Goal: Task Accomplishment & Management: Manage account settings

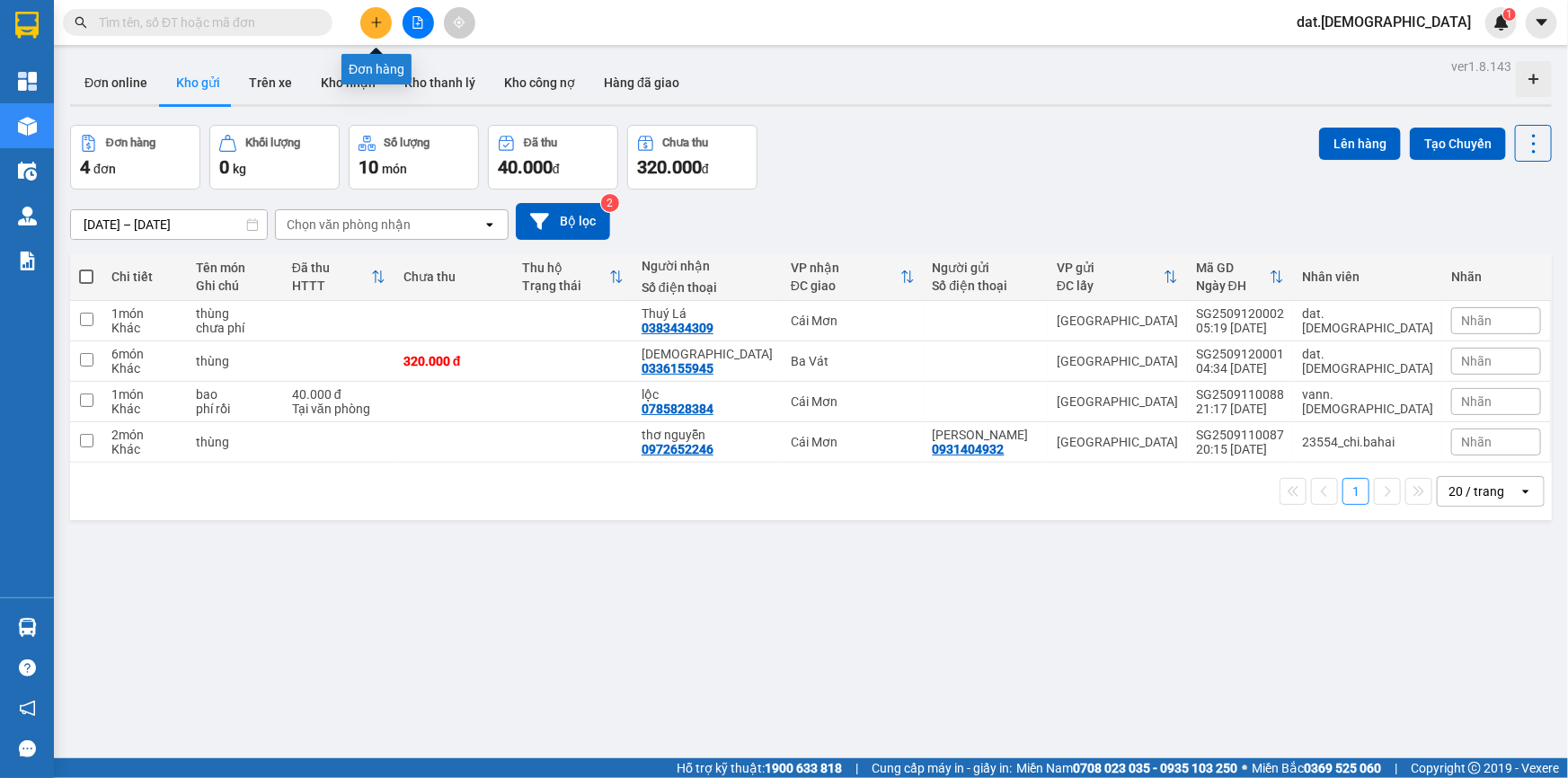
click at [377, 18] on icon "plus" at bounding box center [376, 22] width 13 height 13
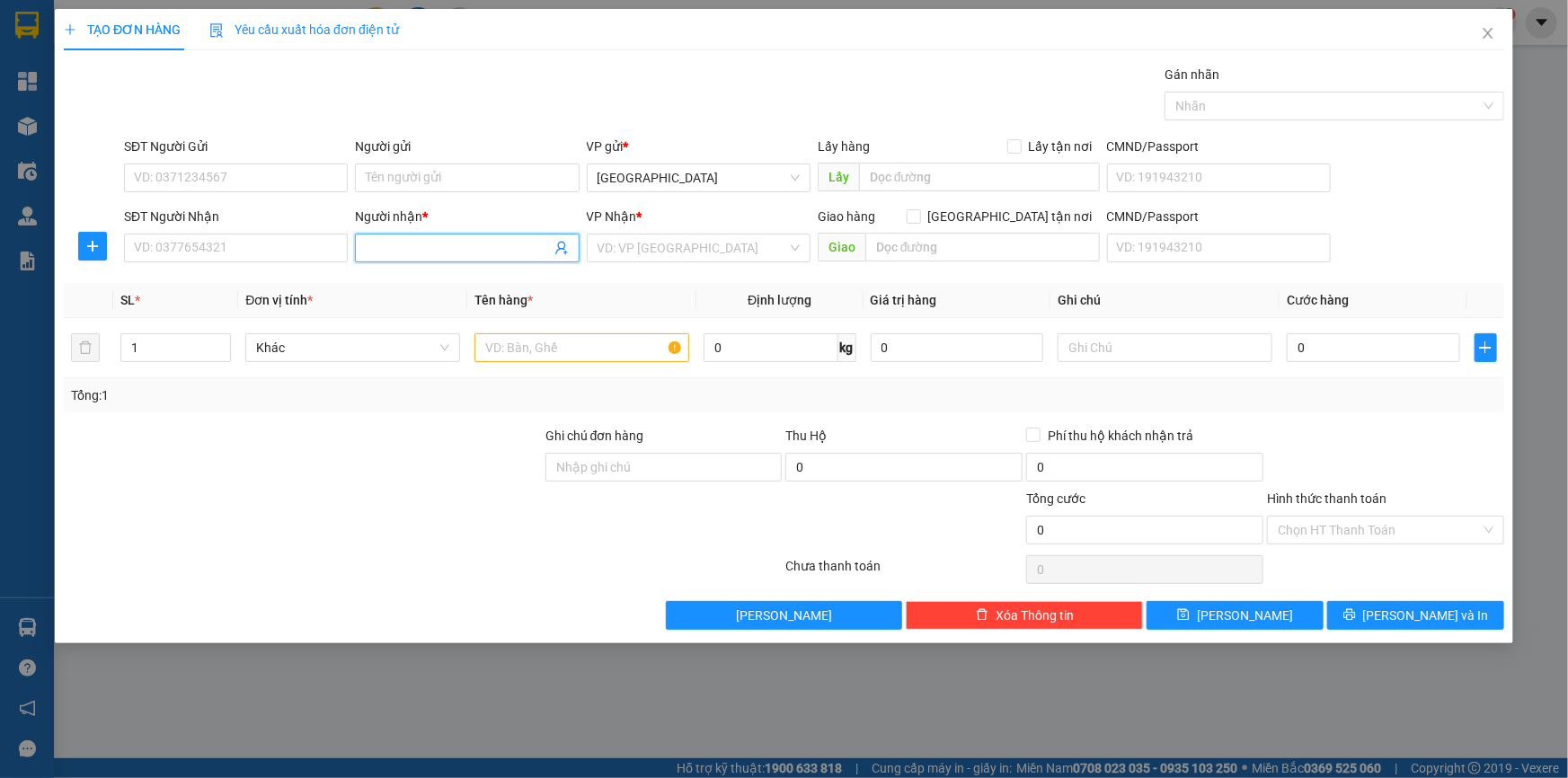
click at [383, 244] on input "Người nhận *" at bounding box center [458, 248] width 185 height 20
type input "Trinh"
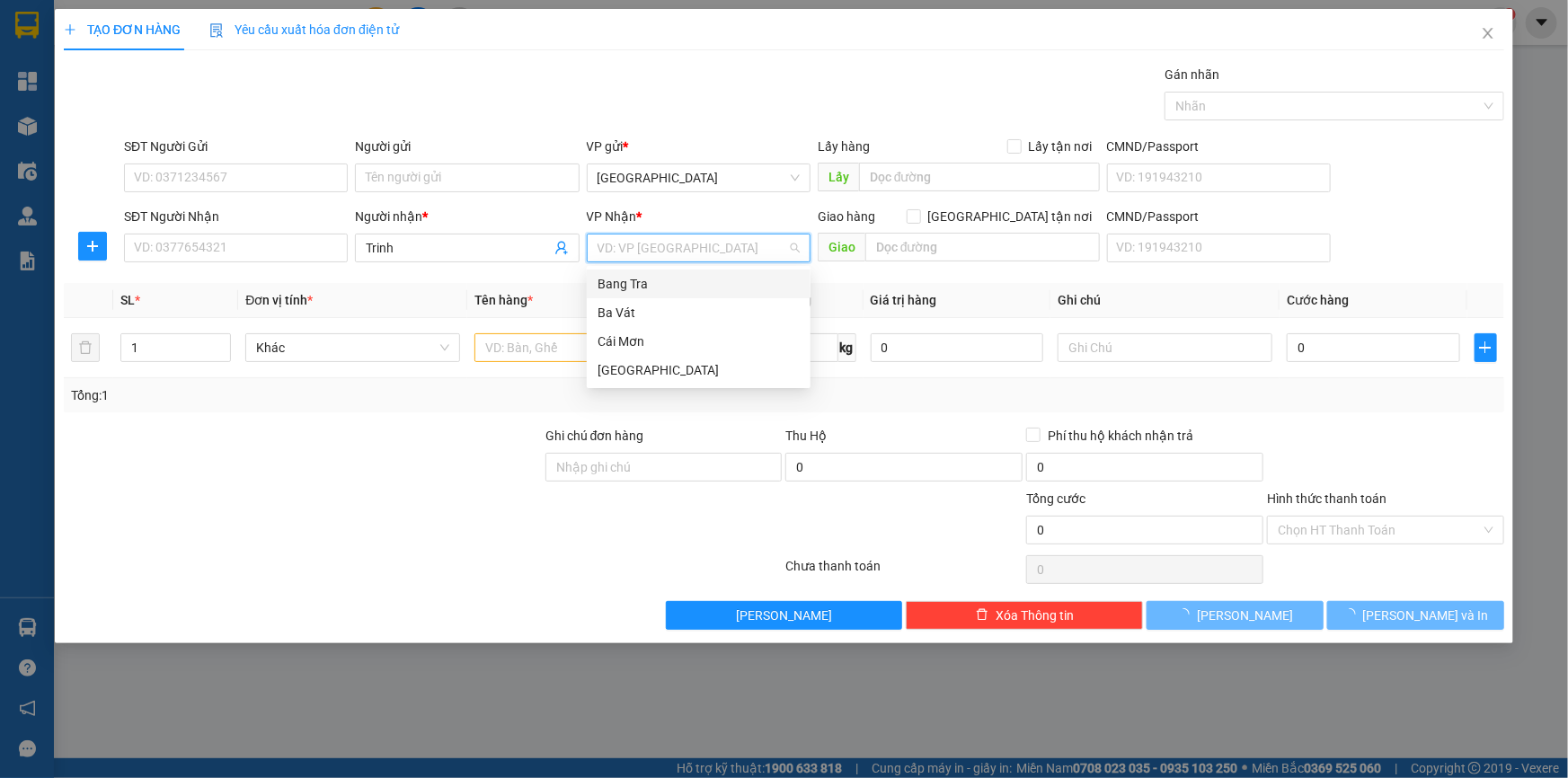
click at [656, 253] on input "search" at bounding box center [692, 247] width 190 height 27
click at [639, 315] on div "Ba Vát" at bounding box center [698, 313] width 202 height 20
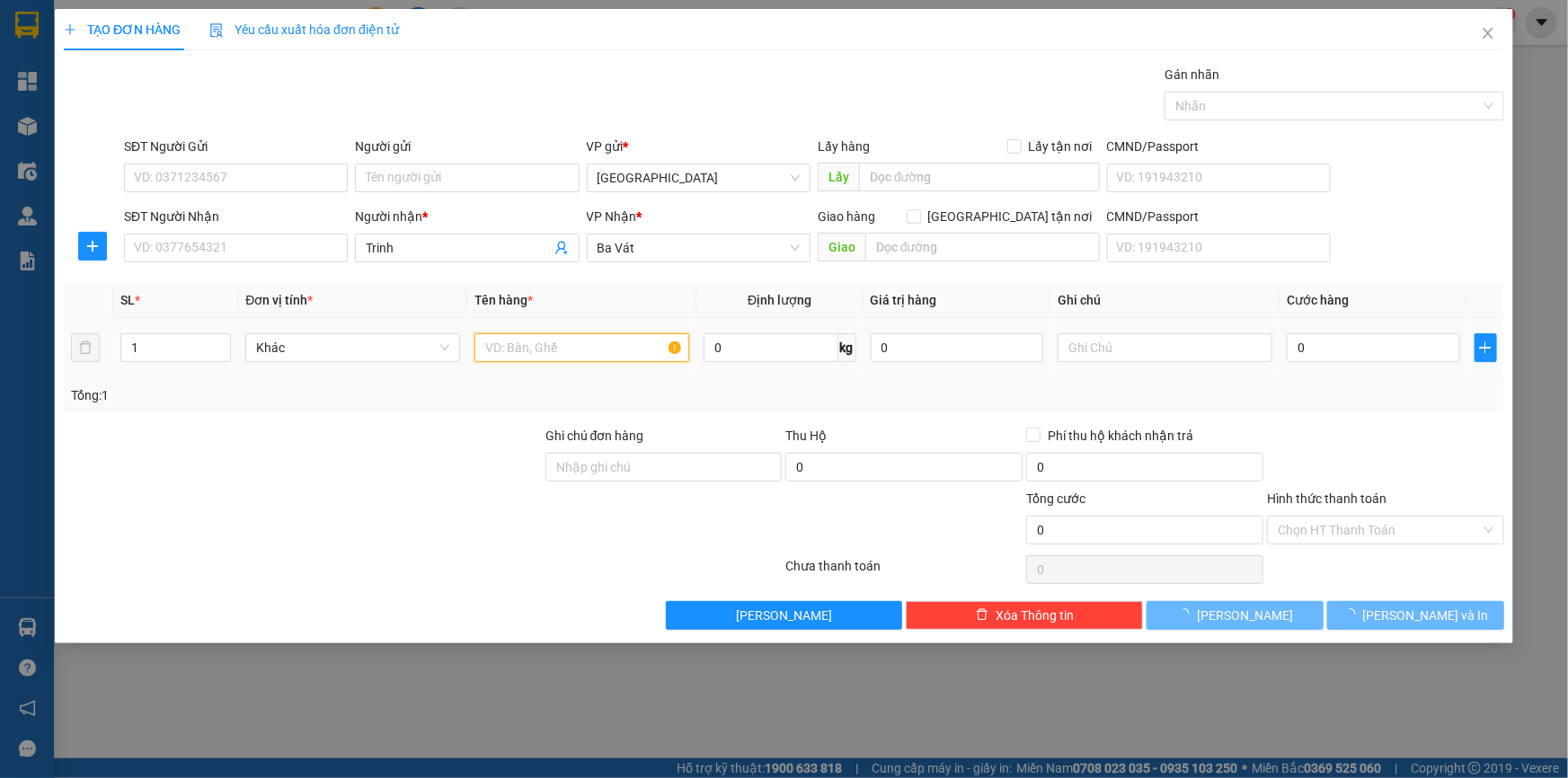
click at [528, 353] on input "text" at bounding box center [582, 347] width 214 height 29
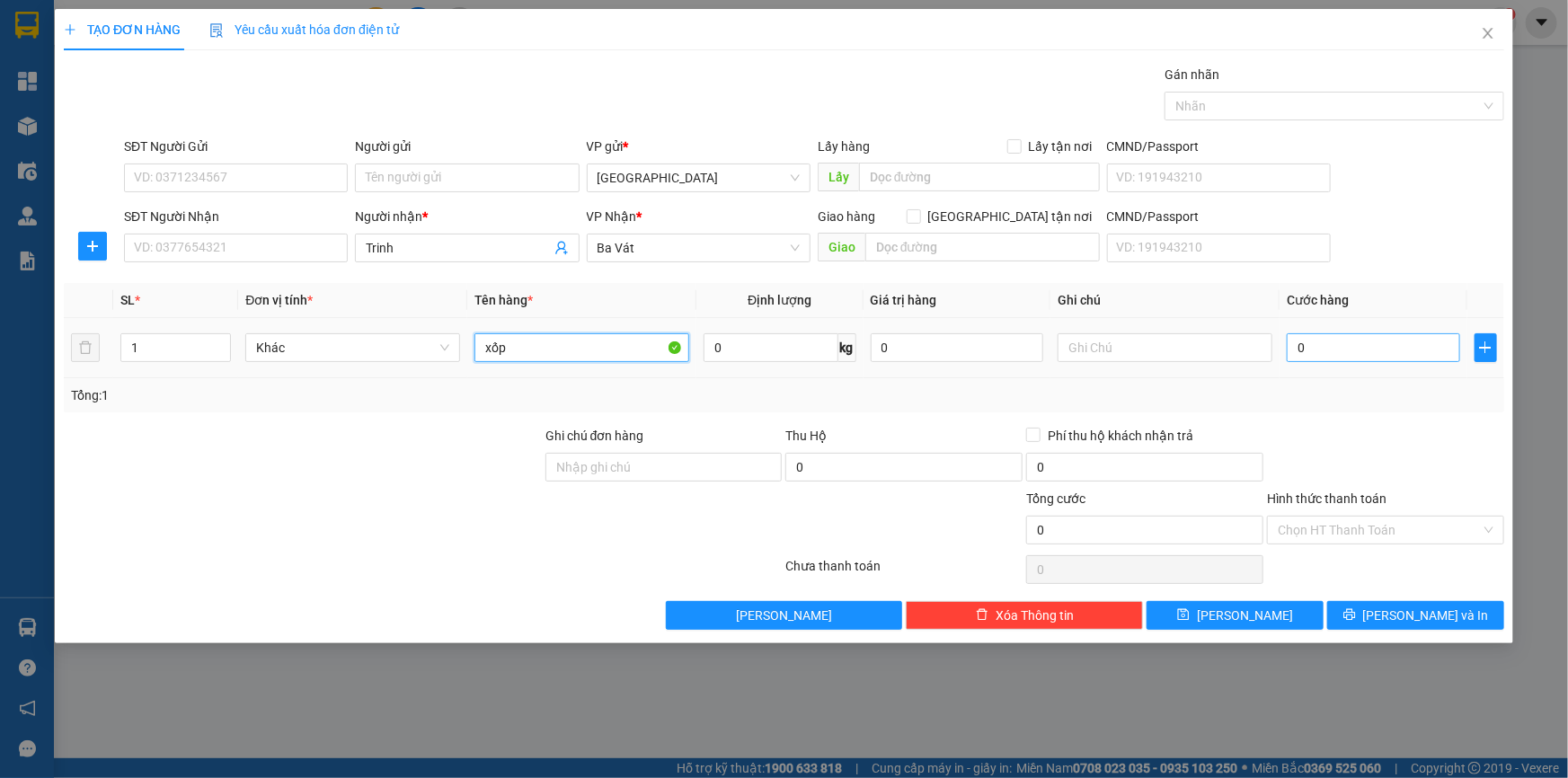
type input "xốp"
click at [1357, 348] on input "0" at bounding box center [1373, 347] width 174 height 29
type input "3"
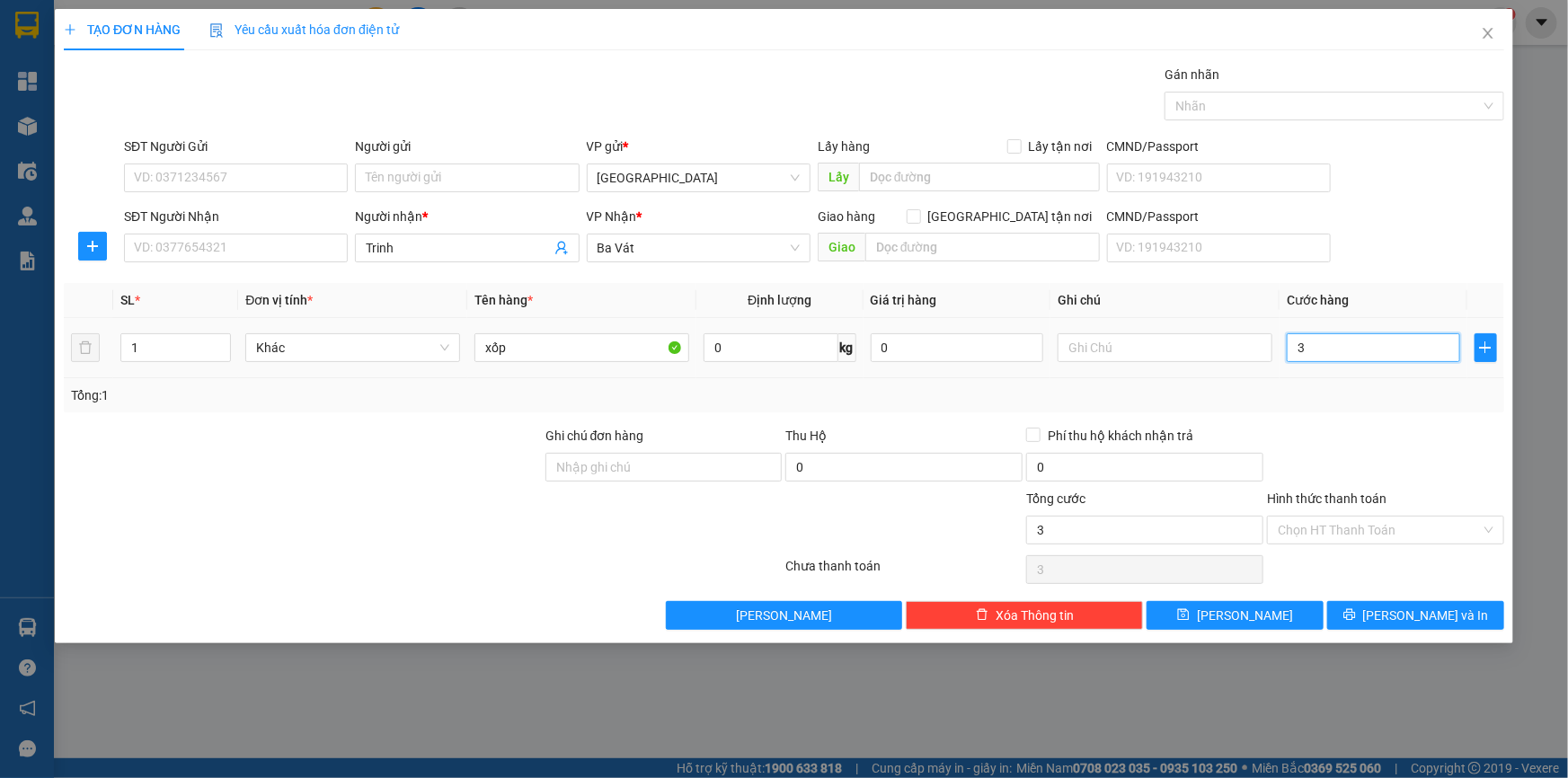
type input "30"
type input "300"
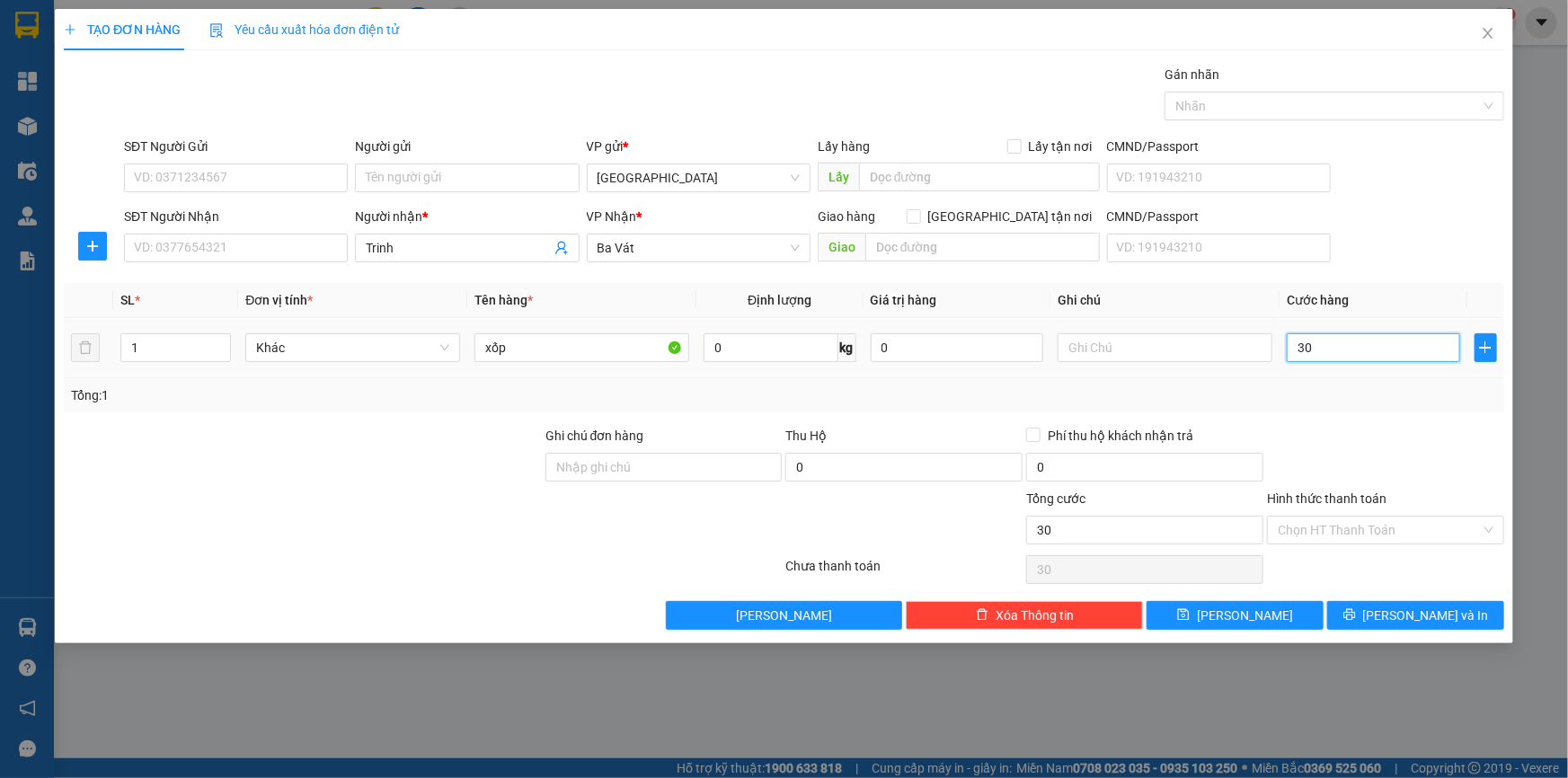
type input "300"
type input "3.000"
type input "30.000"
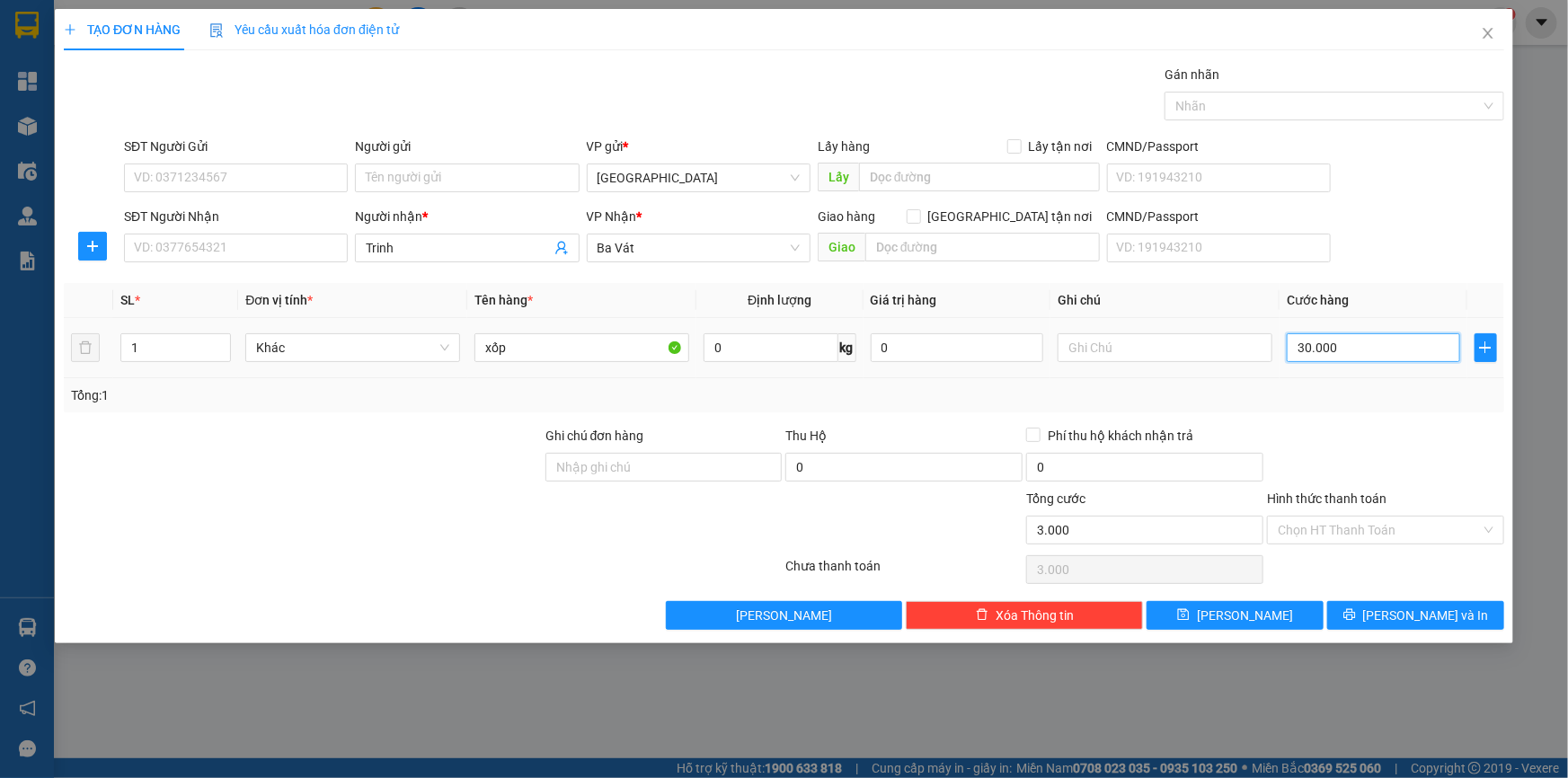
type input "30.000"
click at [1355, 611] on icon "printer" at bounding box center [1350, 615] width 12 height 12
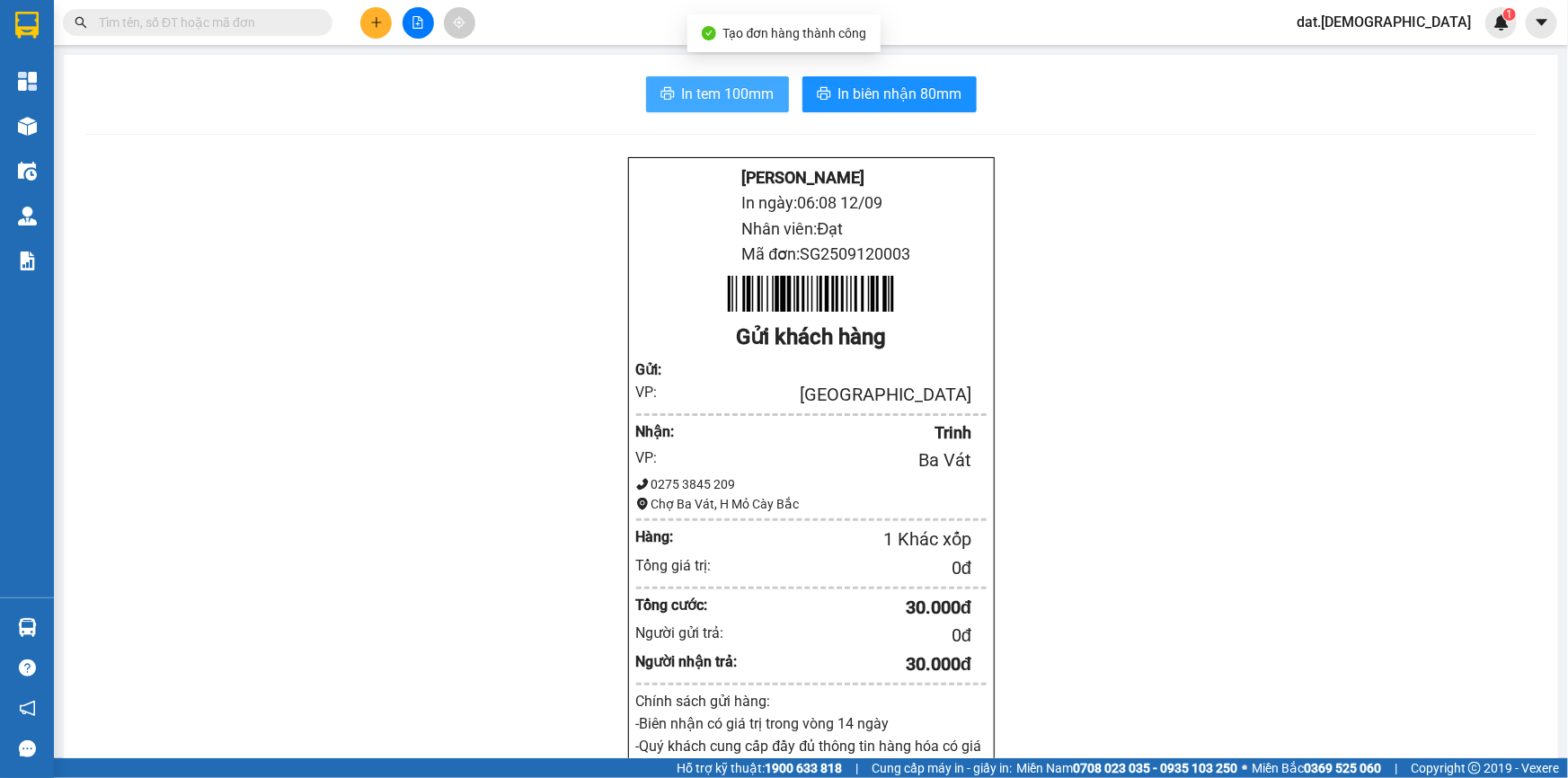
click at [682, 99] on span "In tem 100mm" at bounding box center [728, 94] width 93 height 23
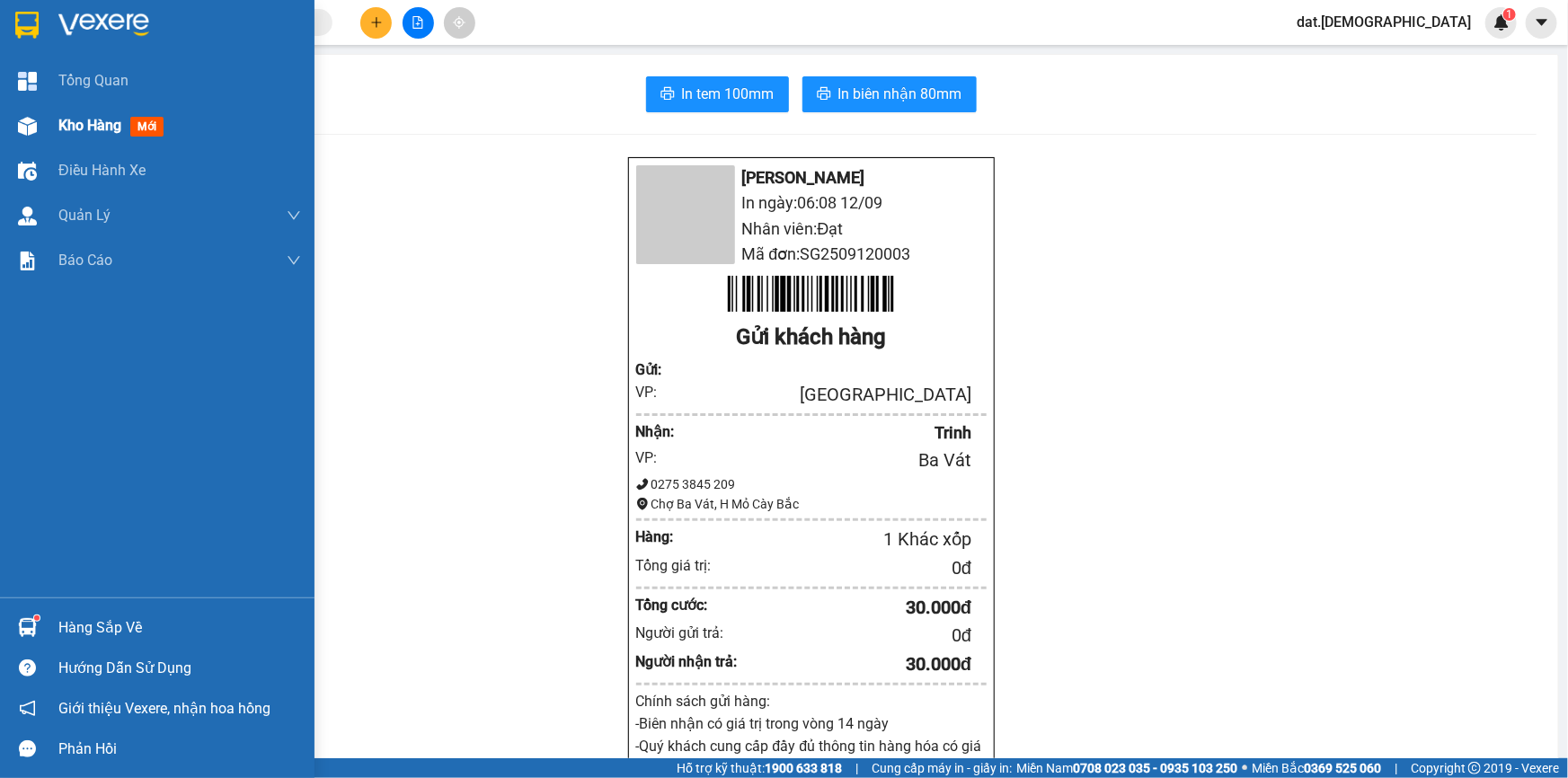
click at [143, 128] on span "mới" at bounding box center [147, 127] width 33 height 20
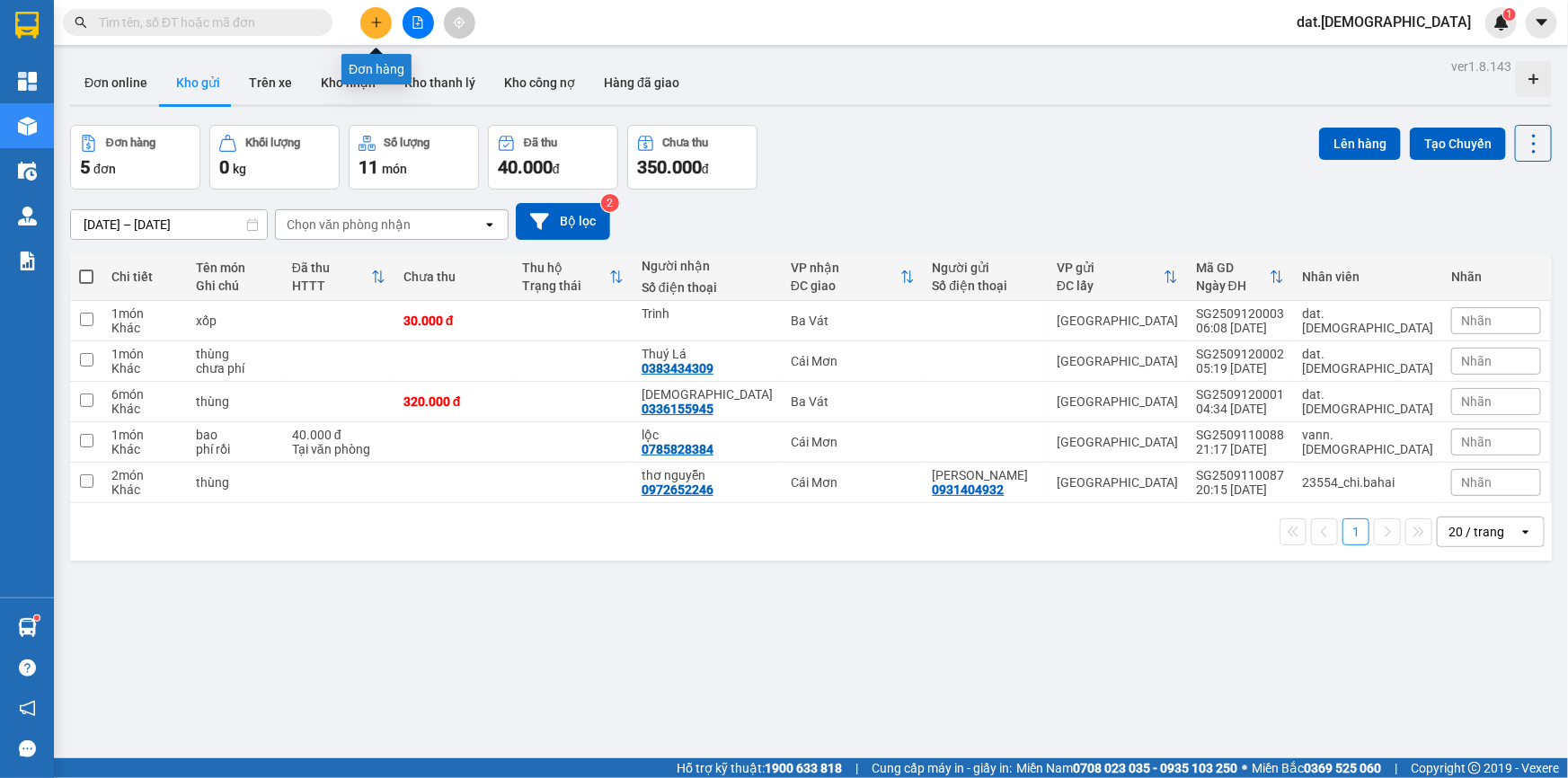
click at [378, 18] on icon "plus" at bounding box center [376, 22] width 13 height 13
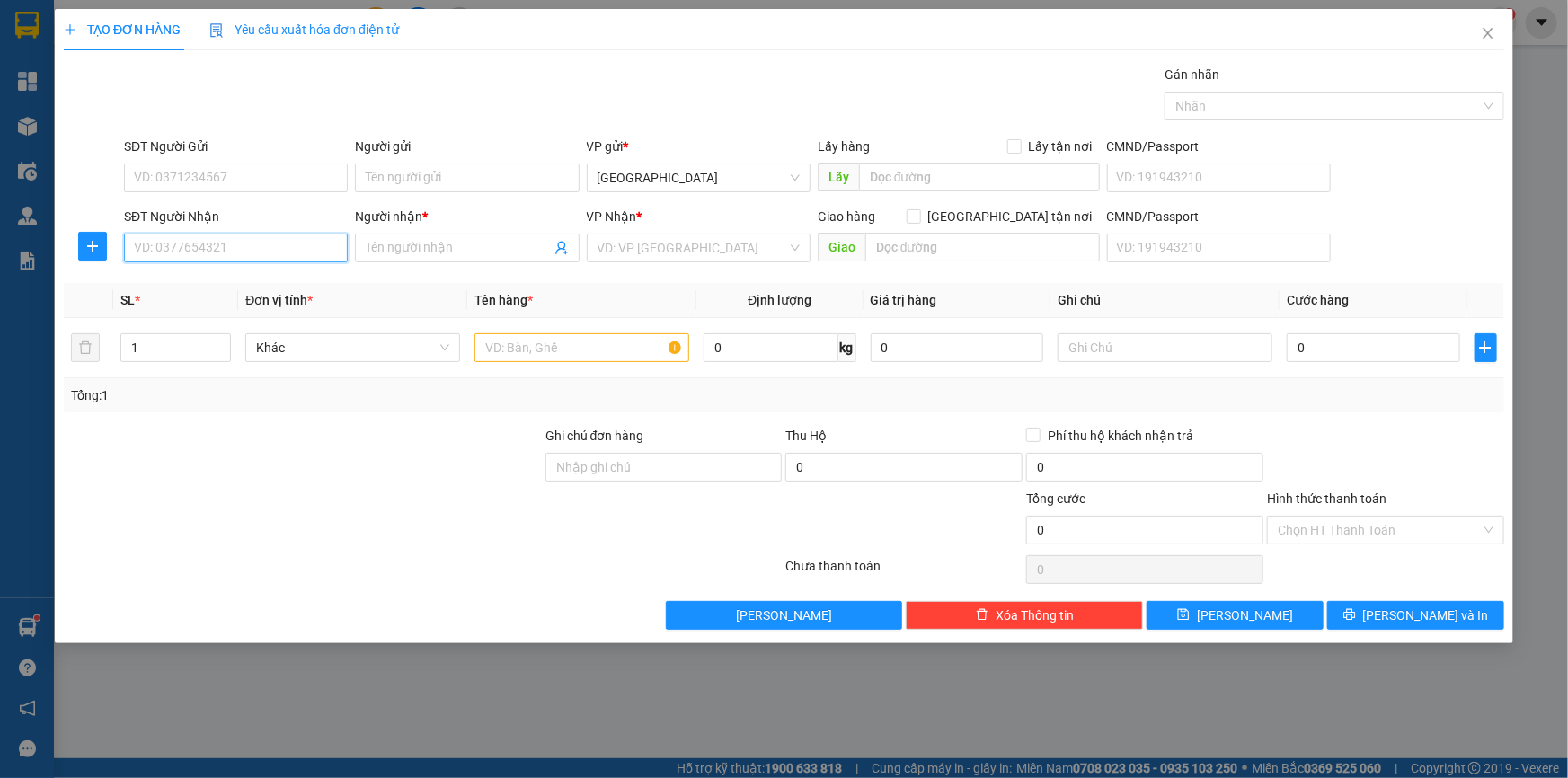
click at [205, 249] on input "SĐT Người Nhận" at bounding box center [235, 247] width 223 height 29
click at [207, 279] on div "0378255576 - Ảnh" at bounding box center [235, 284] width 202 height 20
type input "0378255576"
type input "Ảnh"
type input "0378255576"
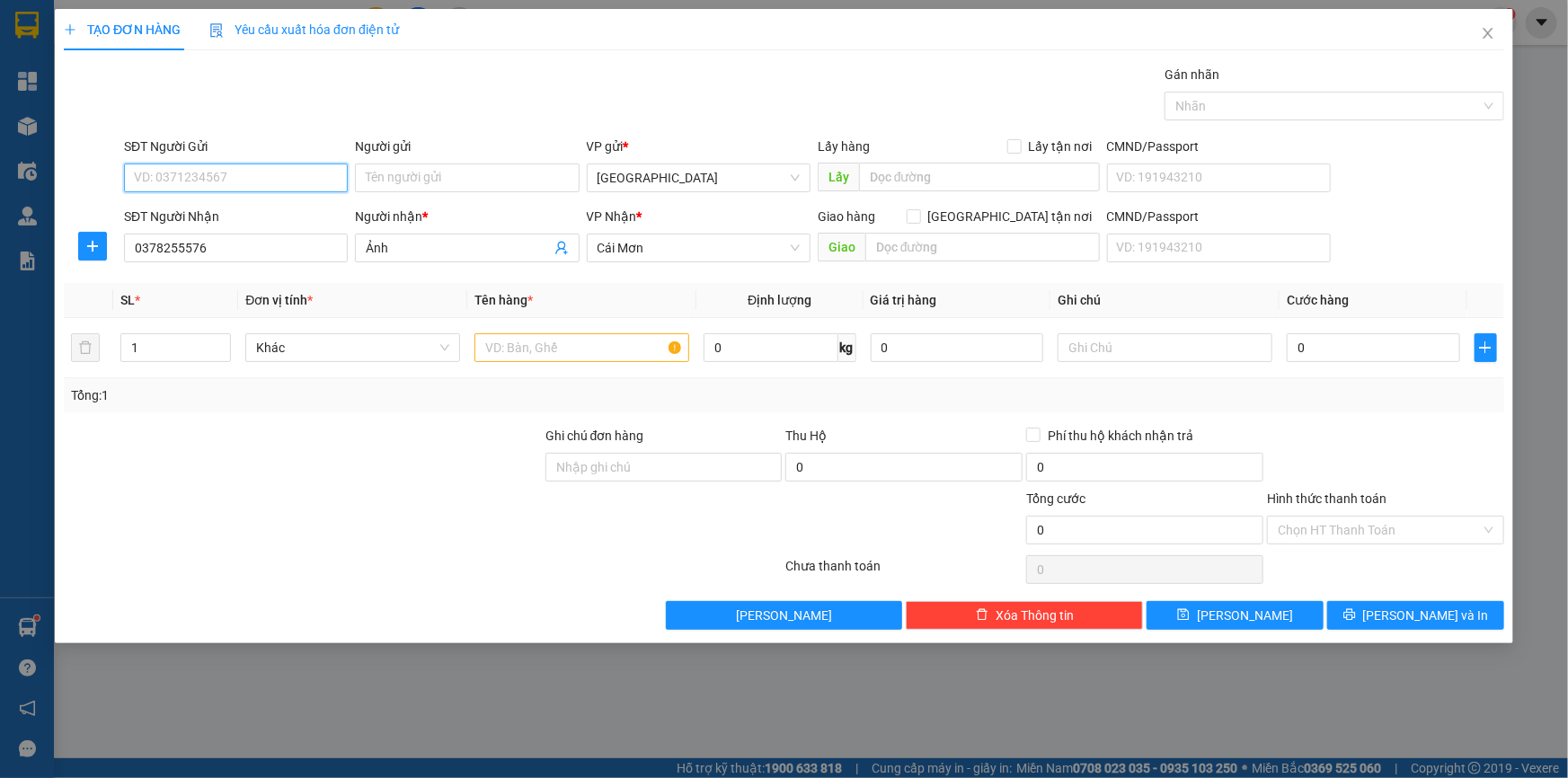
click at [246, 173] on input "SĐT Người Gửi" at bounding box center [235, 178] width 223 height 29
click at [227, 268] on div "0932091872 - Hậu" at bounding box center [235, 271] width 202 height 20
type input "0932091872"
type input "Hậu"
click at [223, 341] on span "up" at bounding box center [220, 343] width 11 height 11
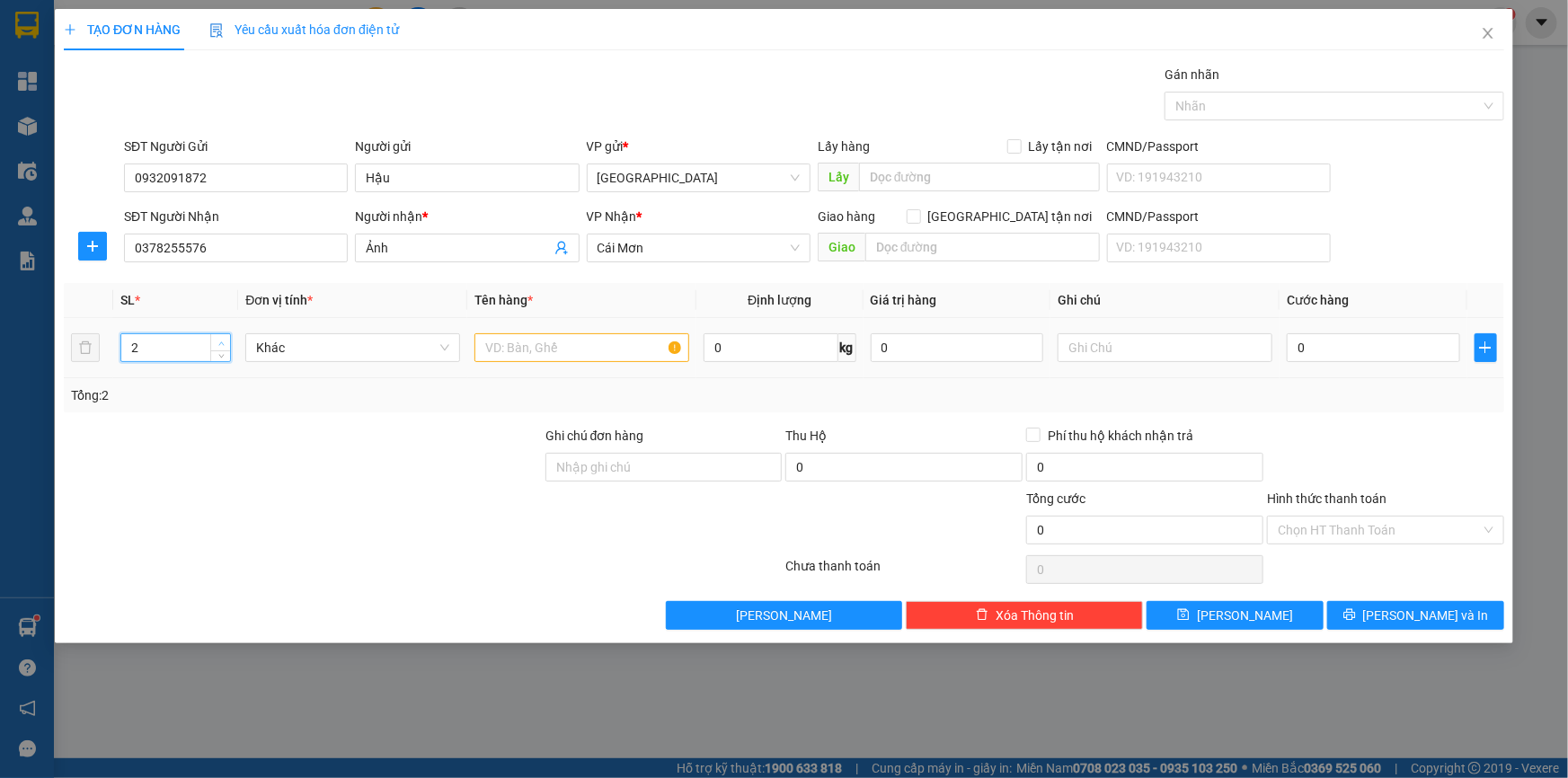
type input "3"
click at [223, 341] on span "up" at bounding box center [220, 343] width 11 height 11
click at [503, 348] on input "text" at bounding box center [582, 347] width 214 height 29
type input "2 xe em bé + xốp bánh"
click at [1120, 344] on input "text" at bounding box center [1164, 347] width 214 height 29
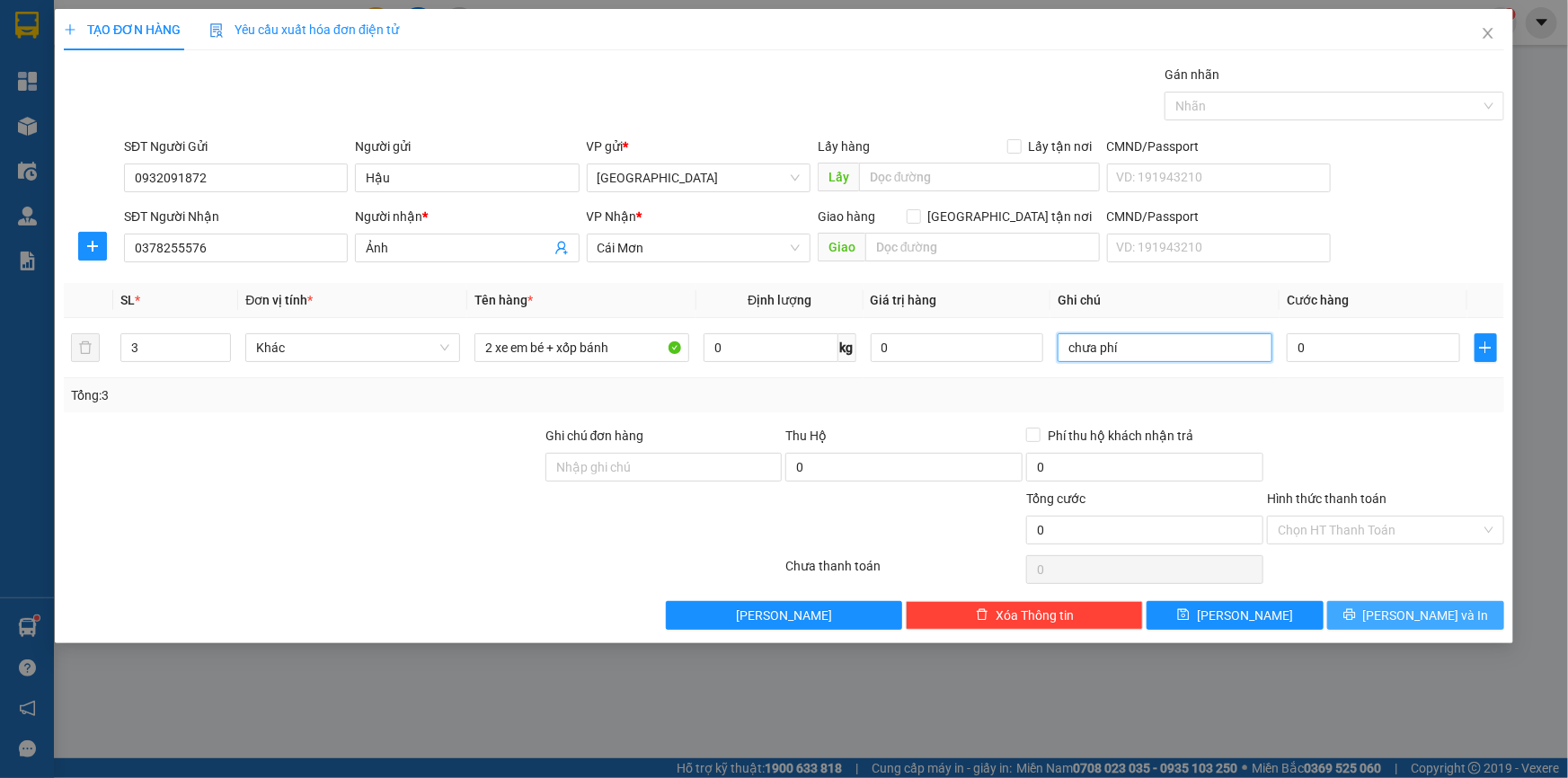
type input "chưa phí"
click at [1356, 615] on icon "printer" at bounding box center [1350, 614] width 13 height 13
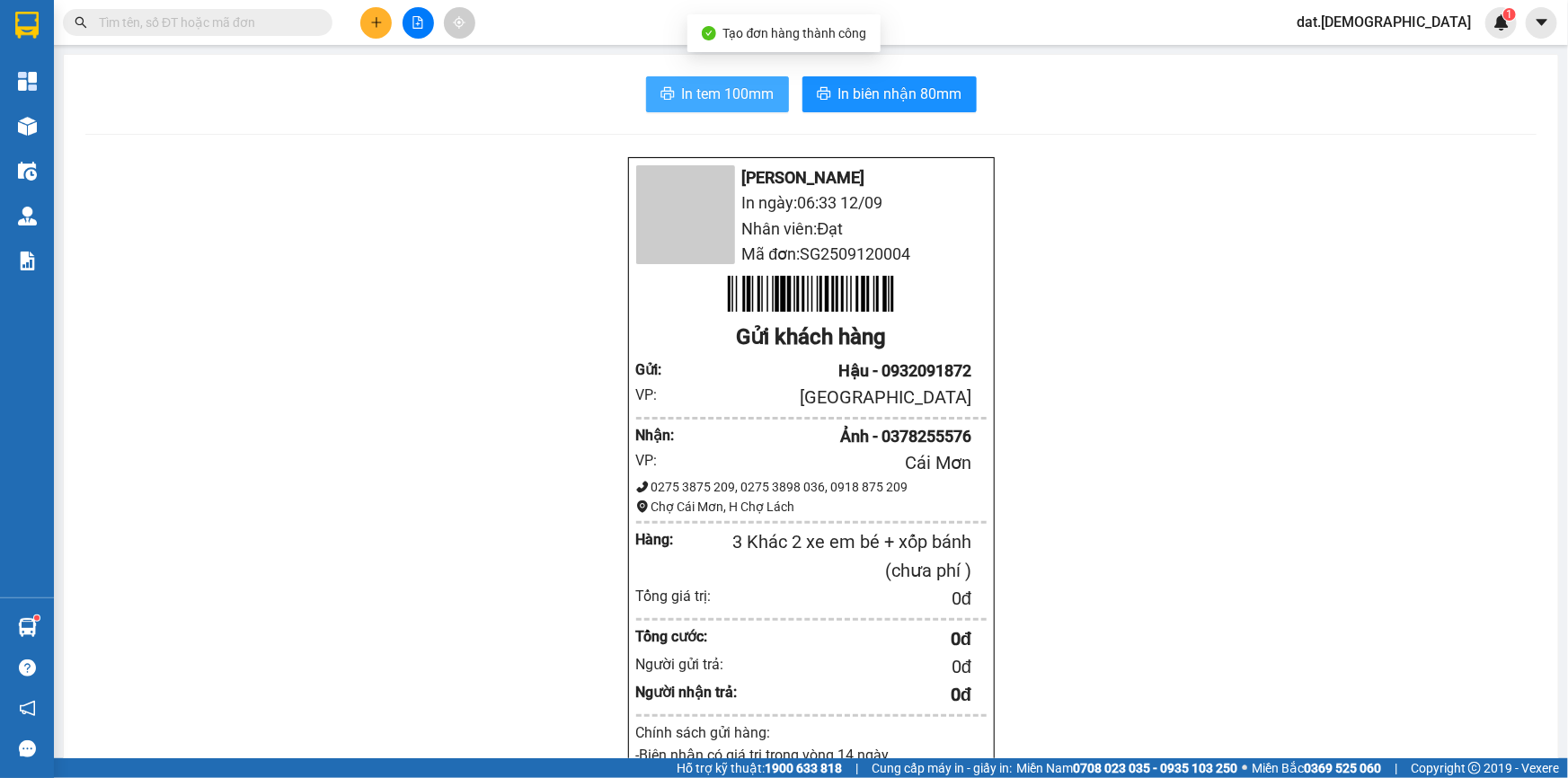
click at [693, 97] on span "In tem 100mm" at bounding box center [728, 94] width 93 height 23
click at [693, 95] on span "In tem 100mm" at bounding box center [728, 94] width 93 height 23
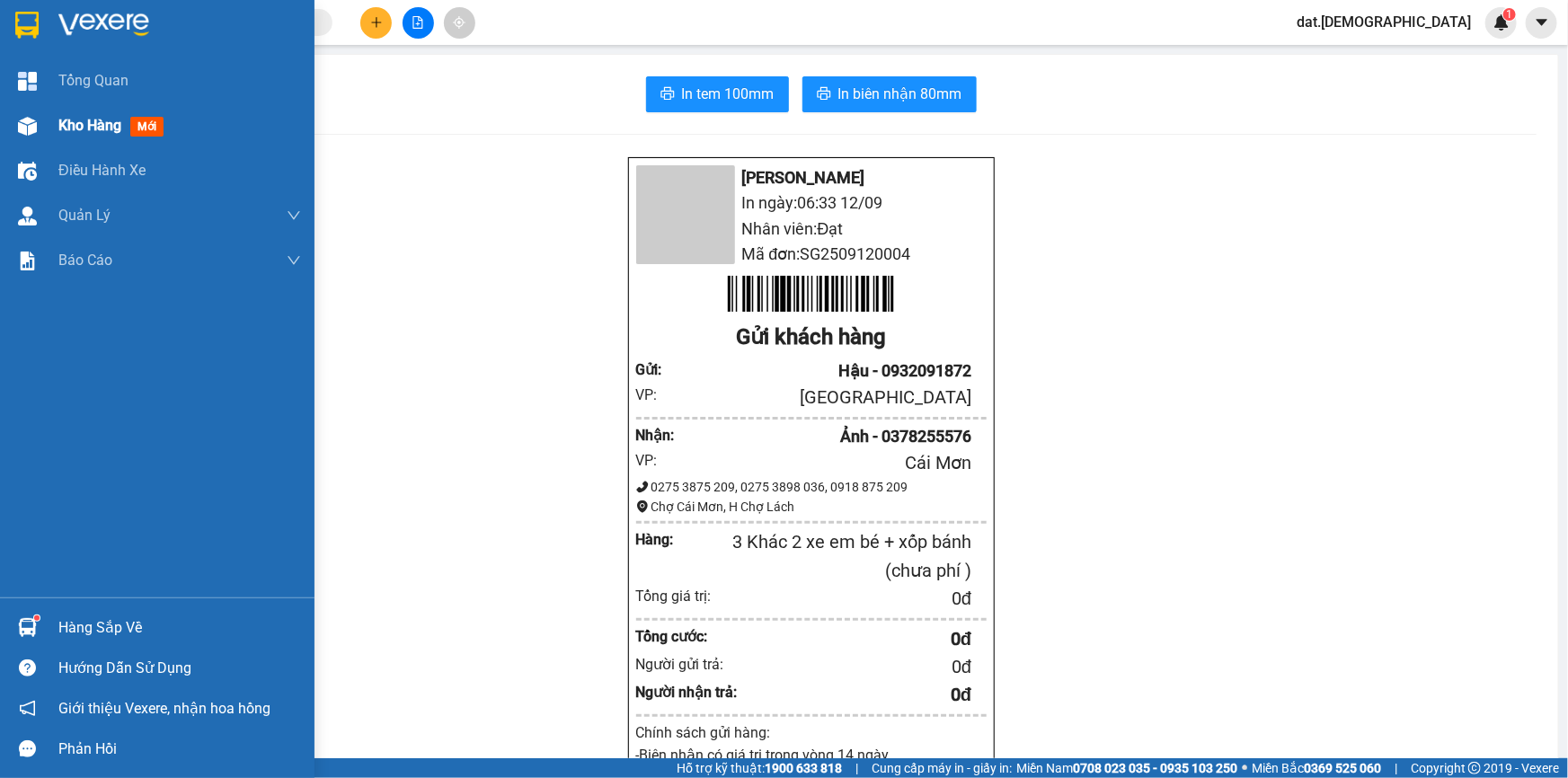
click at [144, 126] on span "mới" at bounding box center [147, 127] width 33 height 20
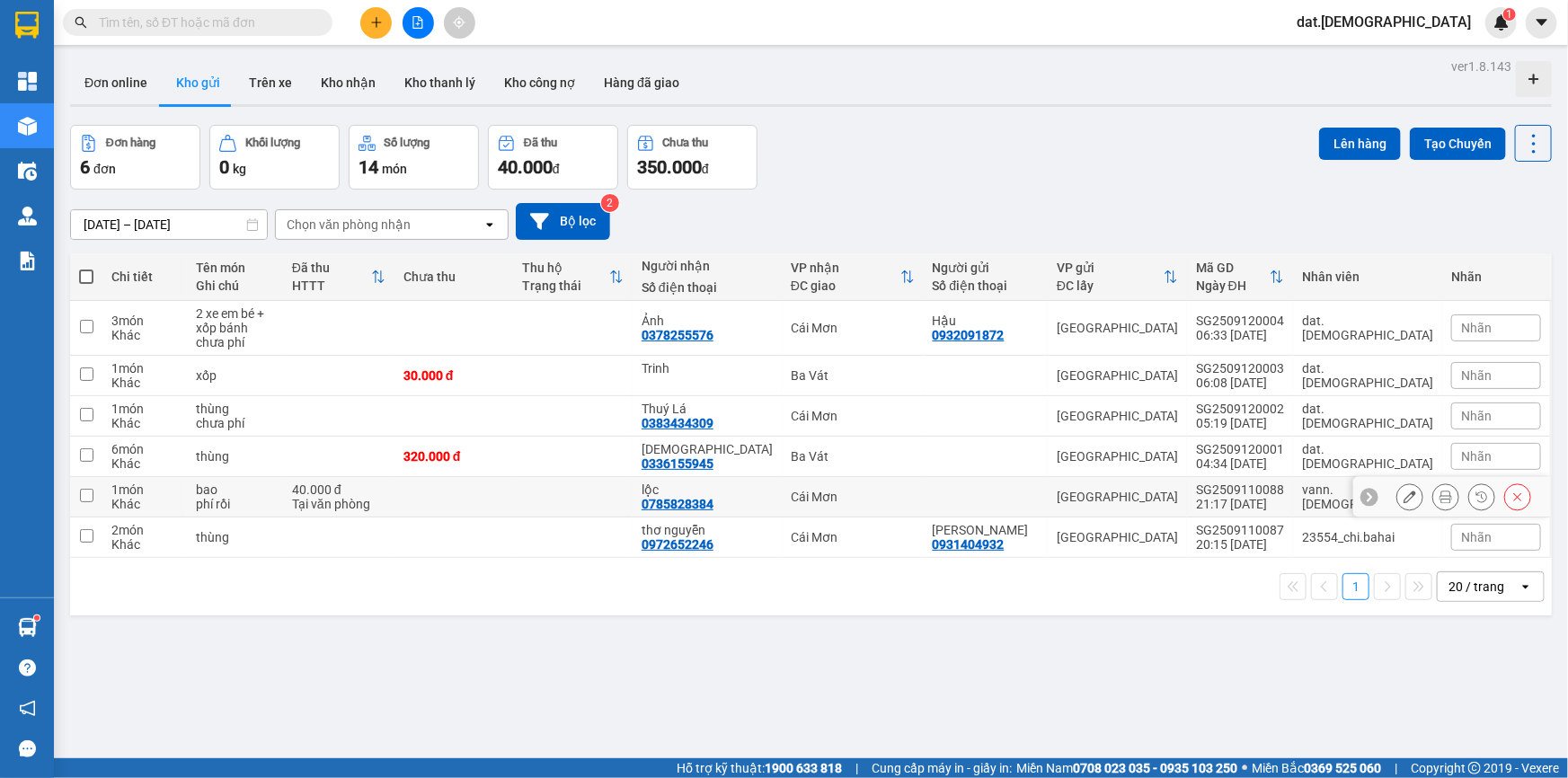
click at [631, 486] on td at bounding box center [572, 497] width 119 height 41
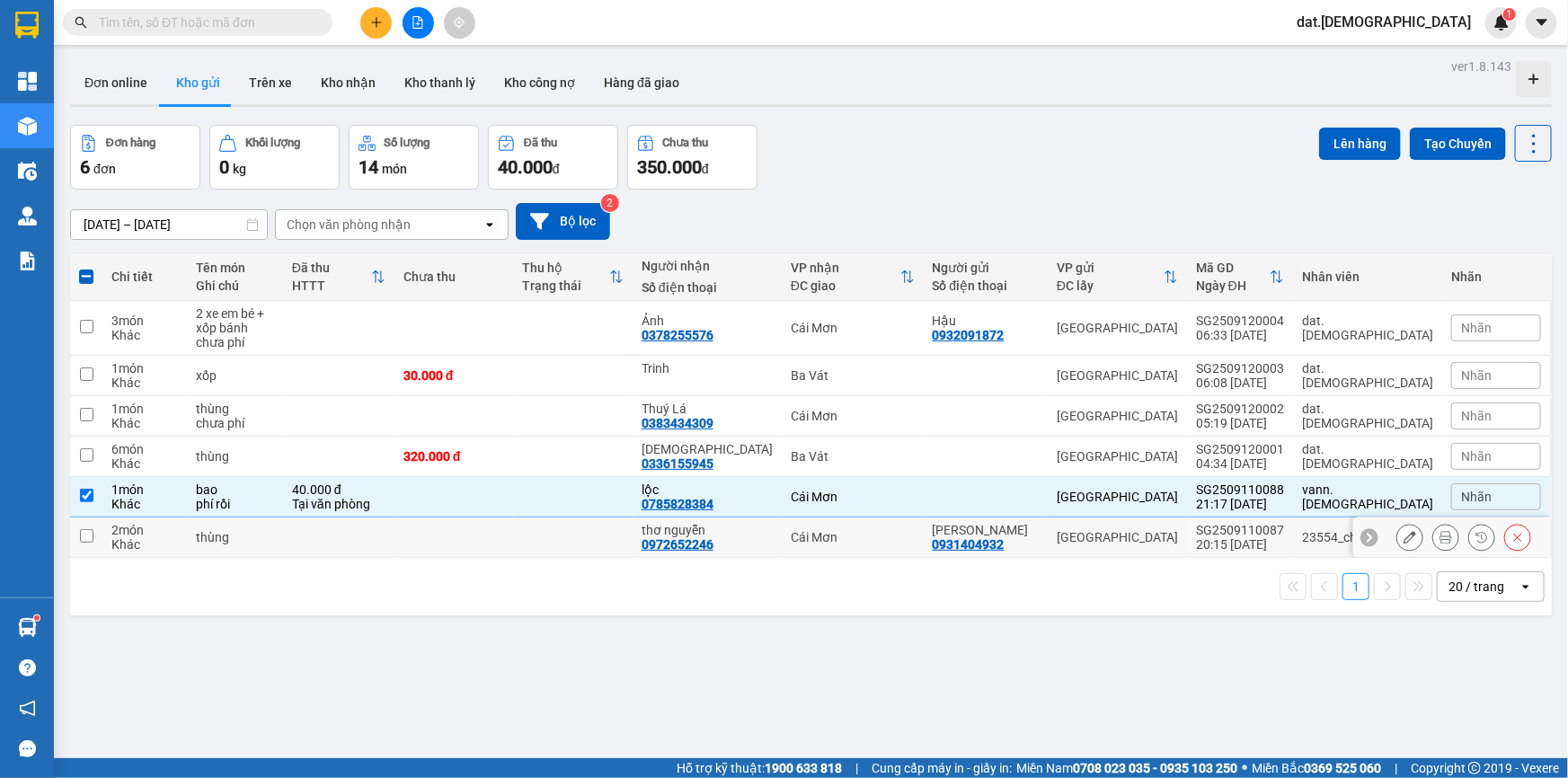
click at [631, 533] on td at bounding box center [572, 538] width 119 height 41
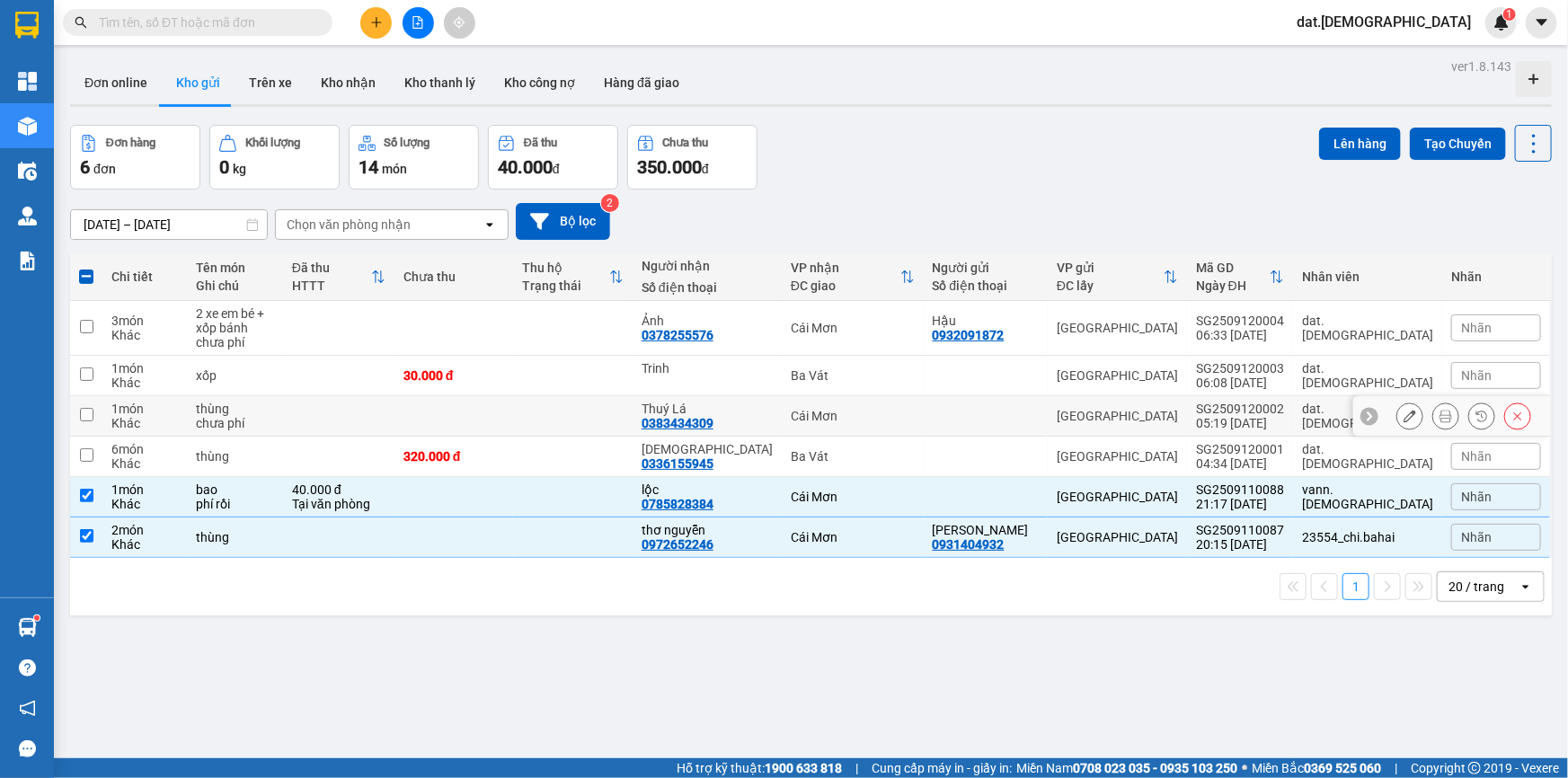
click at [631, 416] on td at bounding box center [572, 416] width 119 height 41
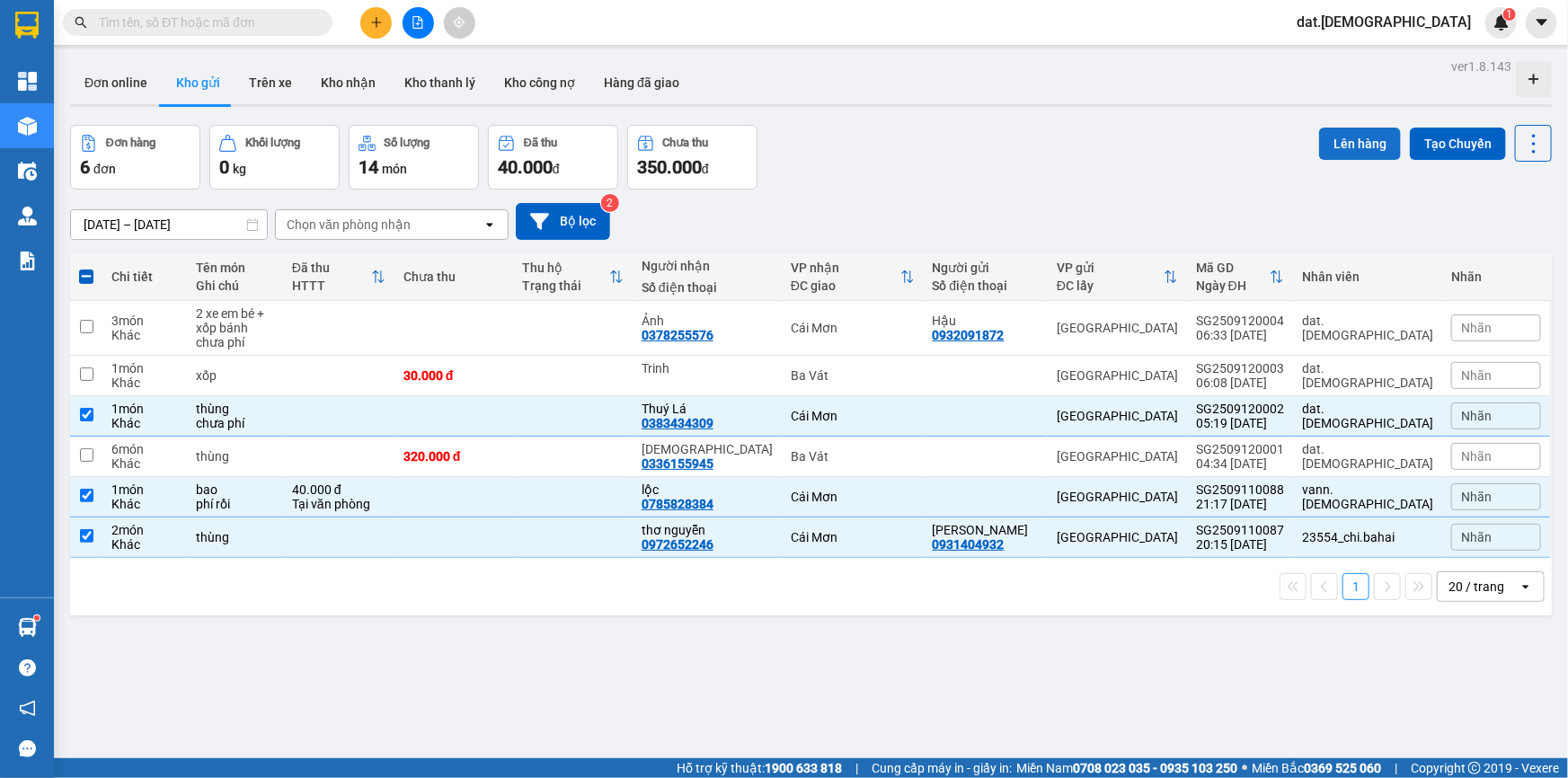
click at [1357, 141] on button "Lên hàng" at bounding box center [1360, 144] width 82 height 32
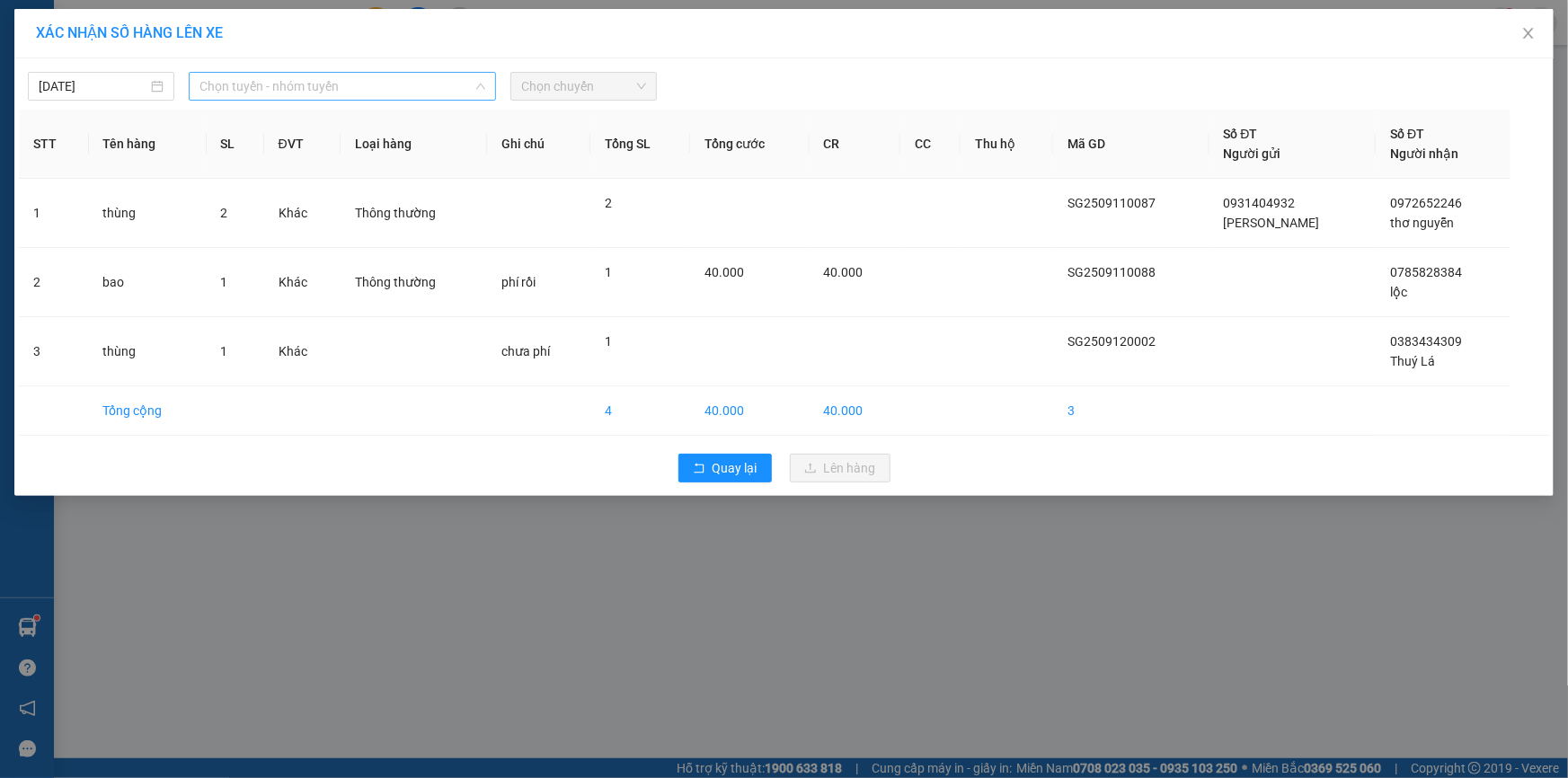
click at [363, 88] on span "Chọn tuyến - nhóm tuyến" at bounding box center [342, 86] width 285 height 27
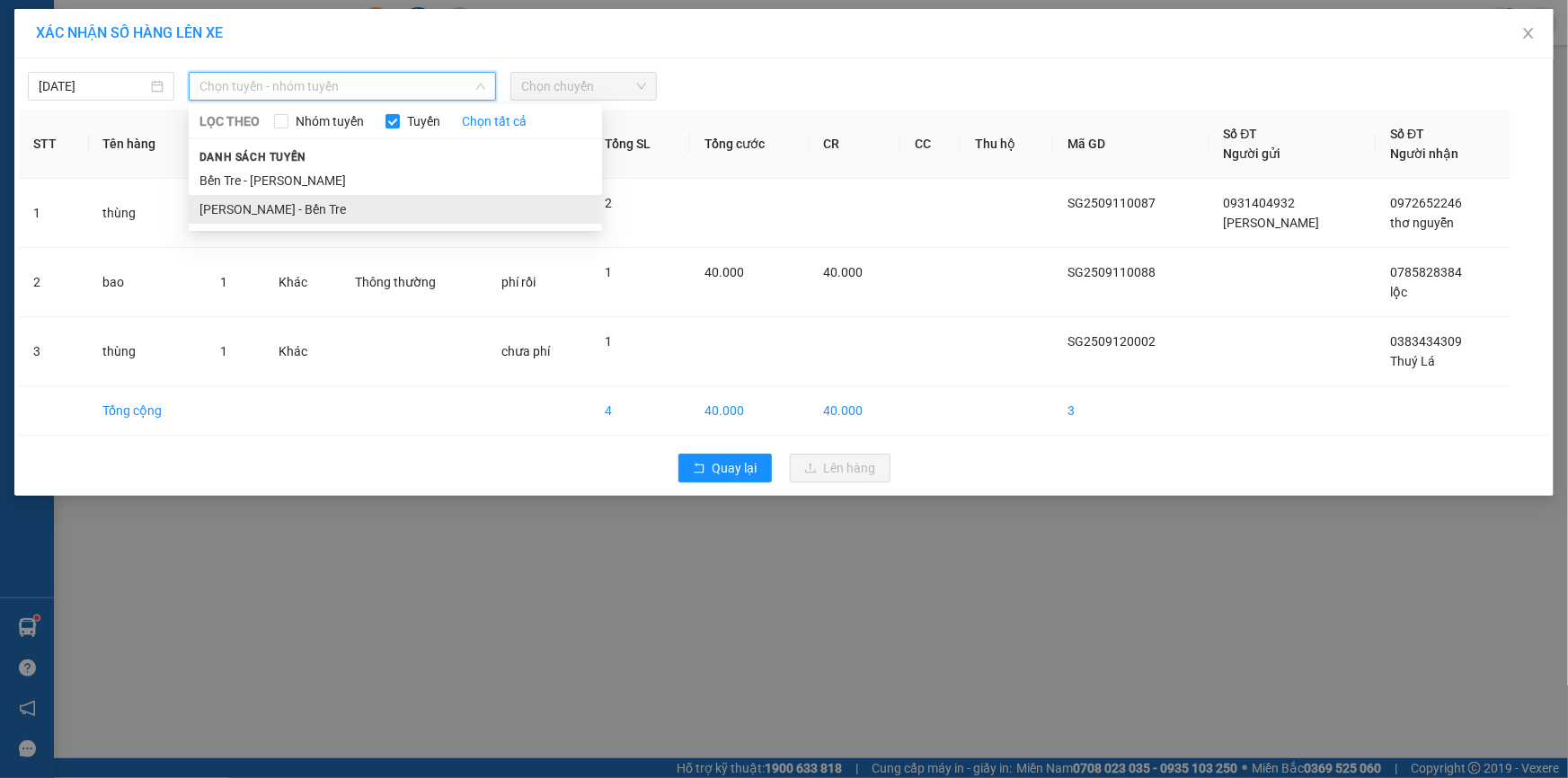
click at [323, 208] on li "Hồ Chí Minh - Bến Tre" at bounding box center [395, 208] width 413 height 29
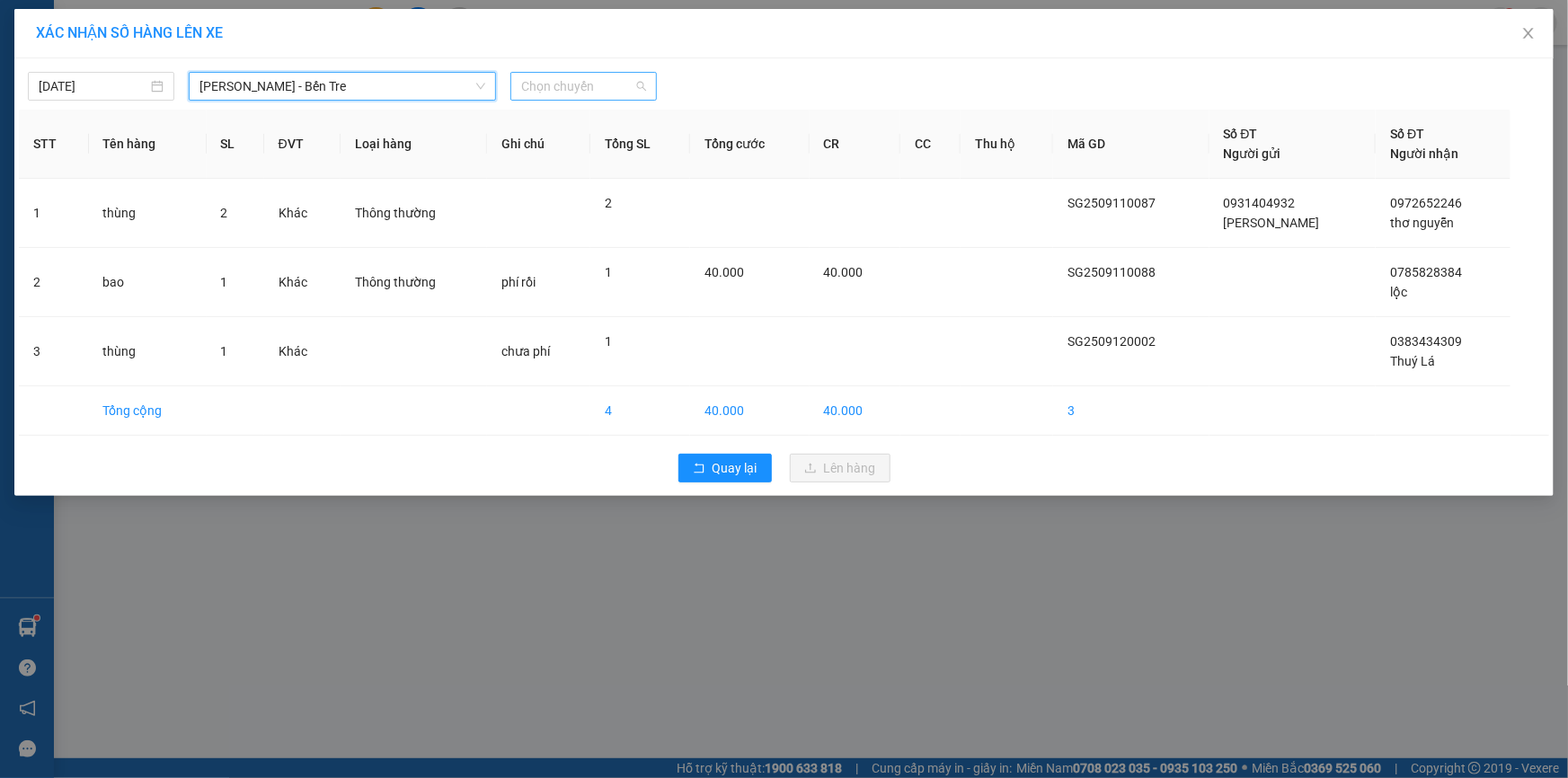
click at [589, 81] on span "Chọn chuyến" at bounding box center [583, 86] width 125 height 27
click at [161, 84] on div "11/09/2025" at bounding box center [101, 87] width 125 height 20
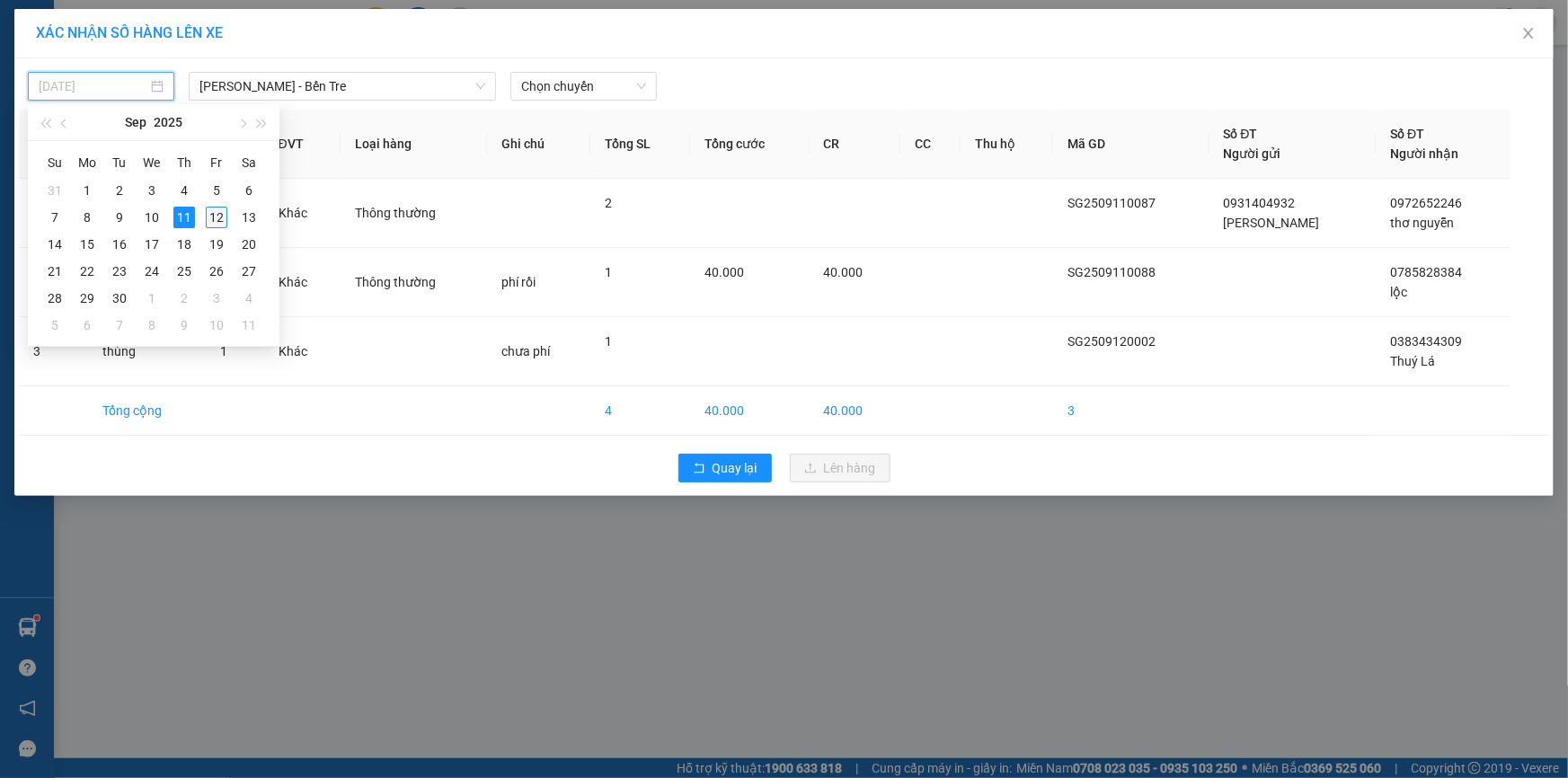
click at [221, 214] on div "12" at bounding box center [216, 217] width 22 height 22
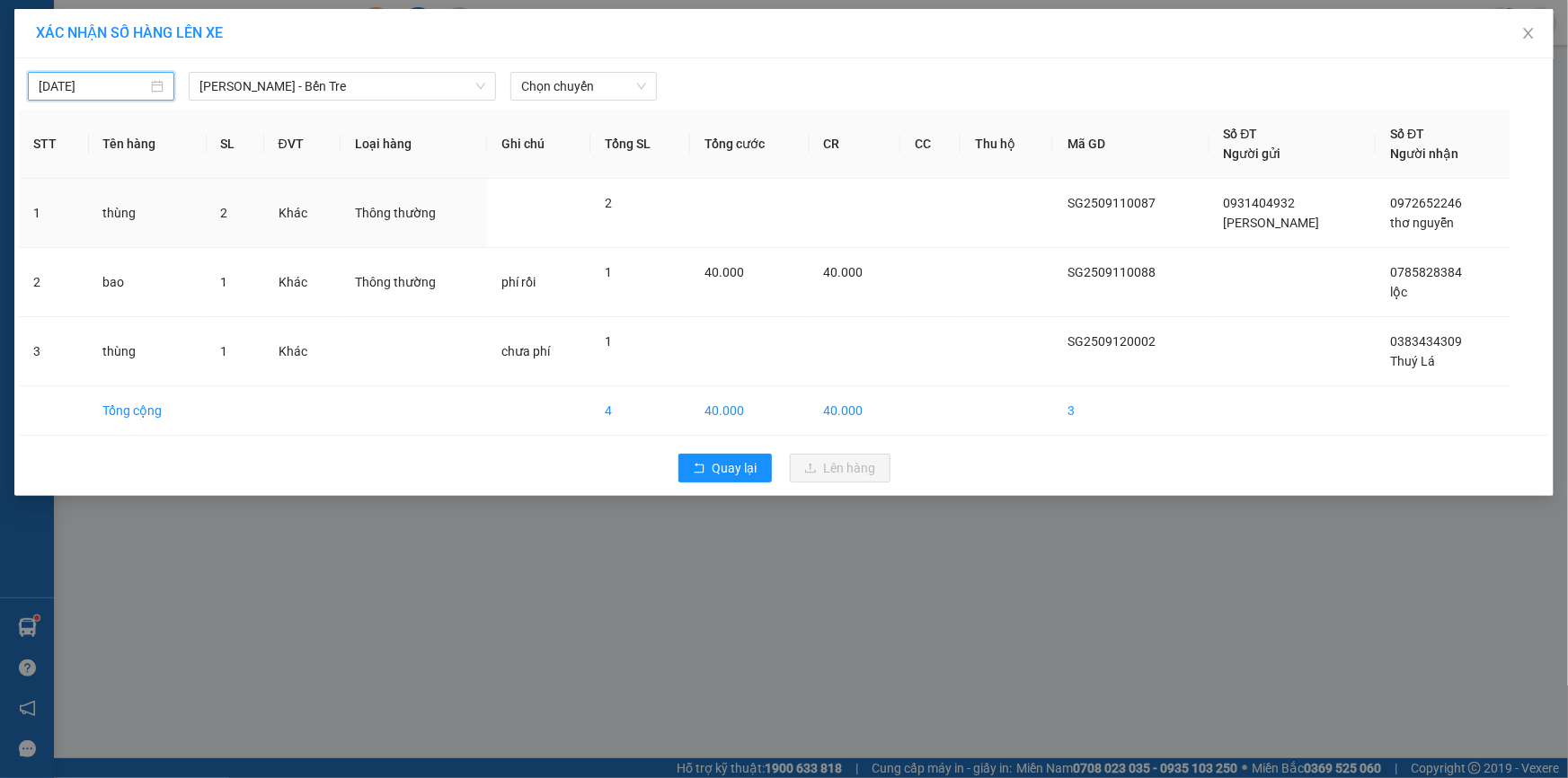
type input "12/09/2025"
click at [584, 81] on span "Chọn chuyến" at bounding box center [583, 86] width 125 height 27
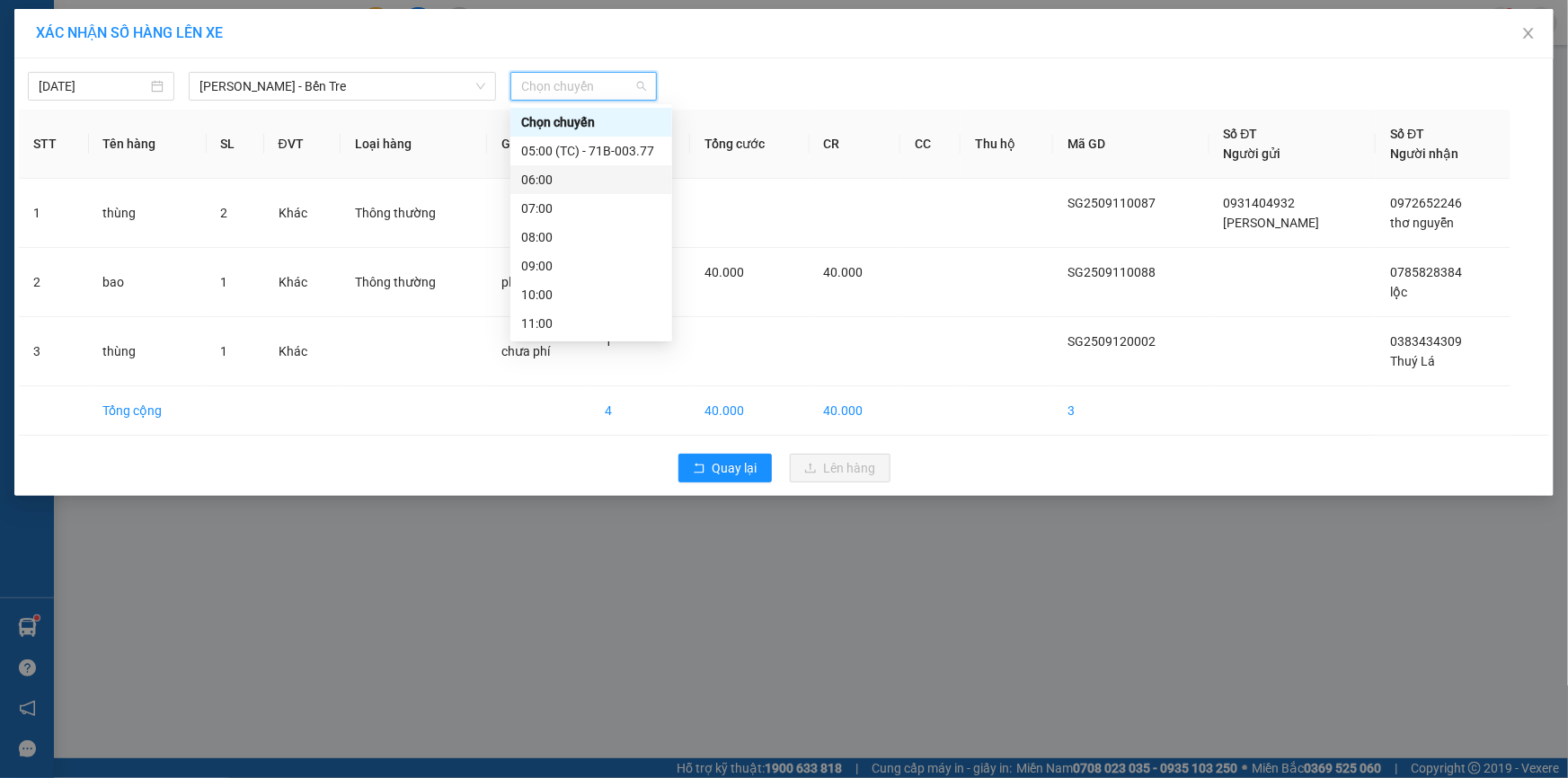
click at [575, 180] on div "06:00" at bounding box center [590, 180] width 141 height 20
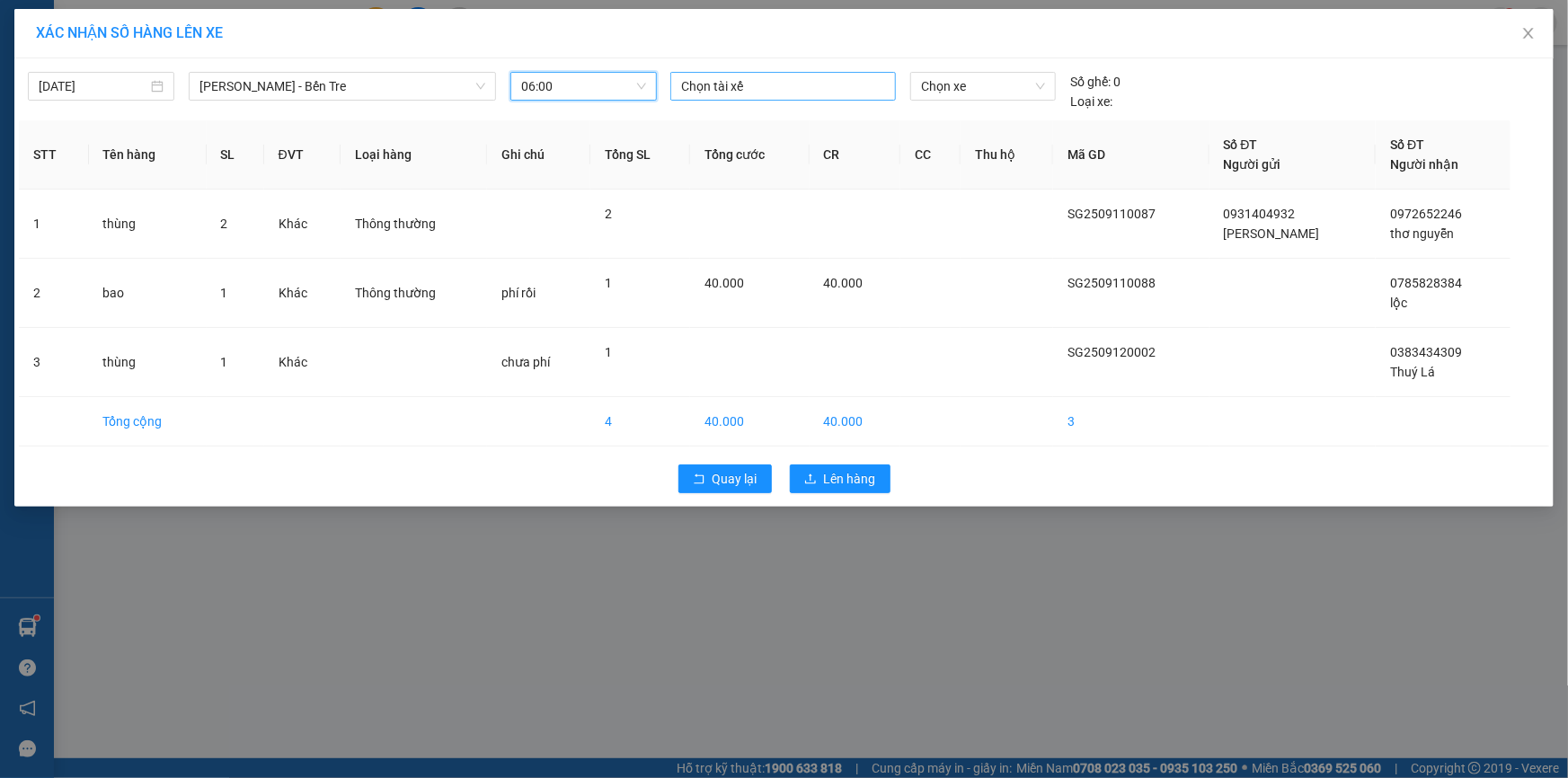
click at [807, 74] on div "Chọn tài xế" at bounding box center [783, 86] width 225 height 29
type input "linh"
click at [737, 130] on div "Linh" at bounding box center [806, 123] width 248 height 20
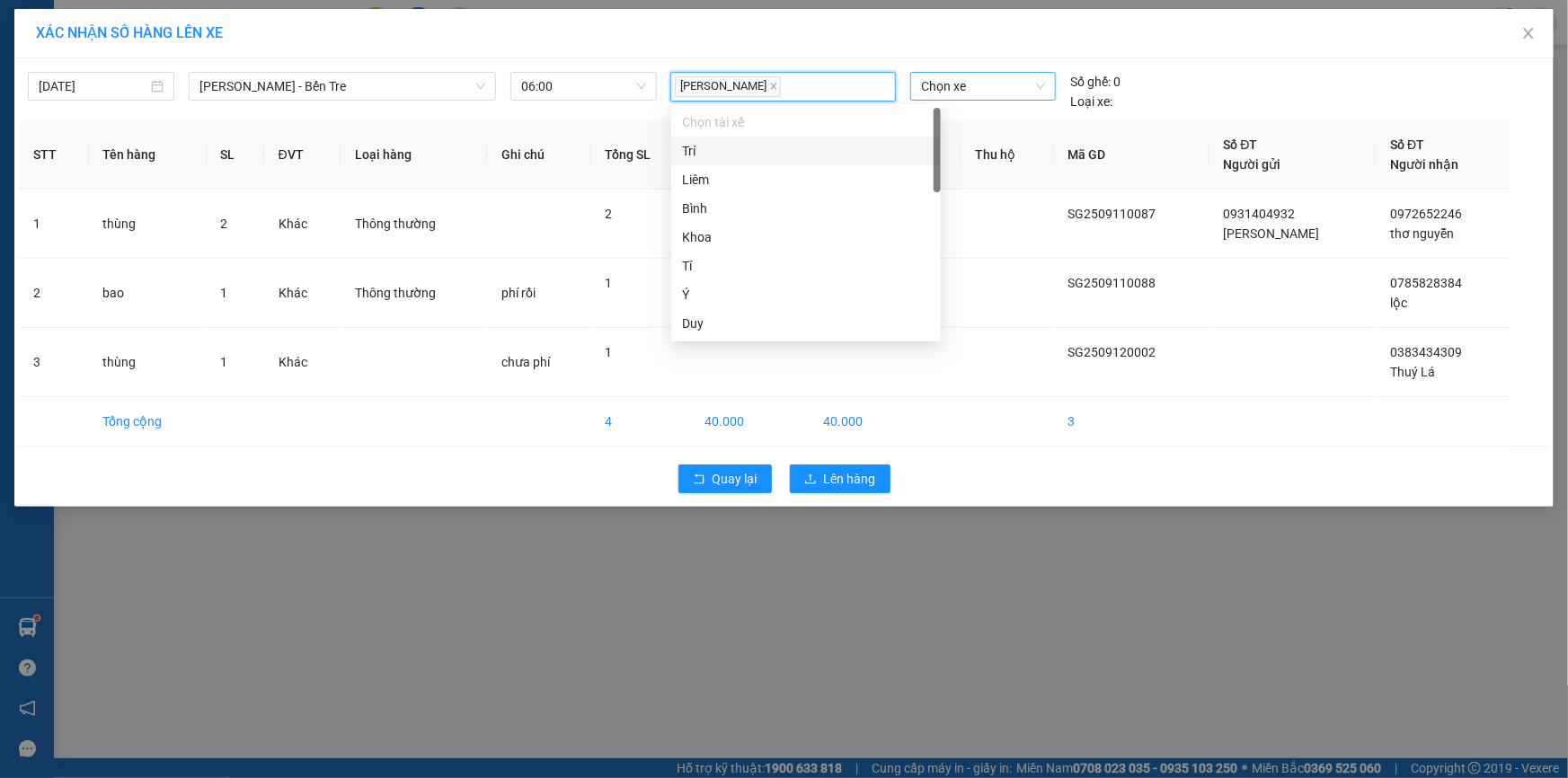
click at [977, 81] on span "Chọn xe" at bounding box center [982, 86] width 124 height 27
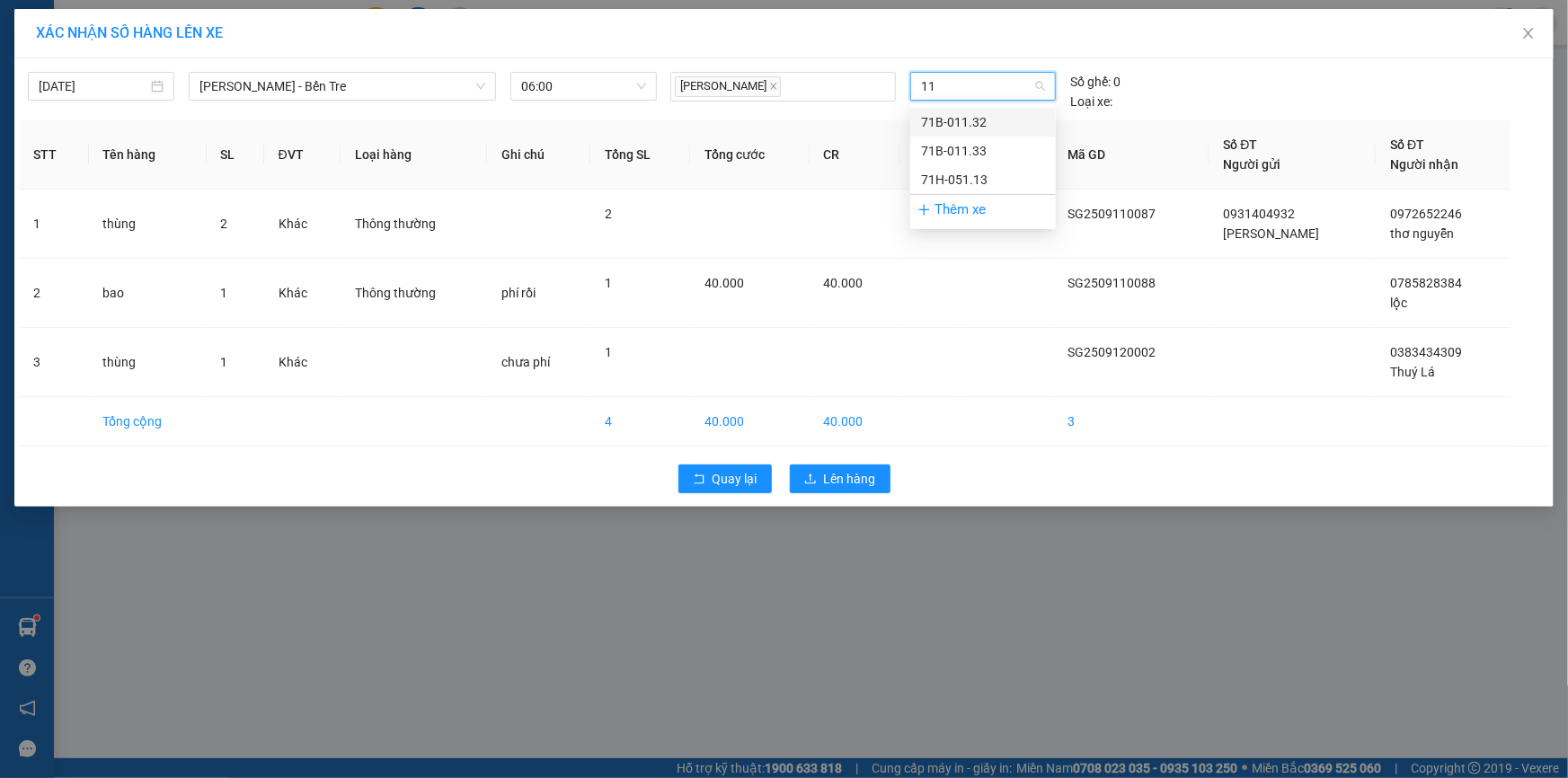
type input "113"
click at [972, 175] on div "71H-051.13" at bounding box center [982, 180] width 124 height 20
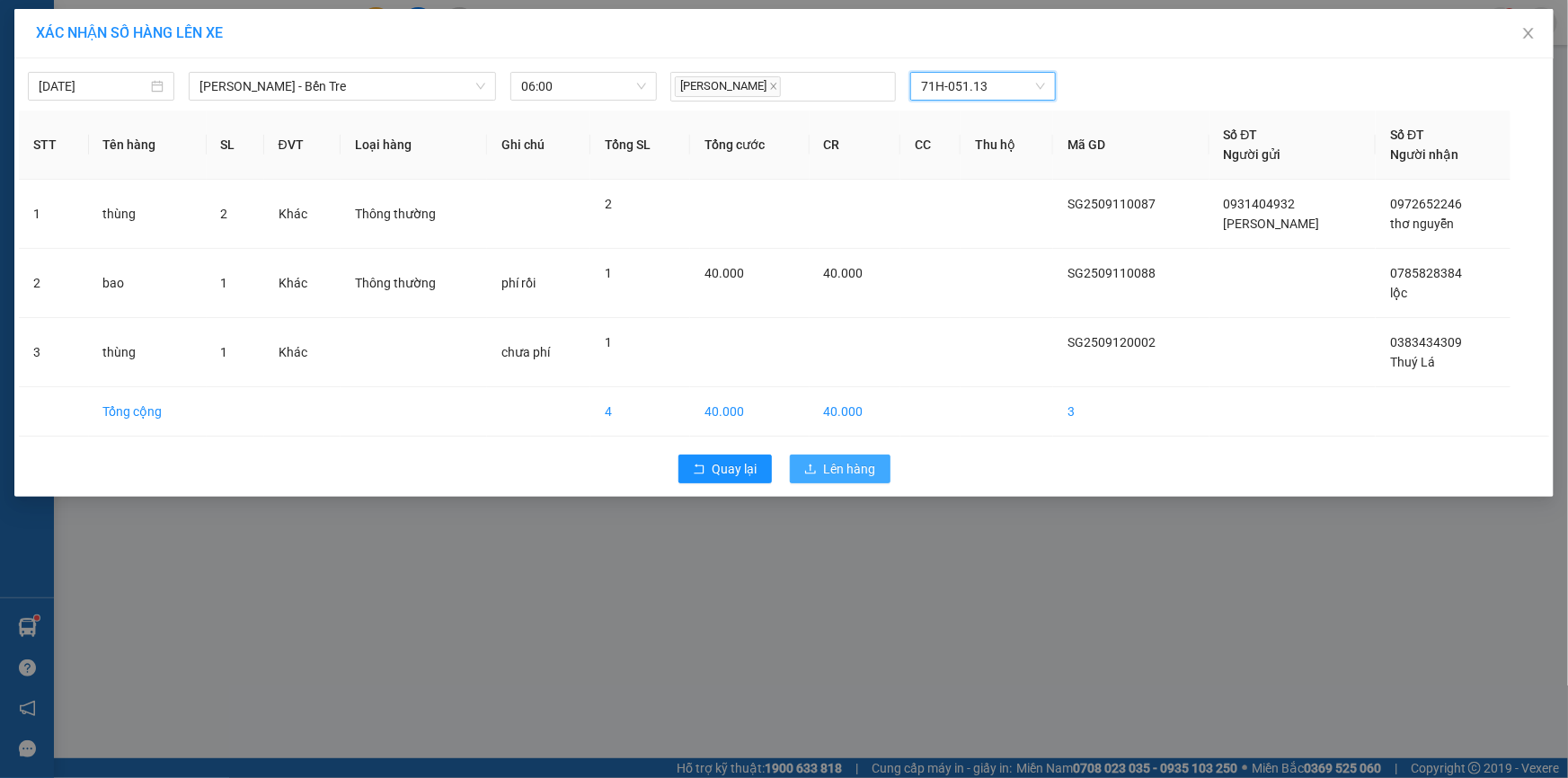
click at [841, 464] on span "Lên hàng" at bounding box center [850, 469] width 52 height 20
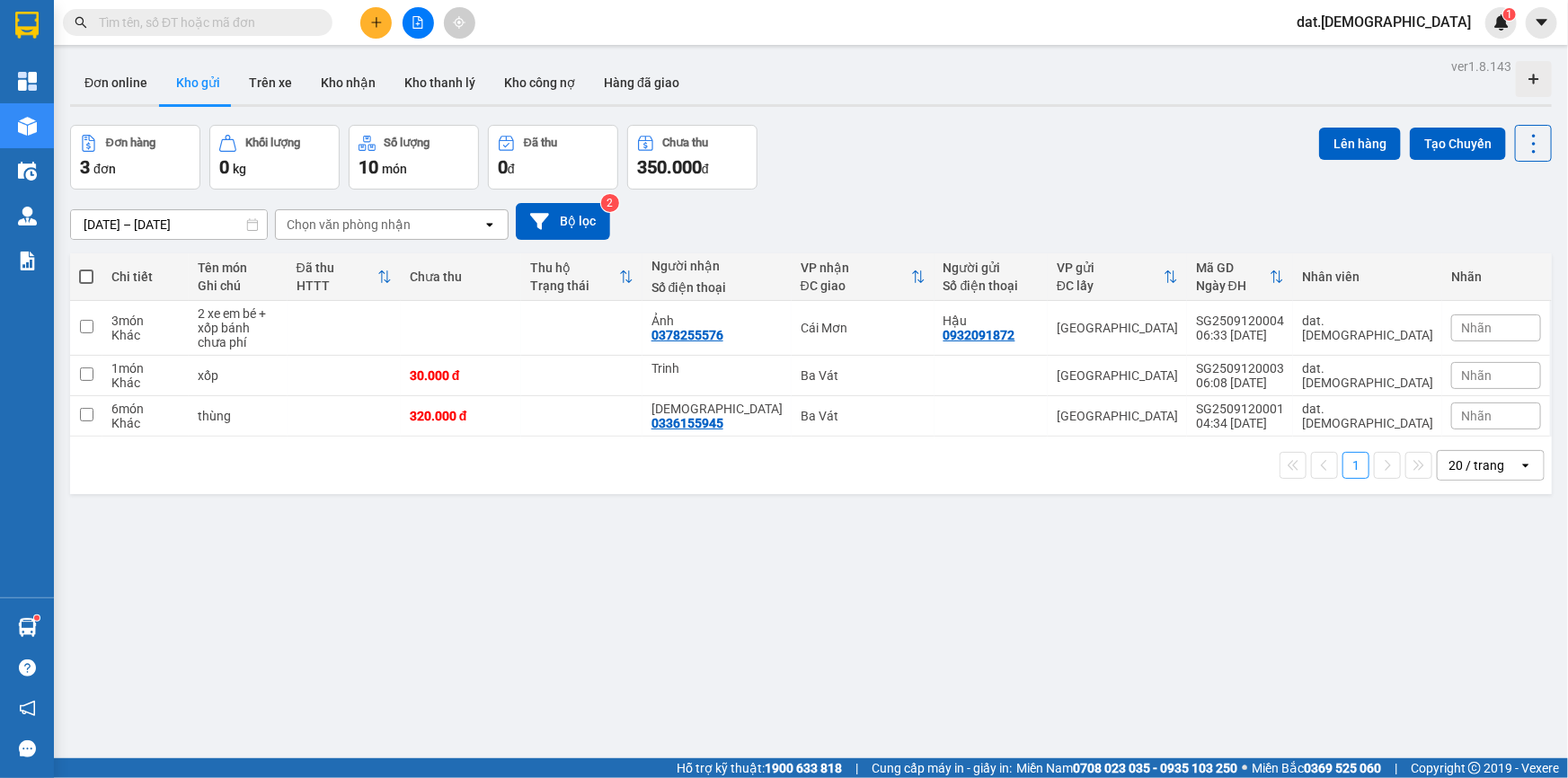
click at [83, 278] on span at bounding box center [86, 276] width 14 height 14
click at [86, 267] on input "checkbox" at bounding box center [86, 267] width 0 height 0
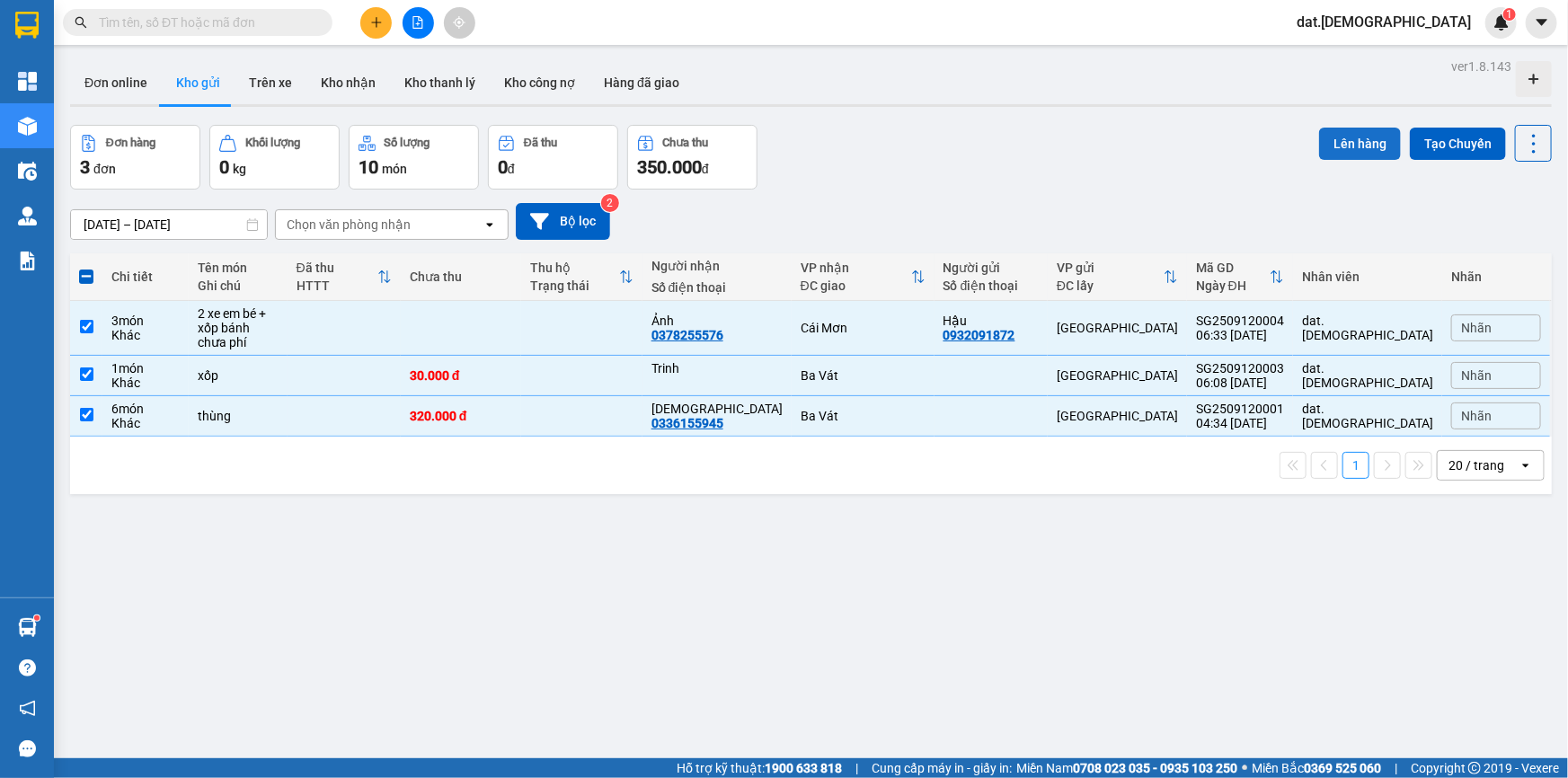
click at [1335, 146] on button "Lên hàng" at bounding box center [1360, 144] width 82 height 32
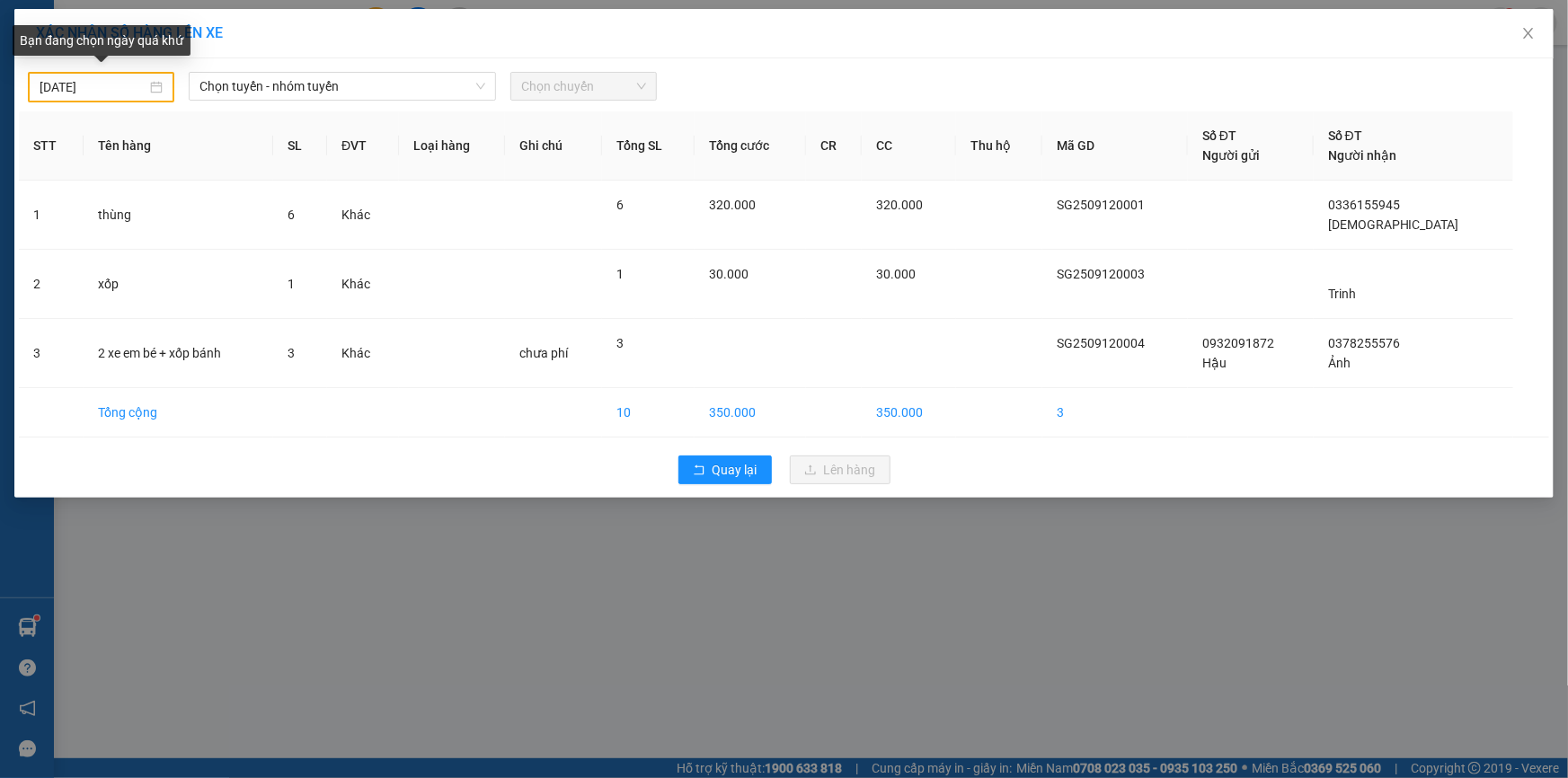
click at [159, 91] on div "11/09/2025" at bounding box center [101, 87] width 123 height 20
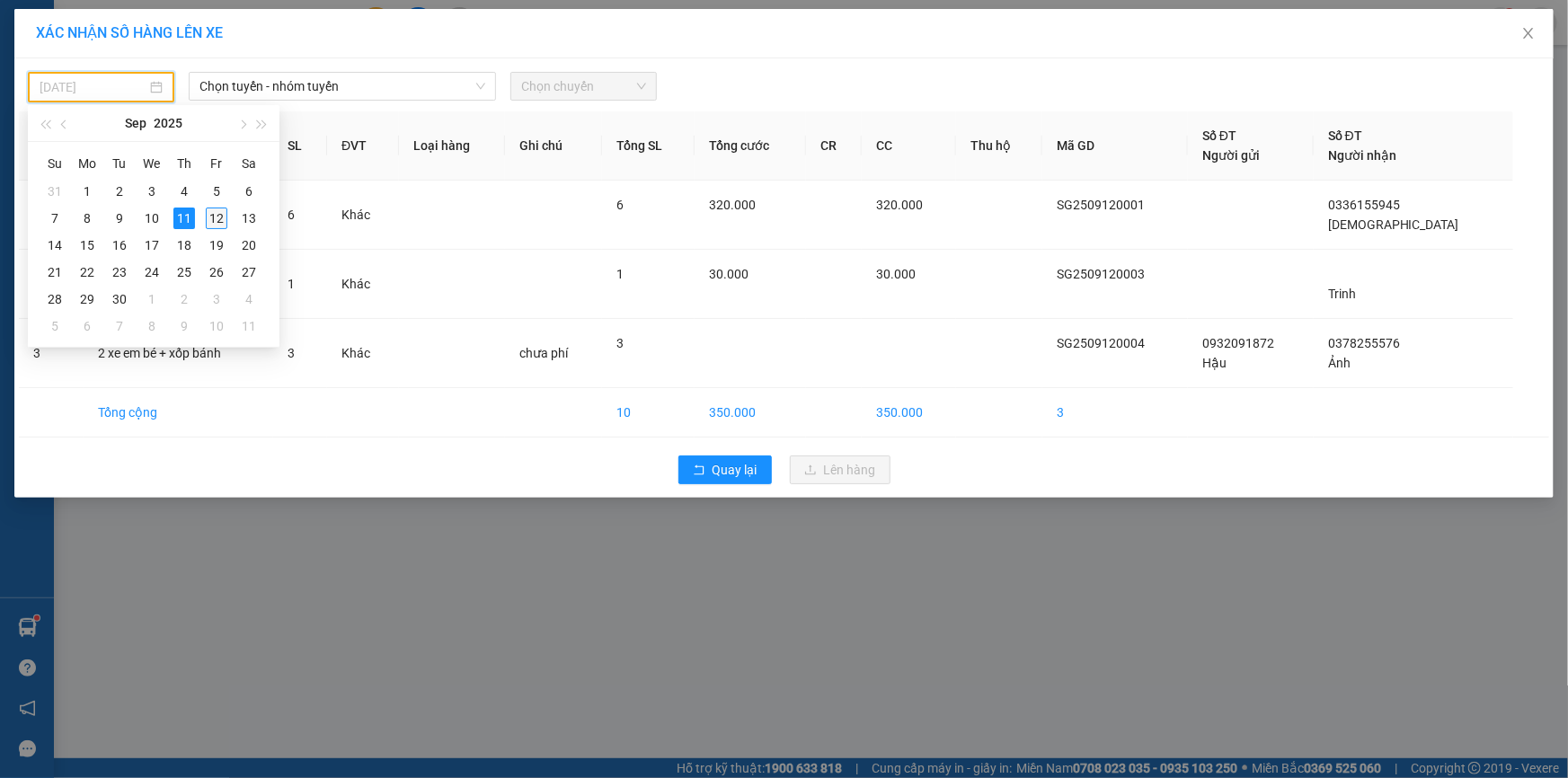
click at [213, 207] on div "12" at bounding box center [216, 218] width 22 height 22
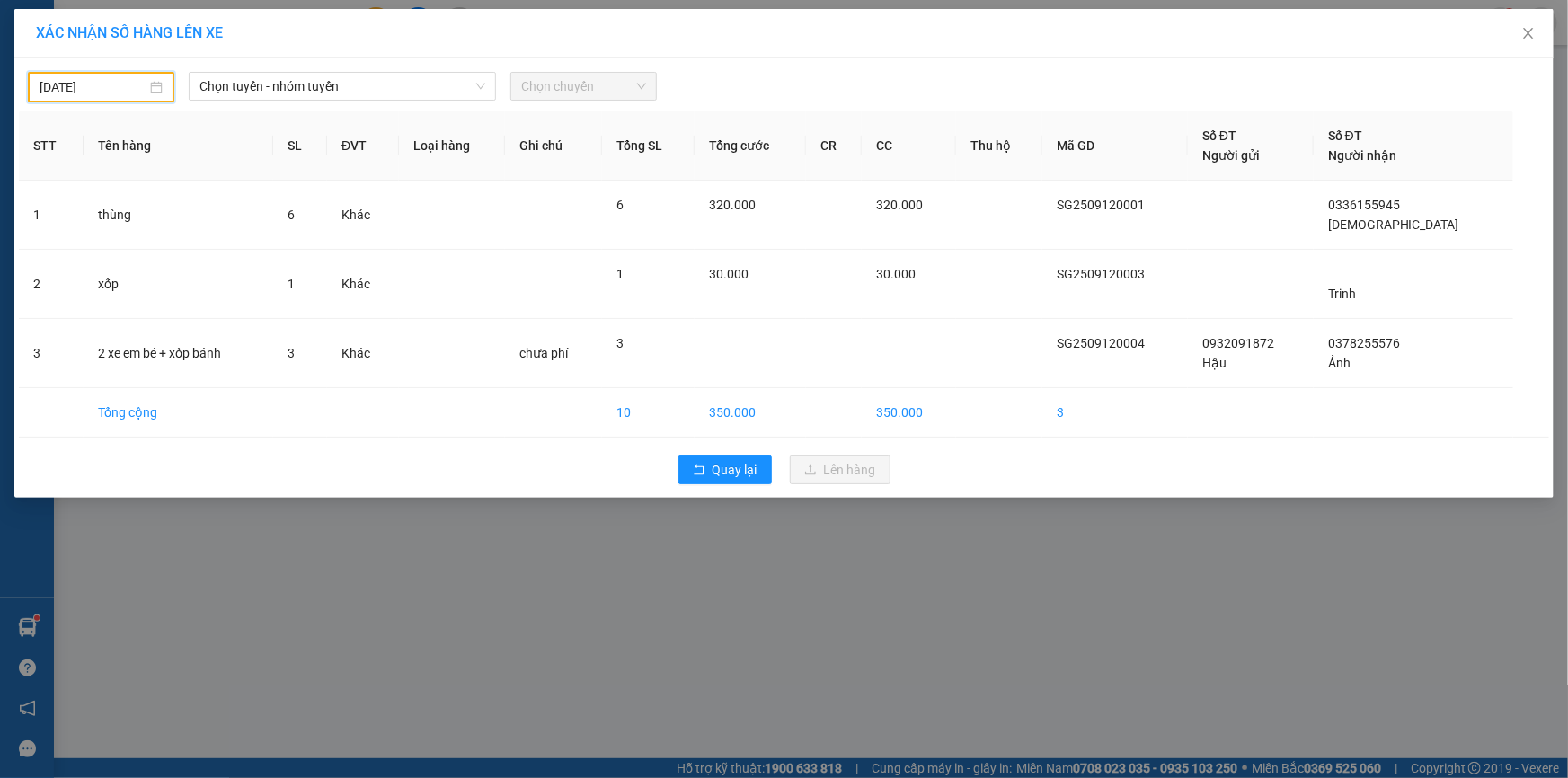
type input "12/09/2025"
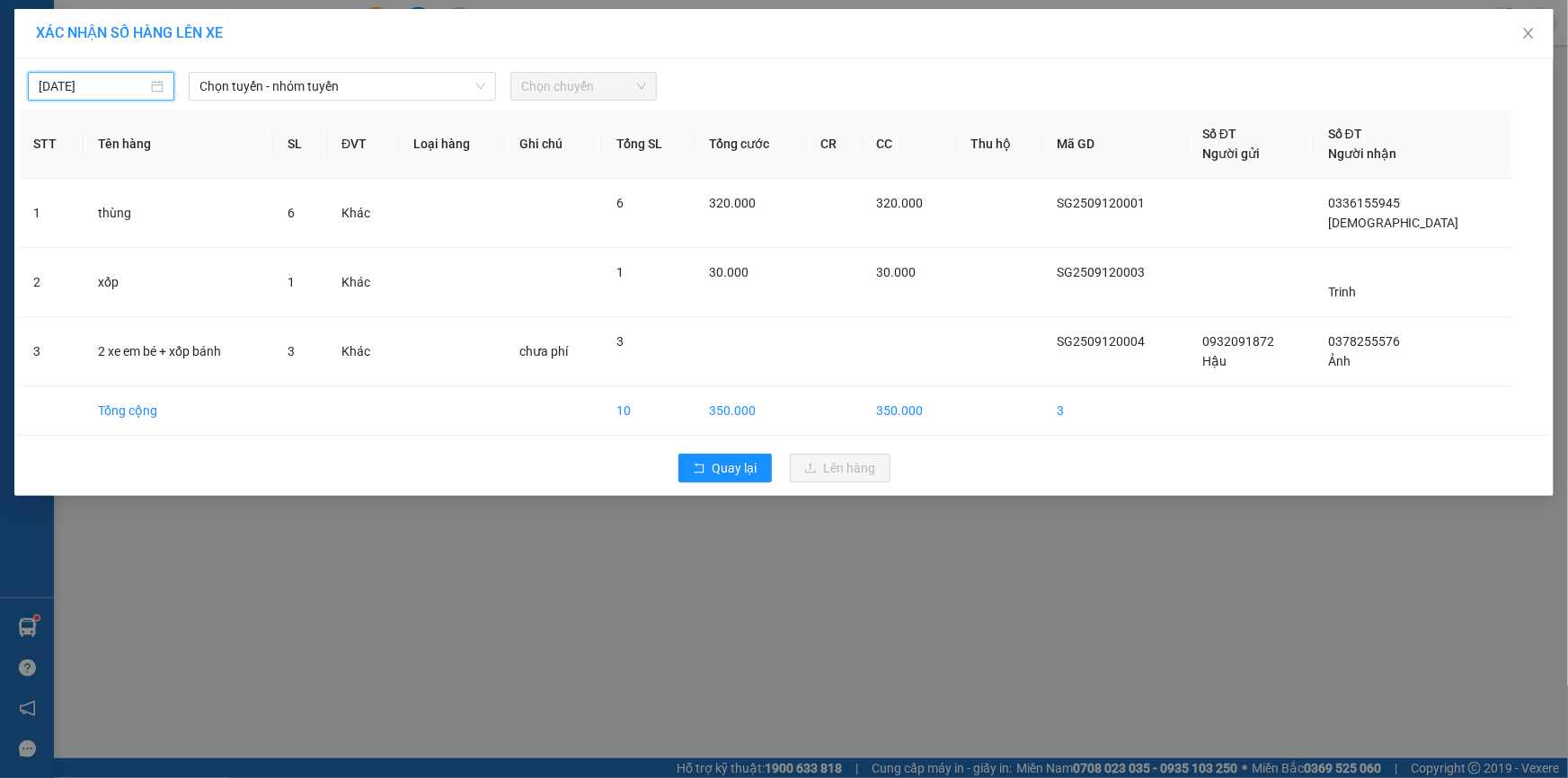
click at [162, 93] on div "12/09/2025" at bounding box center [101, 87] width 125 height 20
click at [330, 86] on span "Chọn tuyến - nhóm tuyến" at bounding box center [342, 86] width 285 height 27
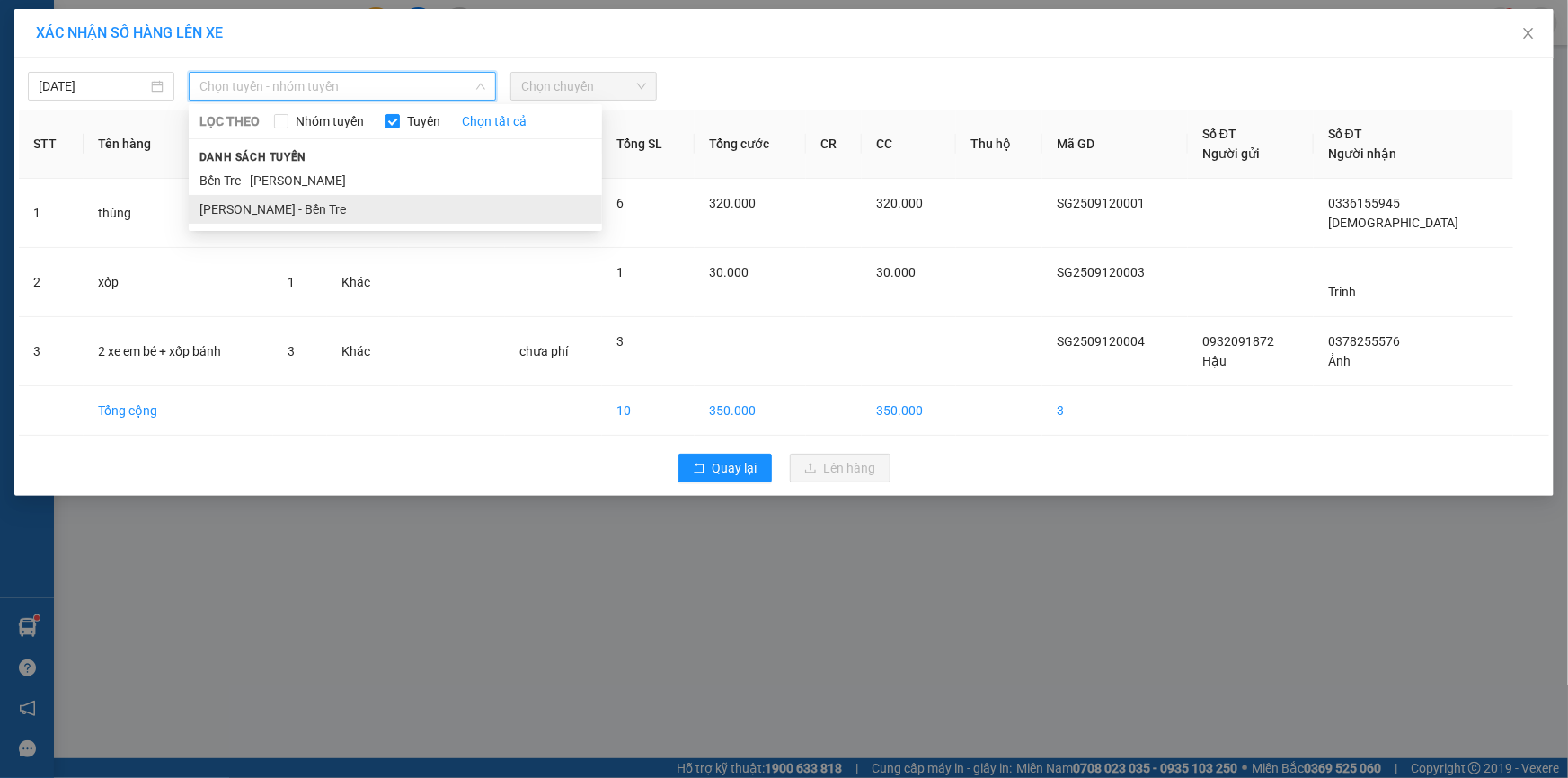
click at [305, 207] on li "Hồ Chí Minh - Bến Tre" at bounding box center [395, 208] width 413 height 29
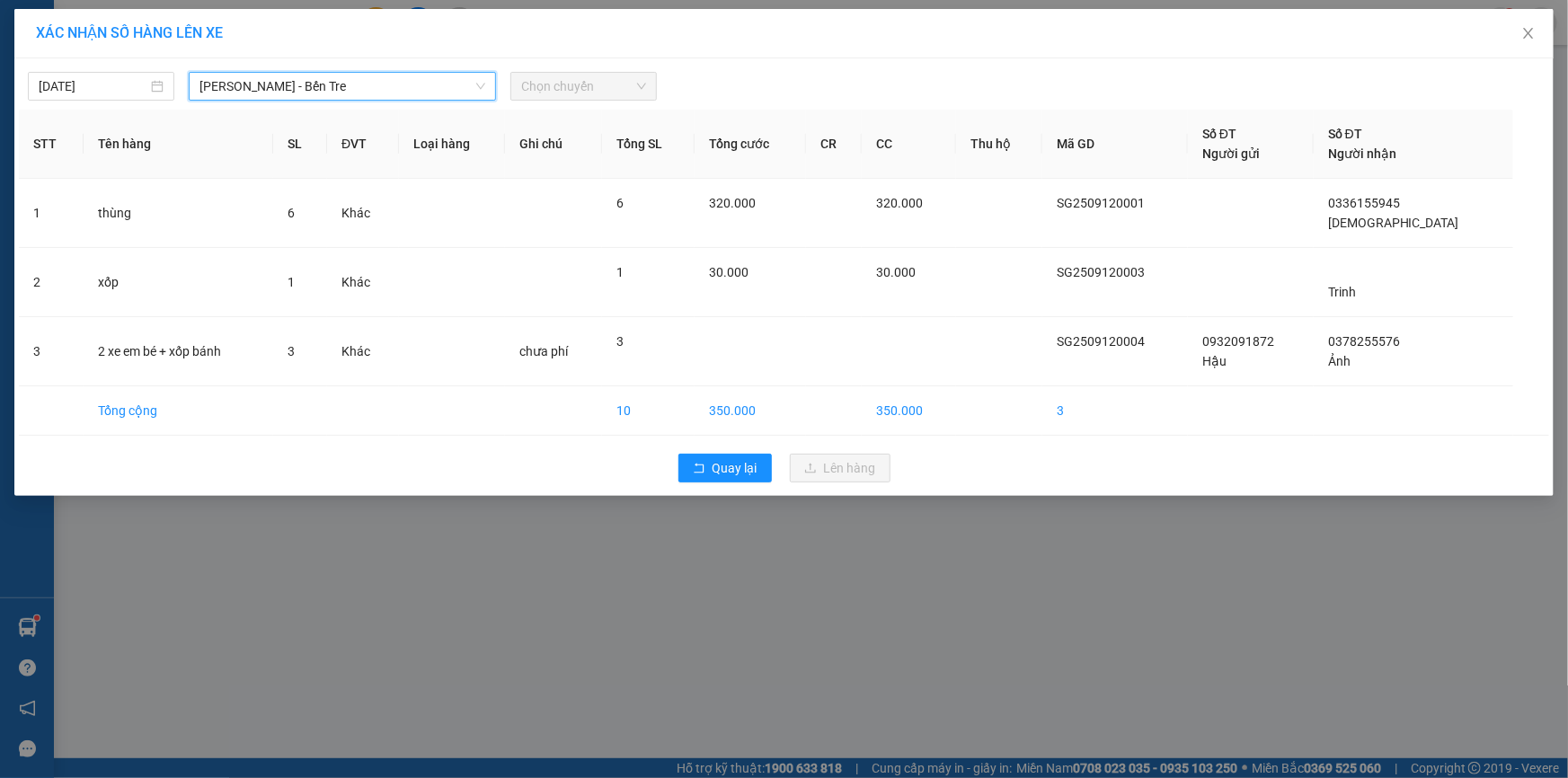
click at [601, 92] on span "Chọn chuyến" at bounding box center [583, 86] width 125 height 27
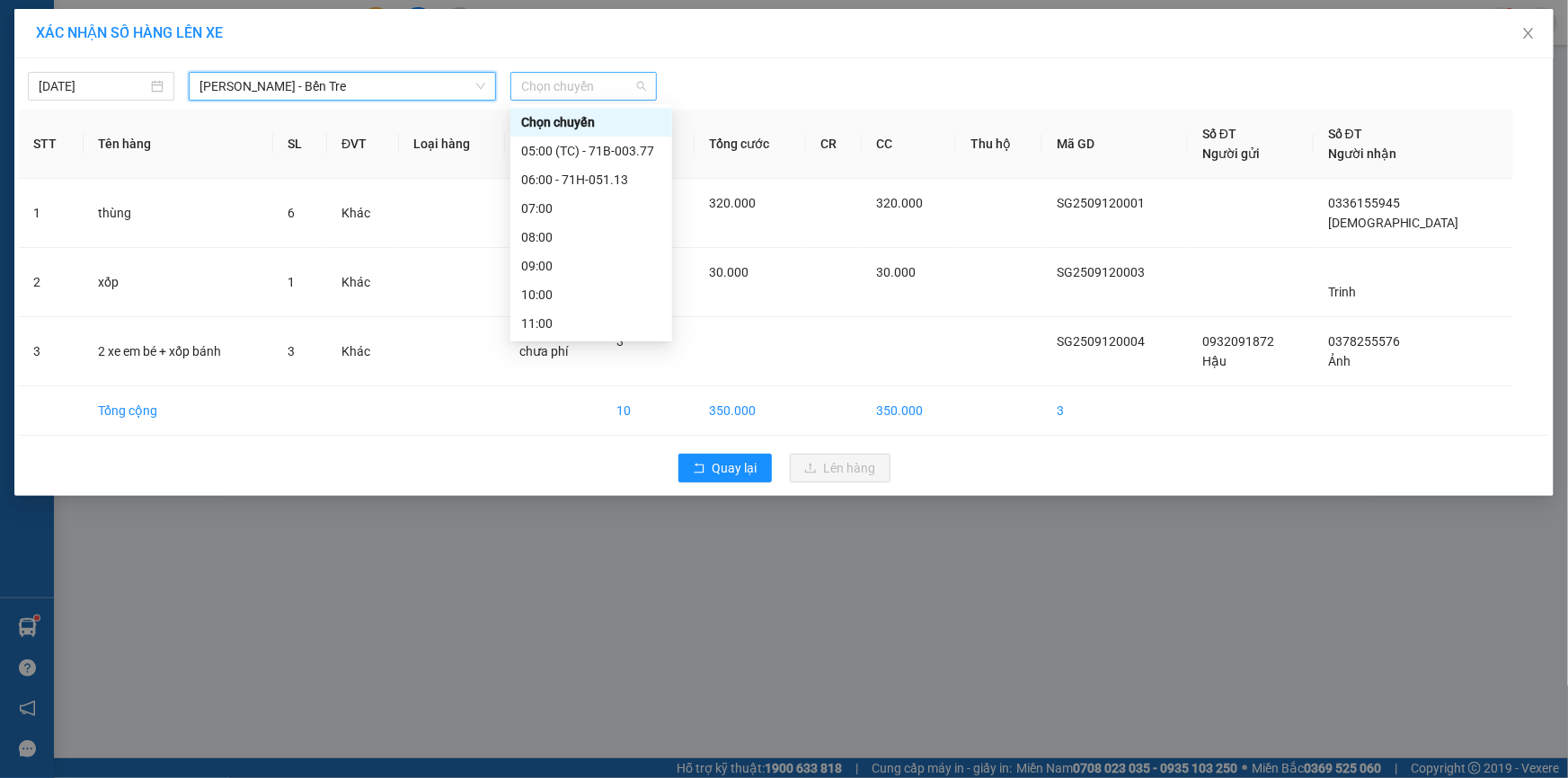
click at [606, 78] on span "Chọn chuyến" at bounding box center [583, 86] width 125 height 27
click at [569, 212] on div "07:00" at bounding box center [590, 208] width 141 height 20
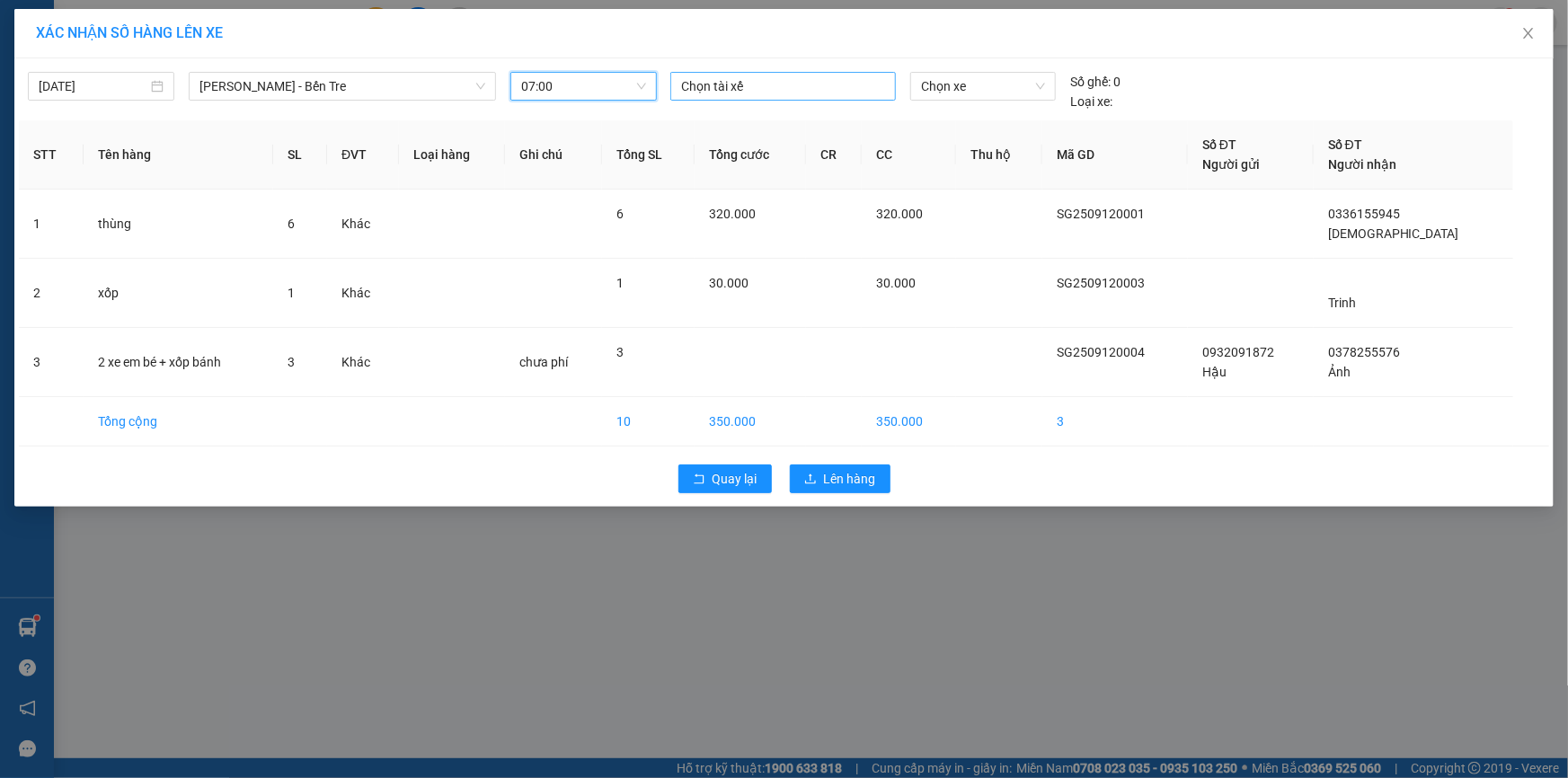
click at [738, 84] on div at bounding box center [782, 87] width 216 height 22
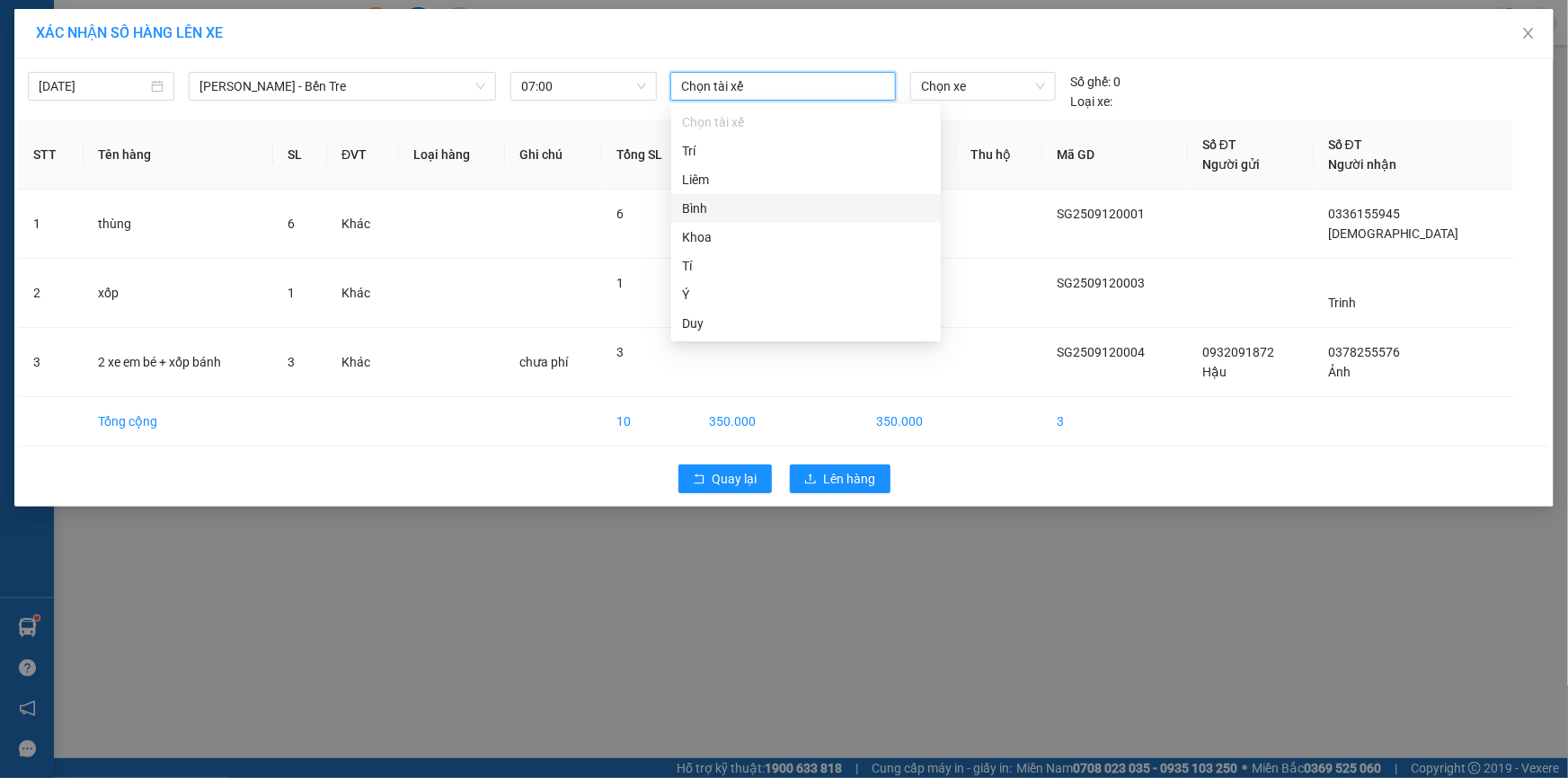
click at [723, 212] on div "Bình" at bounding box center [806, 208] width 248 height 20
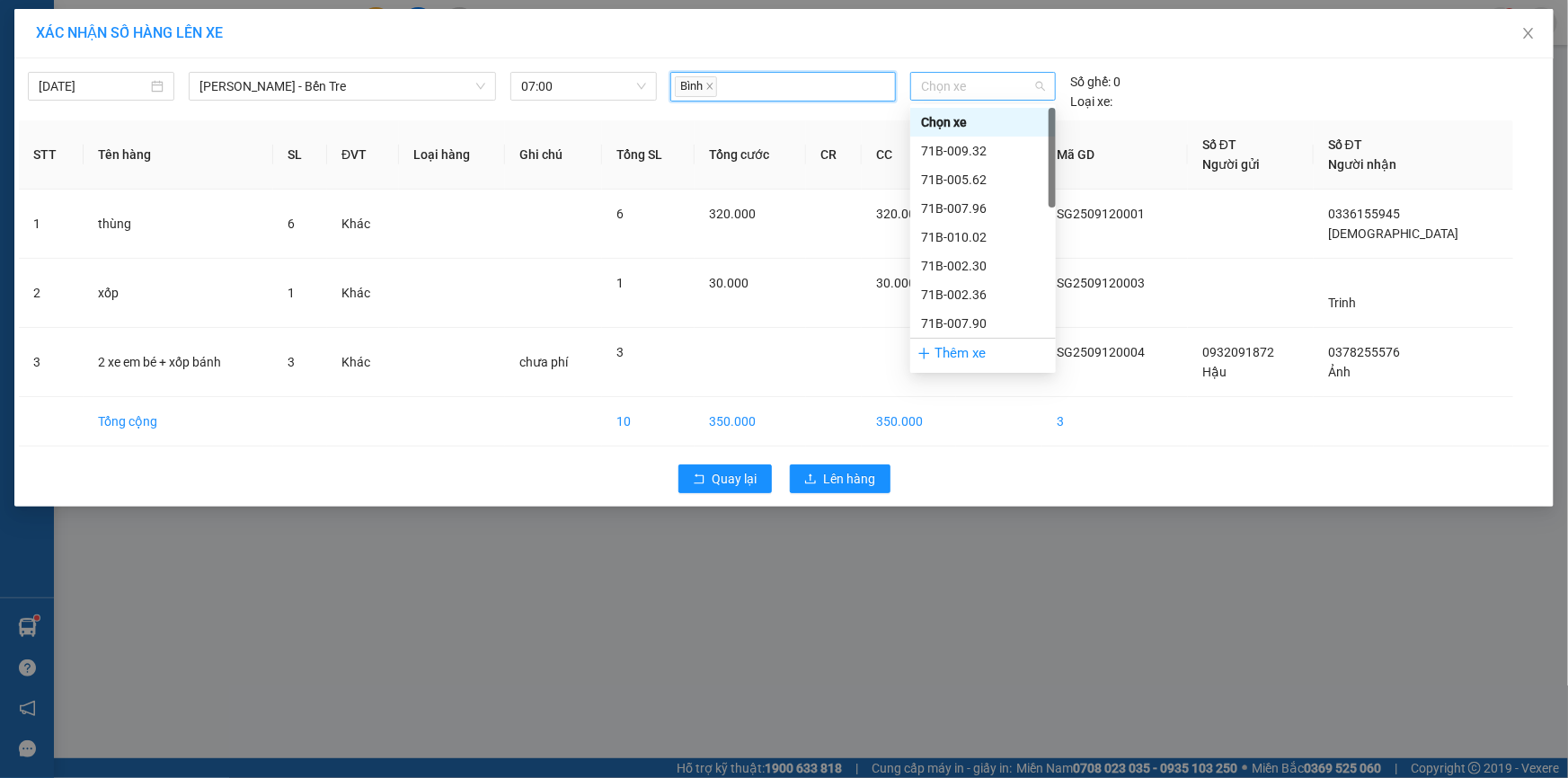
click at [951, 84] on span "Chọn xe" at bounding box center [982, 86] width 124 height 27
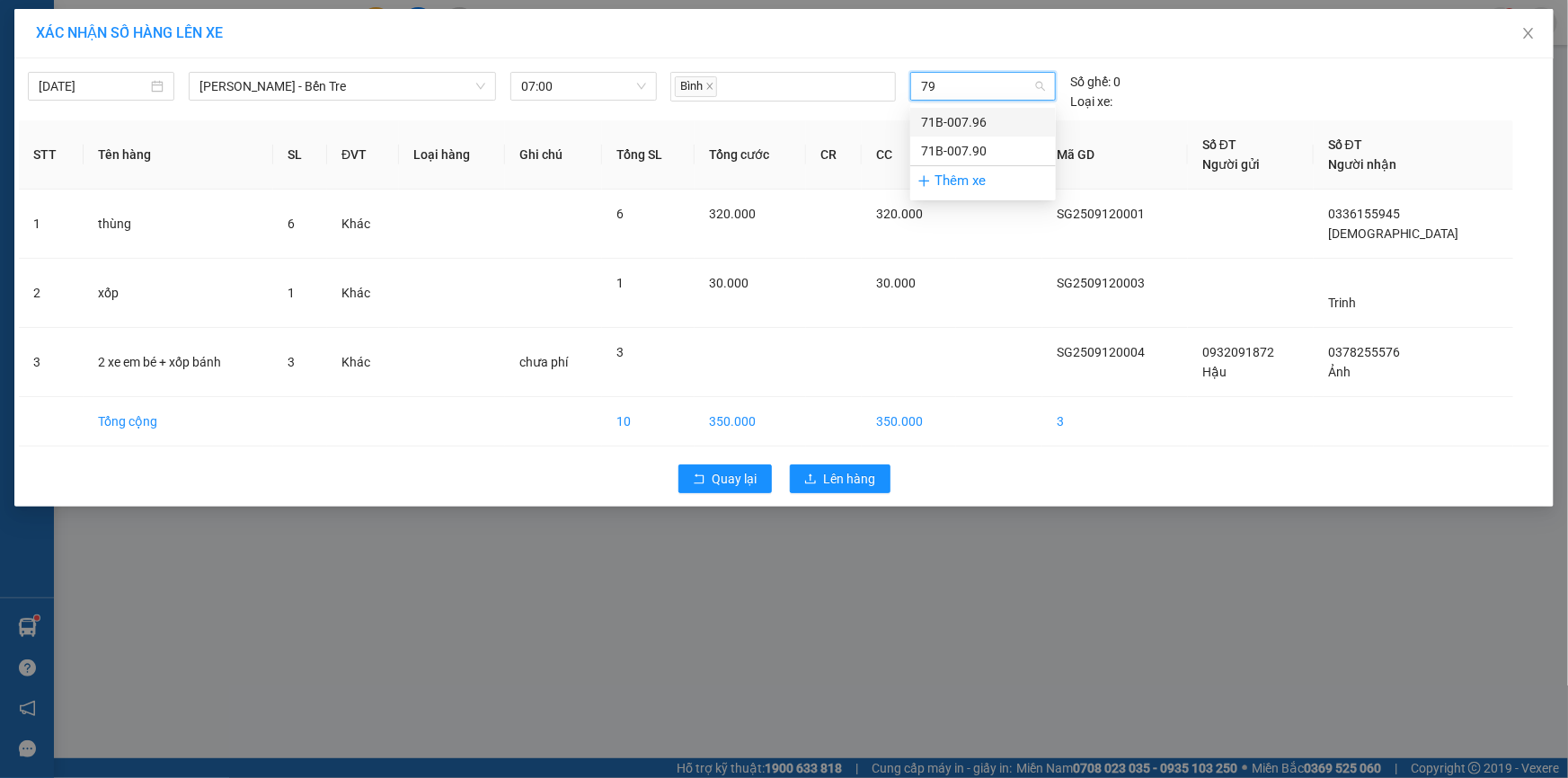
type input "790"
click at [962, 130] on div "71B-007.90" at bounding box center [982, 123] width 124 height 20
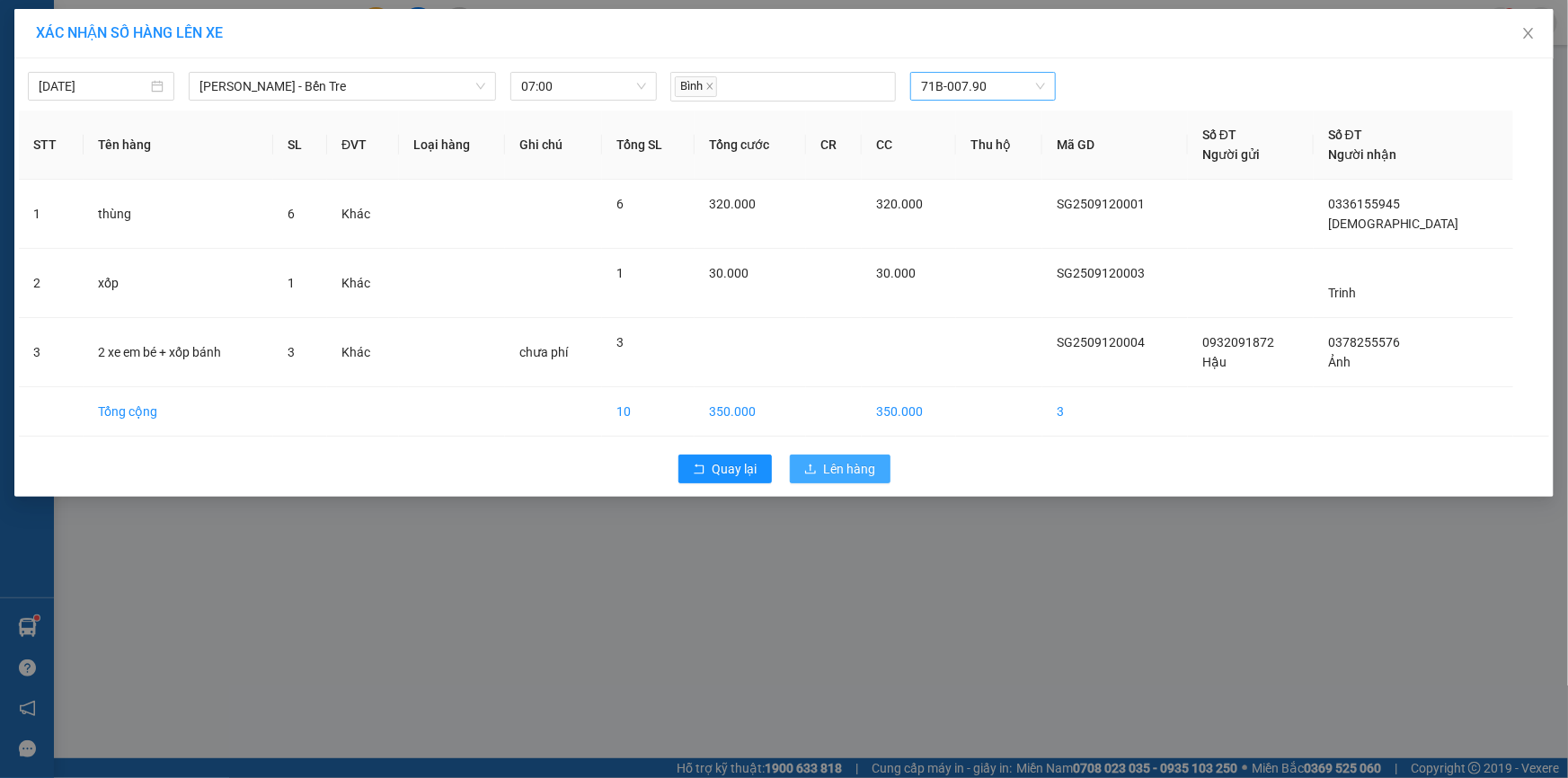
click at [856, 479] on button "Lên hàng" at bounding box center [840, 469] width 101 height 29
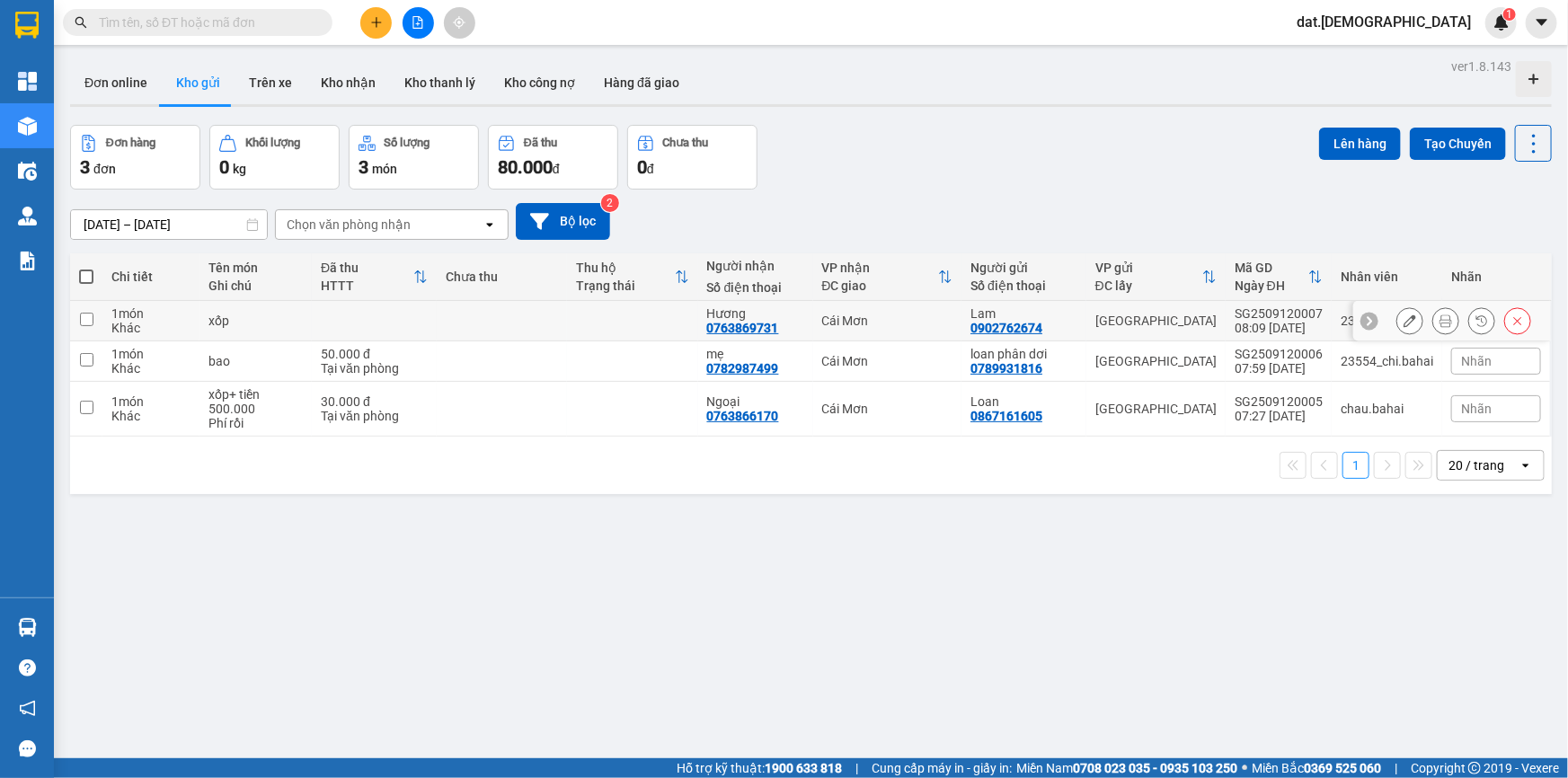
click at [335, 302] on td at bounding box center [374, 321] width 125 height 41
checkbox input "true"
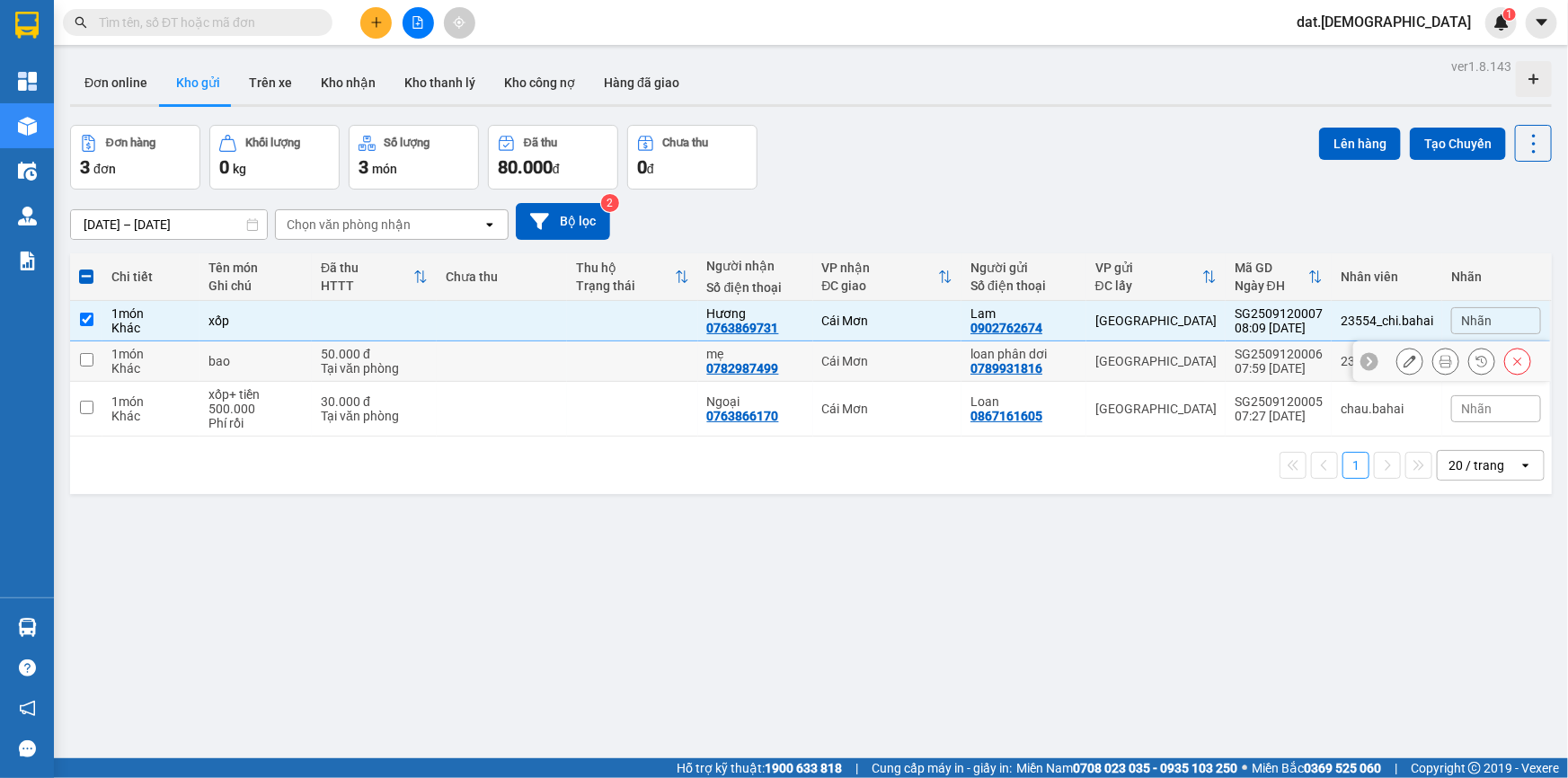
click at [350, 361] on div "Tại văn phòng" at bounding box center [374, 368] width 107 height 14
checkbox input "true"
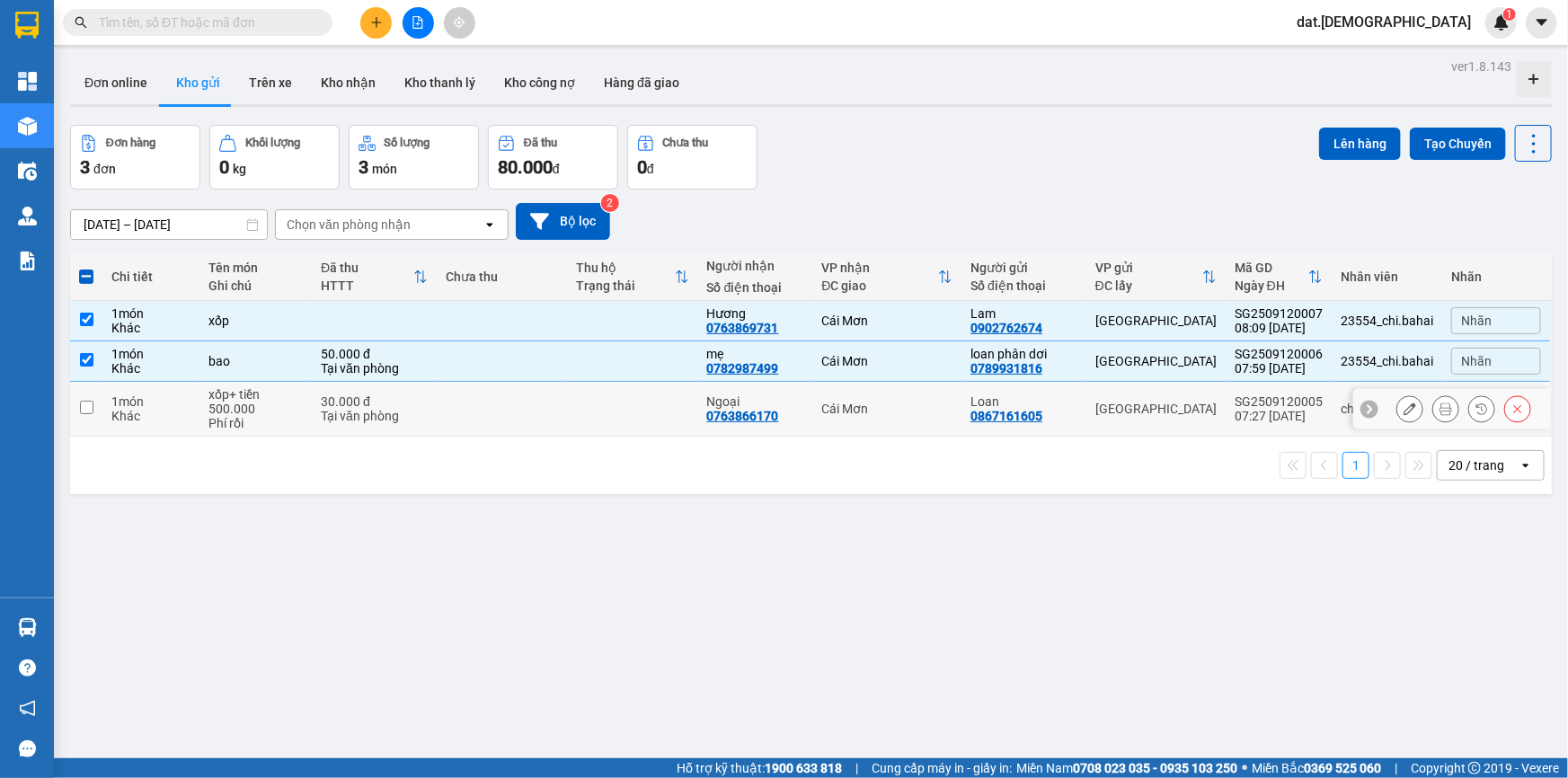
click at [363, 413] on div "Tại văn phòng" at bounding box center [374, 416] width 107 height 14
checkbox input "true"
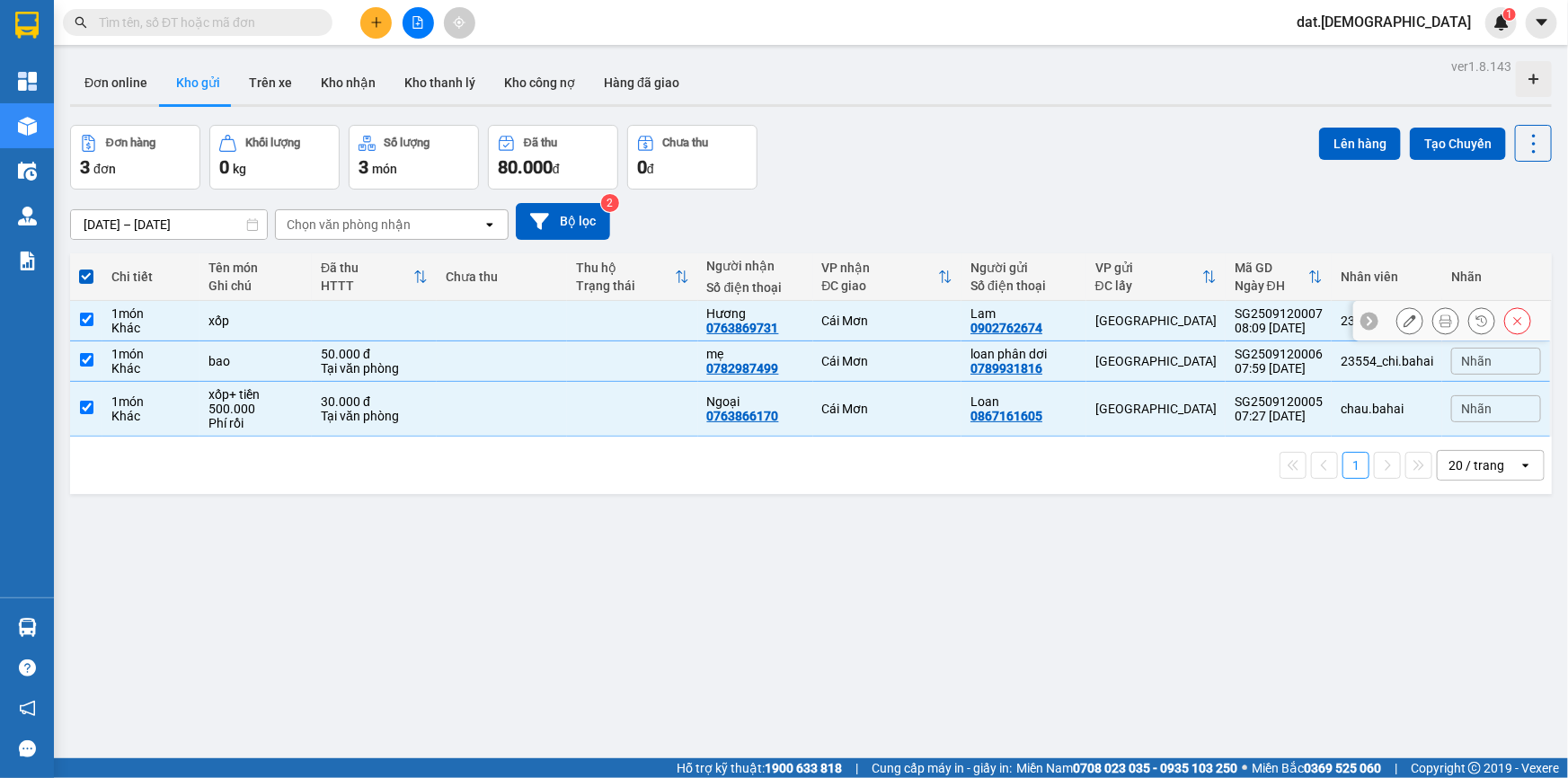
click at [385, 327] on td at bounding box center [374, 321] width 125 height 41
checkbox input "false"
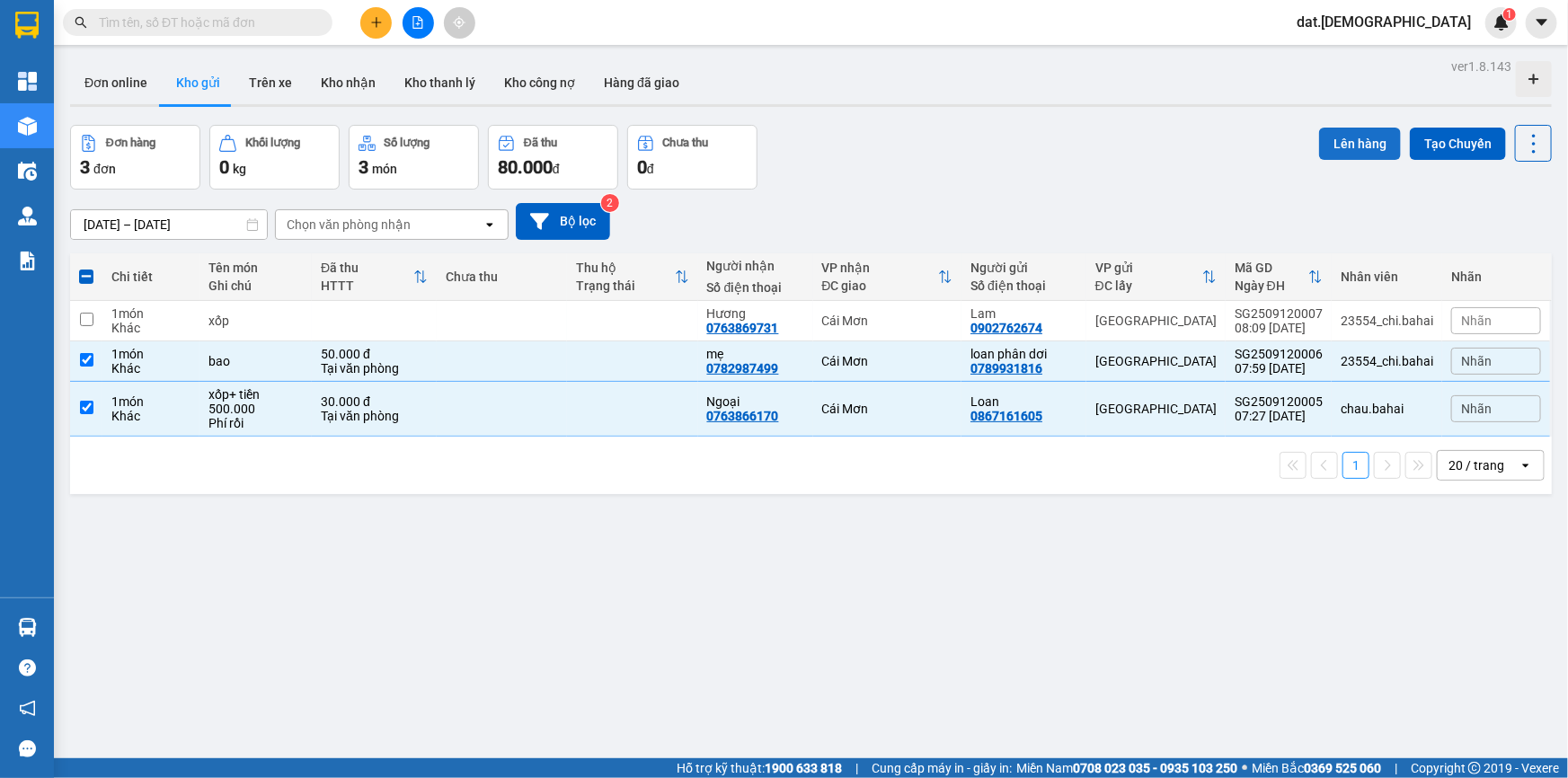
click at [1335, 152] on button "Lên hàng" at bounding box center [1360, 144] width 82 height 32
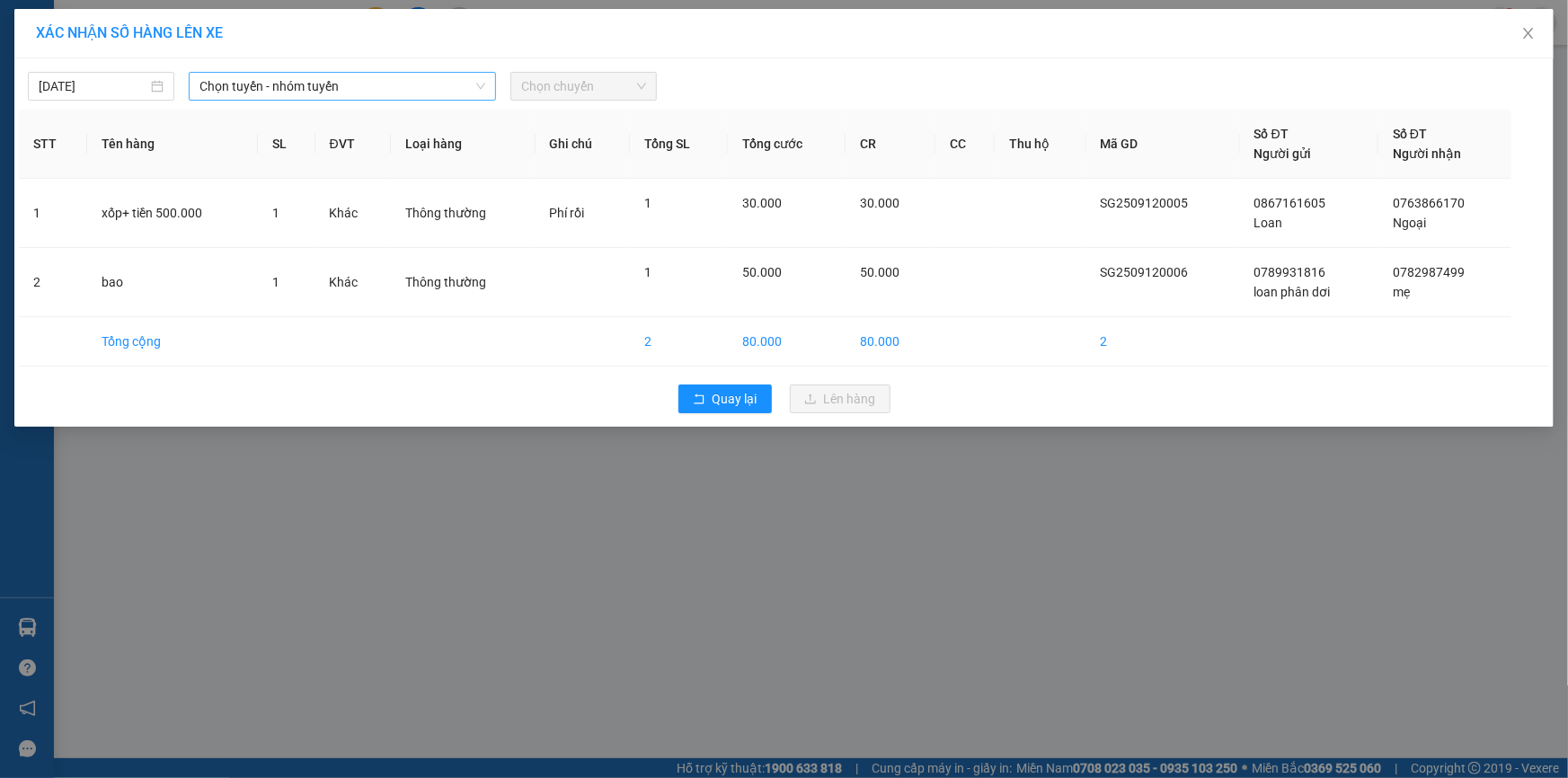
click at [391, 86] on span "Chọn tuyến - nhóm tuyến" at bounding box center [342, 86] width 285 height 27
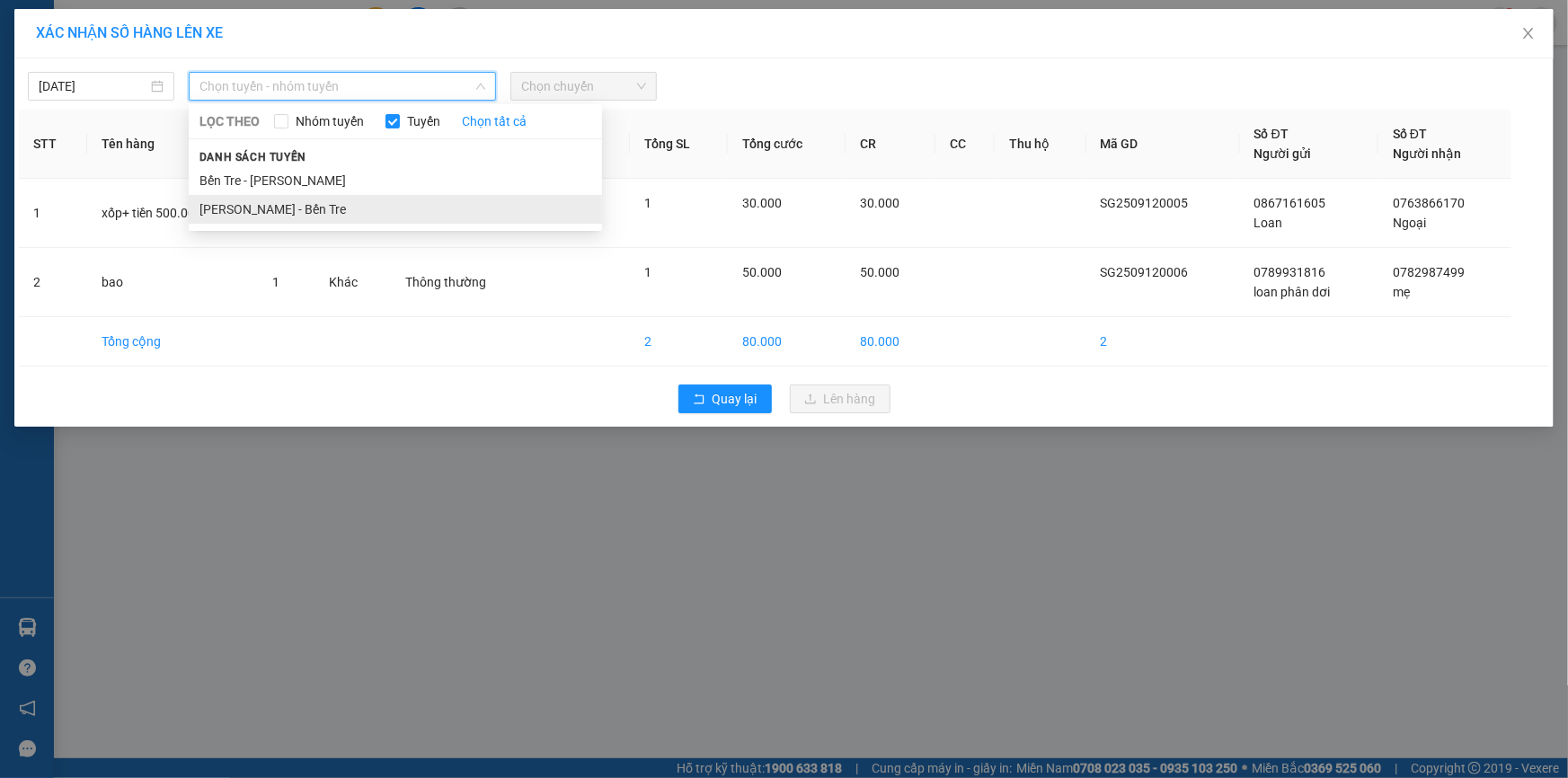
click at [337, 211] on li "Hồ Chí Minh - Bến Tre" at bounding box center [395, 208] width 413 height 29
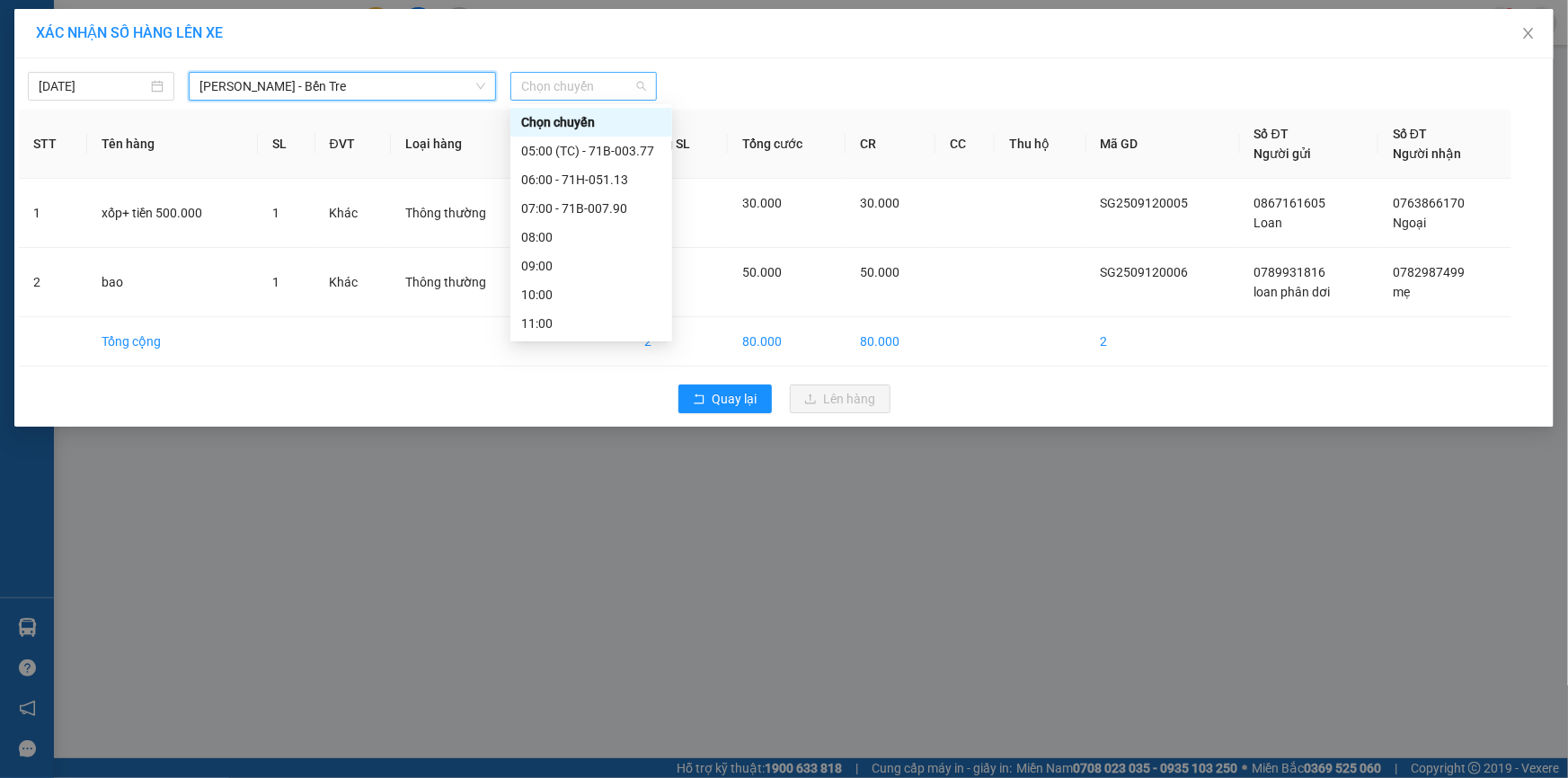
click at [600, 96] on span "Chọn chuyến" at bounding box center [583, 86] width 125 height 27
click at [575, 237] on div "08:00" at bounding box center [590, 237] width 141 height 20
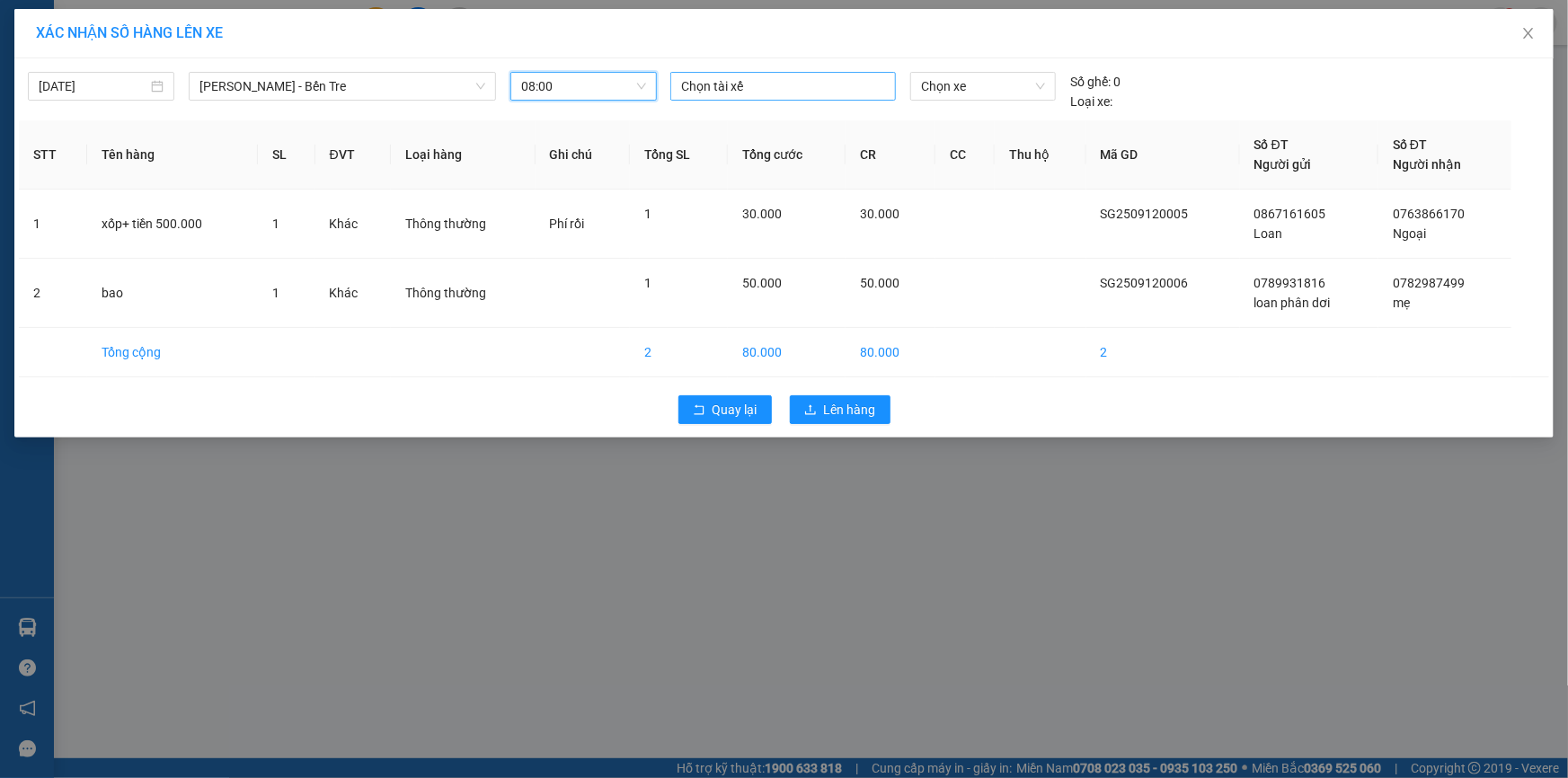
click at [728, 81] on div at bounding box center [782, 87] width 216 height 22
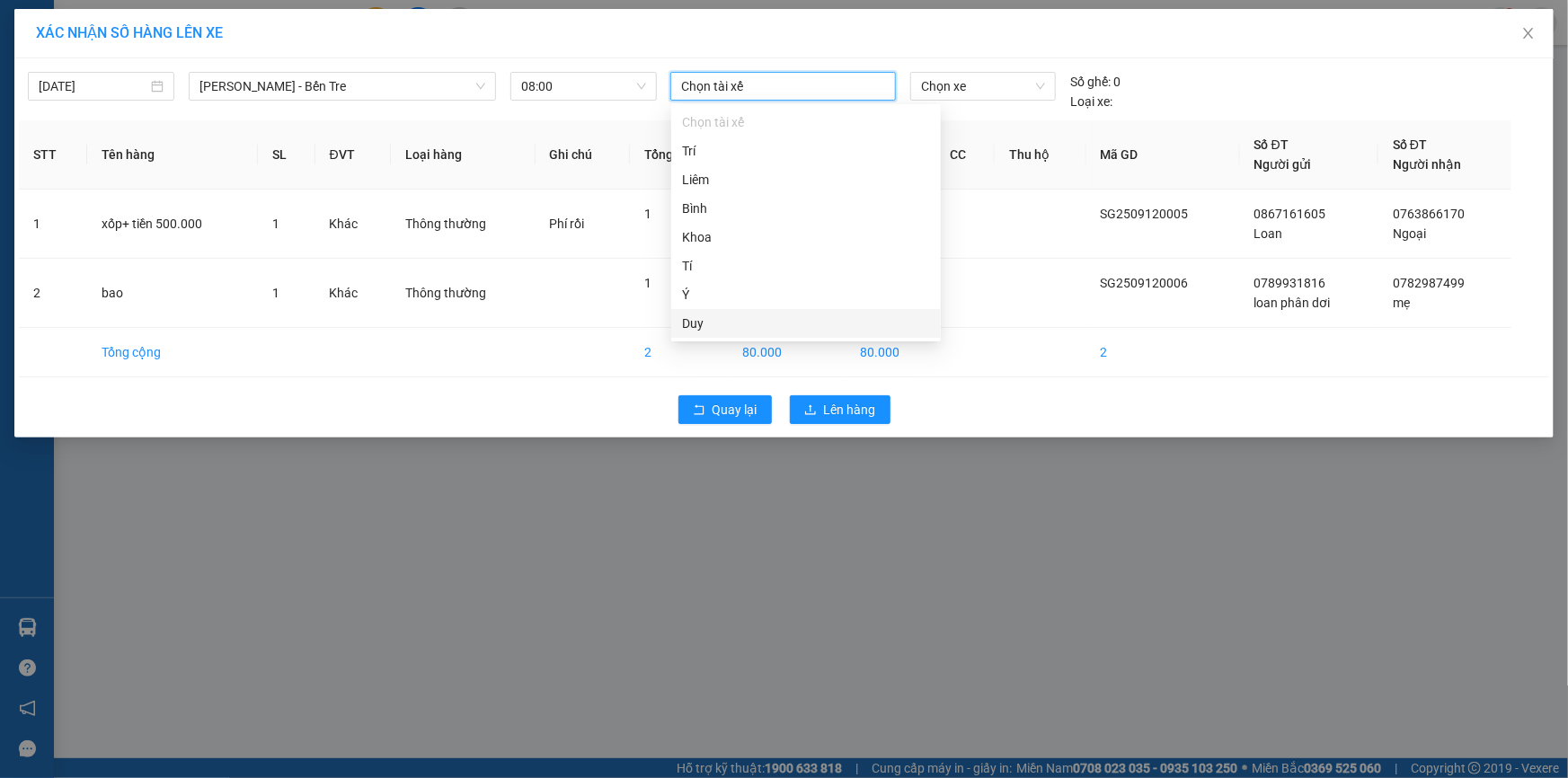
click at [719, 327] on div "Duy" at bounding box center [806, 323] width 248 height 20
click at [953, 85] on span "Chọn xe" at bounding box center [982, 86] width 124 height 27
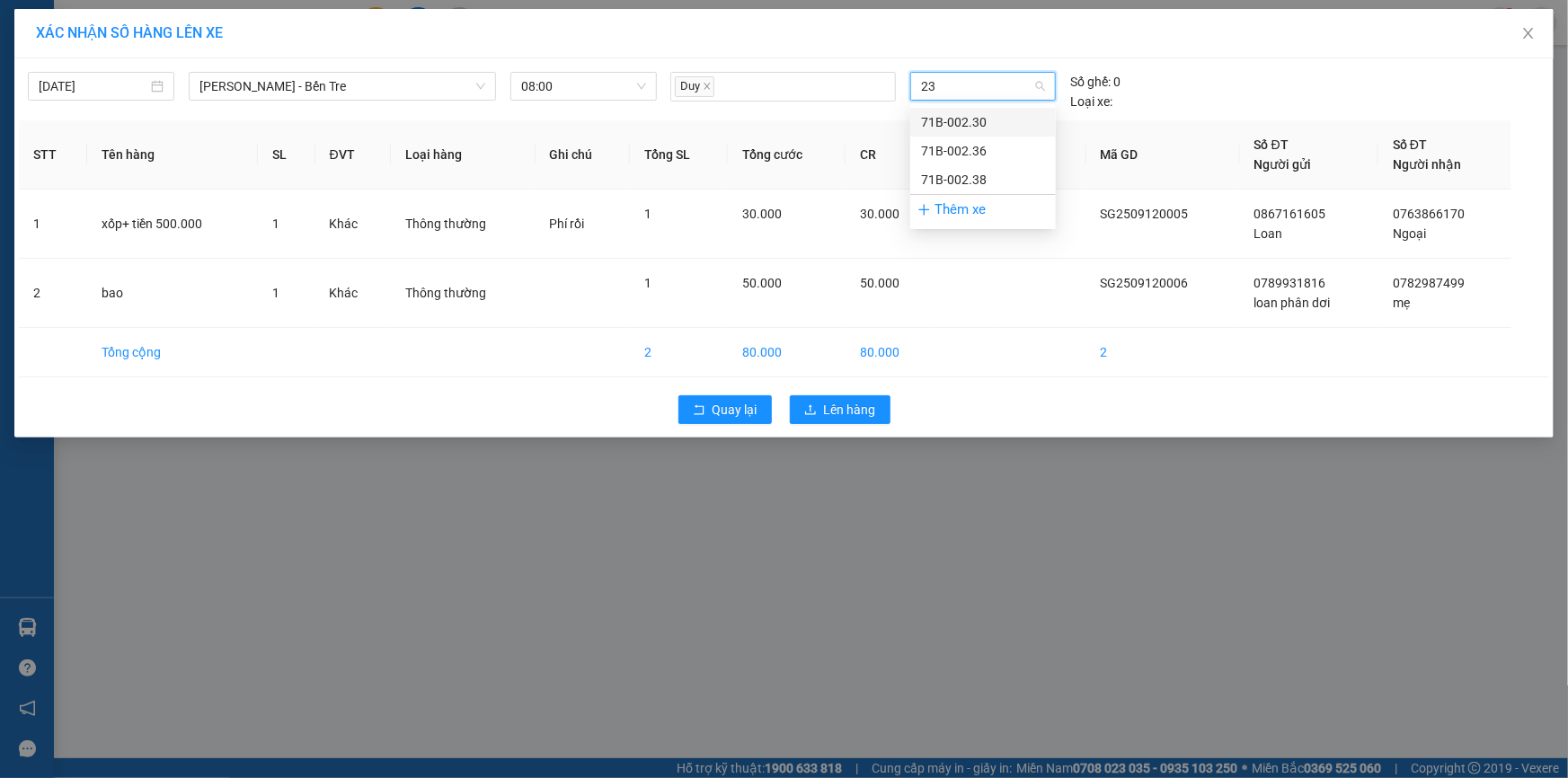
type input "230"
click at [956, 120] on div "71B-002.30" at bounding box center [982, 123] width 124 height 20
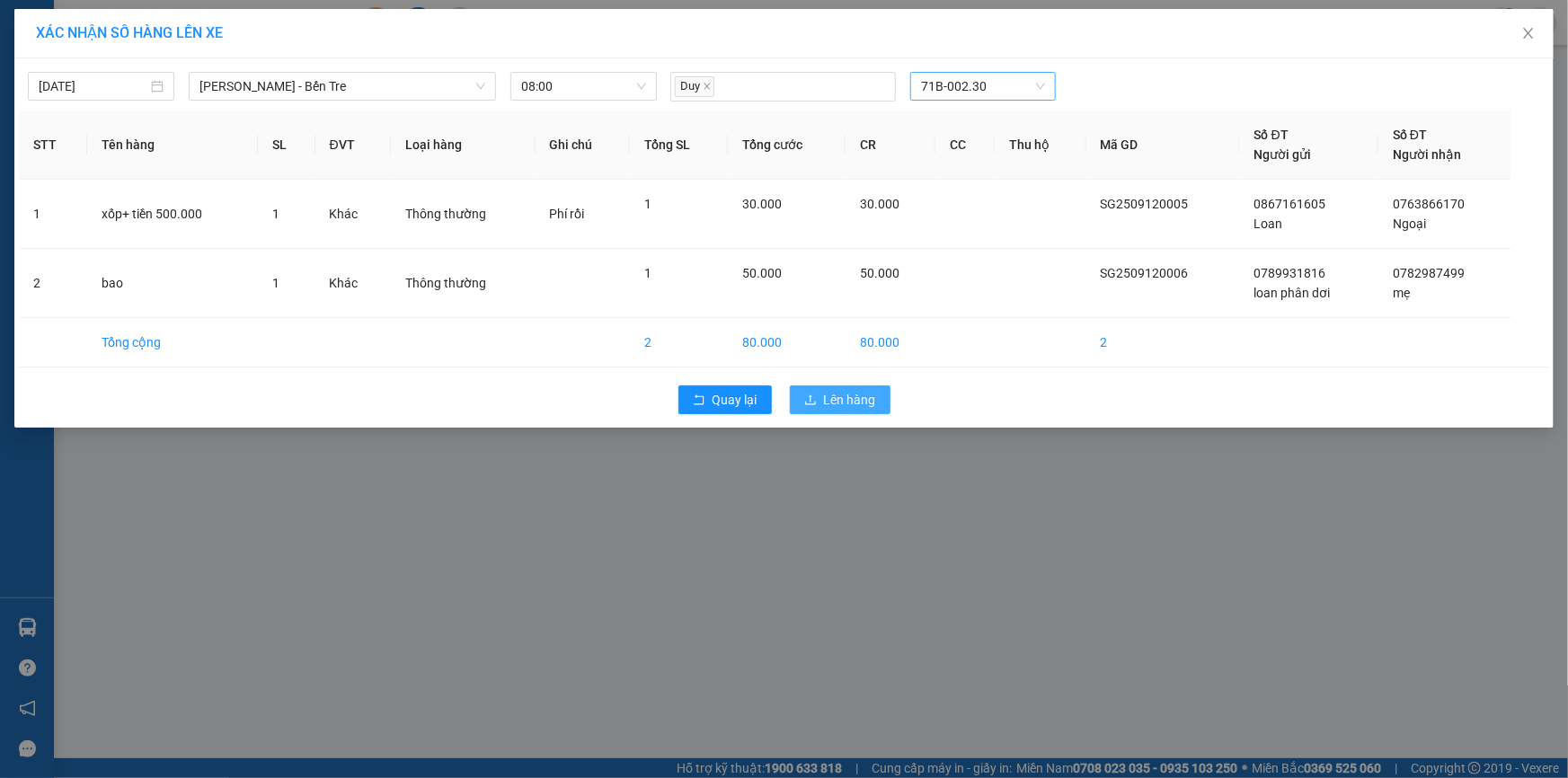
click at [856, 396] on span "Lên hàng" at bounding box center [850, 400] width 52 height 20
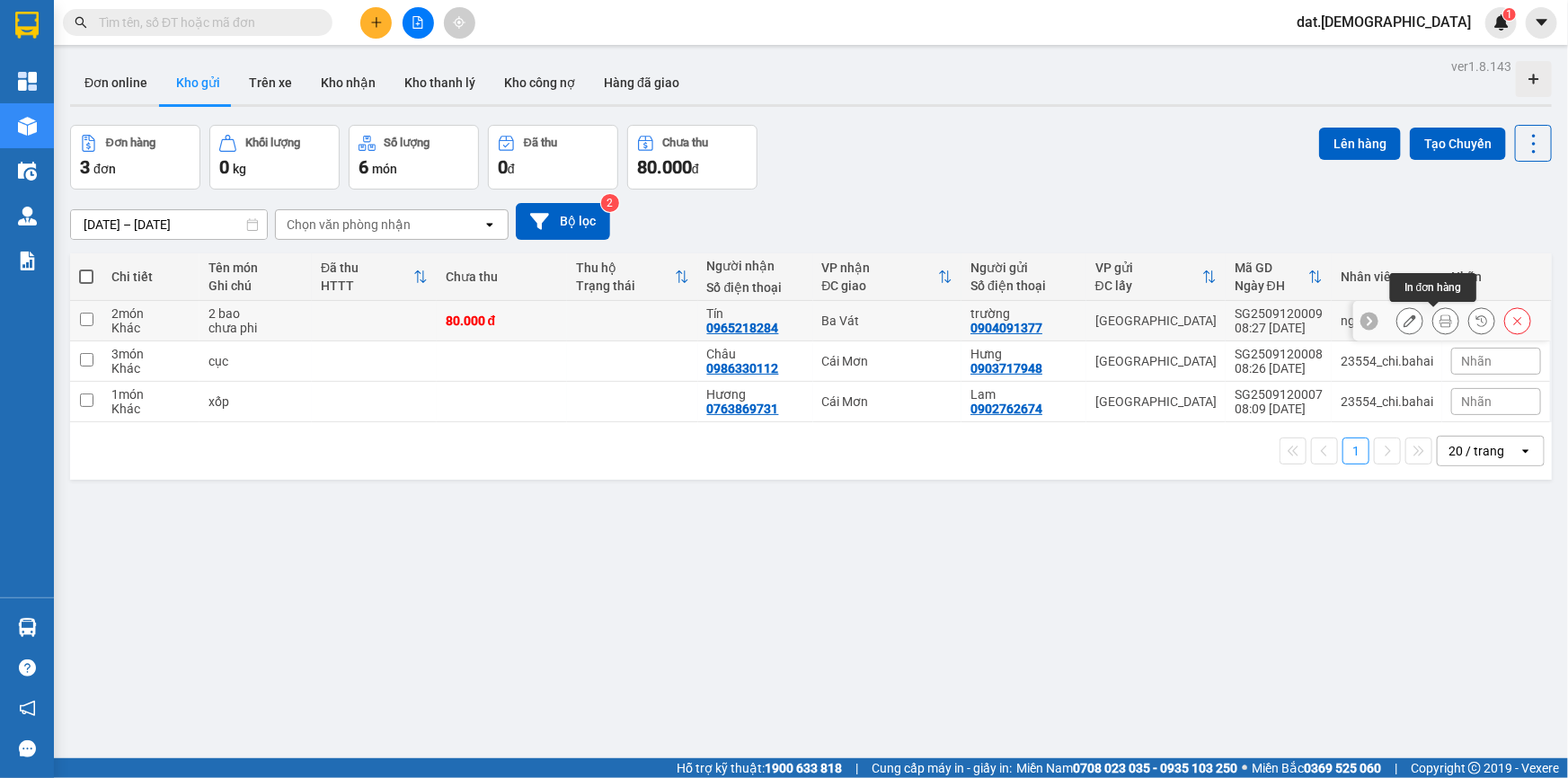
click at [1439, 315] on icon at bounding box center [1445, 320] width 13 height 13
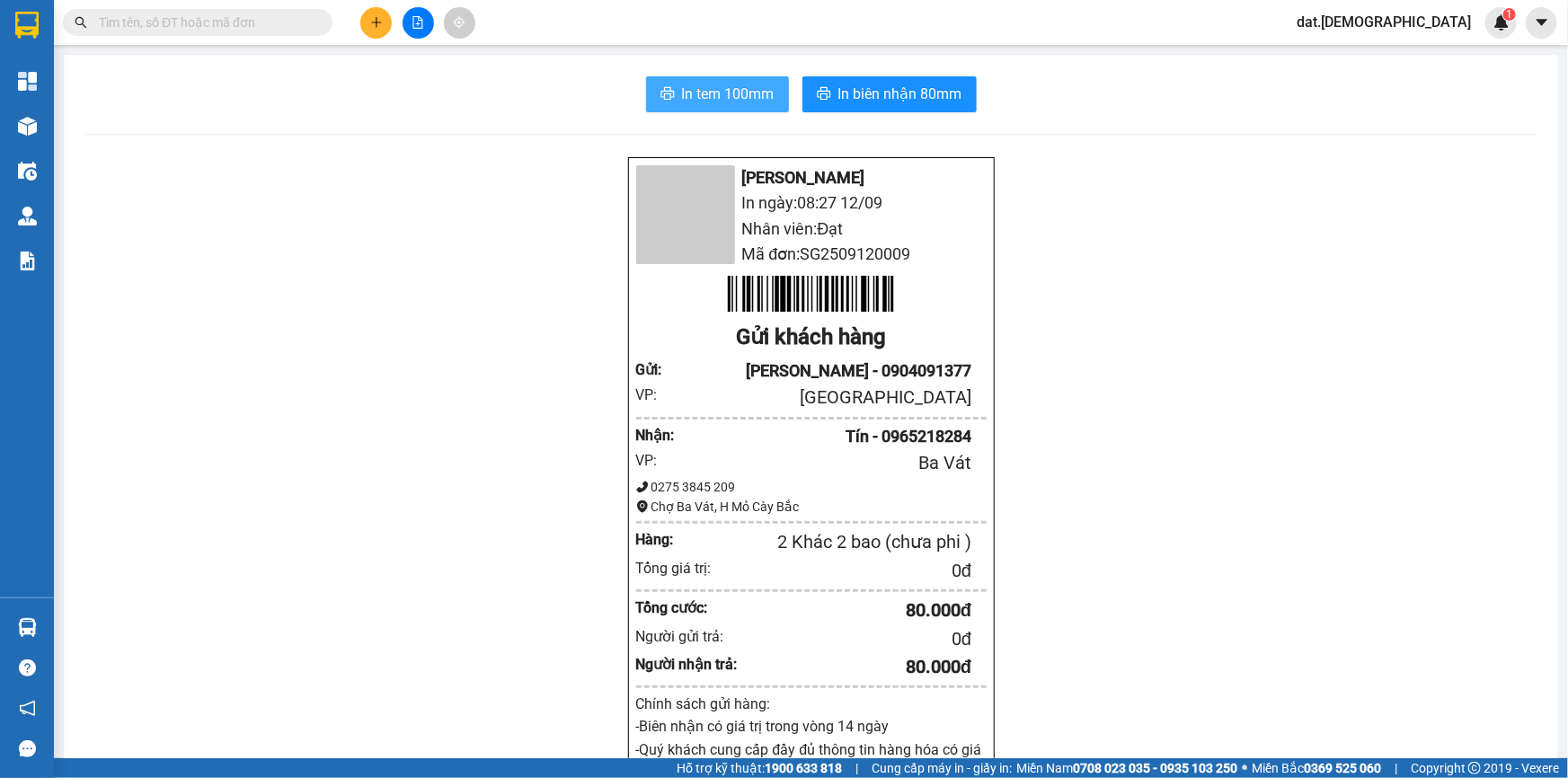
click at [720, 101] on span "In tem 100mm" at bounding box center [728, 94] width 93 height 23
click at [740, 87] on span "In tem 100mm" at bounding box center [728, 94] width 93 height 23
click at [900, 86] on span "In biên nhận 80mm" at bounding box center [900, 94] width 124 height 23
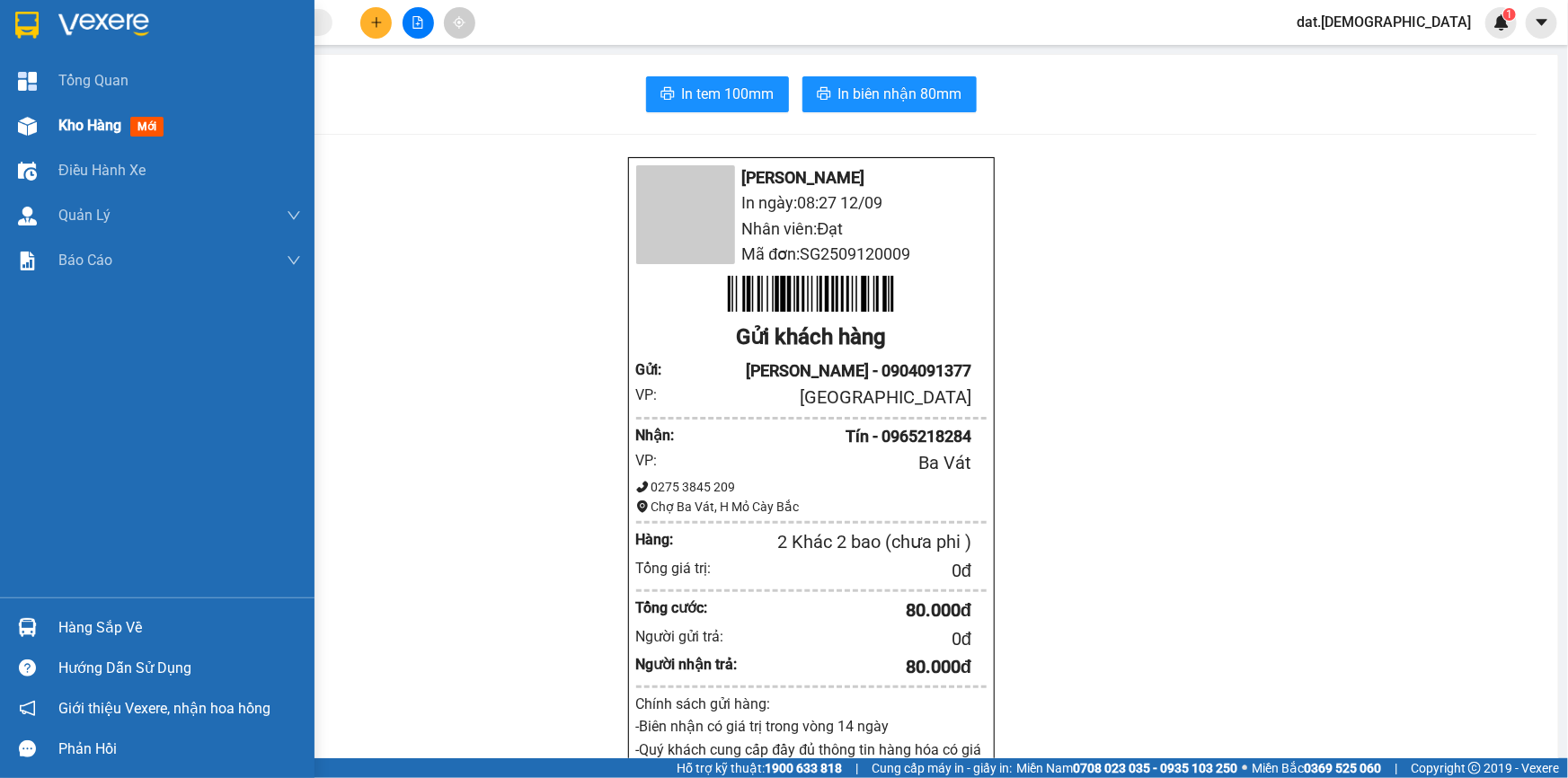
click at [139, 129] on span "mới" at bounding box center [147, 127] width 33 height 20
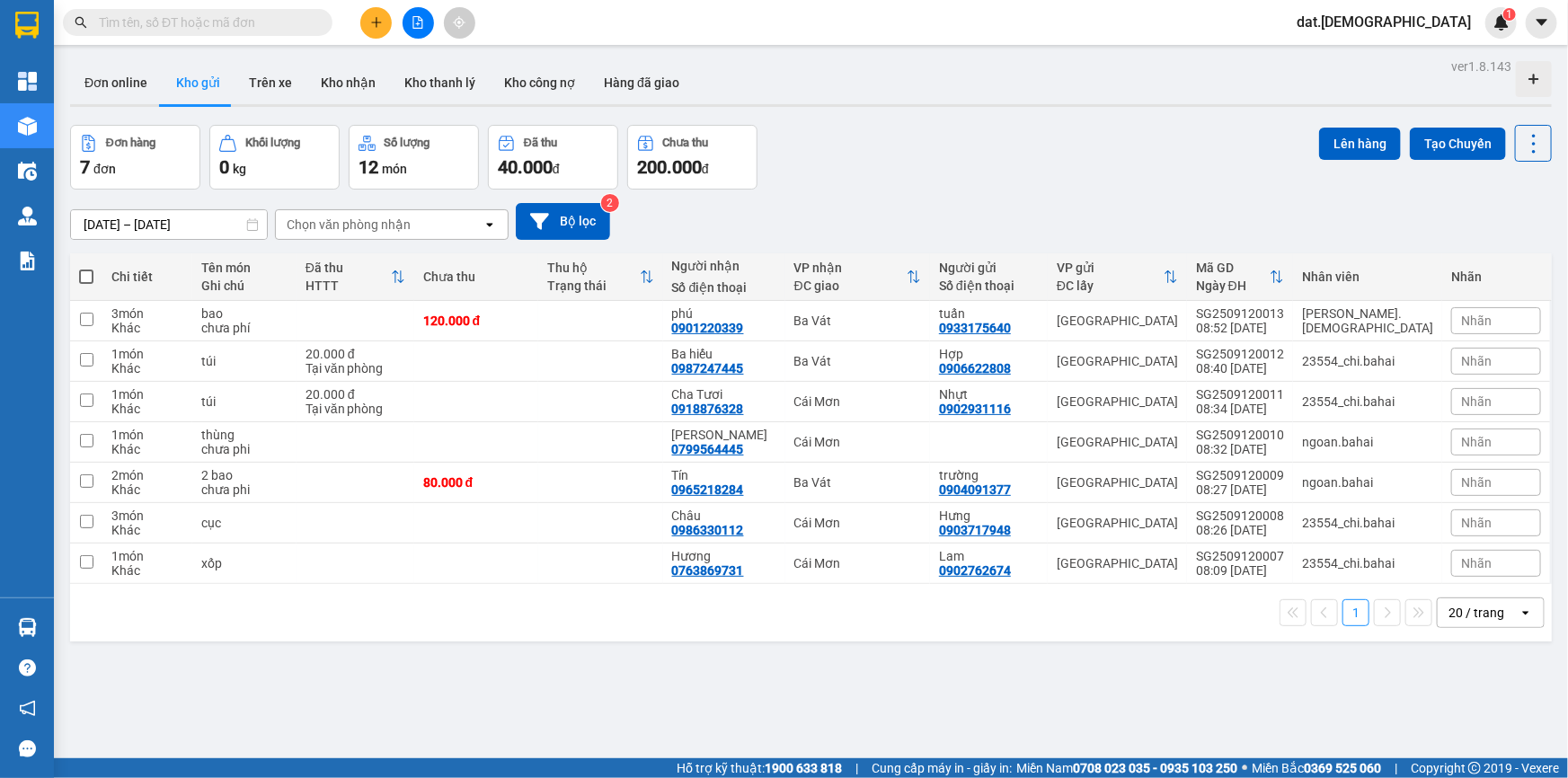
click at [81, 271] on span at bounding box center [86, 276] width 14 height 14
click at [86, 267] on input "checkbox" at bounding box center [86, 267] width 0 height 0
checkbox input "true"
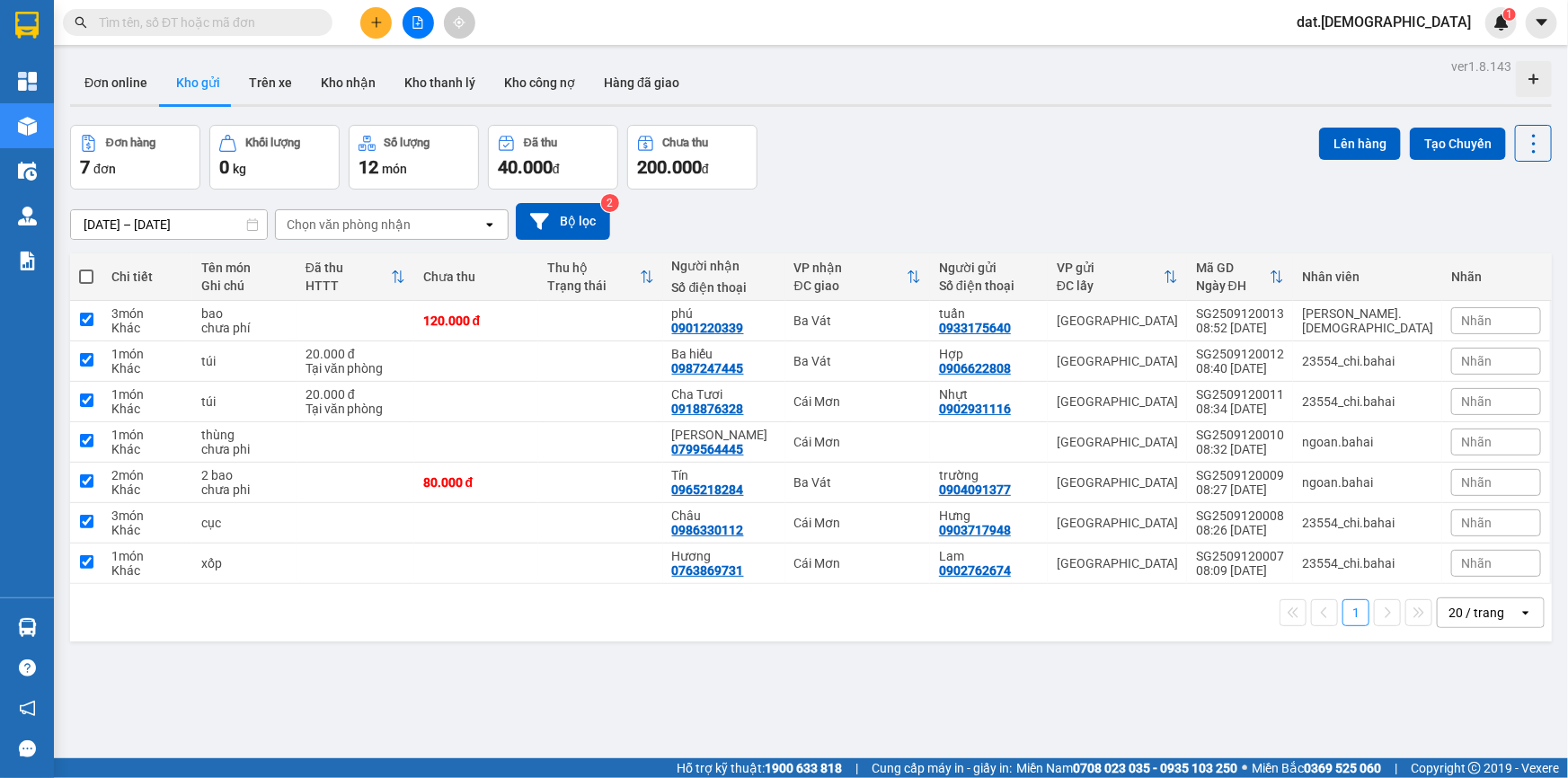
checkbox input "true"
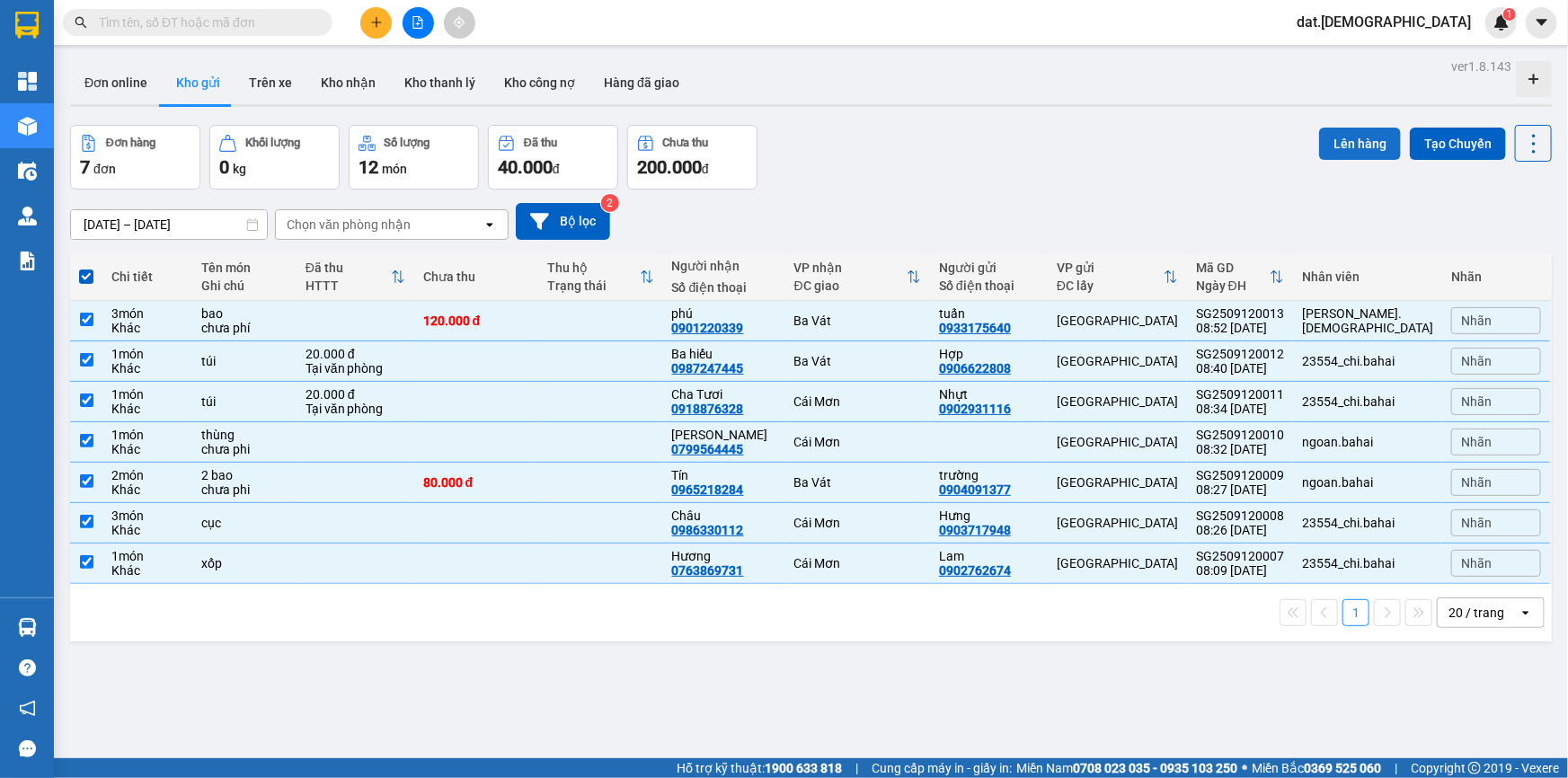
click at [1361, 131] on button "Lên hàng" at bounding box center [1360, 144] width 82 height 32
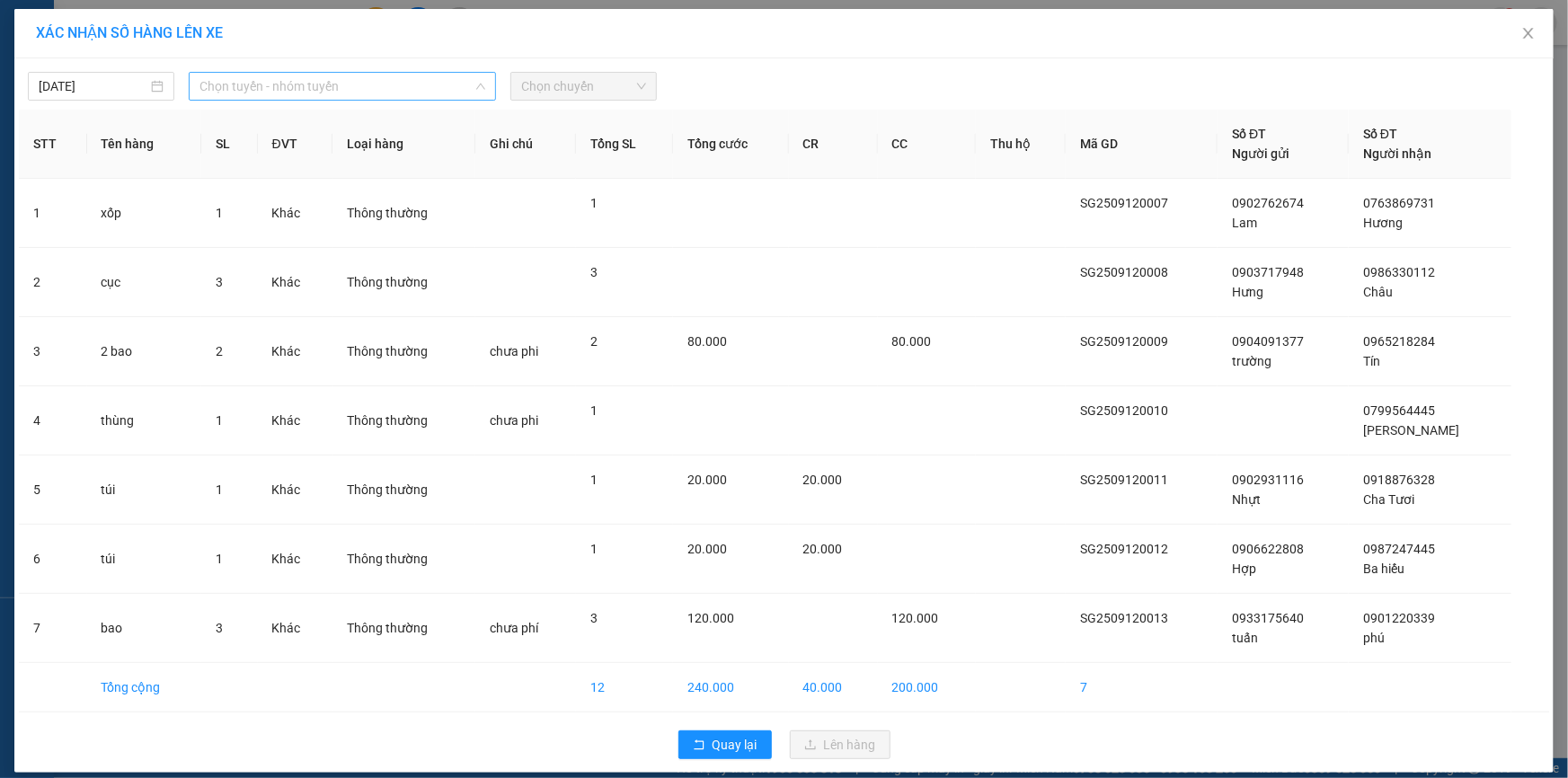
click at [322, 85] on span "Chọn tuyến - nhóm tuyến" at bounding box center [342, 86] width 285 height 27
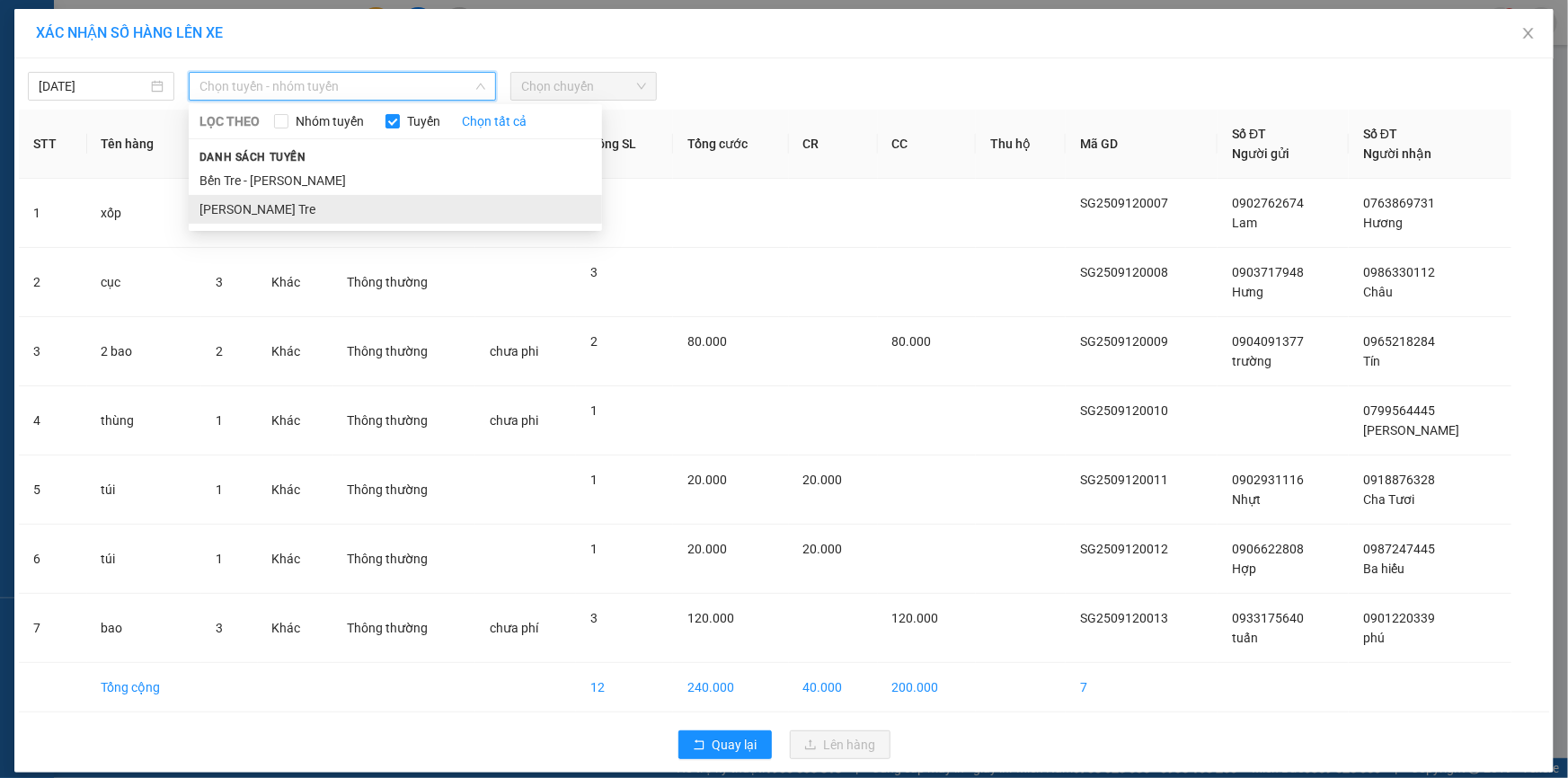
click at [294, 207] on li "Hồ Chí Minh - Bến Tre" at bounding box center [395, 208] width 413 height 29
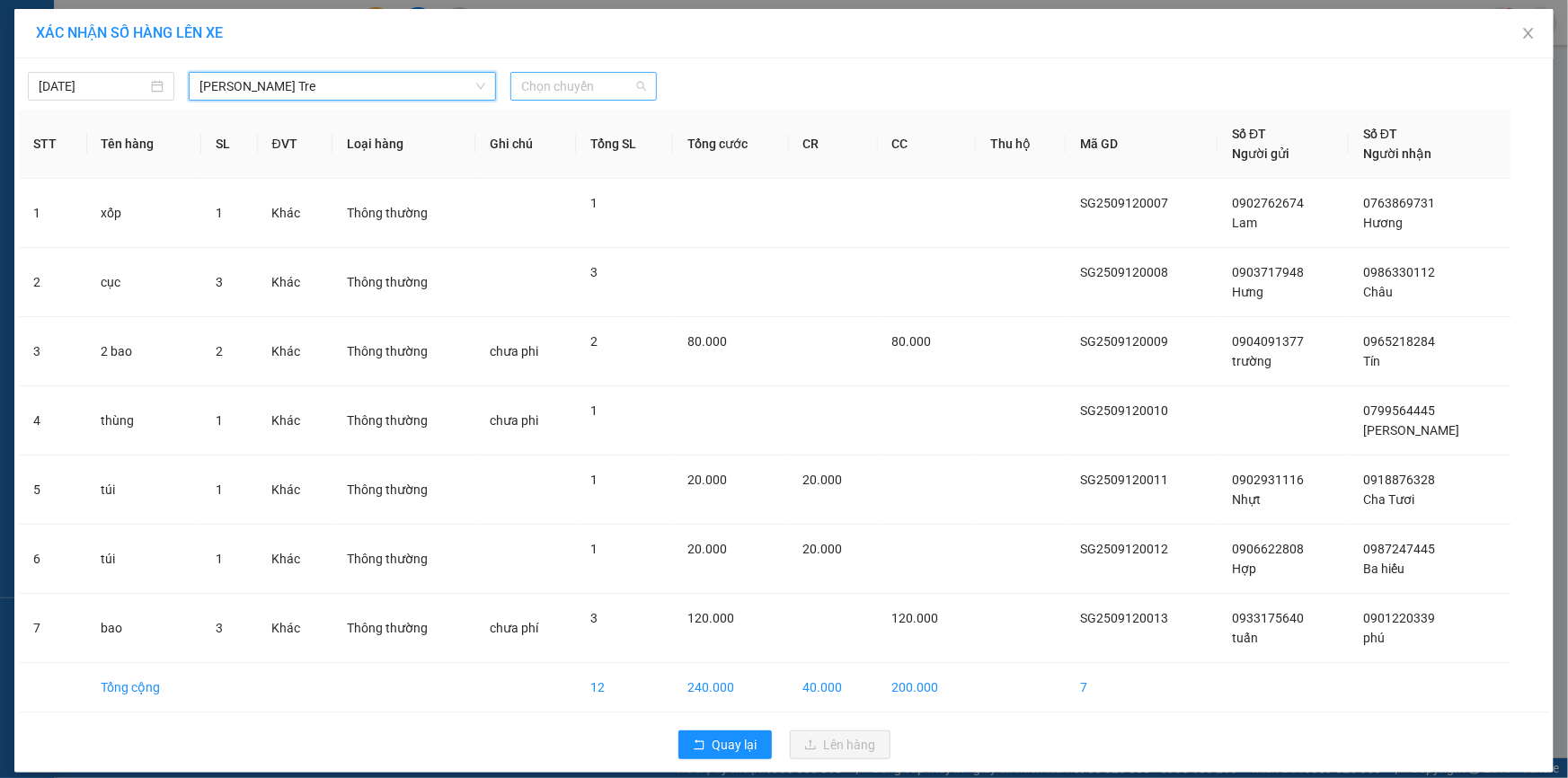
click at [575, 94] on span "Chọn chuyến" at bounding box center [583, 86] width 125 height 27
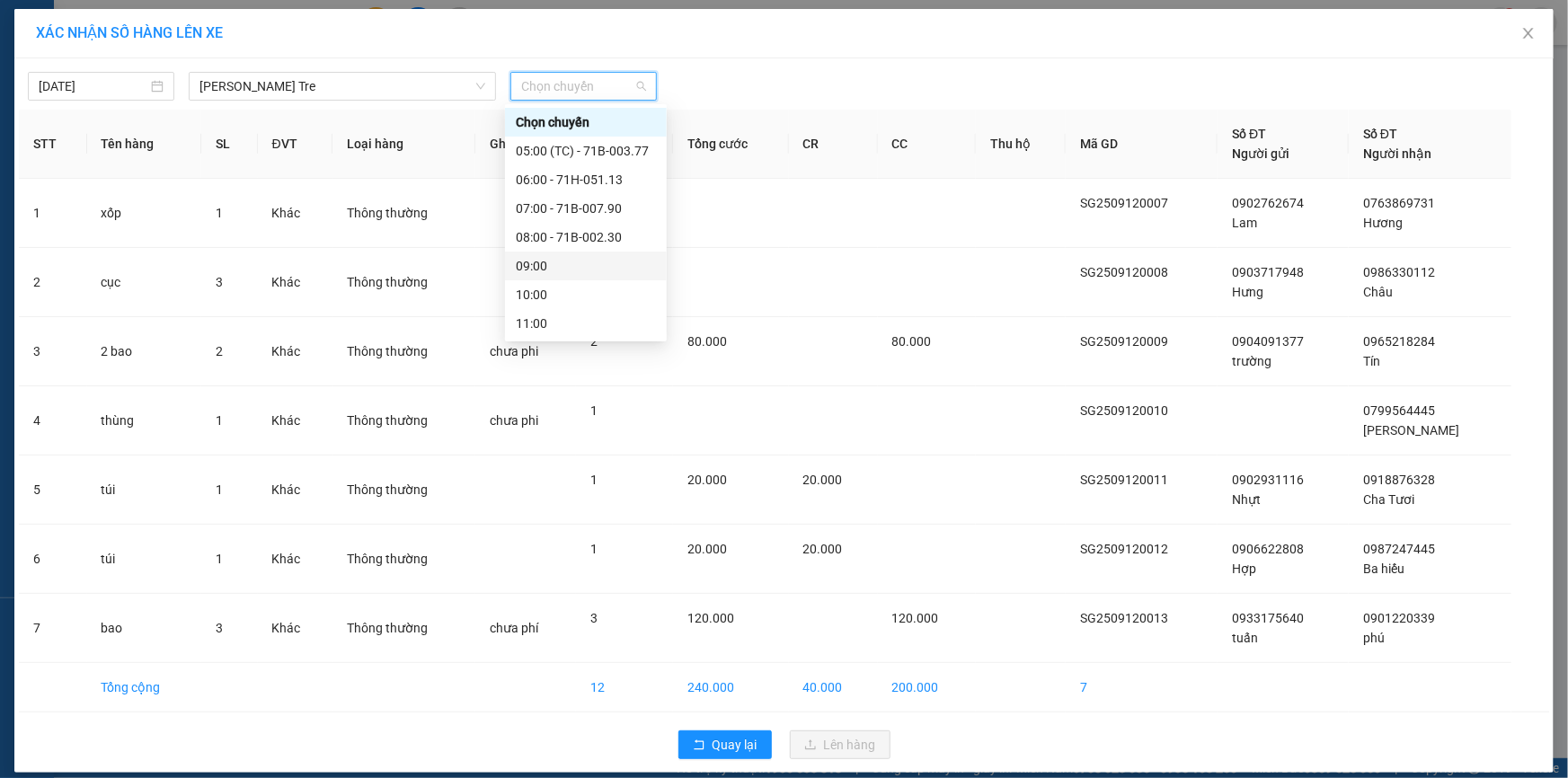
click at [572, 270] on div "09:00" at bounding box center [586, 266] width 141 height 20
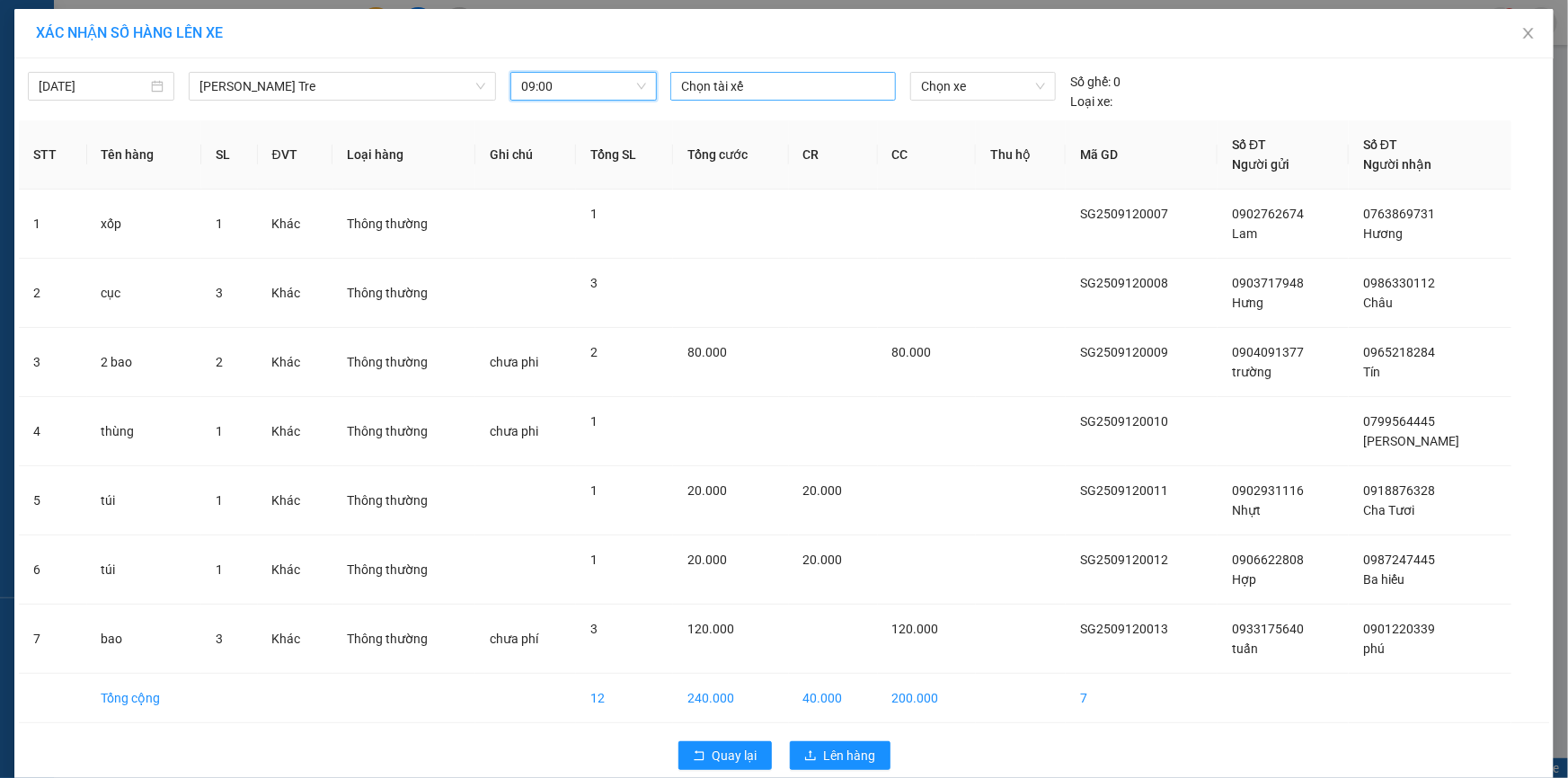
click at [719, 91] on div at bounding box center [782, 87] width 216 height 22
type input "tai"
click at [690, 154] on div "Tài" at bounding box center [799, 151] width 248 height 20
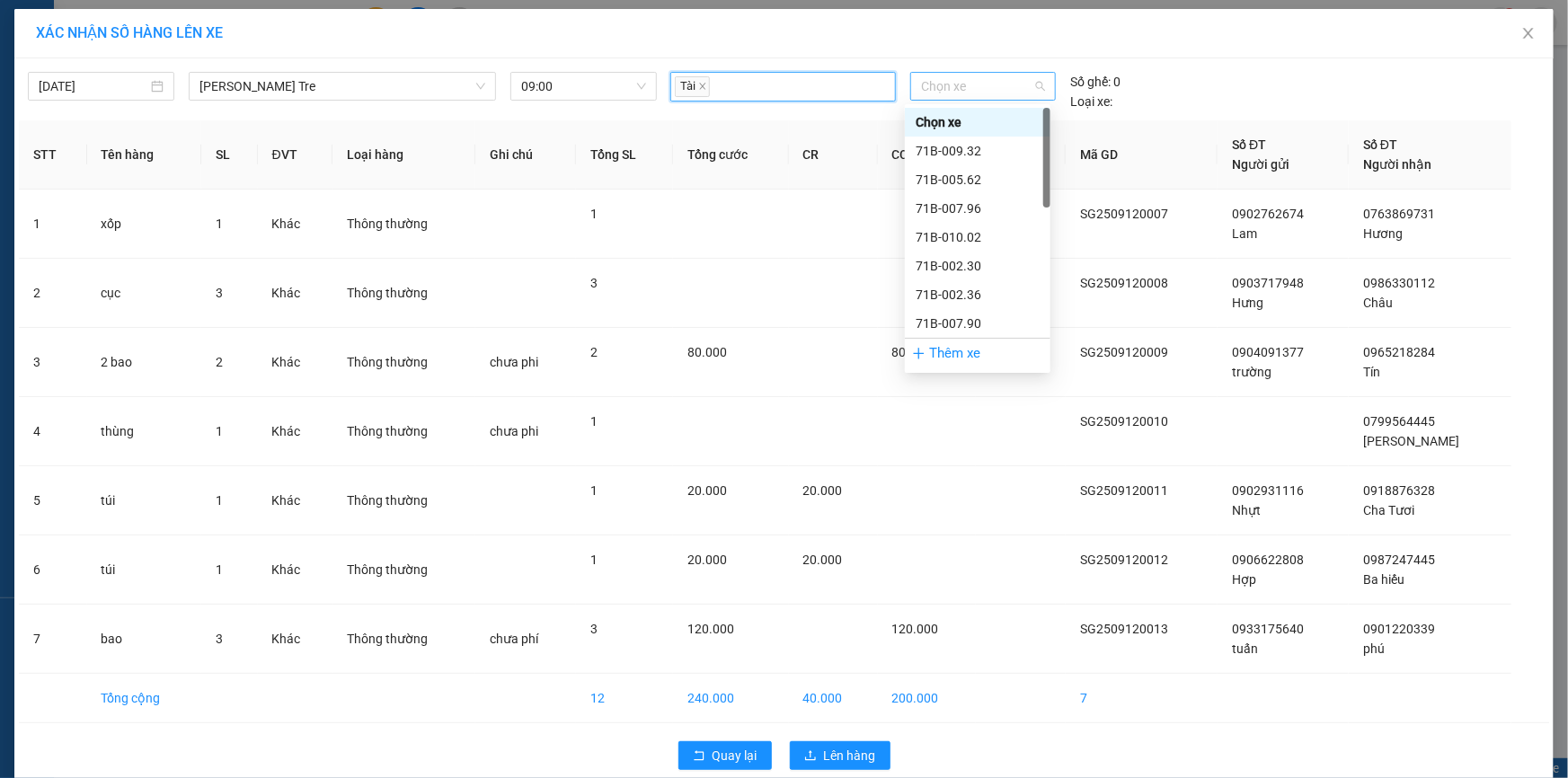
click at [965, 95] on span "Chọn xe" at bounding box center [982, 86] width 124 height 27
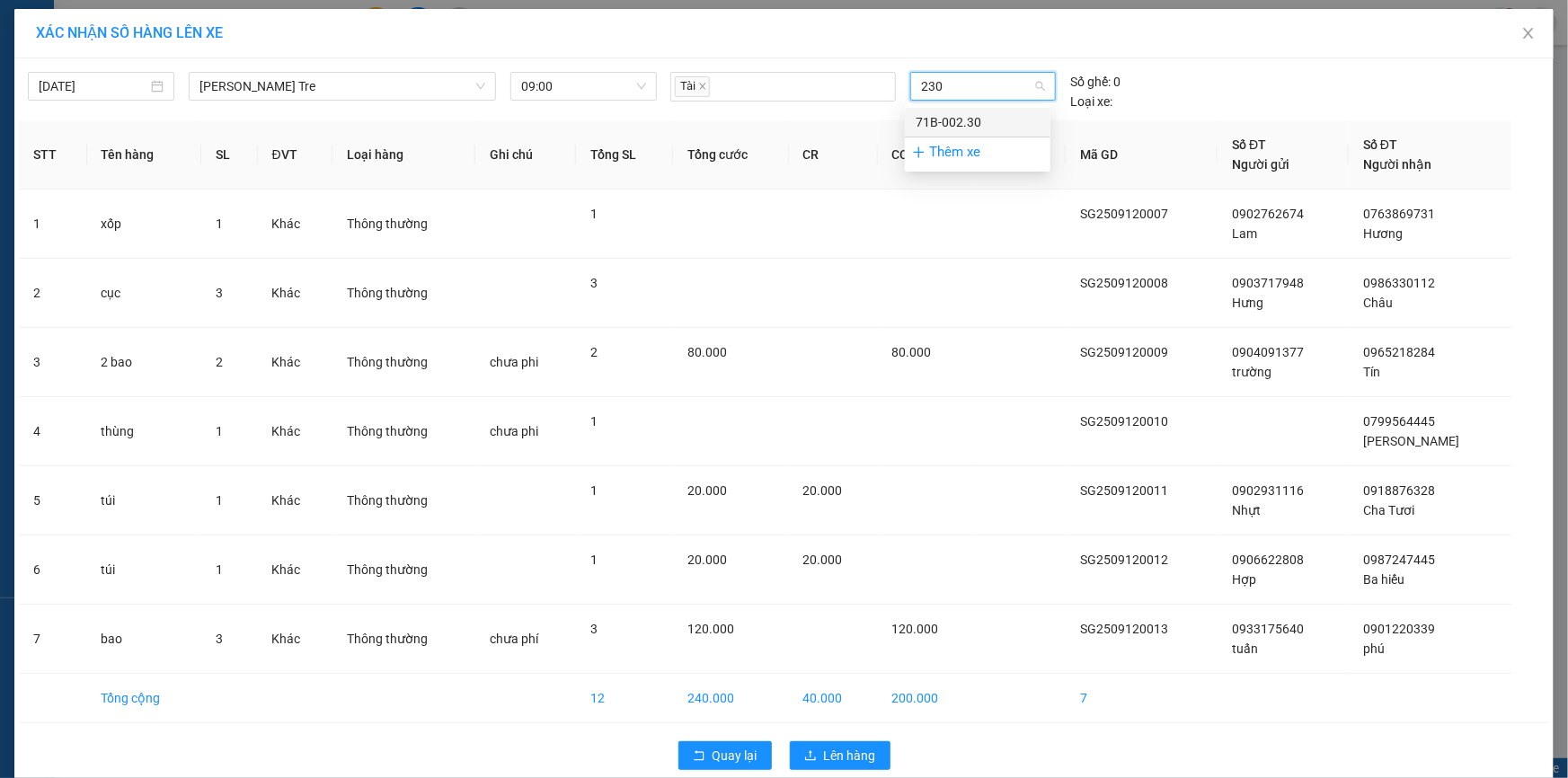
type input "230"
type input "260"
click at [955, 118] on div "71B-012.60" at bounding box center [978, 123] width 124 height 20
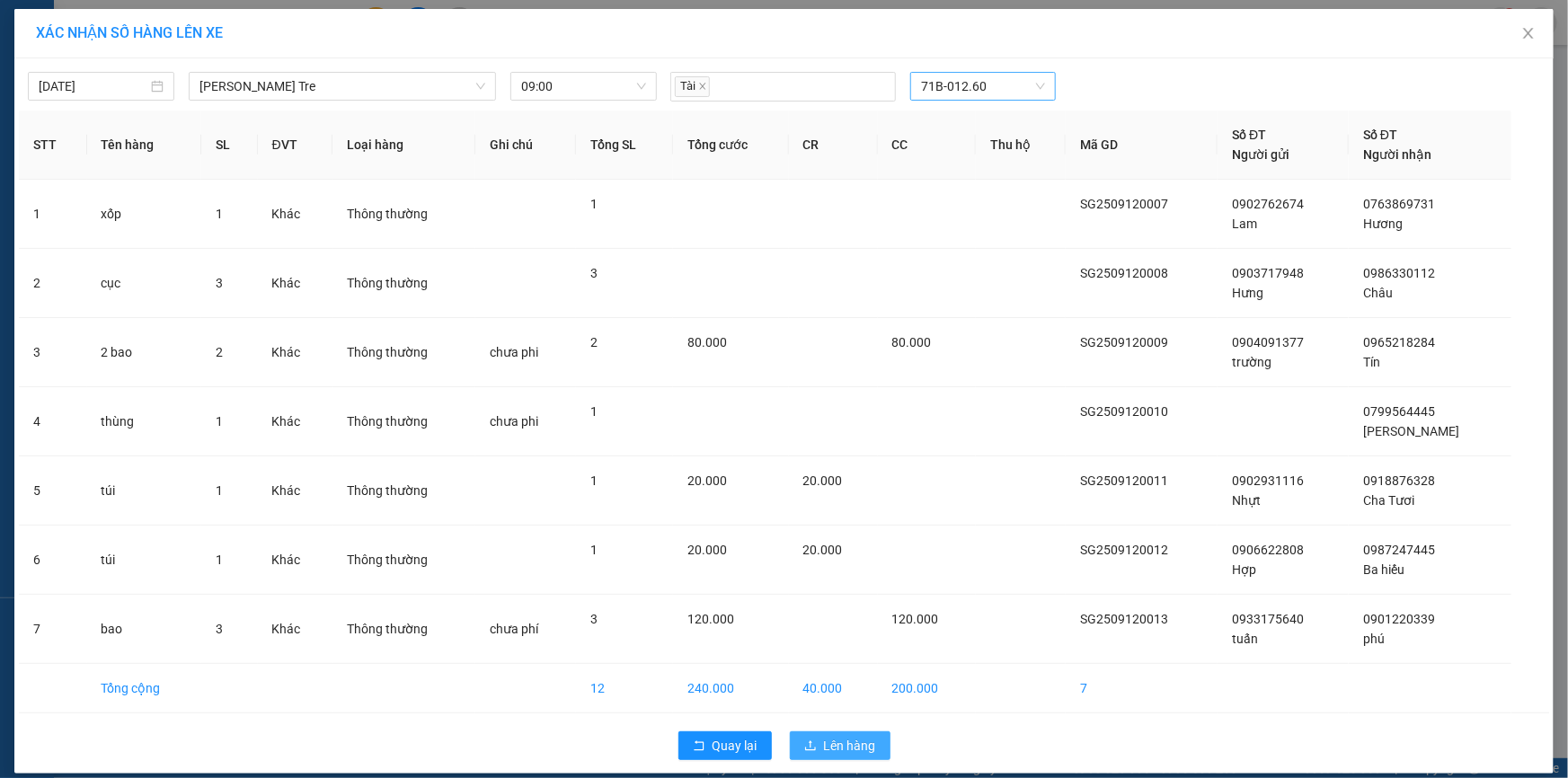
click at [836, 746] on span "Lên hàng" at bounding box center [850, 746] width 52 height 20
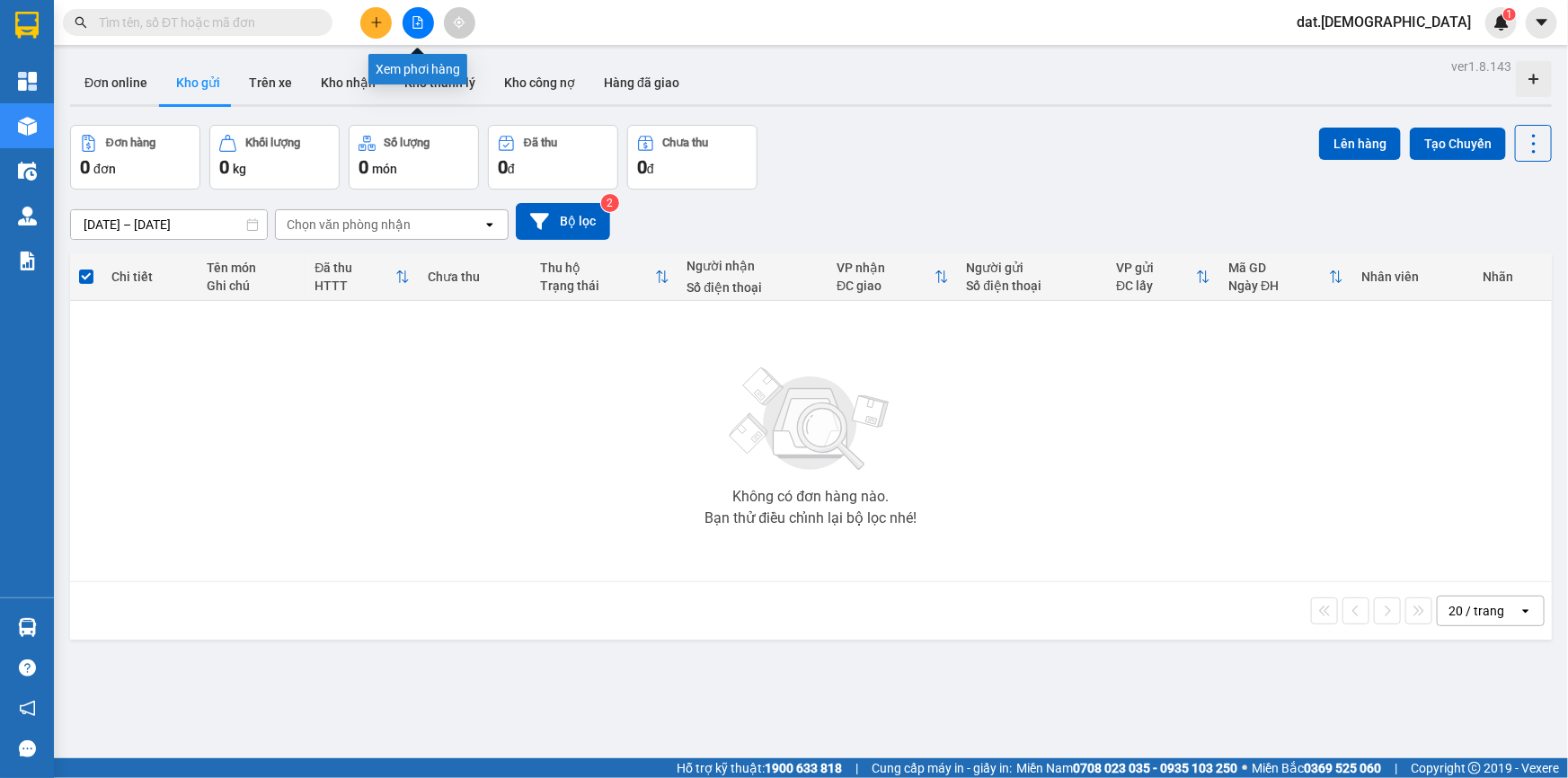
click at [419, 16] on icon "file-add" at bounding box center [418, 22] width 13 height 13
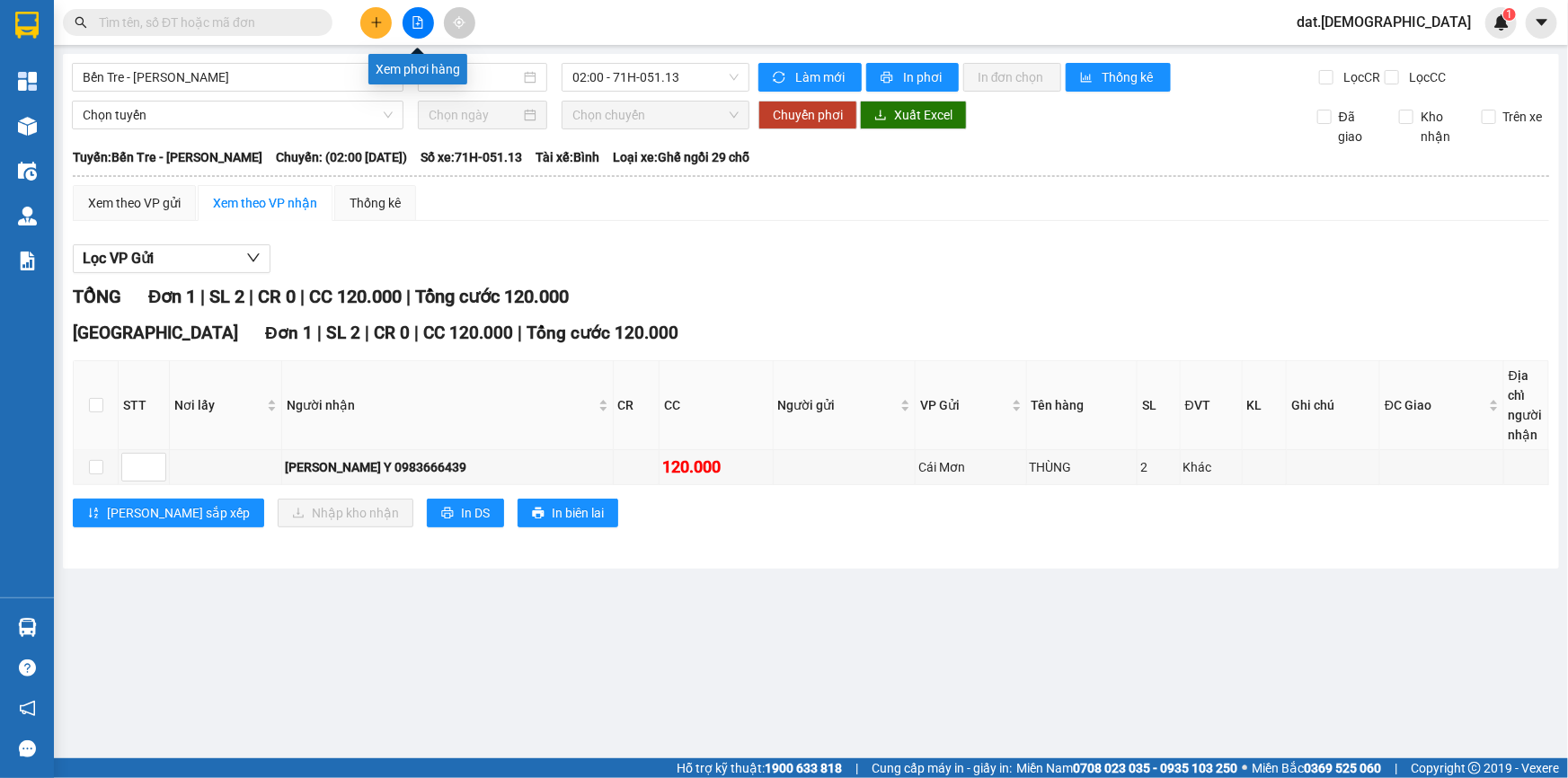
click at [413, 14] on button at bounding box center [419, 23] width 32 height 32
click at [421, 19] on icon "file-add" at bounding box center [418, 22] width 10 height 13
click at [718, 71] on span "02:00 - 71H-051.13" at bounding box center [655, 77] width 167 height 27
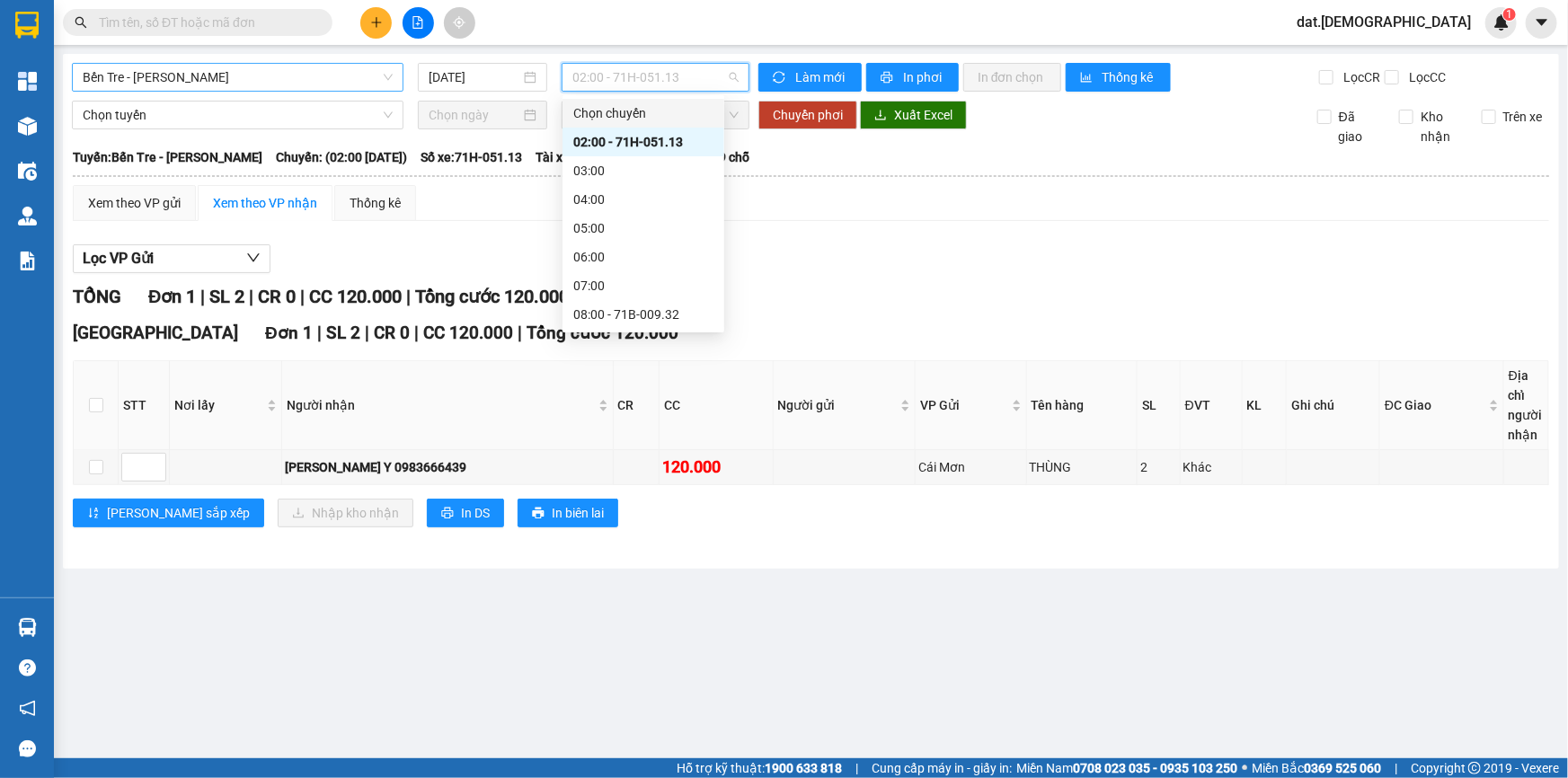
drag, startPoint x: 350, startPoint y: 81, endPoint x: 338, endPoint y: 85, distance: 12.6
click at [349, 80] on span "Bến Tre - Hồ Chí Minh" at bounding box center [237, 77] width 310 height 27
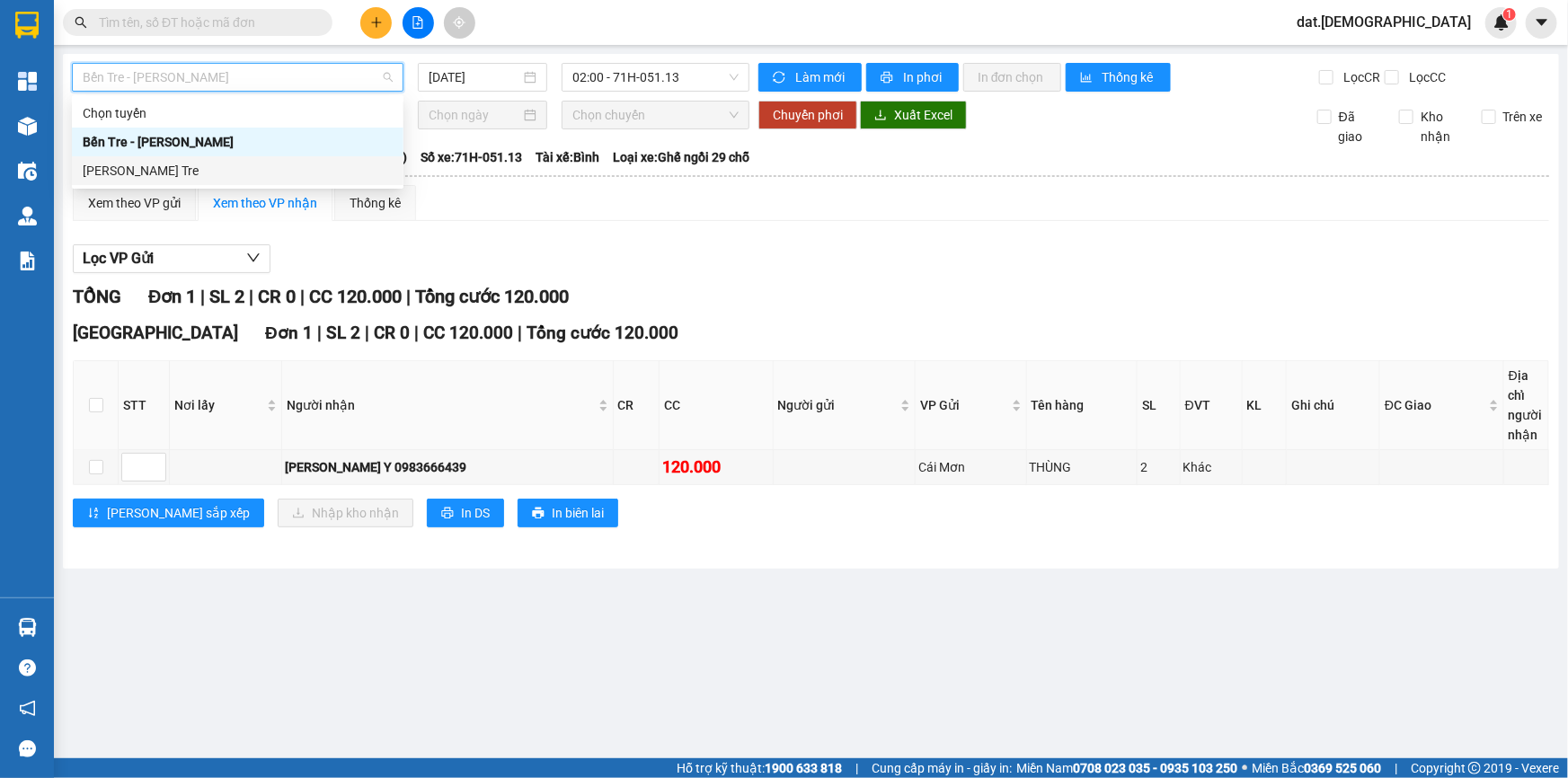
click at [251, 176] on div "Hồ Chí Minh - Bến Tre" at bounding box center [237, 171] width 310 height 20
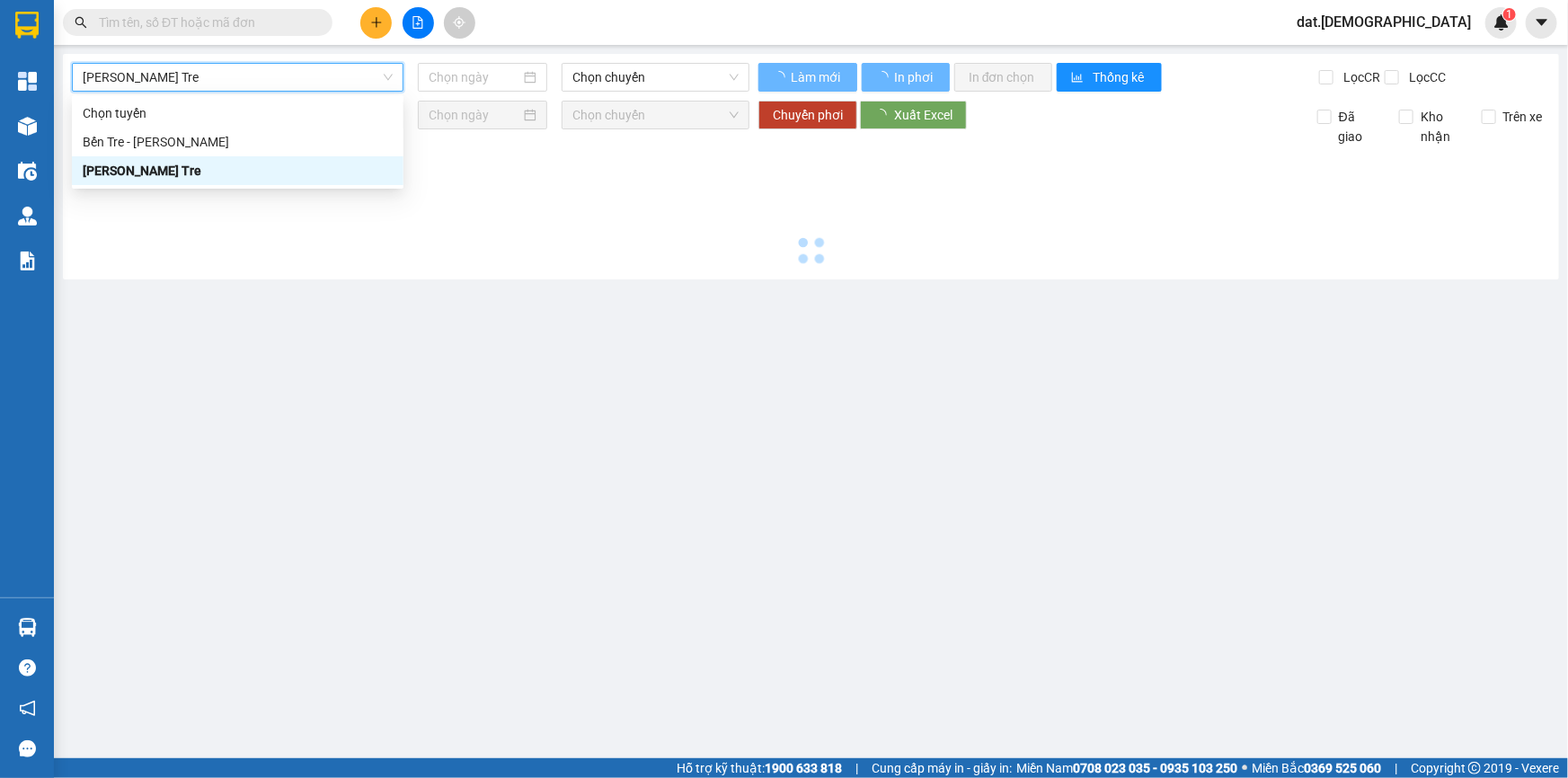
type input "12/09/2025"
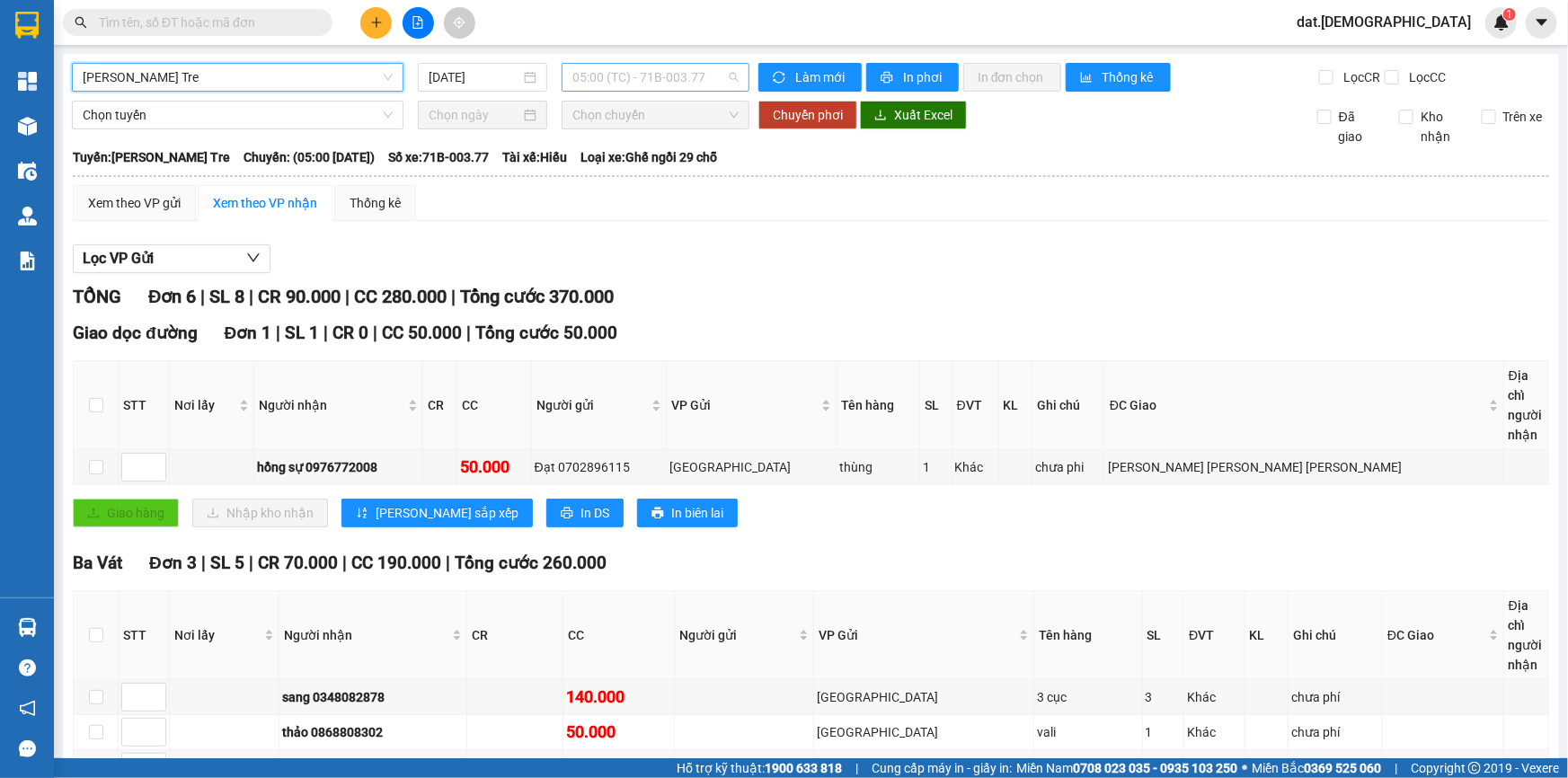
click at [700, 81] on span "05:00 (TC) - 71B-003.77" at bounding box center [655, 77] width 167 height 27
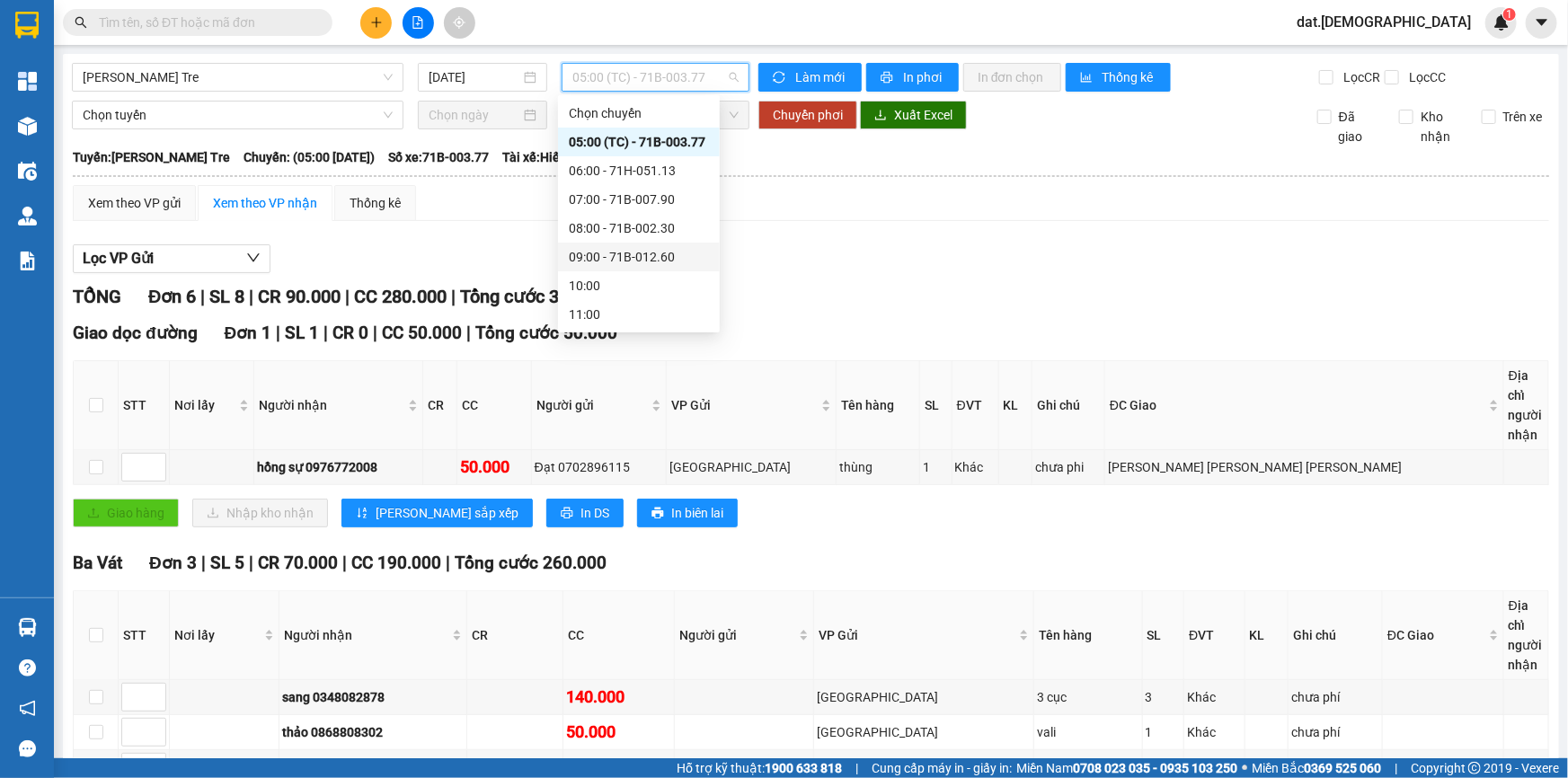
click at [649, 251] on div "09:00 - 71B-012.60" at bounding box center [638, 257] width 141 height 20
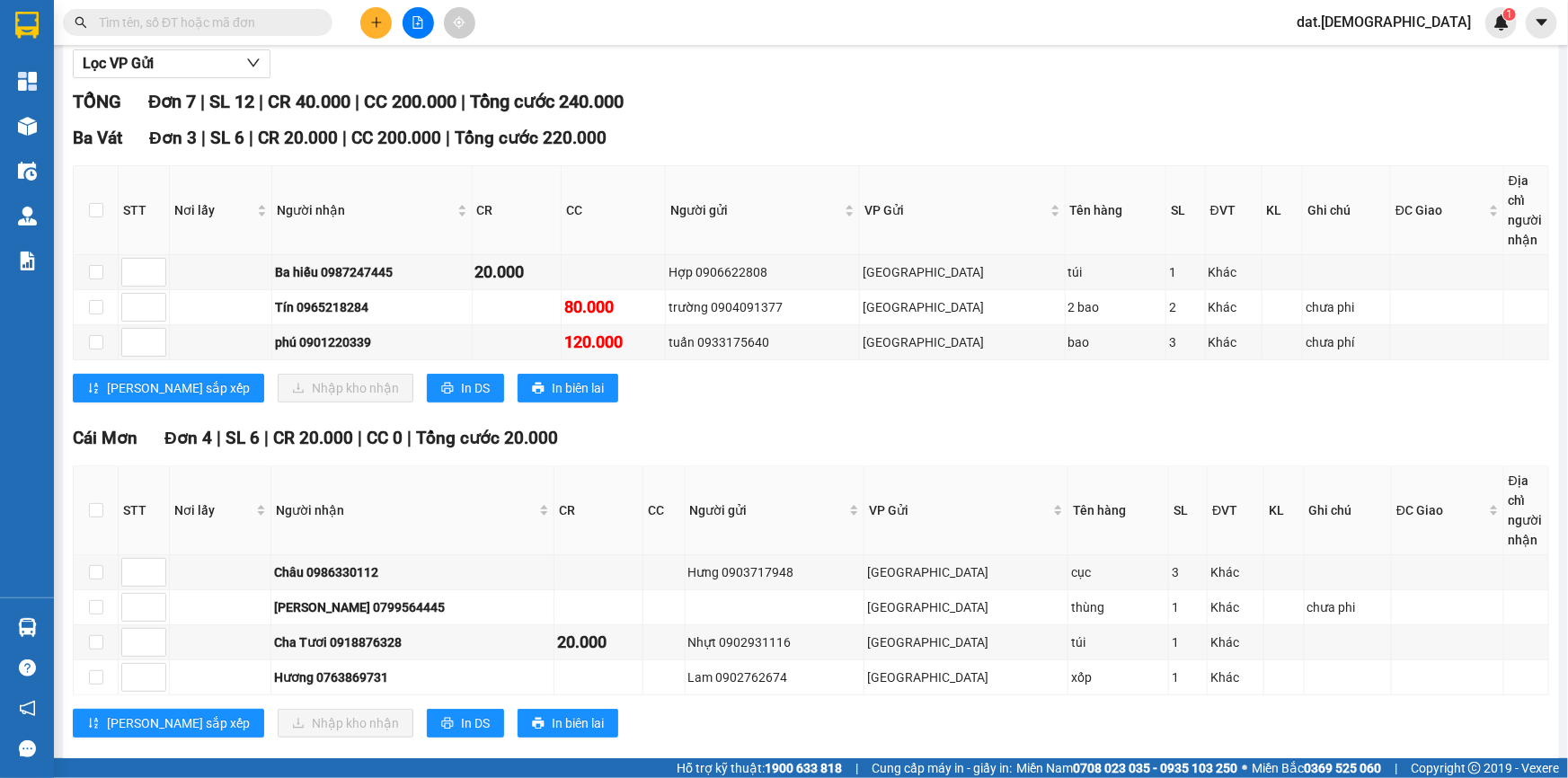
scroll to position [221, 0]
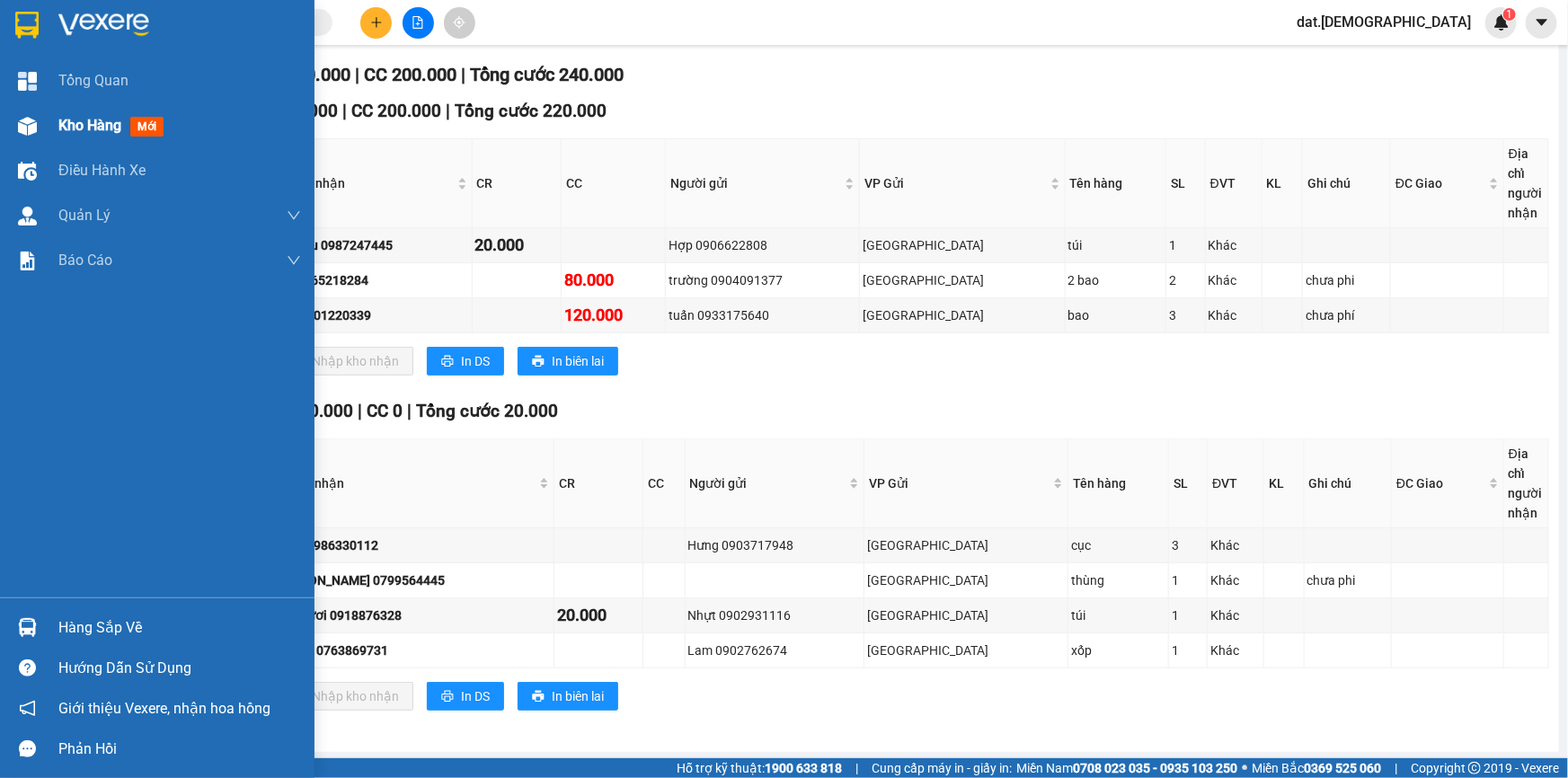
click at [146, 127] on span "mới" at bounding box center [147, 127] width 33 height 20
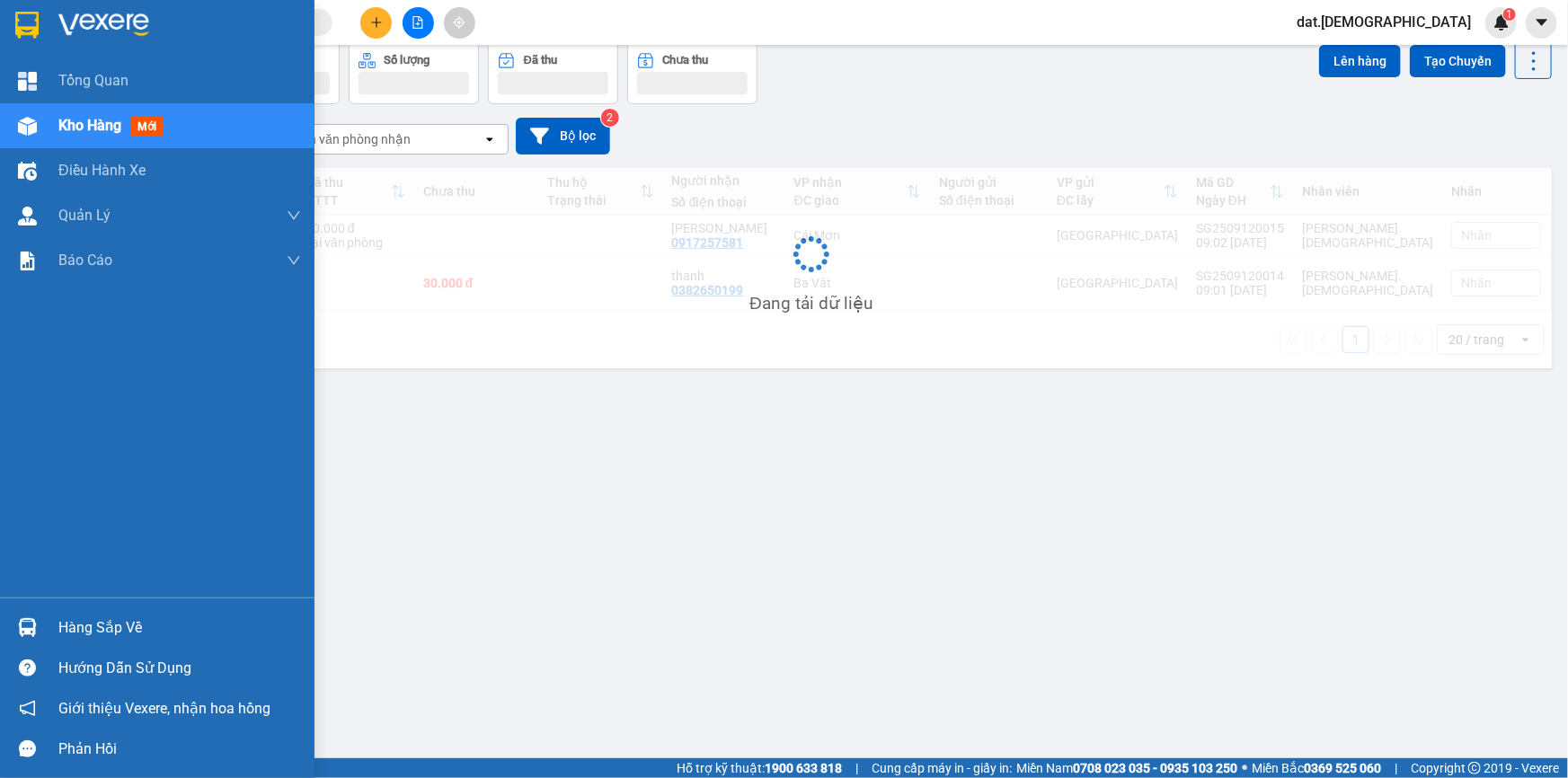
scroll to position [82, 0]
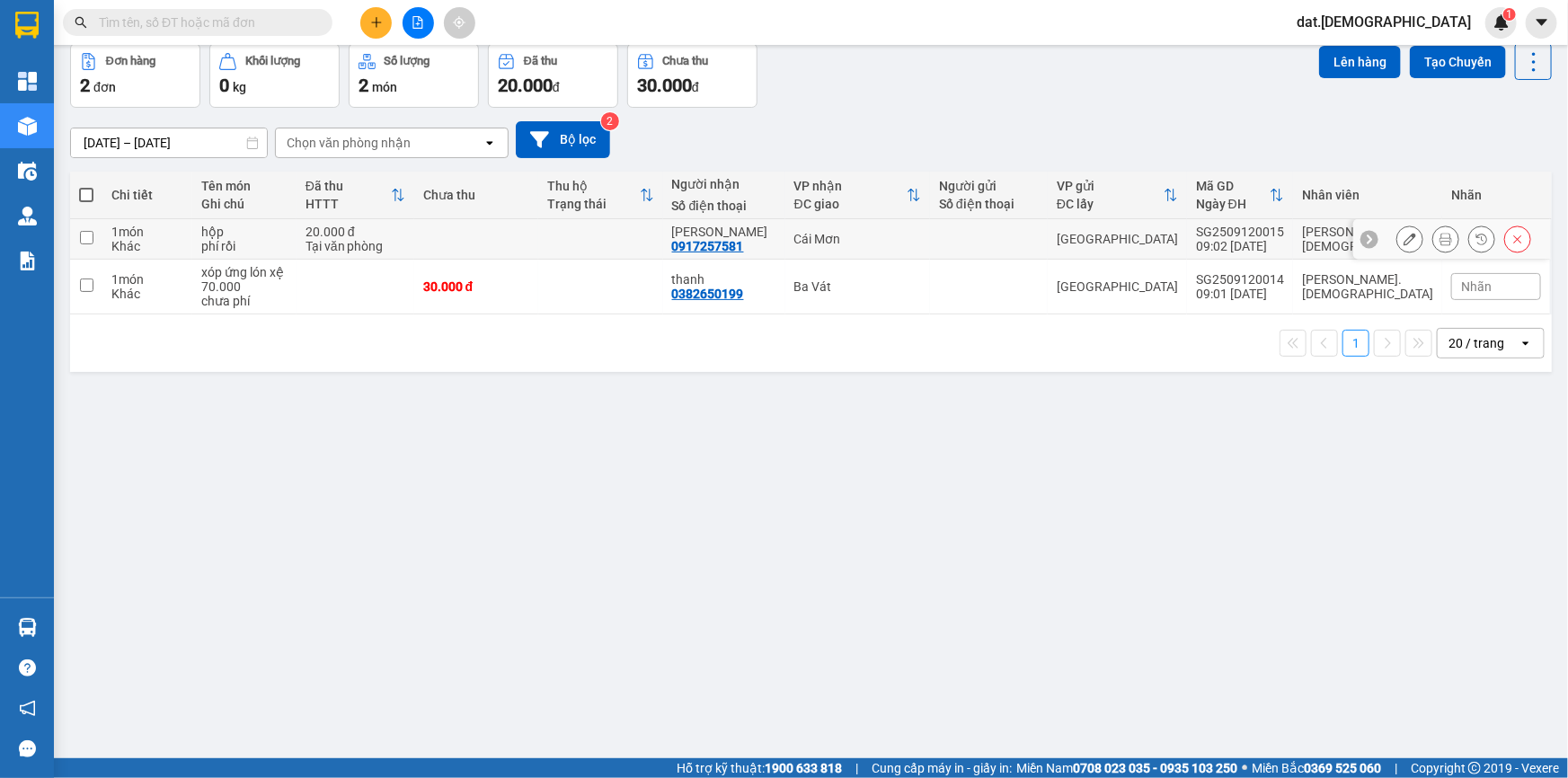
click at [414, 227] on td "20.000 đ Tại văn phòng" at bounding box center [355, 239] width 118 height 41
checkbox input "true"
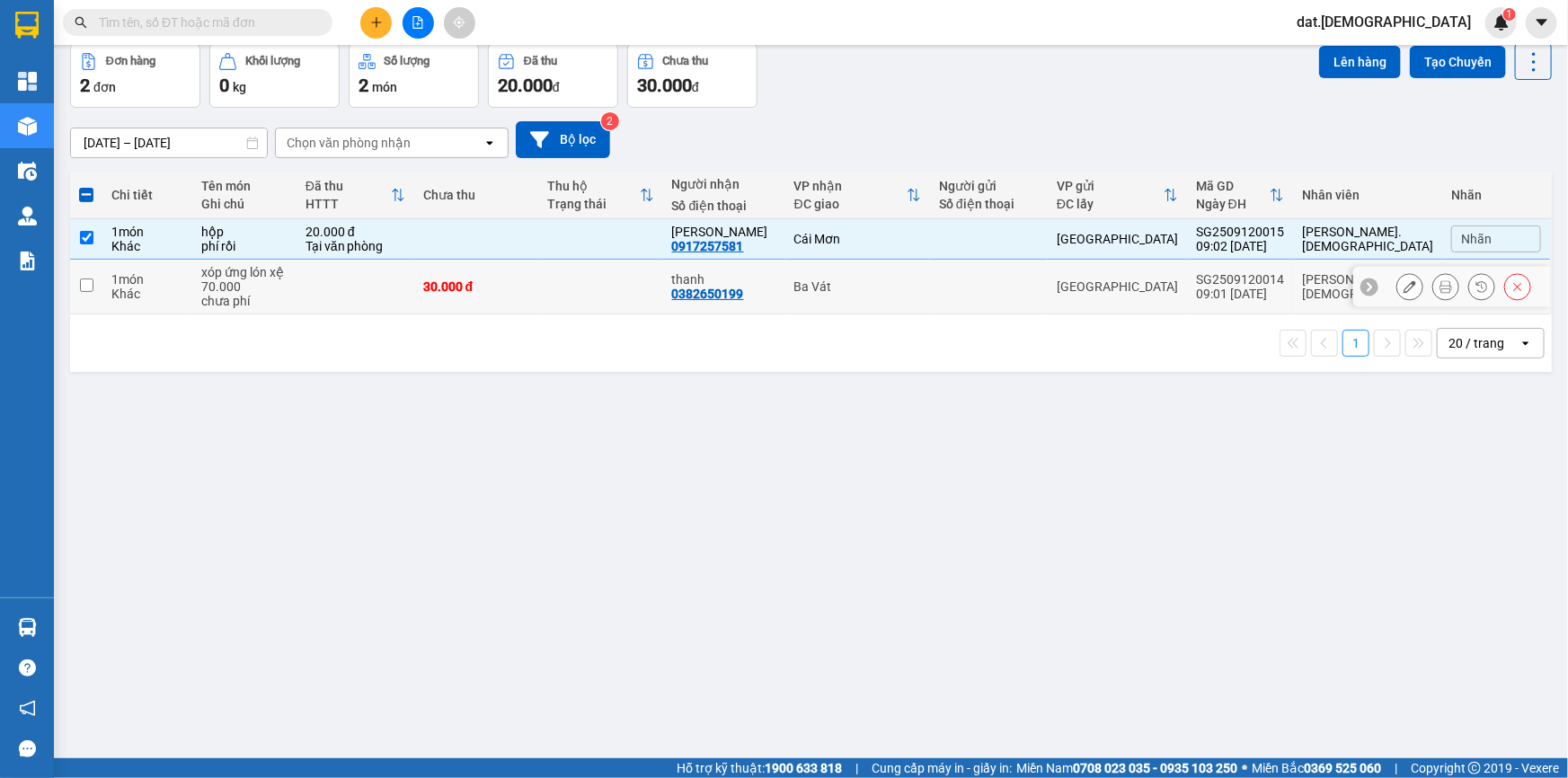
click at [414, 298] on td at bounding box center [355, 286] width 118 height 55
checkbox input "true"
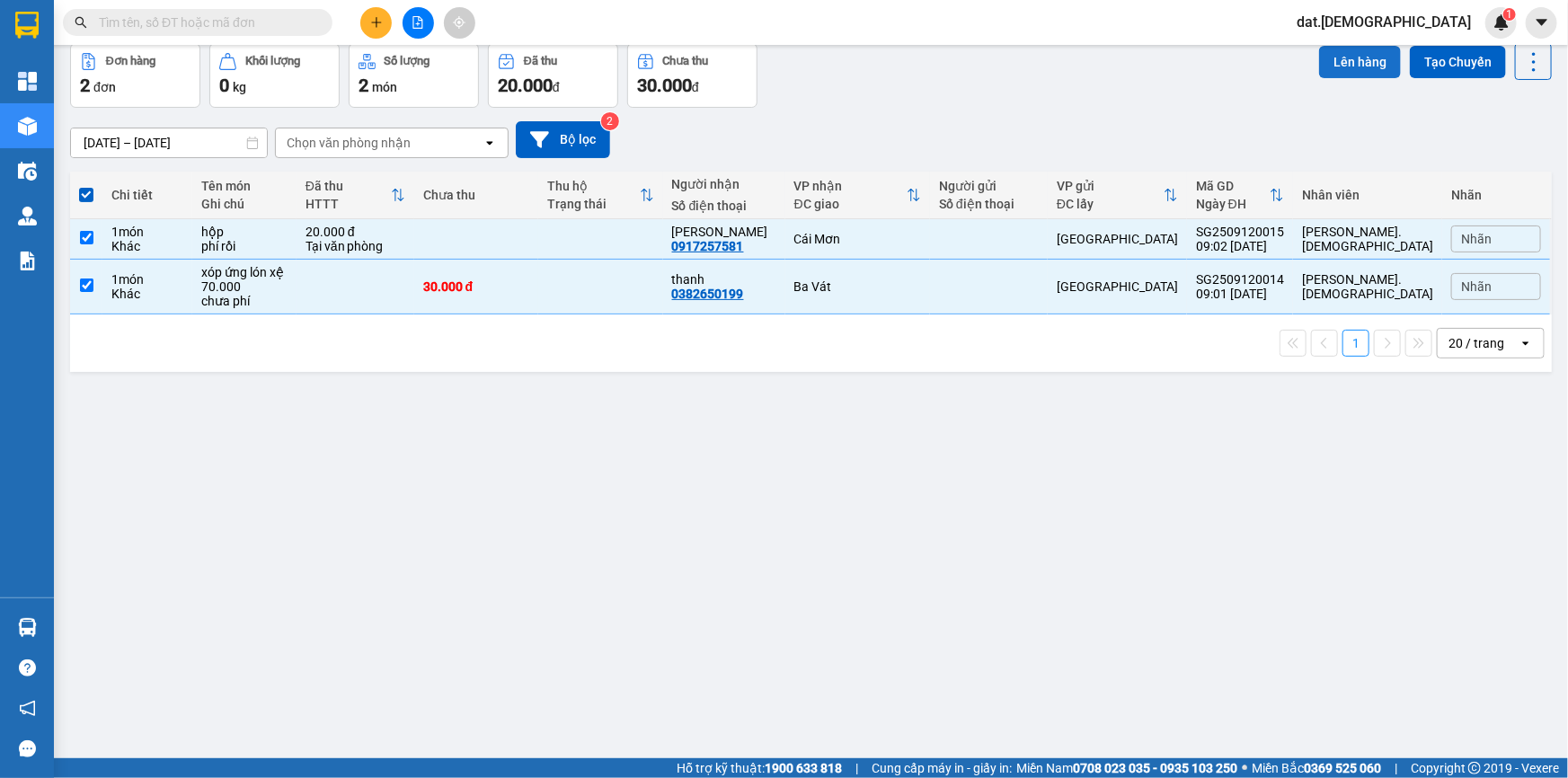
click at [1351, 52] on button "Lên hàng" at bounding box center [1360, 62] width 82 height 32
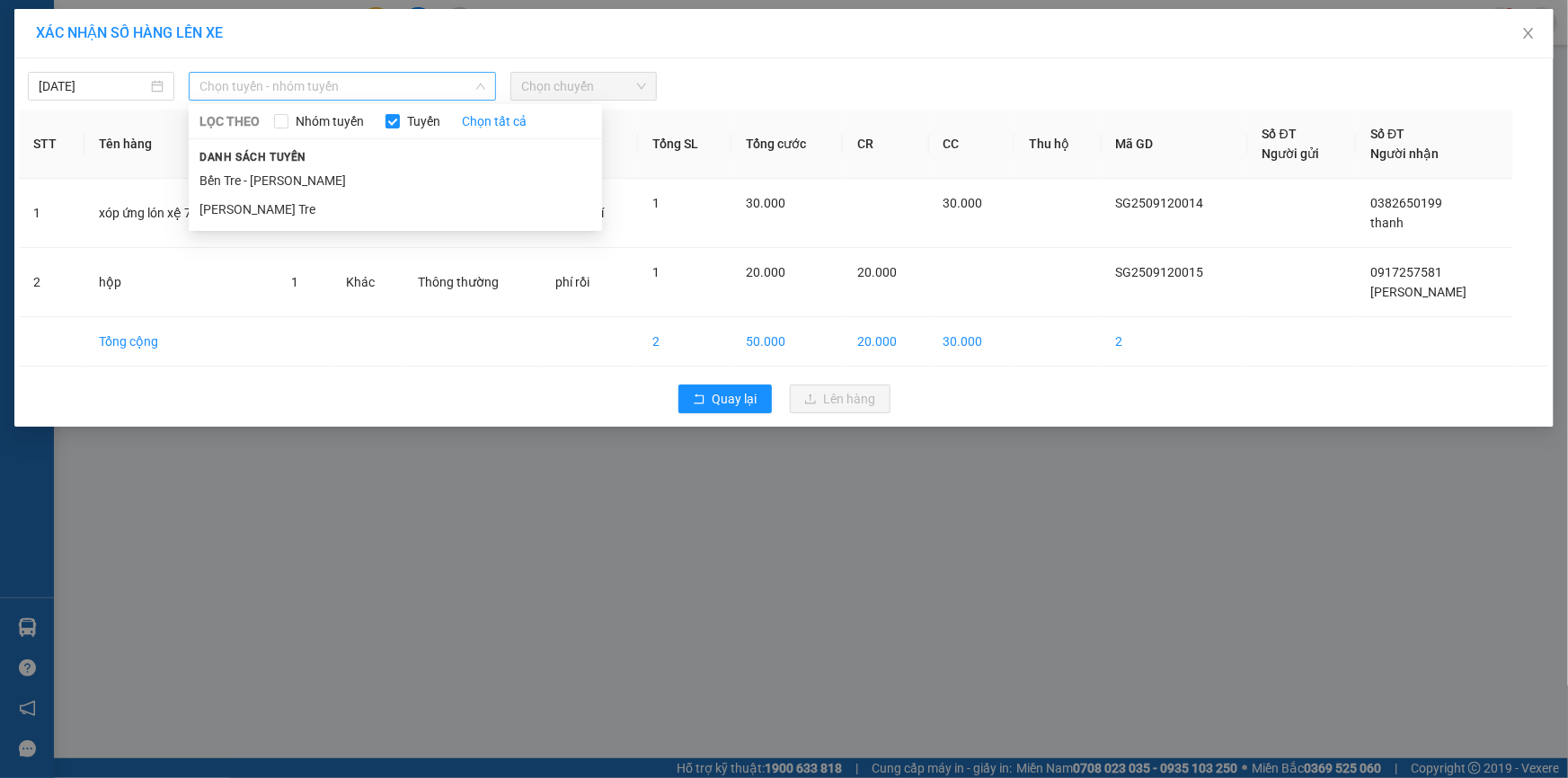
drag, startPoint x: 408, startPoint y: 81, endPoint x: 357, endPoint y: 151, distance: 86.6
click at [407, 80] on span "Chọn tuyến - nhóm tuyến" at bounding box center [342, 86] width 285 height 27
click at [332, 210] on li "Hồ Chí Minh - Bến Tre" at bounding box center [395, 208] width 413 height 29
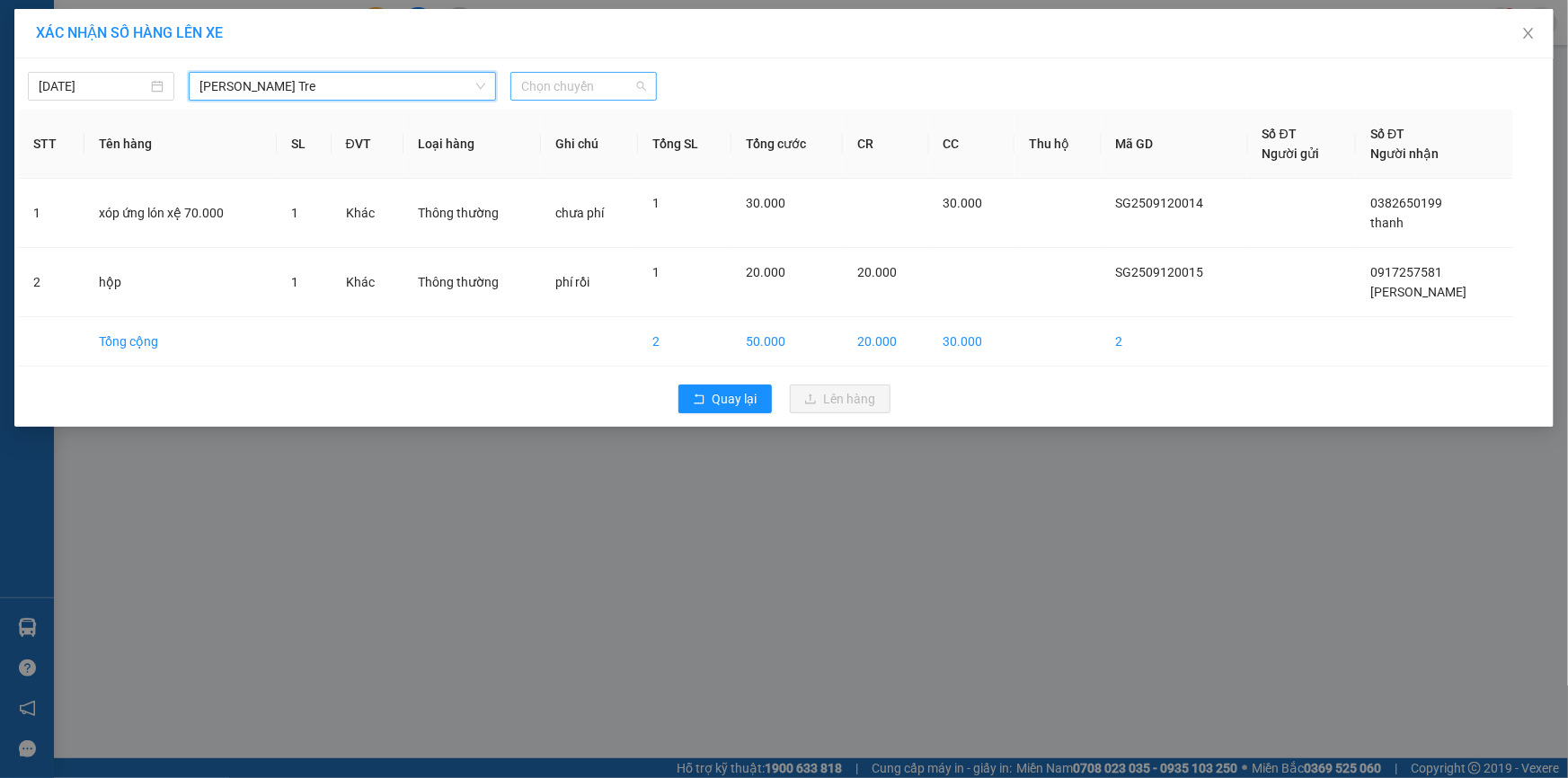
click at [611, 92] on span "Chọn chuyến" at bounding box center [583, 86] width 125 height 27
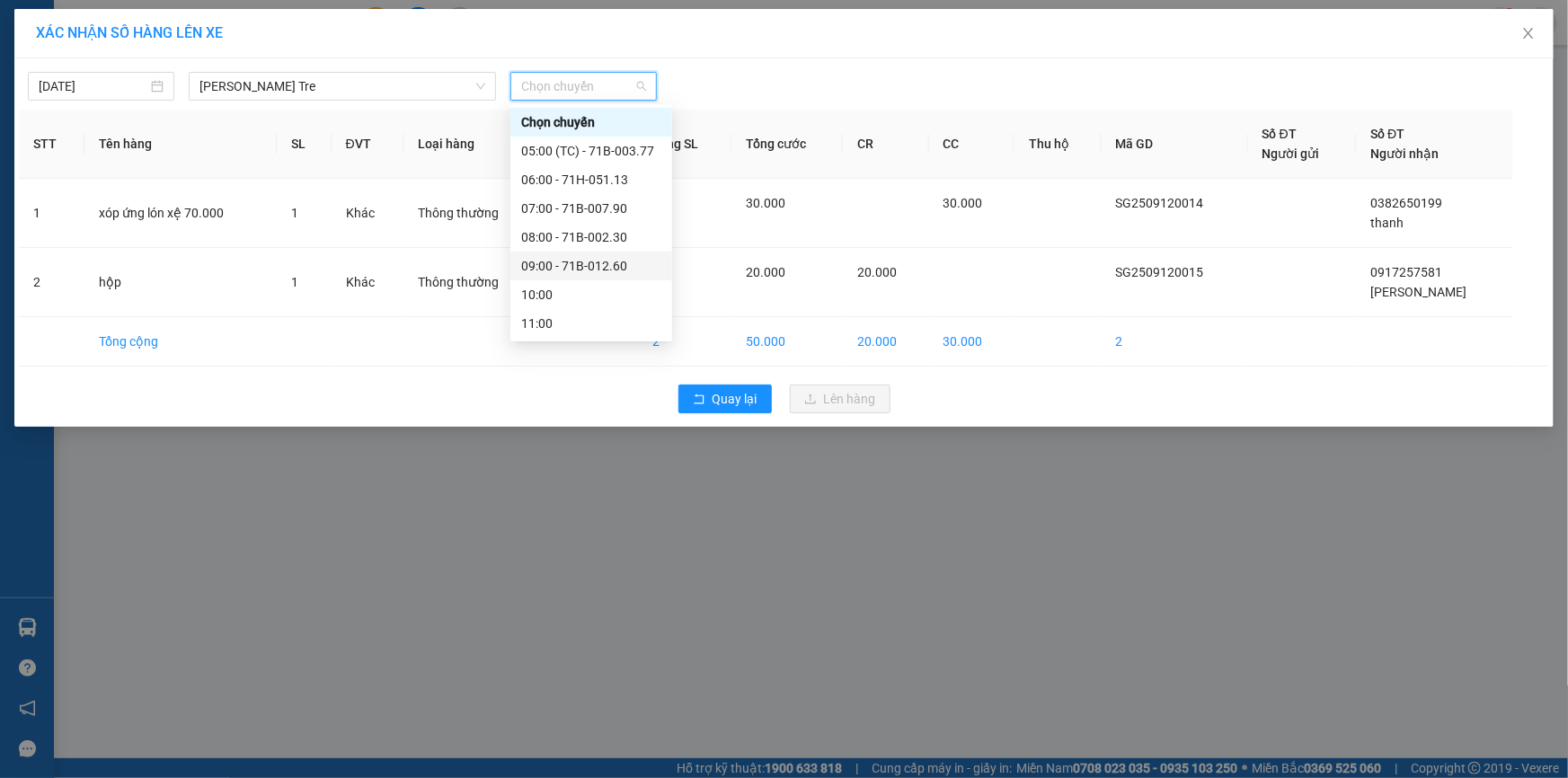
click at [591, 259] on div "09:00 - 71B-012.60" at bounding box center [590, 266] width 141 height 20
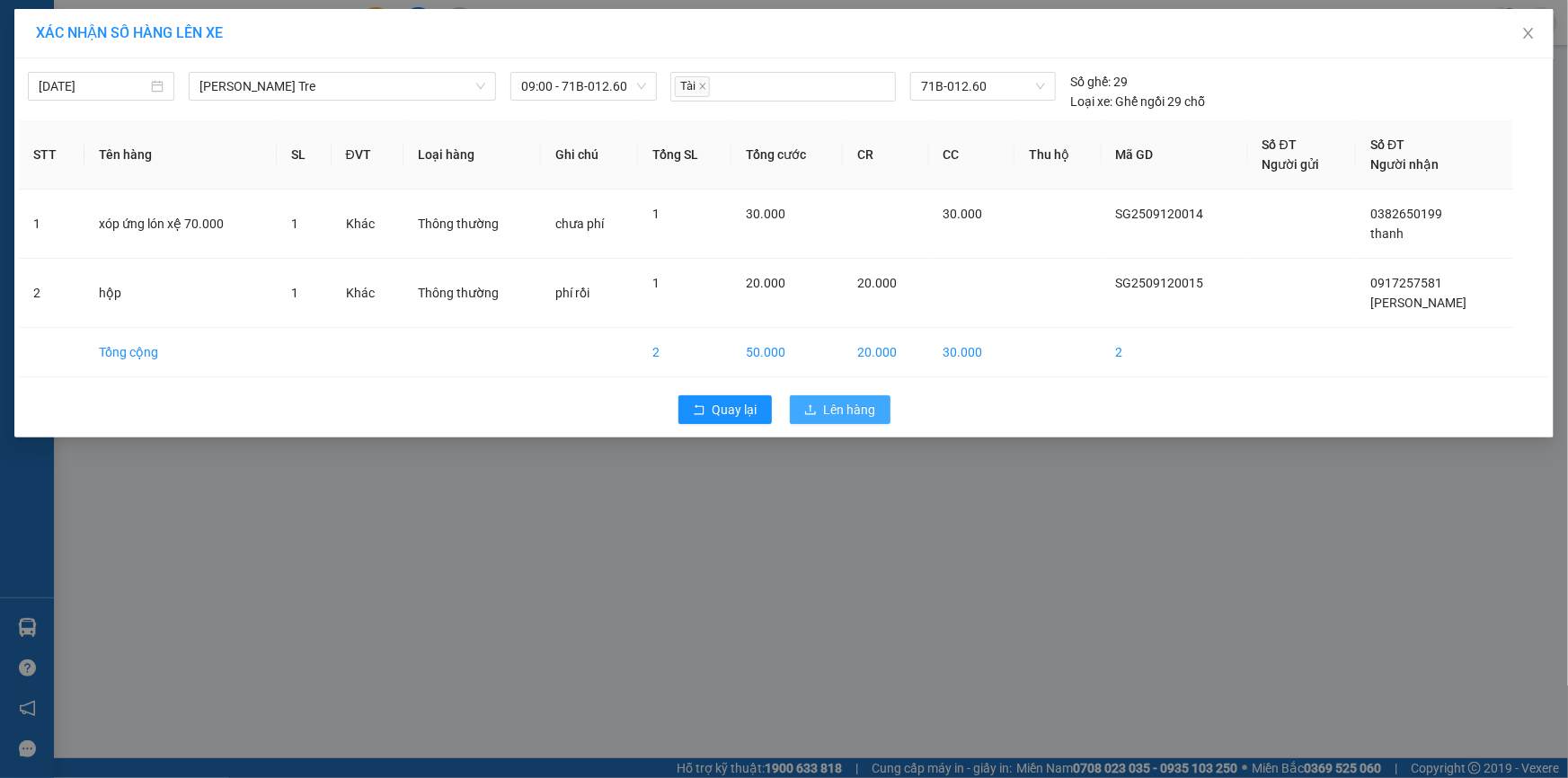
click at [850, 409] on span "Lên hàng" at bounding box center [850, 410] width 52 height 20
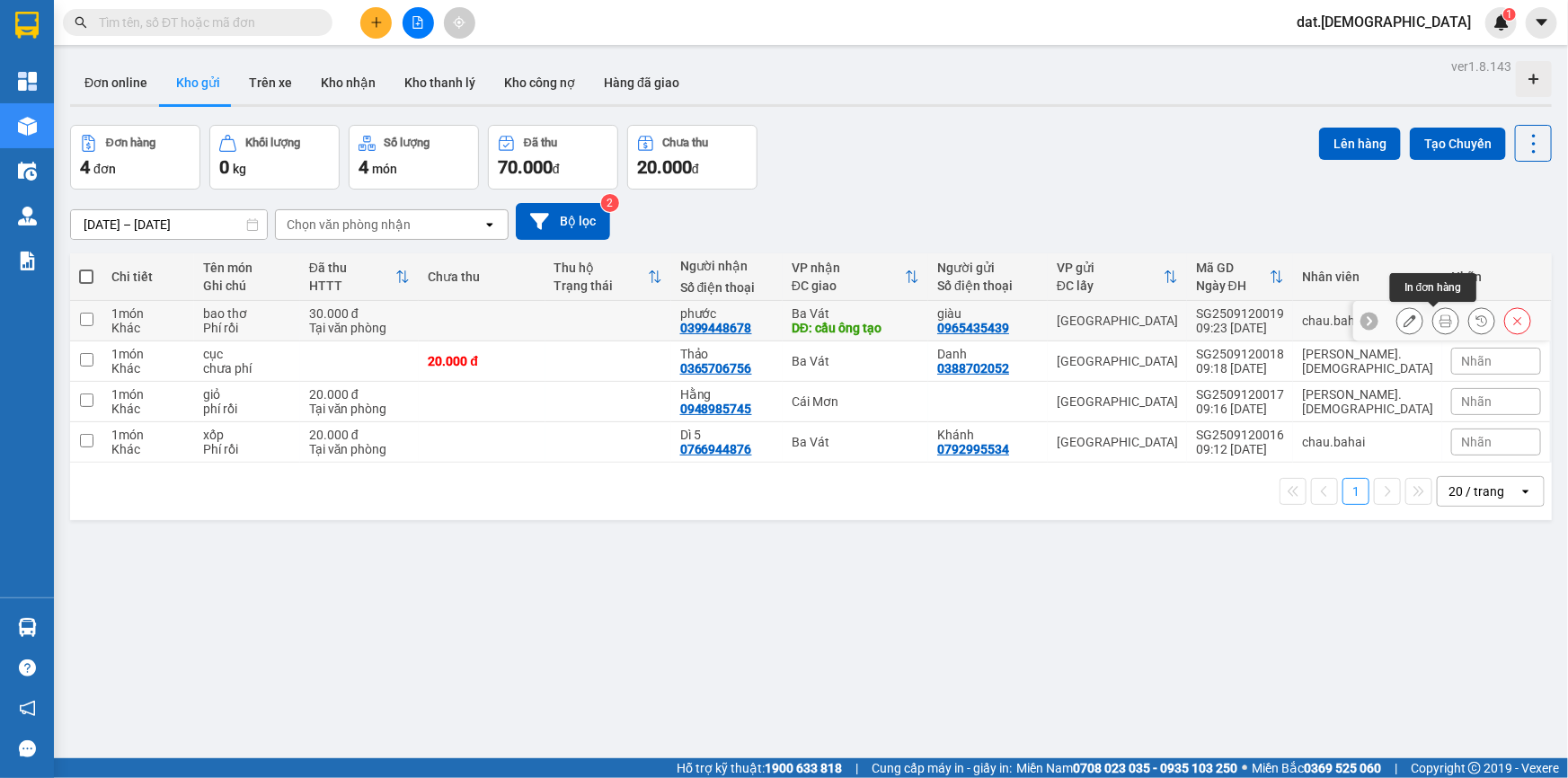
click at [1439, 316] on icon at bounding box center [1445, 320] width 13 height 13
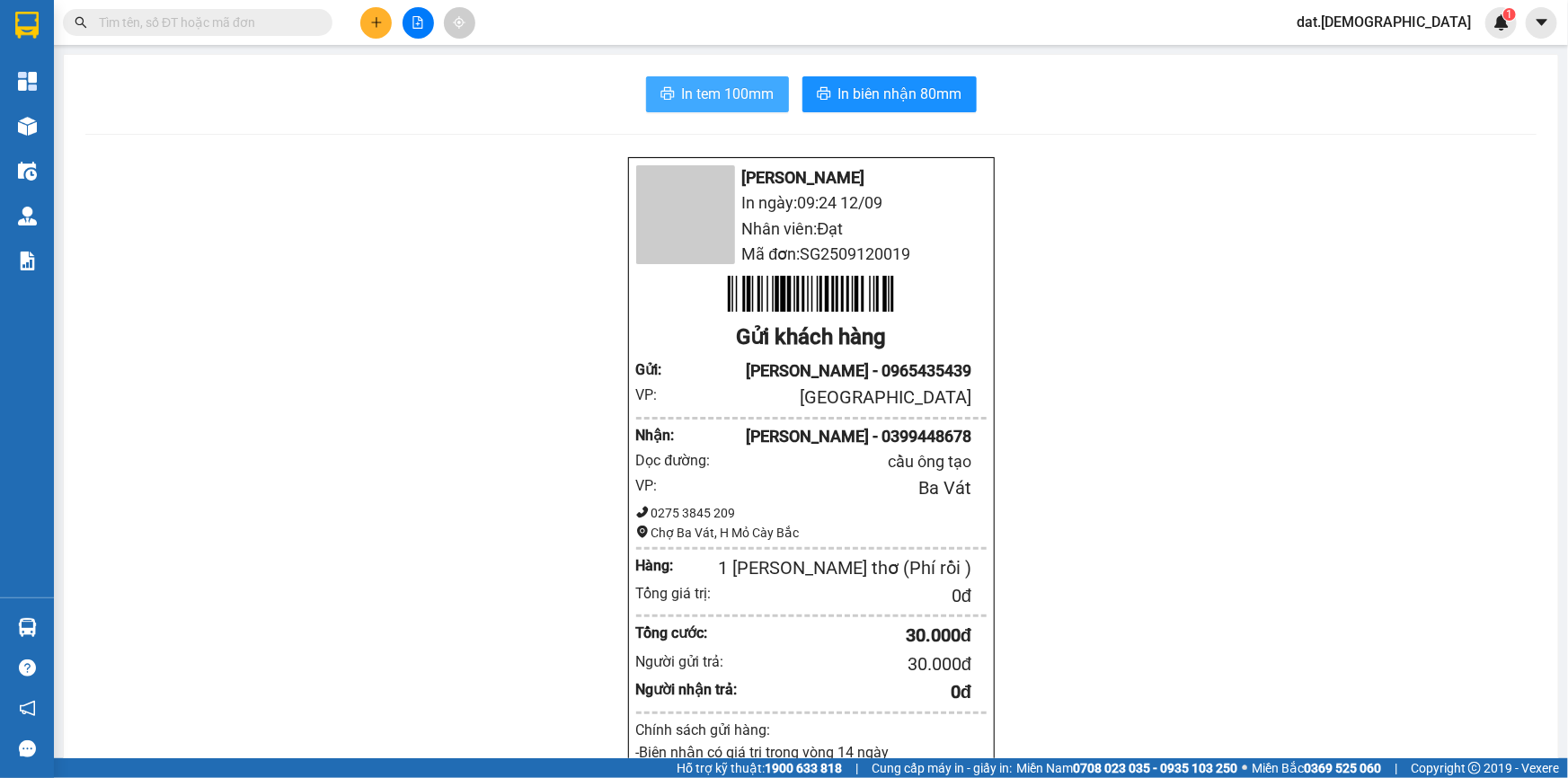
click at [698, 98] on span "In tem 100mm" at bounding box center [728, 94] width 93 height 23
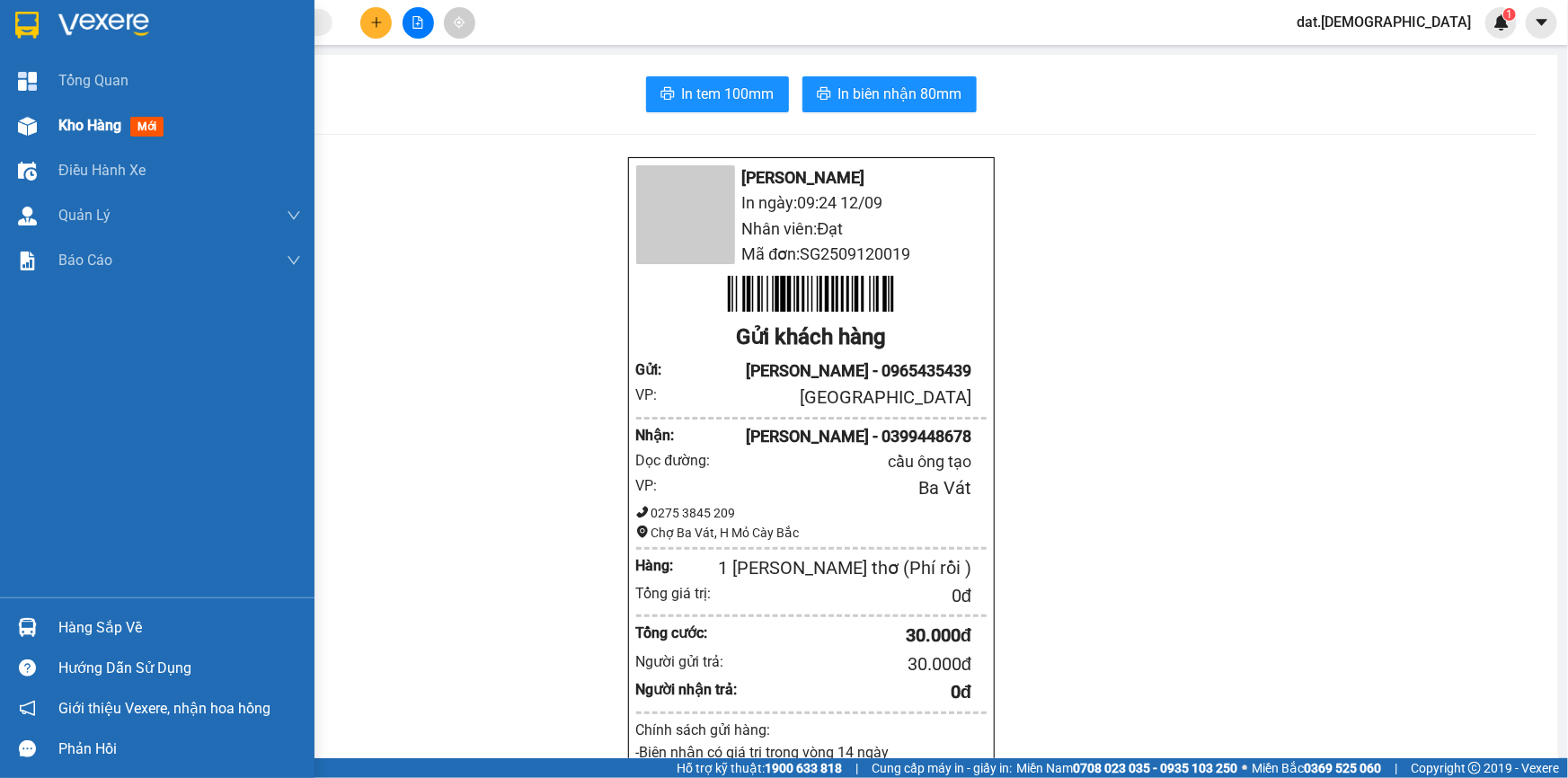
click at [145, 131] on span "mới" at bounding box center [147, 127] width 33 height 20
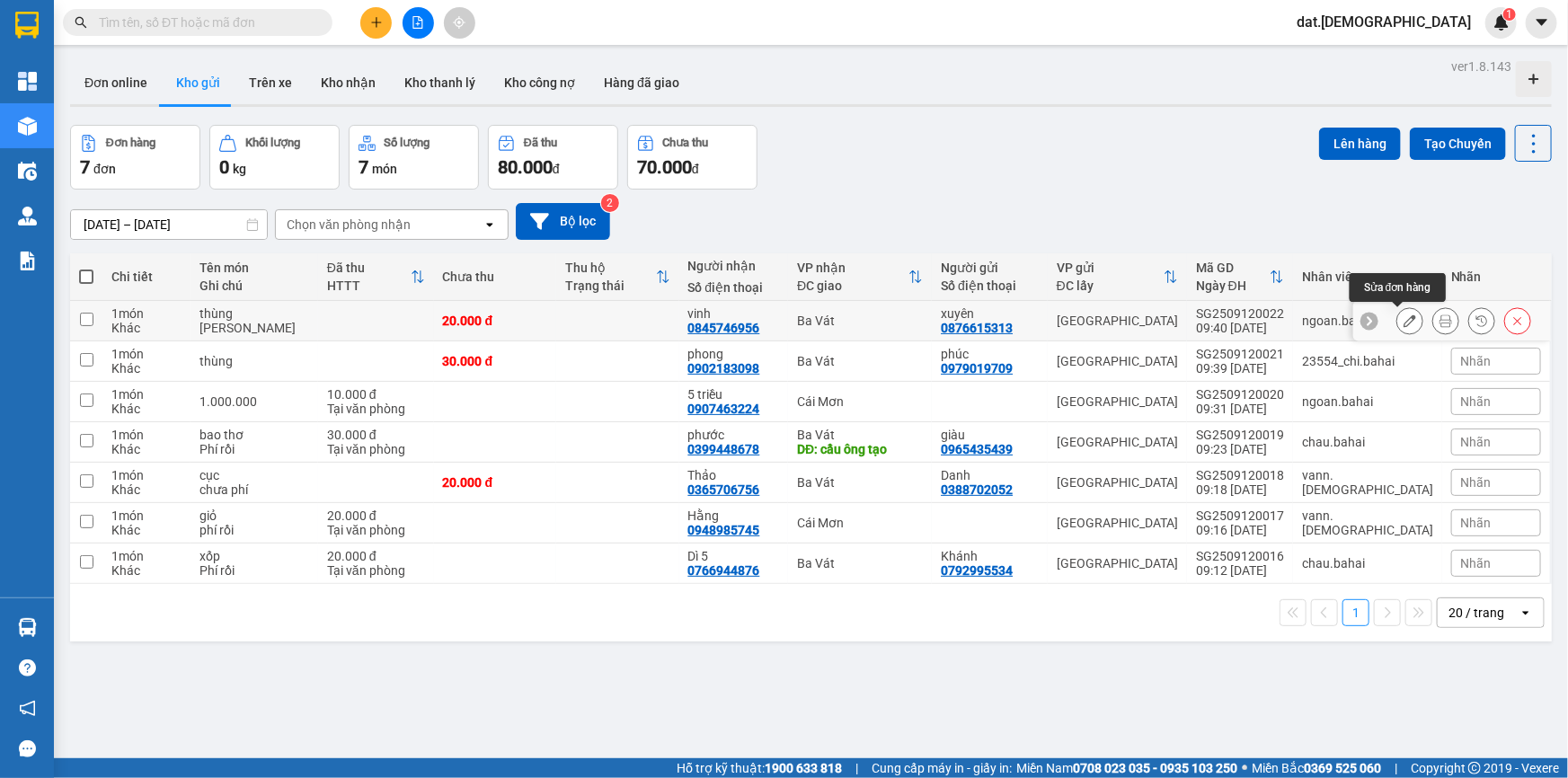
click at [1397, 320] on button at bounding box center [1409, 321] width 25 height 32
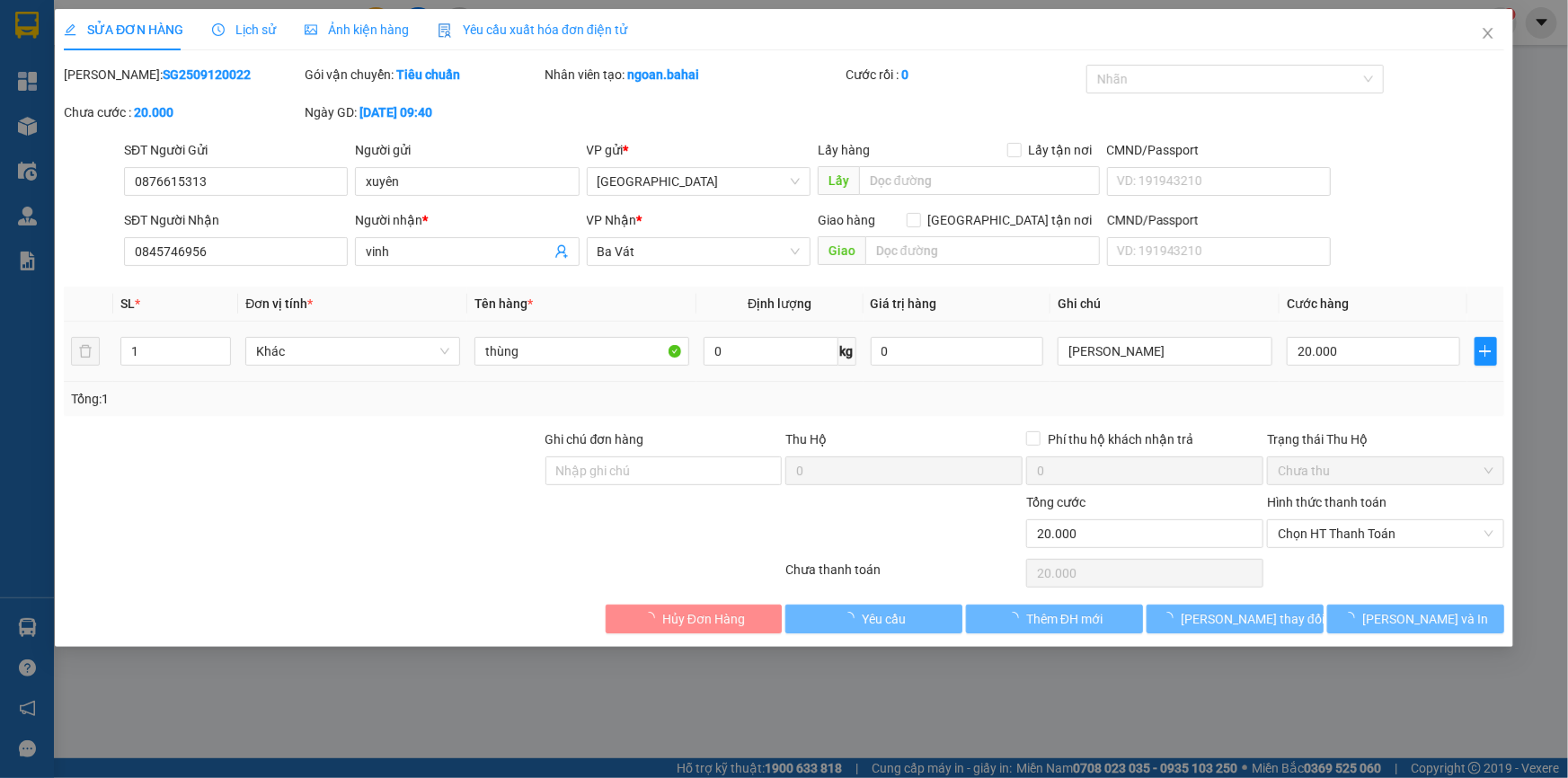
type input "0876615313"
type input "xuyên"
type input "0845746956"
type input "vinh"
type input "20.000"
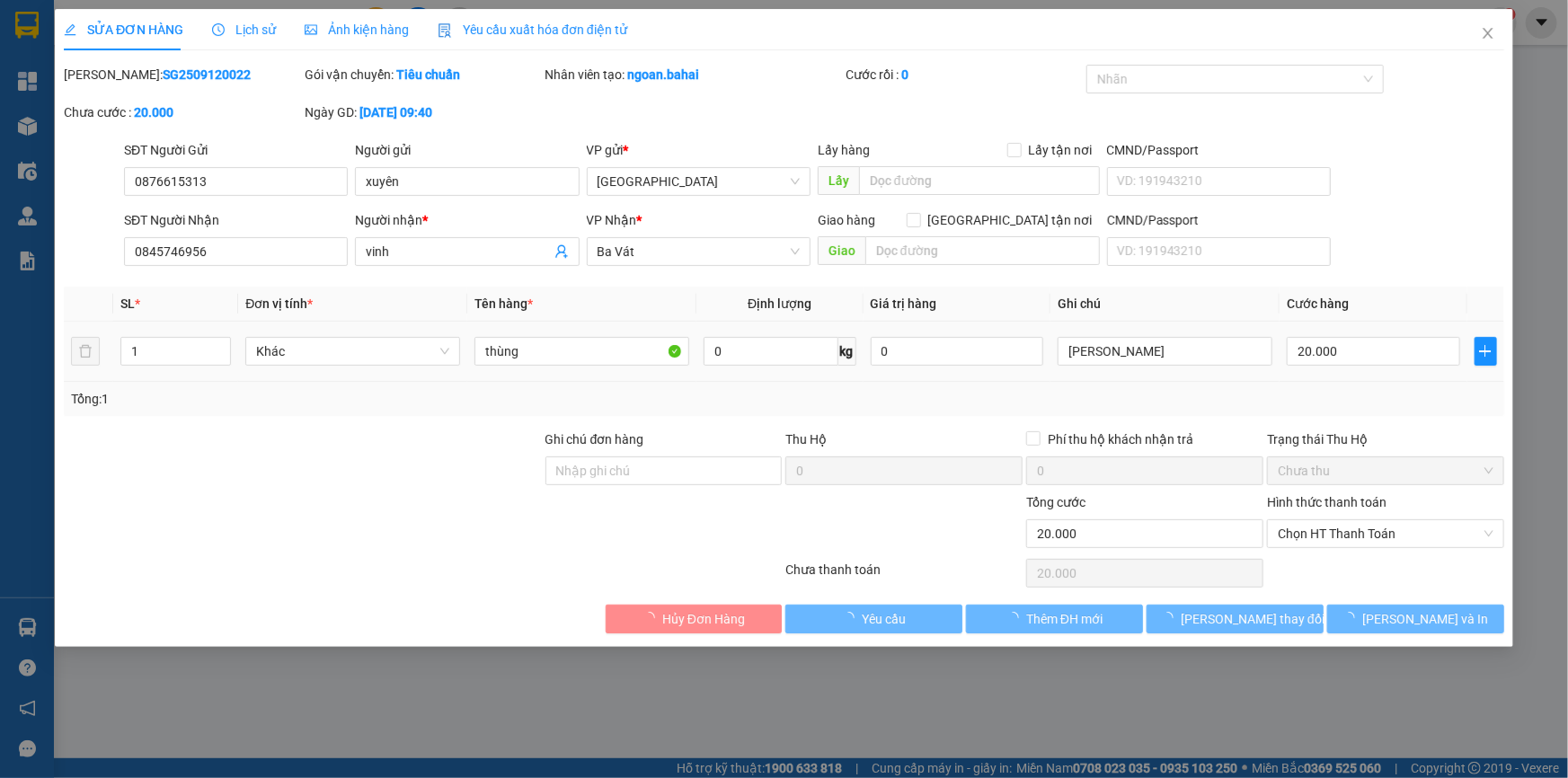
type input "20.000"
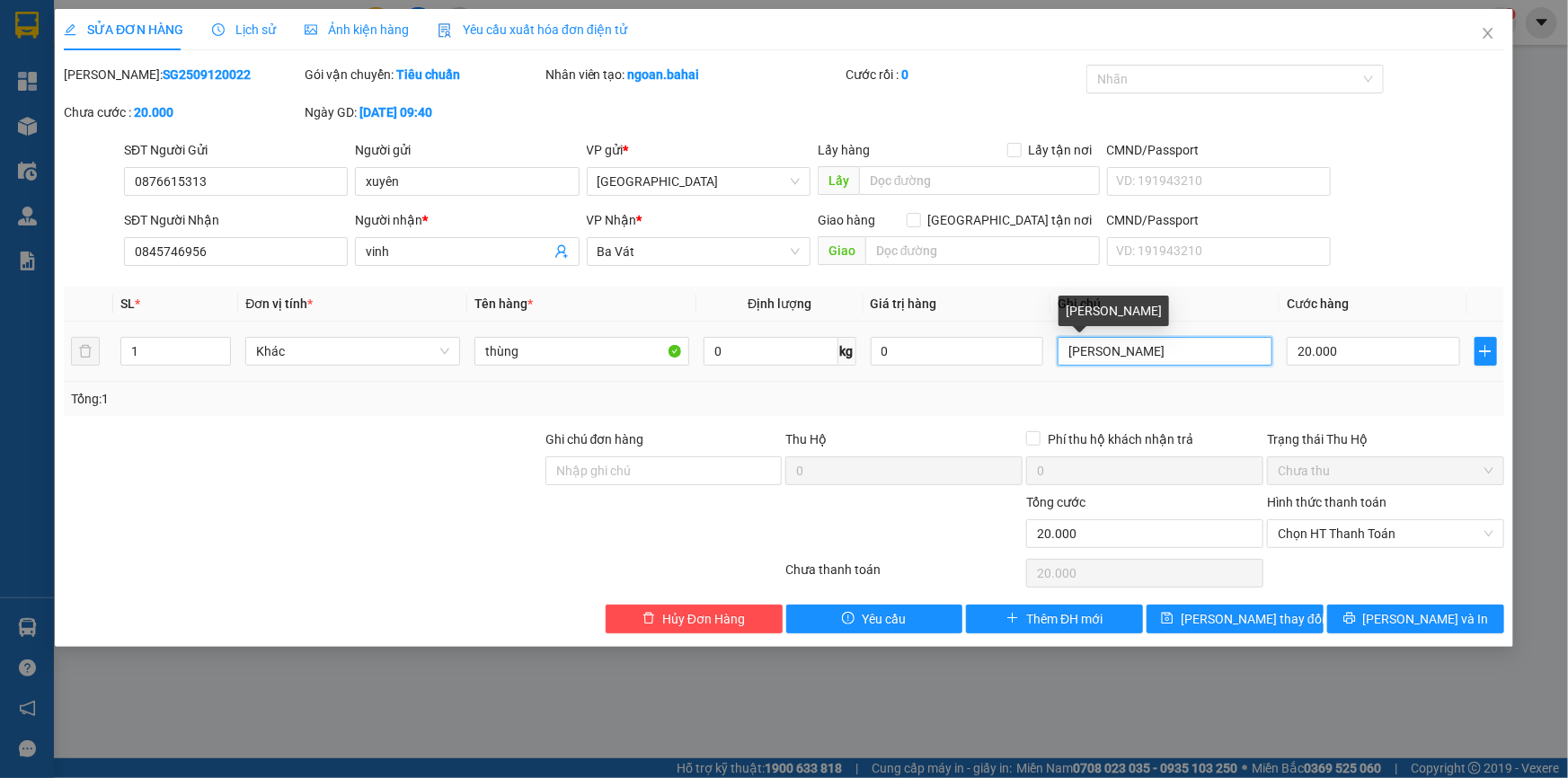
click at [1150, 360] on input "chua phi" at bounding box center [1164, 351] width 214 height 29
type input "c"
click at [1363, 528] on span "Chọn HT Thanh Toán" at bounding box center [1385, 534] width 215 height 27
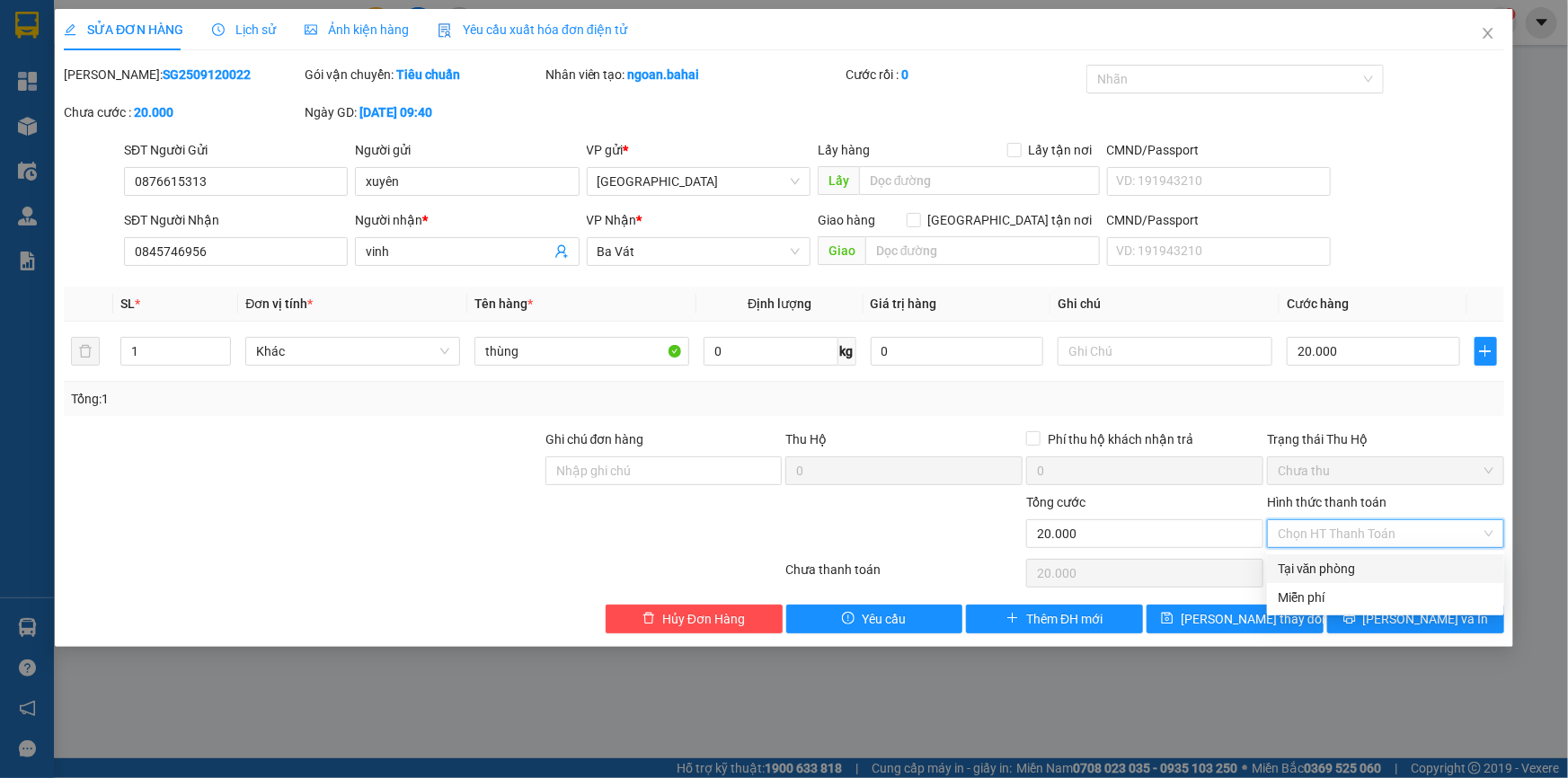
drag, startPoint x: 1348, startPoint y: 576, endPoint x: 1291, endPoint y: 531, distance: 72.6
click at [1348, 575] on div "Tại văn phòng" at bounding box center [1385, 569] width 215 height 20
type input "0"
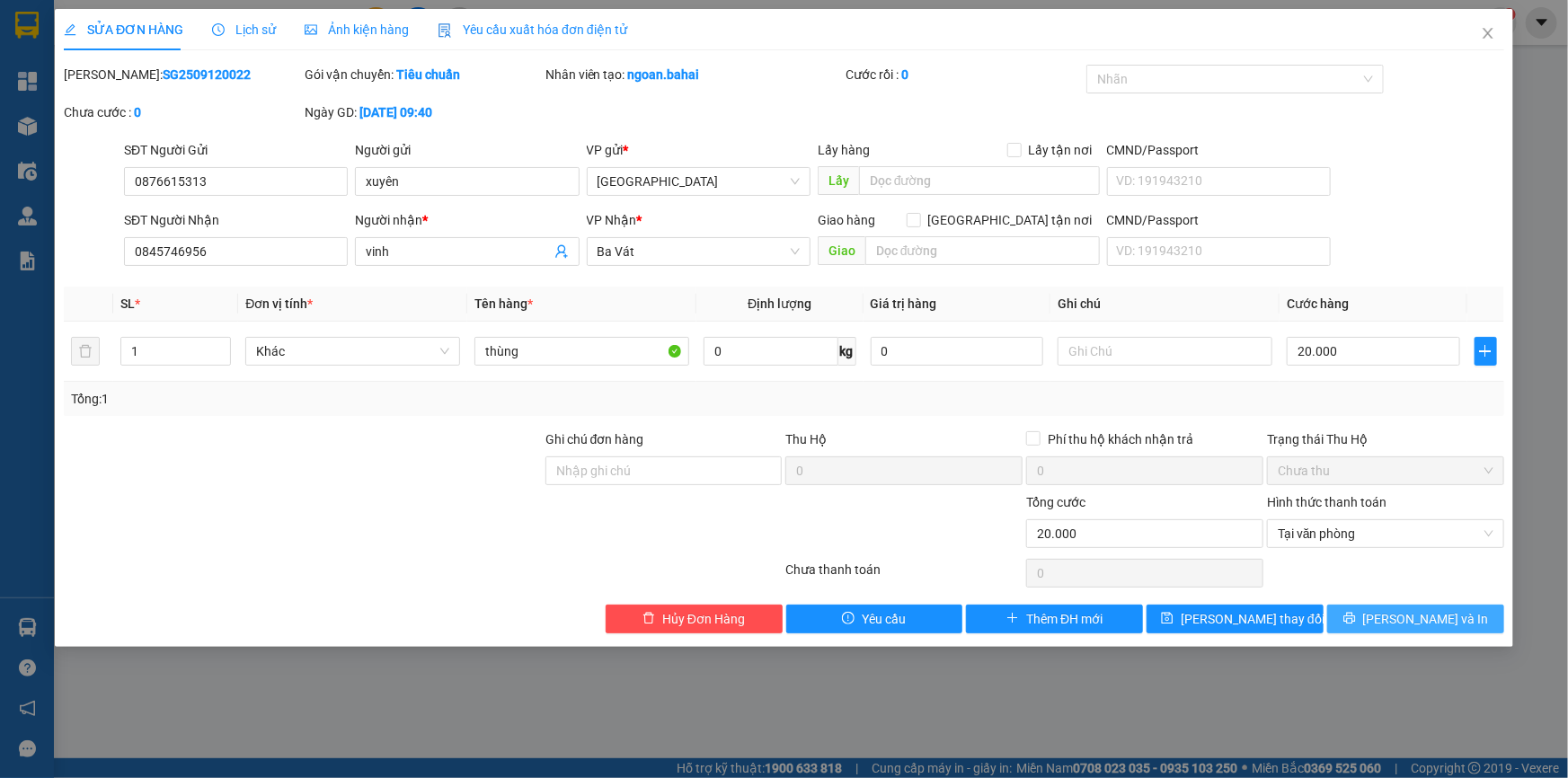
click at [1406, 630] on button "Lưu và In" at bounding box center [1414, 618] width 177 height 29
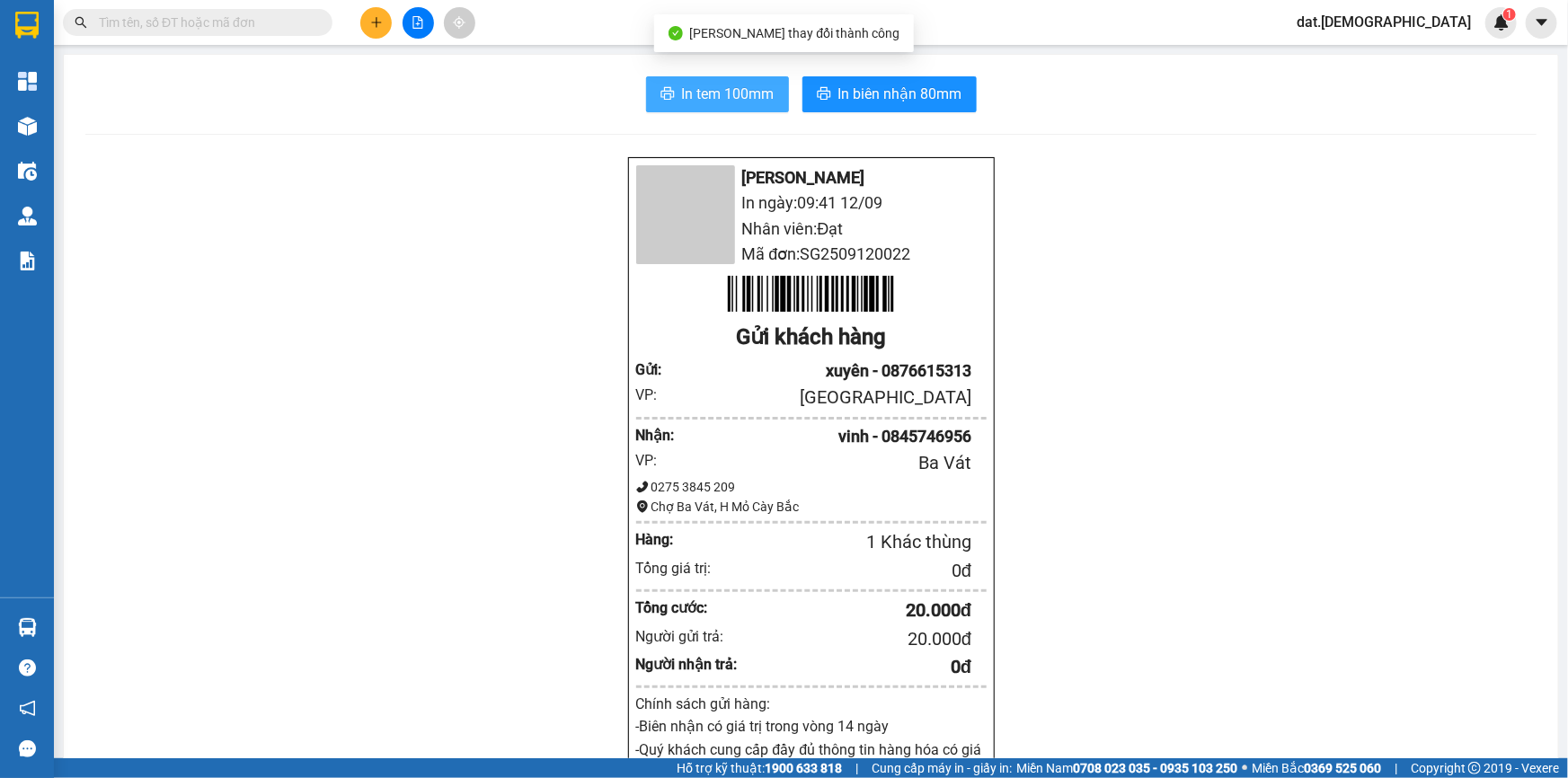
click at [714, 77] on div "In tem 100mm In biên nhận 80mm Bá Hải In ngày: 09:41 12/09 Nhân viên: Đạt Mã đơ…" at bounding box center [811, 718] width 1494 height 1327
click at [720, 99] on span "In tem 100mm" at bounding box center [728, 94] width 93 height 23
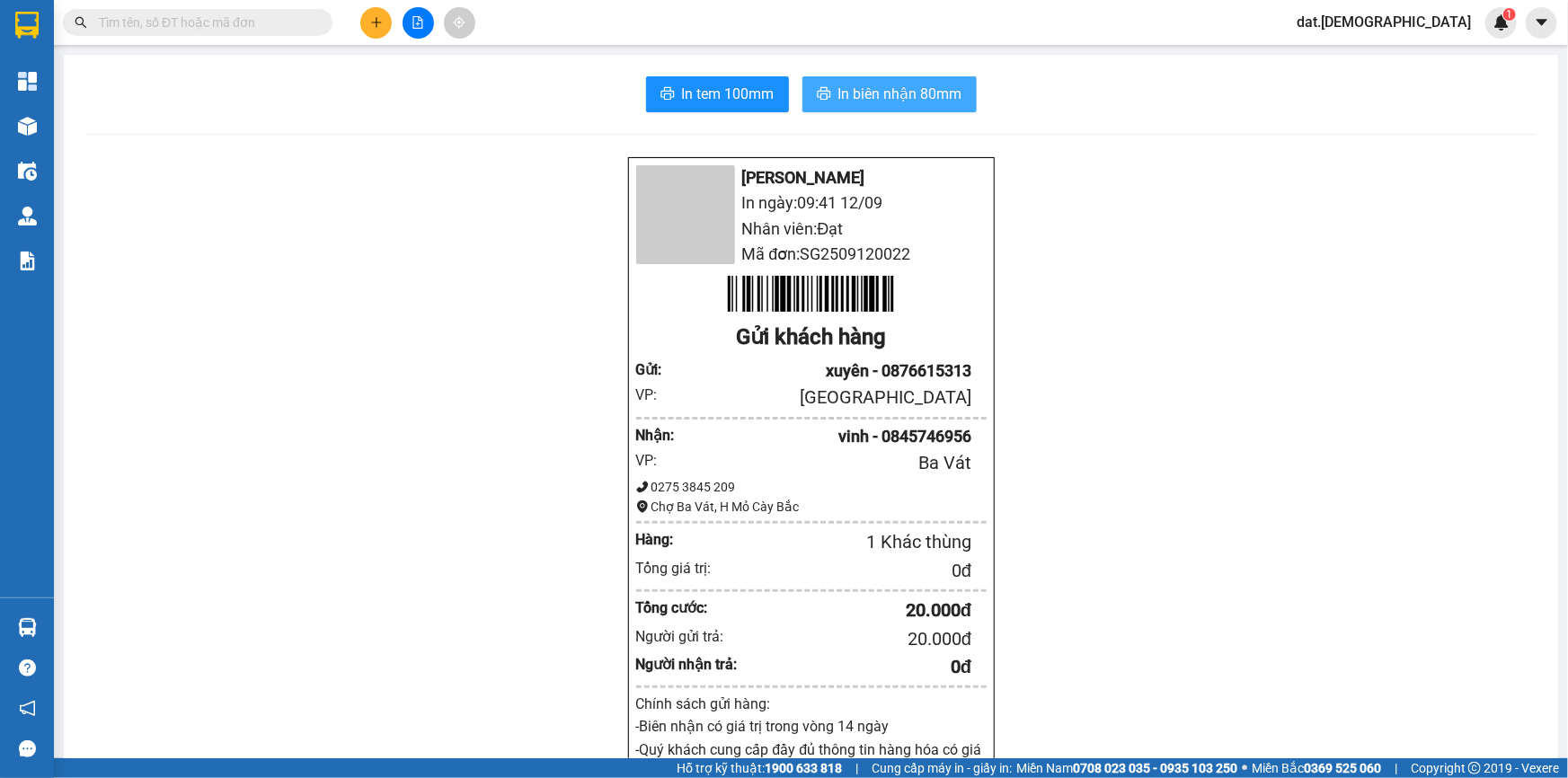
click at [899, 89] on span "In biên nhận 80mm" at bounding box center [900, 94] width 124 height 23
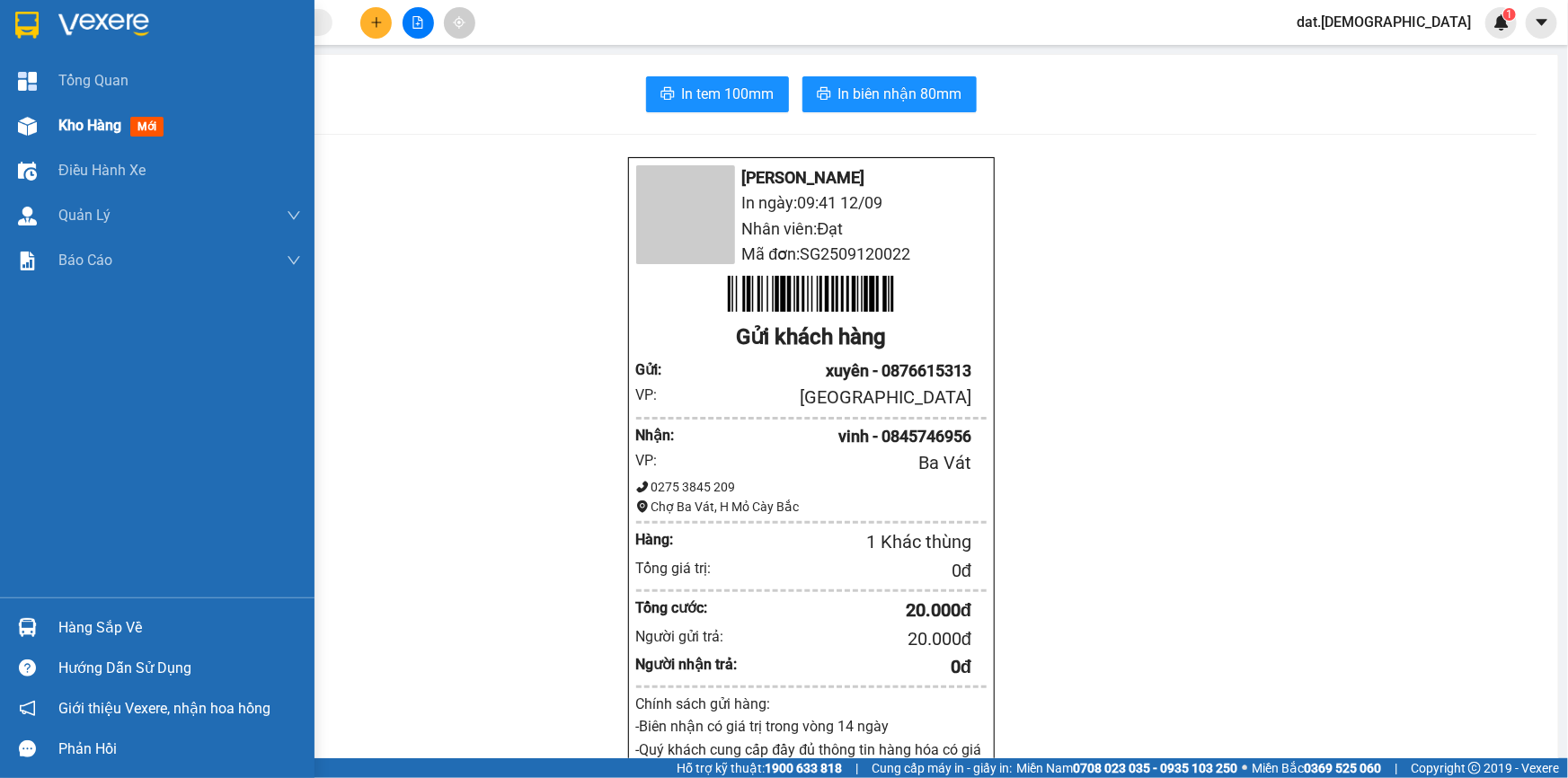
click at [152, 117] on span "mới" at bounding box center [147, 127] width 33 height 20
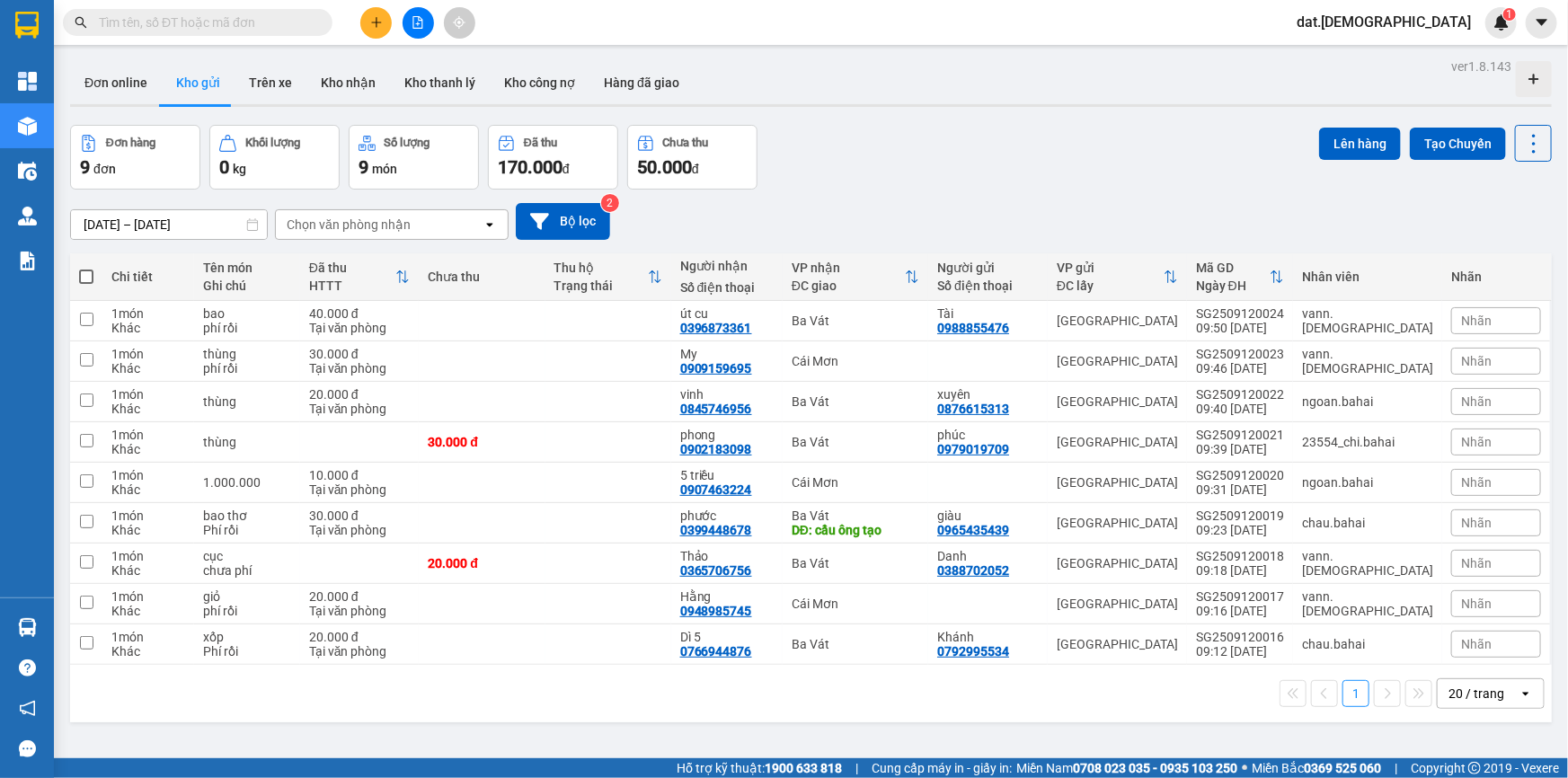
click at [90, 273] on span at bounding box center [86, 276] width 14 height 14
click at [86, 267] on input "checkbox" at bounding box center [86, 267] width 0 height 0
checkbox input "true"
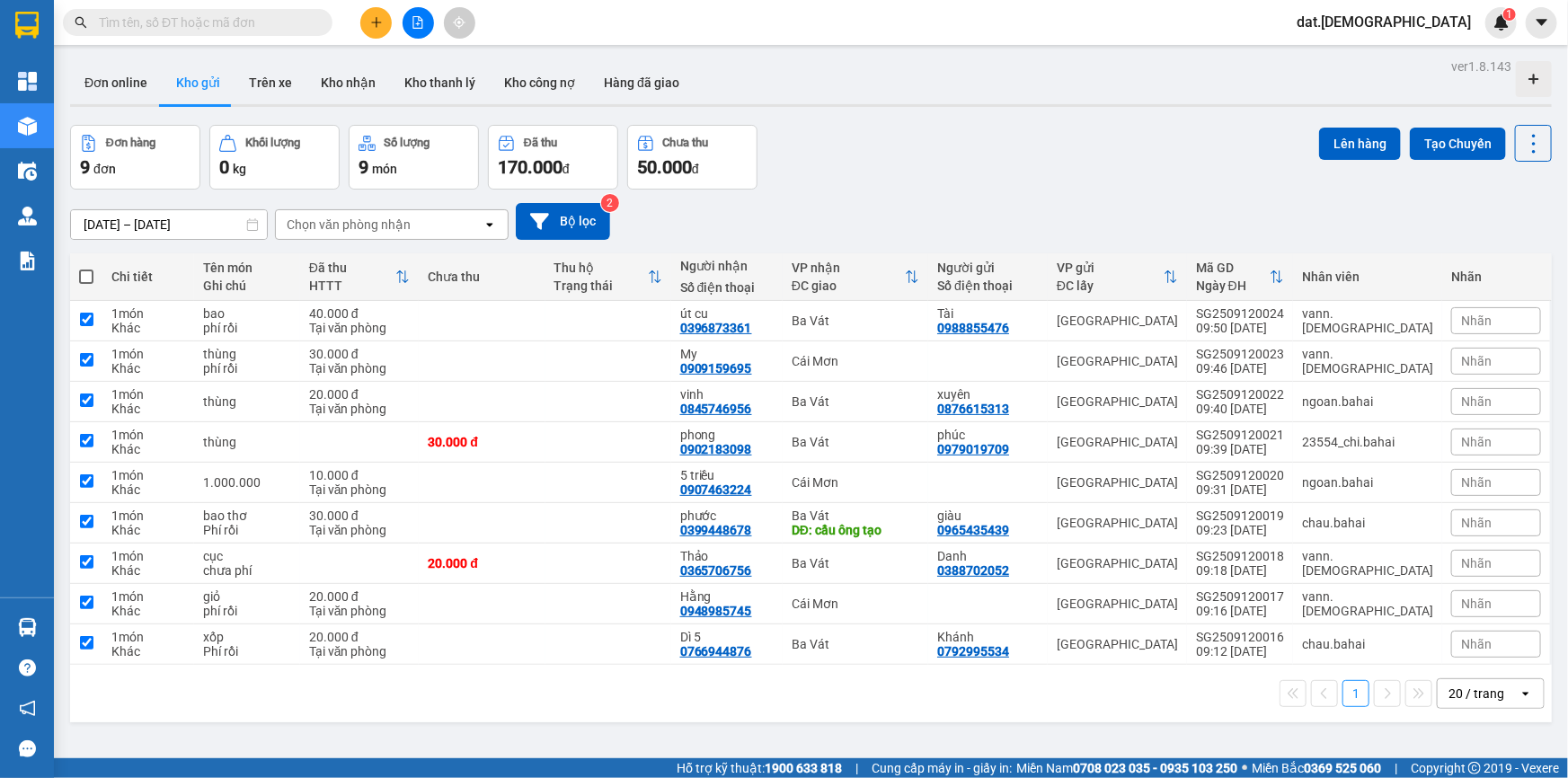
checkbox input "true"
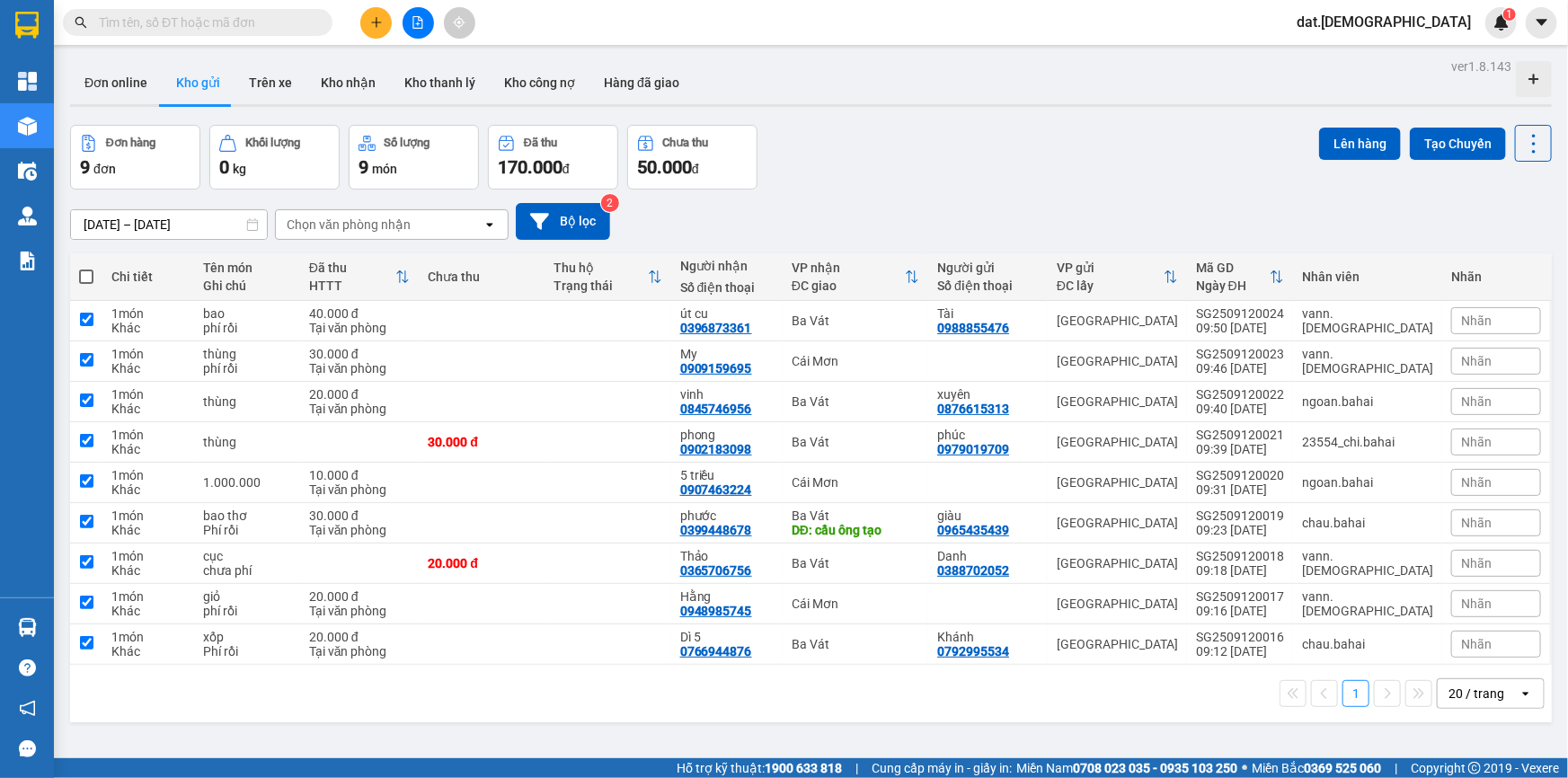
checkbox input "true"
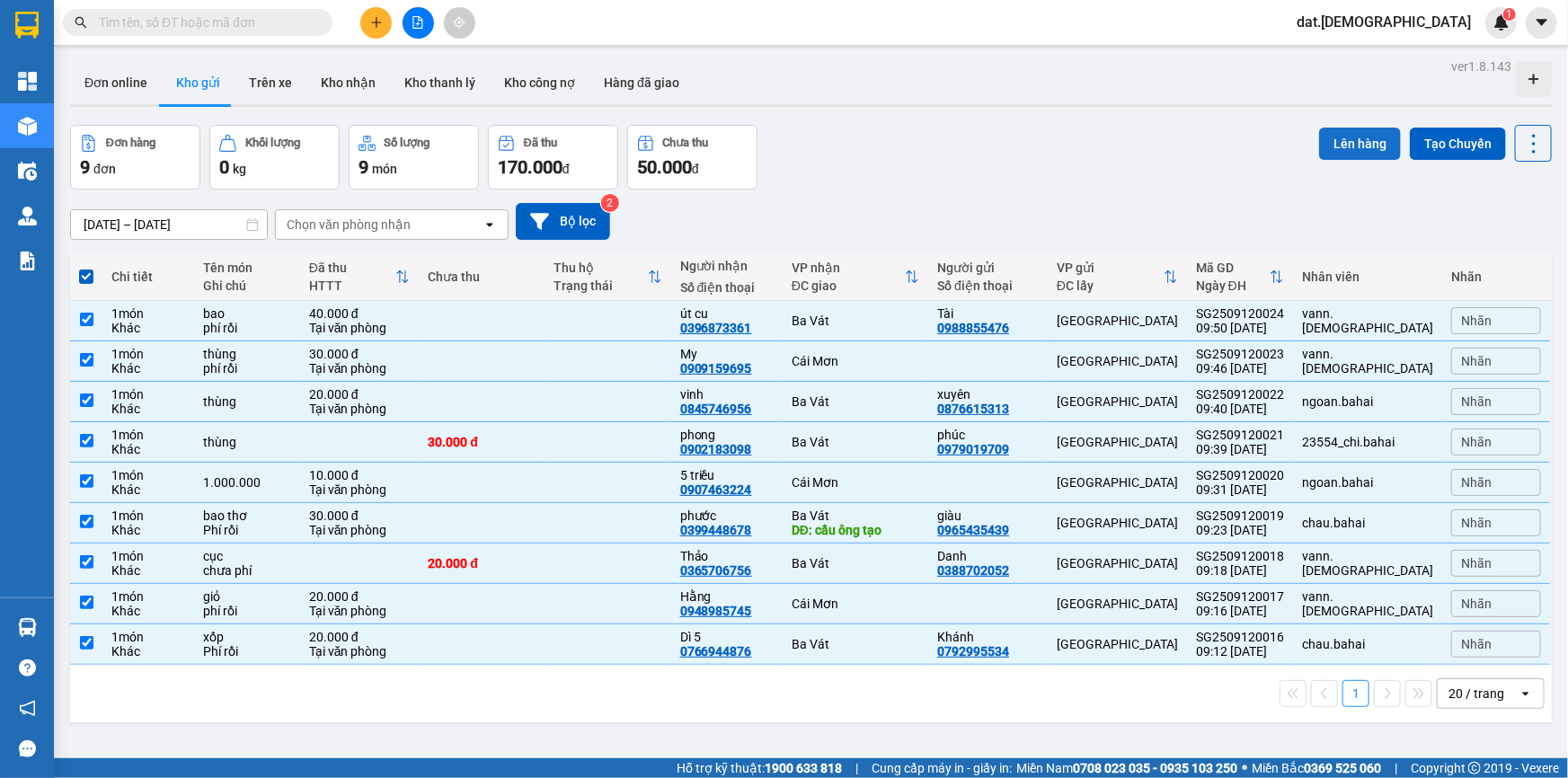
click at [1357, 132] on button "Lên hàng" at bounding box center [1360, 144] width 82 height 32
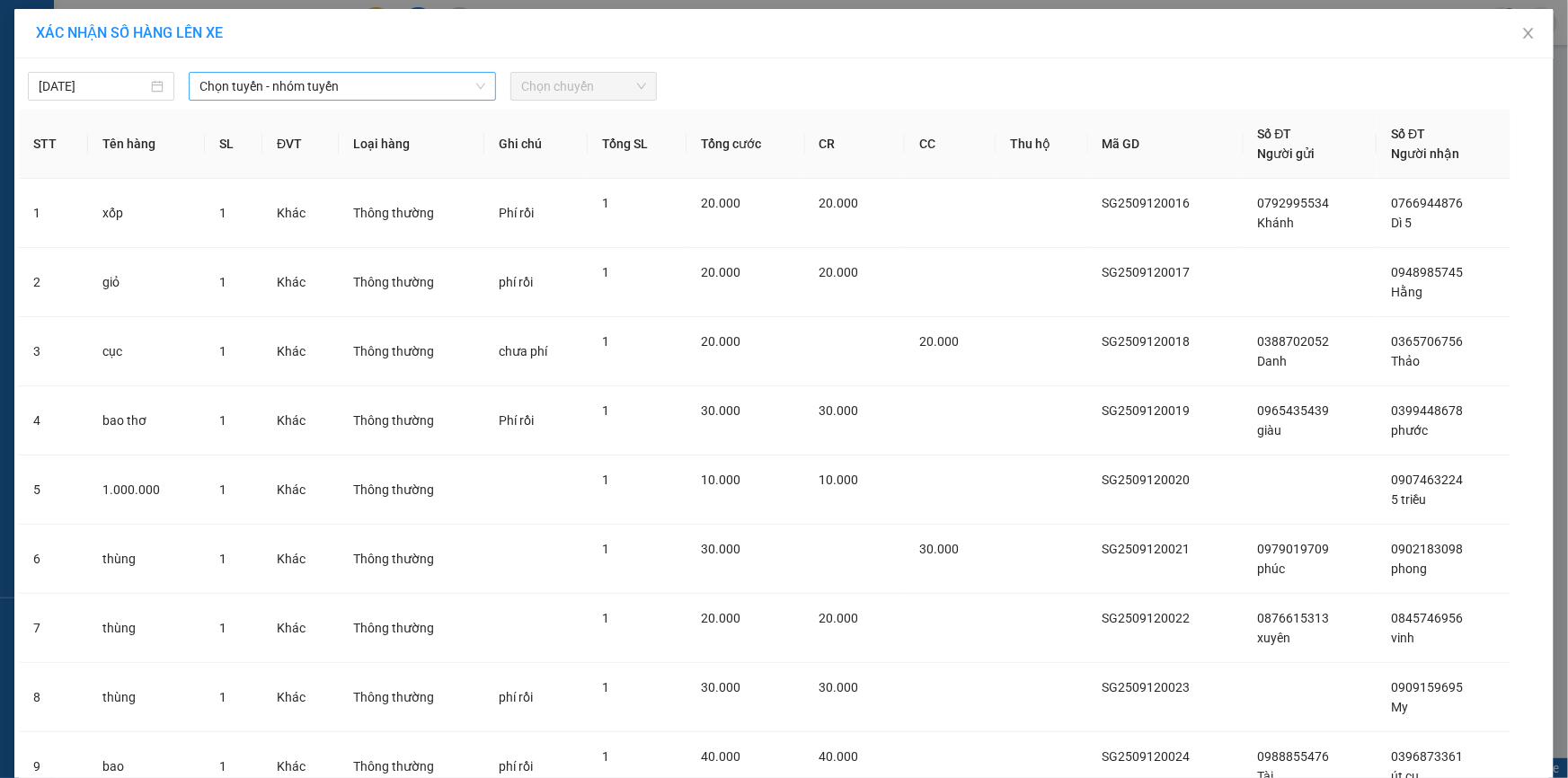
click at [294, 84] on span "Chọn tuyến - nhóm tuyến" at bounding box center [342, 86] width 285 height 27
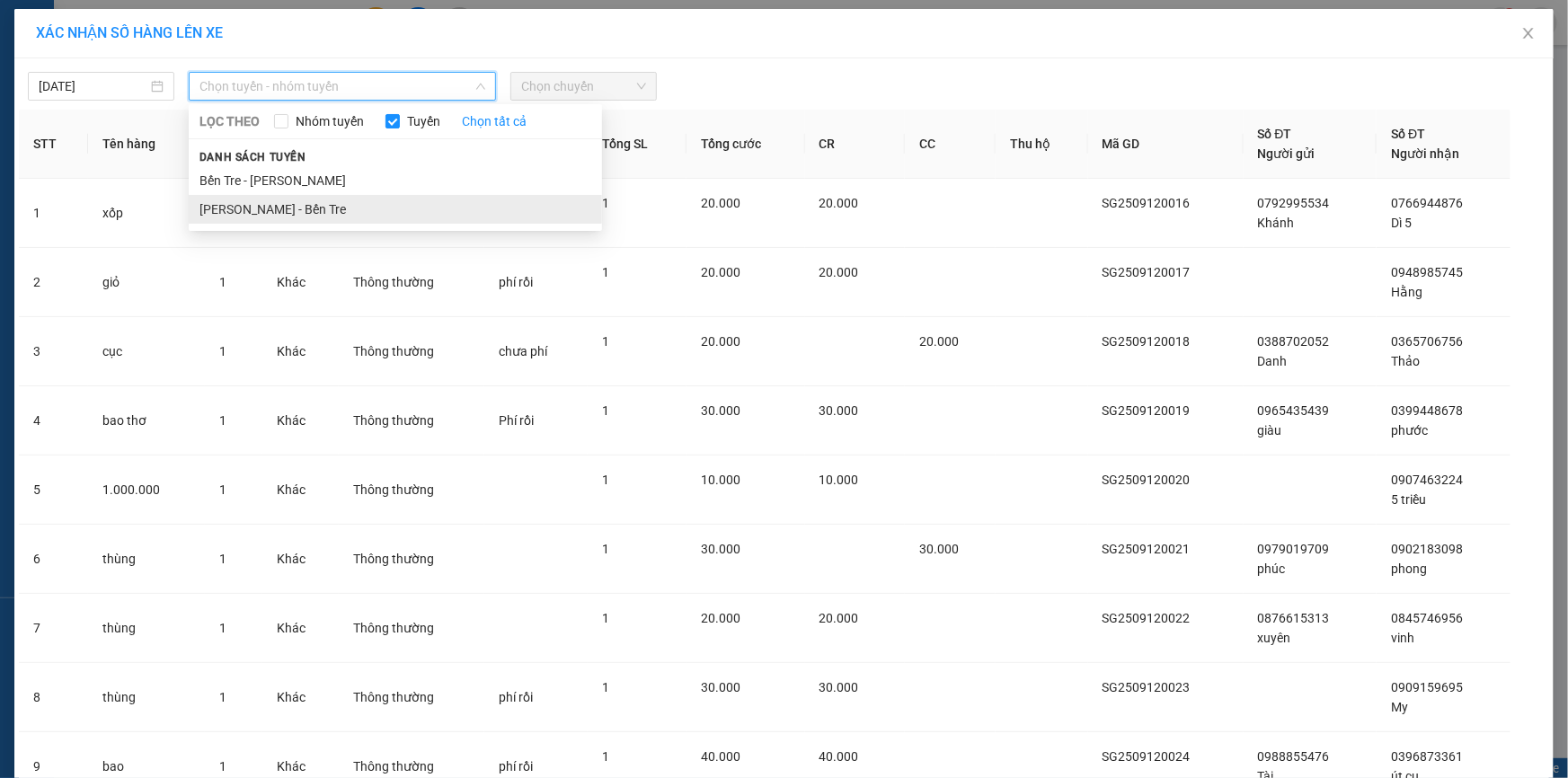
click at [289, 204] on li "Hồ Chí Minh - Bến Tre" at bounding box center [395, 208] width 413 height 29
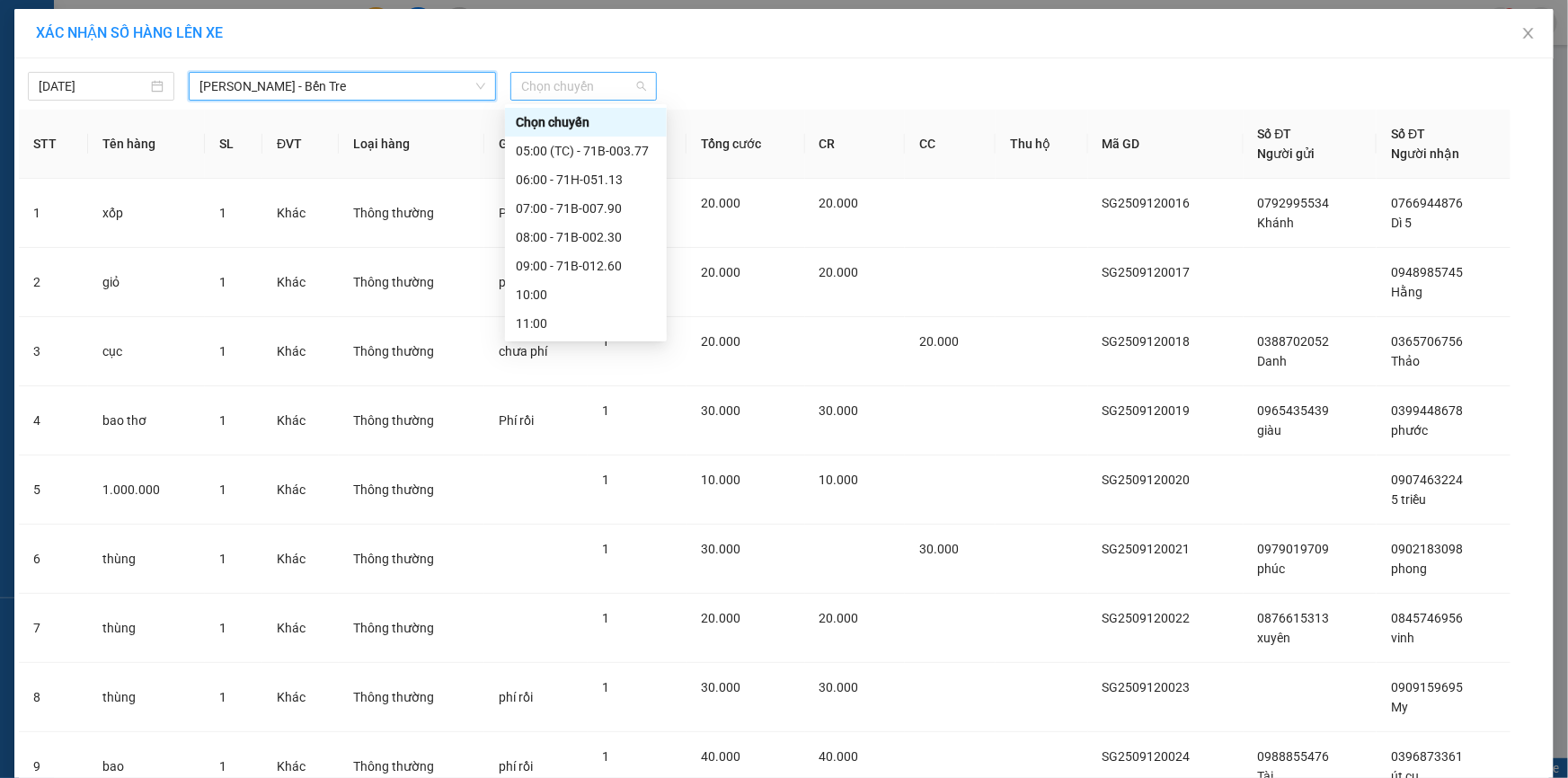
click at [605, 80] on span "Chọn chuyến" at bounding box center [583, 86] width 125 height 27
click at [575, 292] on div "10:00" at bounding box center [586, 295] width 141 height 20
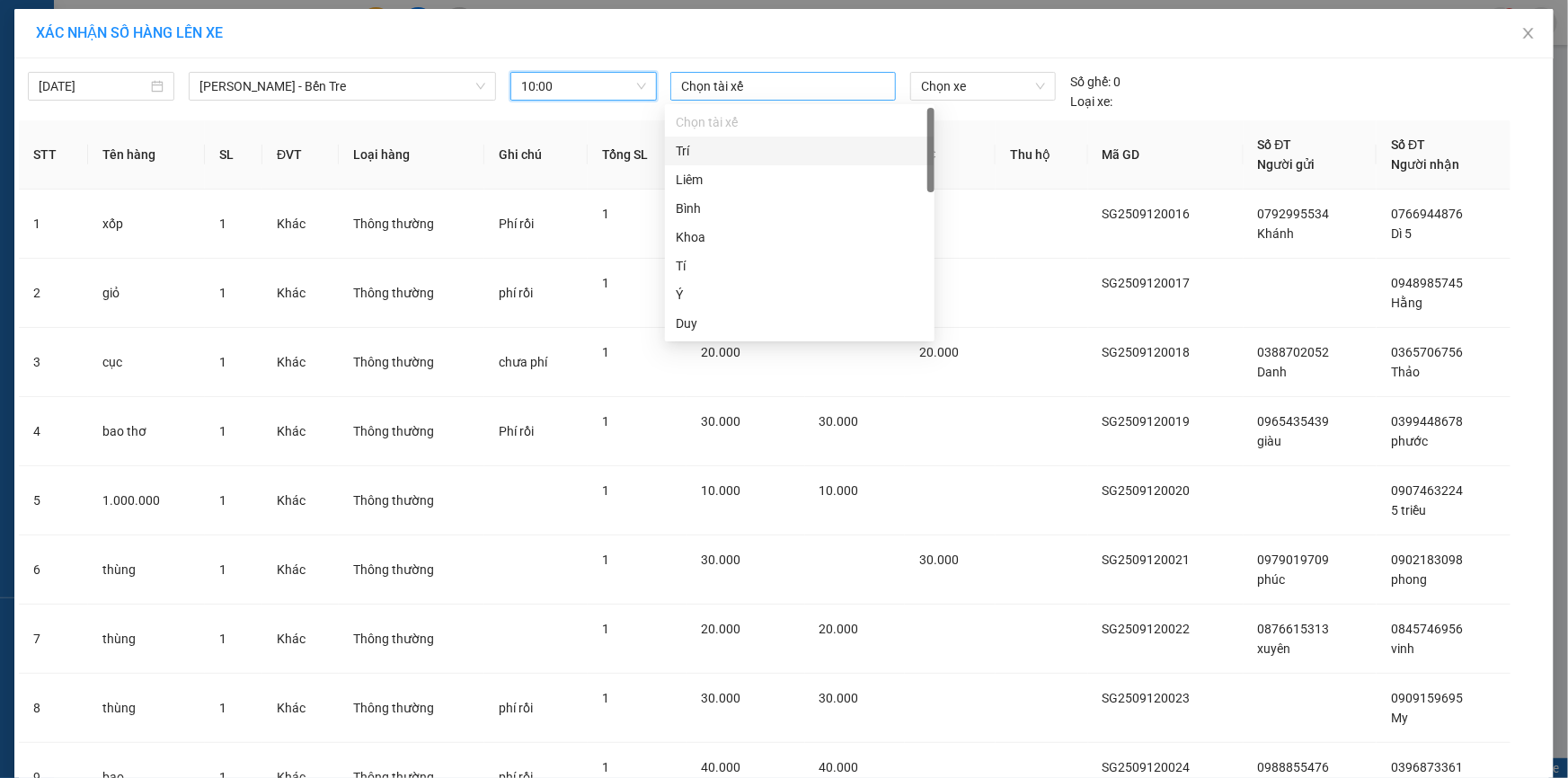
click at [715, 91] on div at bounding box center [782, 87] width 216 height 22
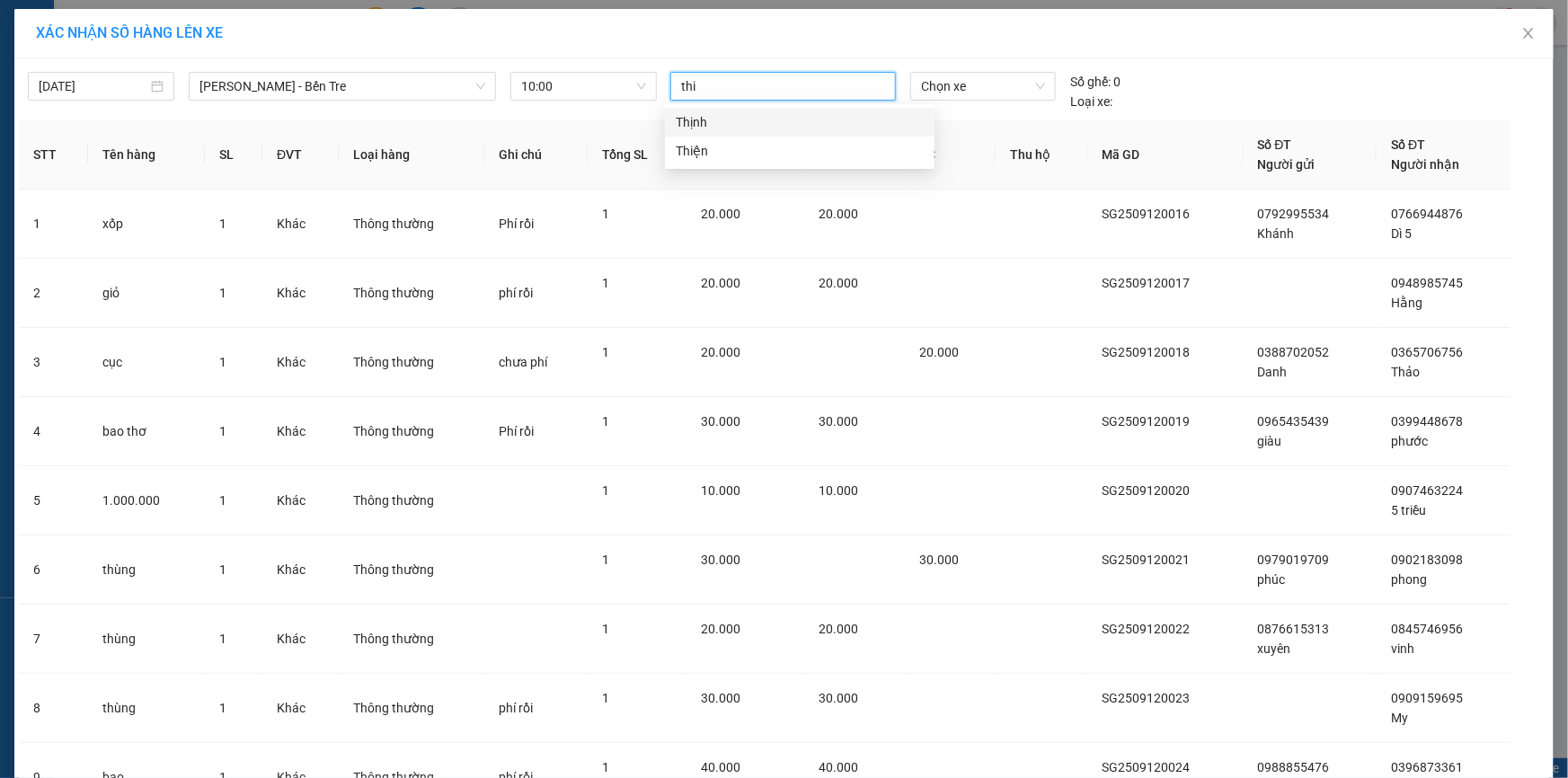
type input "thie"
click at [702, 132] on div "Thiện" at bounding box center [799, 123] width 248 height 20
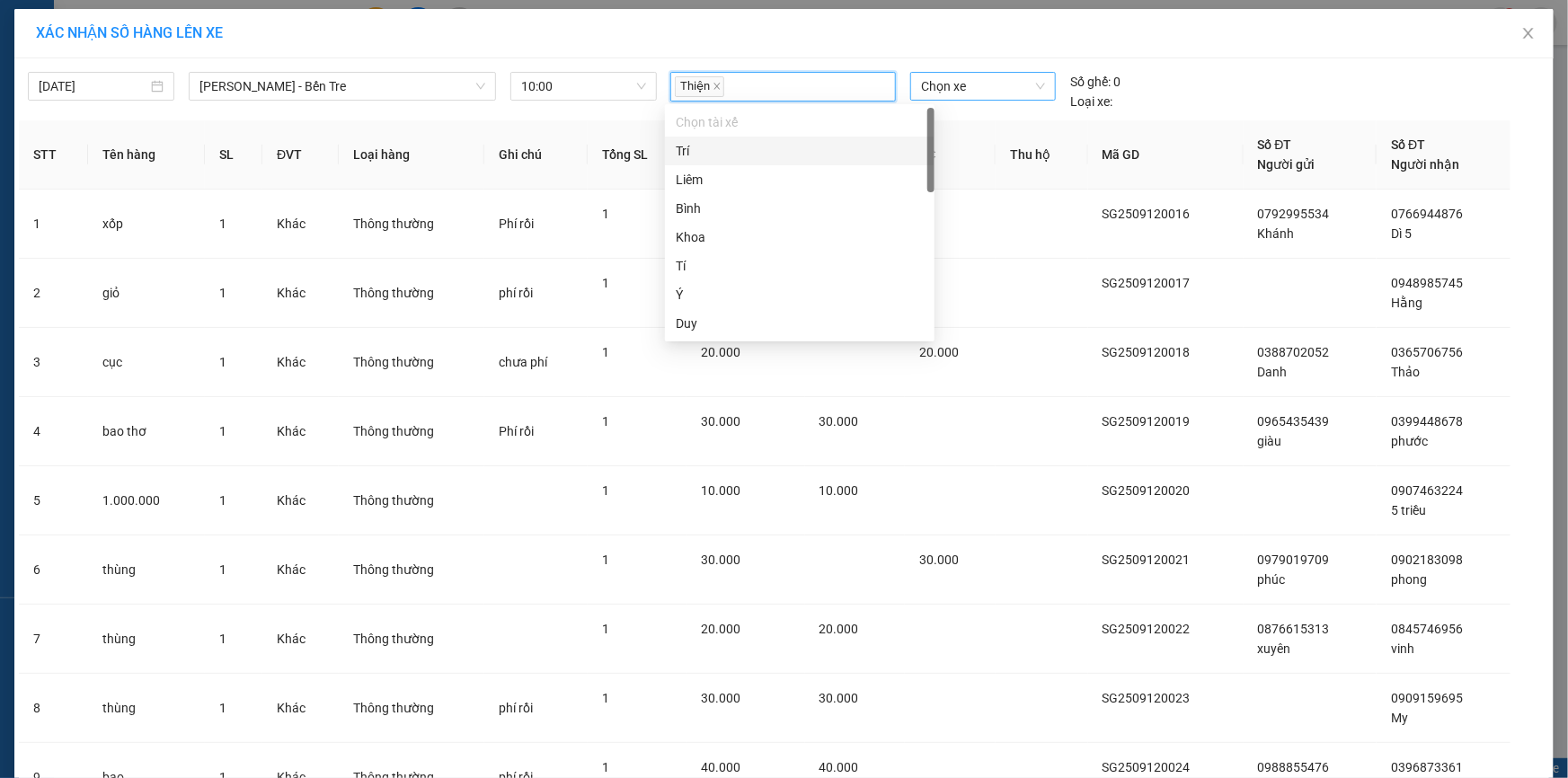
click at [974, 86] on span "Chọn xe" at bounding box center [982, 86] width 124 height 27
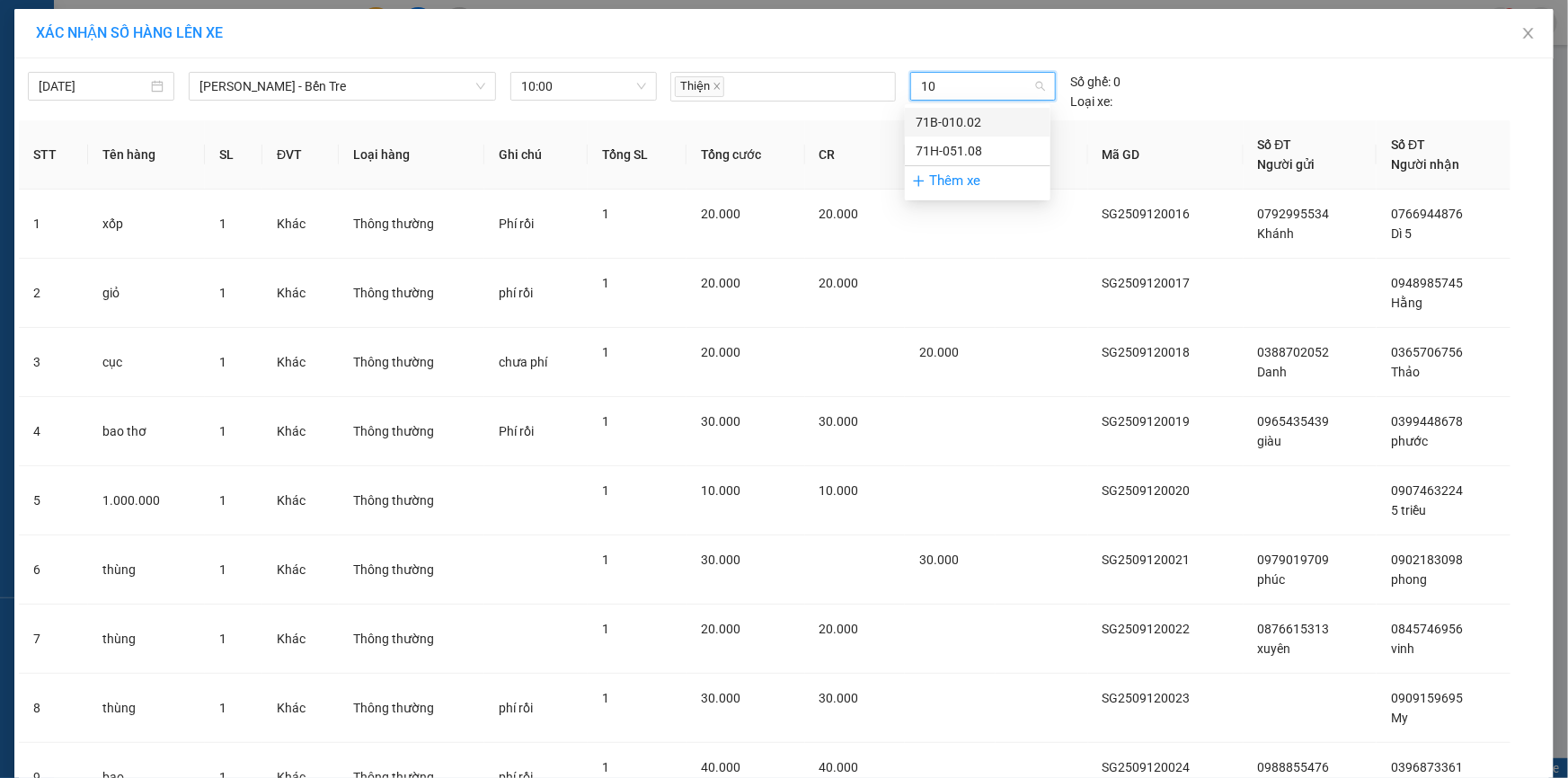
type input "108"
click at [934, 117] on div "71H-051.08" at bounding box center [978, 123] width 124 height 20
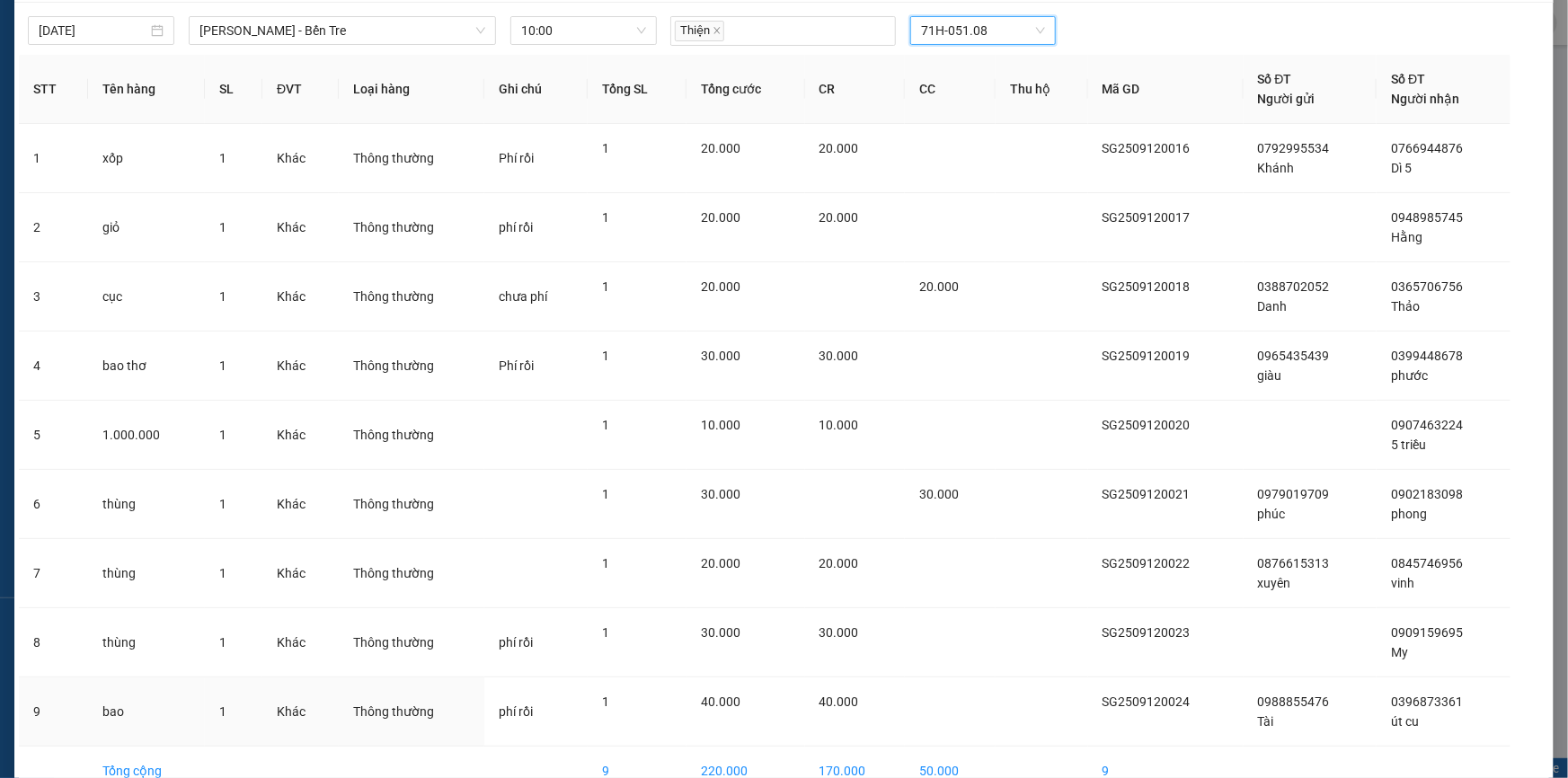
scroll to position [153, 0]
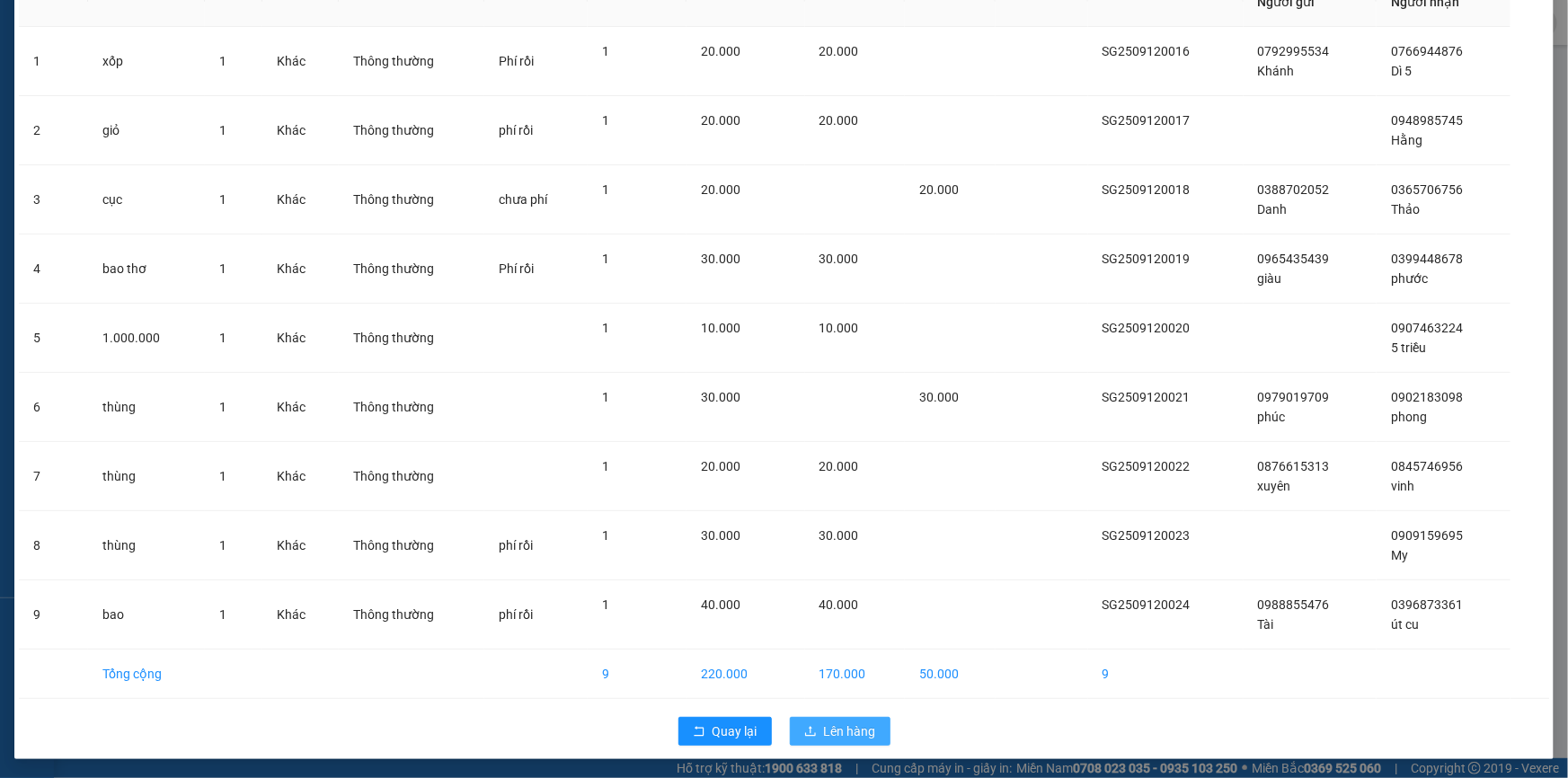
click at [832, 727] on span "Lên hàng" at bounding box center [850, 731] width 52 height 20
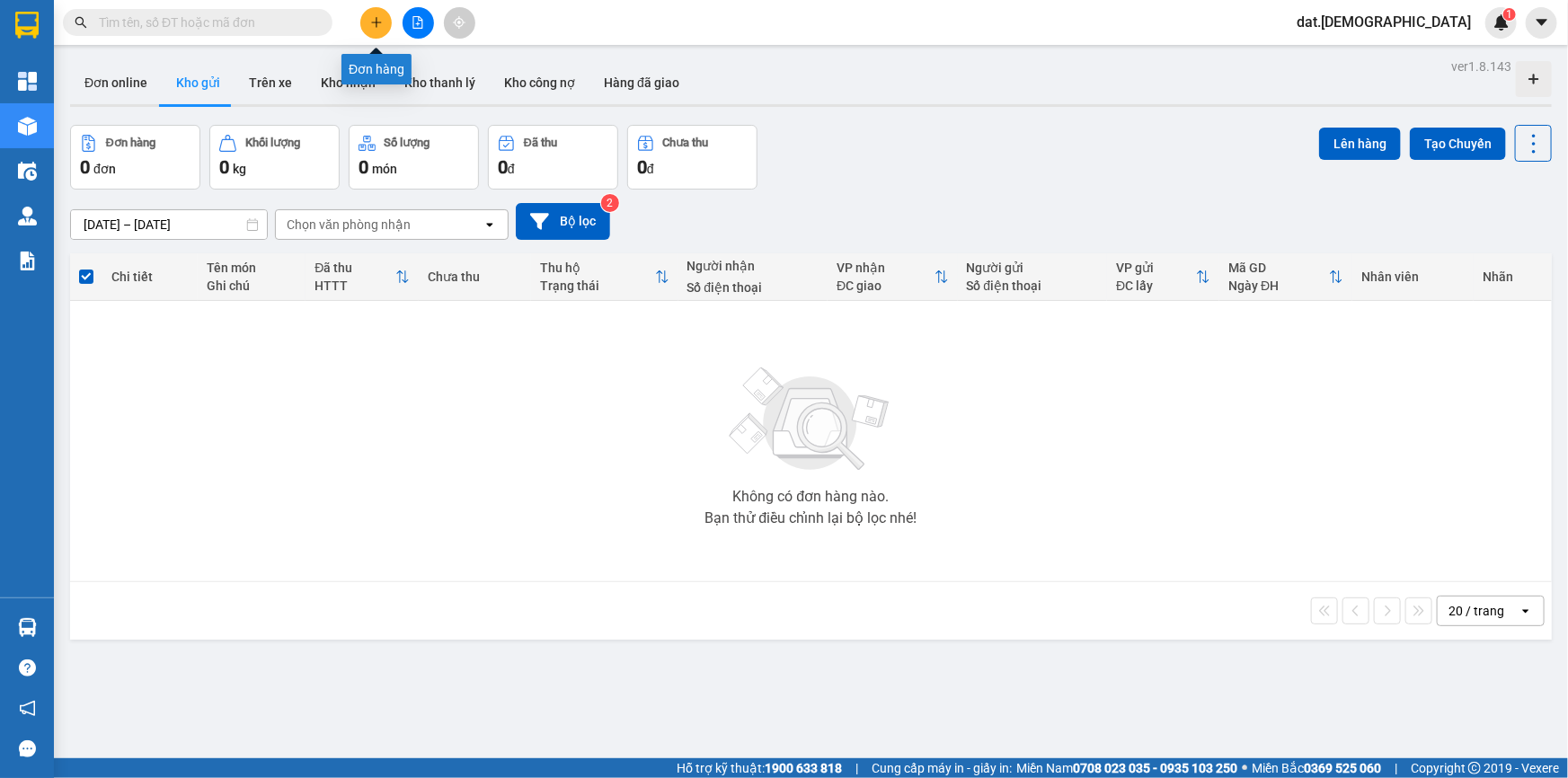
click at [380, 14] on button at bounding box center [376, 23] width 32 height 32
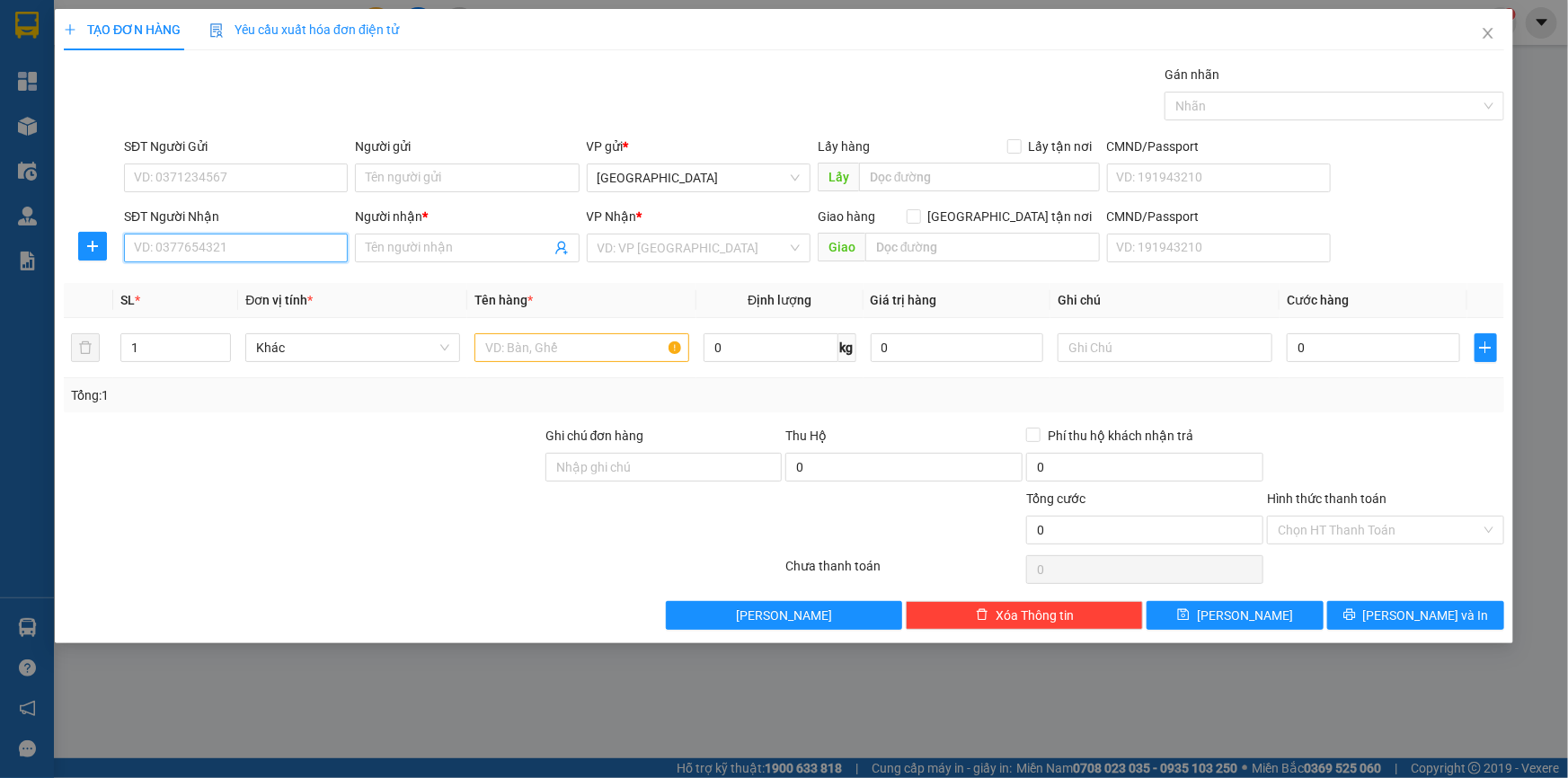
click at [233, 245] on input "SĐT Người Nhận" at bounding box center [235, 247] width 223 height 29
click at [177, 176] on input "SĐT Người Gửi" at bounding box center [235, 178] width 223 height 29
type input "0384697646"
click at [387, 179] on input "Người gửi" at bounding box center [467, 178] width 223 height 29
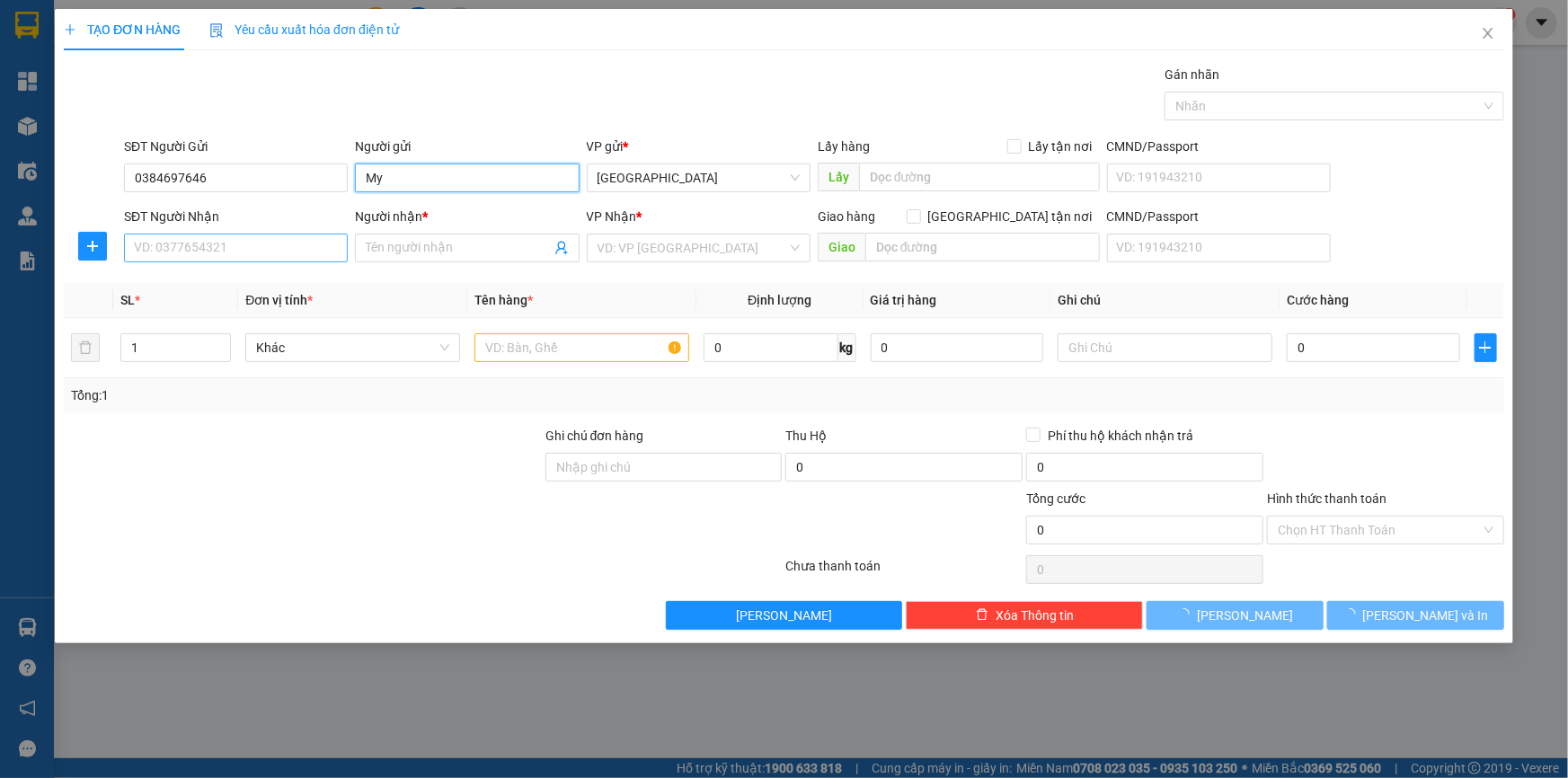
type input "My"
click at [276, 251] on input "SĐT Người Nhận" at bounding box center [235, 247] width 223 height 29
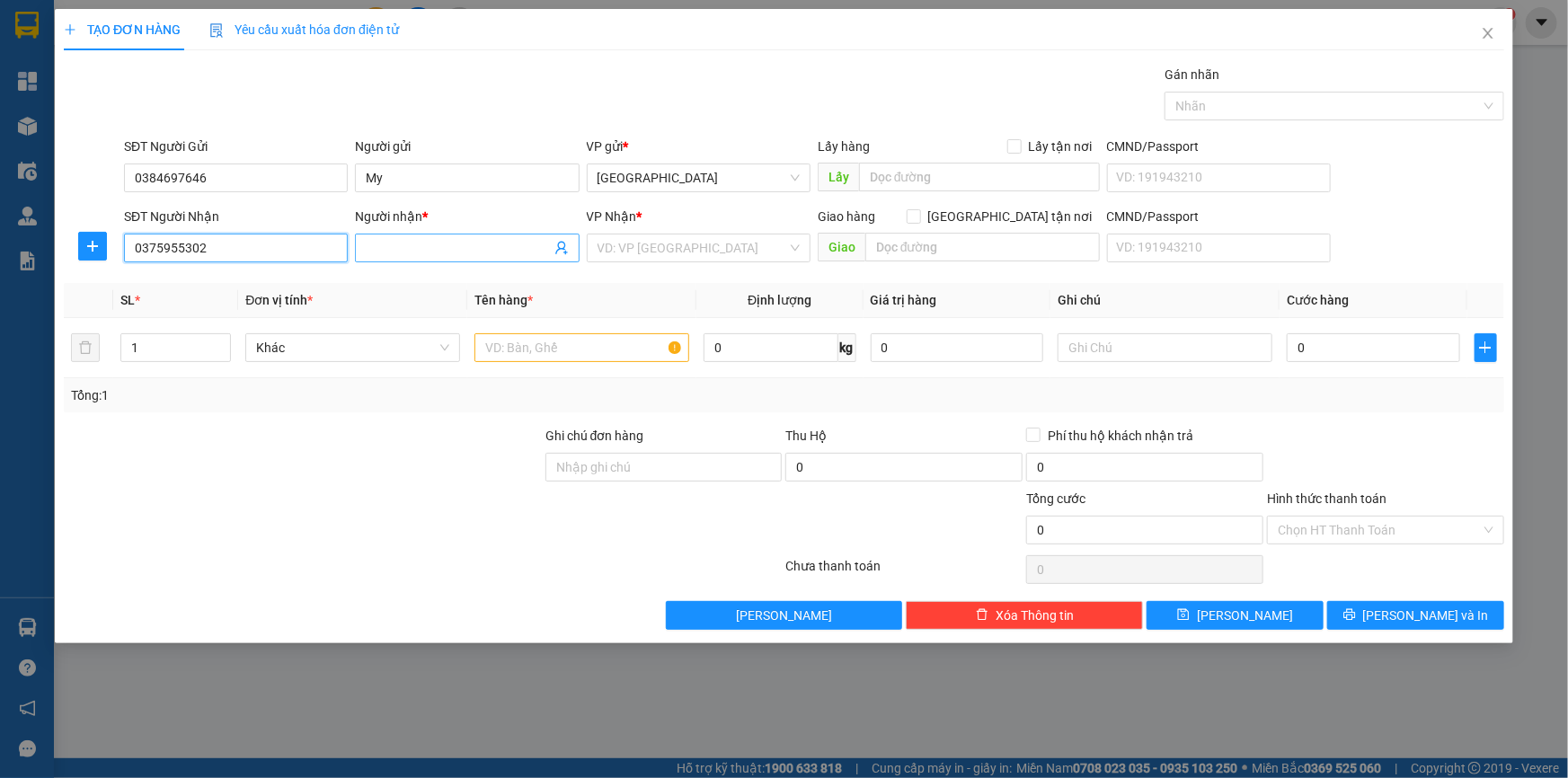
type input "0375955302"
click at [409, 238] on input "Người nhận *" at bounding box center [458, 248] width 185 height 20
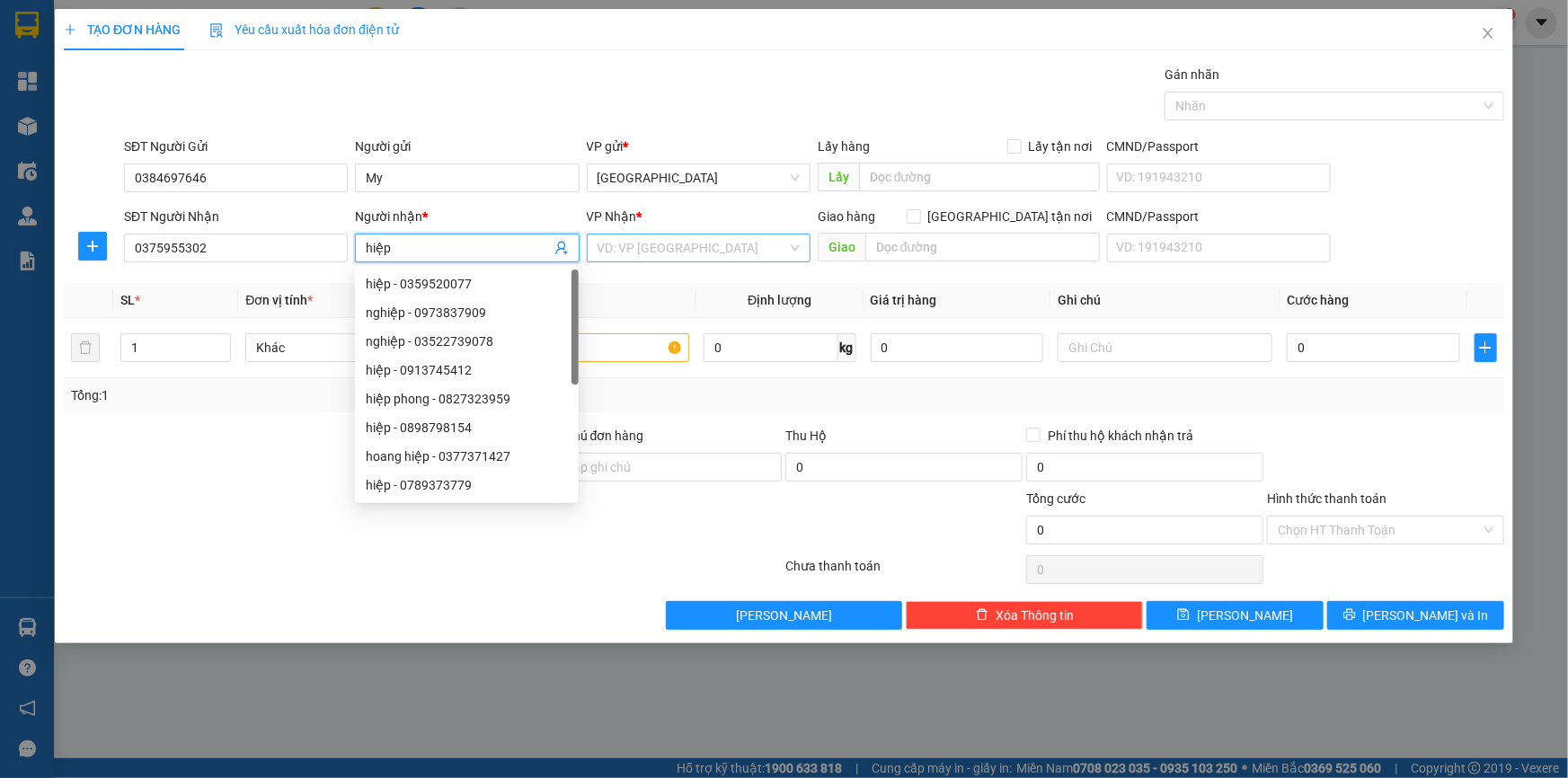
type input "hiệp"
click at [655, 242] on input "search" at bounding box center [692, 247] width 190 height 27
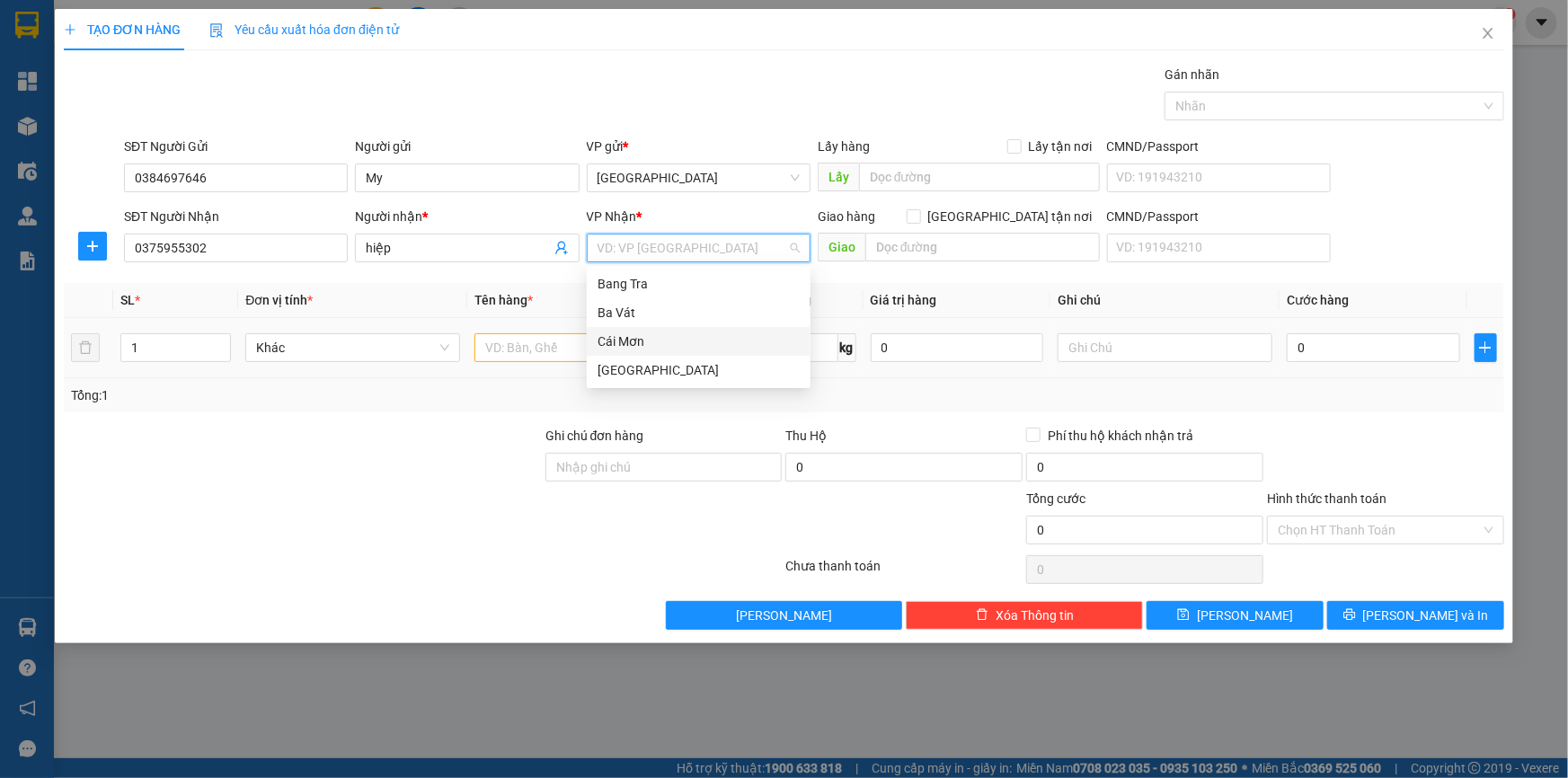
drag, startPoint x: 624, startPoint y: 333, endPoint x: 548, endPoint y: 350, distance: 77.9
click at [624, 332] on div "Cái Mơn" at bounding box center [698, 341] width 202 height 20
click at [543, 350] on input "text" at bounding box center [582, 347] width 214 height 29
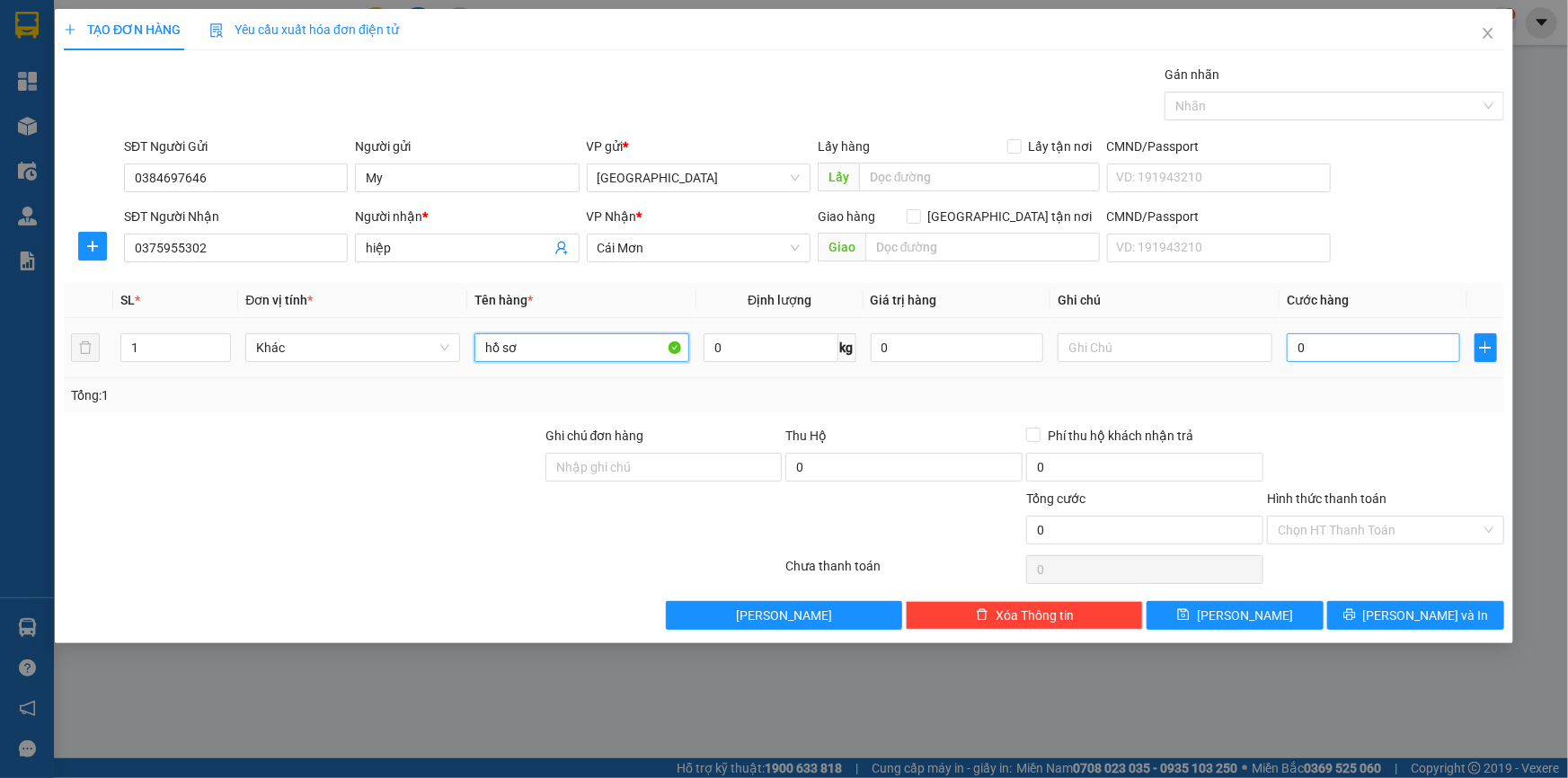
type input "hồ sơ"
click at [1339, 347] on input "0" at bounding box center [1373, 347] width 174 height 29
type input "2"
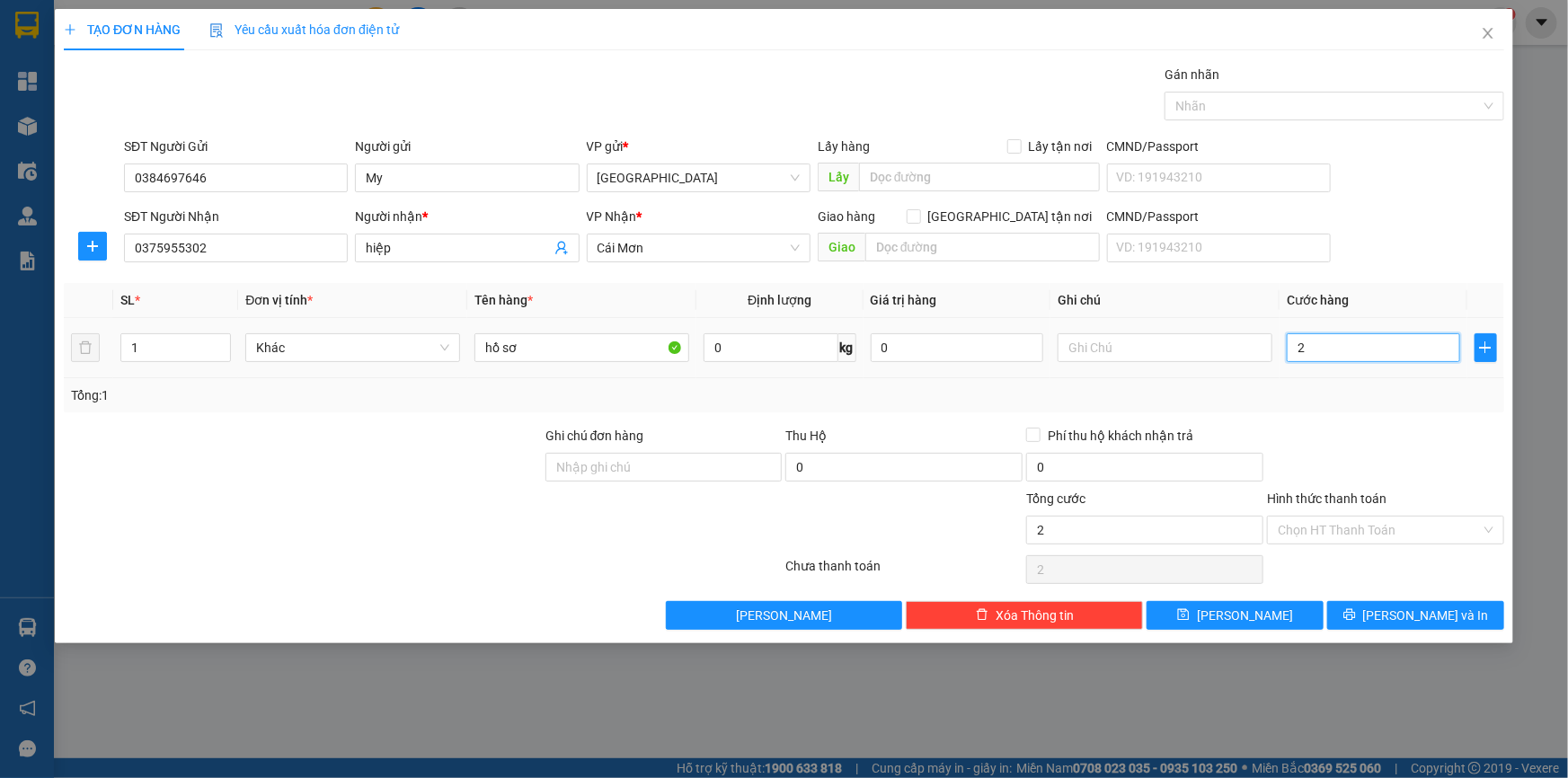
type input "20"
type input "200"
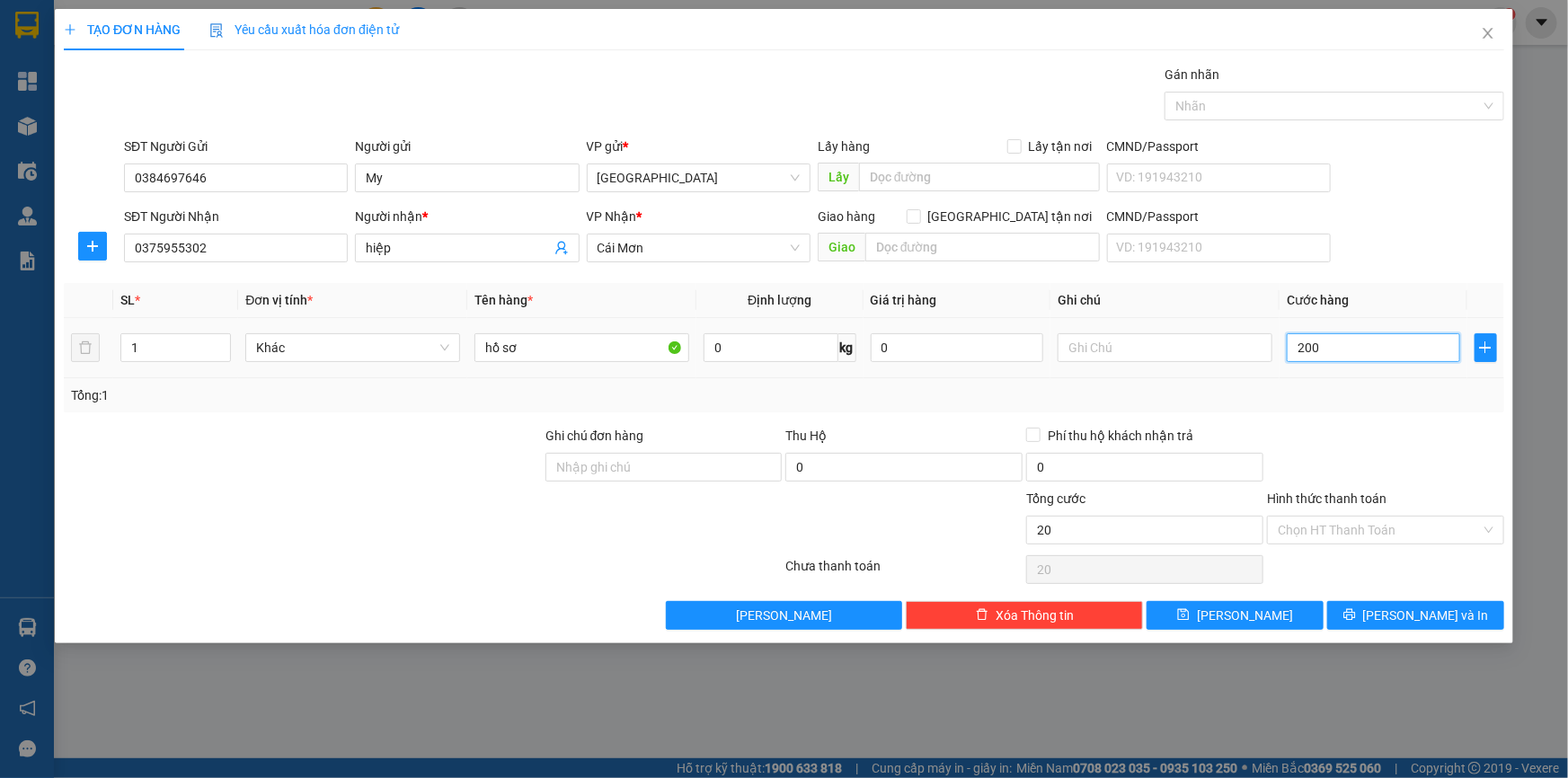
type input "200"
type input "2.000"
type input "20.000"
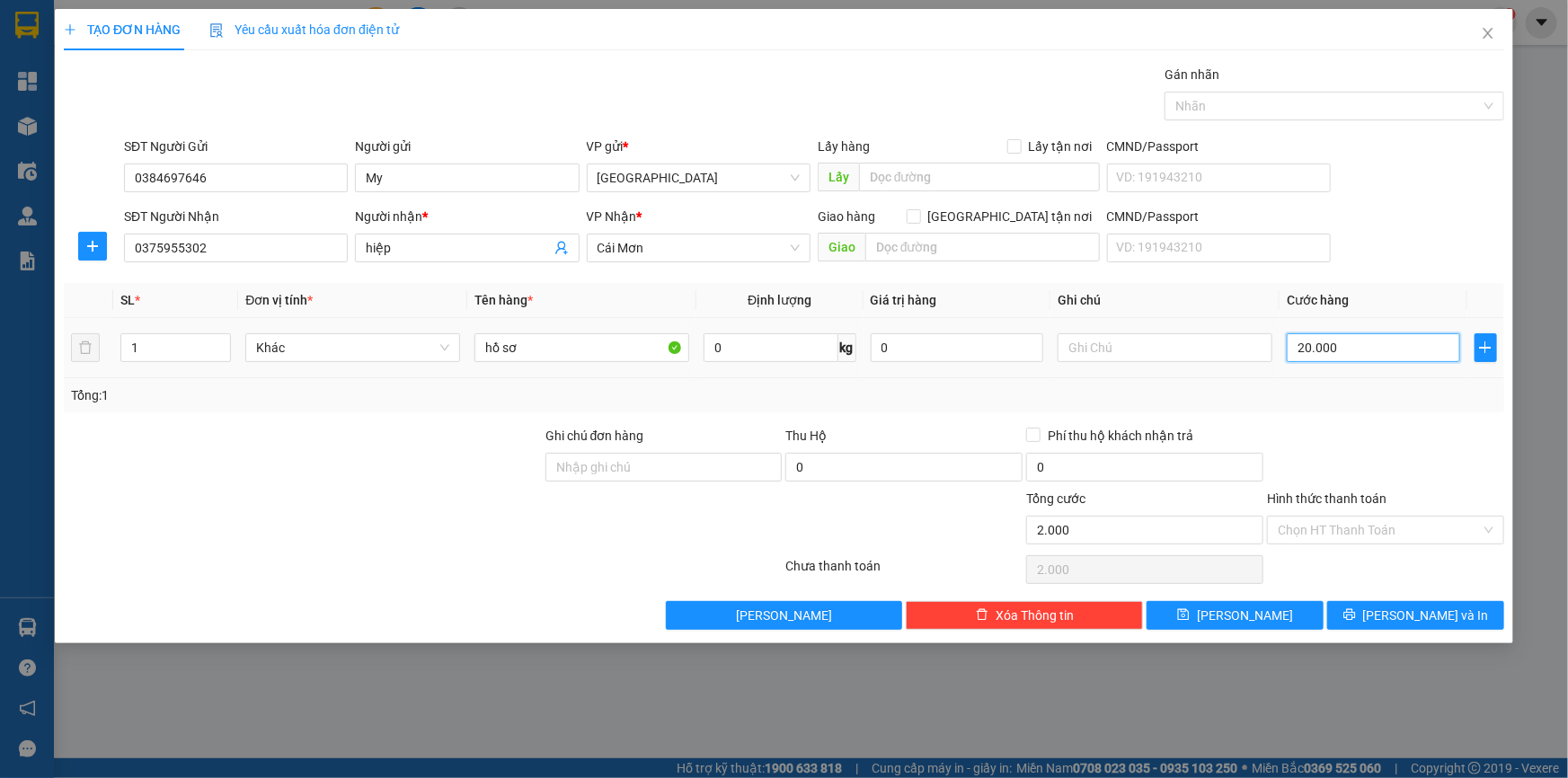
type input "20.000"
click at [1315, 528] on input "Hình thức thanh toán" at bounding box center [1379, 530] width 203 height 27
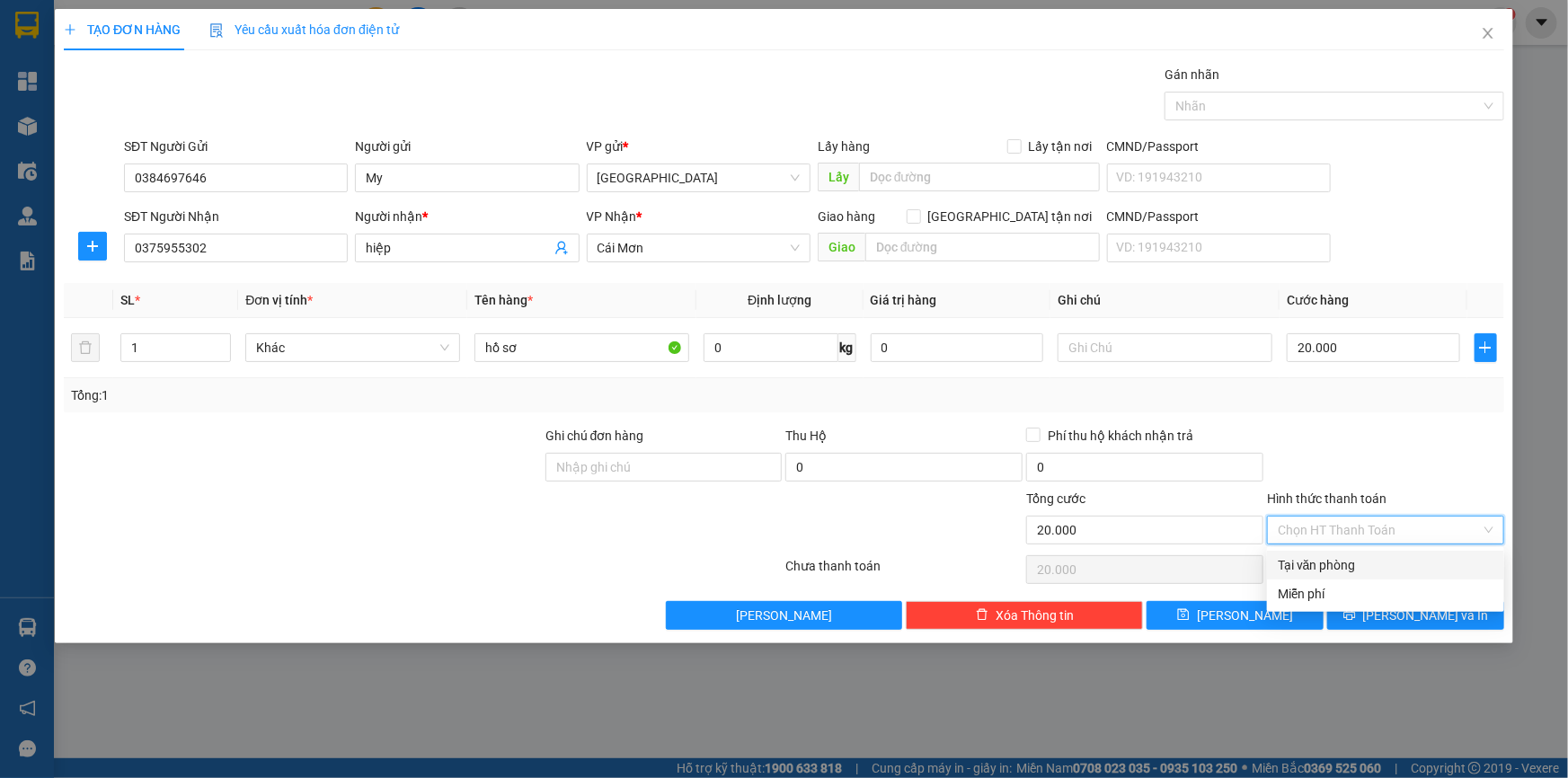
click at [1301, 566] on div "Tại văn phòng" at bounding box center [1385, 566] width 215 height 20
type input "0"
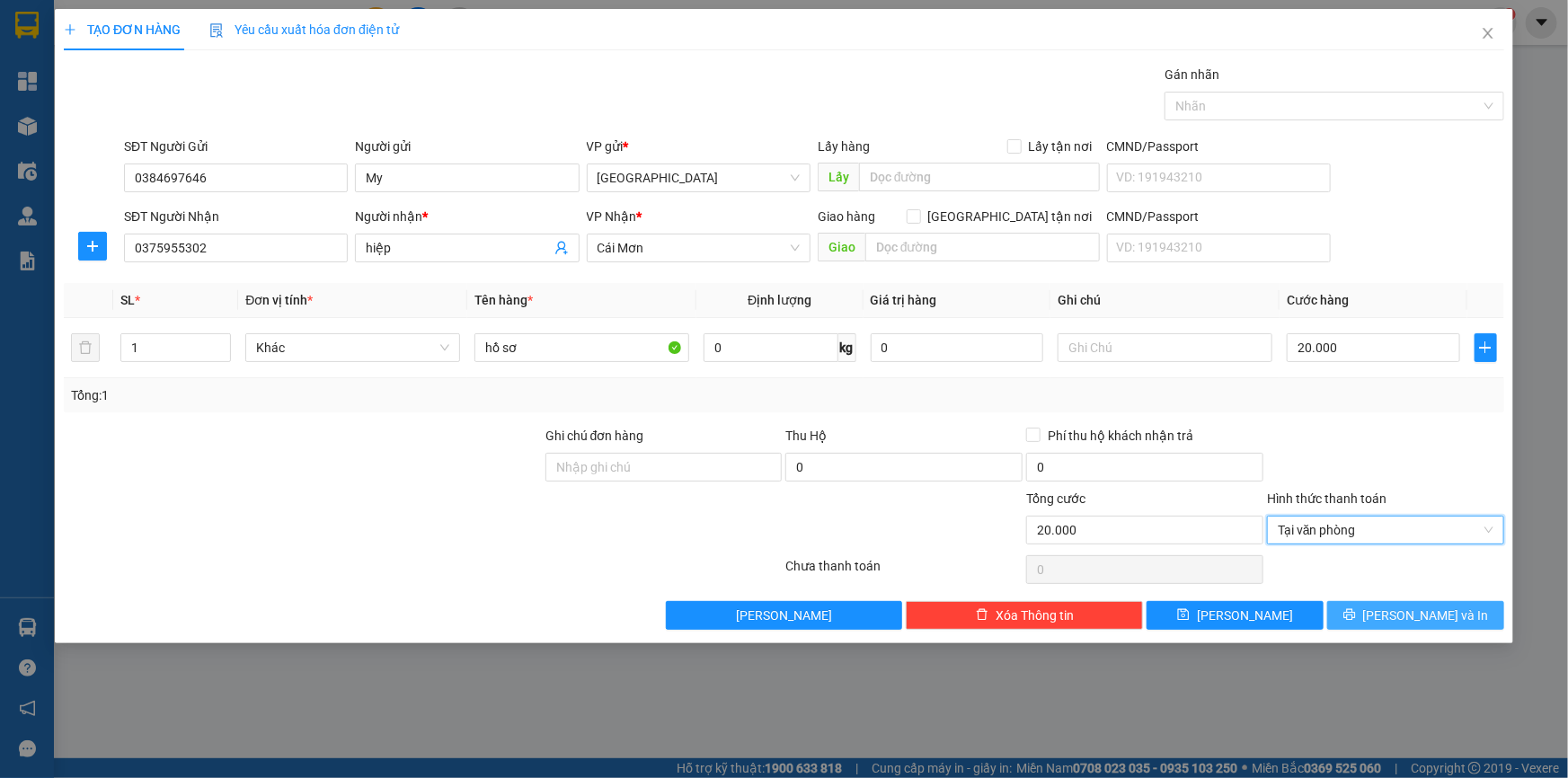
click at [1372, 614] on button "Lưu và In" at bounding box center [1414, 615] width 177 height 29
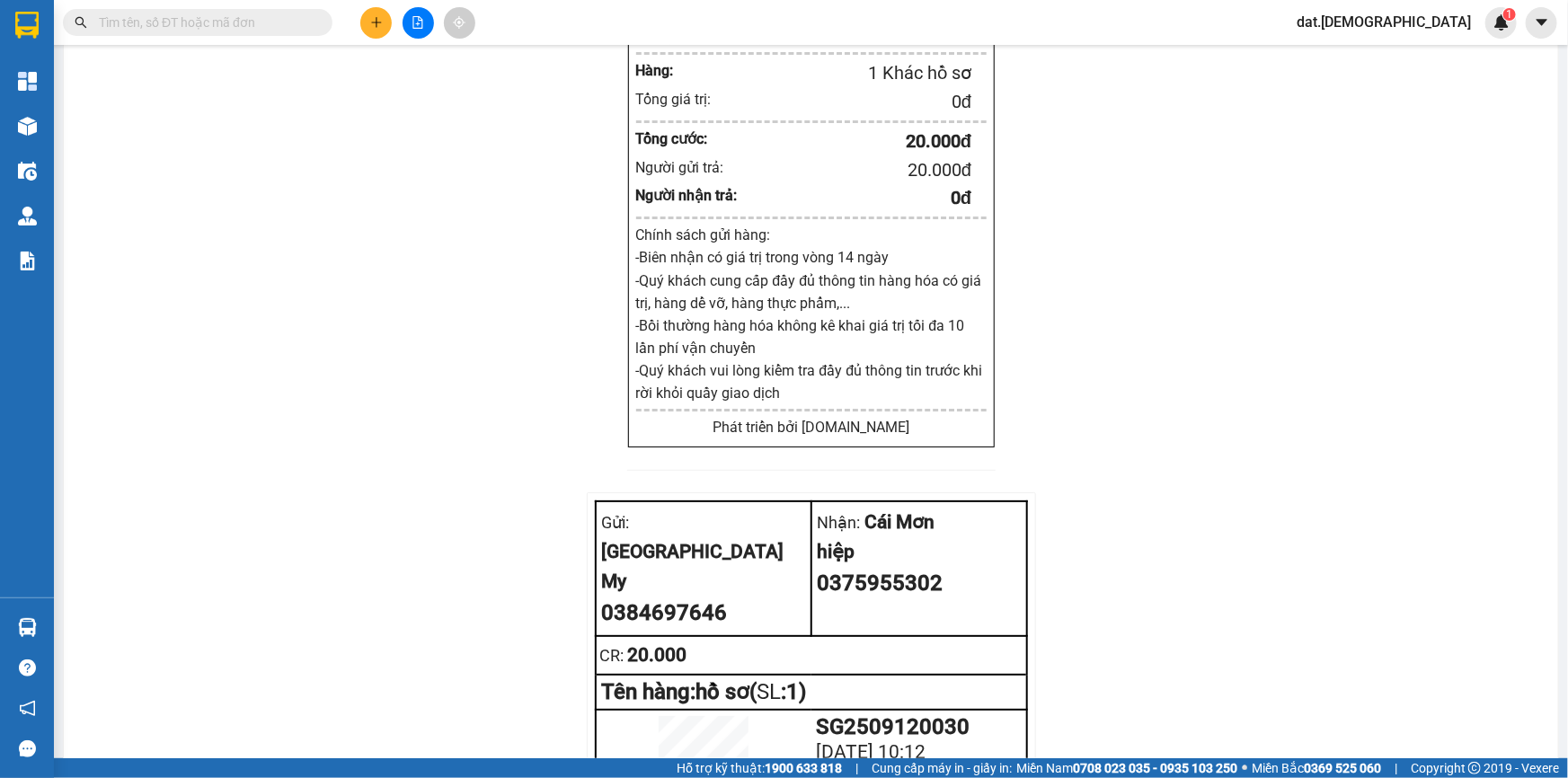
scroll to position [617, 0]
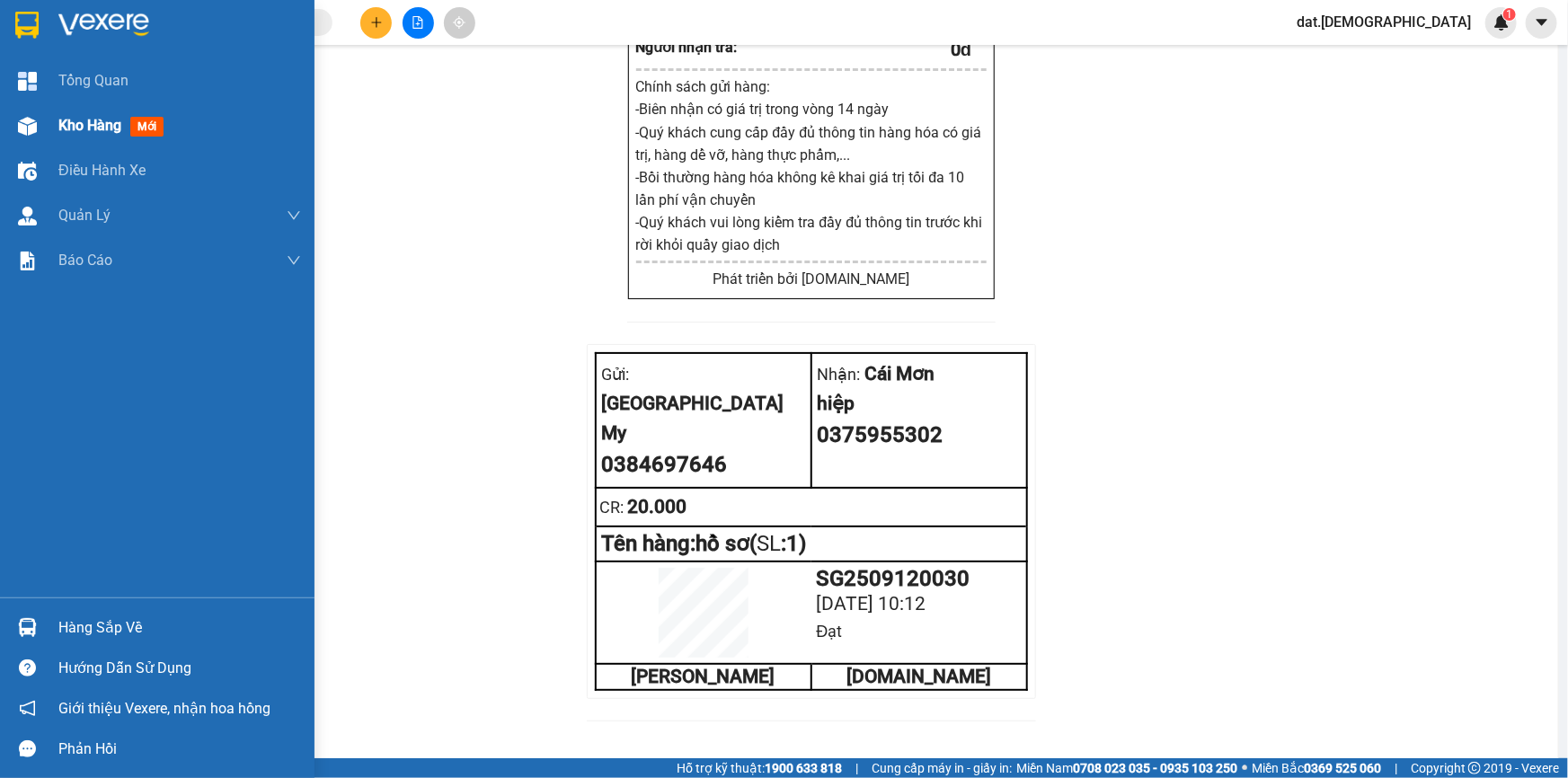
click at [152, 127] on span "mới" at bounding box center [147, 127] width 33 height 20
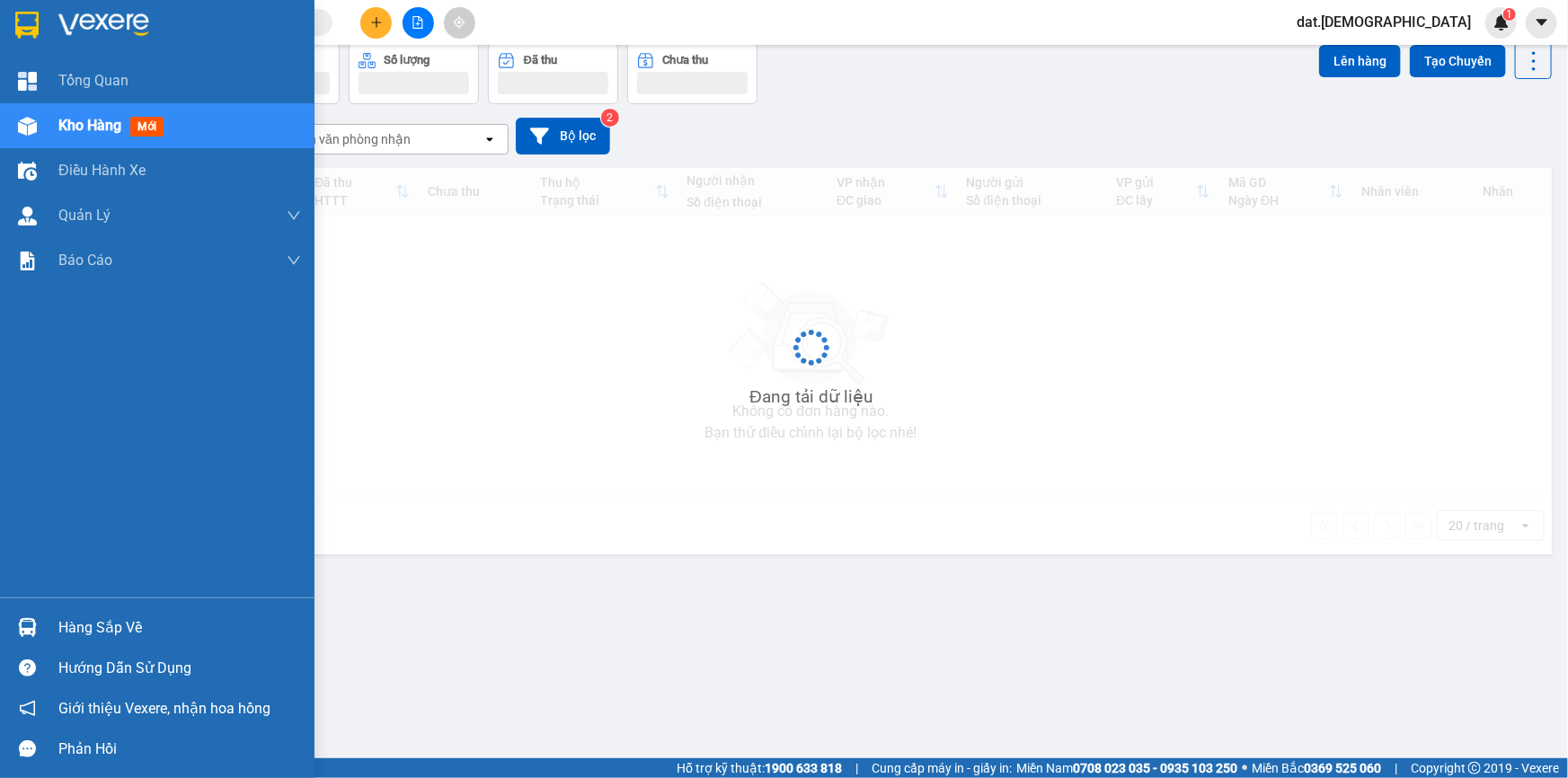
scroll to position [82, 0]
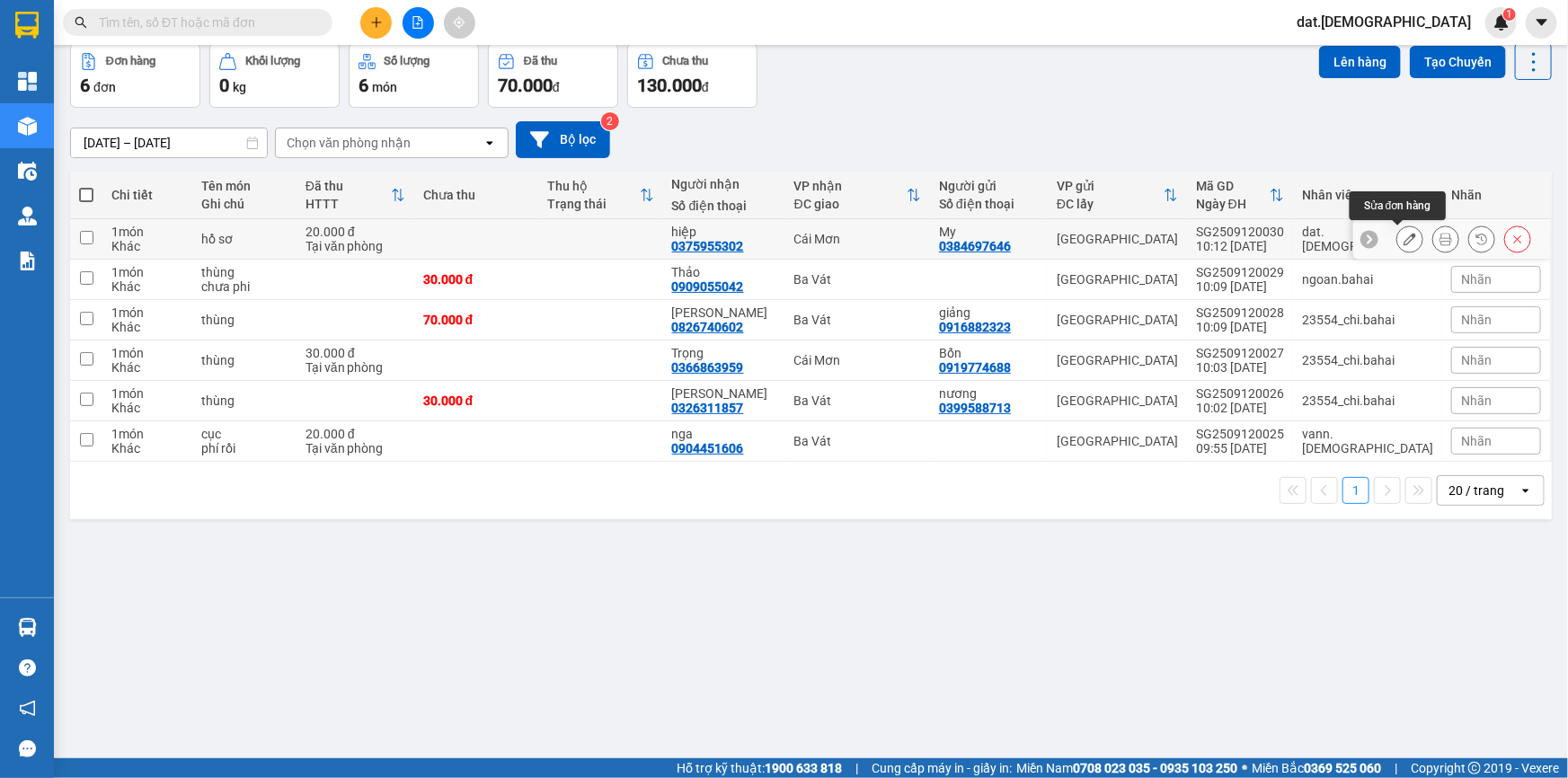
click at [1403, 233] on icon at bounding box center [1409, 238] width 13 height 13
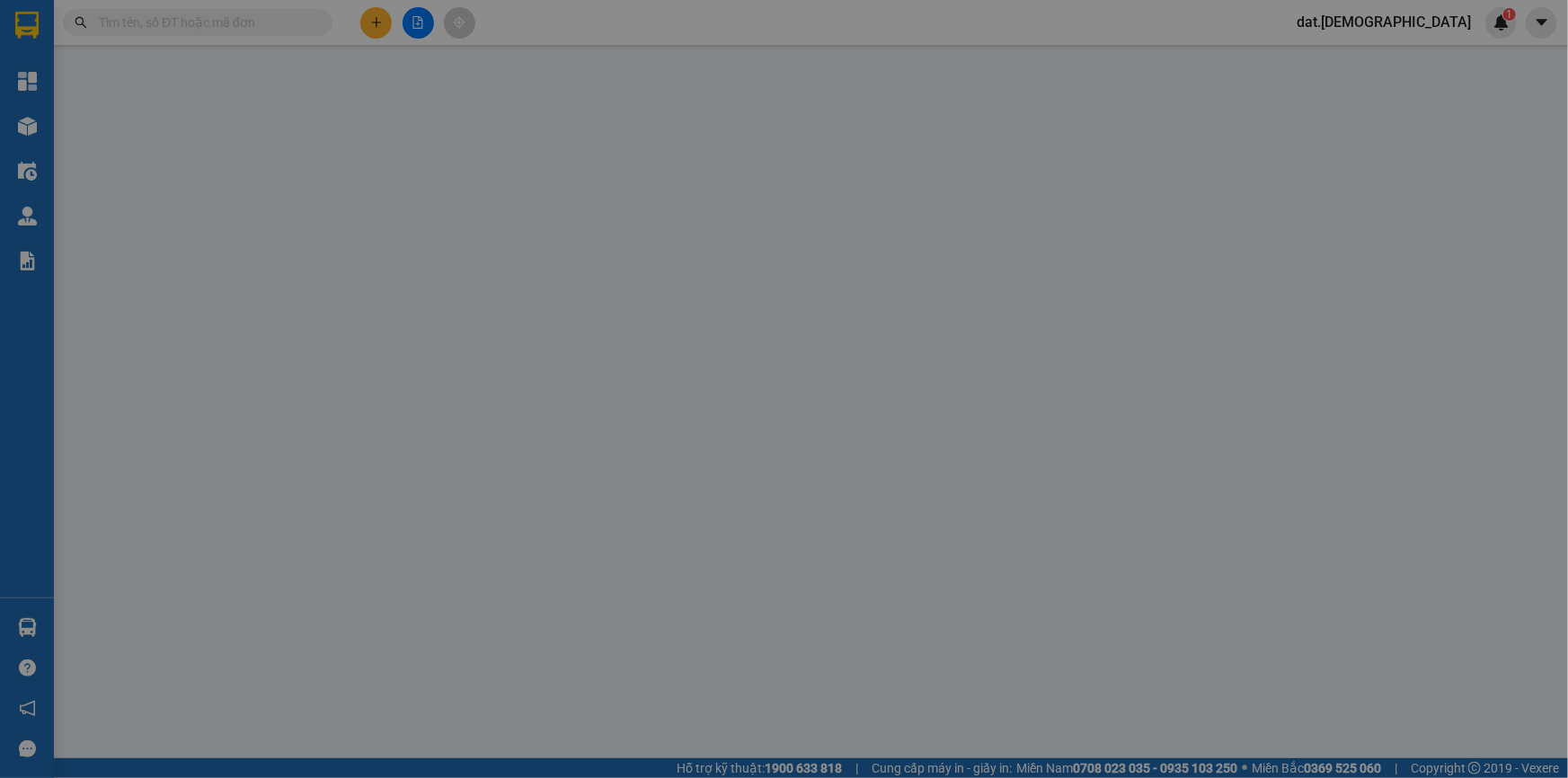
type input "0384697646"
type input "My"
type input "0375955302"
type input "hiệp"
type input "20.000"
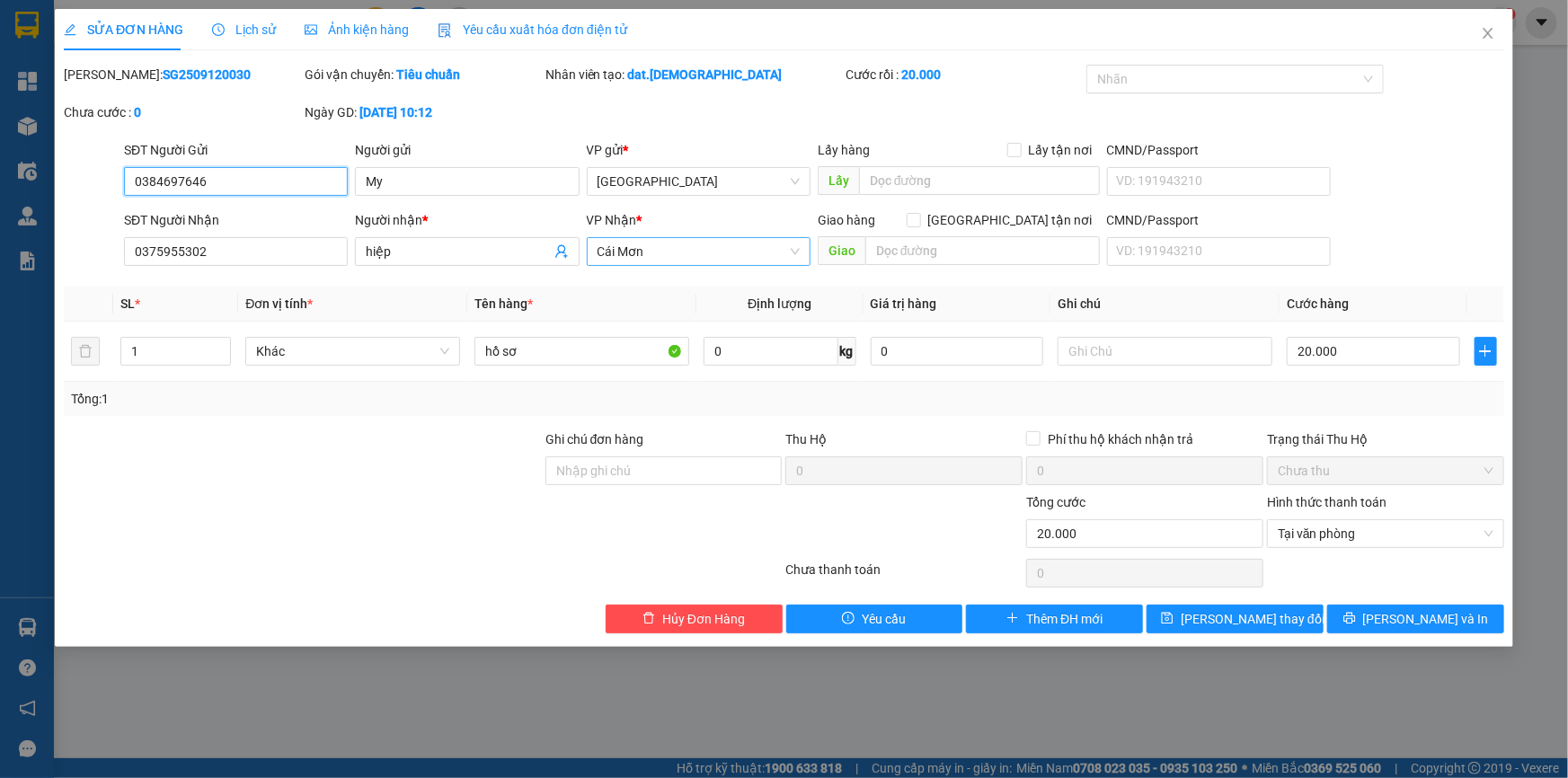
click at [736, 247] on span "Cái Mơn" at bounding box center [698, 251] width 202 height 27
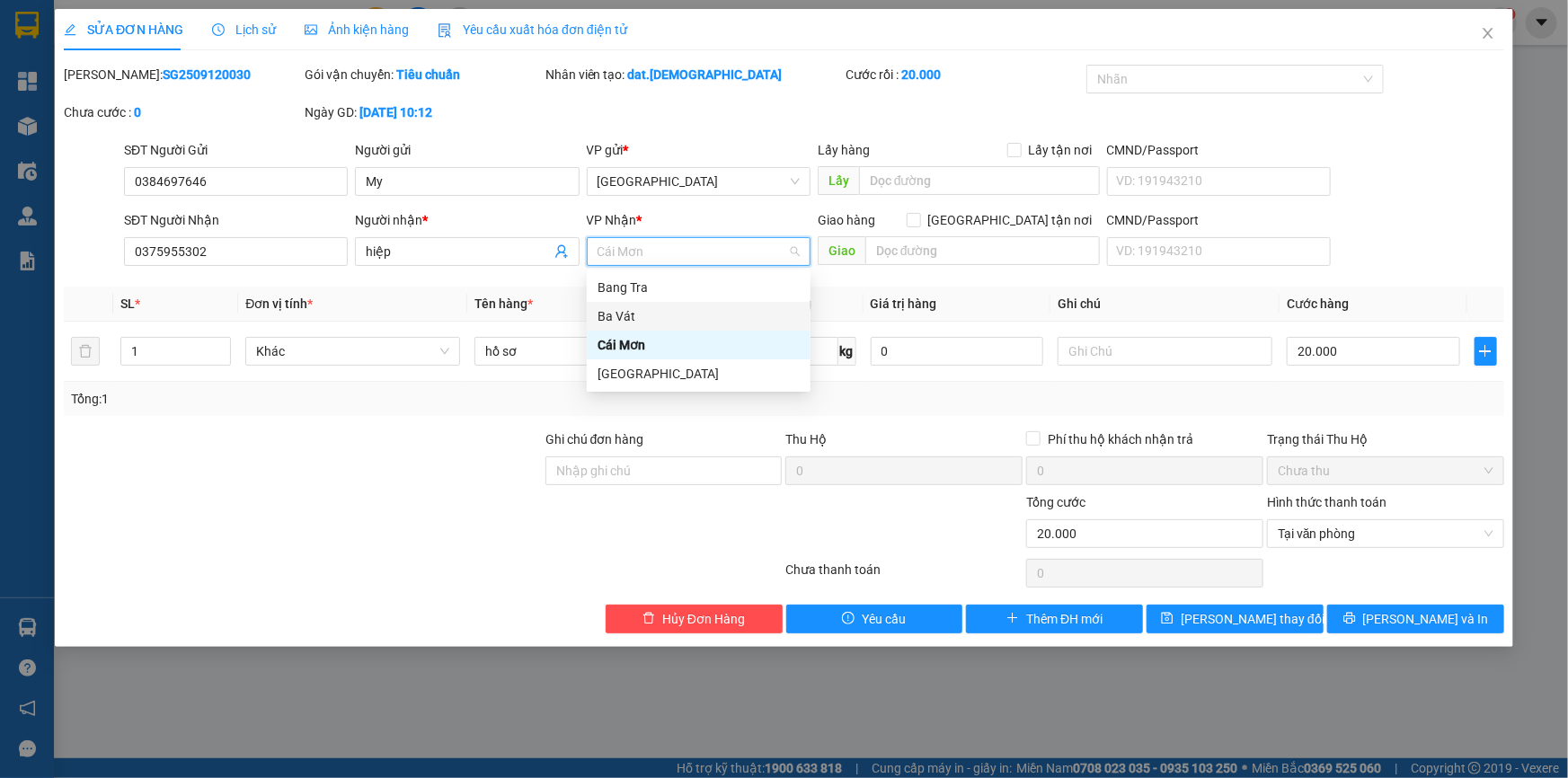
click at [638, 306] on div "Ba Vát" at bounding box center [698, 316] width 202 height 20
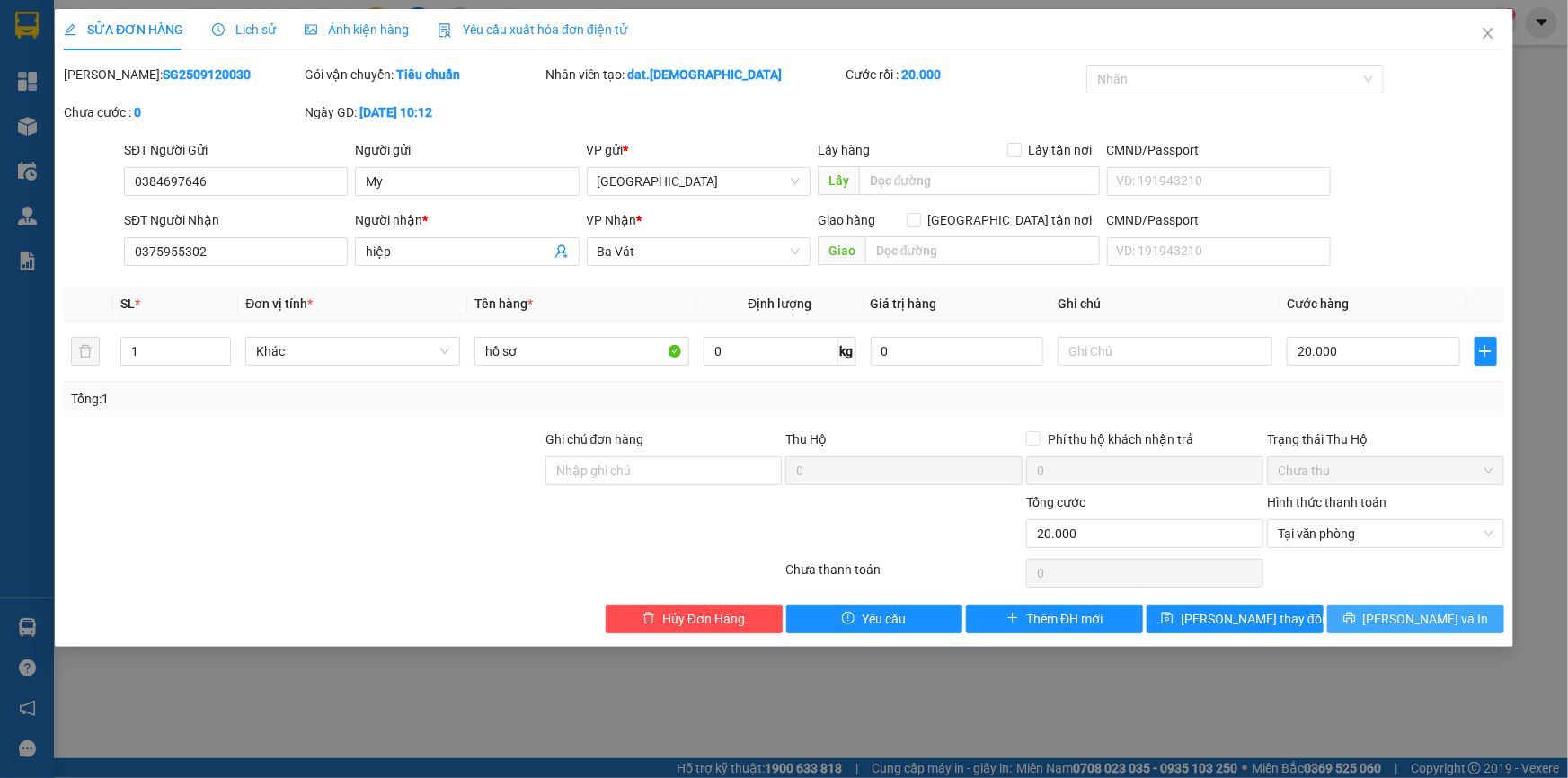
click at [1356, 612] on icon "printer" at bounding box center [1350, 617] width 13 height 13
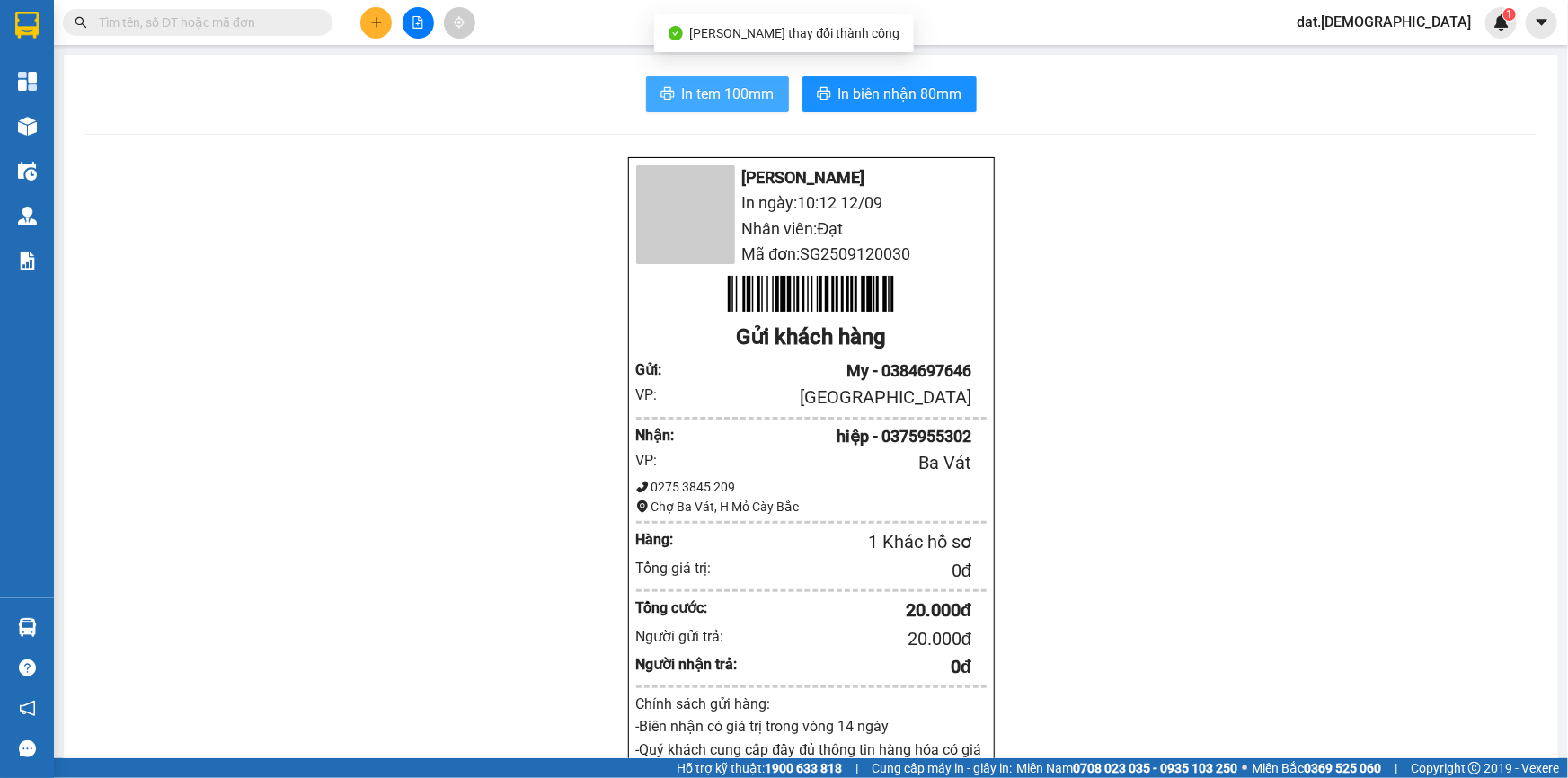
click at [737, 89] on span "In tem 100mm" at bounding box center [728, 94] width 93 height 23
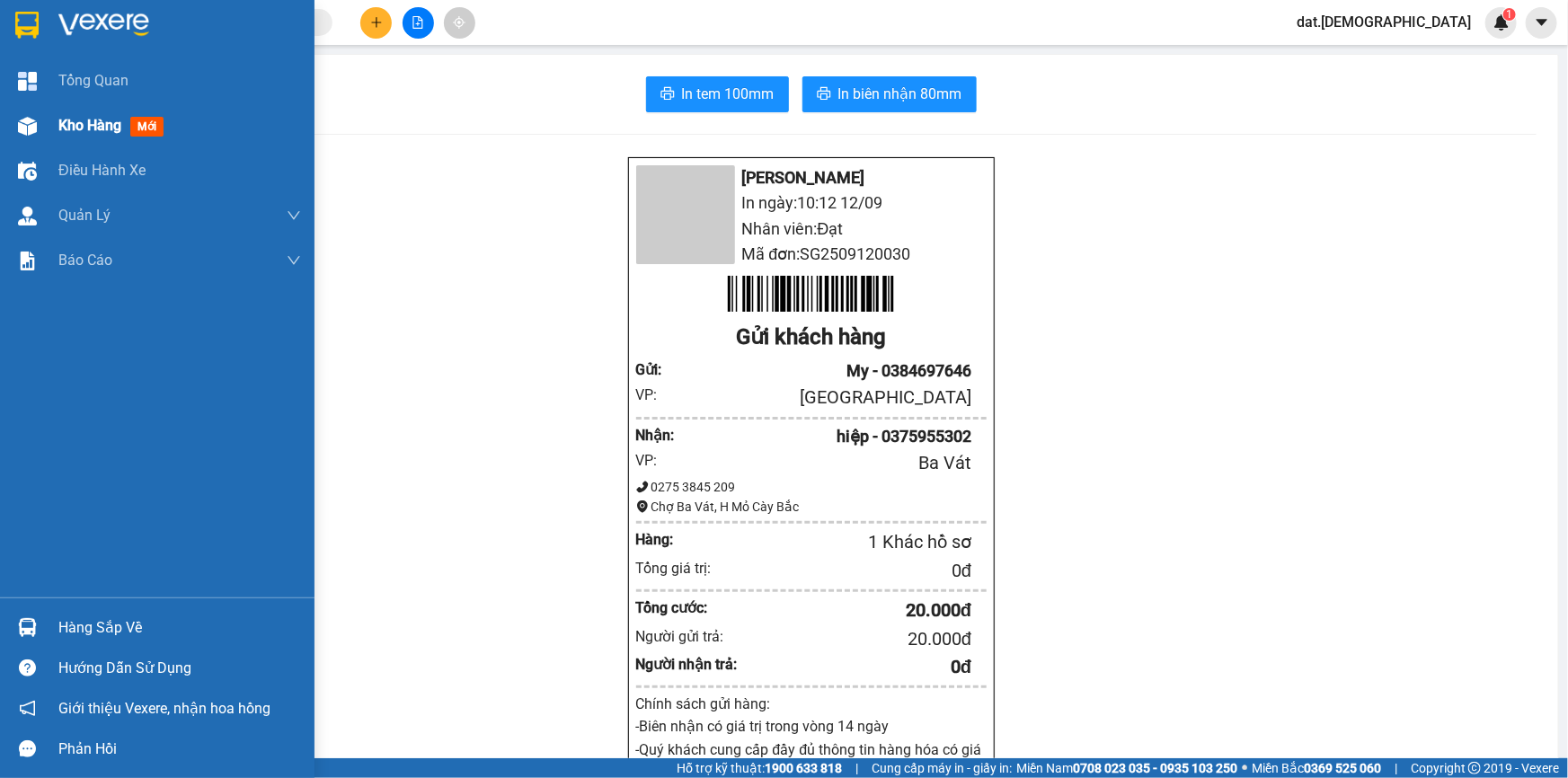
drag, startPoint x: 142, startPoint y: 126, endPoint x: 160, endPoint y: 121, distance: 18.7
click at [141, 125] on span "mới" at bounding box center [147, 127] width 33 height 20
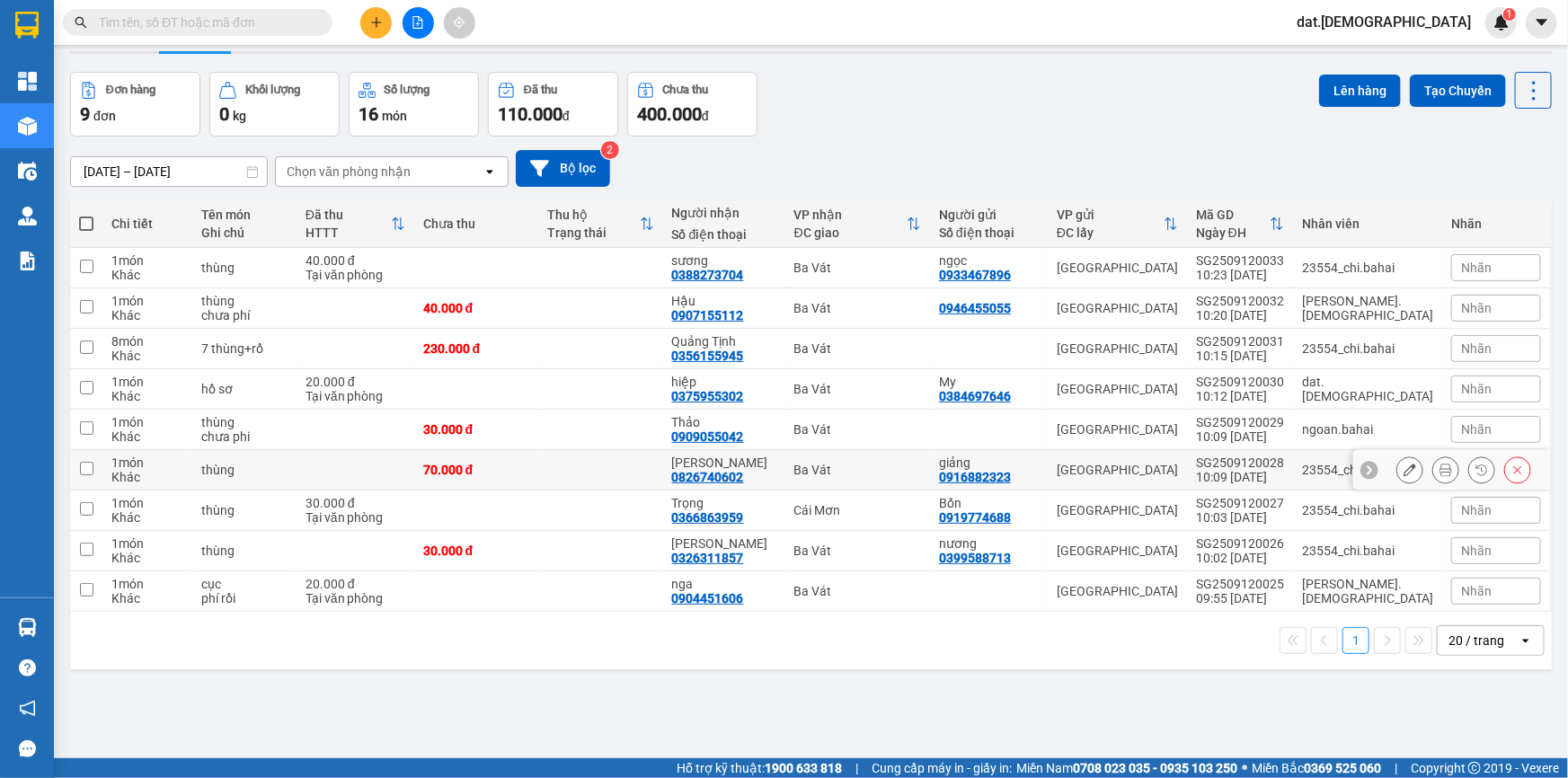
scroll to position [81, 0]
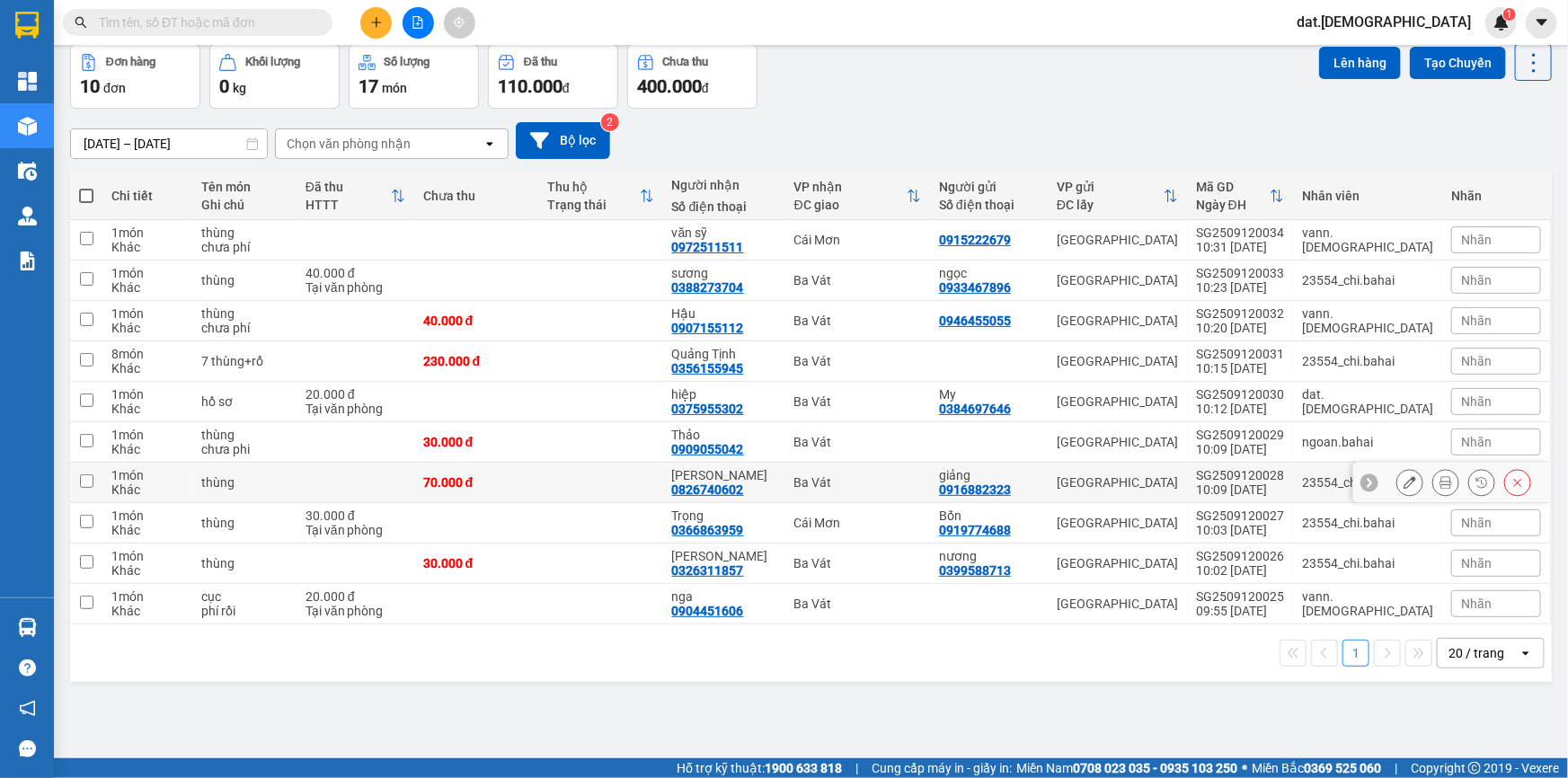
scroll to position [82, 0]
click at [744, 363] on div "0356155945" at bounding box center [708, 367] width 72 height 14
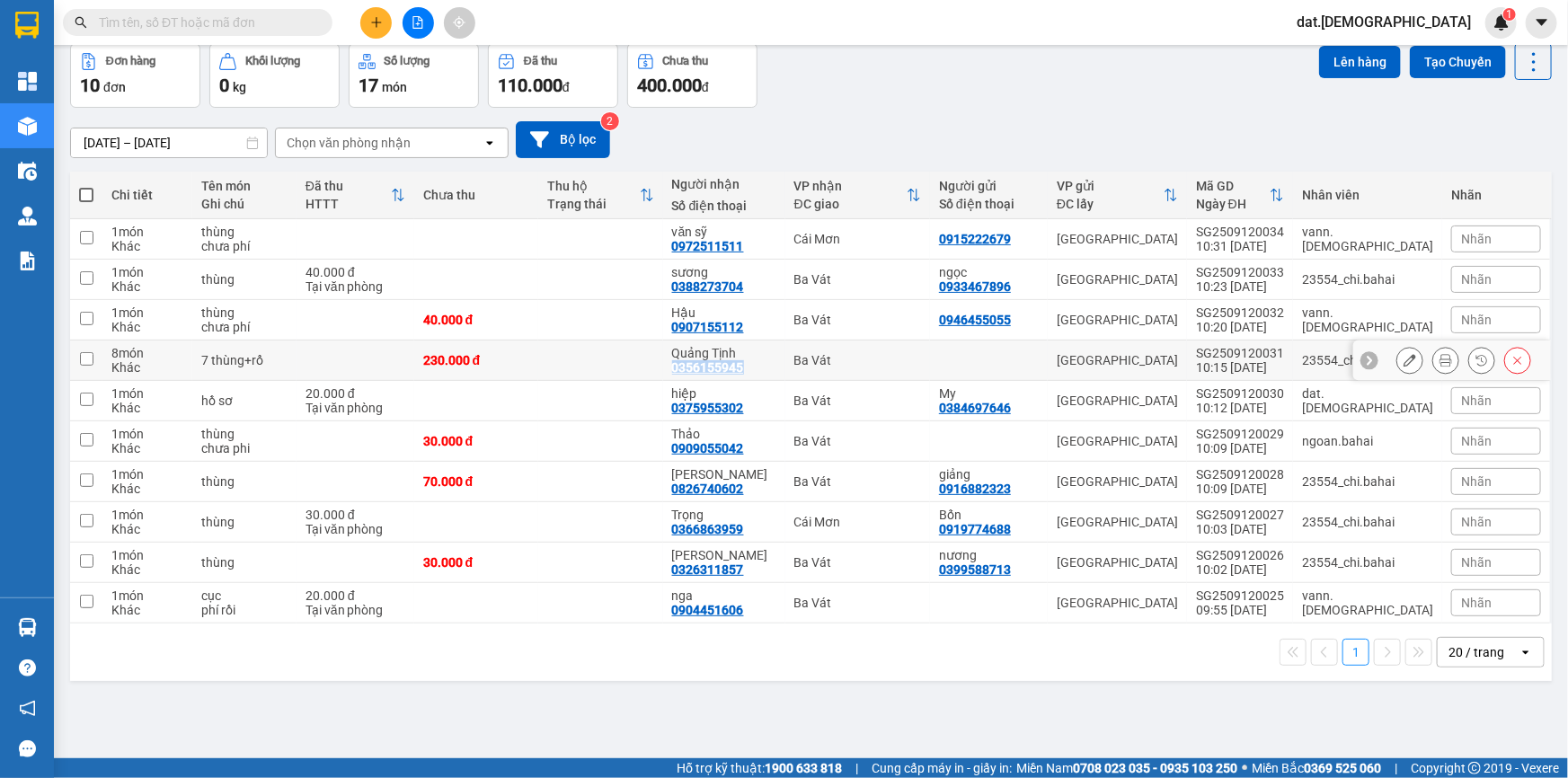
click at [744, 363] on div "0356155945" at bounding box center [708, 367] width 72 height 14
copy div "0356155945"
click at [196, 20] on input "text" at bounding box center [204, 23] width 212 height 20
paste input "0356155945"
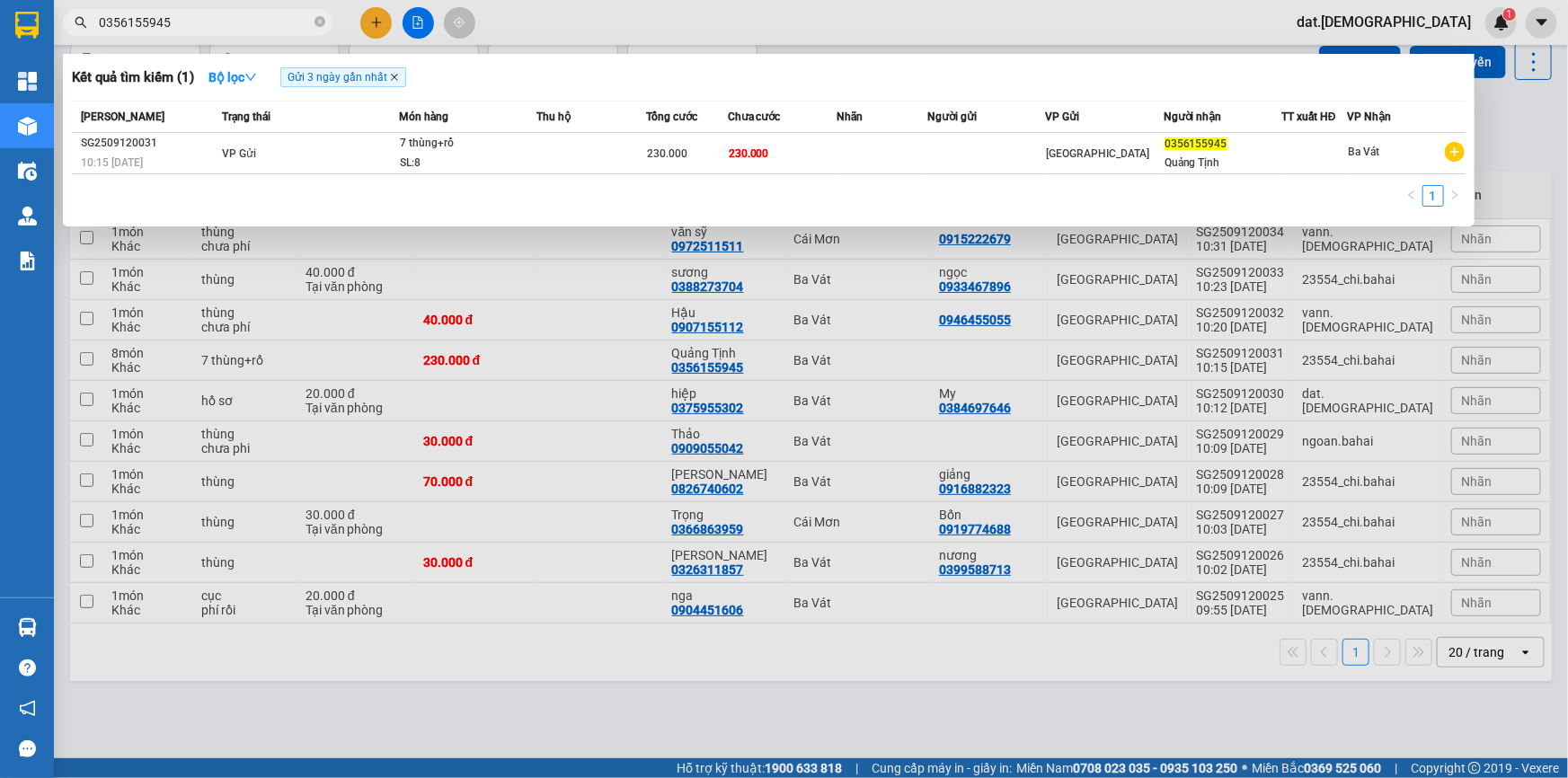
type input "0356155945"
click at [394, 73] on icon "close" at bounding box center [394, 77] width 9 height 9
click at [865, 713] on div at bounding box center [784, 389] width 1568 height 778
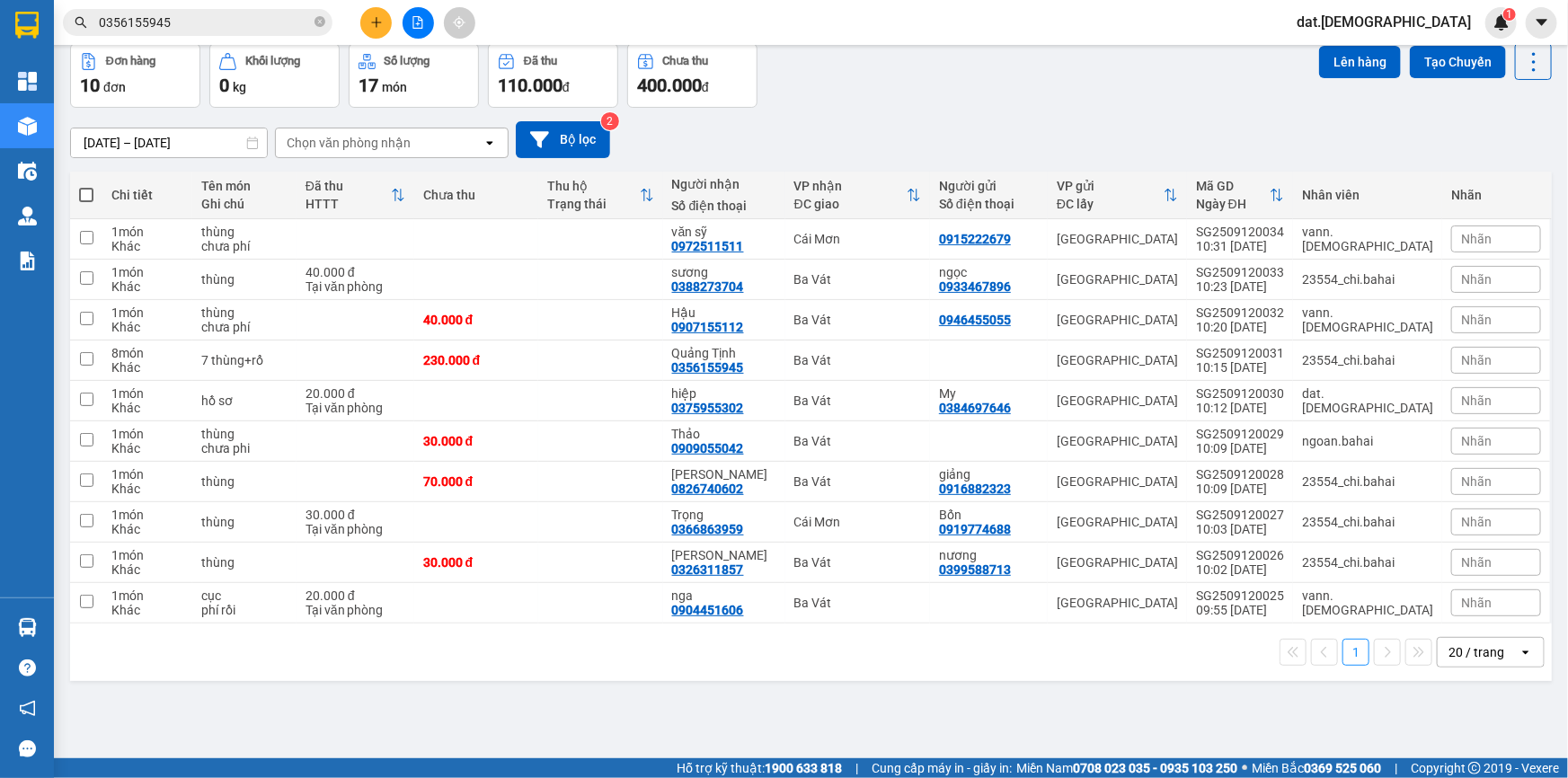
drag, startPoint x: 90, startPoint y: 192, endPoint x: 83, endPoint y: 186, distance: 9.2
click at [86, 192] on span at bounding box center [86, 194] width 14 height 14
click at [86, 186] on input "checkbox" at bounding box center [86, 186] width 0 height 0
checkbox input "true"
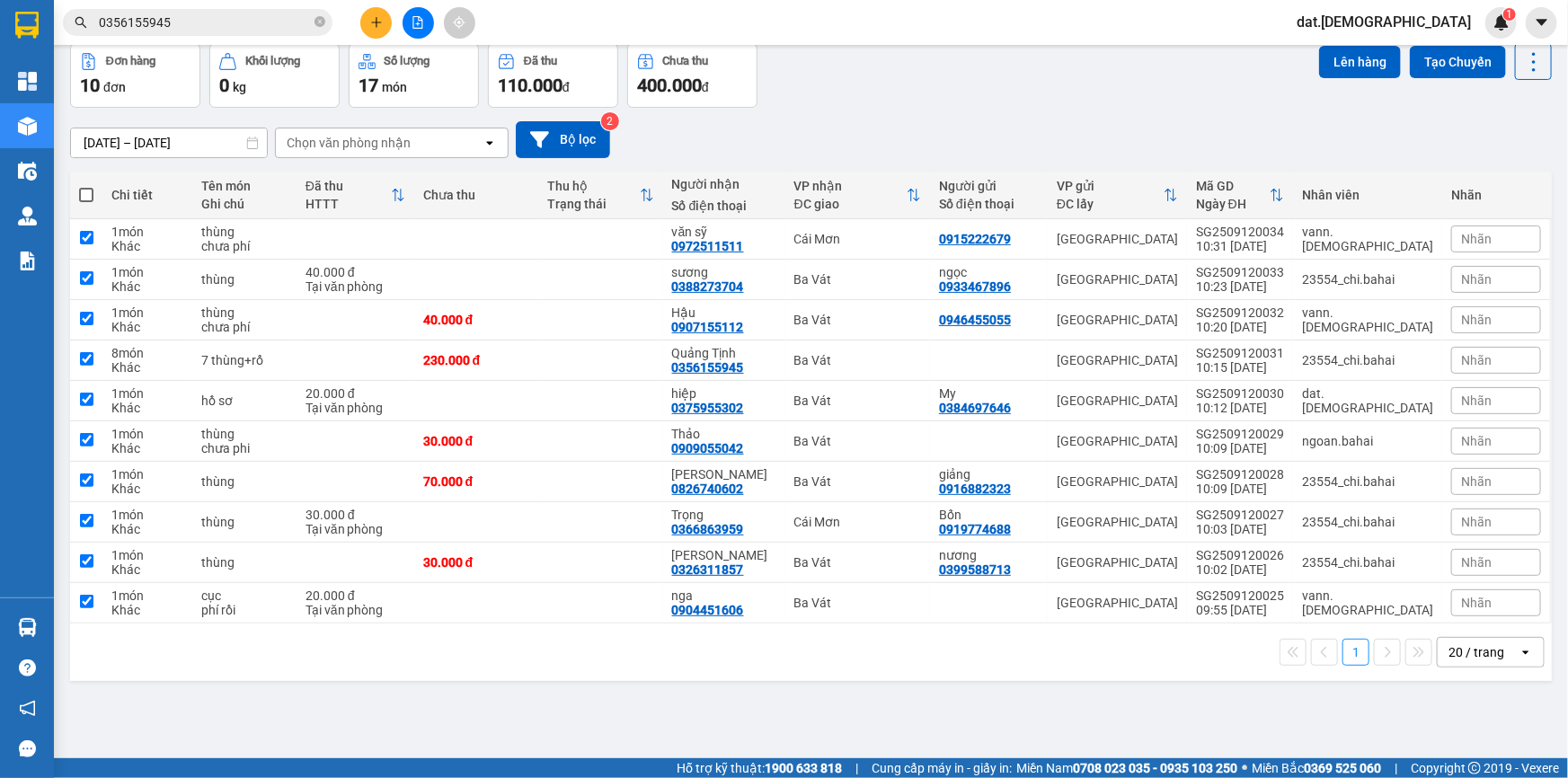
checkbox input "true"
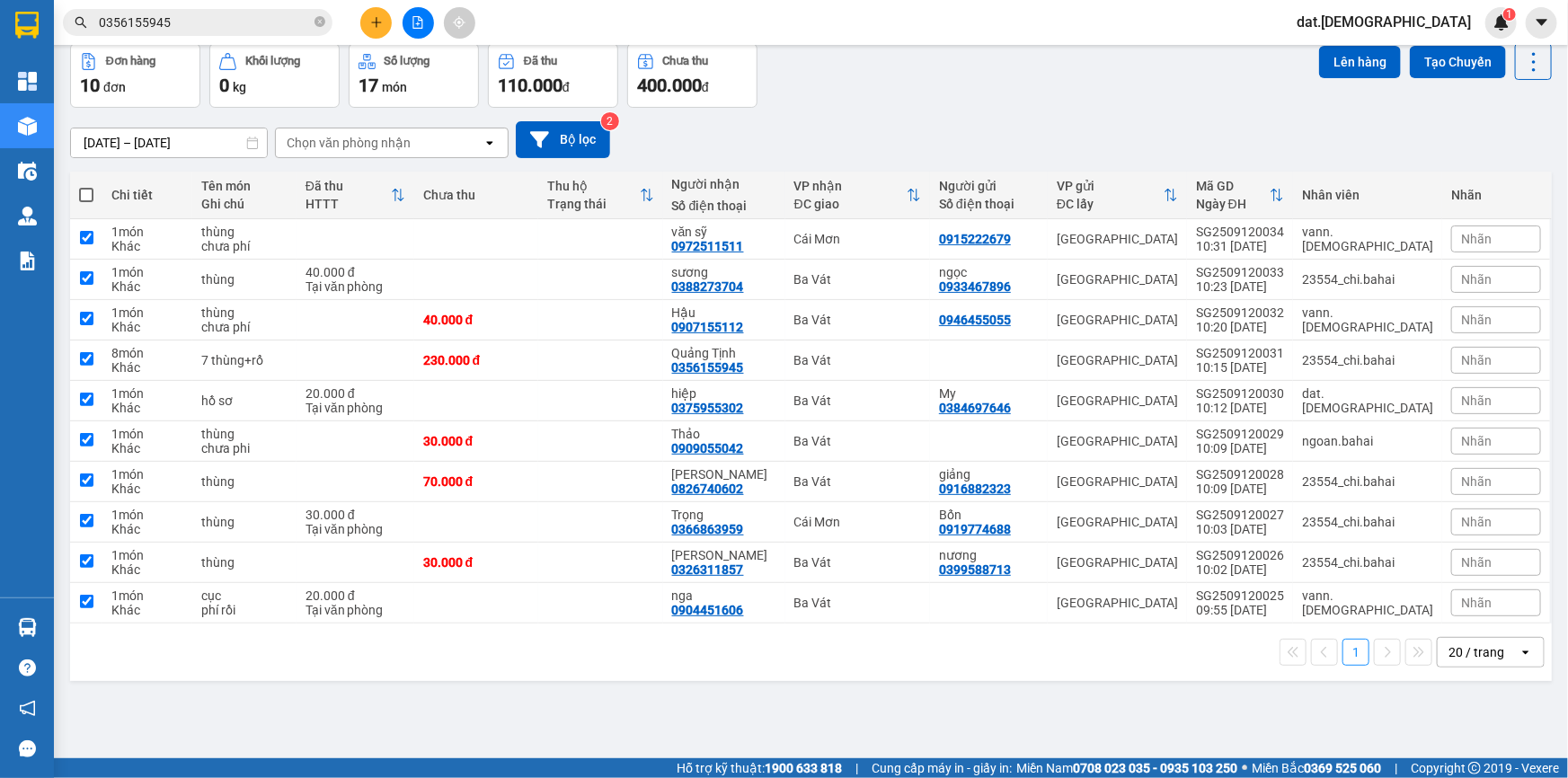
checkbox input "true"
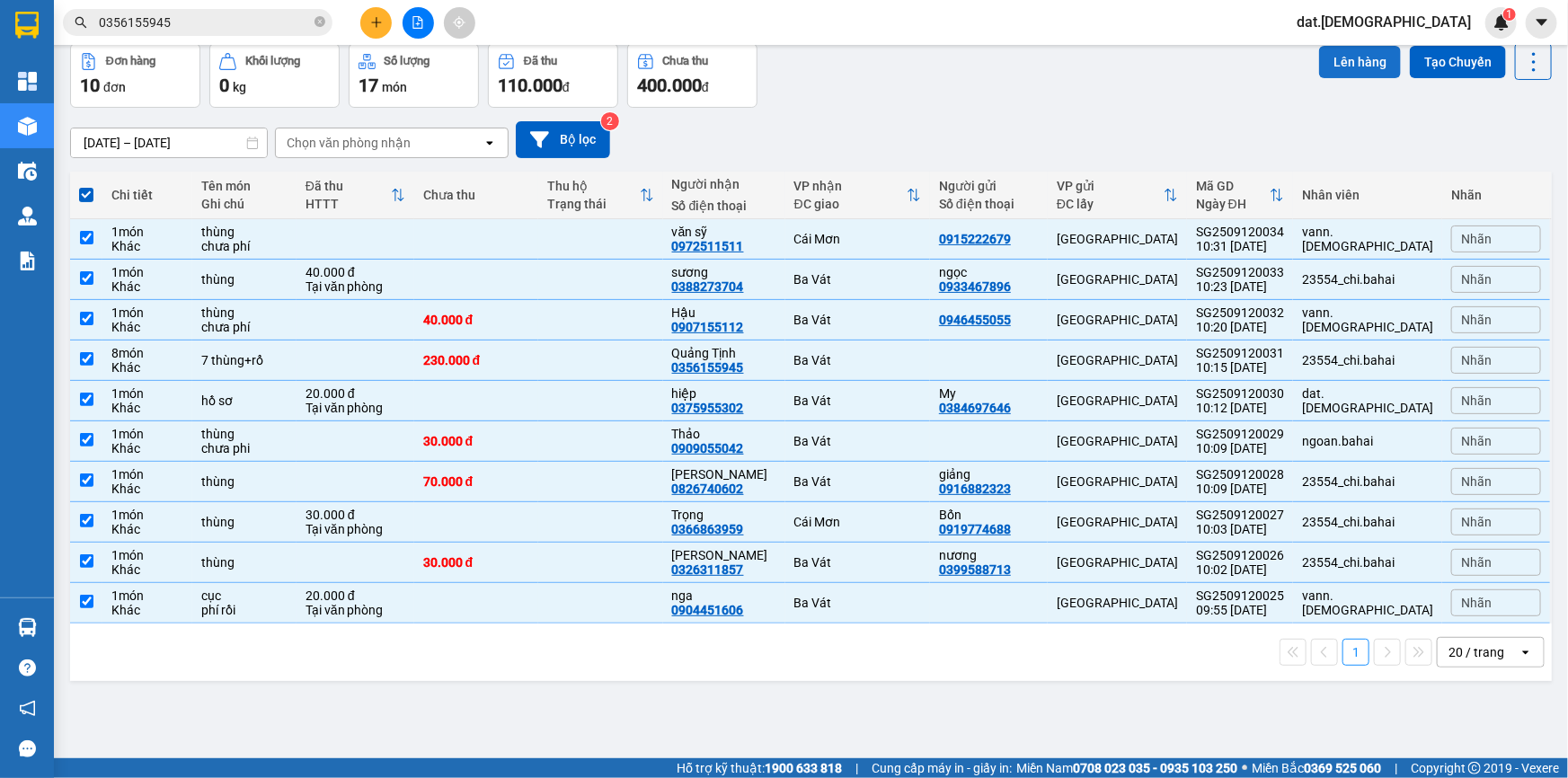
click at [1339, 60] on button "Lên hàng" at bounding box center [1360, 62] width 82 height 32
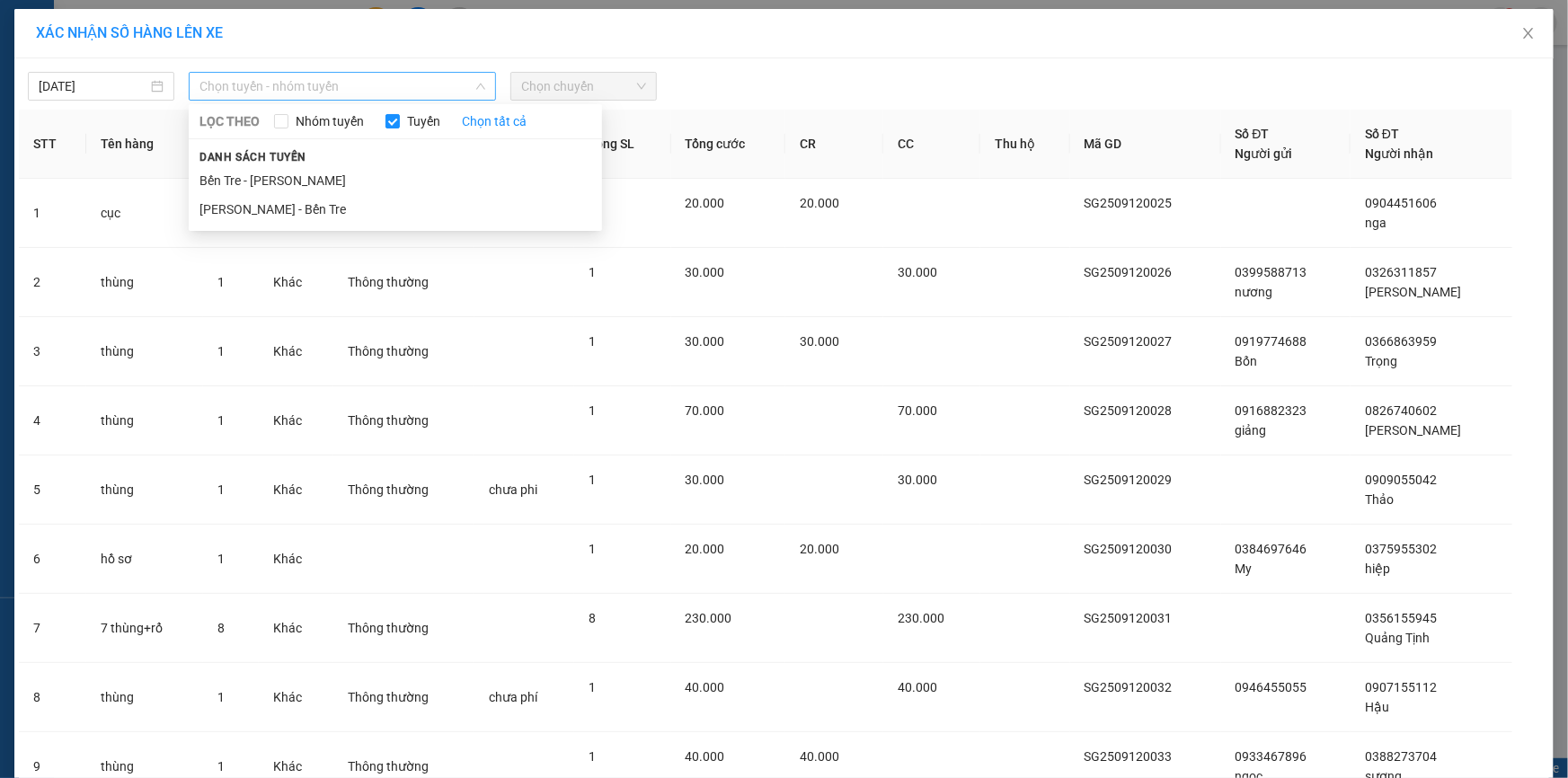
click at [344, 80] on span "Chọn tuyến - nhóm tuyến" at bounding box center [342, 86] width 285 height 27
click at [323, 214] on li "[PERSON_NAME] - Bến Tre" at bounding box center [395, 208] width 413 height 29
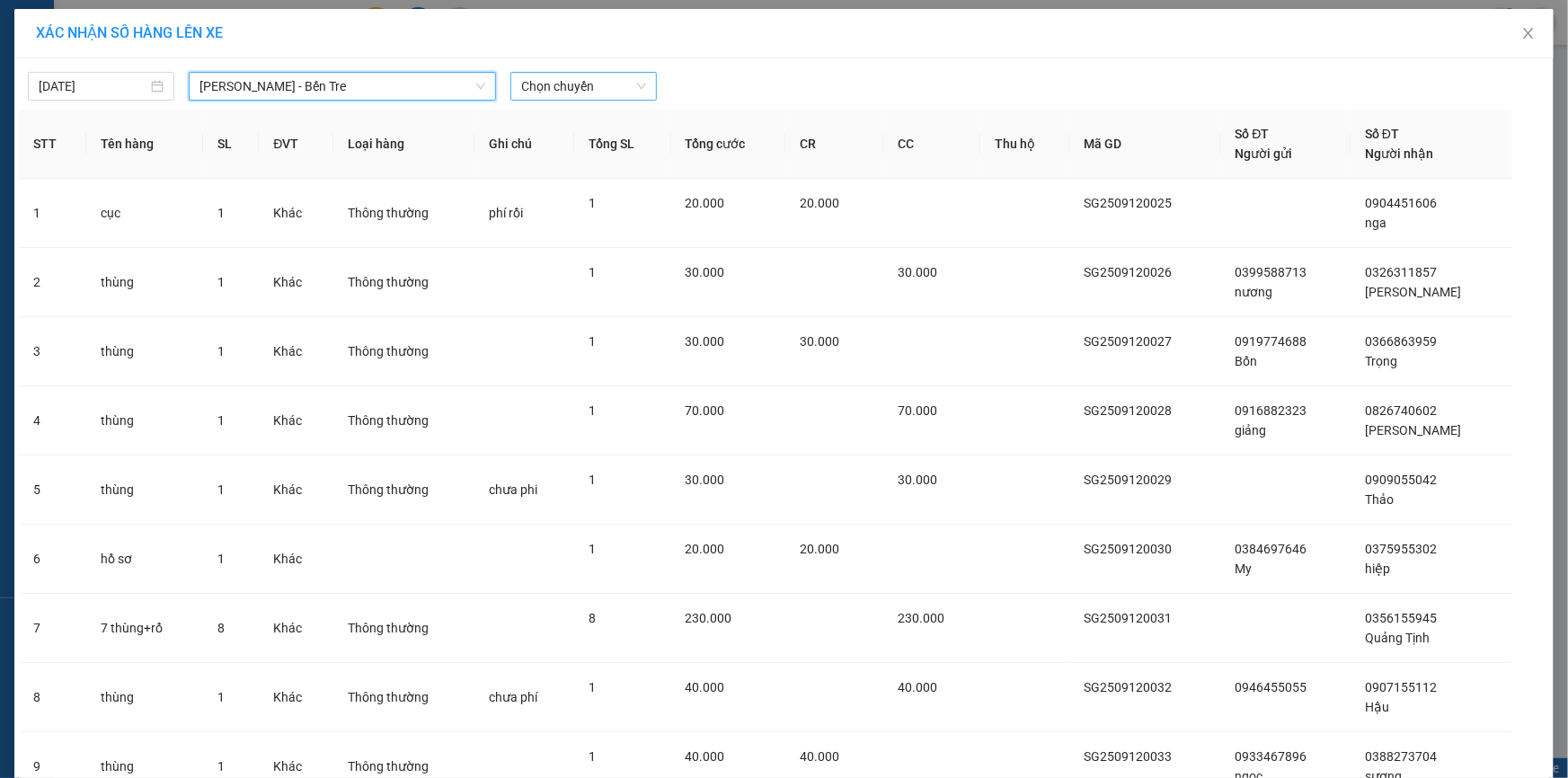
click at [616, 84] on span "Chọn chuyến" at bounding box center [583, 86] width 125 height 27
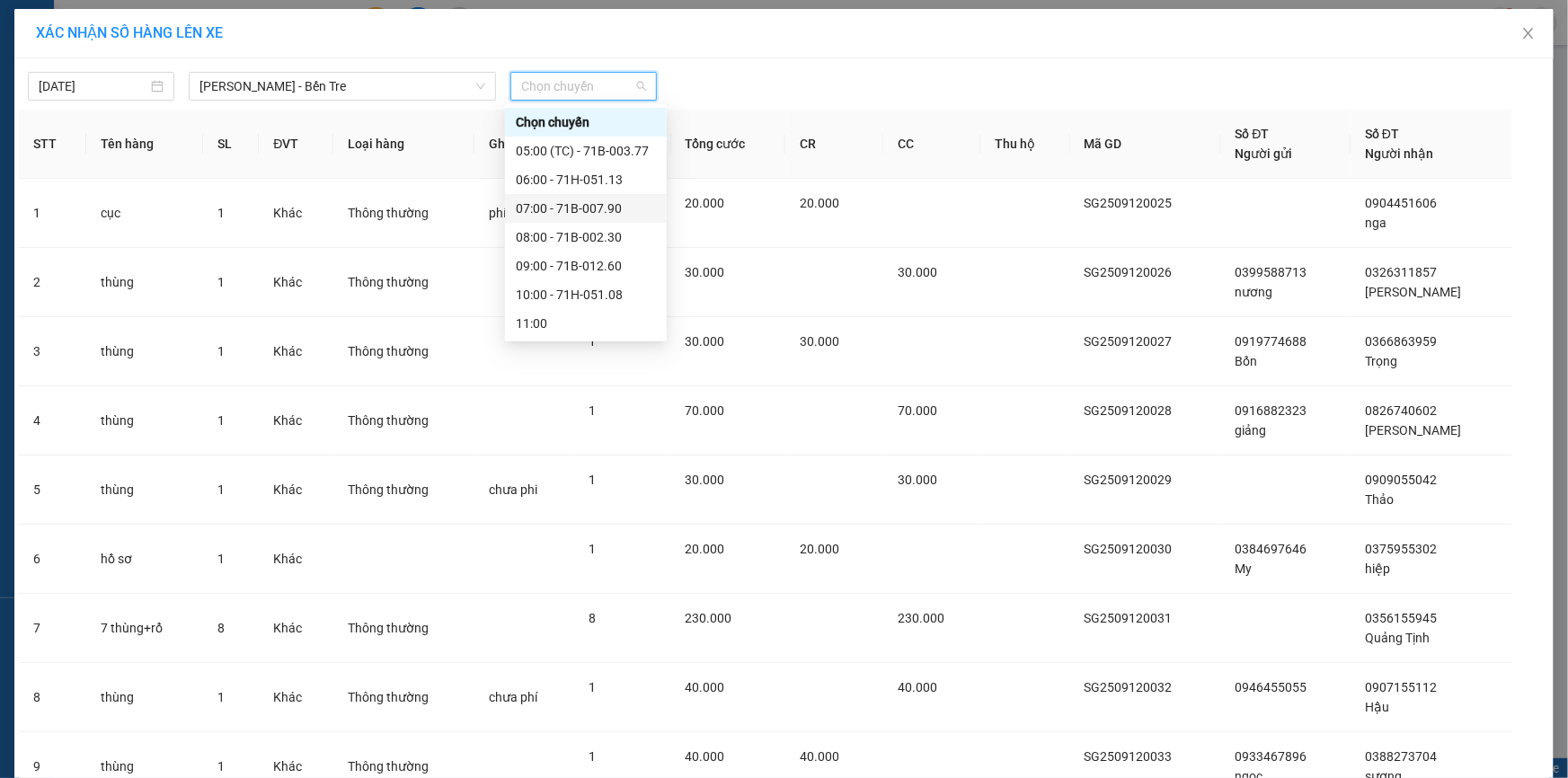
scroll to position [81, 0]
click at [560, 244] on div "11:00" at bounding box center [586, 242] width 141 height 20
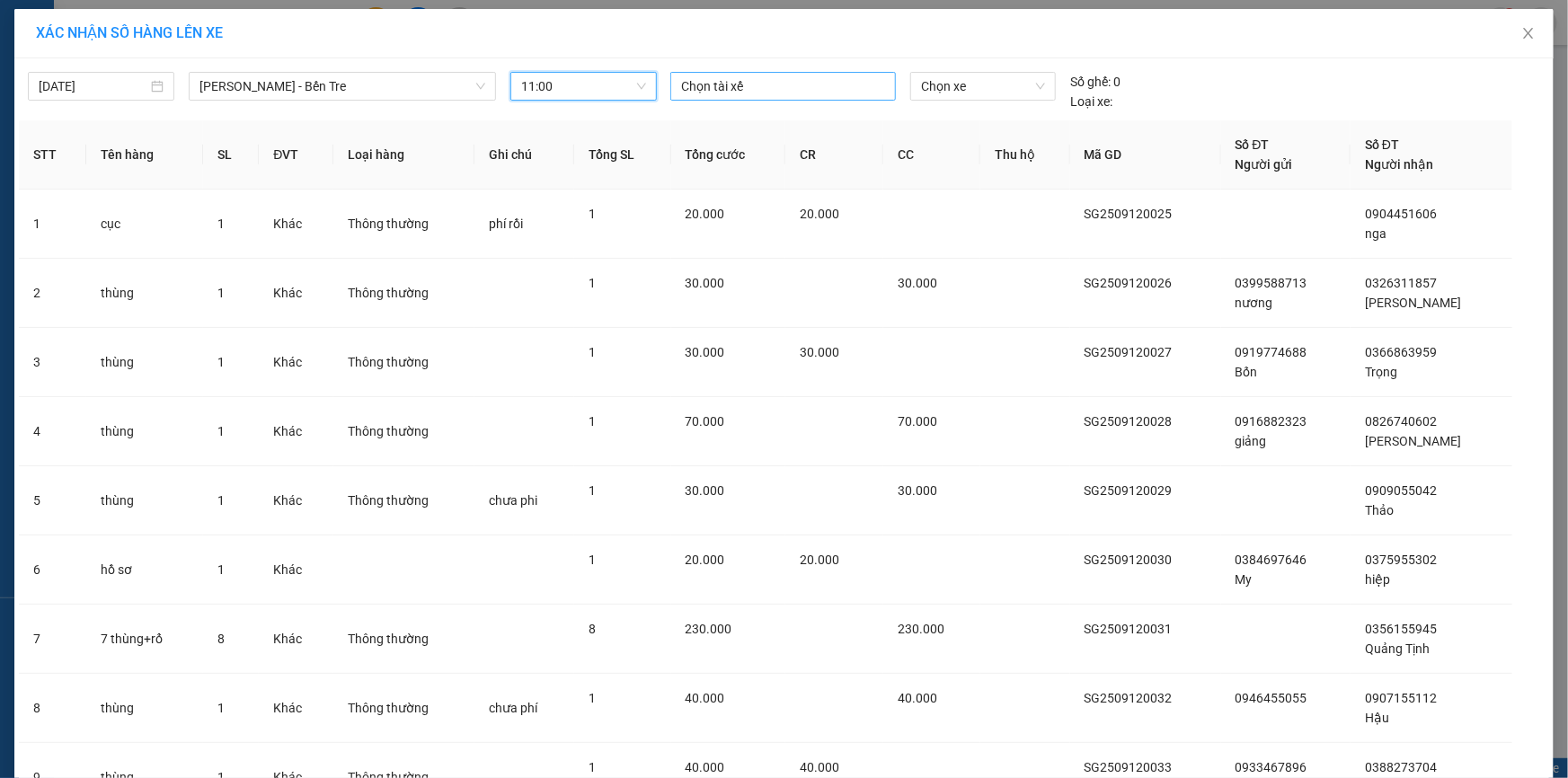
click at [719, 83] on div at bounding box center [782, 87] width 216 height 22
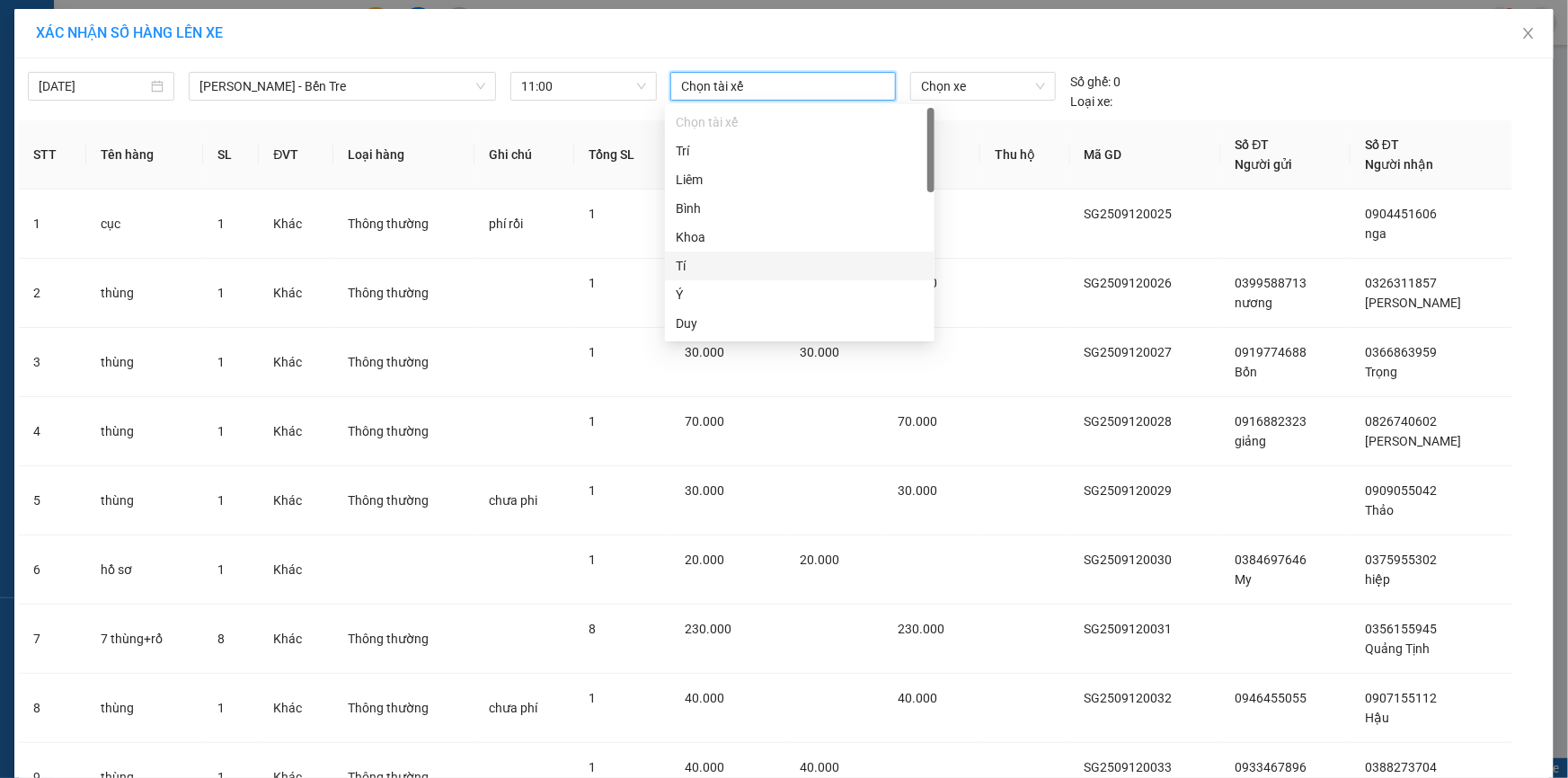
click at [697, 266] on div "Tí" at bounding box center [799, 266] width 248 height 20
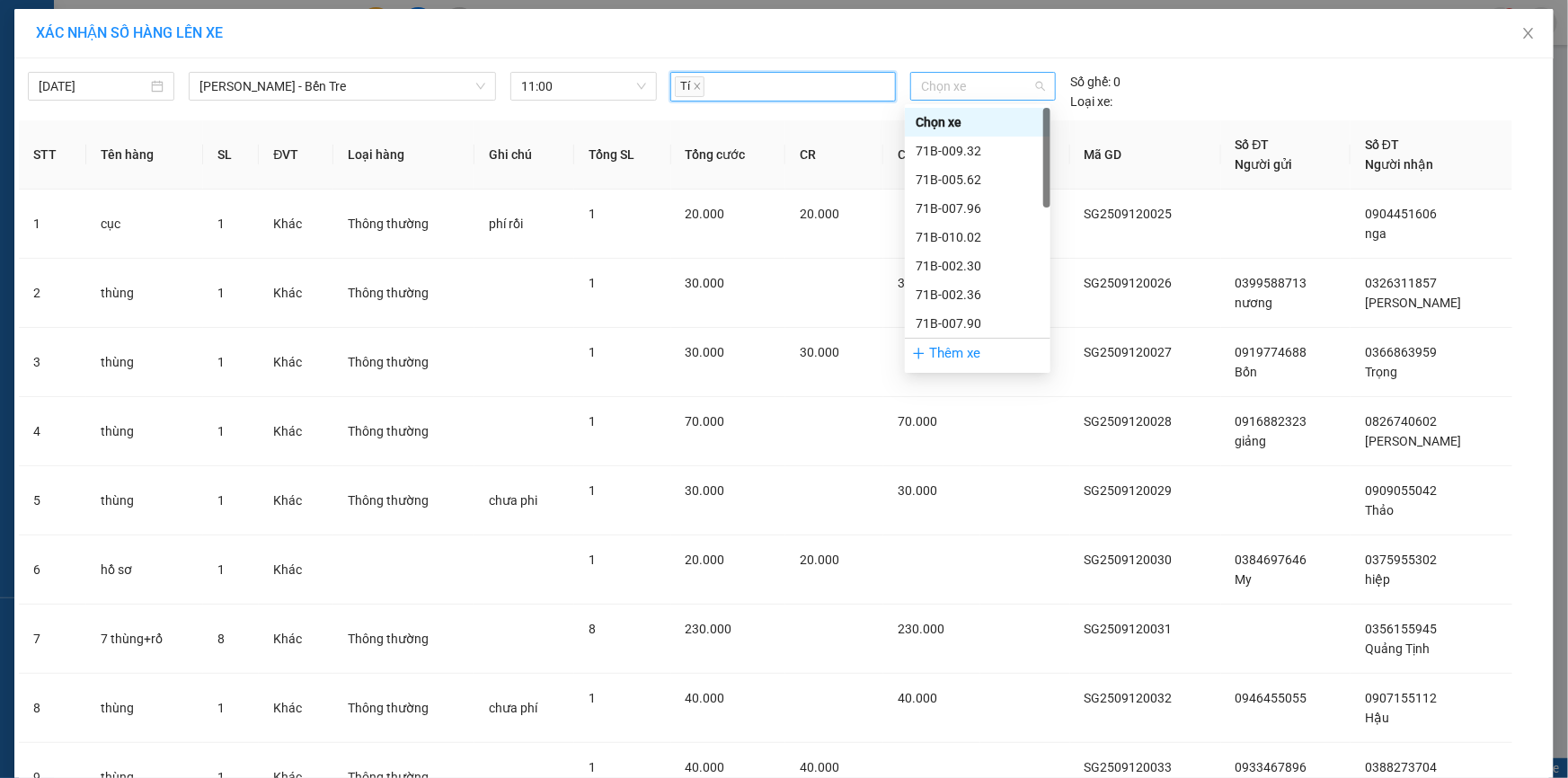
click at [952, 86] on span "Chọn xe" at bounding box center [982, 86] width 124 height 27
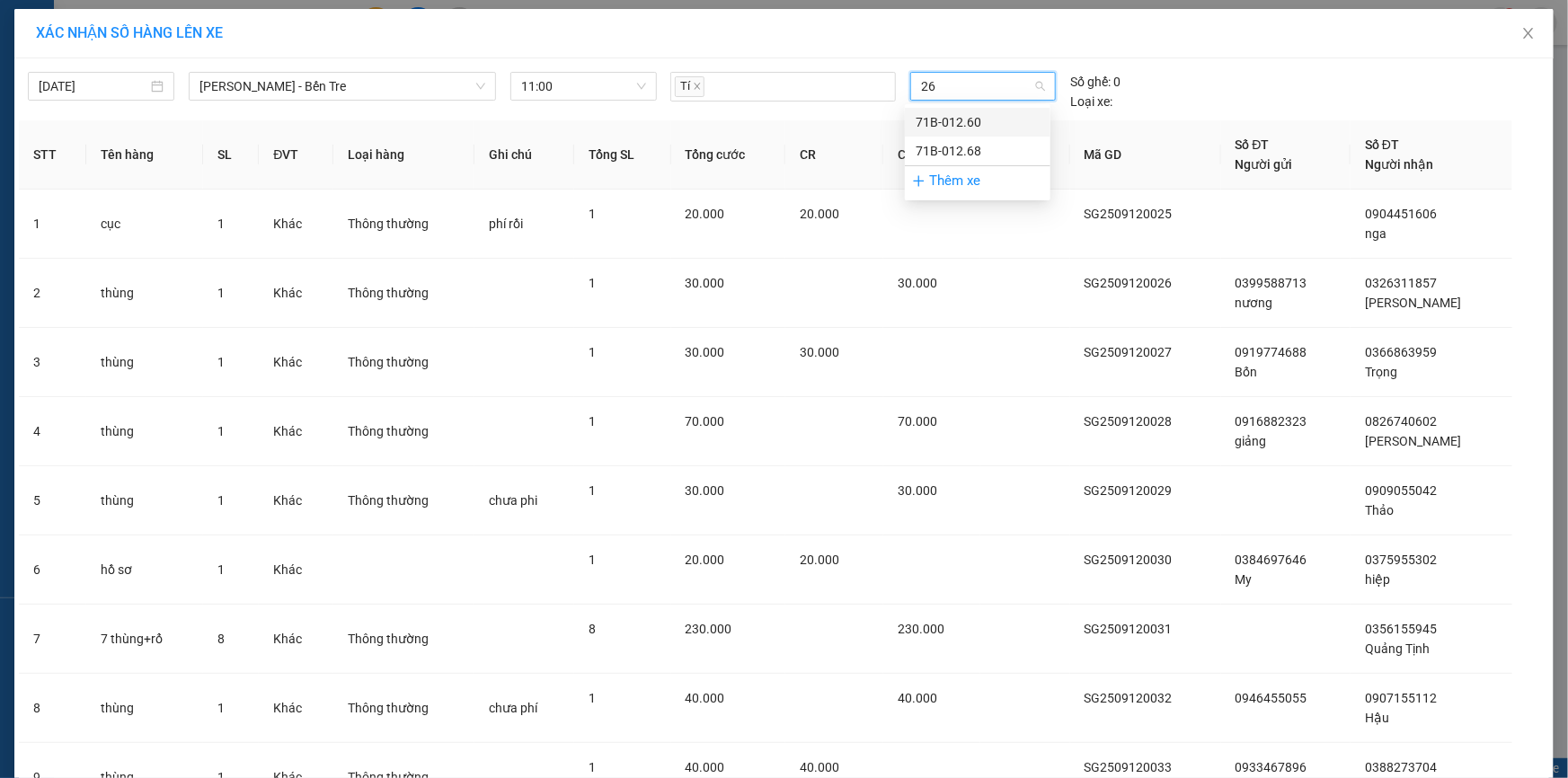
type input "268"
click at [956, 126] on div "71B-012.68" at bounding box center [978, 123] width 124 height 20
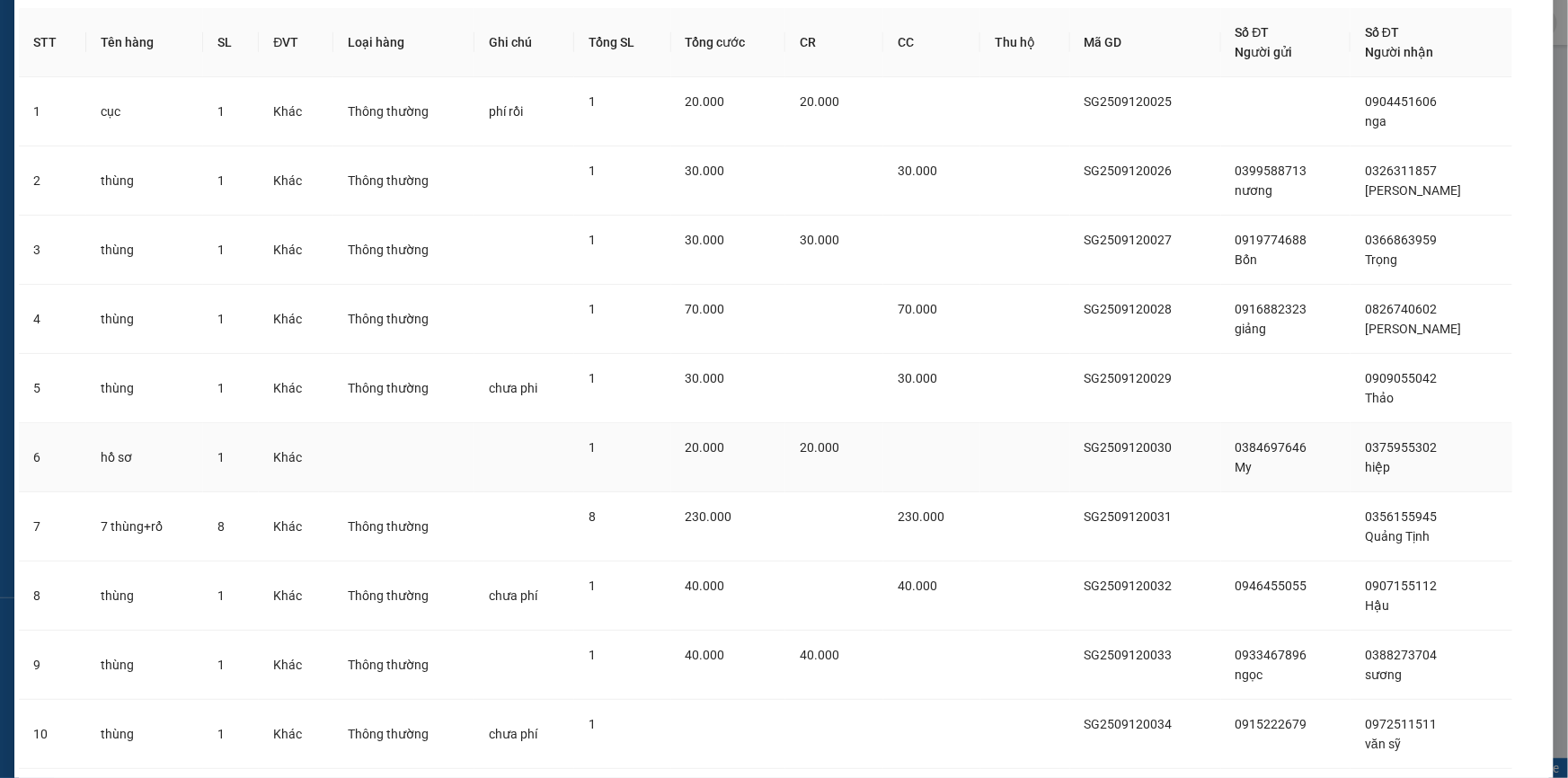
scroll to position [222, 0]
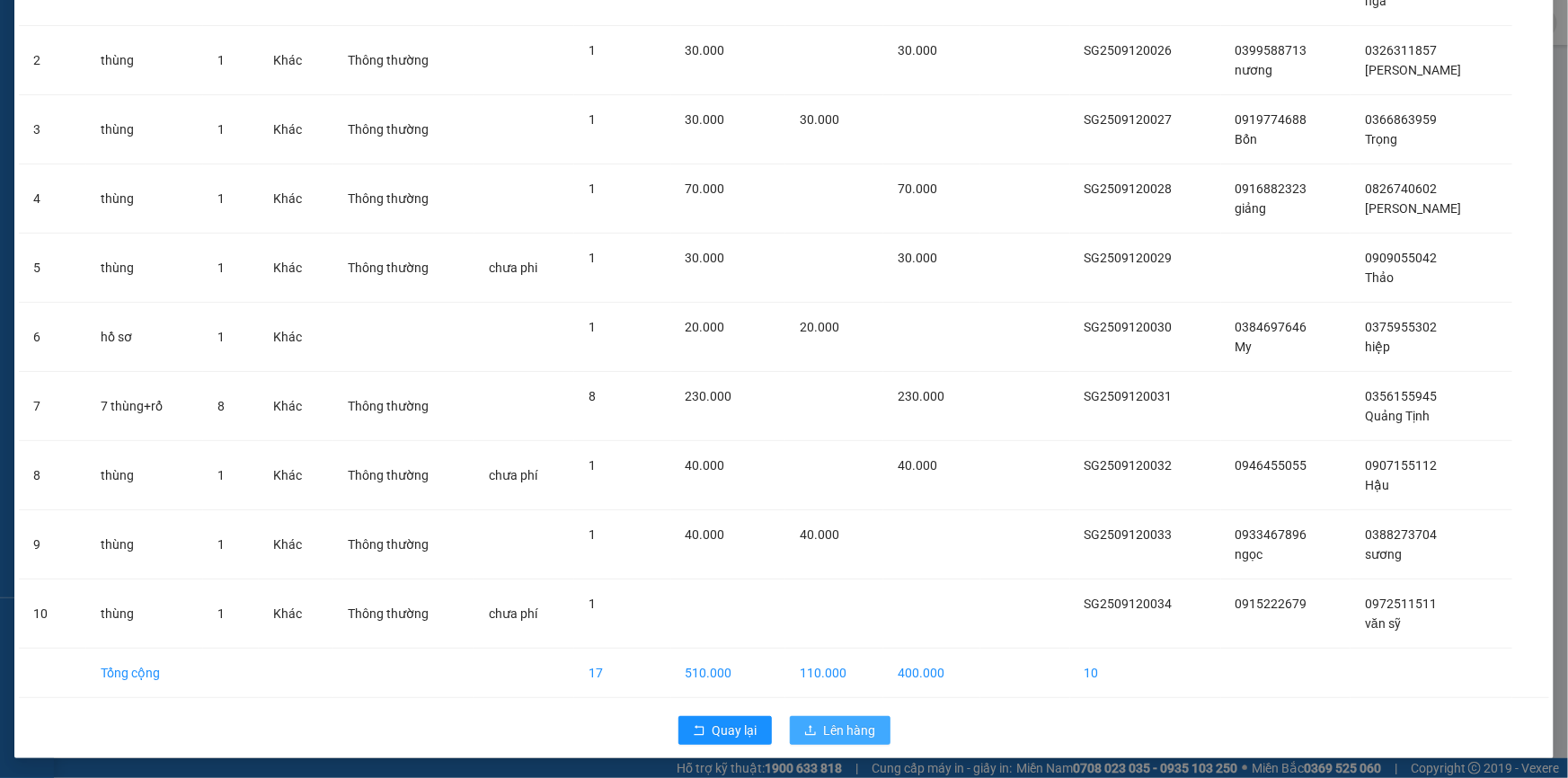
click at [858, 720] on span "Lên hàng" at bounding box center [850, 730] width 52 height 20
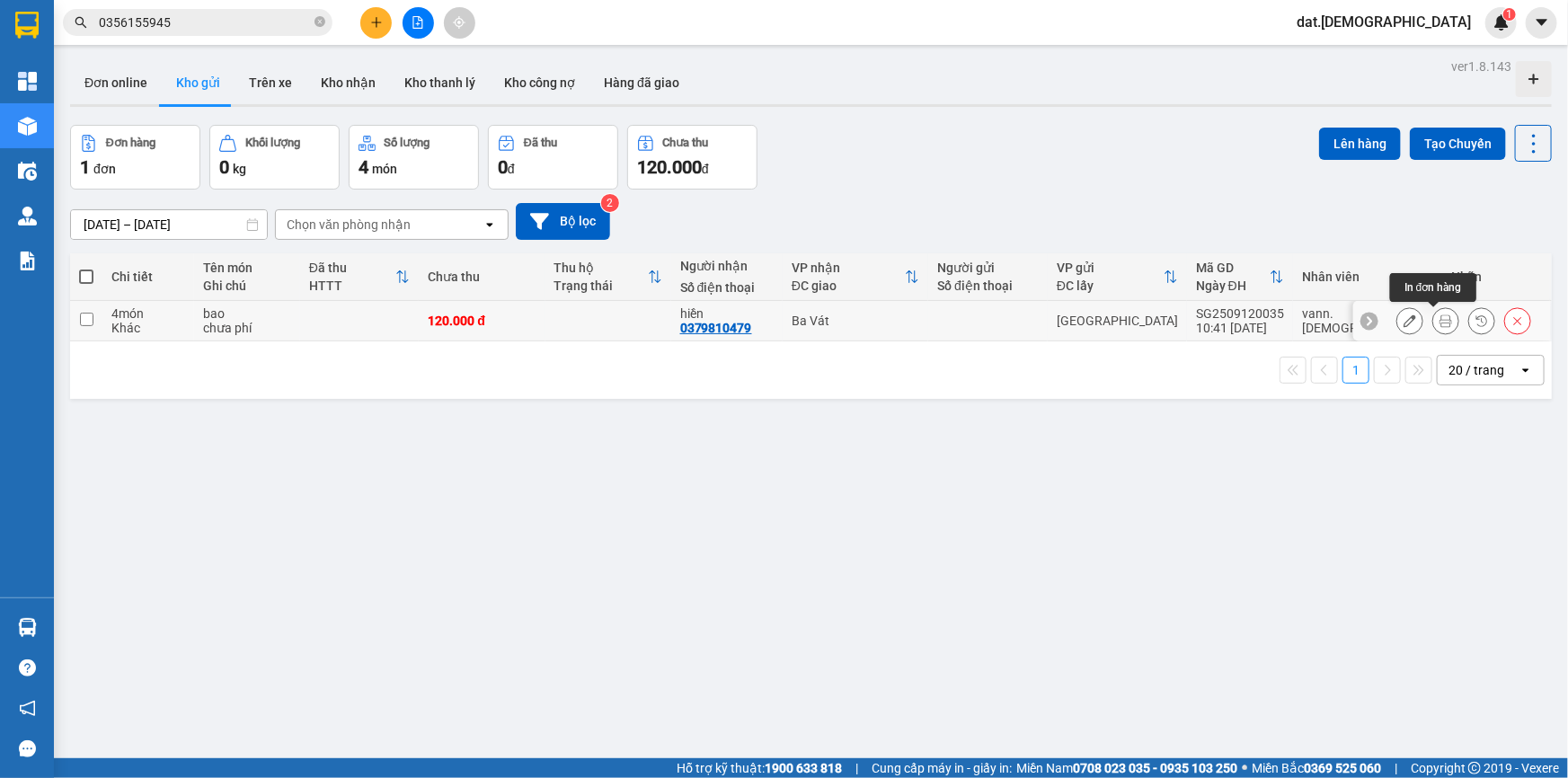
click at [1439, 321] on icon at bounding box center [1445, 320] width 13 height 13
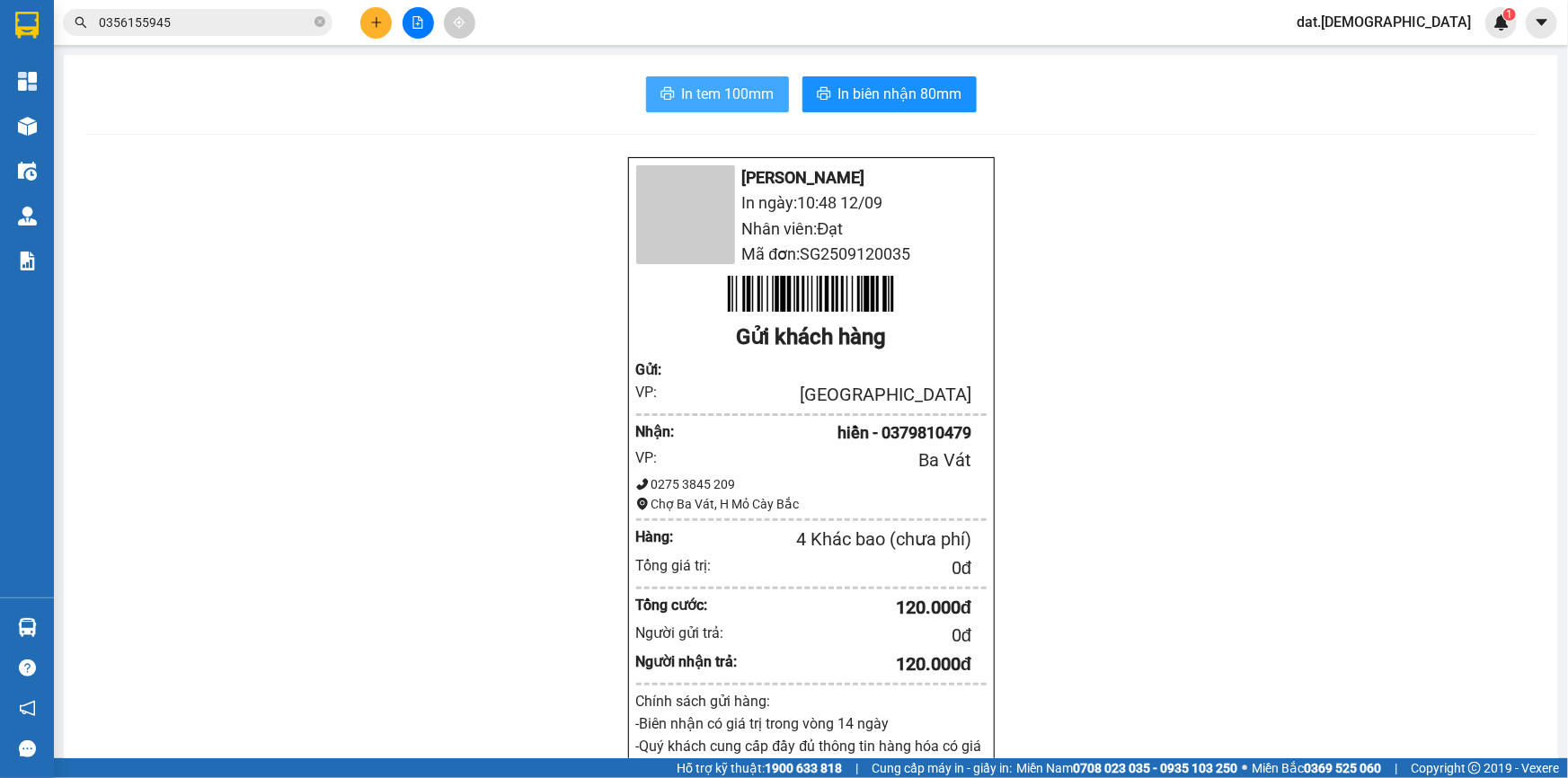
click at [717, 98] on span "In tem 100mm" at bounding box center [728, 94] width 93 height 23
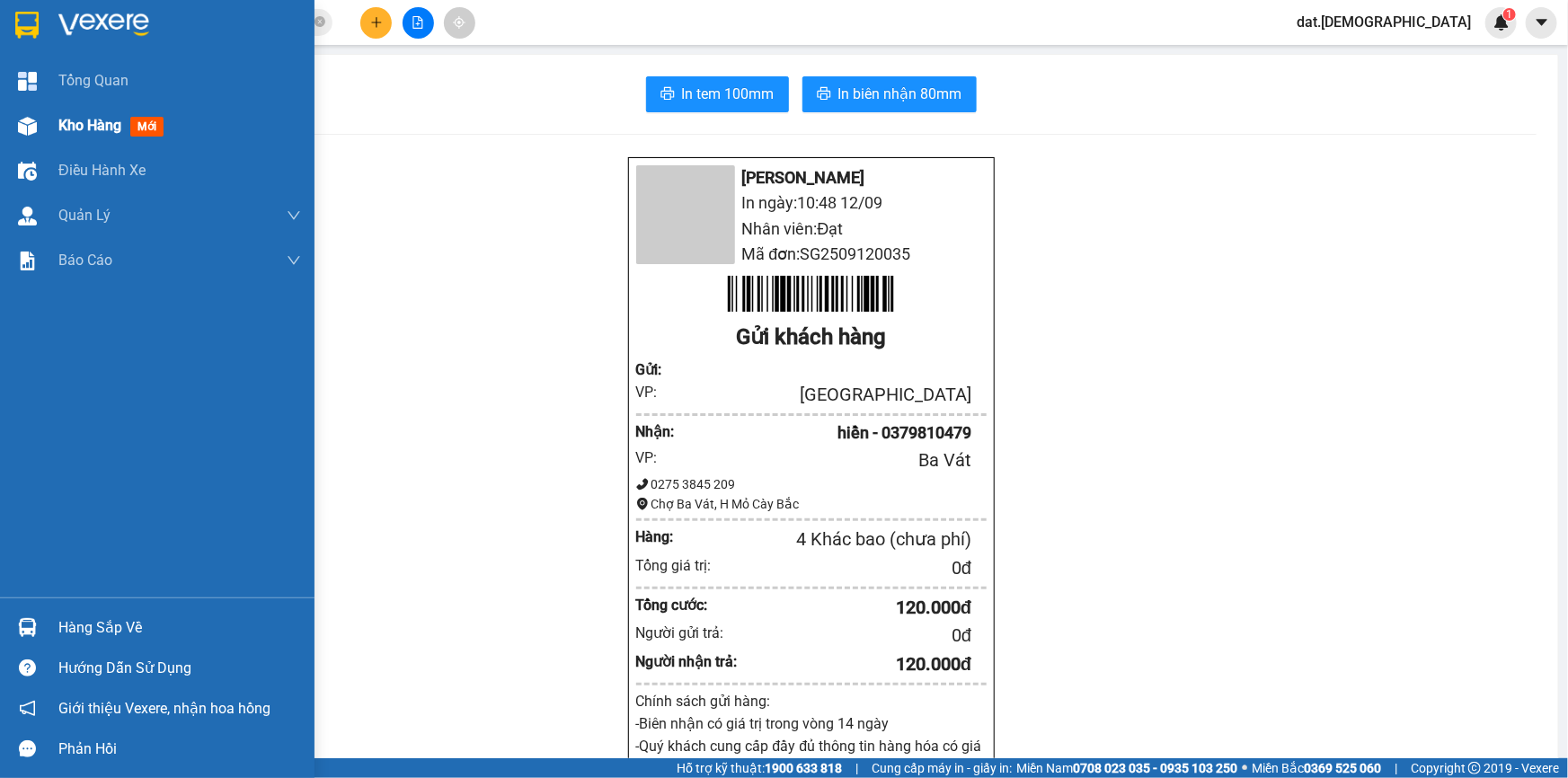
click at [162, 129] on span "mới" at bounding box center [147, 127] width 33 height 20
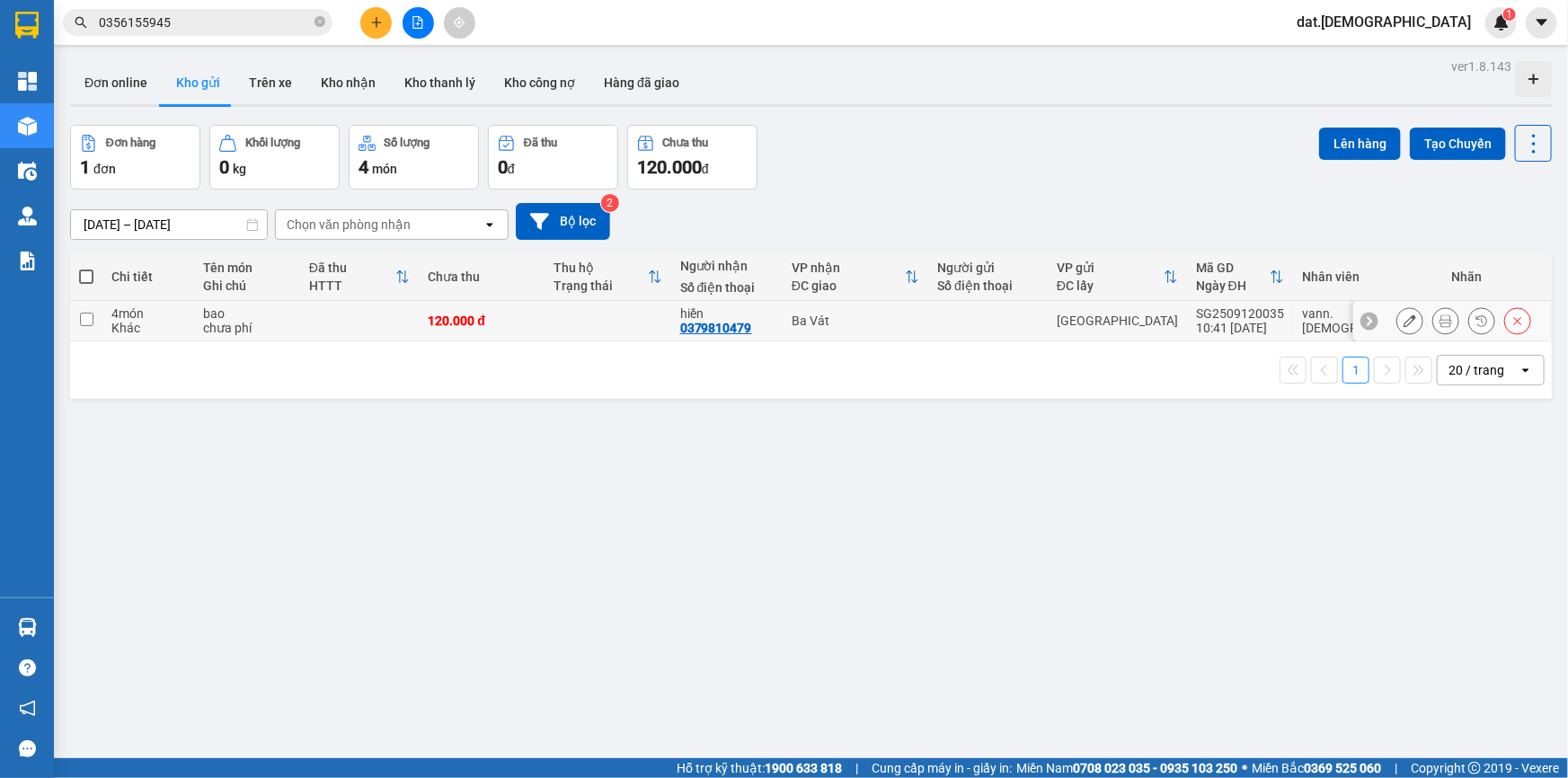
click at [461, 321] on div "120.000 đ" at bounding box center [482, 320] width 108 height 14
checkbox input "true"
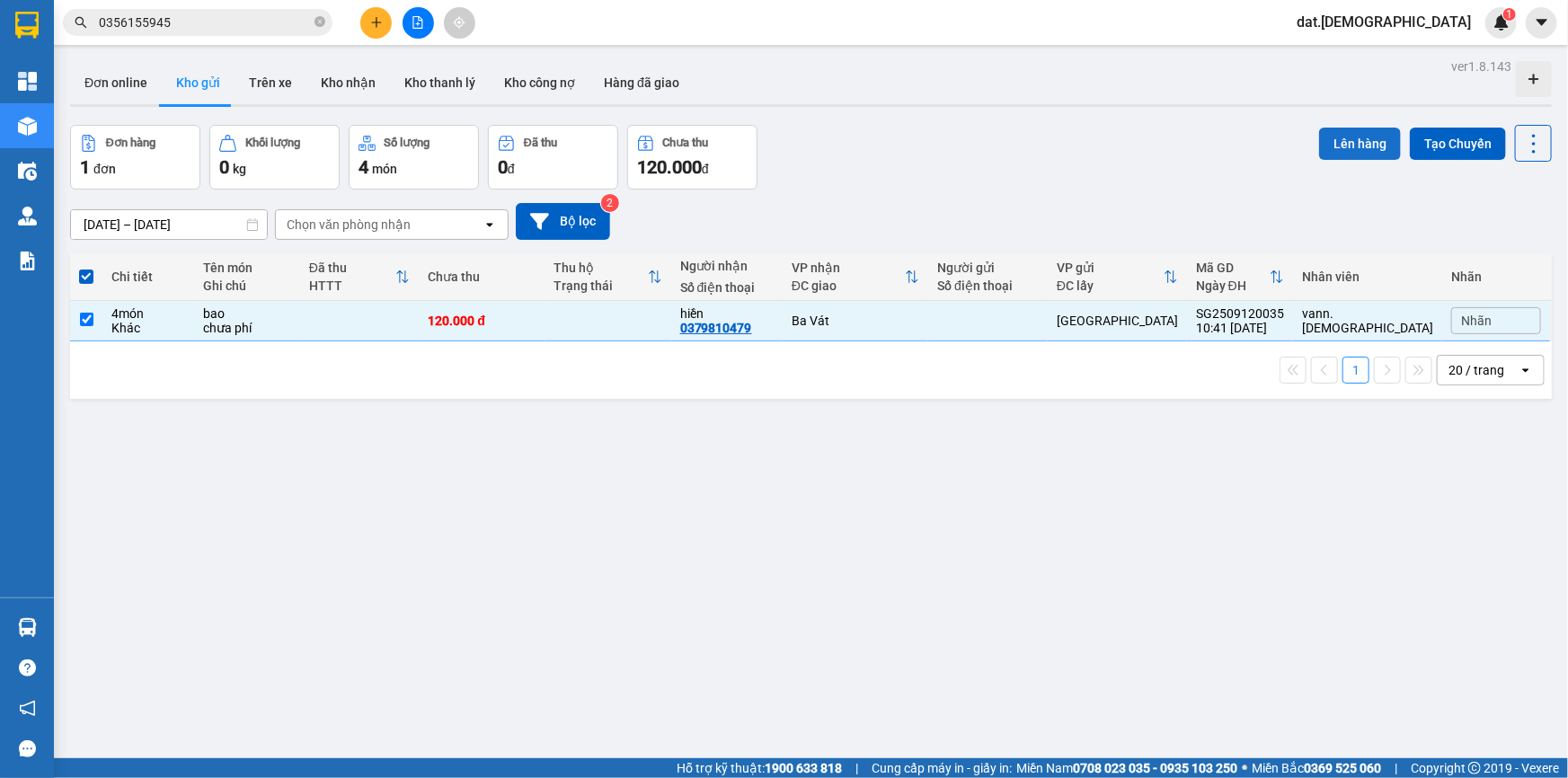
click at [1335, 135] on button "Lên hàng" at bounding box center [1360, 144] width 82 height 32
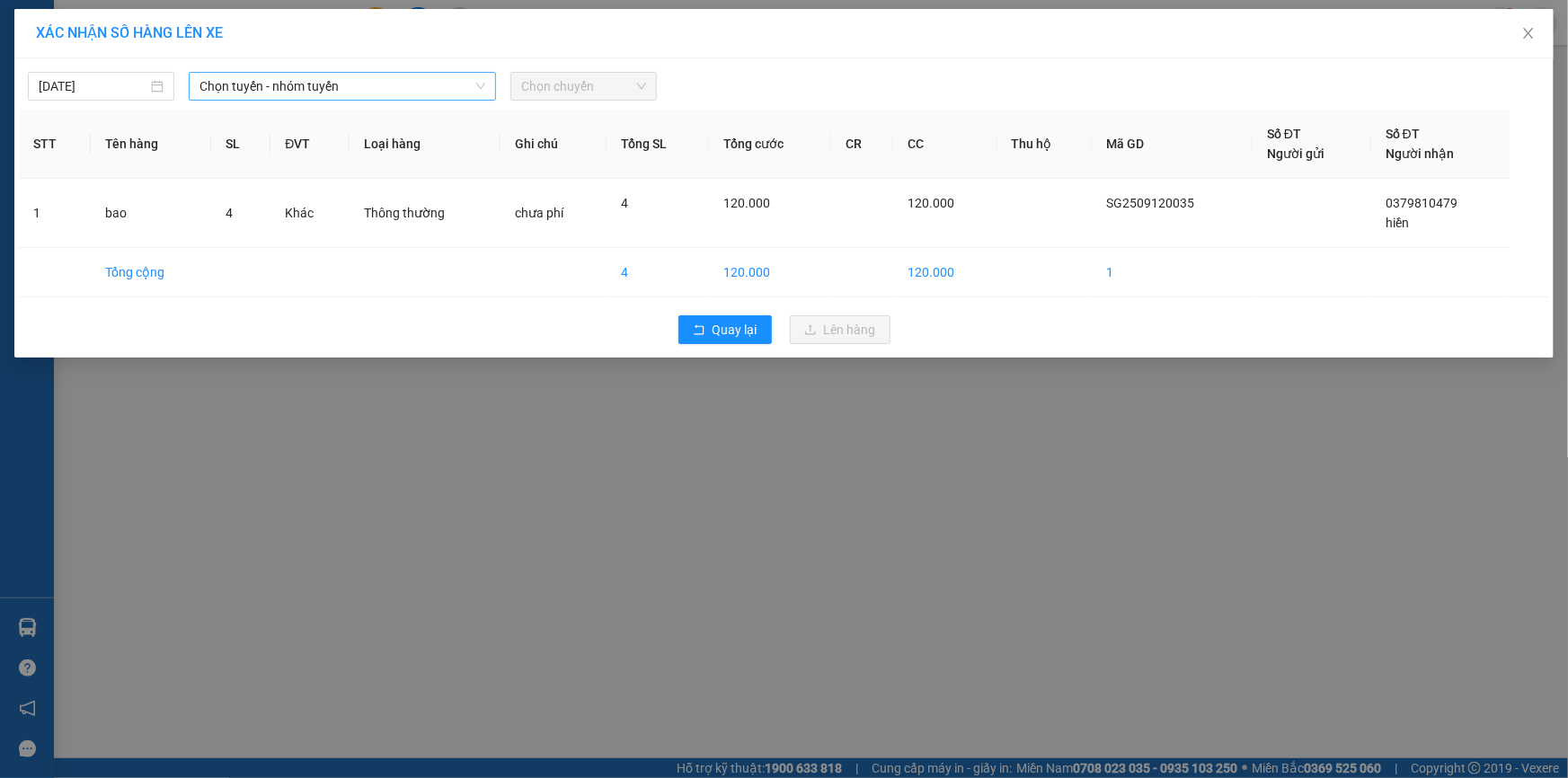
click at [346, 82] on span "Chọn tuyến - nhóm tuyến" at bounding box center [342, 86] width 285 height 27
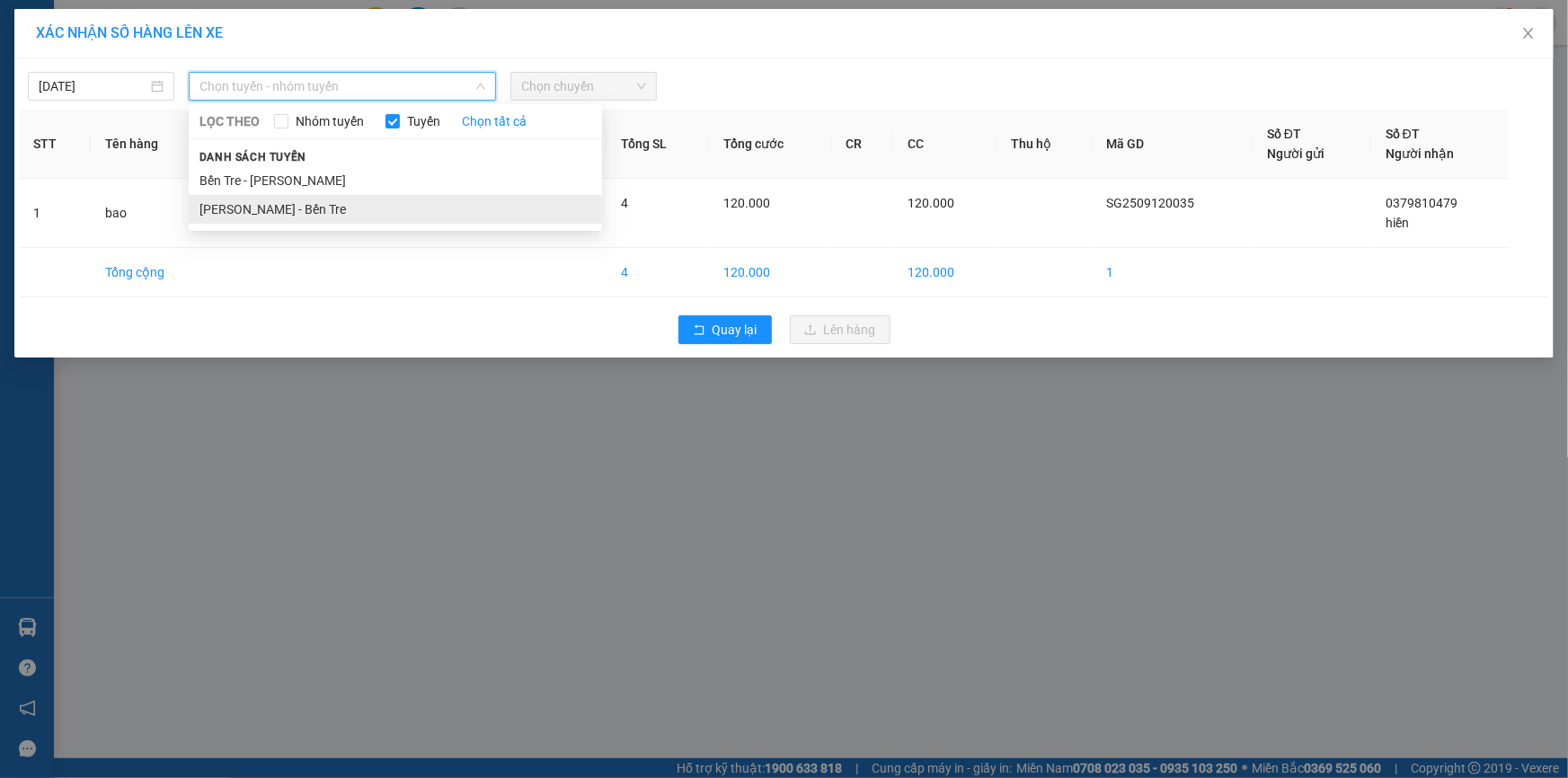
click at [338, 205] on li "[PERSON_NAME] - Bến Tre" at bounding box center [395, 208] width 413 height 29
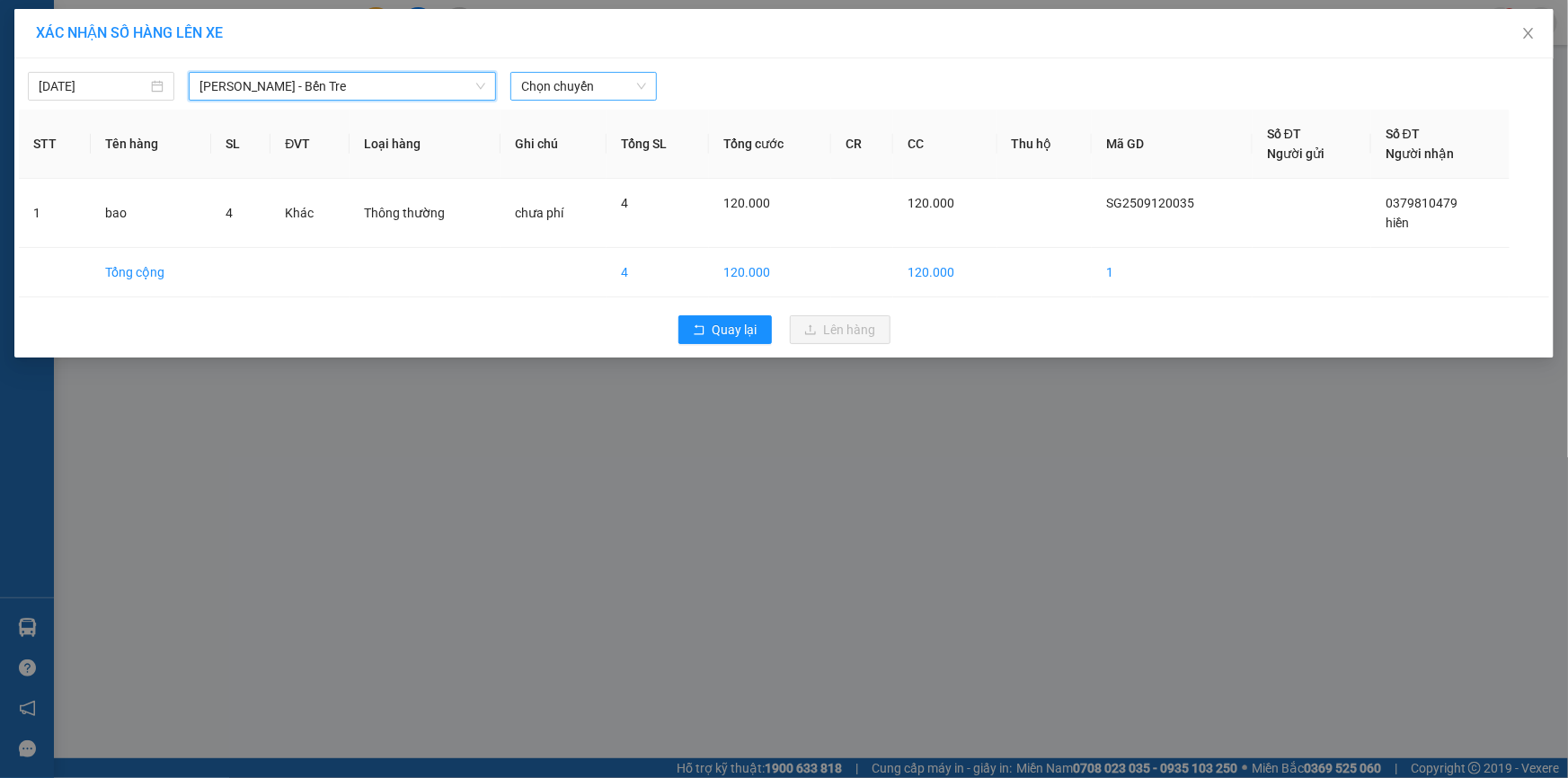
click at [580, 84] on span "Chọn chuyến" at bounding box center [583, 86] width 125 height 27
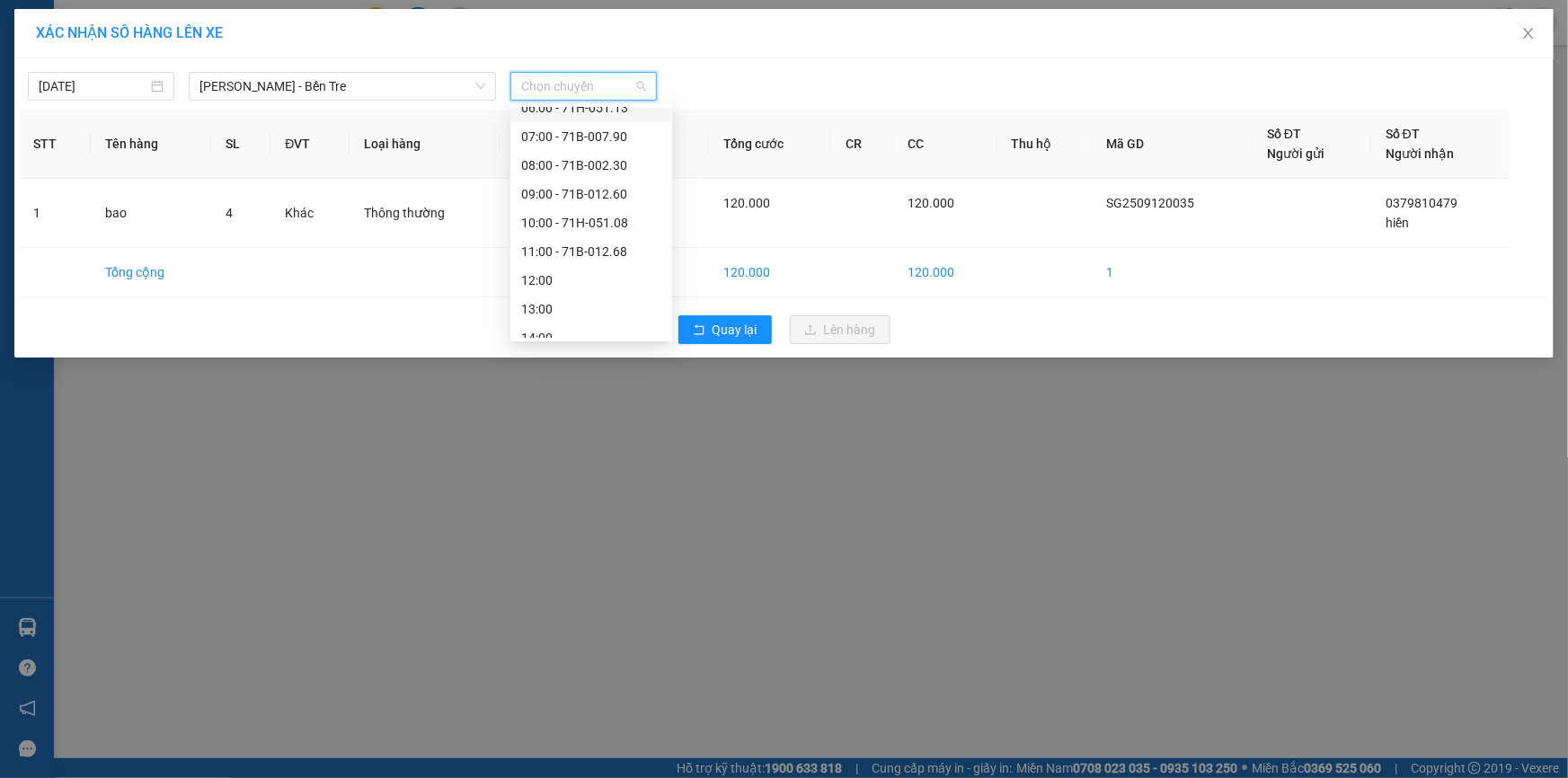
scroll to position [163, 0]
click at [566, 160] on div "11:00 - 71B-012.68" at bounding box center [590, 161] width 141 height 20
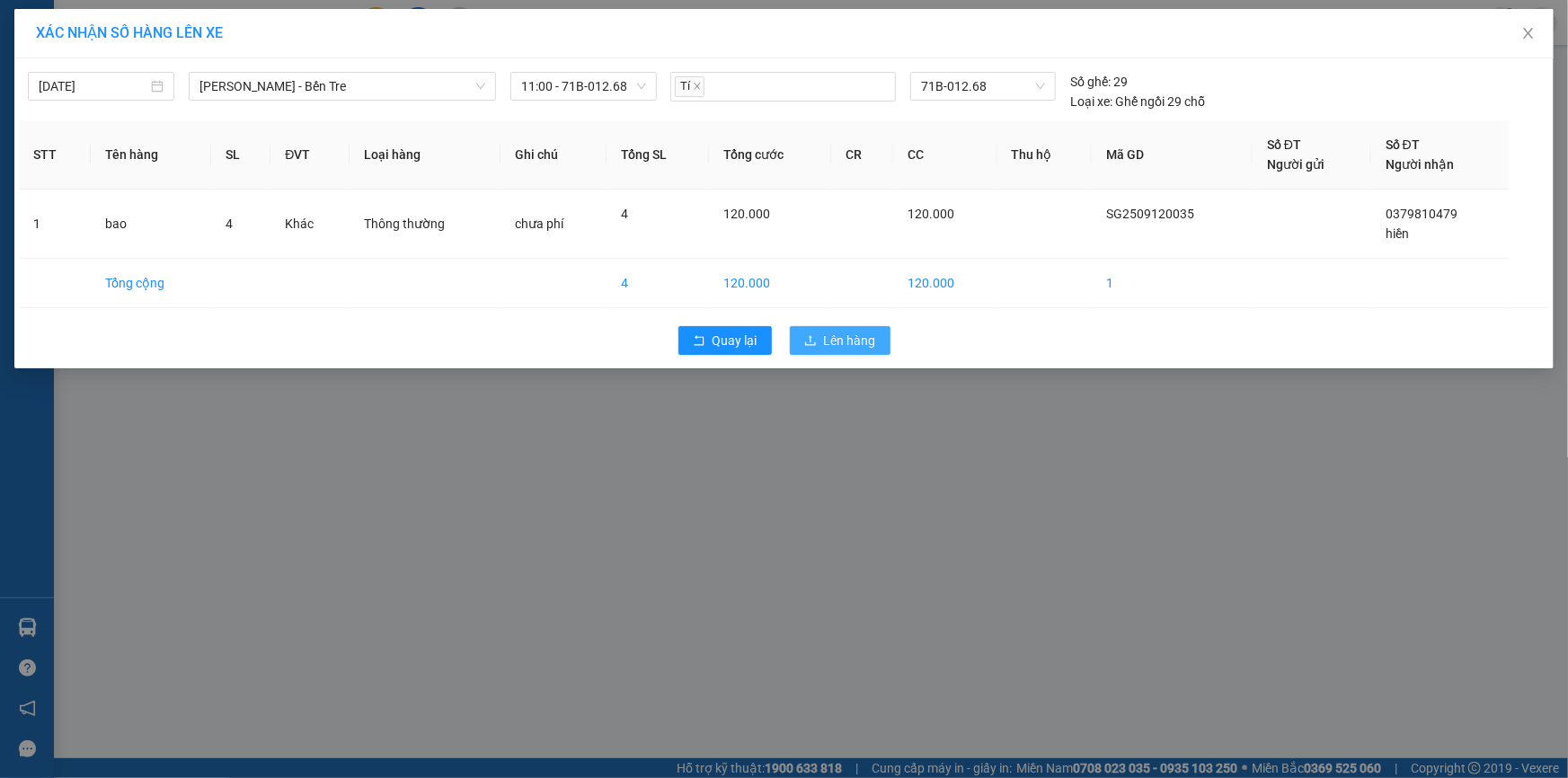
click at [846, 340] on span "Lên hàng" at bounding box center [850, 340] width 52 height 20
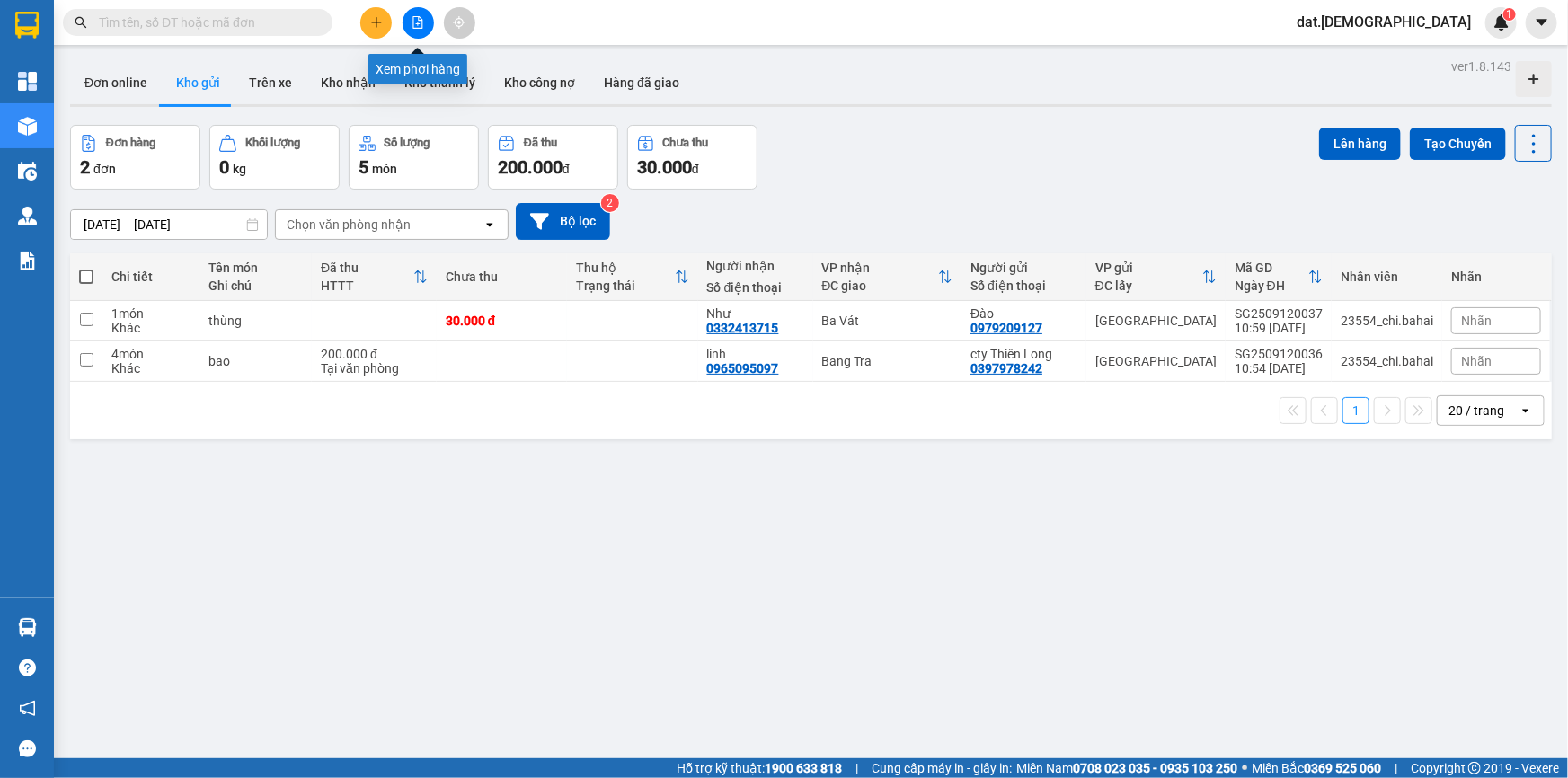
click at [420, 18] on icon "file-add" at bounding box center [418, 22] width 13 height 13
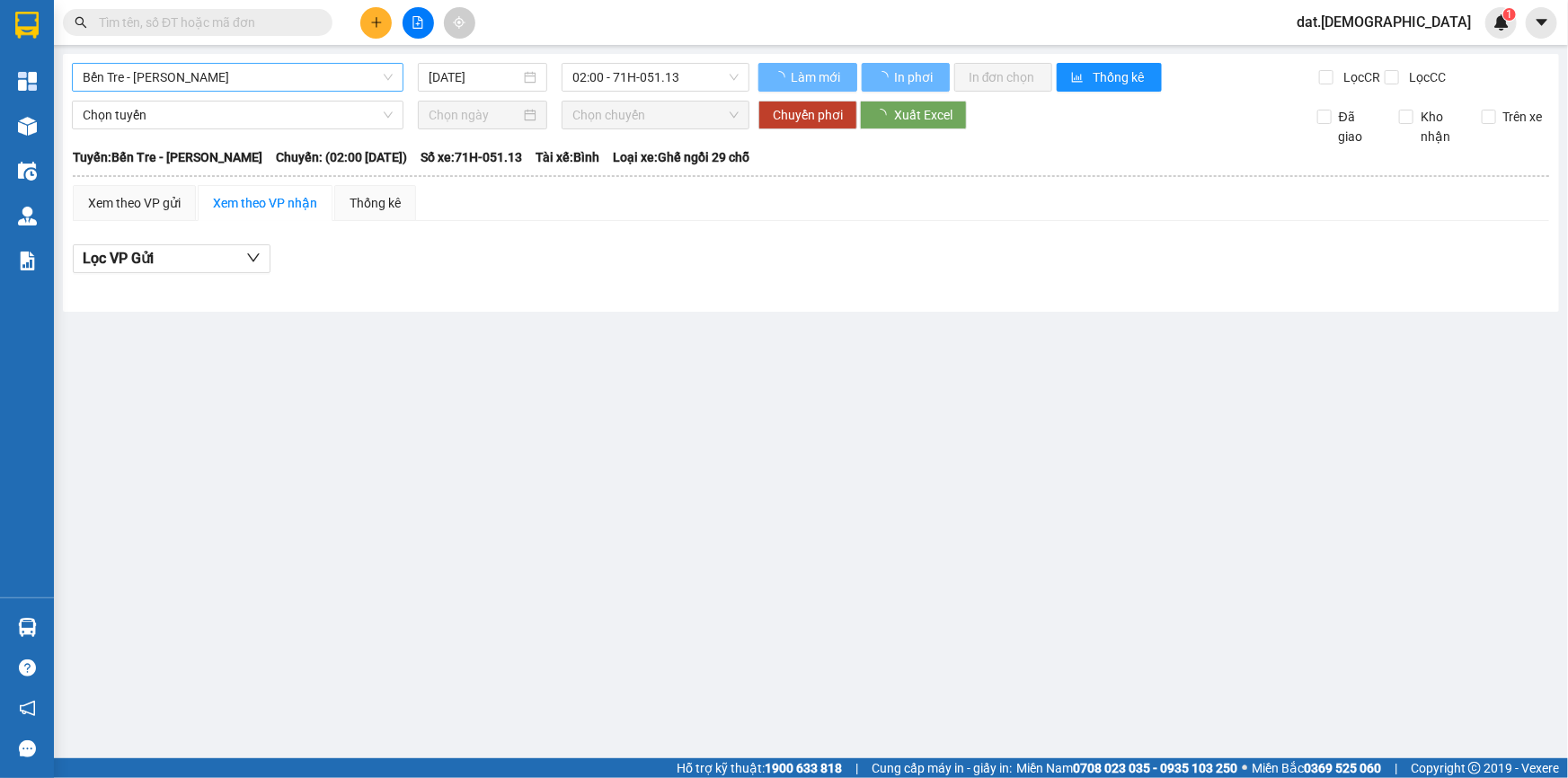
click at [368, 73] on span "Bến Tre - [PERSON_NAME]" at bounding box center [237, 77] width 310 height 27
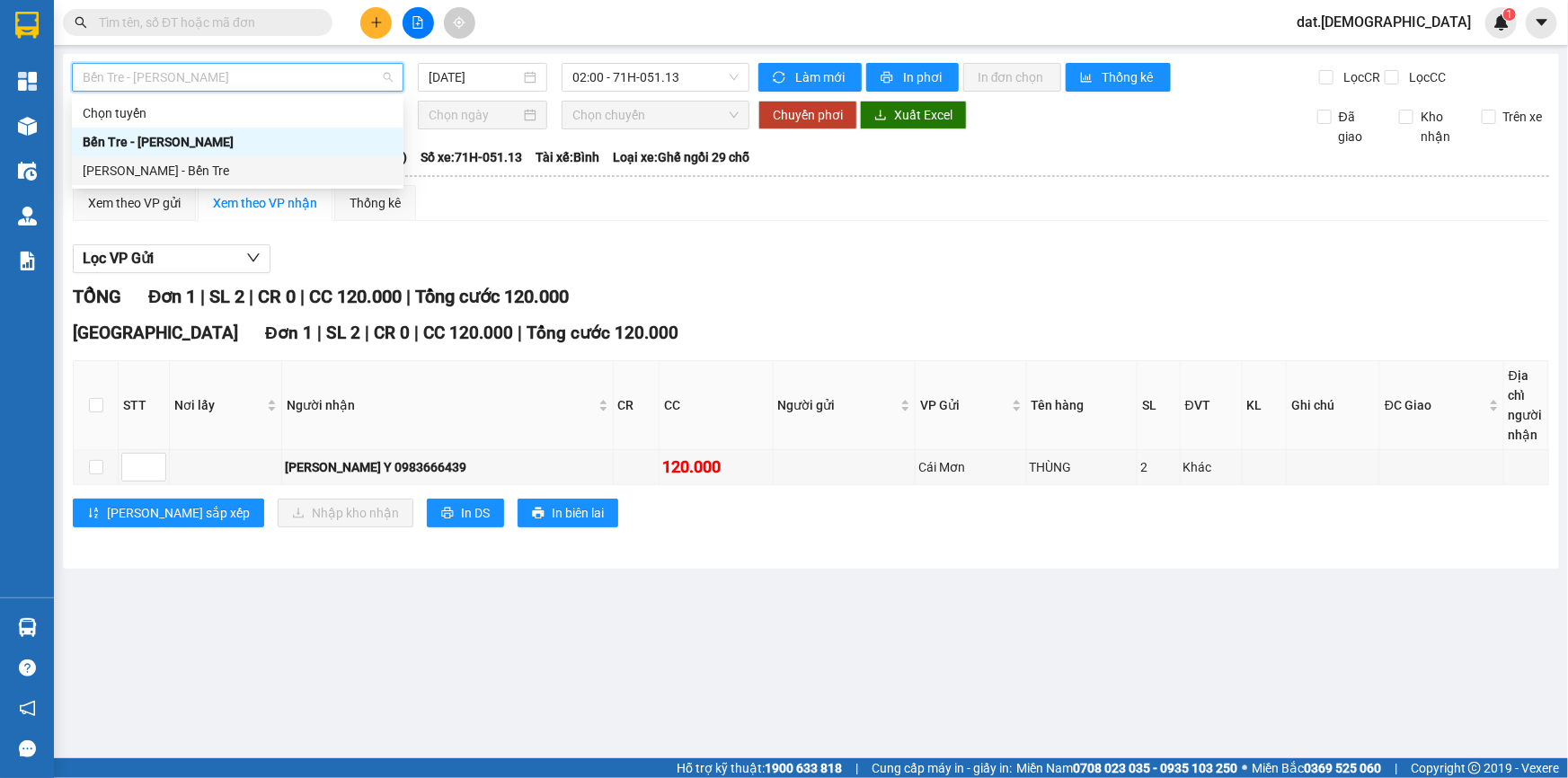
click at [197, 172] on div "[PERSON_NAME] - Bến Tre" at bounding box center [237, 171] width 310 height 20
type input "[DATE]"
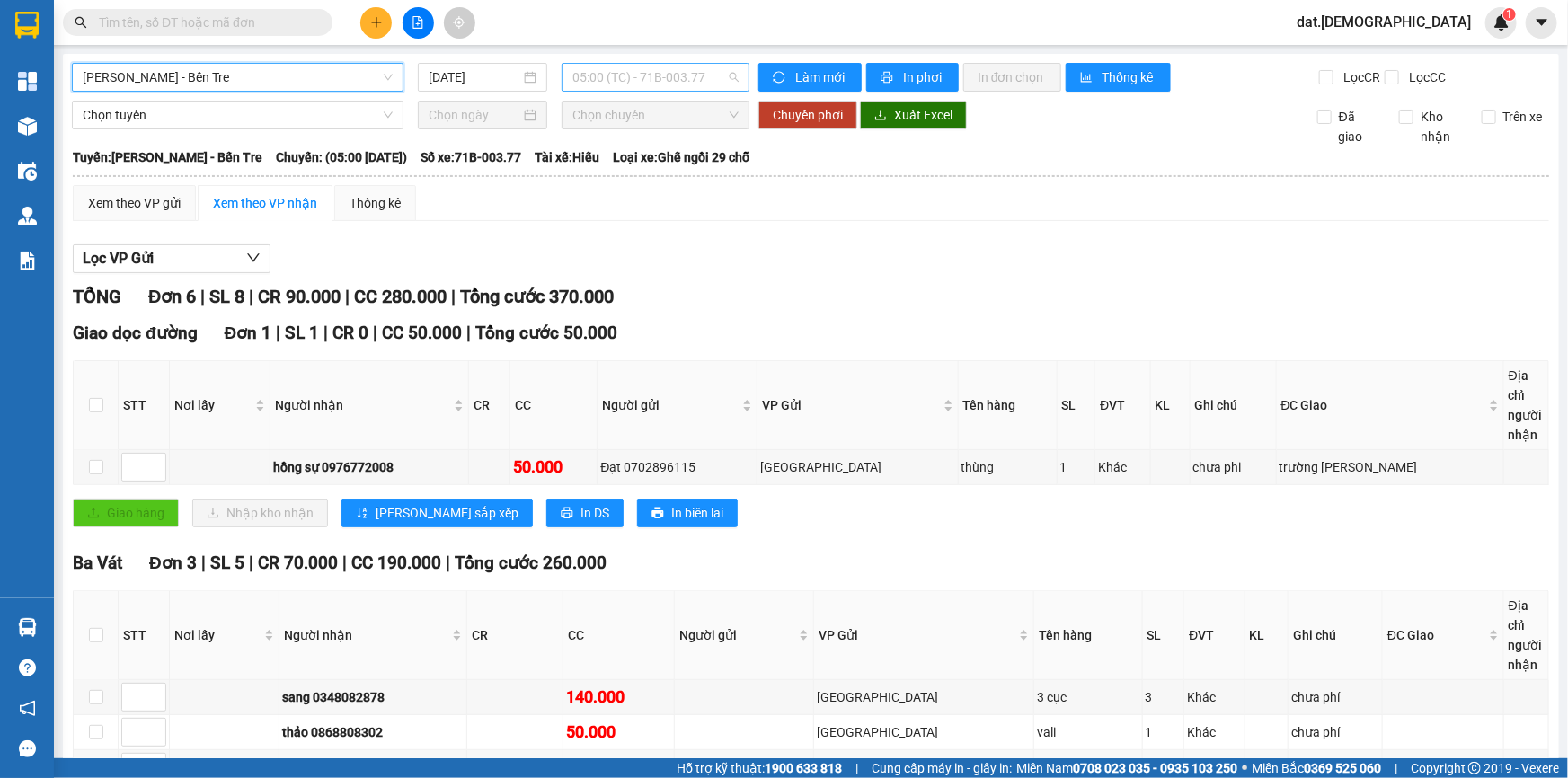
click at [701, 75] on span "05:00 (TC) - 71B-003.77" at bounding box center [655, 77] width 167 height 27
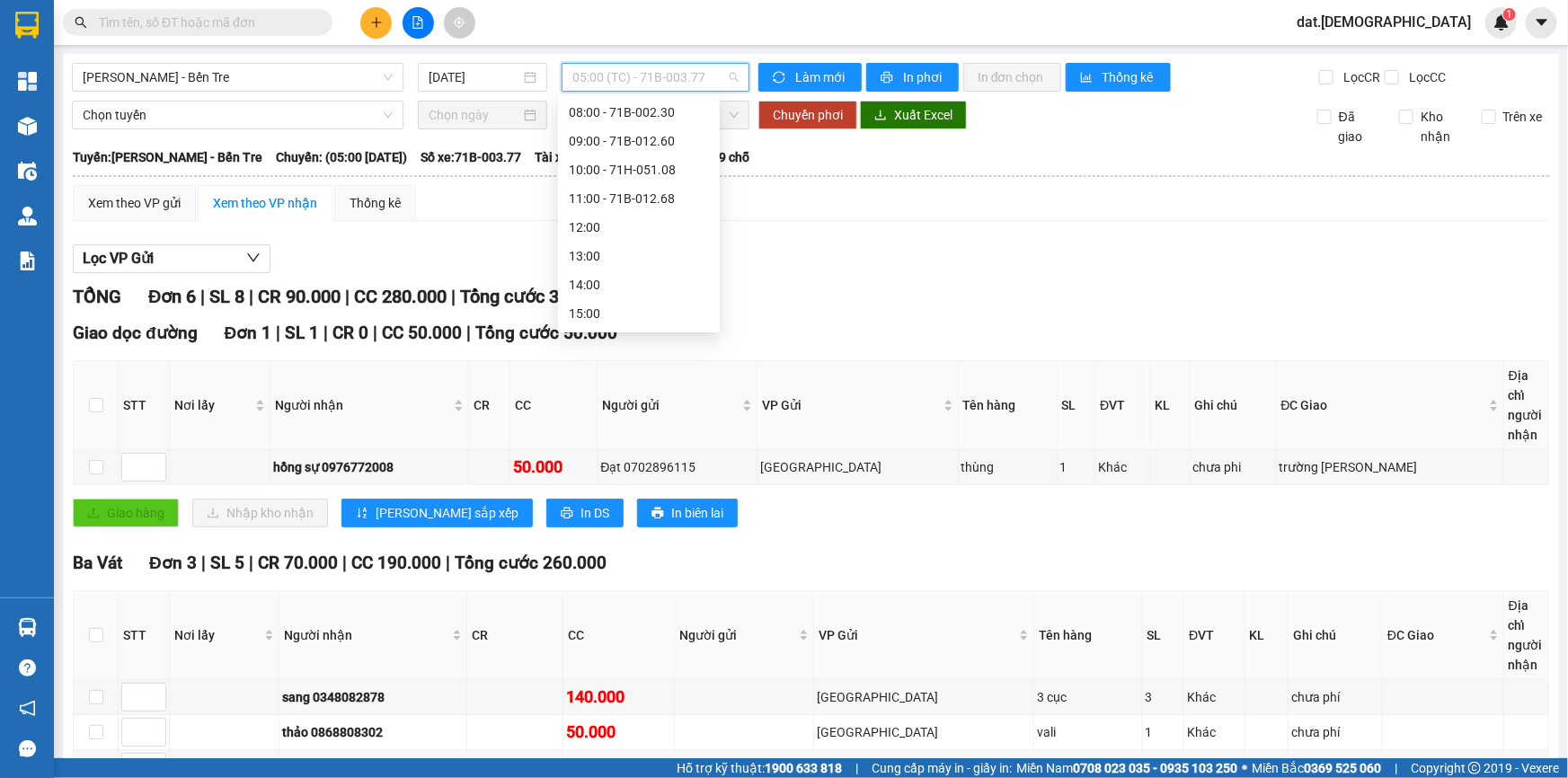
scroll to position [200, 0]
click at [629, 114] on div "11:00 - 71B-012.68" at bounding box center [638, 114] width 141 height 20
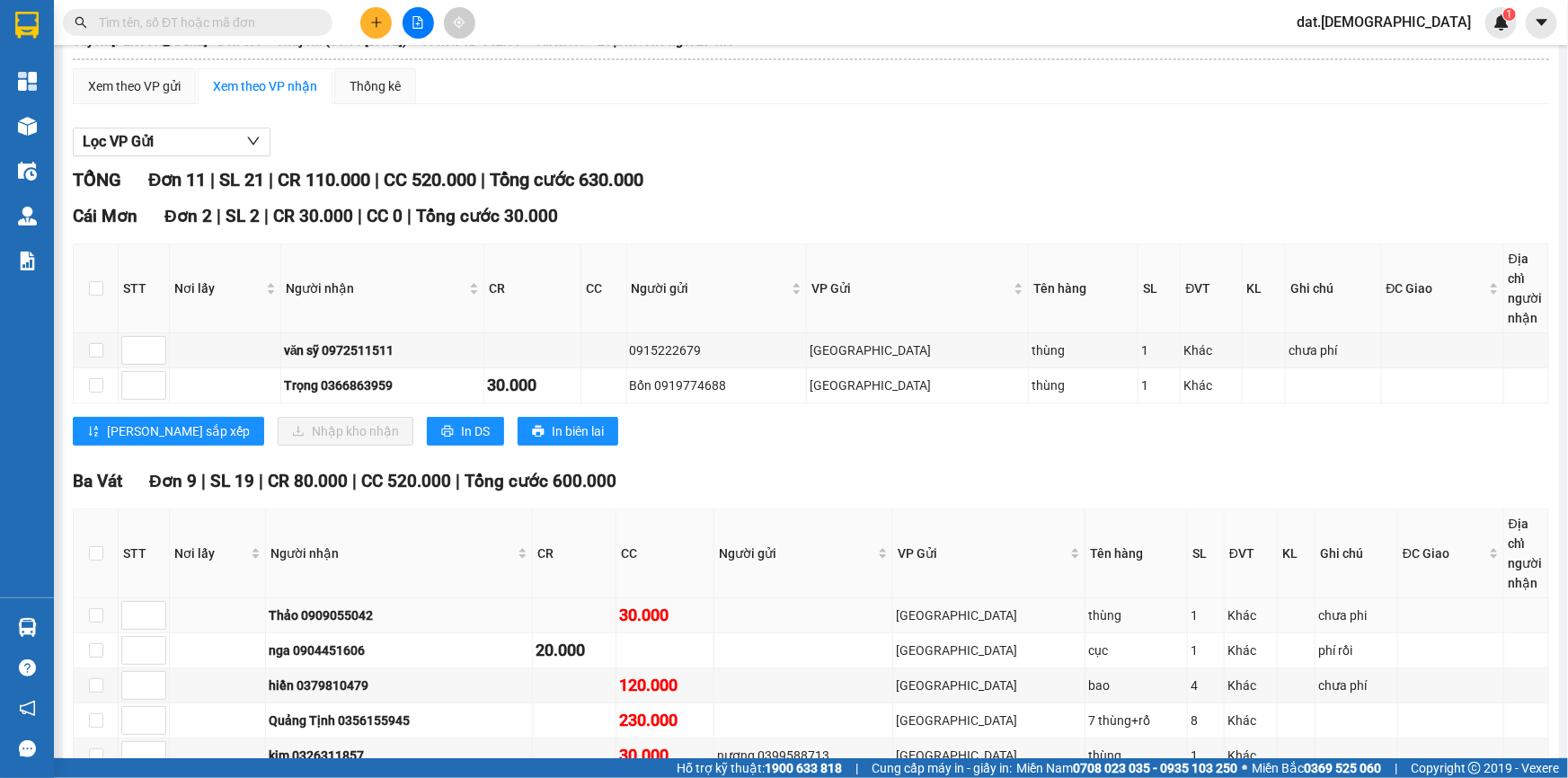
scroll to position [116, 0]
click at [140, 83] on div "Xem theo VP gửi" at bounding box center [134, 87] width 93 height 20
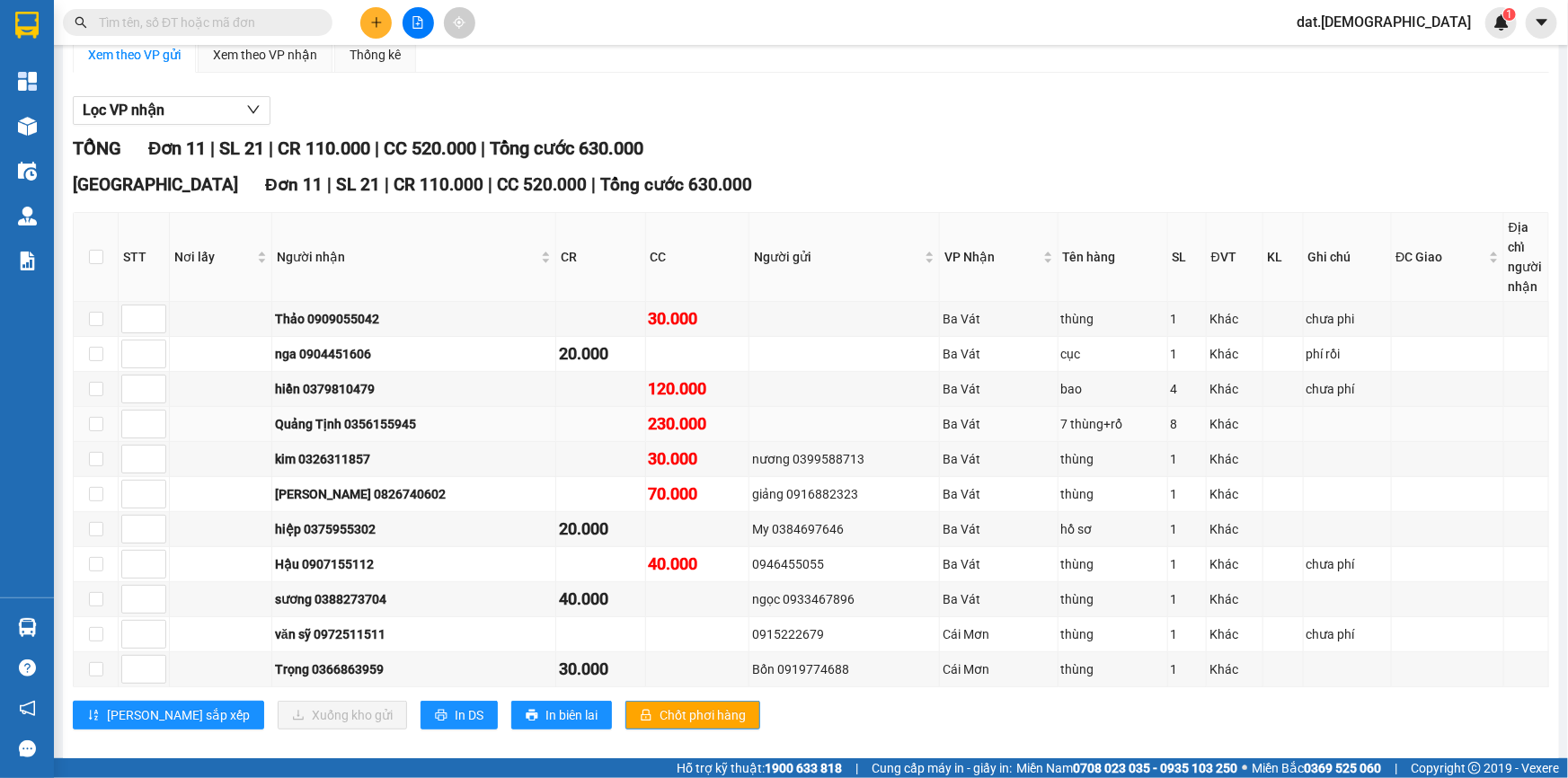
scroll to position [167, 0]
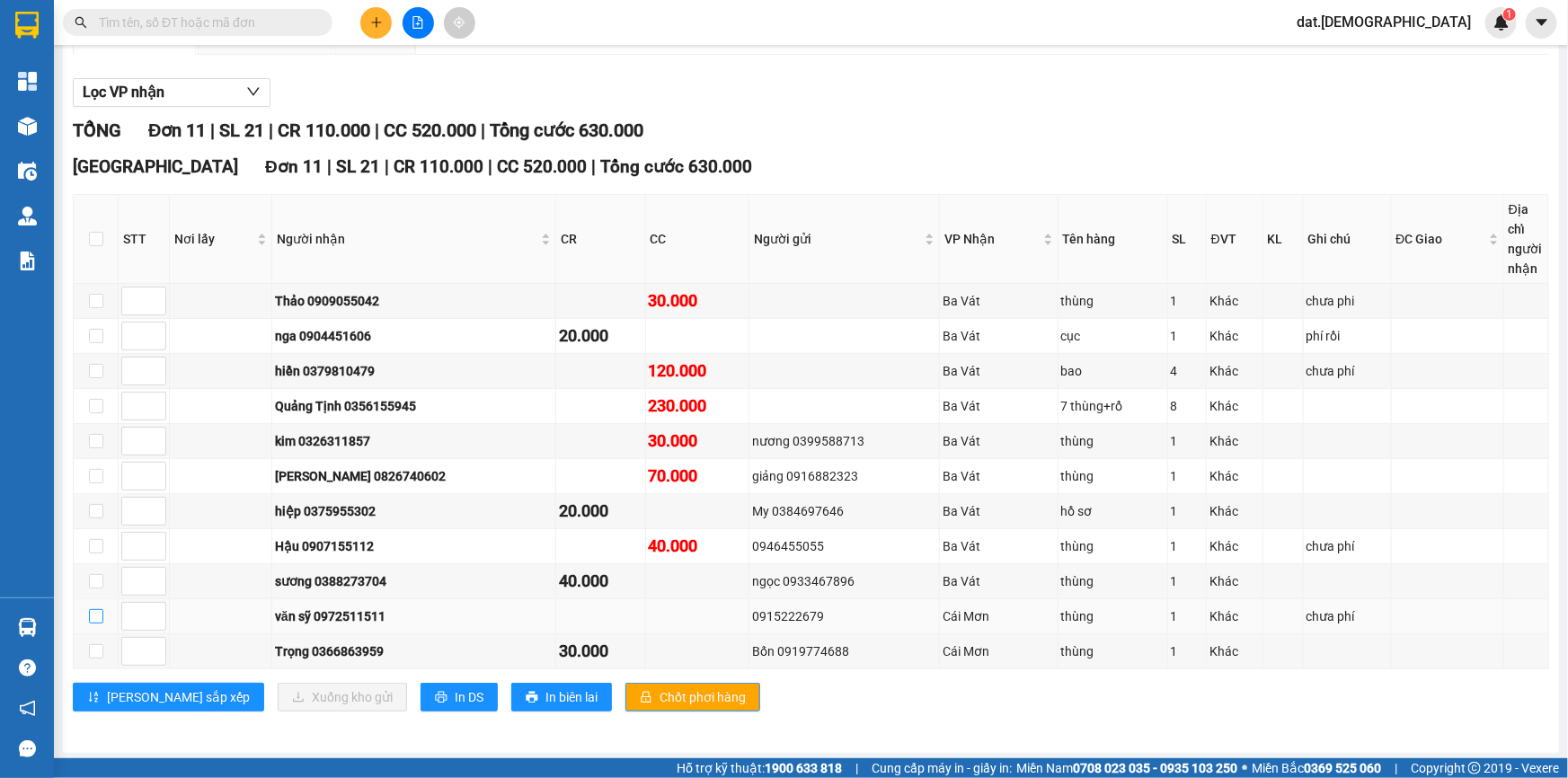
click at [90, 609] on input "checkbox" at bounding box center [96, 616] width 14 height 14
checkbox input "true"
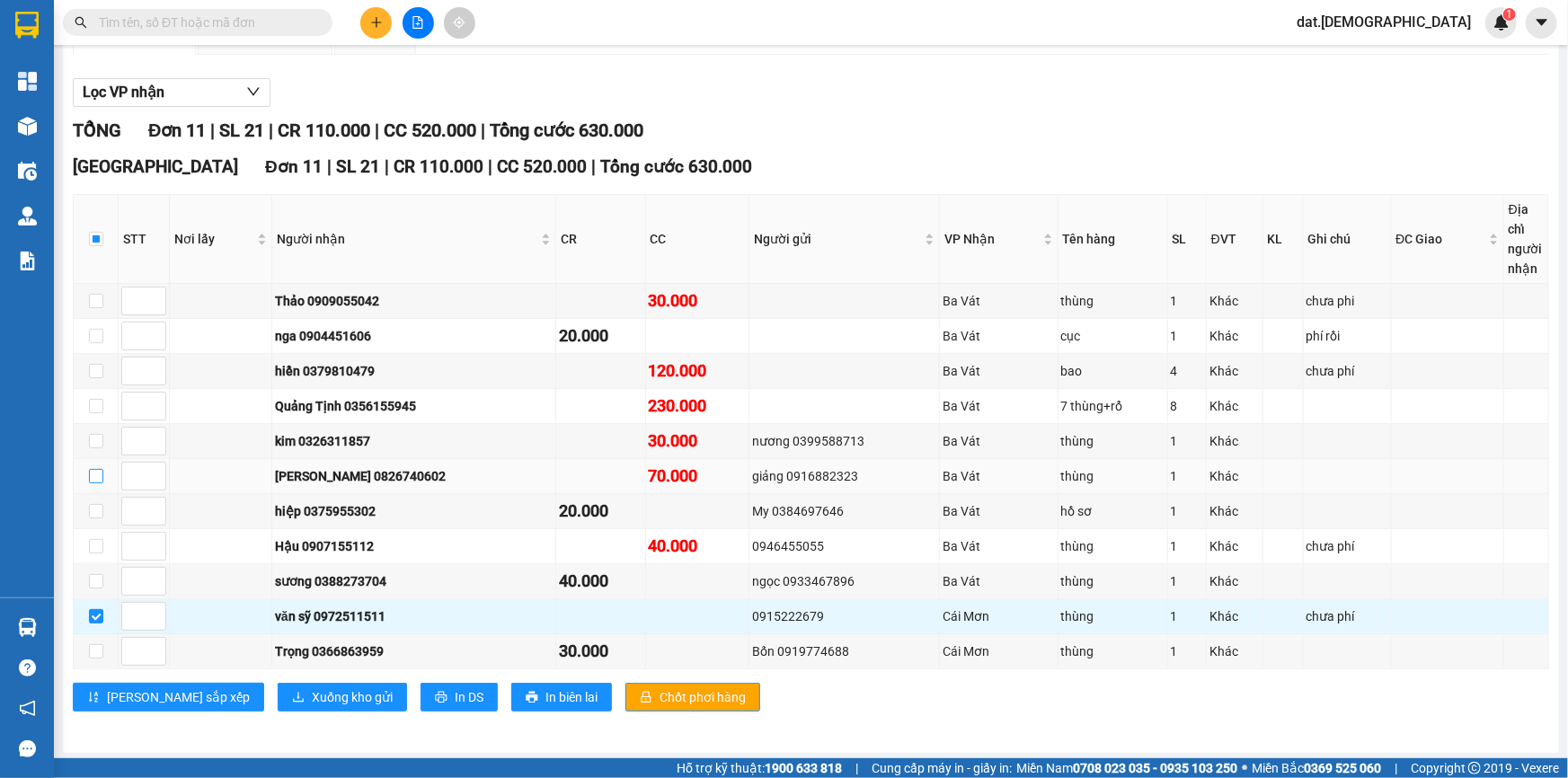
click at [93, 475] on input "checkbox" at bounding box center [96, 476] width 14 height 14
checkbox input "true"
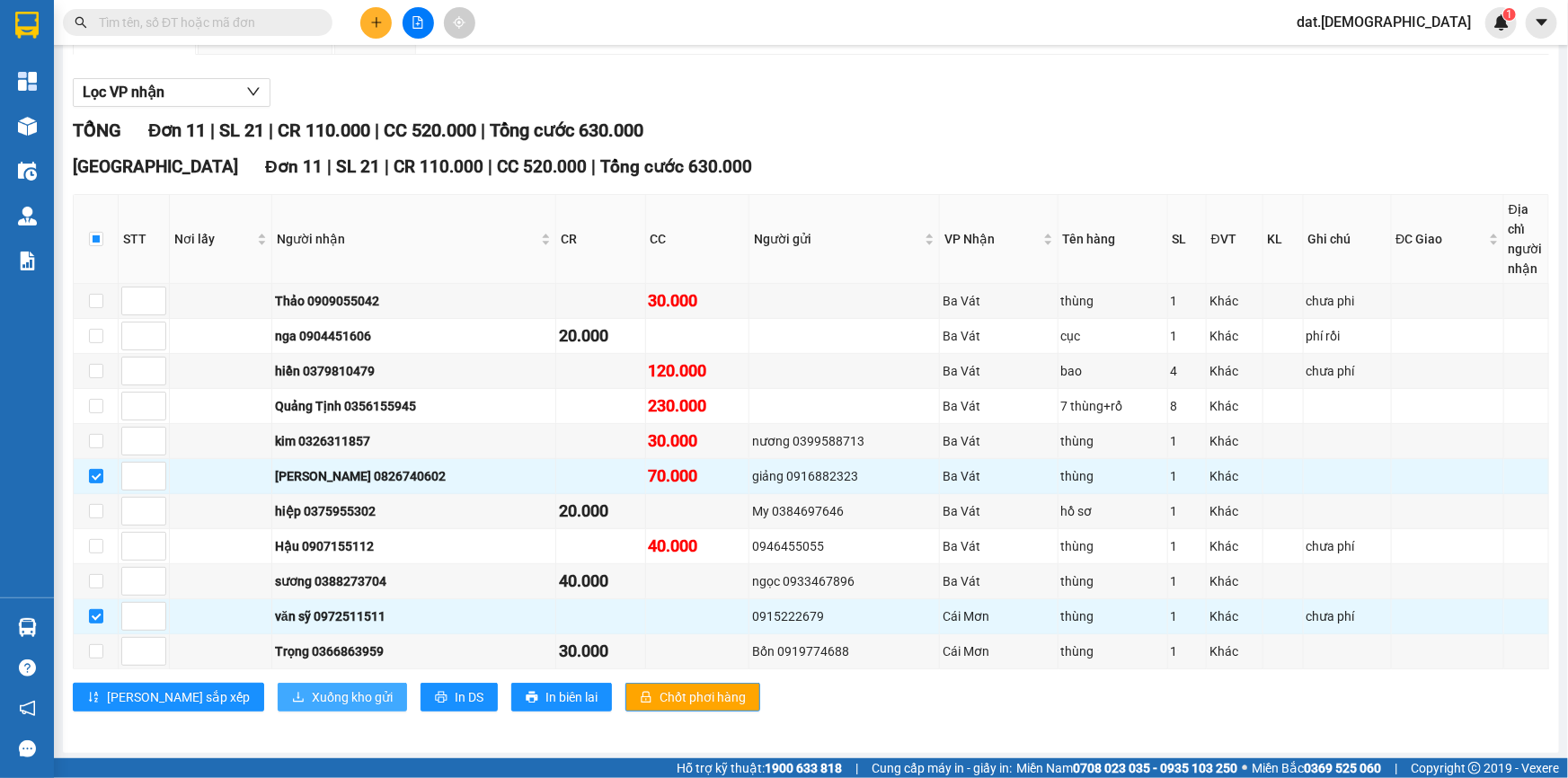
click at [312, 687] on span "Xuống kho gửi" at bounding box center [352, 697] width 81 height 20
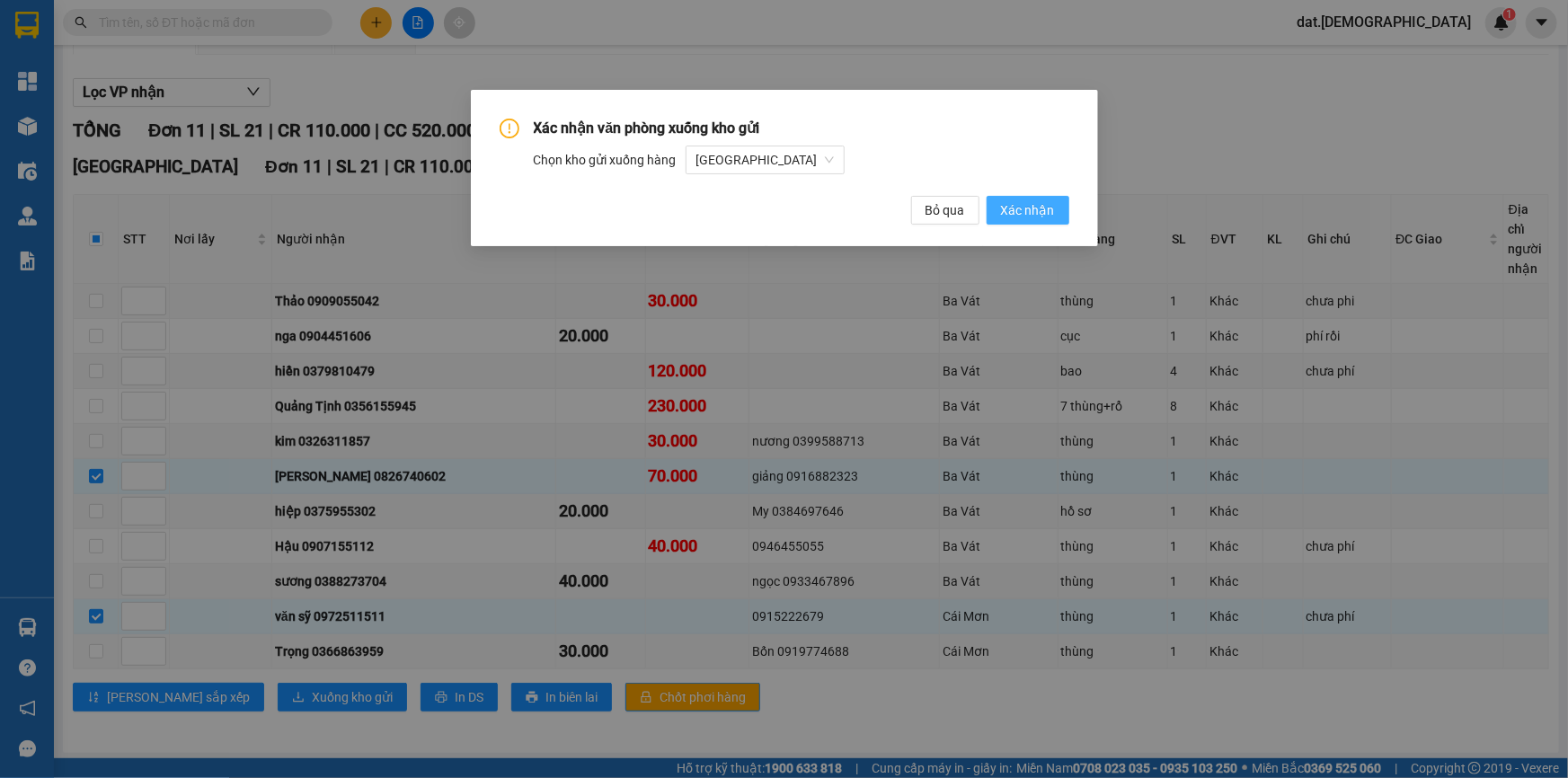
click at [1024, 207] on span "Xác nhận" at bounding box center [1027, 210] width 54 height 20
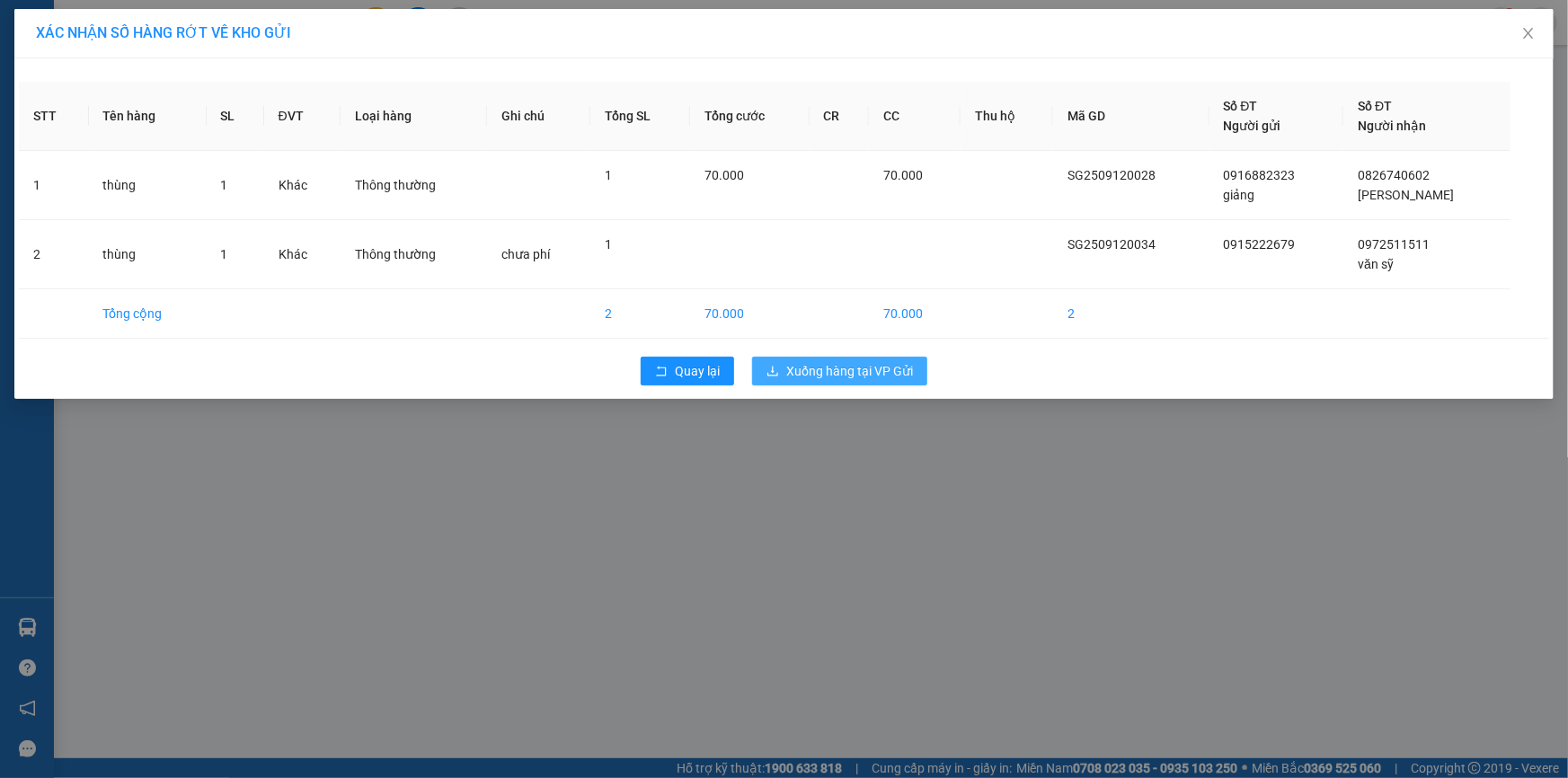
click at [863, 375] on span "Xuống hàng tại VP Gửi" at bounding box center [849, 371] width 127 height 20
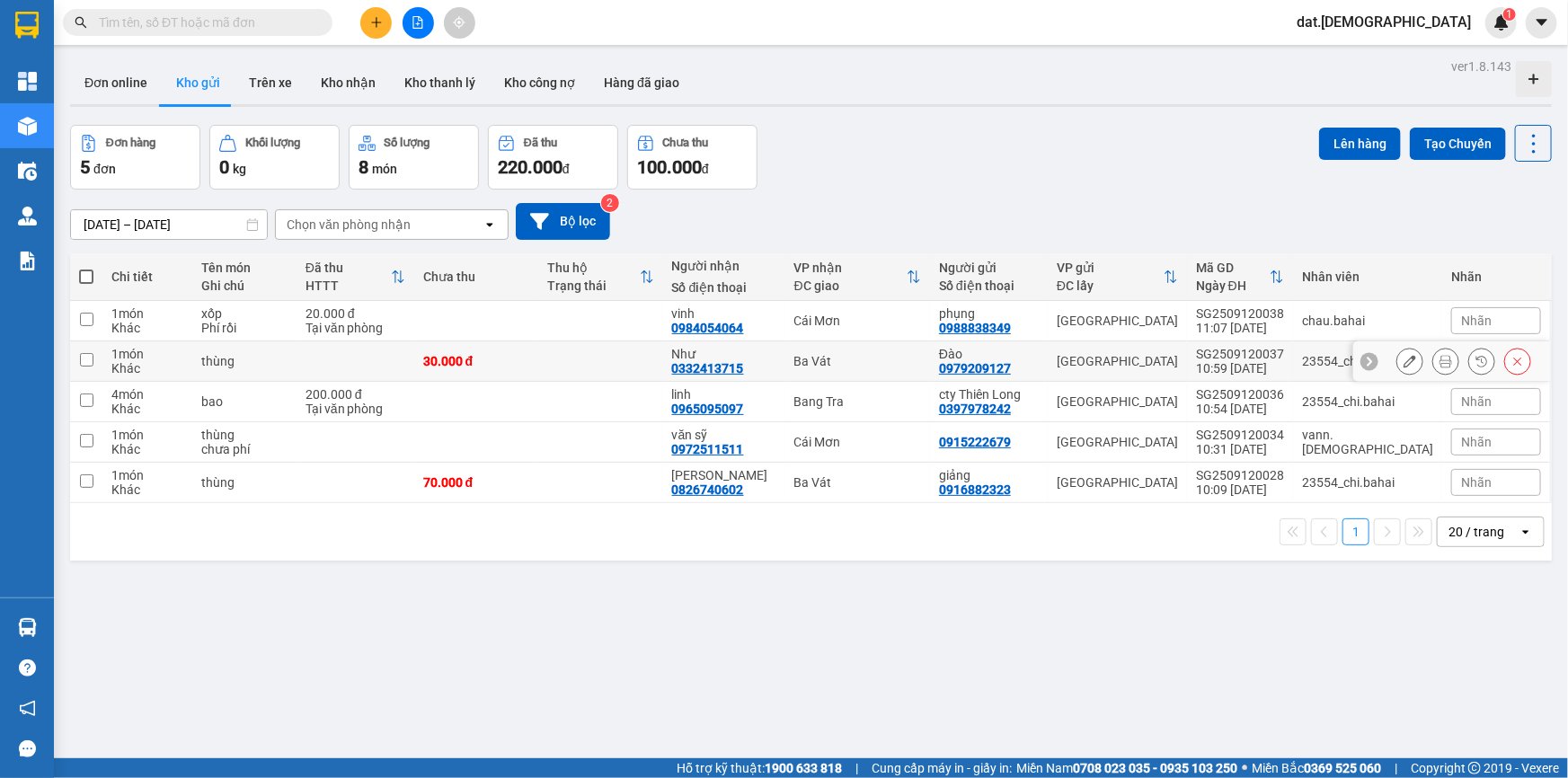
click at [530, 363] on div "30.000 đ" at bounding box center [476, 361] width 107 height 14
checkbox input "true"
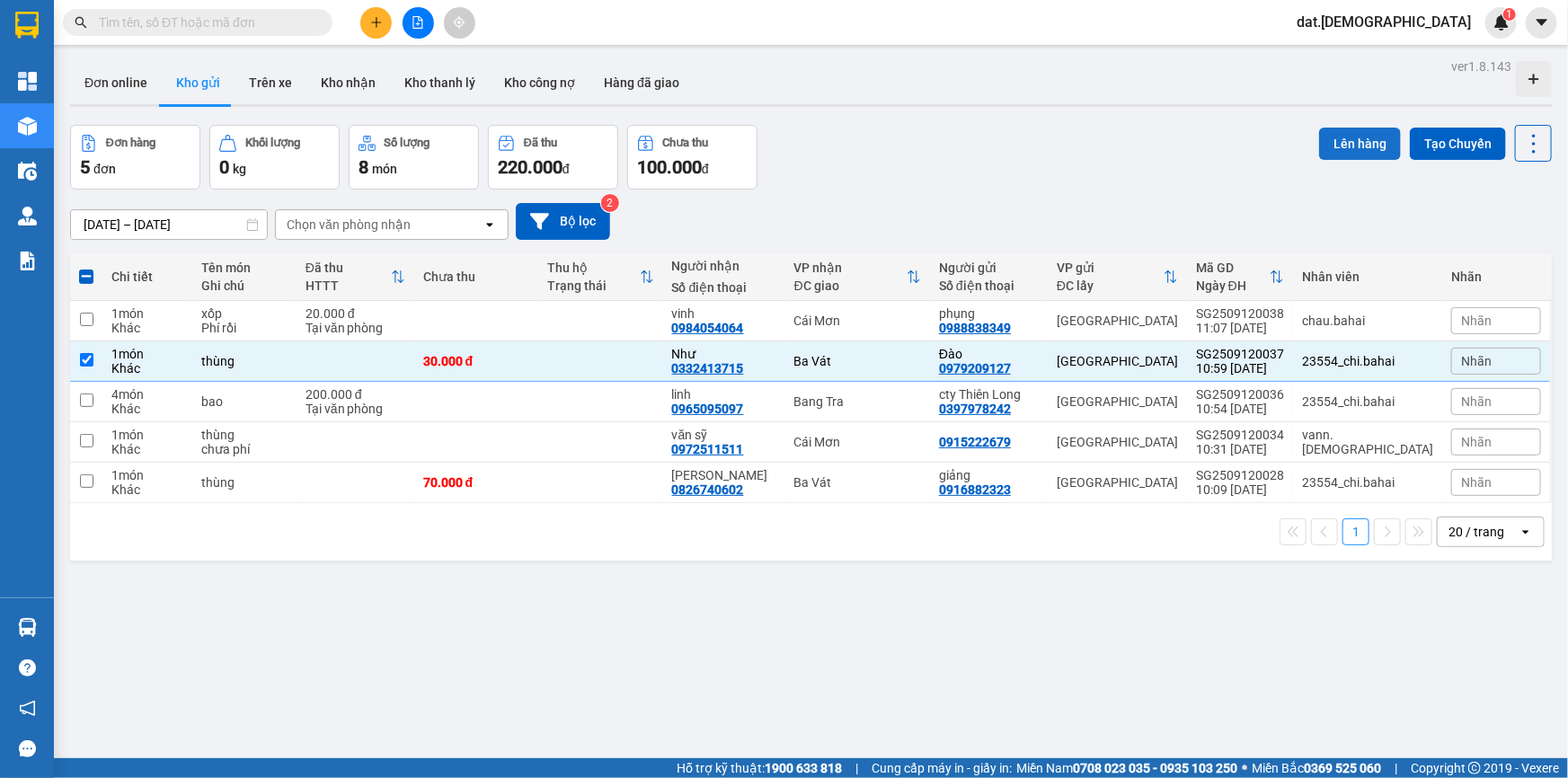
click at [1341, 143] on button "Lên hàng" at bounding box center [1360, 144] width 82 height 32
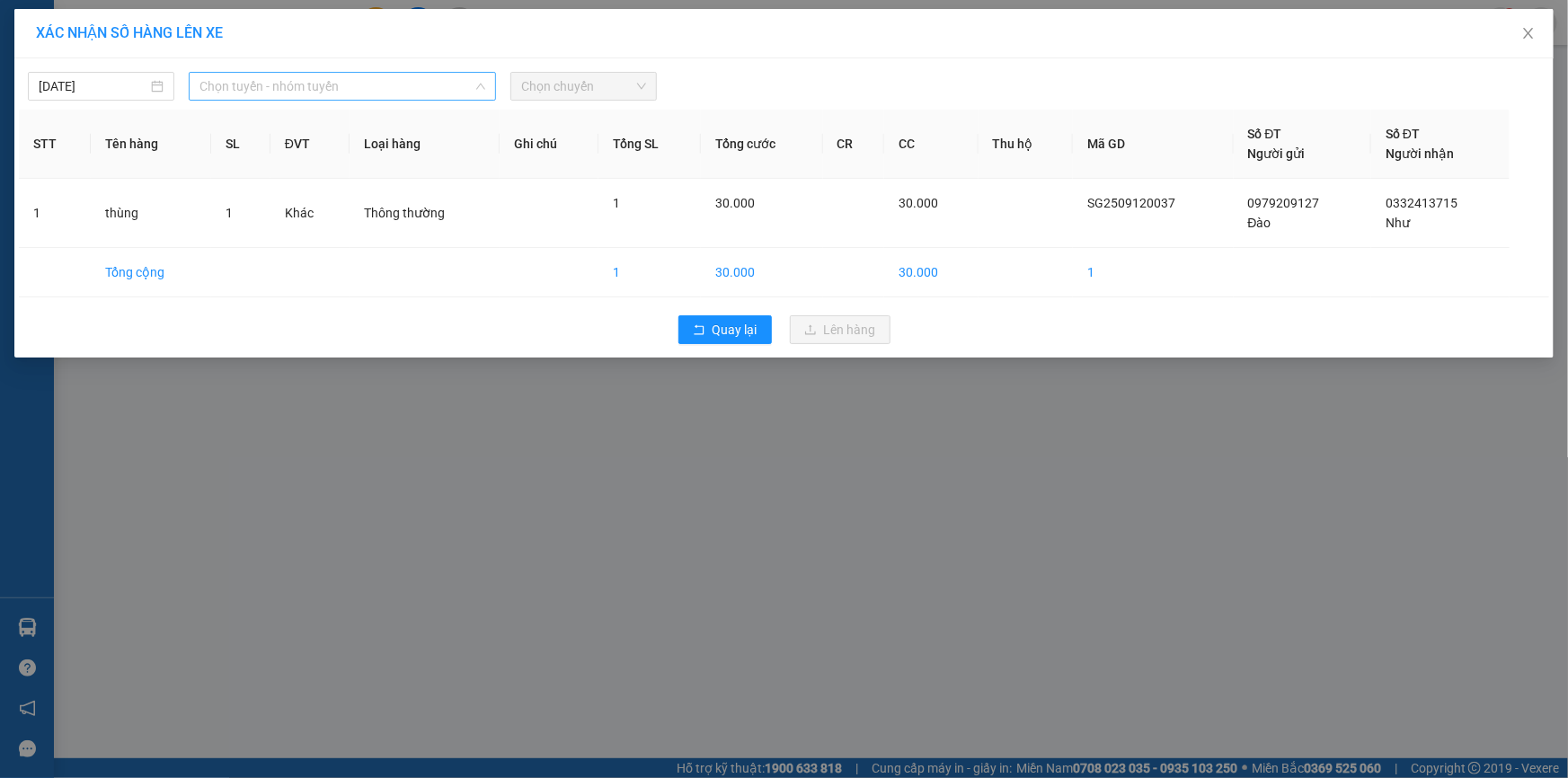
click at [351, 73] on span "Chọn tuyến - nhóm tuyến" at bounding box center [342, 86] width 285 height 27
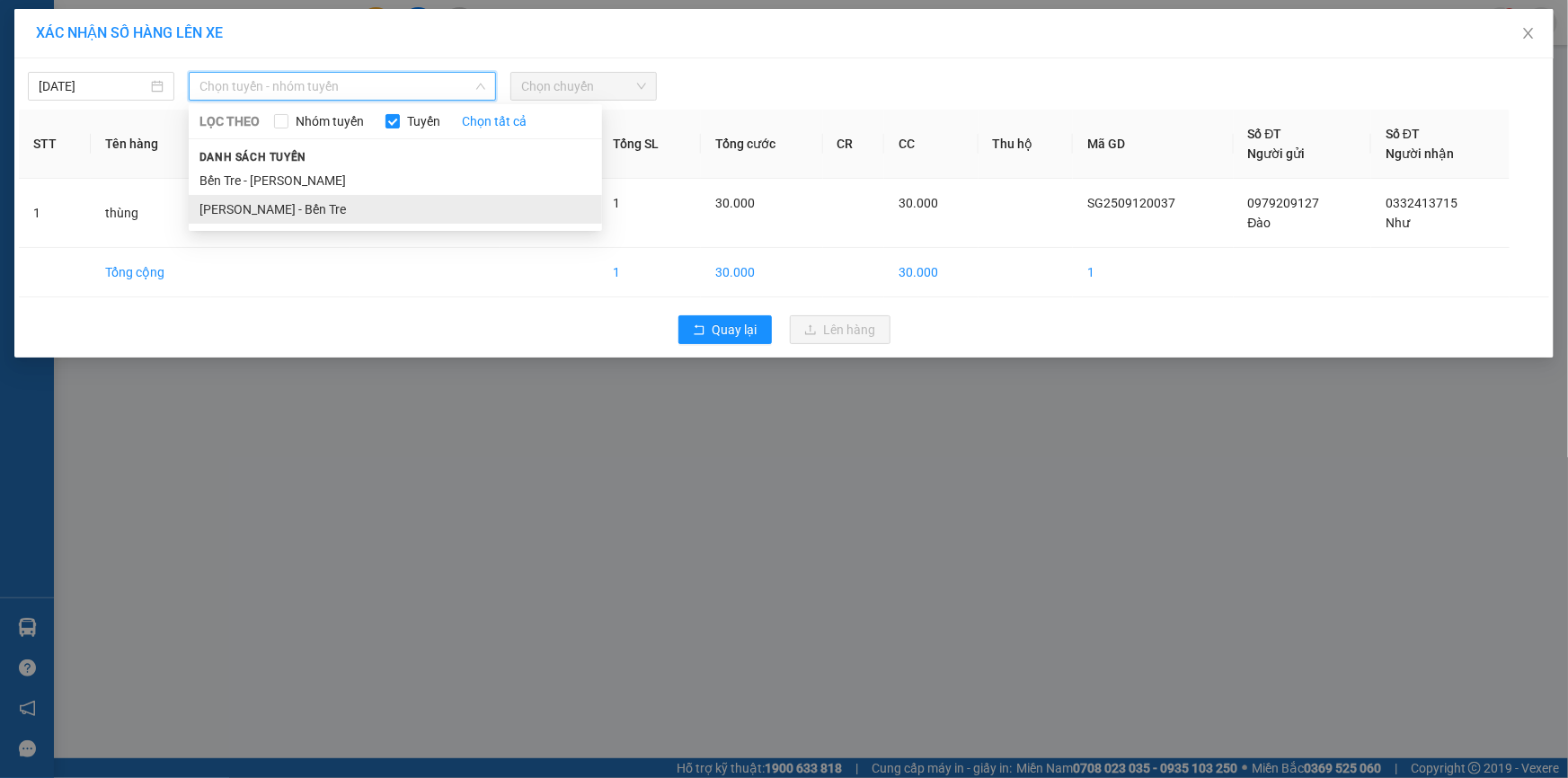
click at [299, 211] on li "[PERSON_NAME] - Bến Tre" at bounding box center [395, 208] width 413 height 29
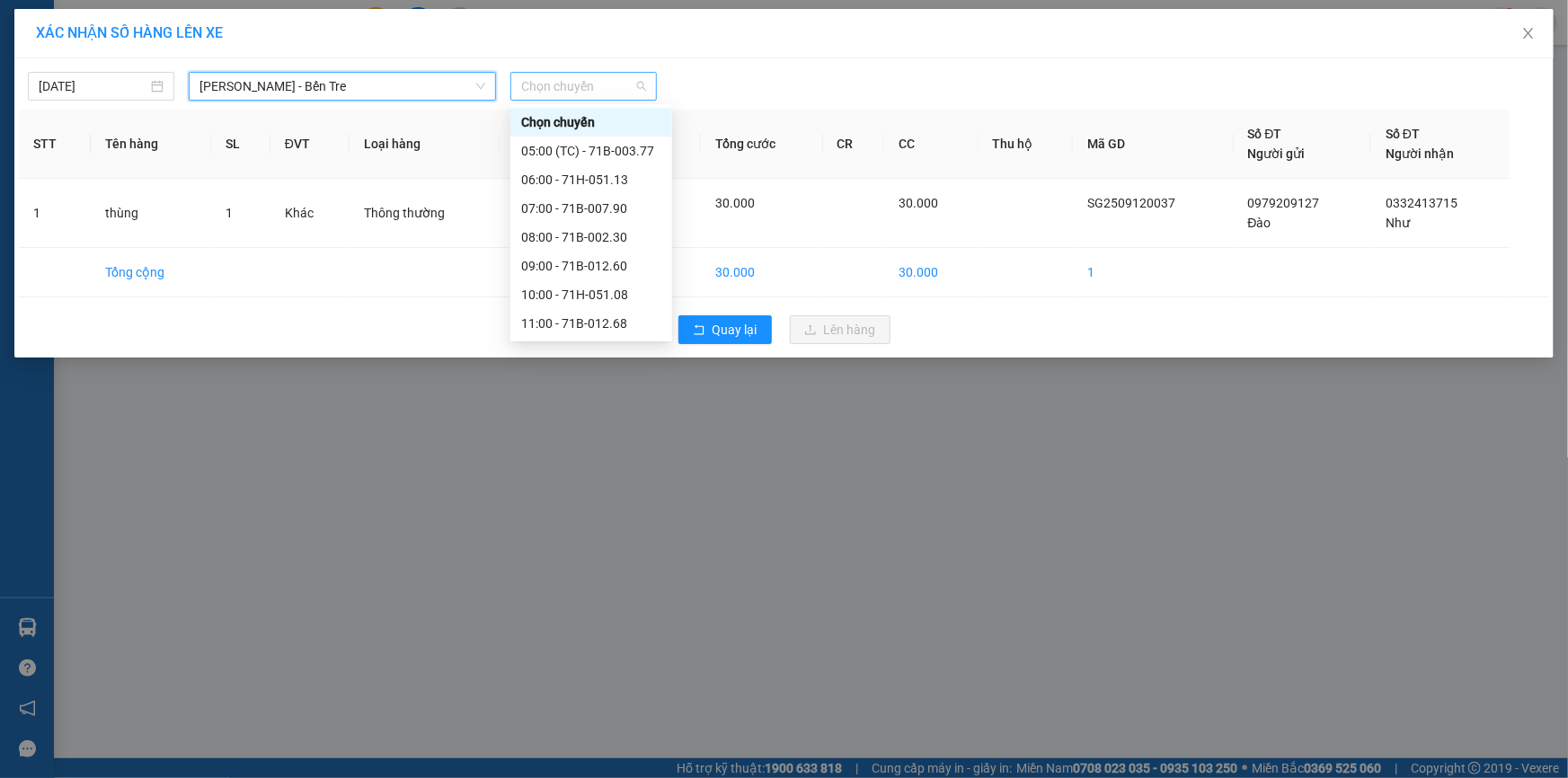
click at [584, 87] on span "Chọn chuyến" at bounding box center [583, 86] width 125 height 27
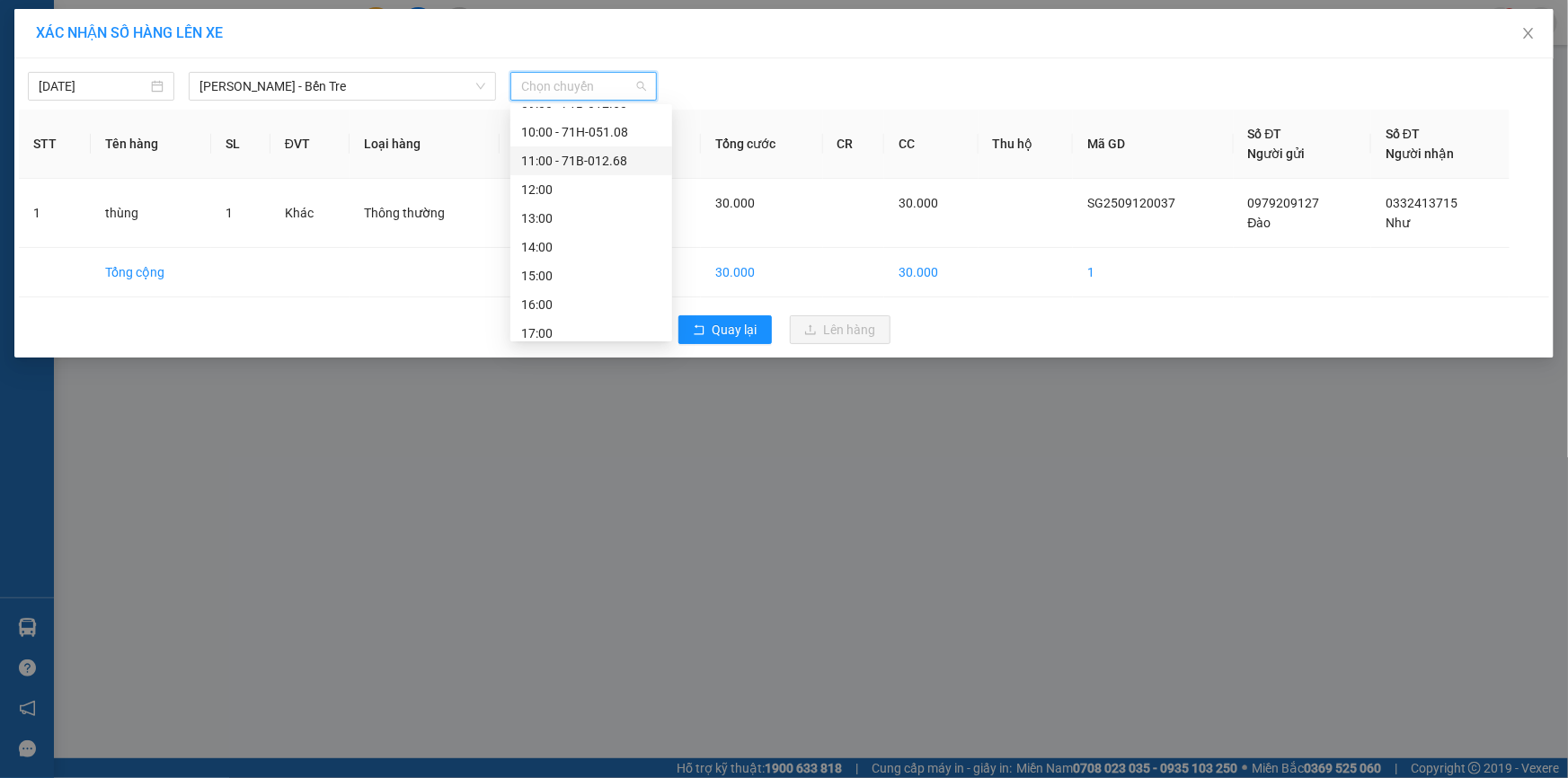
click at [606, 154] on div "11:00 - 71B-012.68" at bounding box center [590, 161] width 141 height 20
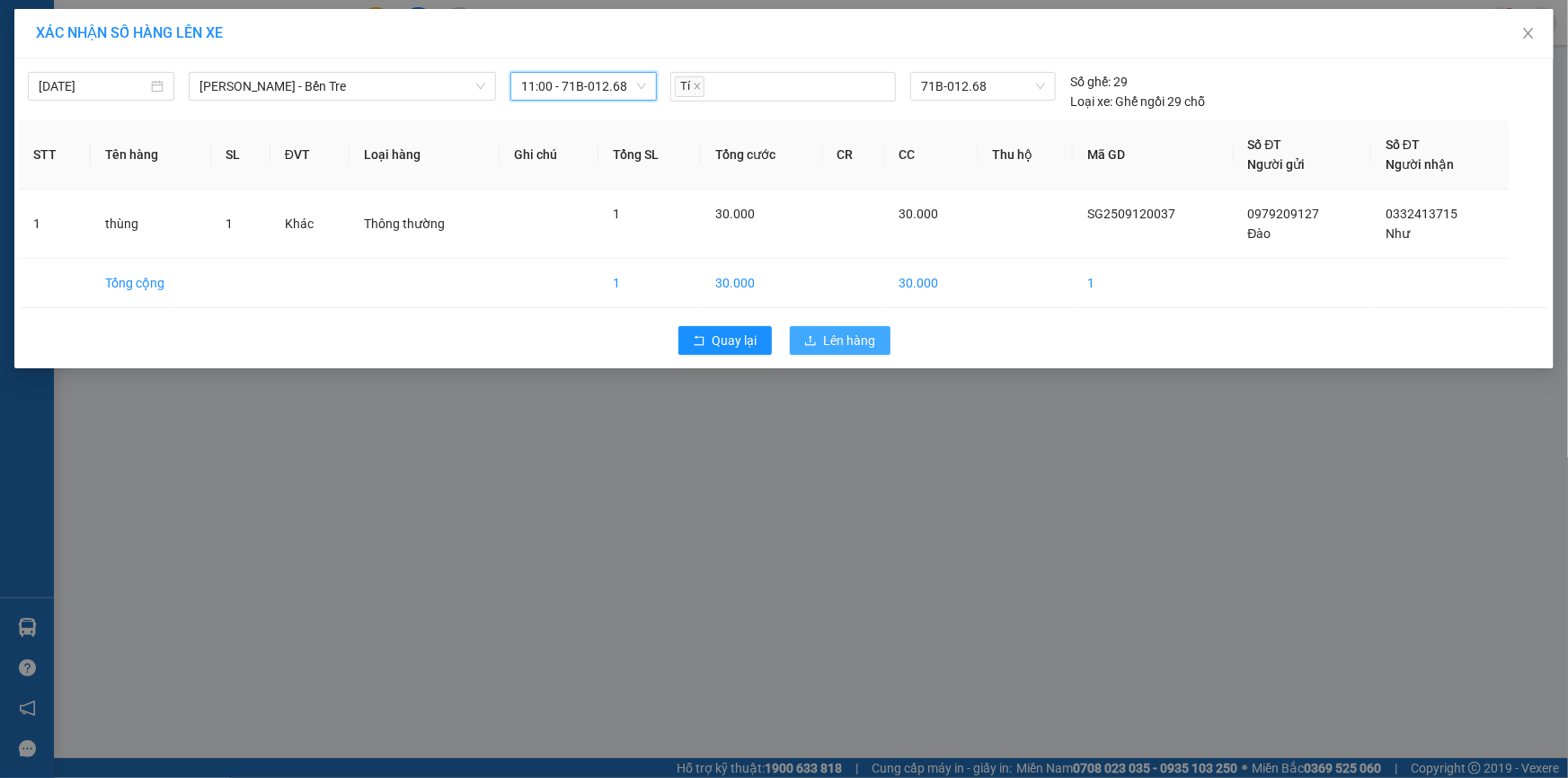
click at [853, 338] on span "Lên hàng" at bounding box center [850, 340] width 52 height 20
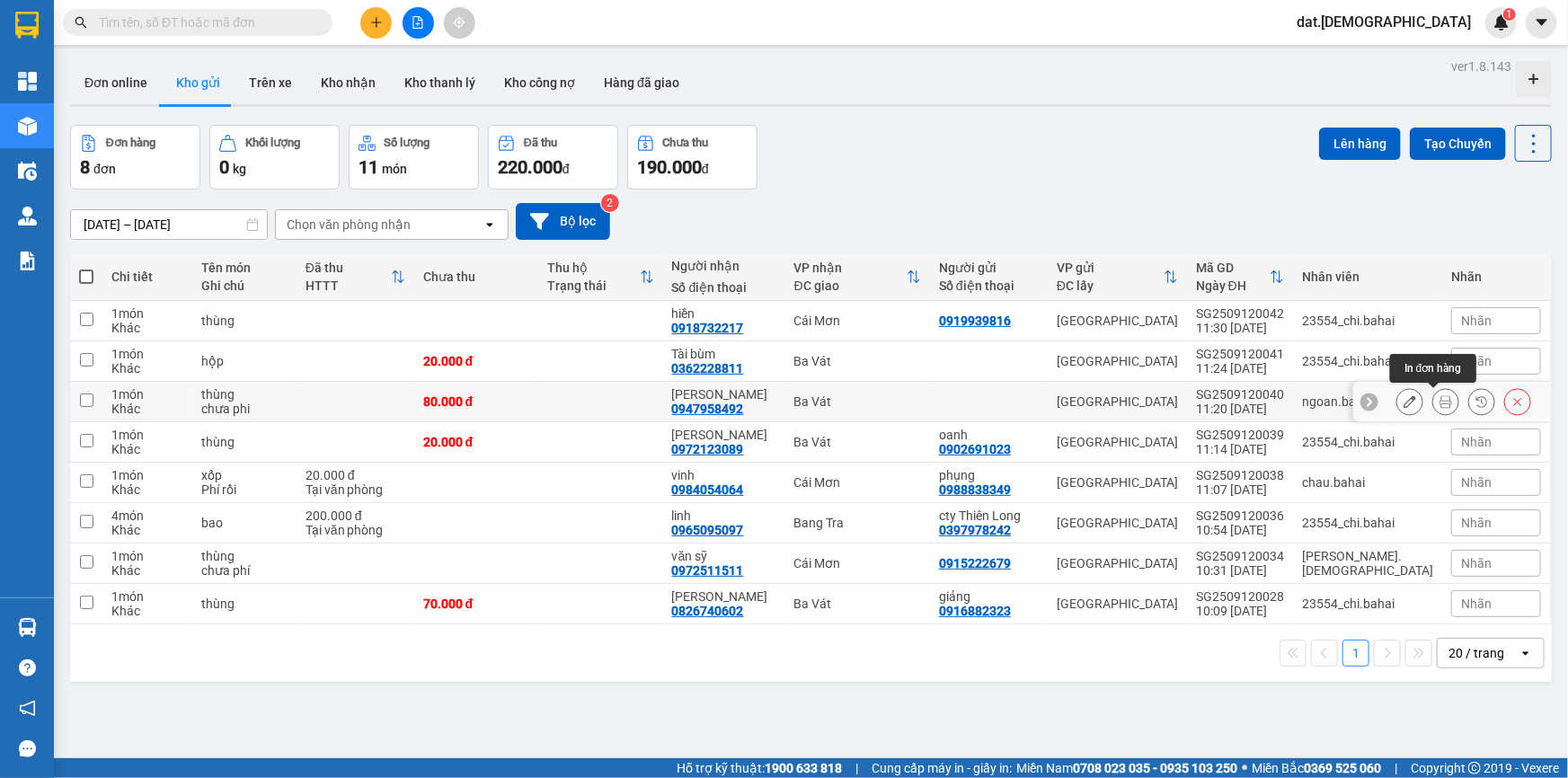
click at [1439, 400] on icon at bounding box center [1445, 401] width 13 height 13
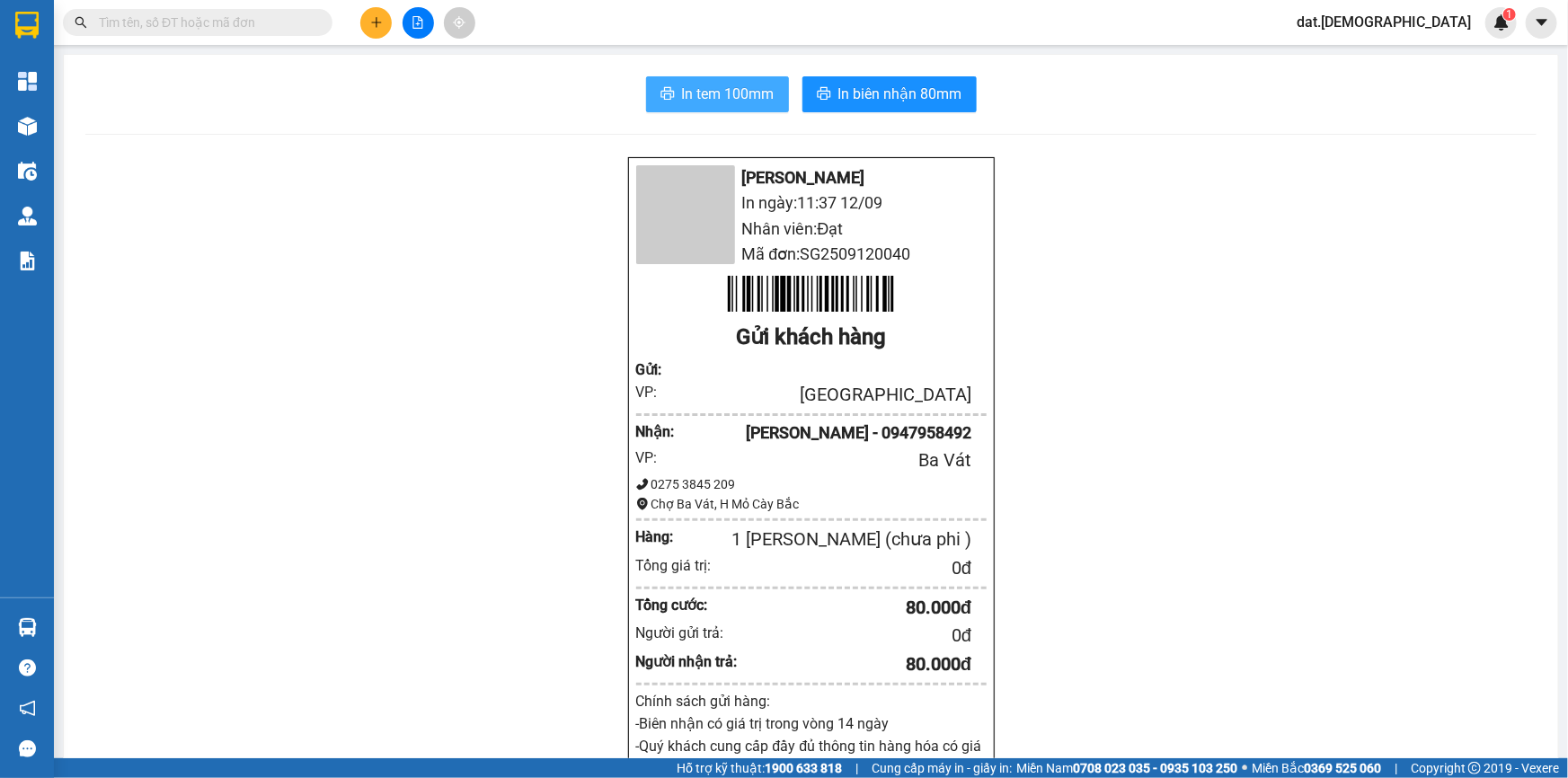
click at [705, 98] on span "In tem 100mm" at bounding box center [728, 94] width 93 height 23
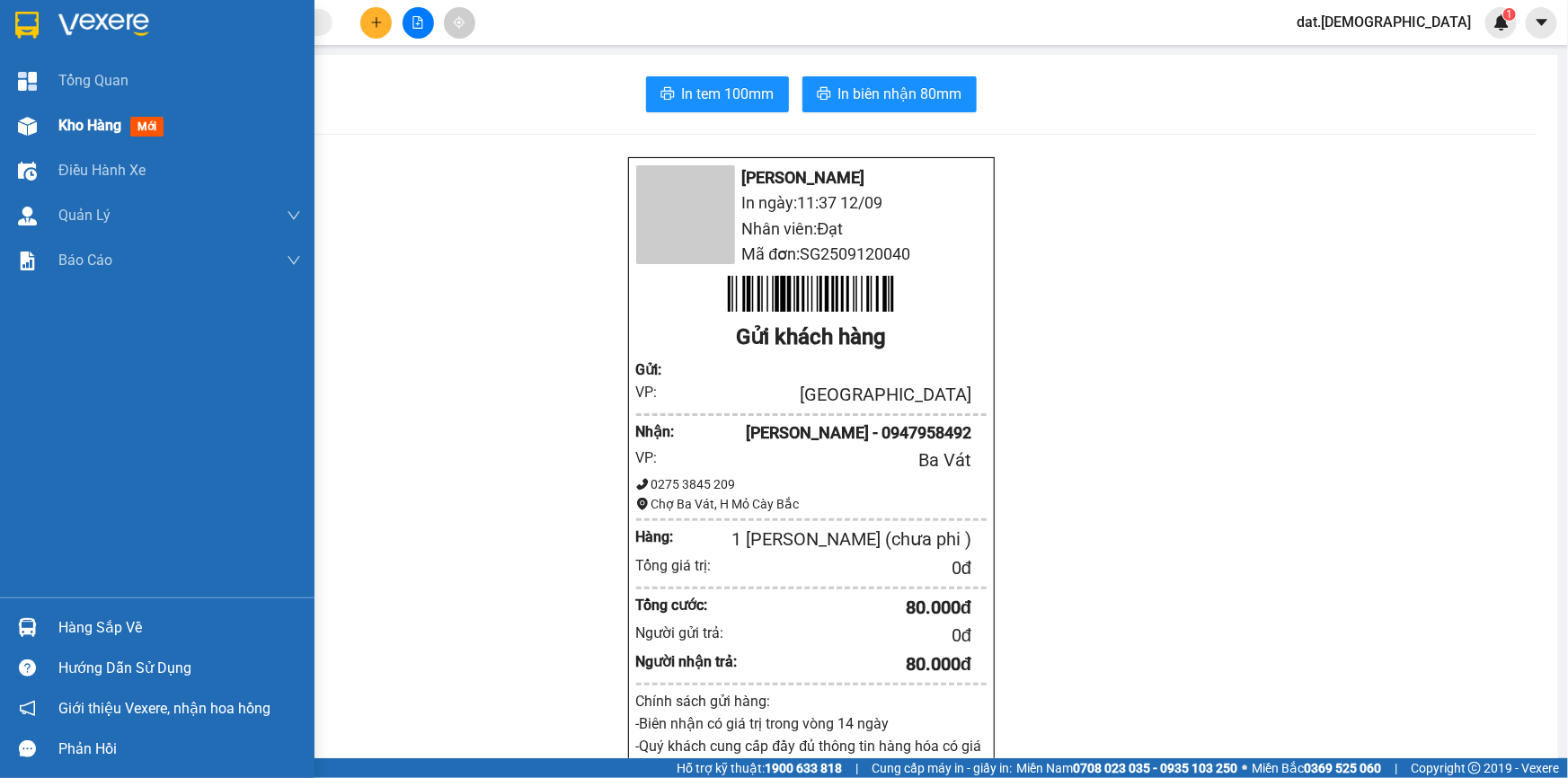
click at [157, 130] on span "mới" at bounding box center [147, 127] width 33 height 20
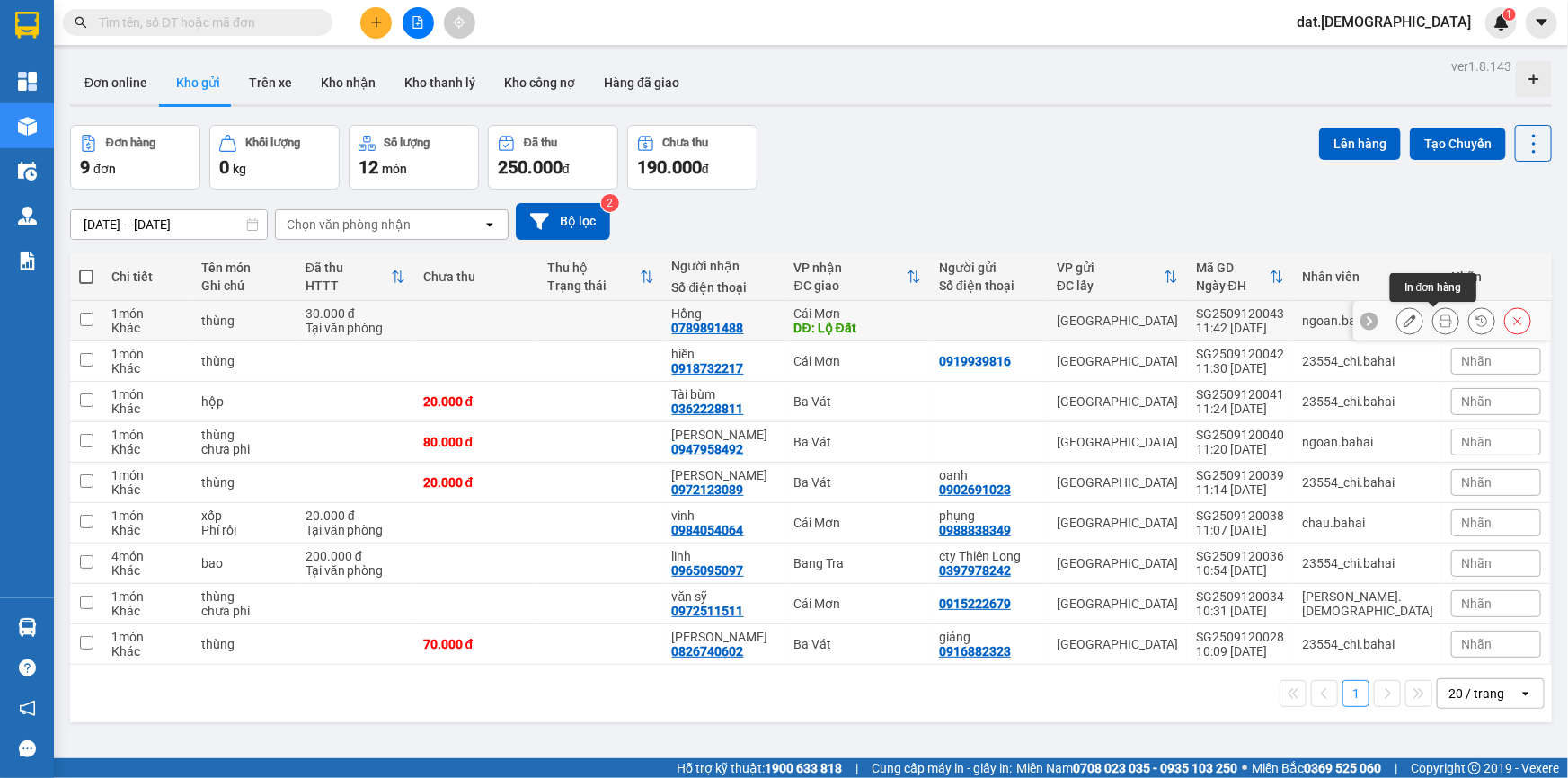
click at [1439, 316] on icon at bounding box center [1445, 320] width 13 height 13
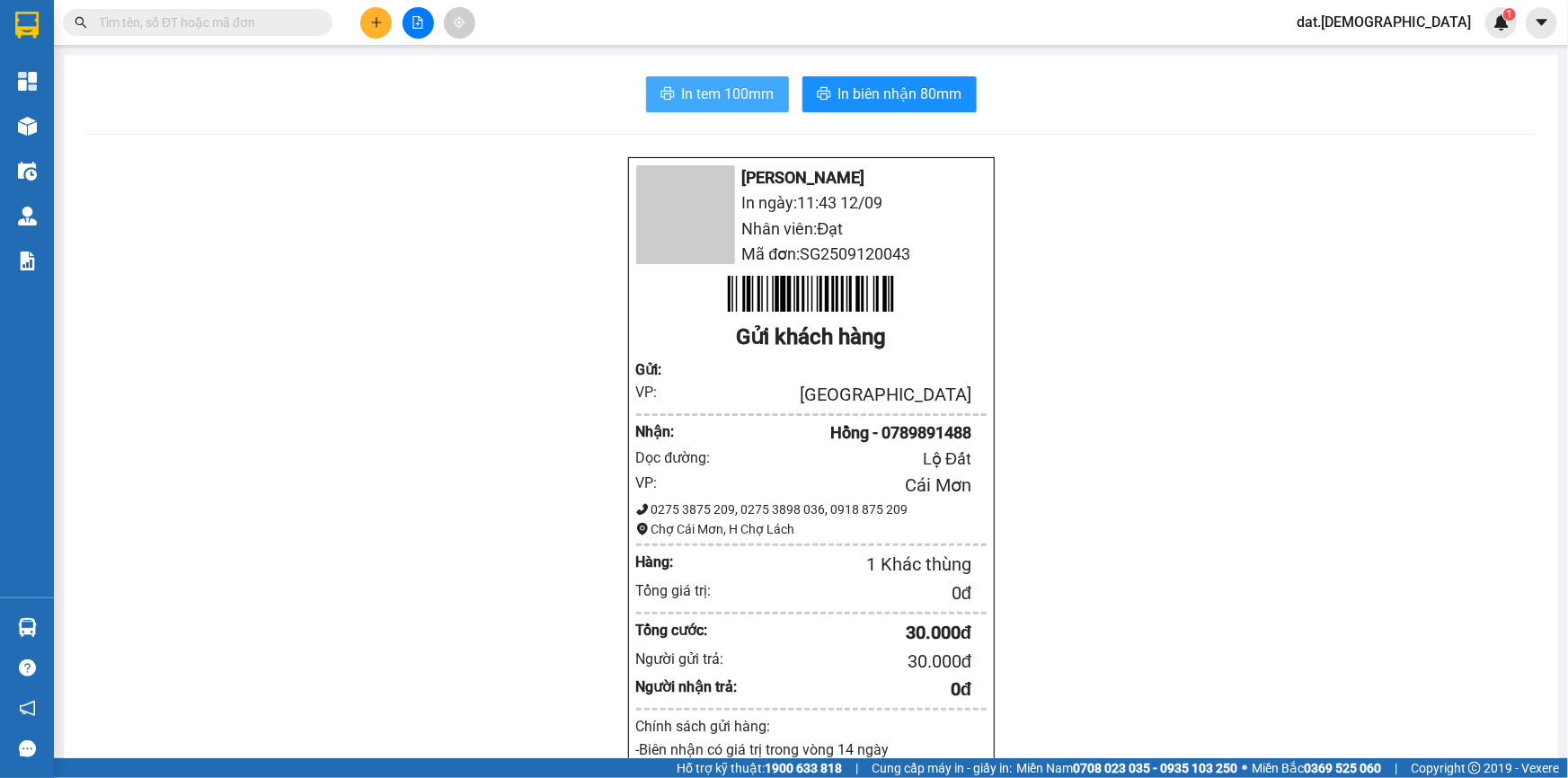
click at [715, 88] on span "In tem 100mm" at bounding box center [728, 94] width 93 height 23
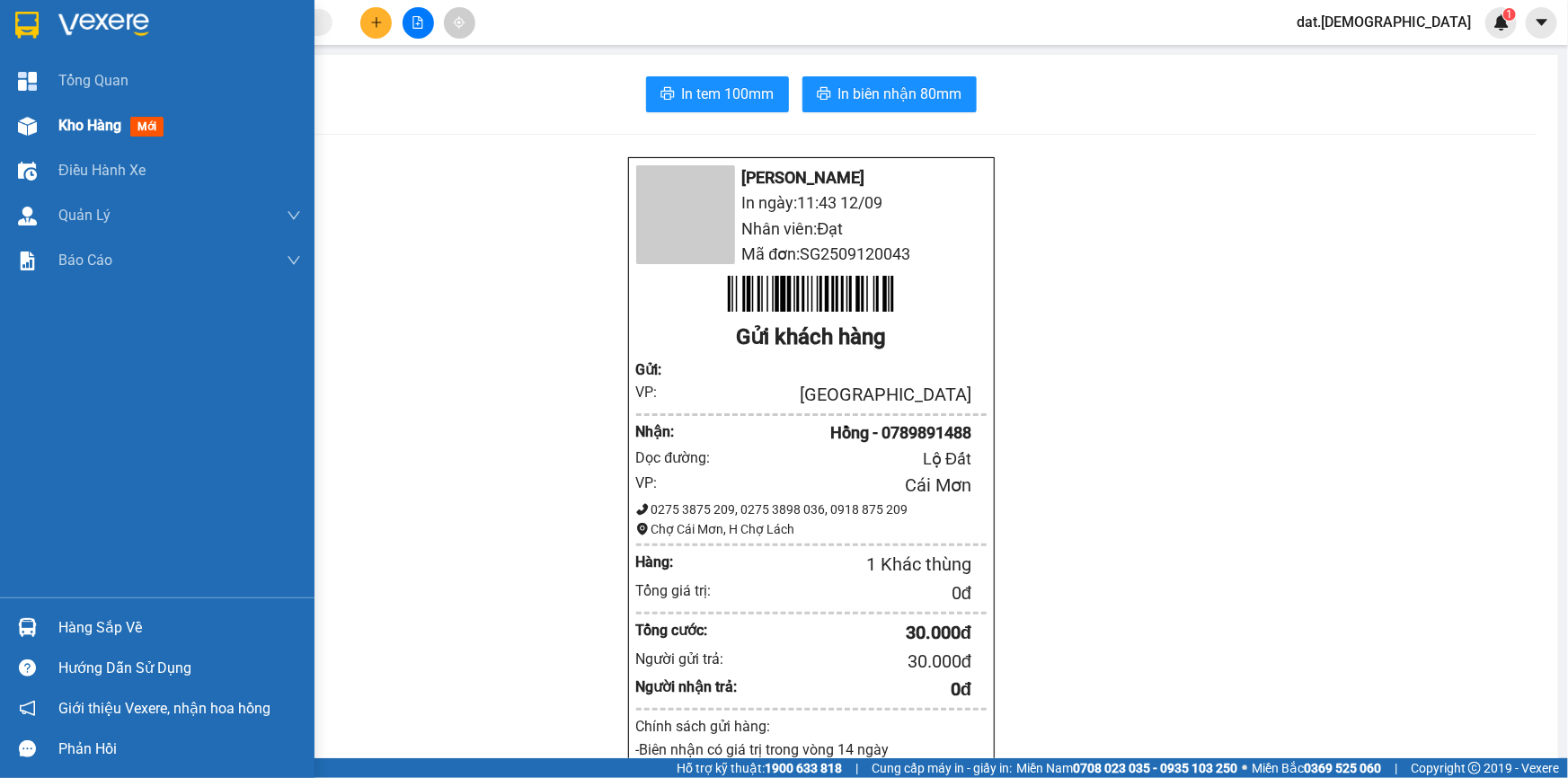
click at [158, 120] on span "mới" at bounding box center [147, 127] width 33 height 20
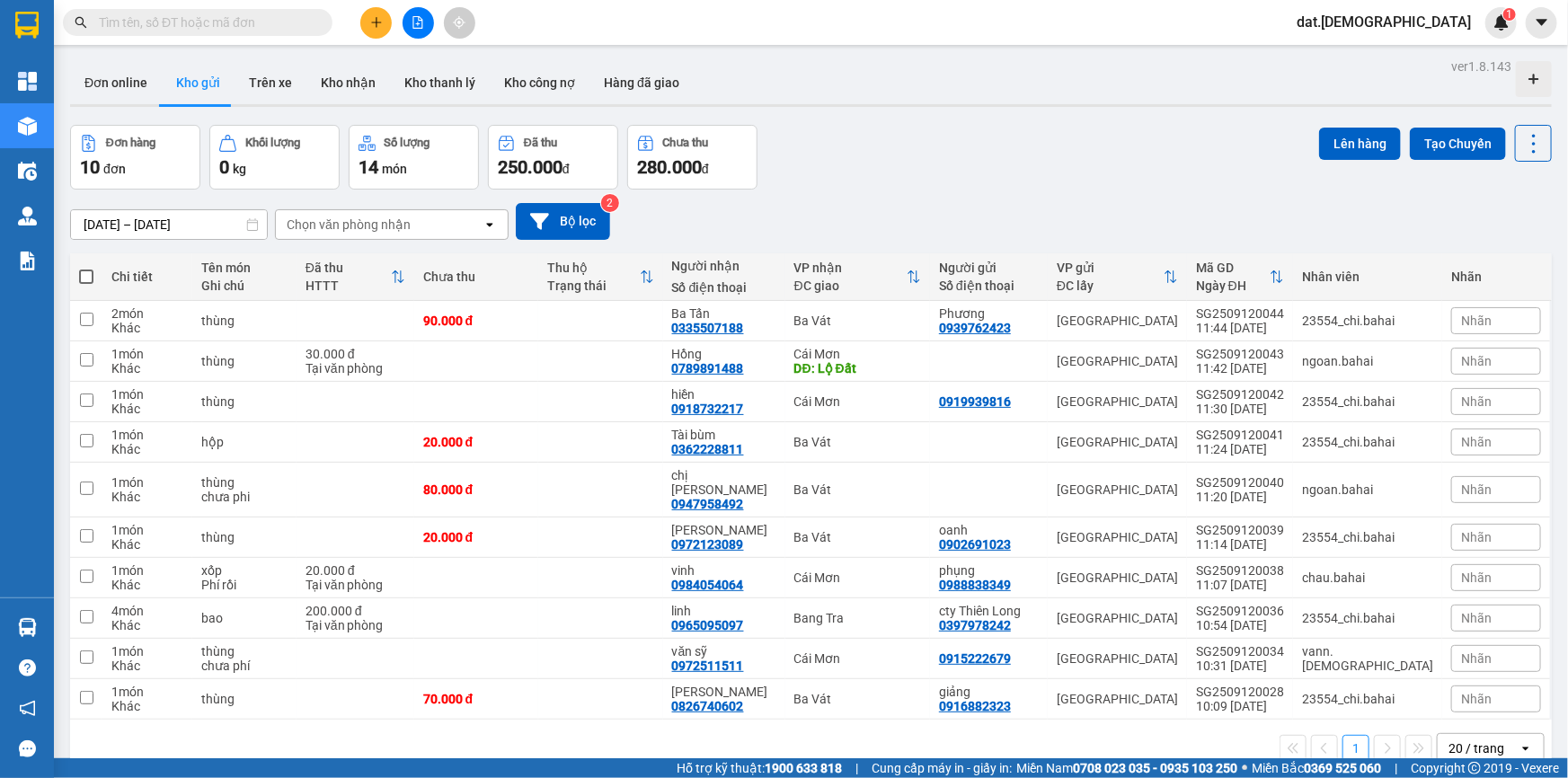
click at [90, 276] on span at bounding box center [86, 276] width 14 height 14
click at [86, 267] on input "checkbox" at bounding box center [86, 267] width 0 height 0
checkbox input "true"
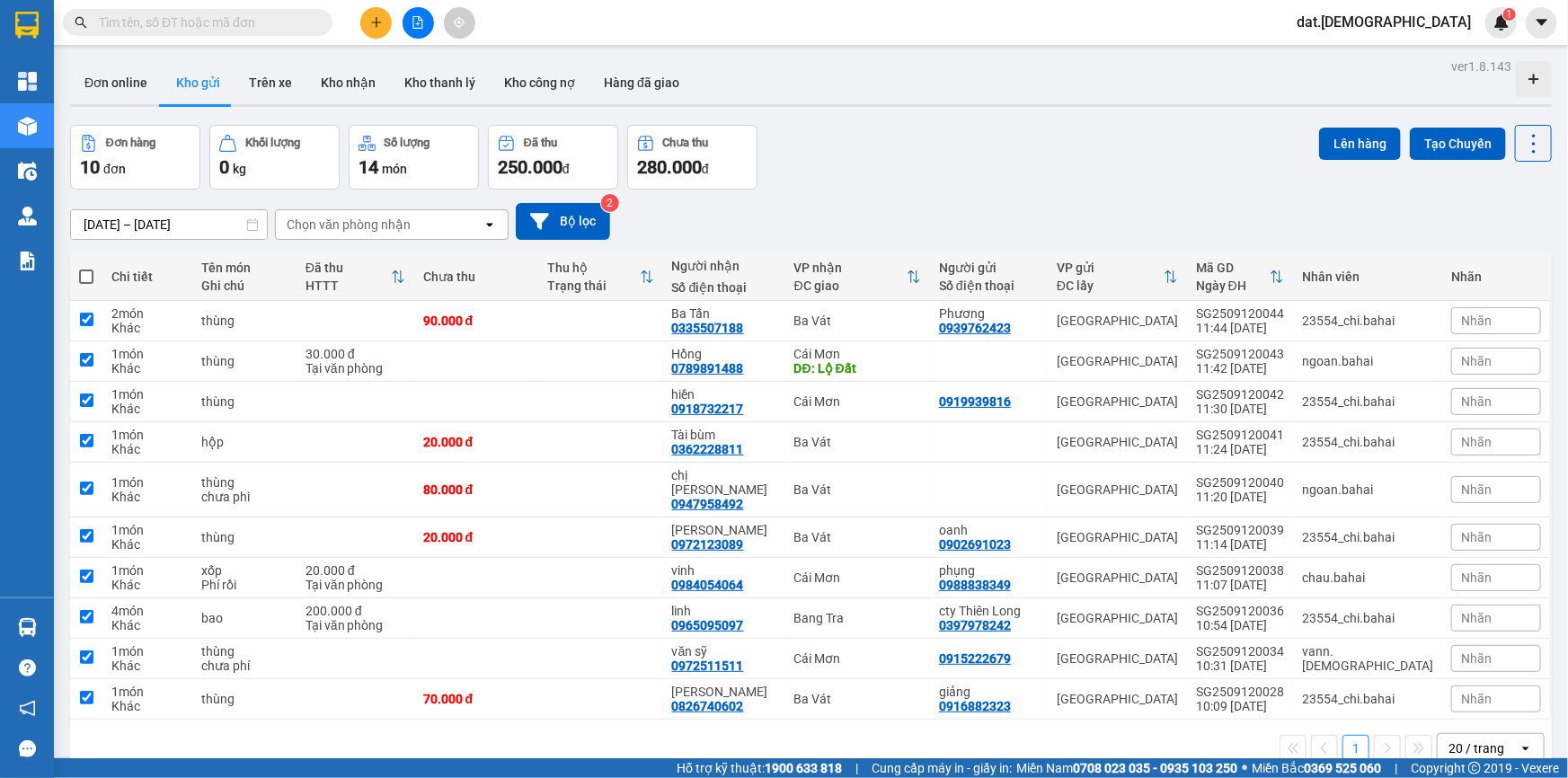
checkbox input "true"
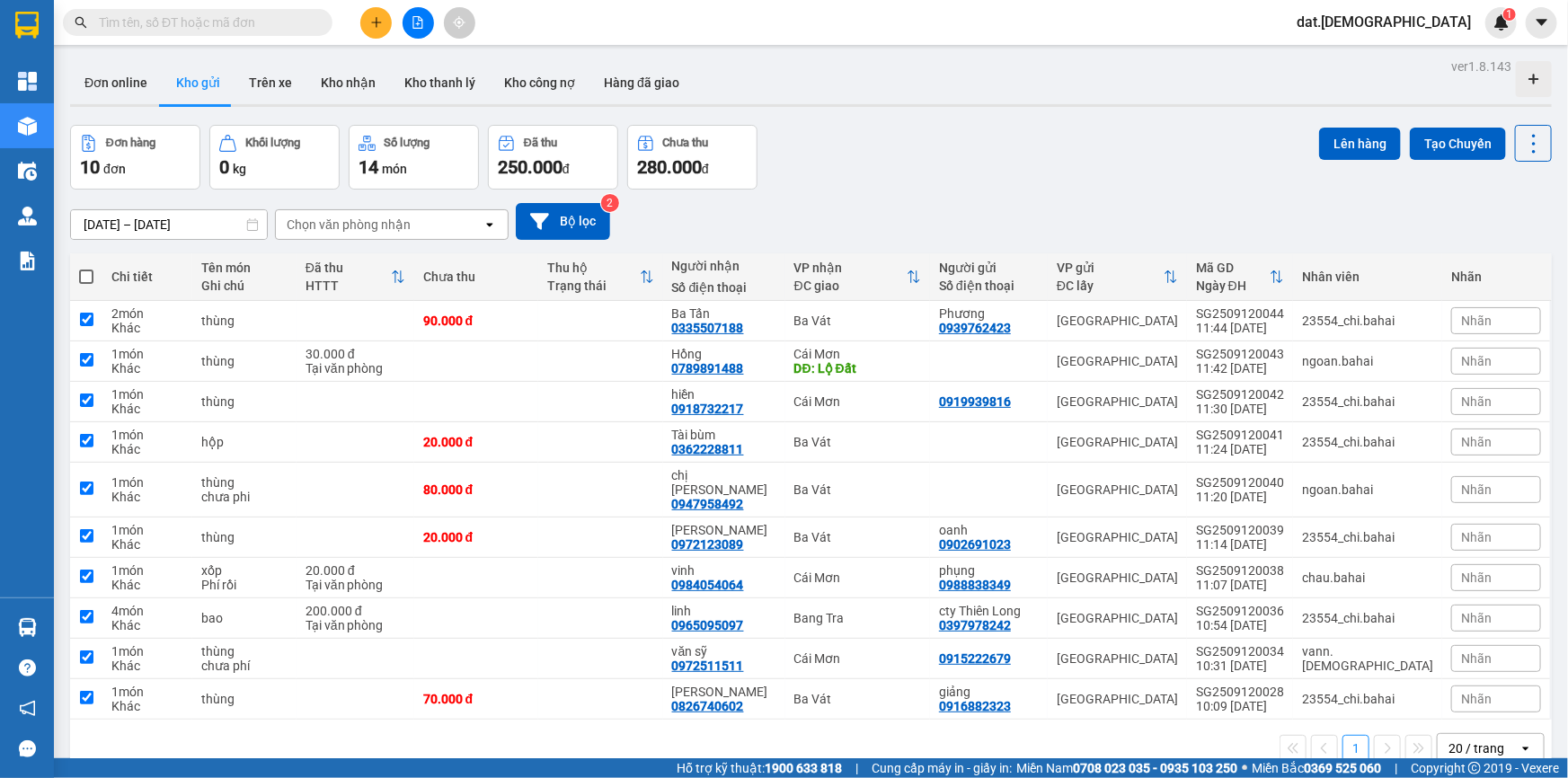
checkbox input "true"
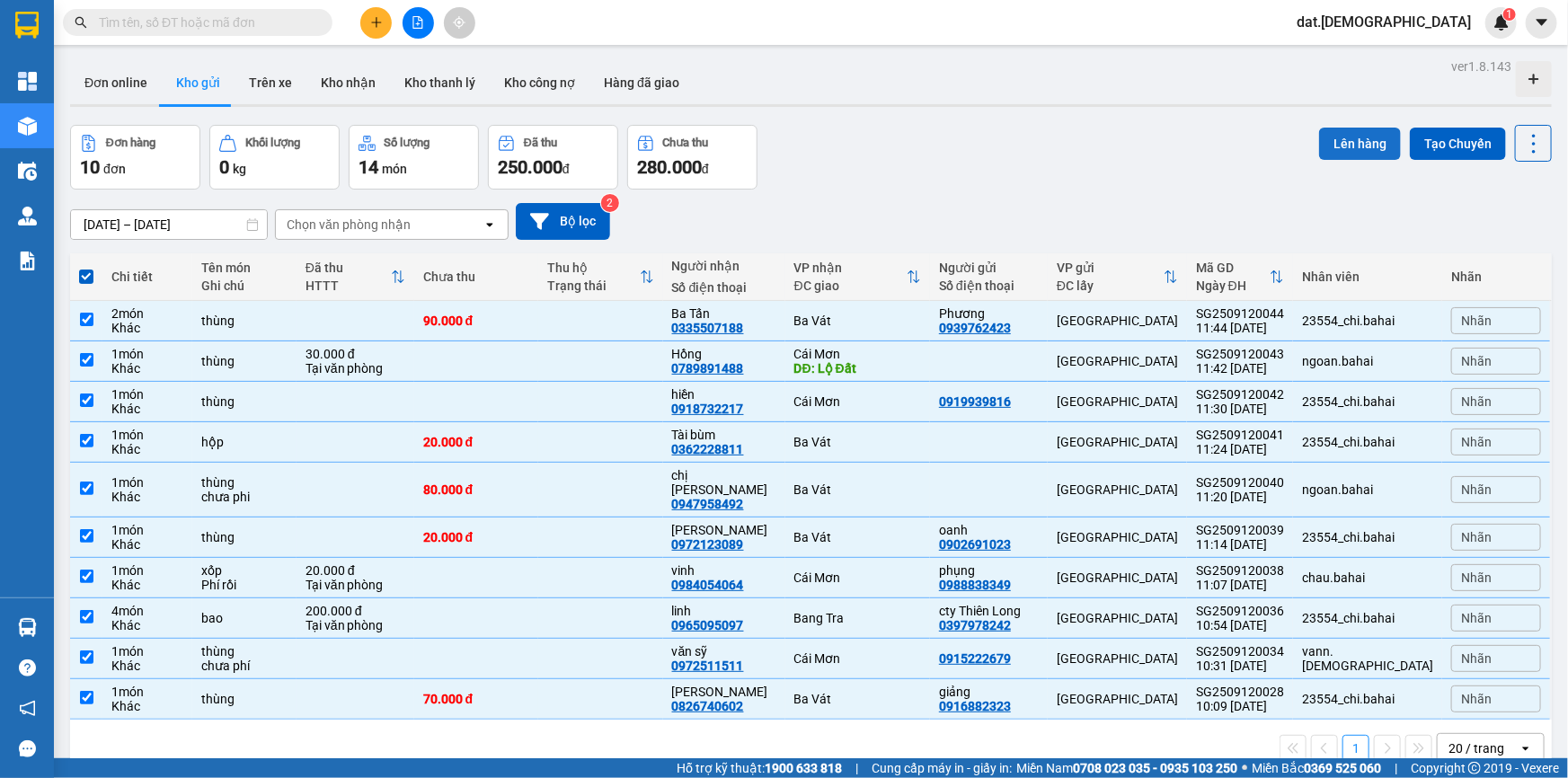
click at [1338, 135] on button "Lên hàng" at bounding box center [1360, 144] width 82 height 32
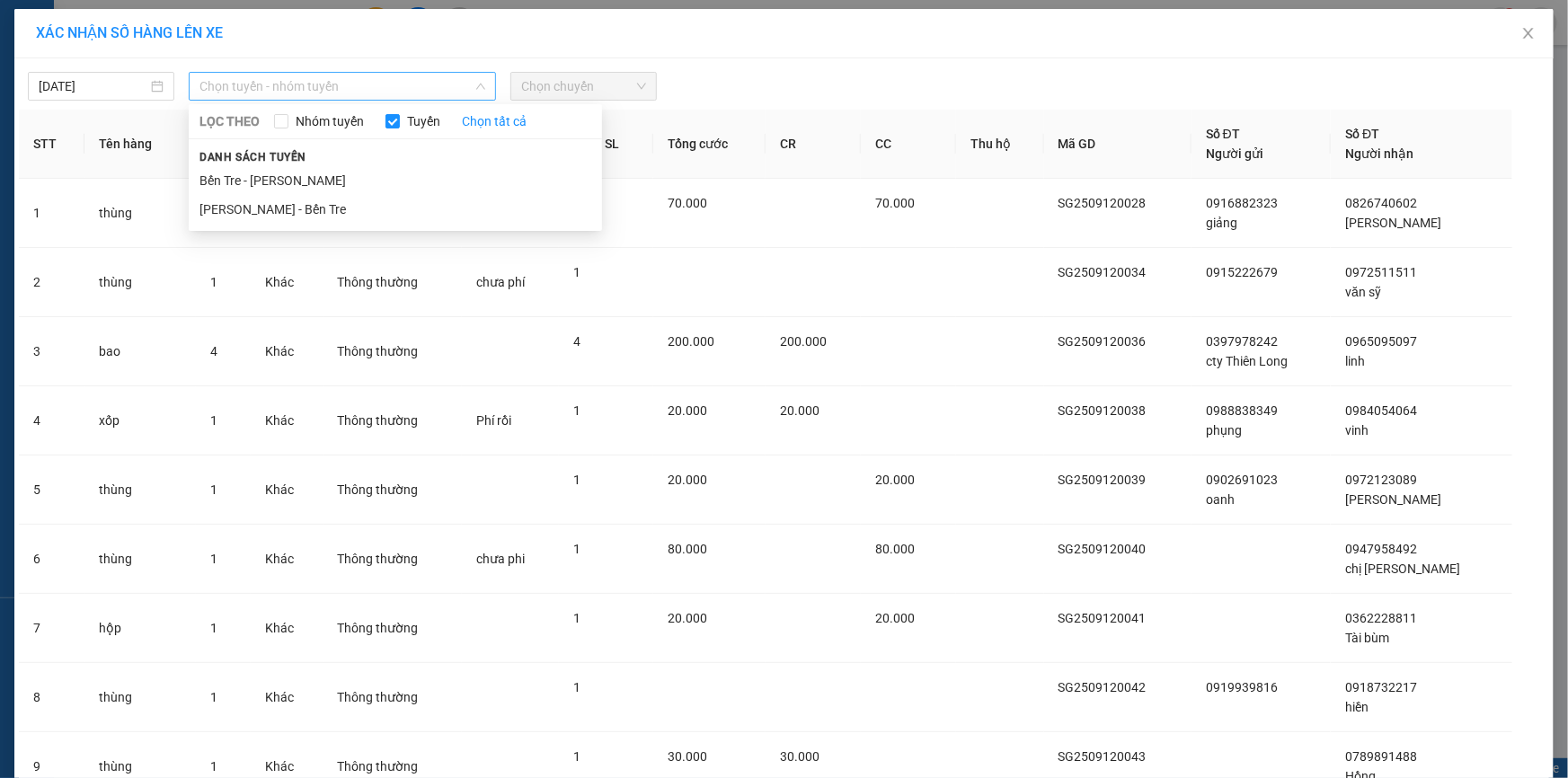
click at [403, 82] on span "Chọn tuyến - nhóm tuyến" at bounding box center [342, 86] width 285 height 27
click at [329, 207] on li "[PERSON_NAME] - Bến Tre" at bounding box center [395, 208] width 413 height 29
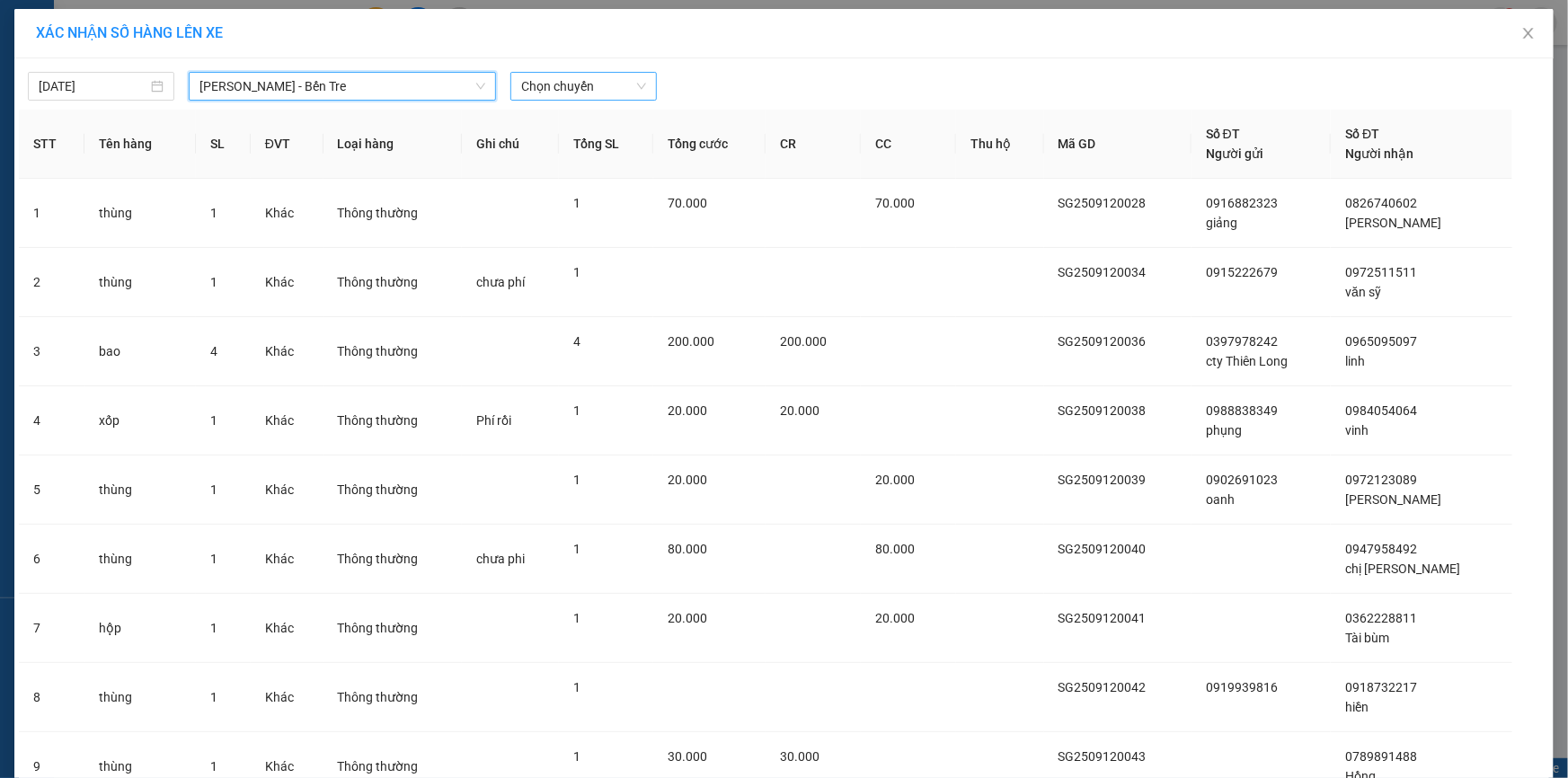
click at [601, 85] on span "Chọn chuyến" at bounding box center [583, 86] width 125 height 27
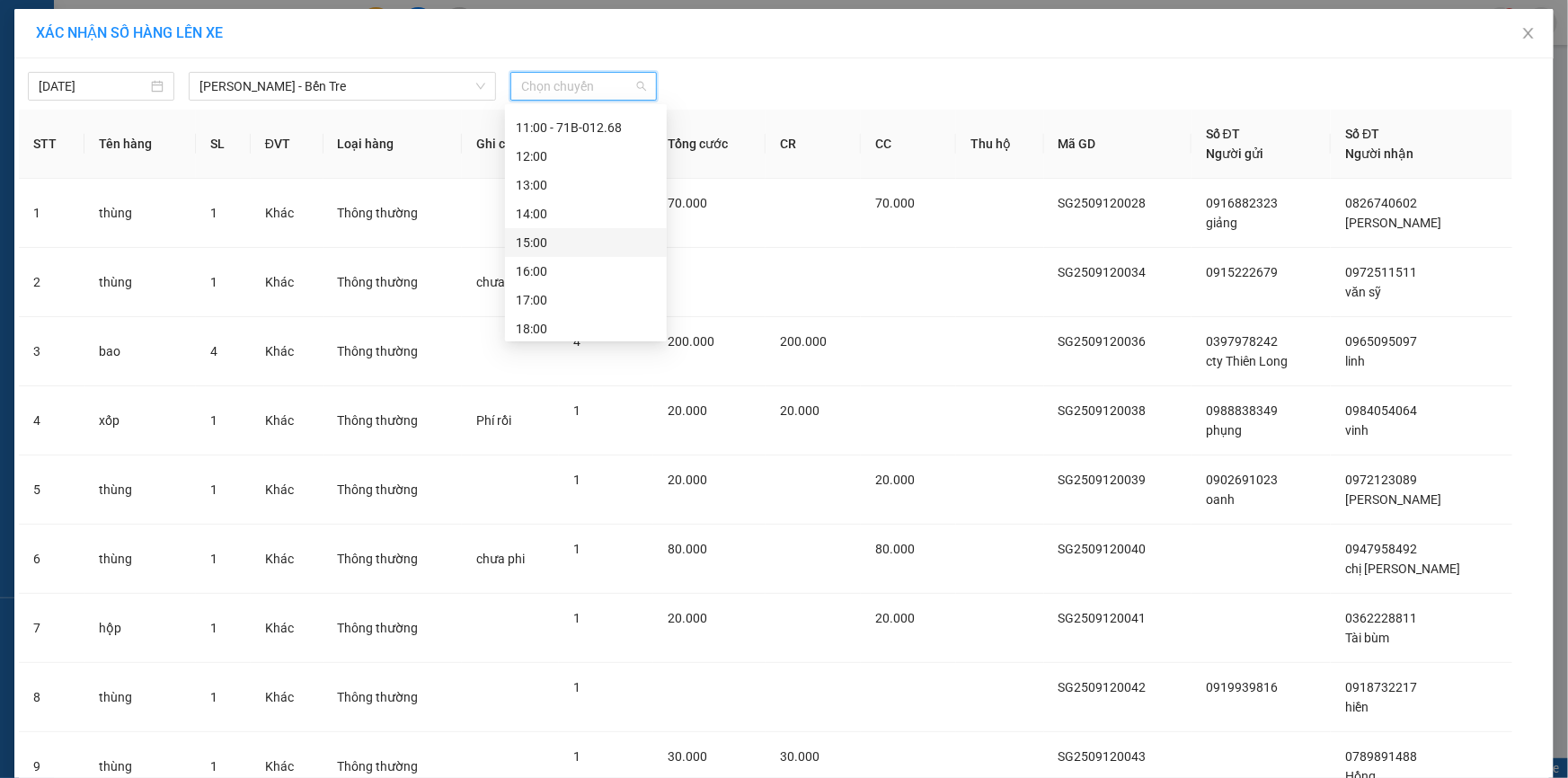
scroll to position [200, 0]
click at [563, 157] on div "12:00" at bounding box center [586, 152] width 141 height 20
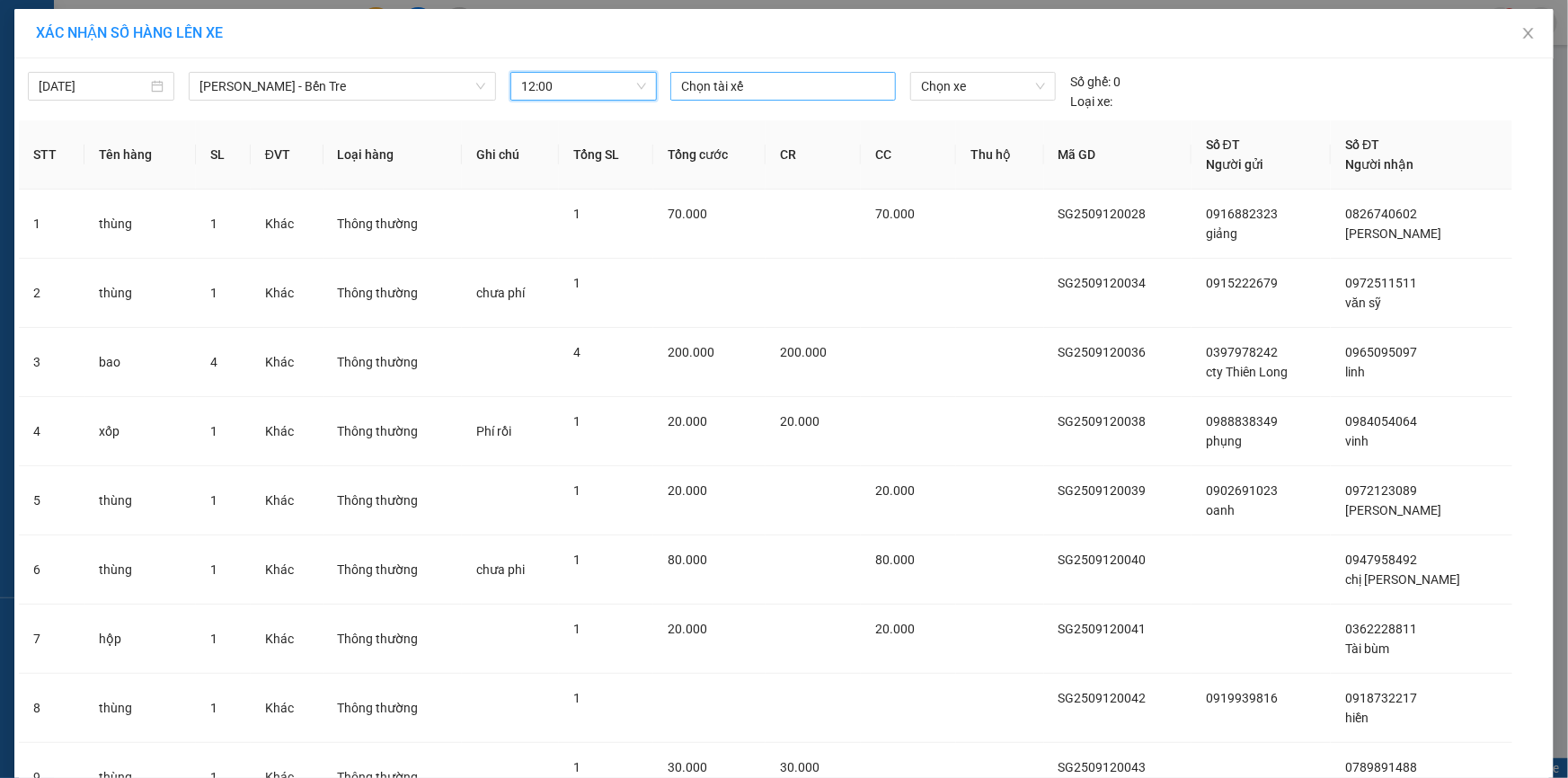
click at [754, 84] on div at bounding box center [782, 87] width 216 height 22
type input "thanh"
click at [699, 119] on div "Thanh" at bounding box center [799, 123] width 248 height 20
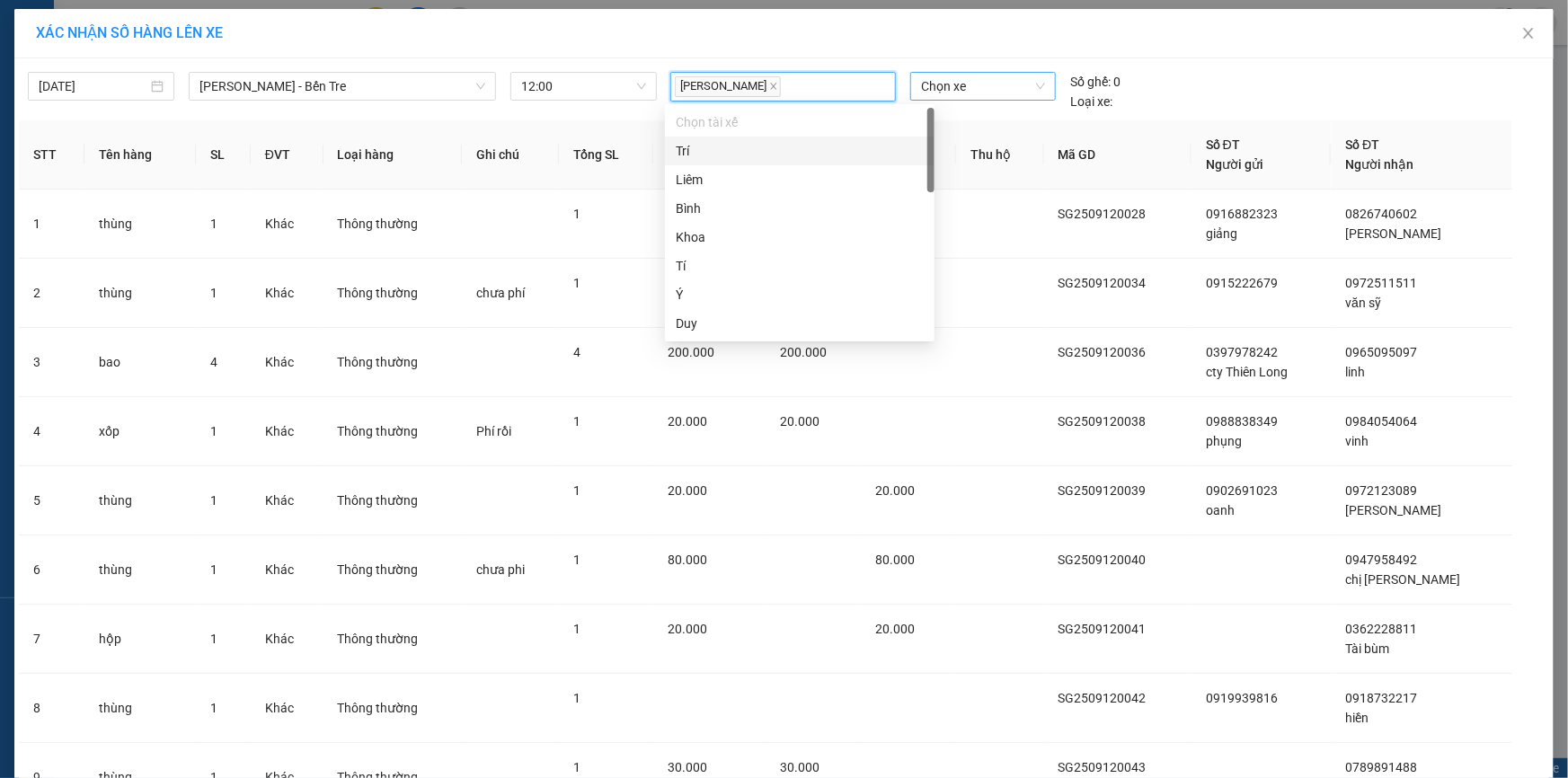
click at [949, 81] on span "Chọn xe" at bounding box center [982, 86] width 124 height 27
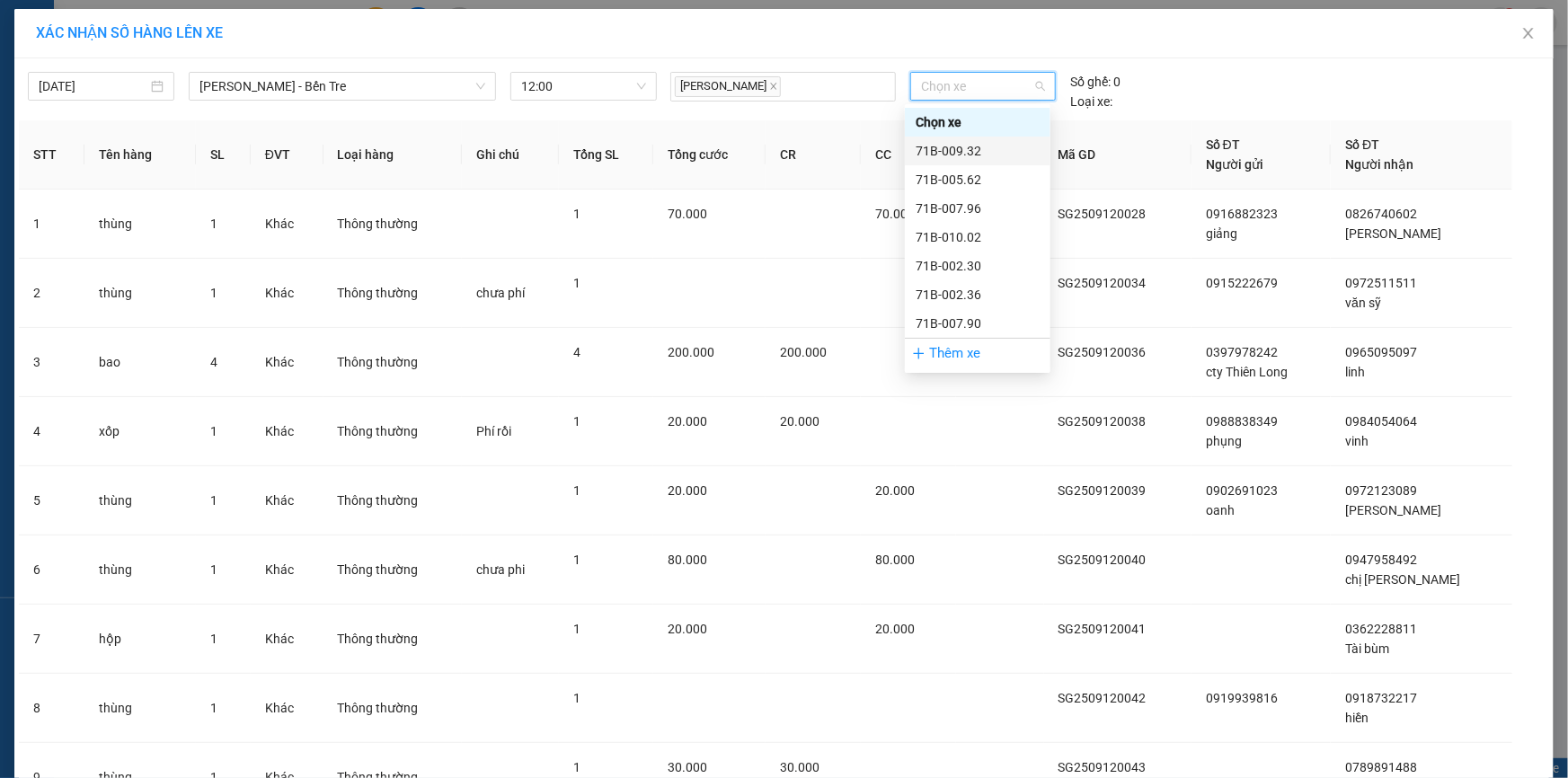
click at [971, 148] on div "71B-009.32" at bounding box center [978, 151] width 124 height 20
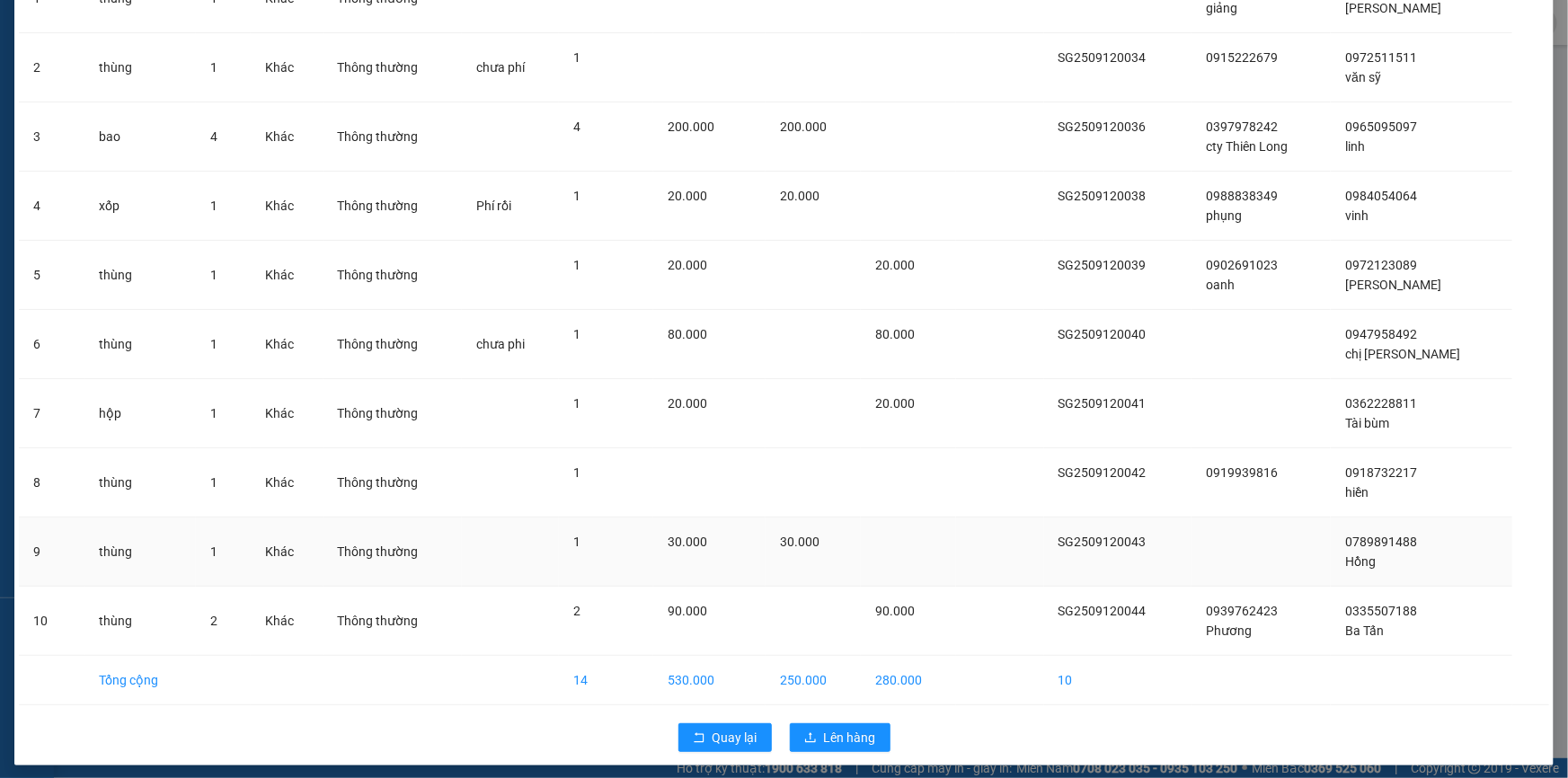
scroll to position [222, 0]
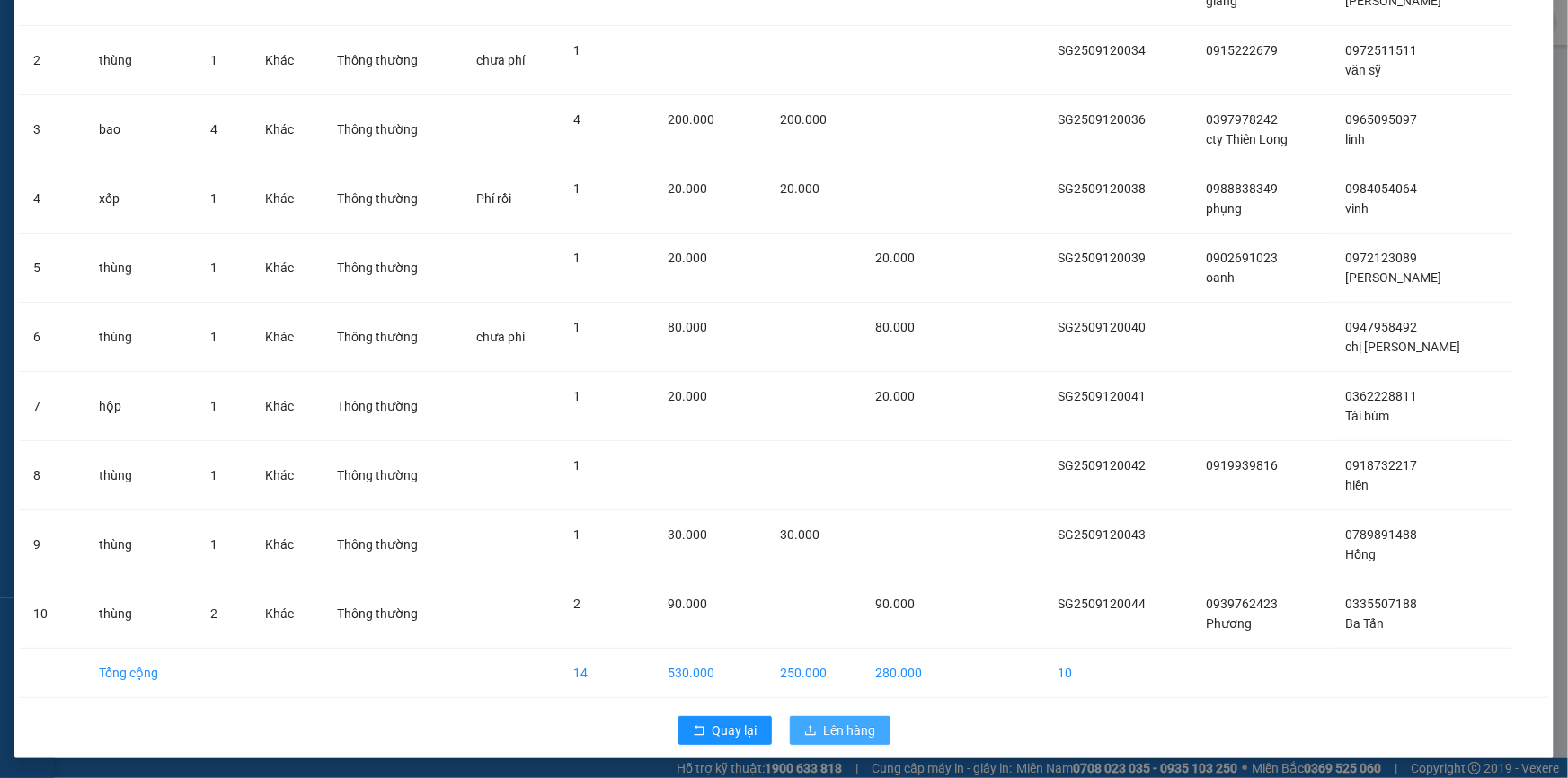
click at [828, 723] on span "Lên hàng" at bounding box center [850, 730] width 52 height 20
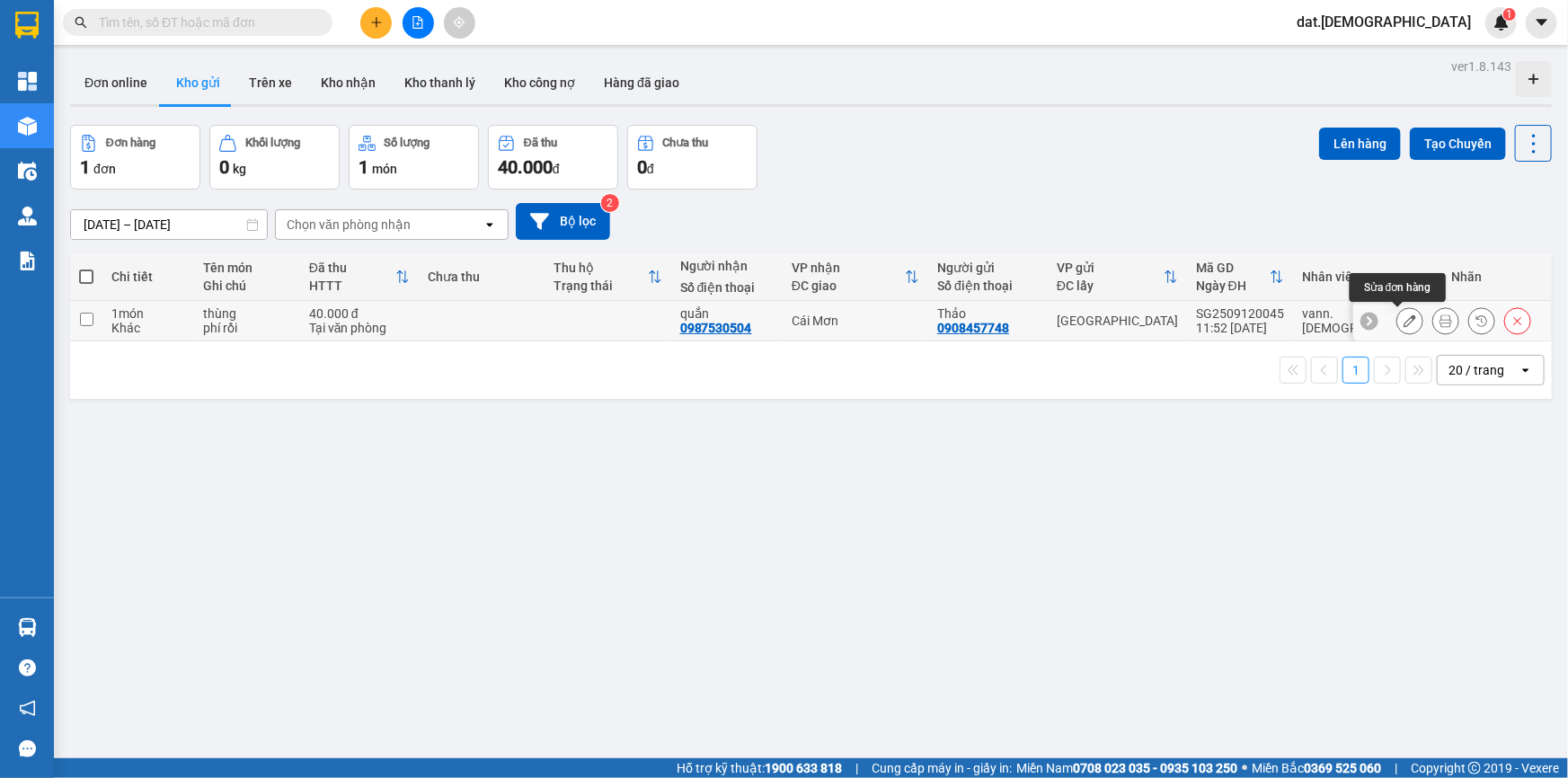
click at [1403, 321] on icon at bounding box center [1409, 320] width 13 height 13
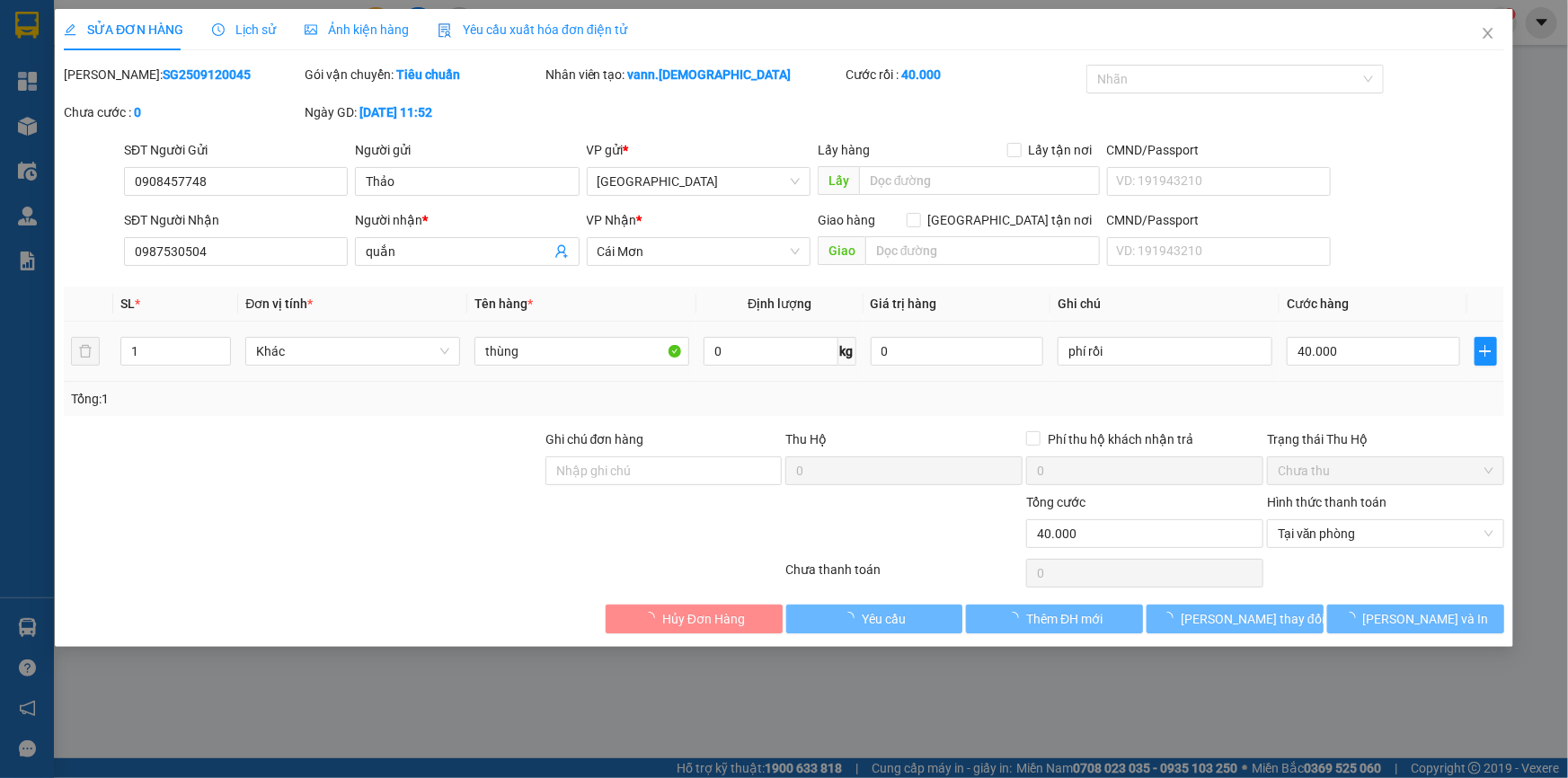
type input "0908457748"
type input "Thảo"
type input "0987530504"
type input "quắn"
type input "40.000"
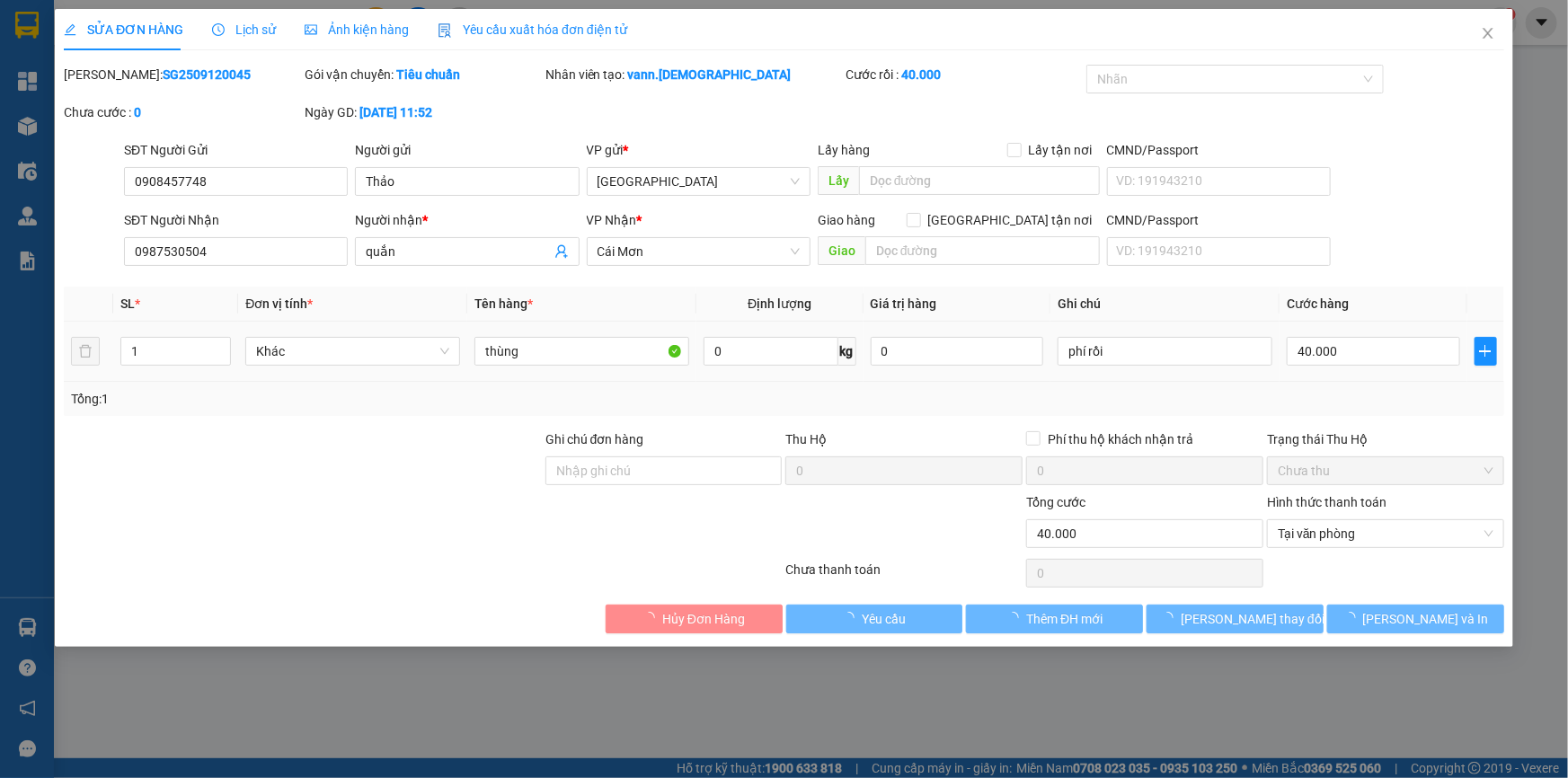
type input "0"
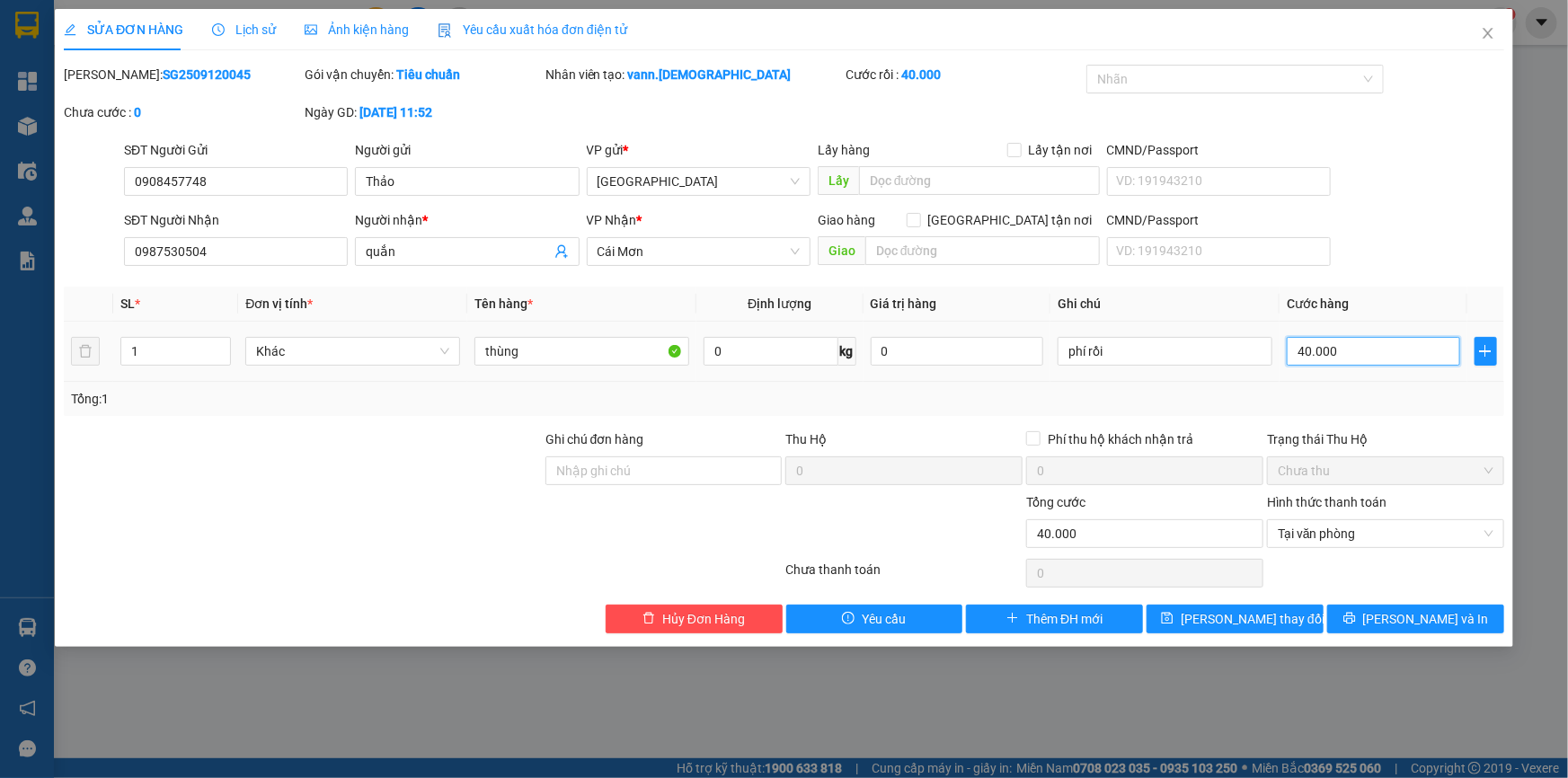
click at [1354, 345] on input "40.000" at bounding box center [1373, 351] width 174 height 29
type input "3"
type input "30"
type input "300"
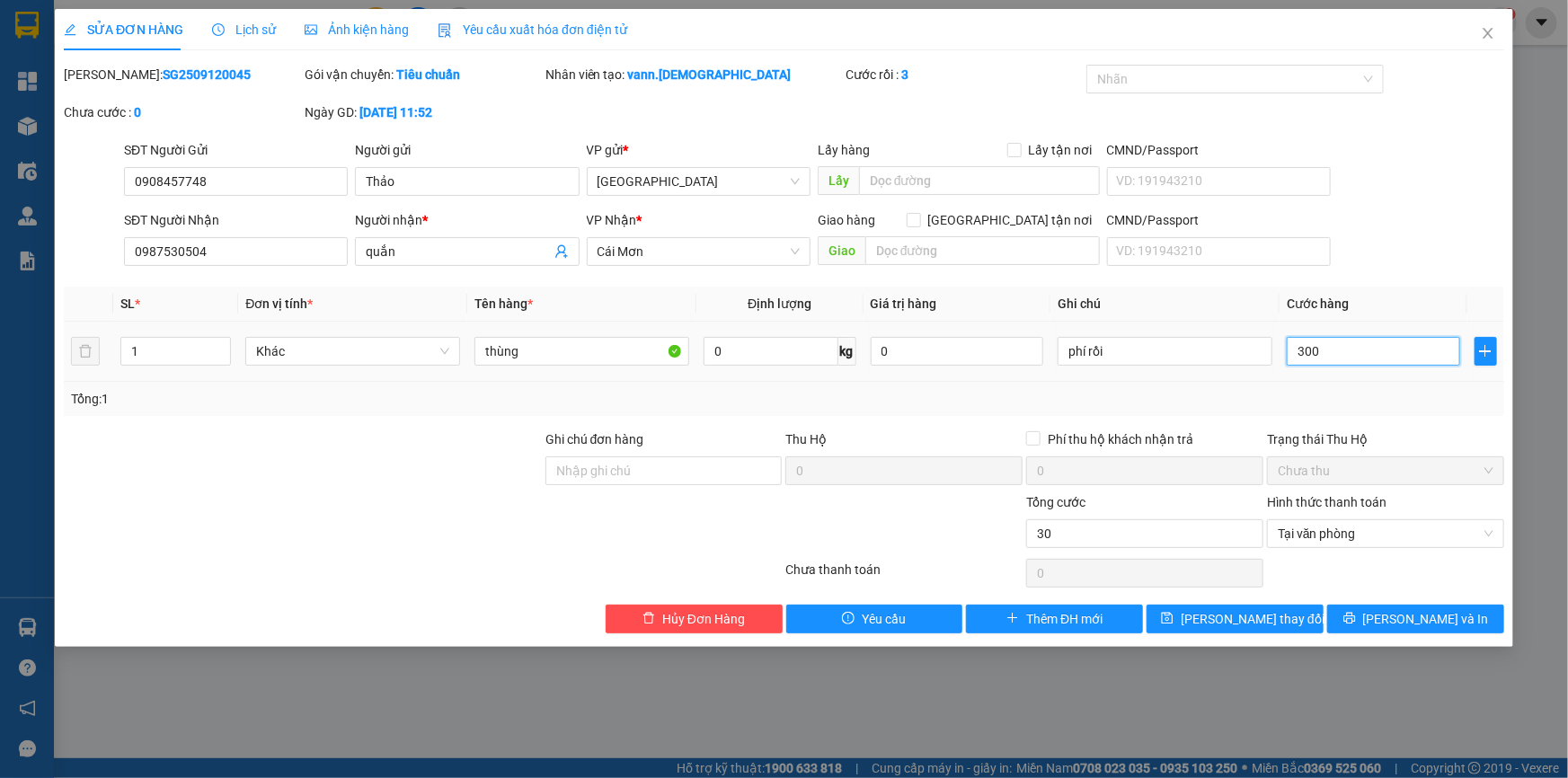
type input "300"
type input "3.000"
type input "30.000"
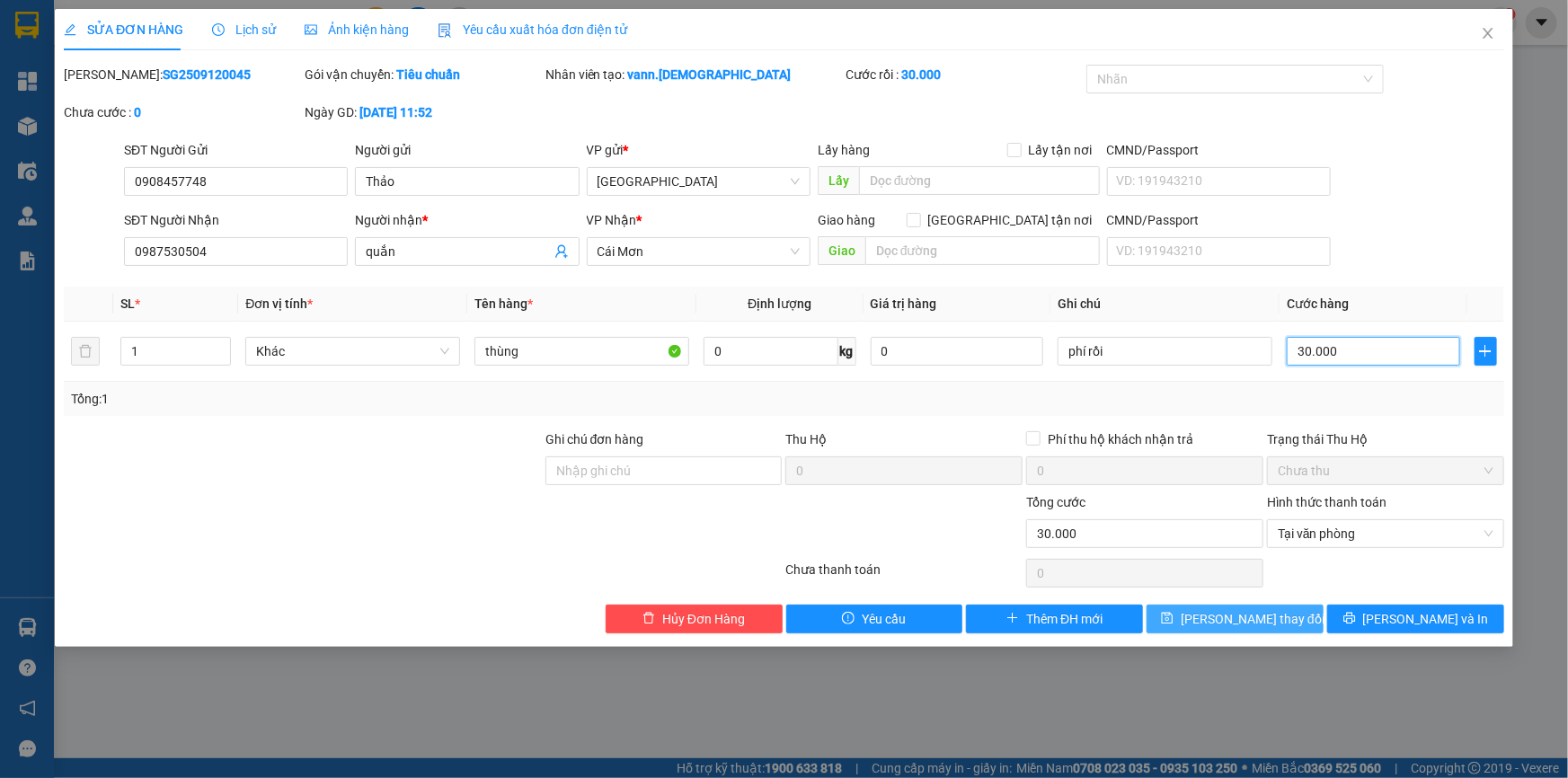
type input "30.000"
click at [1241, 613] on span "[PERSON_NAME] thay đổi" at bounding box center [1253, 619] width 144 height 20
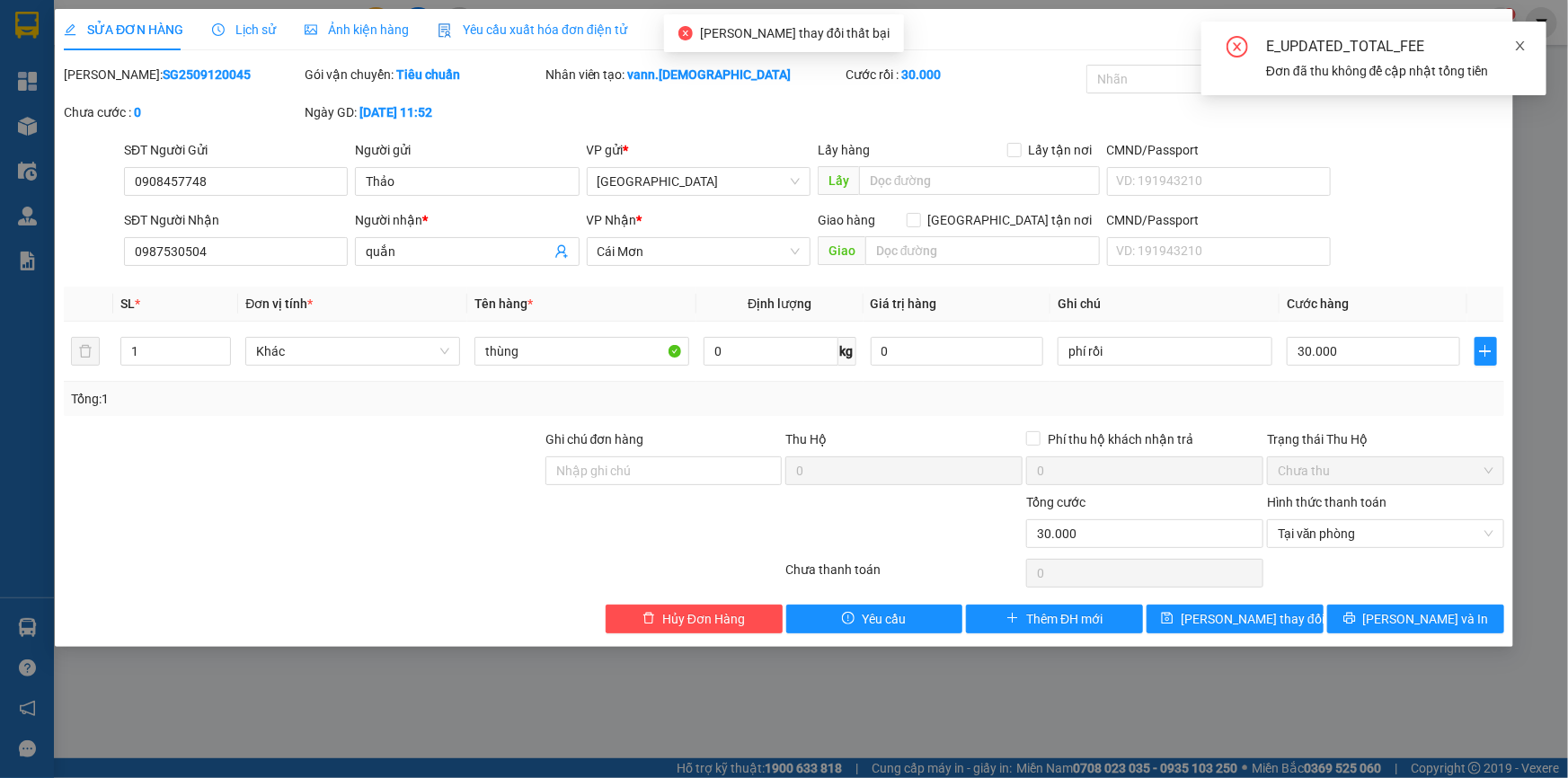
click at [1521, 42] on icon "close" at bounding box center [1520, 46] width 13 height 13
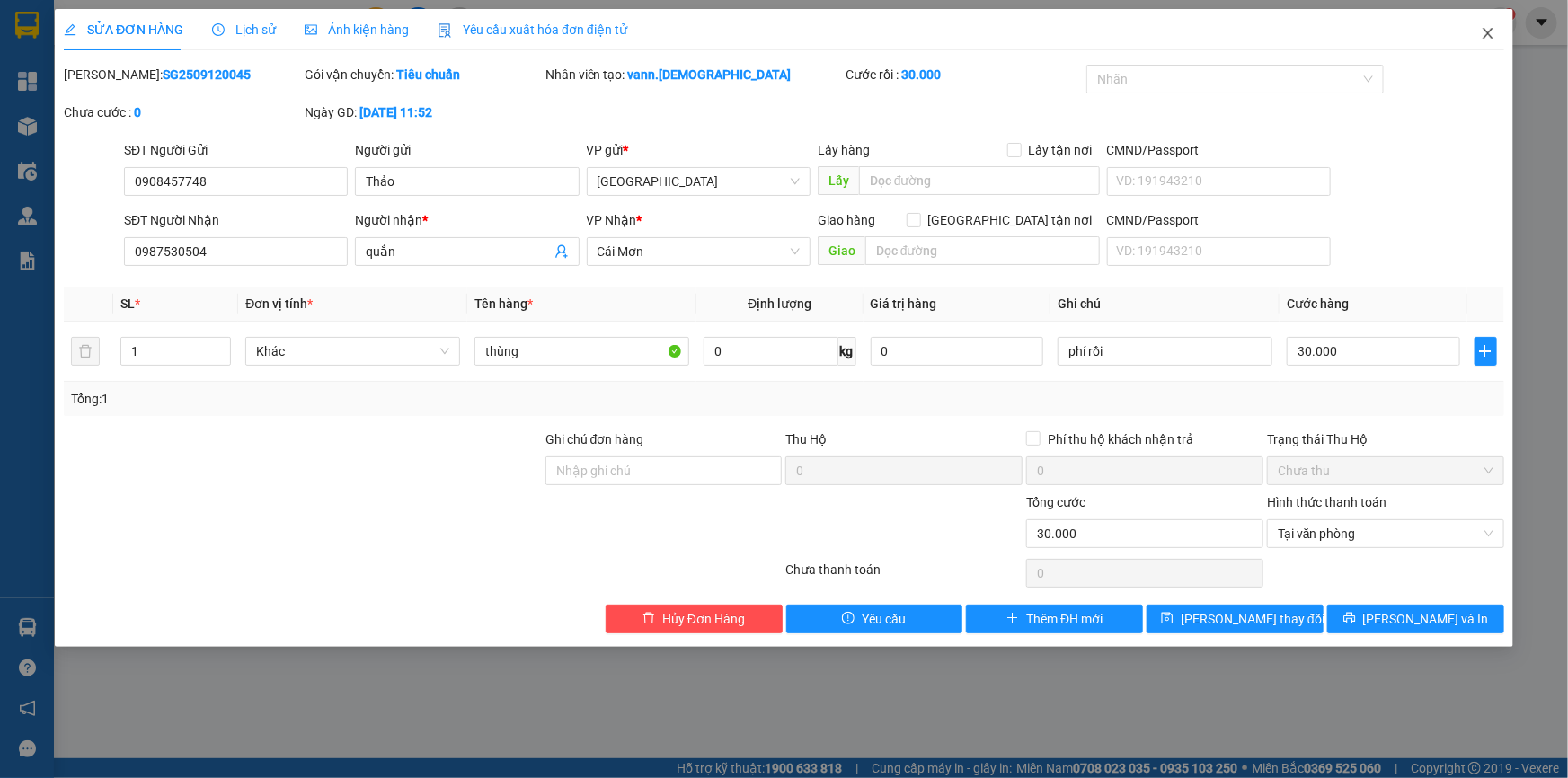
click at [1487, 32] on icon "close" at bounding box center [1487, 33] width 10 height 11
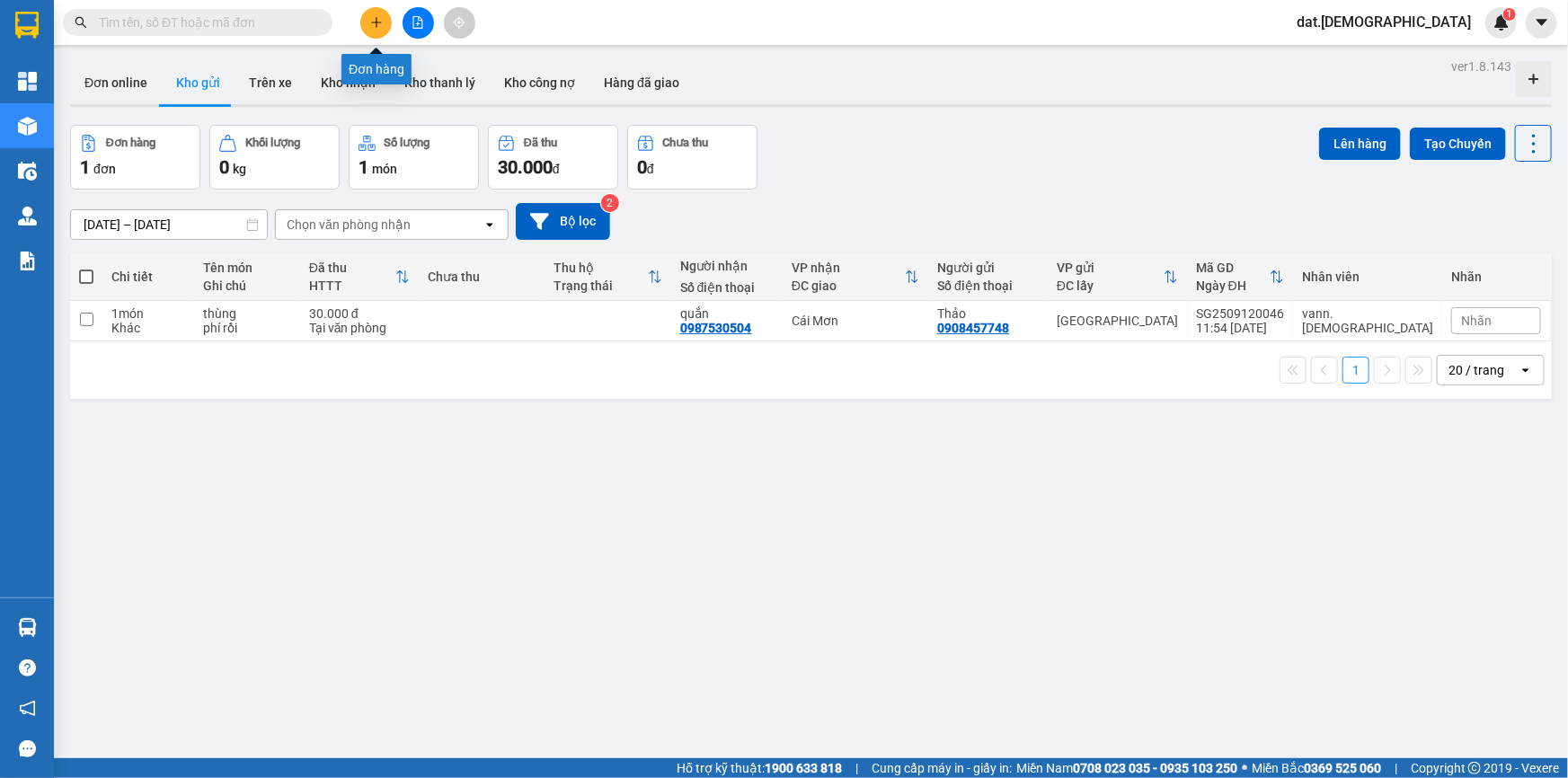
click at [372, 29] on button at bounding box center [376, 23] width 32 height 32
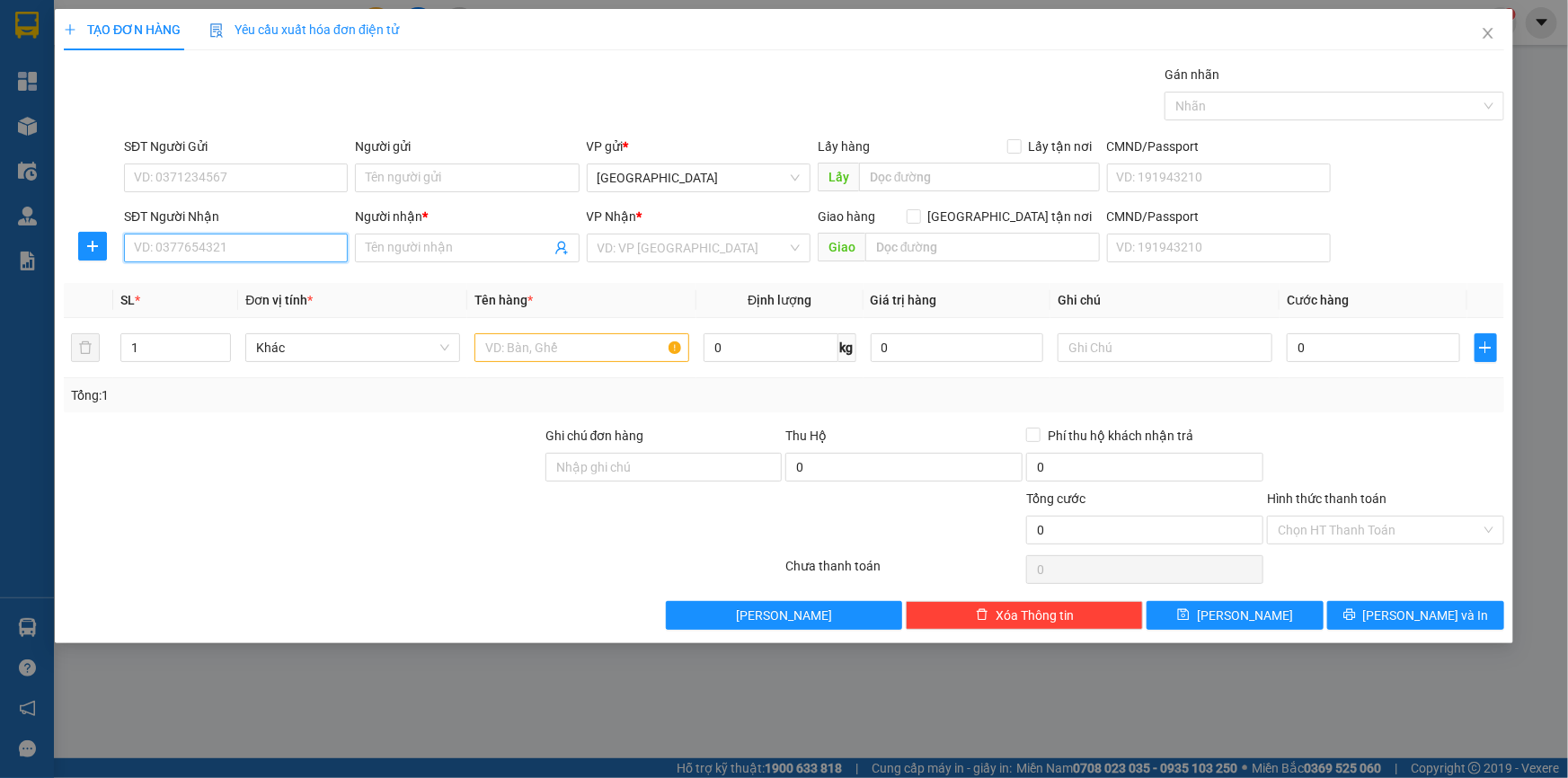
click at [212, 243] on input "SĐT Người Nhận" at bounding box center [235, 247] width 223 height 29
type input "0937890209"
click at [244, 277] on div "0937890209 - Hoàng Linh" at bounding box center [235, 284] width 202 height 20
type input "[PERSON_NAME]"
type input "0937890209"
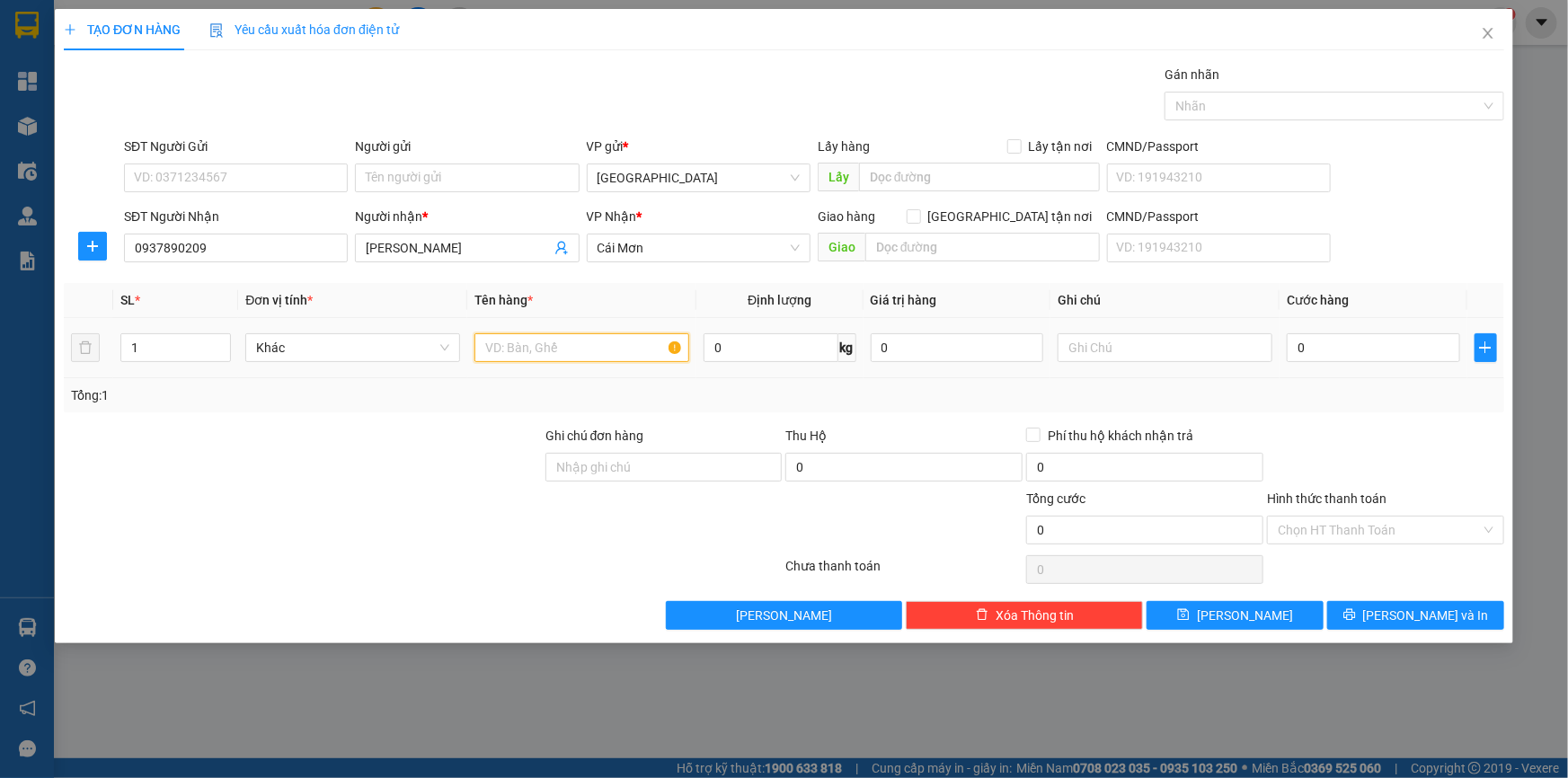
click at [513, 348] on input "text" at bounding box center [582, 347] width 214 height 29
type input "hộp bánh"
click at [1312, 348] on input "0" at bounding box center [1373, 347] width 174 height 29
type input "2"
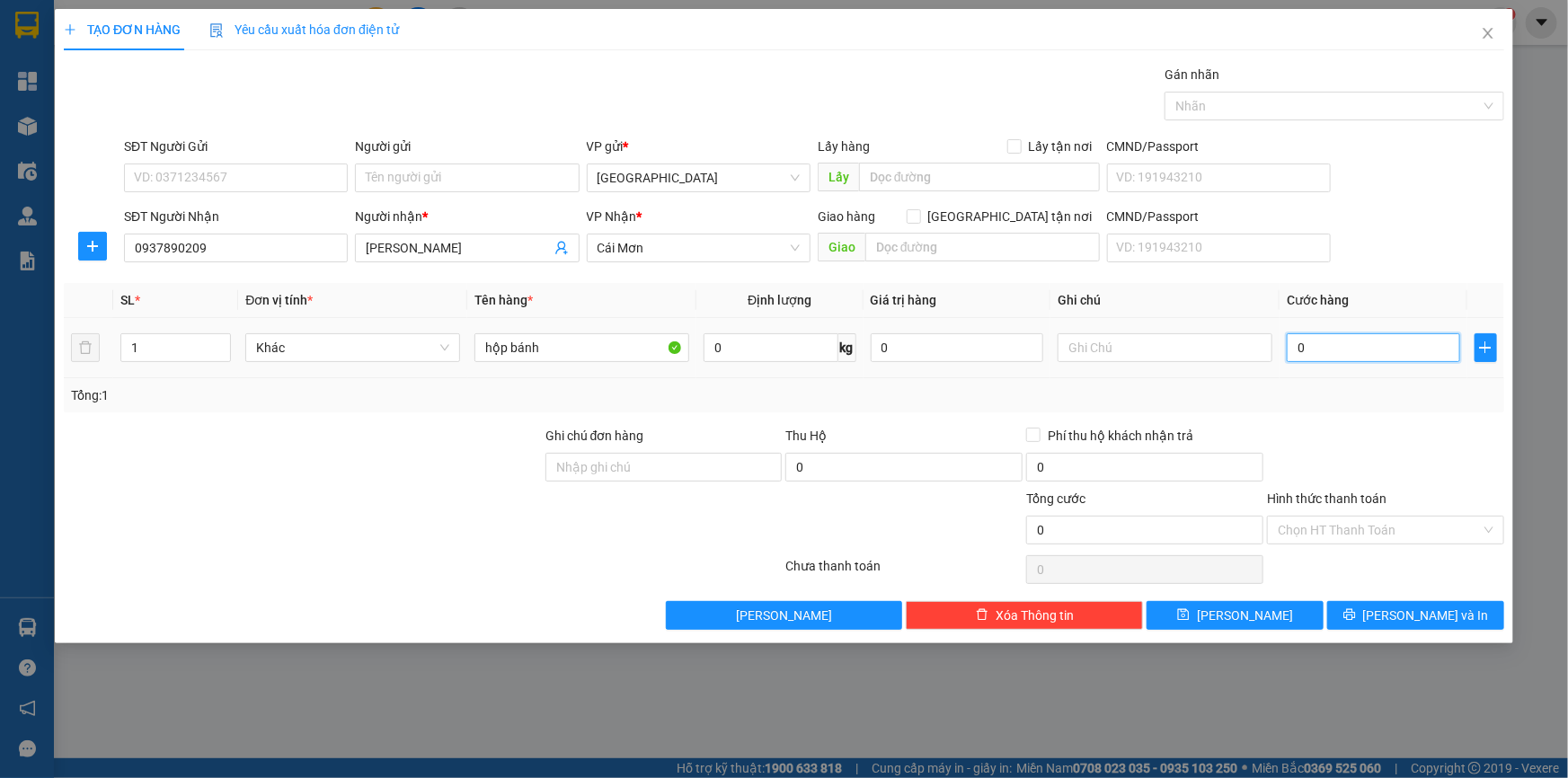
type input "2"
type input "20"
type input "200"
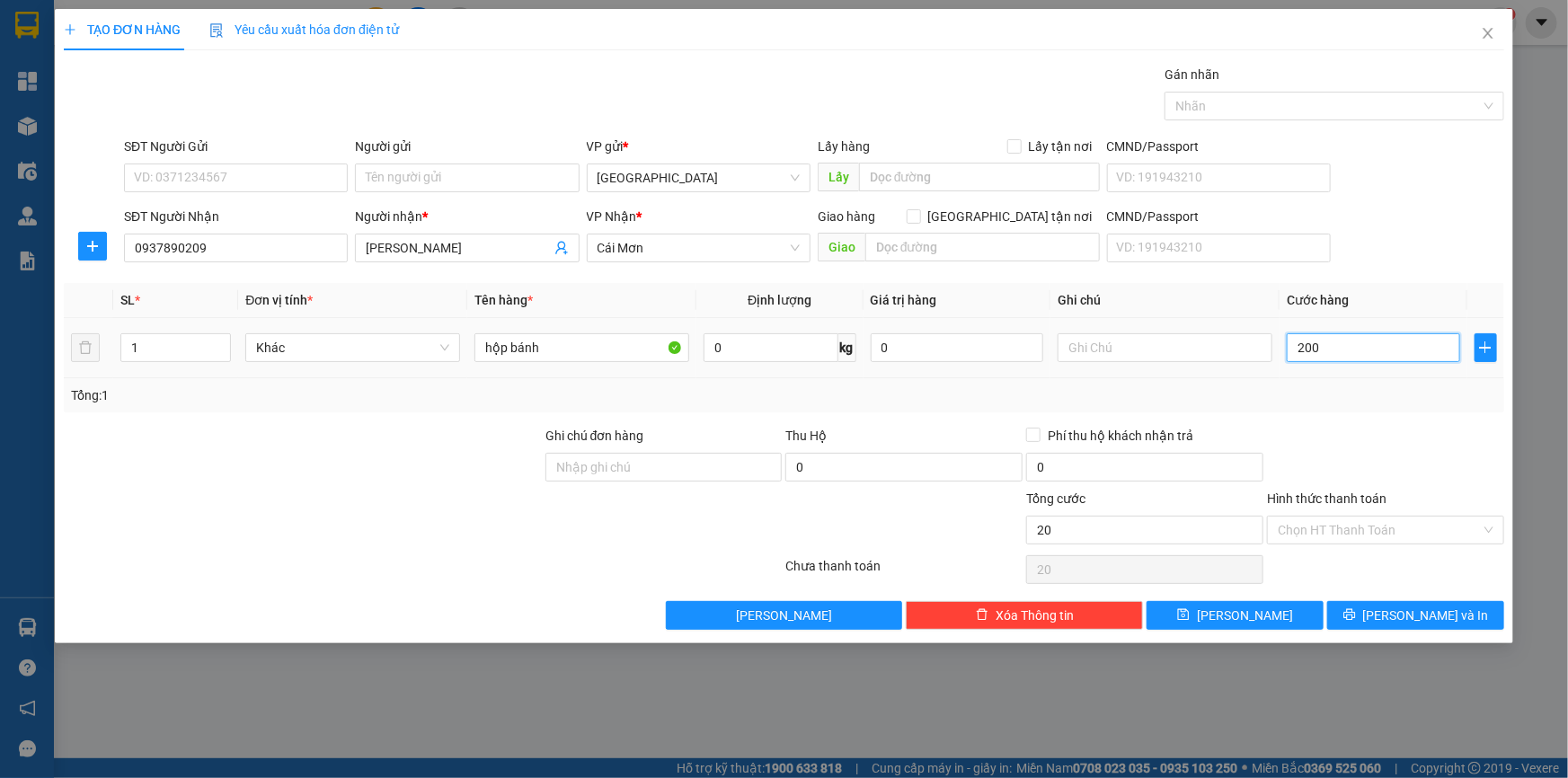
type input "200"
type input "2.000"
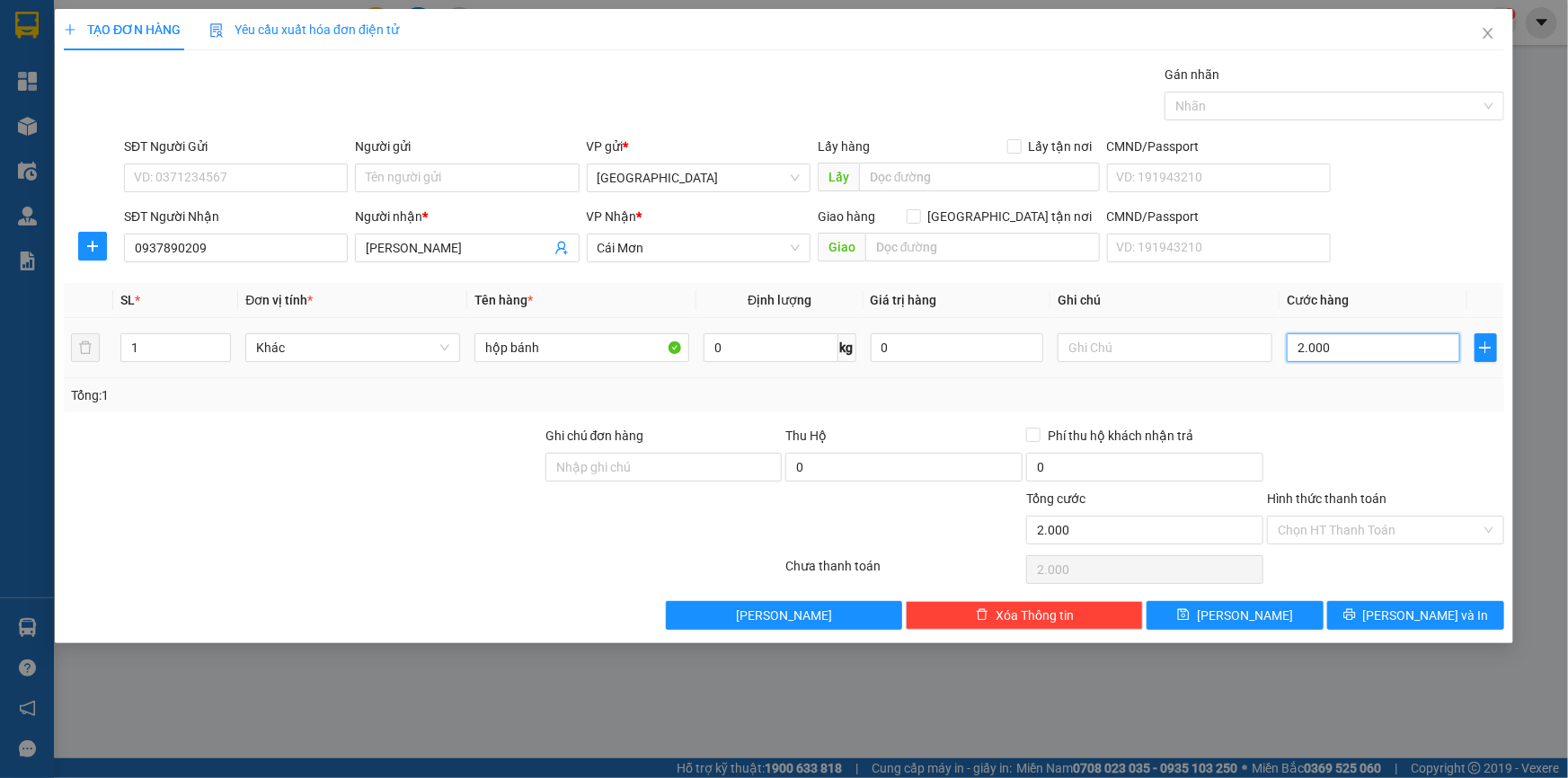
type input "20.000"
click at [1360, 529] on input "Hình thức thanh toán" at bounding box center [1379, 530] width 203 height 27
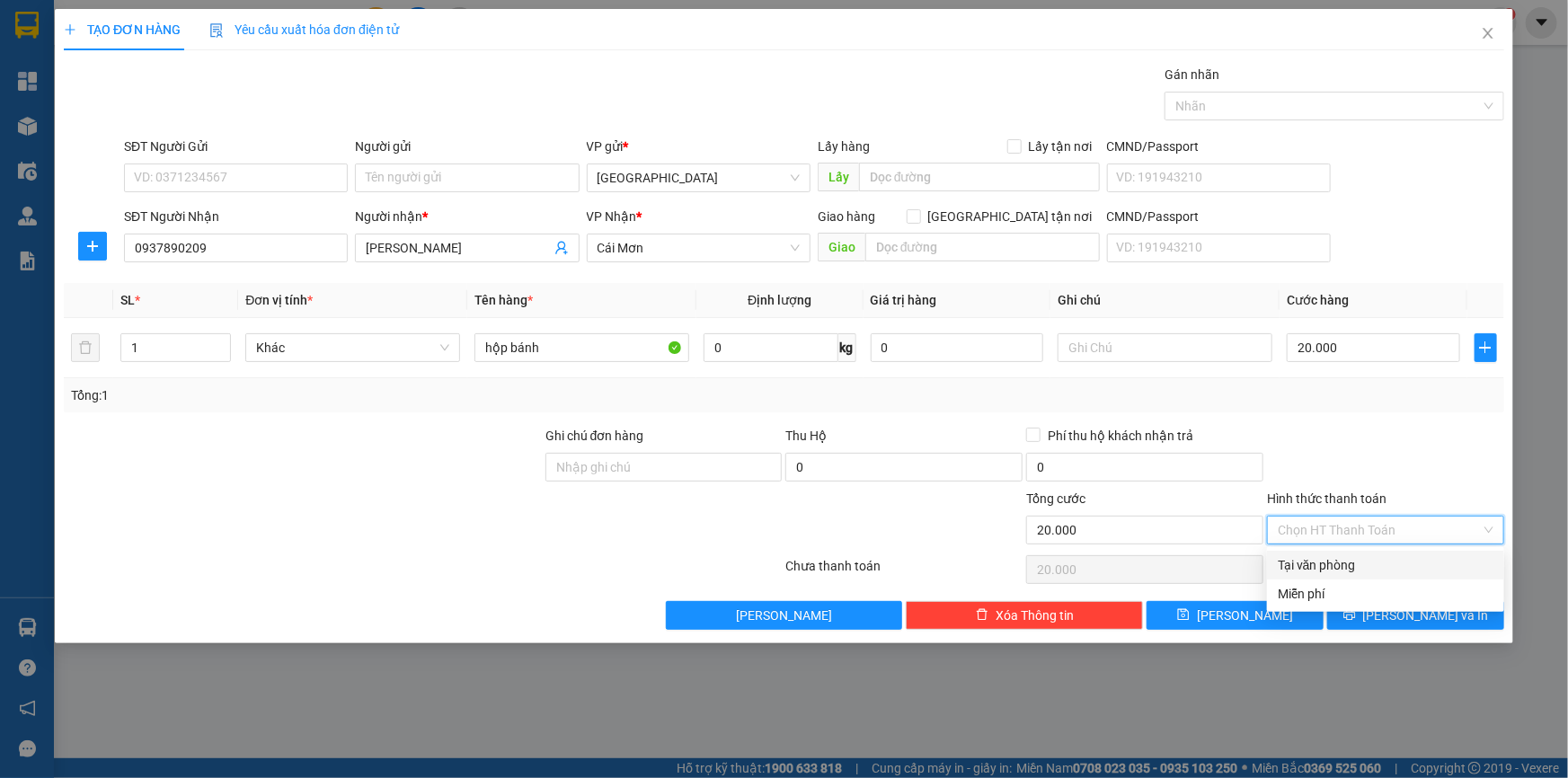
click at [1348, 566] on div "Tại văn phòng" at bounding box center [1385, 566] width 215 height 20
type input "0"
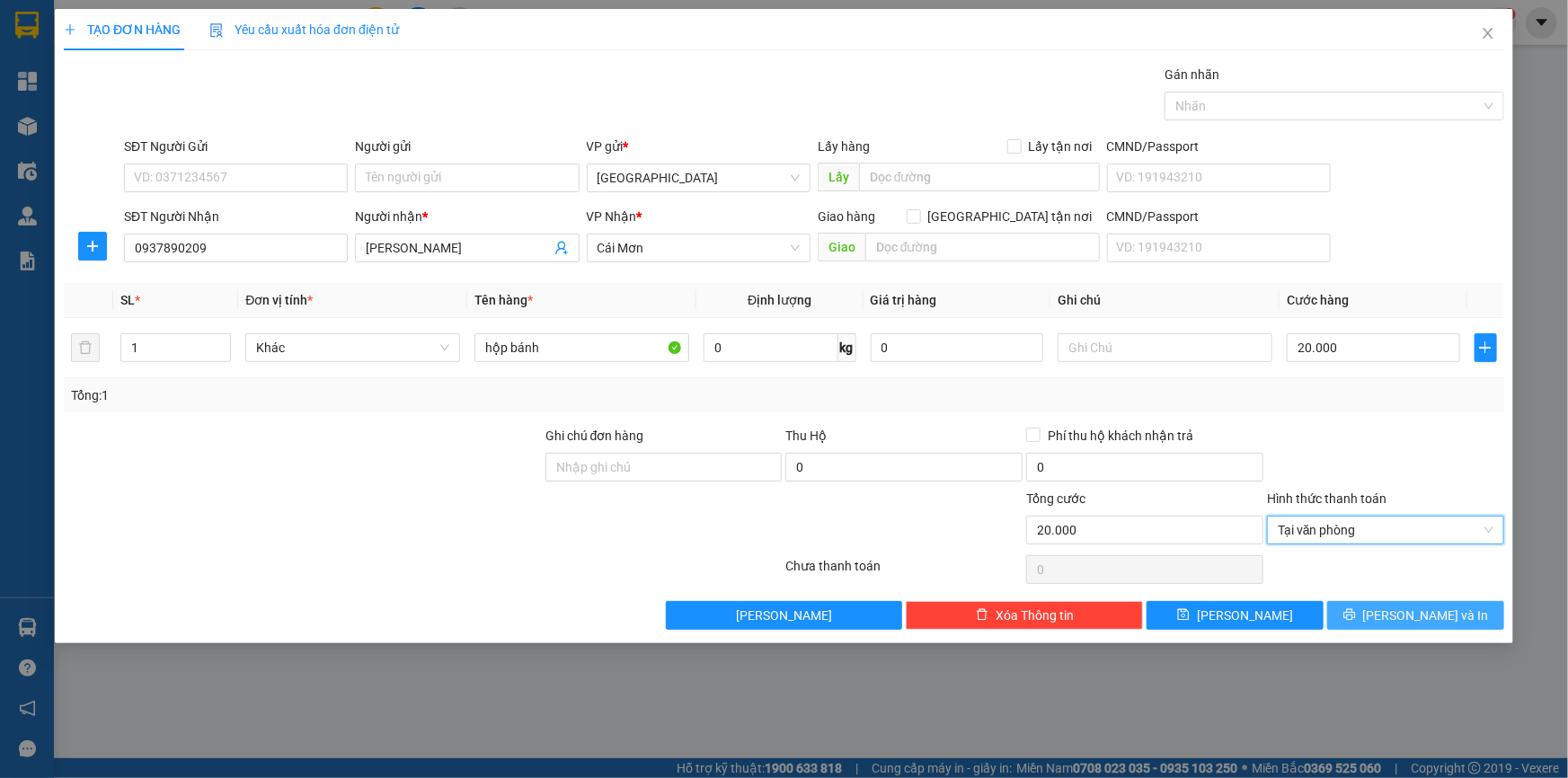
click at [1364, 609] on button "Lưu và In" at bounding box center [1414, 615] width 177 height 29
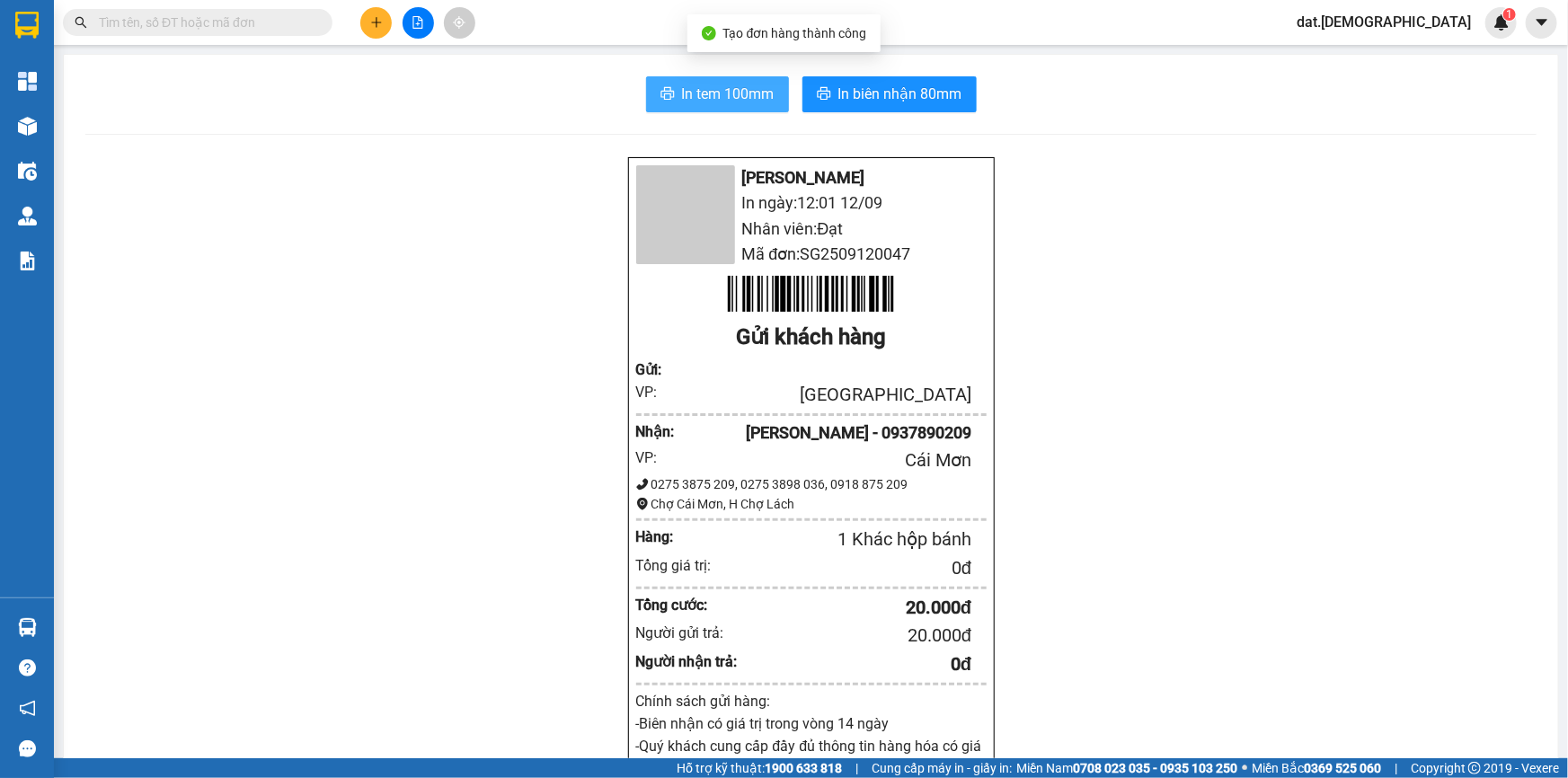
click at [721, 91] on span "In tem 100mm" at bounding box center [728, 94] width 93 height 23
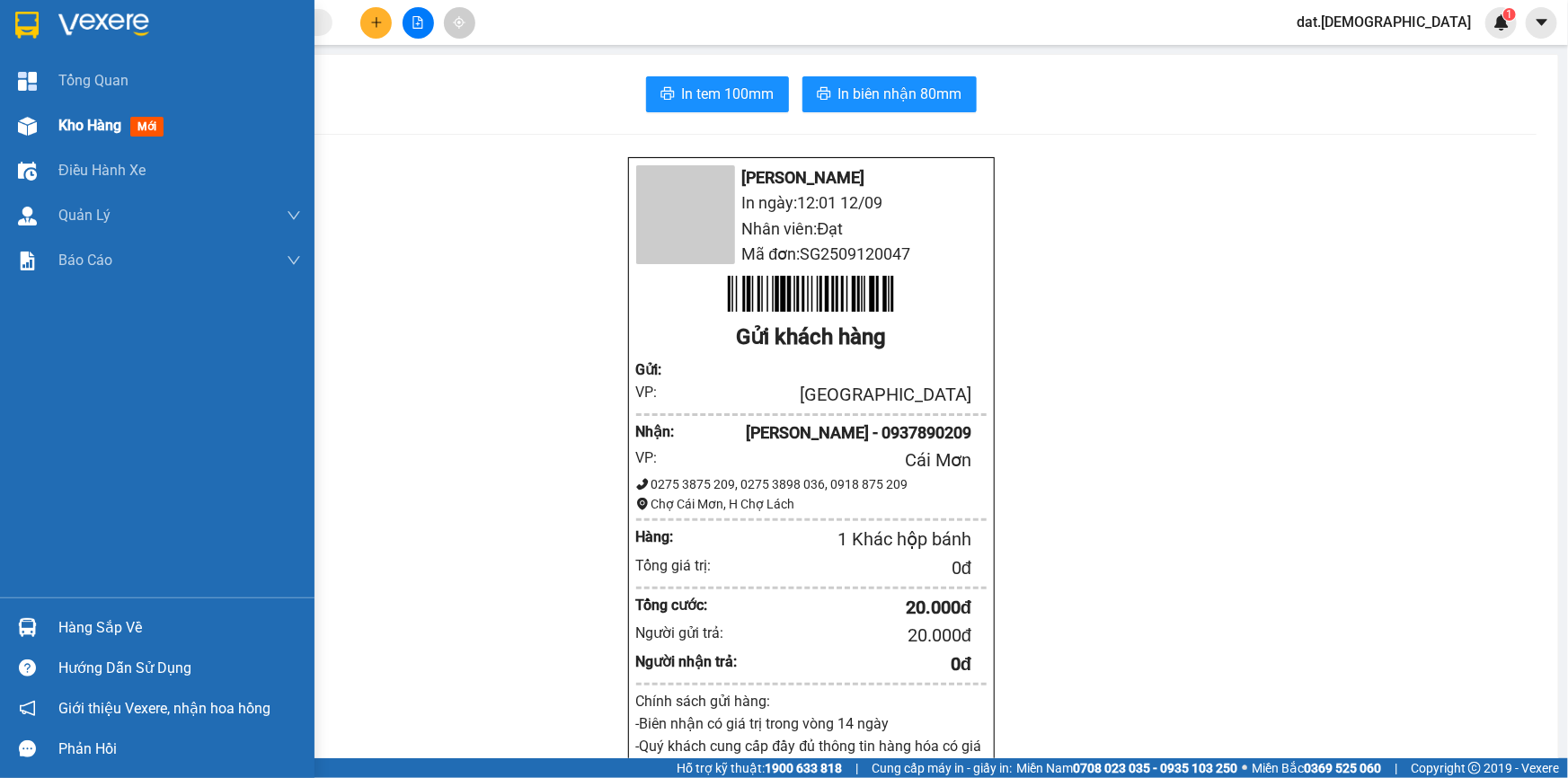
click at [147, 124] on span "mới" at bounding box center [147, 127] width 33 height 20
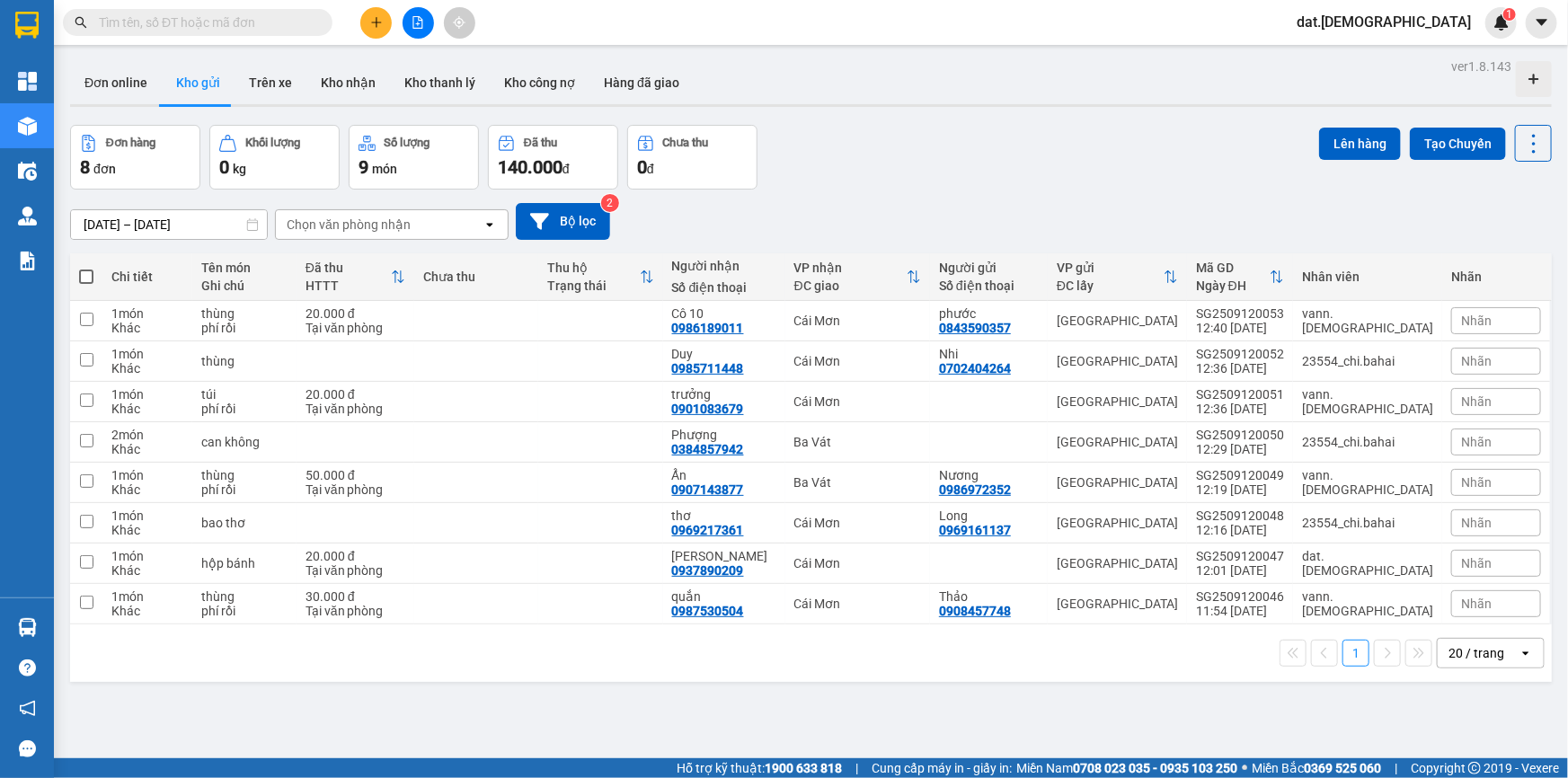
click at [77, 275] on th at bounding box center [86, 277] width 32 height 48
click at [81, 275] on span at bounding box center [86, 276] width 14 height 14
click at [86, 267] on input "checkbox" at bounding box center [86, 267] width 0 height 0
checkbox input "true"
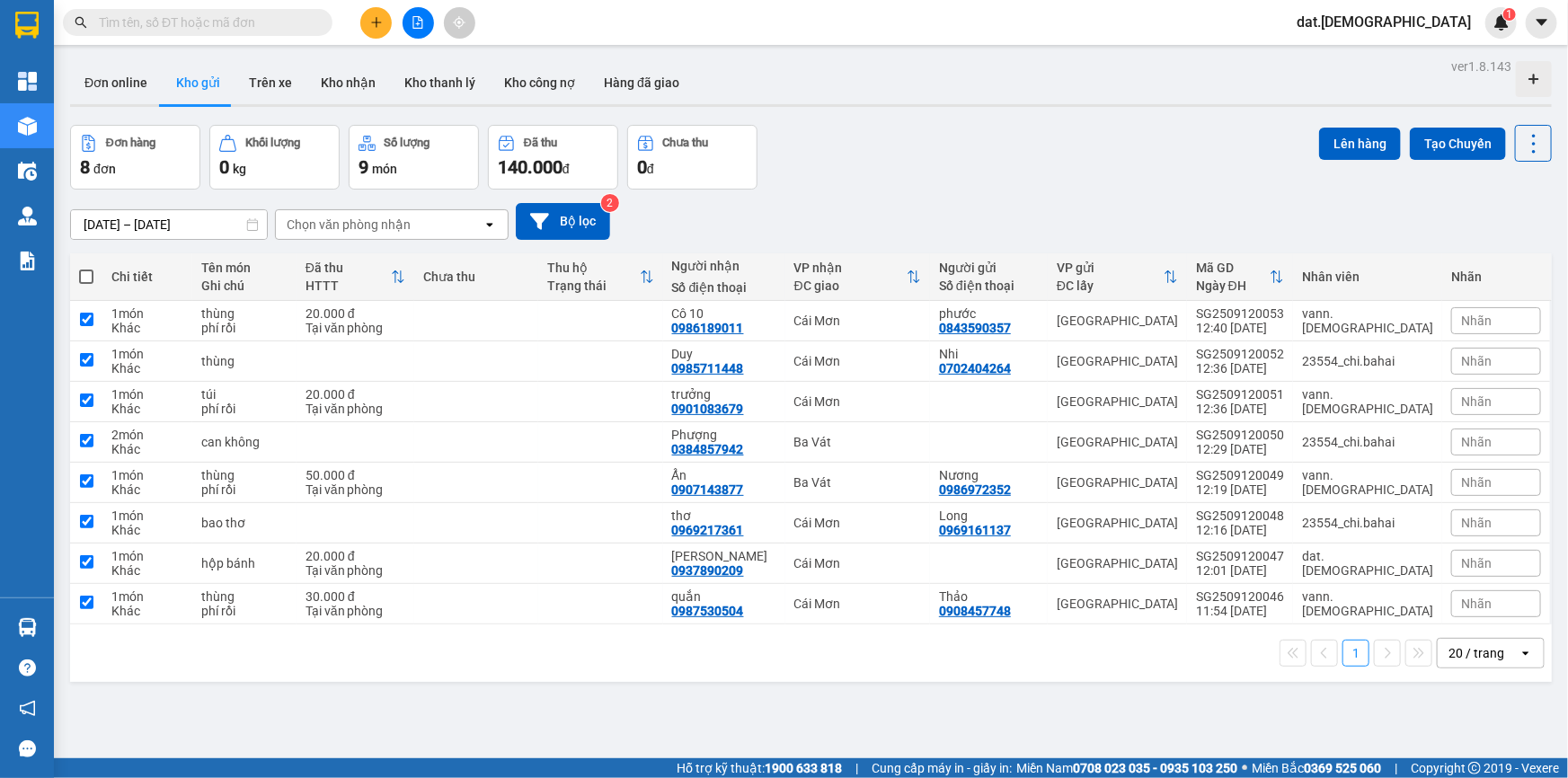
checkbox input "true"
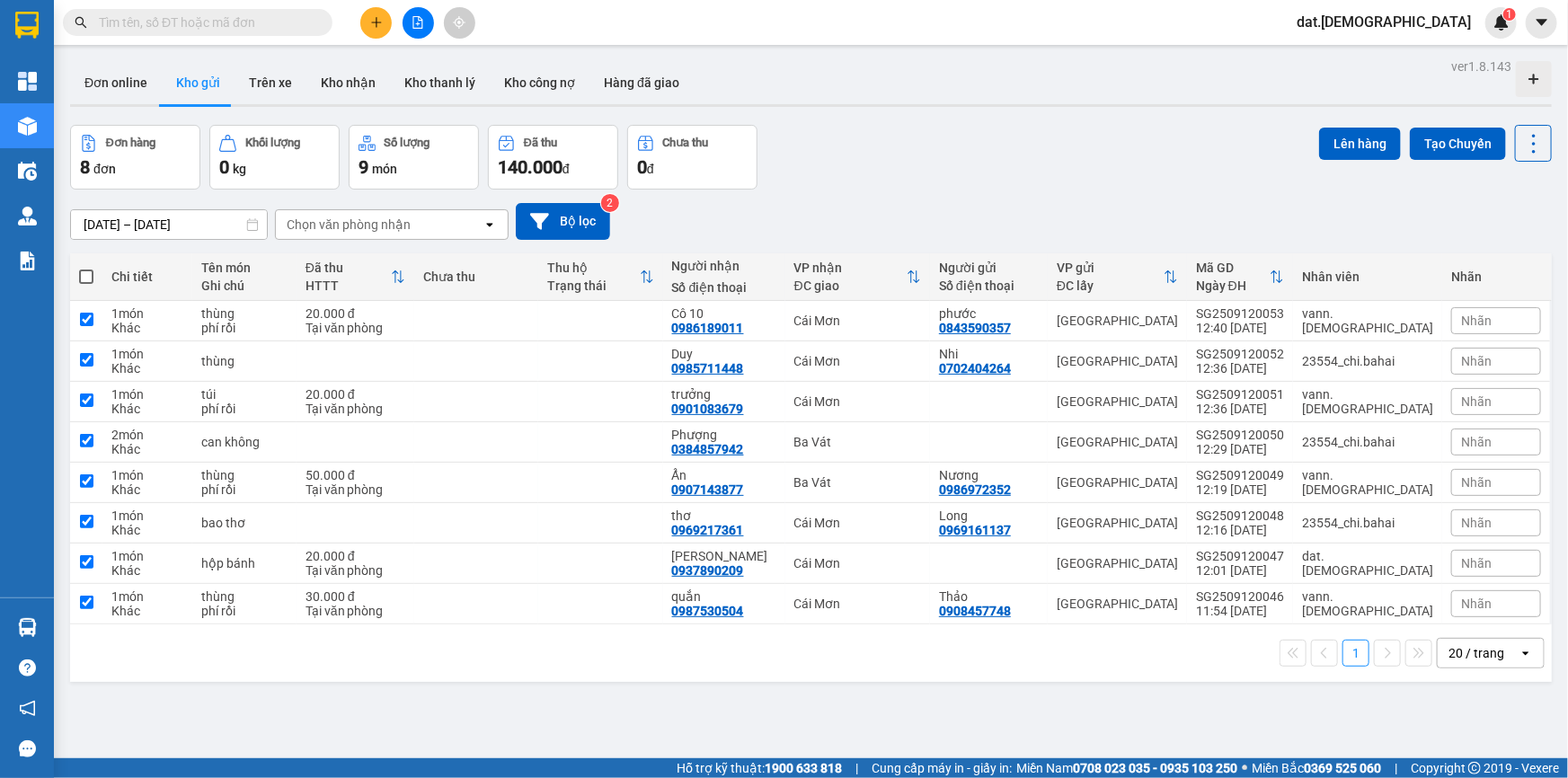
checkbox input "true"
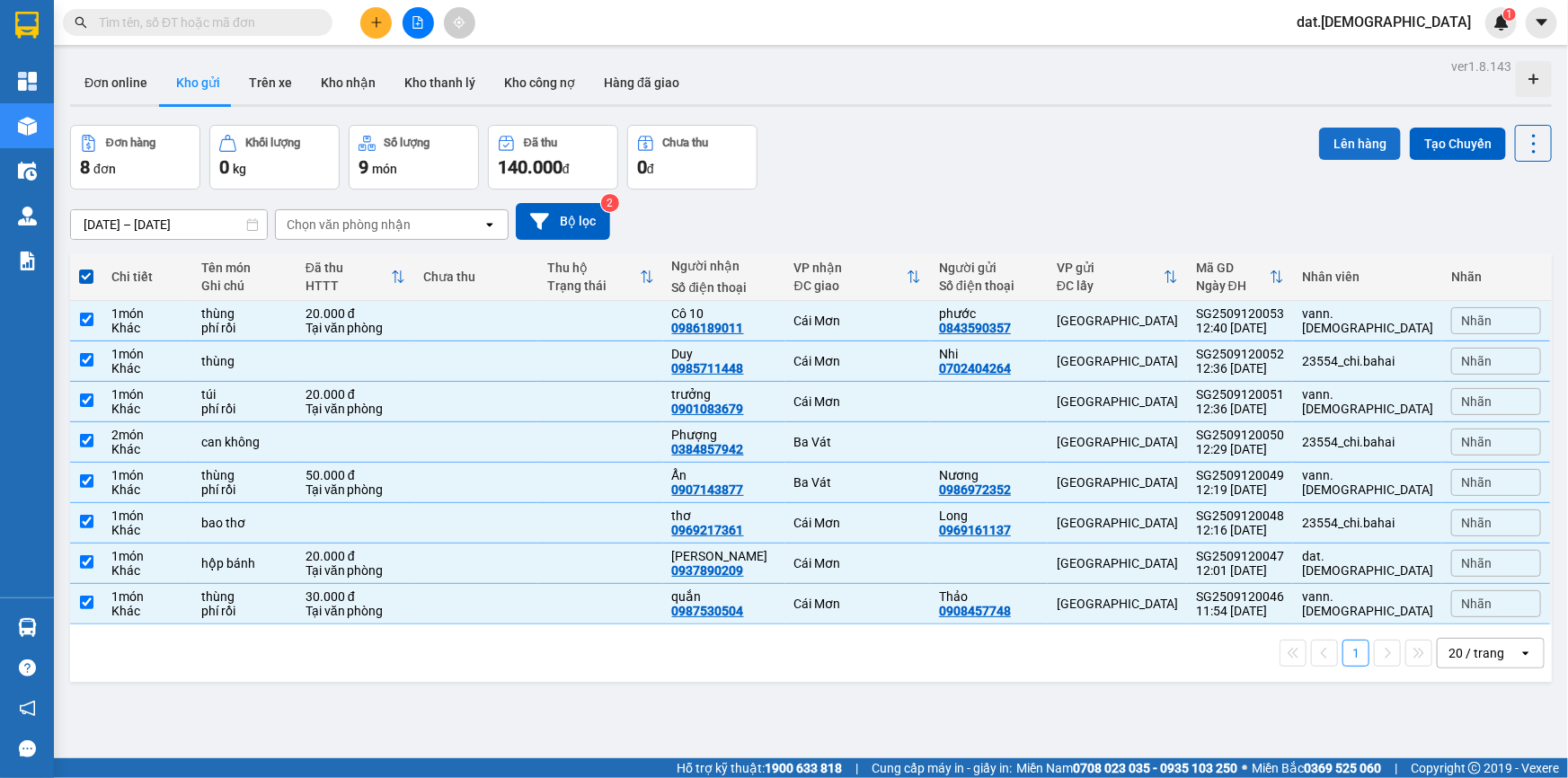
click at [1333, 150] on button "Lên hàng" at bounding box center [1360, 144] width 82 height 32
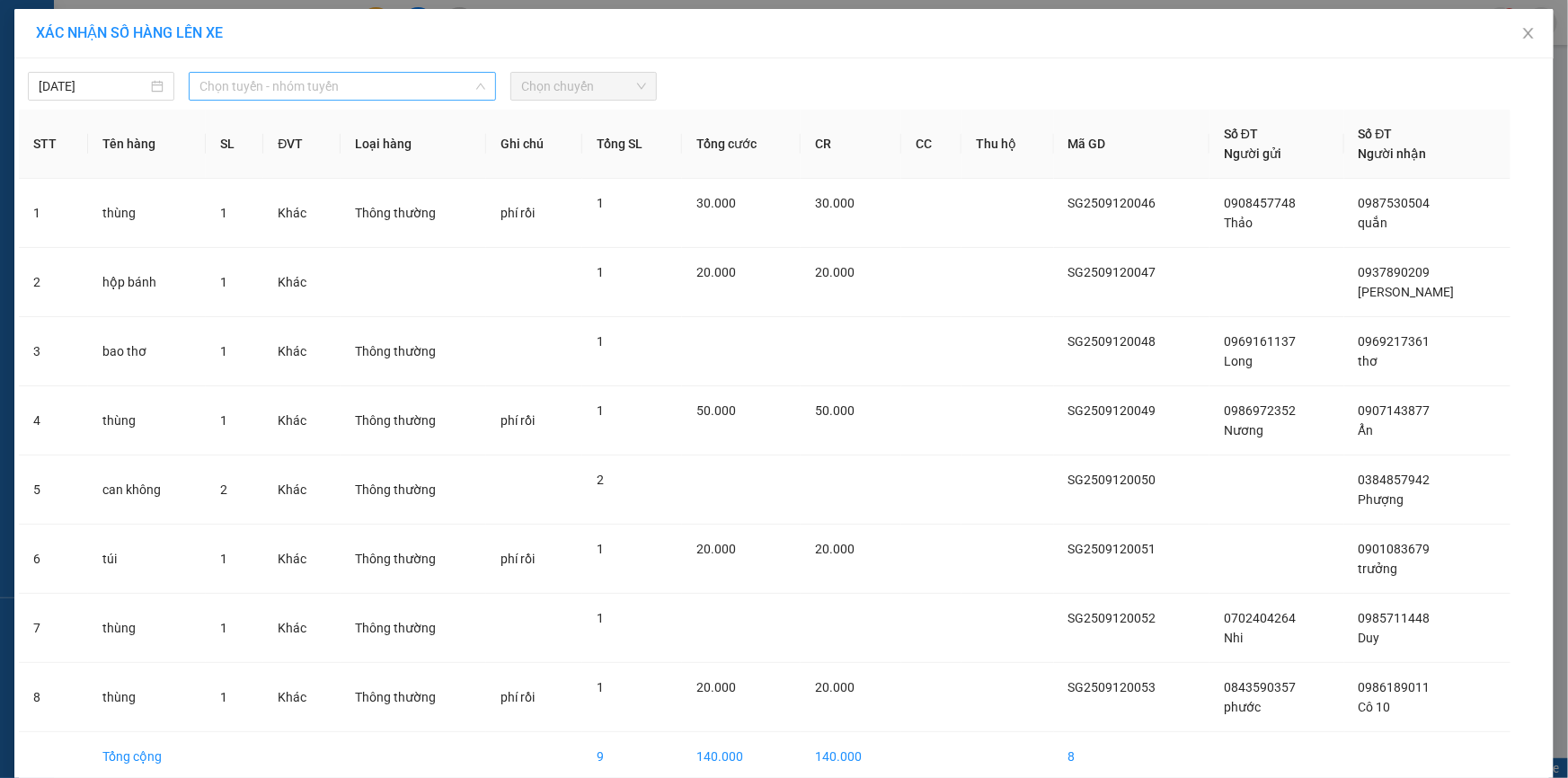
click at [334, 80] on span "Chọn tuyến - nhóm tuyến" at bounding box center [342, 86] width 285 height 27
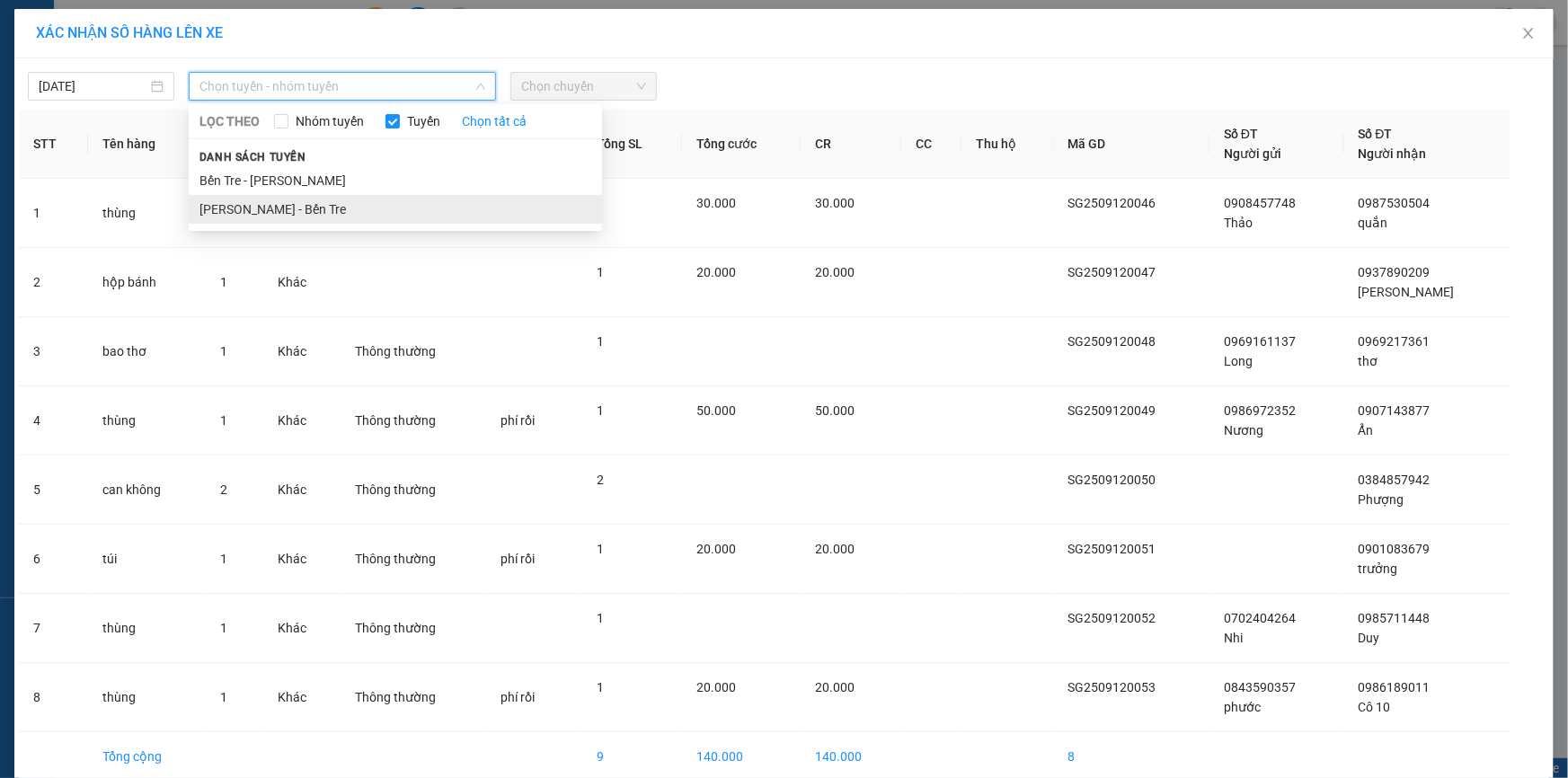
click at [307, 210] on li "[PERSON_NAME] - Bến Tre" at bounding box center [395, 208] width 413 height 29
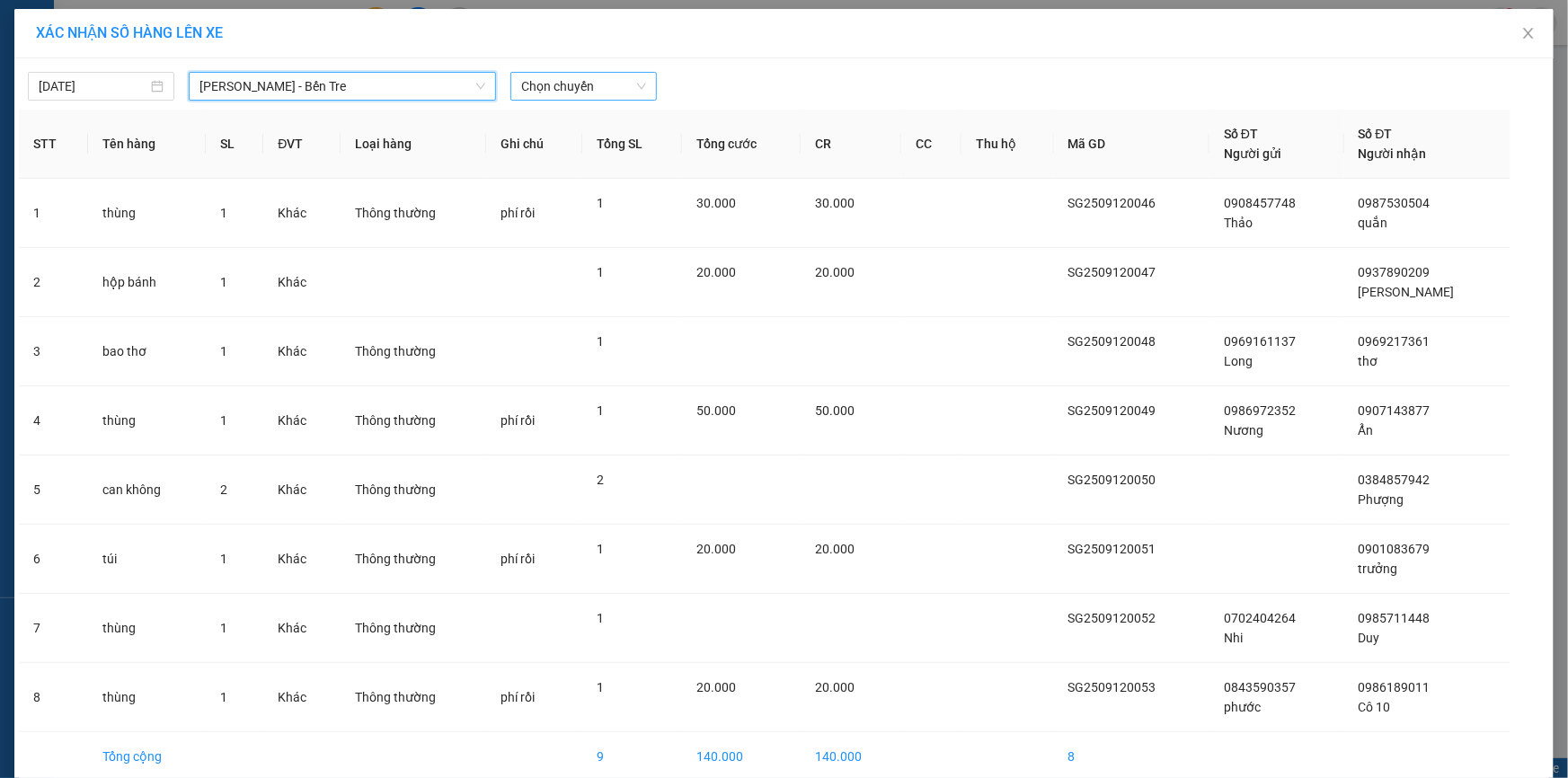
click at [617, 80] on span "Chọn chuyến" at bounding box center [583, 86] width 125 height 27
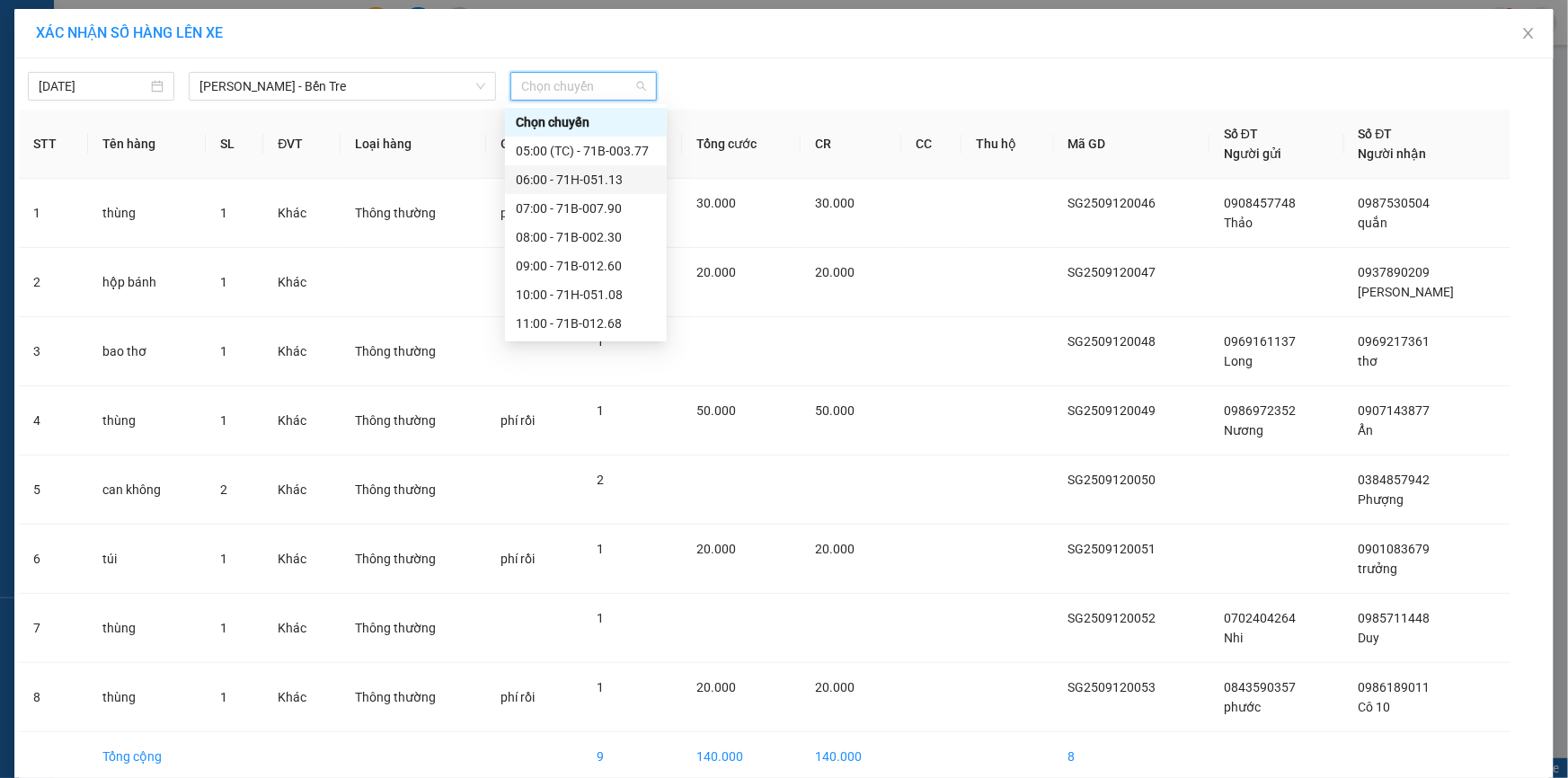
scroll to position [200, 0]
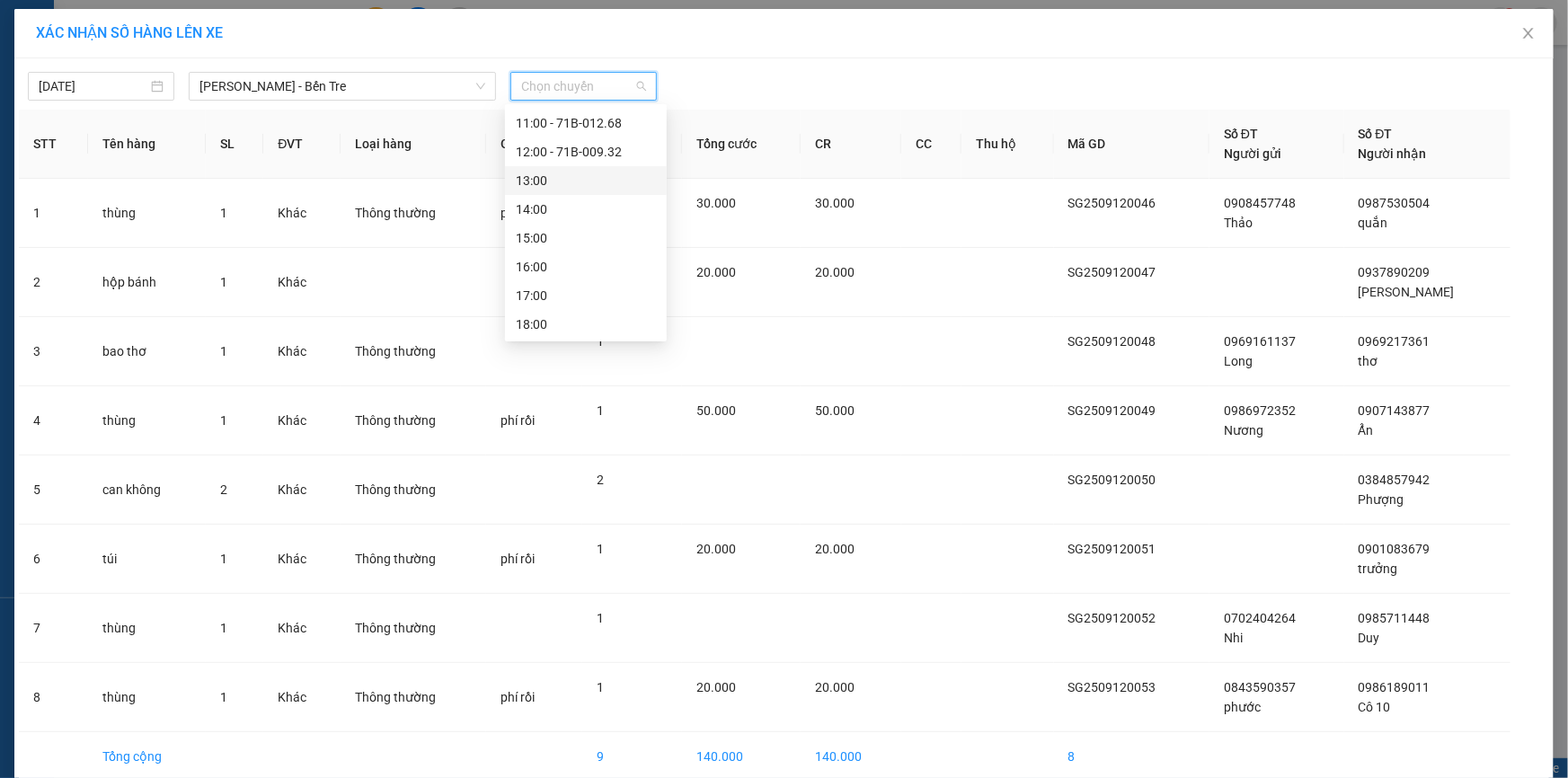
click at [548, 182] on div "13:00" at bounding box center [586, 181] width 141 height 20
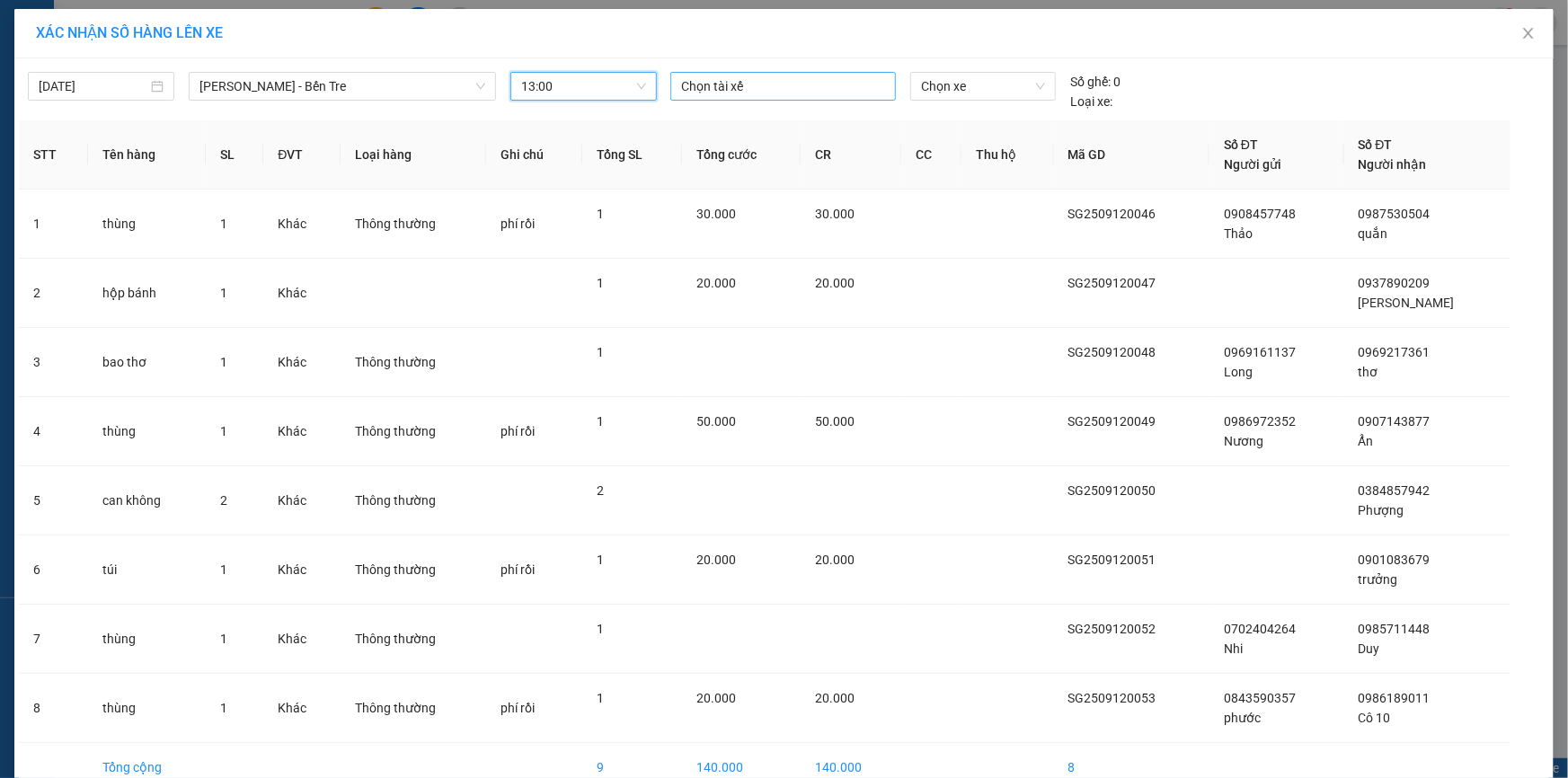
click at [789, 84] on div at bounding box center [782, 87] width 216 height 22
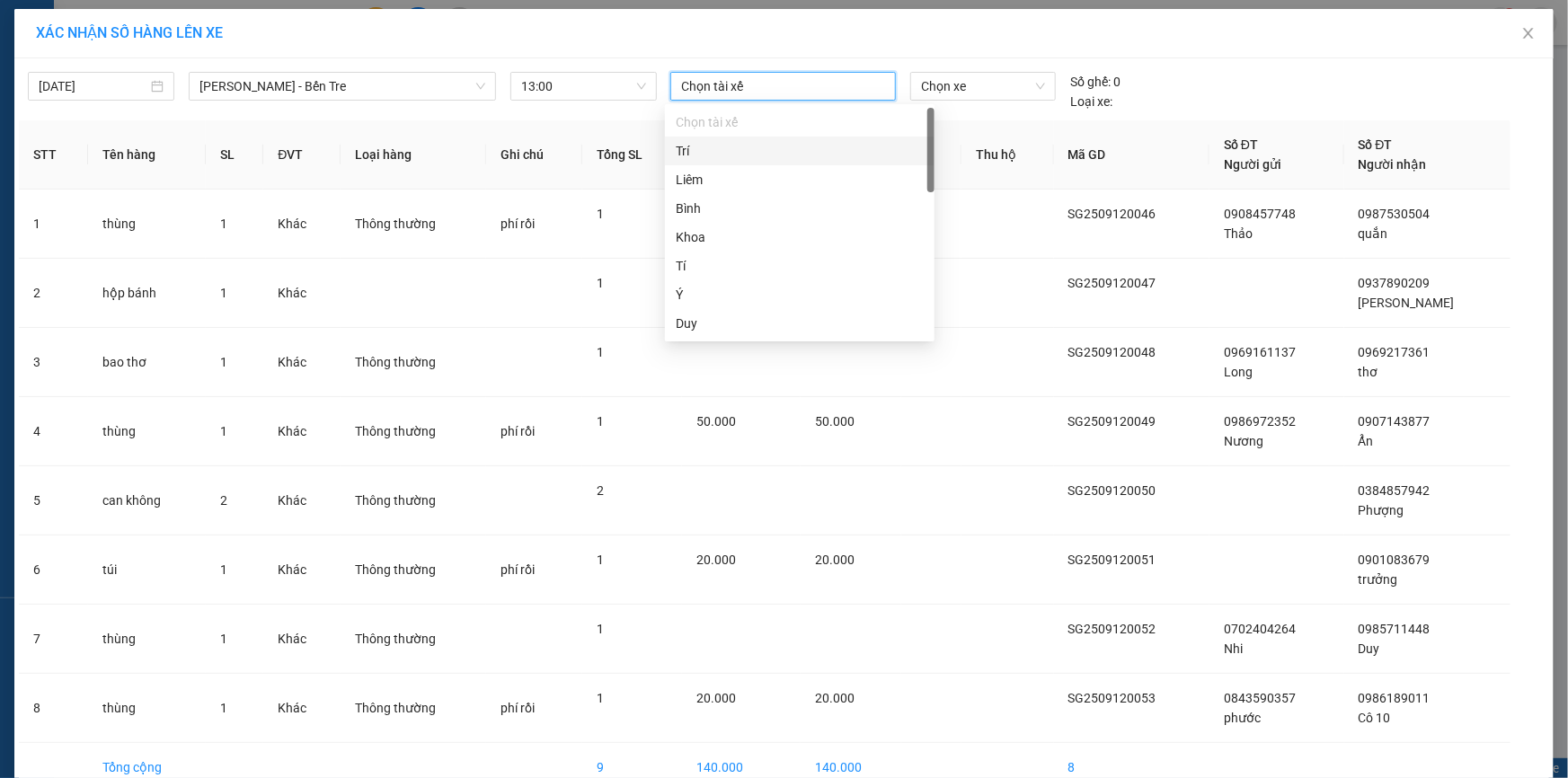
click at [717, 148] on div "Trí" at bounding box center [799, 151] width 248 height 20
click at [942, 90] on span "Chọn xe" at bounding box center [982, 86] width 124 height 27
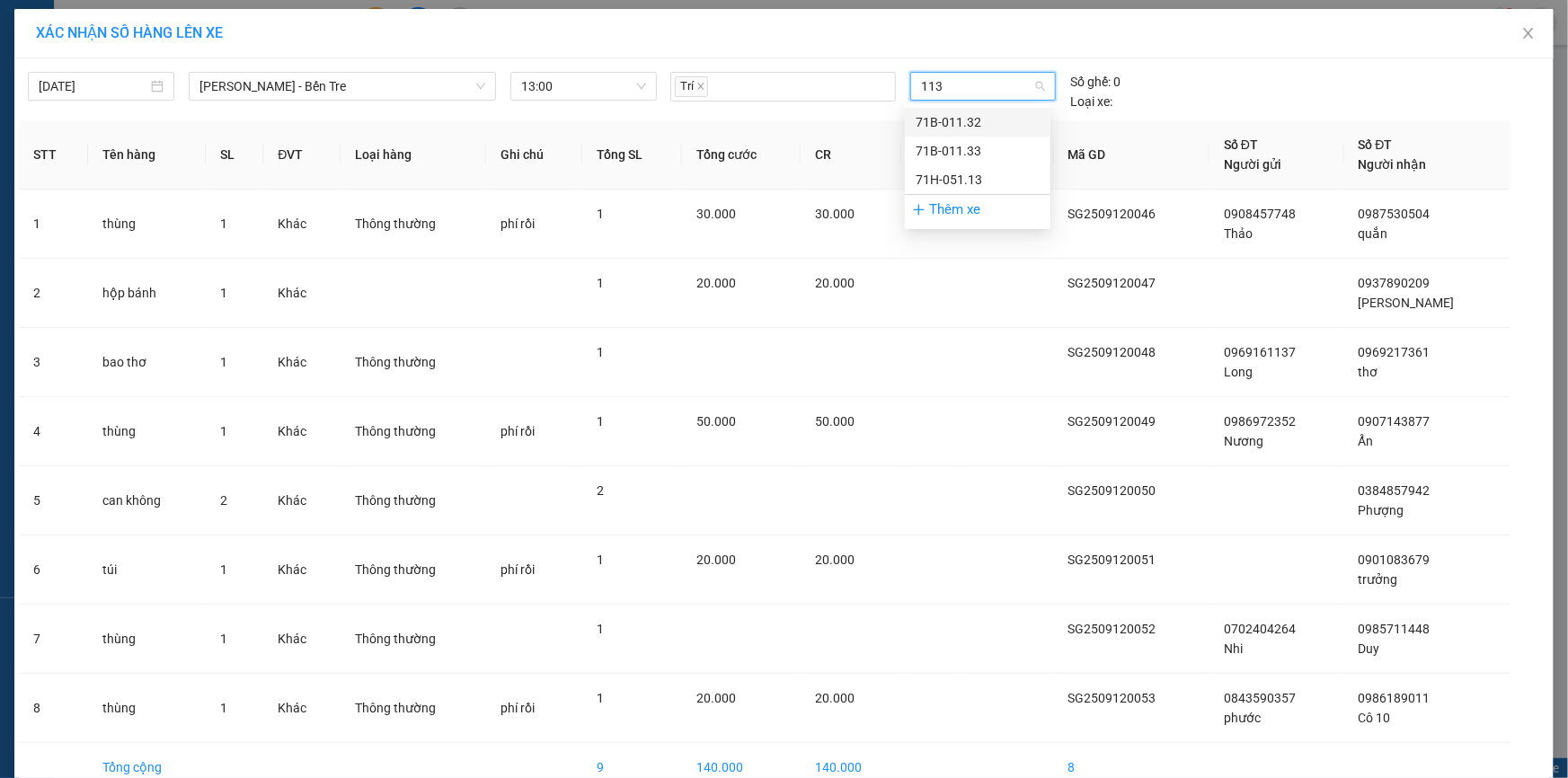
type input "1132"
click at [939, 115] on div "71B-011.32" at bounding box center [978, 123] width 124 height 20
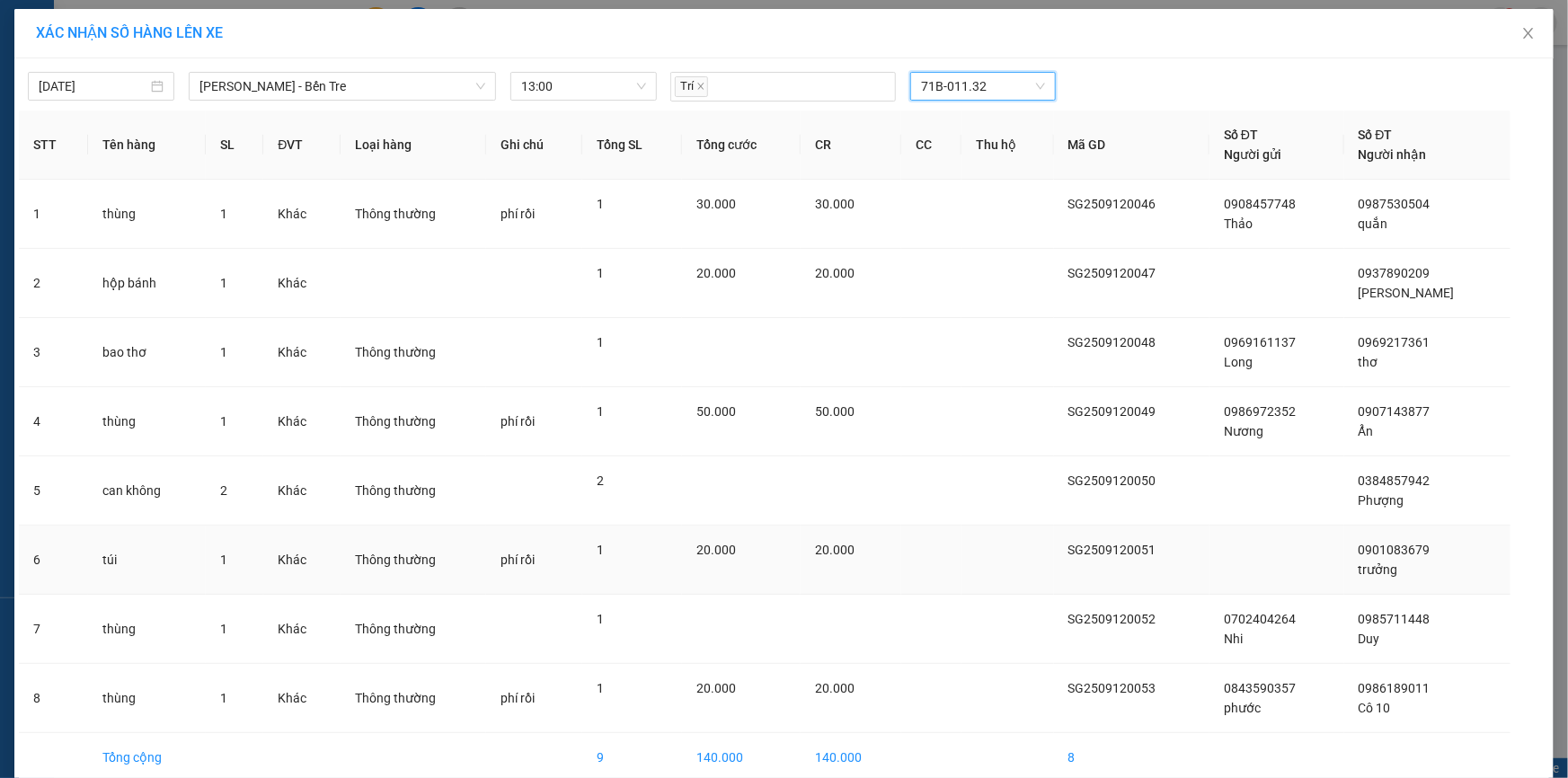
scroll to position [84, 0]
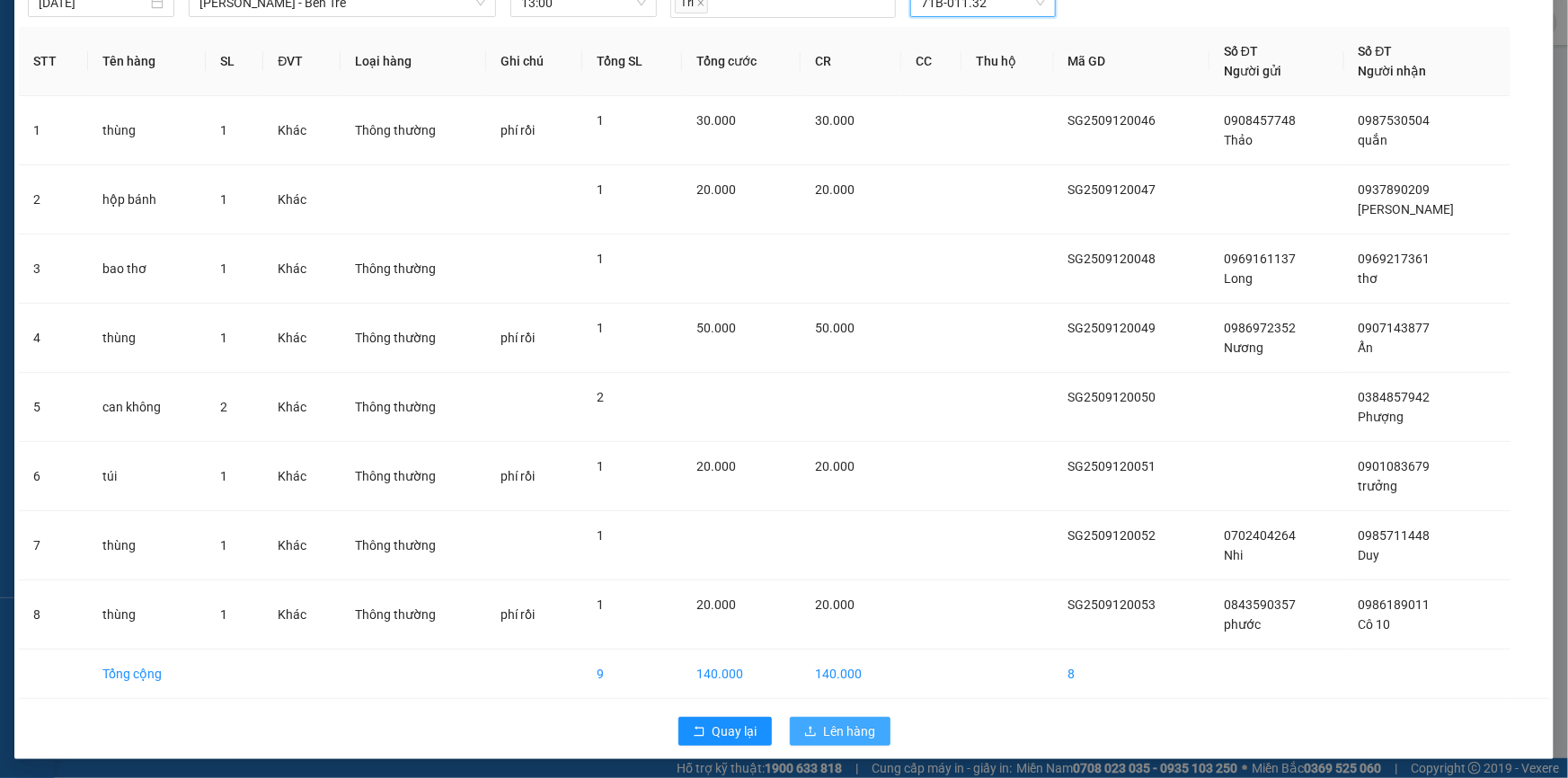
click at [846, 726] on span "Lên hàng" at bounding box center [850, 731] width 52 height 20
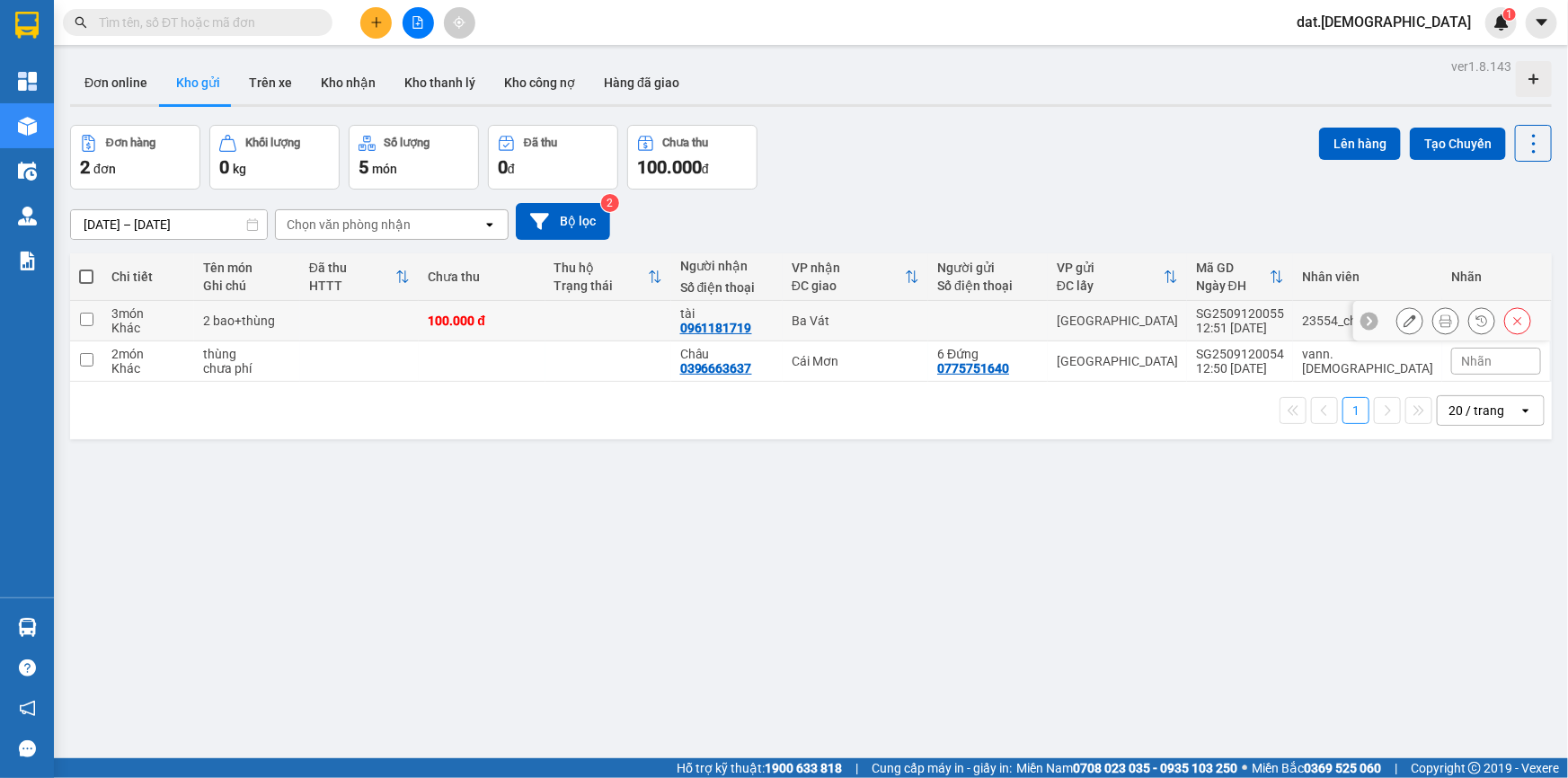
click at [506, 317] on div "100.000 đ" at bounding box center [482, 320] width 108 height 14
checkbox input "true"
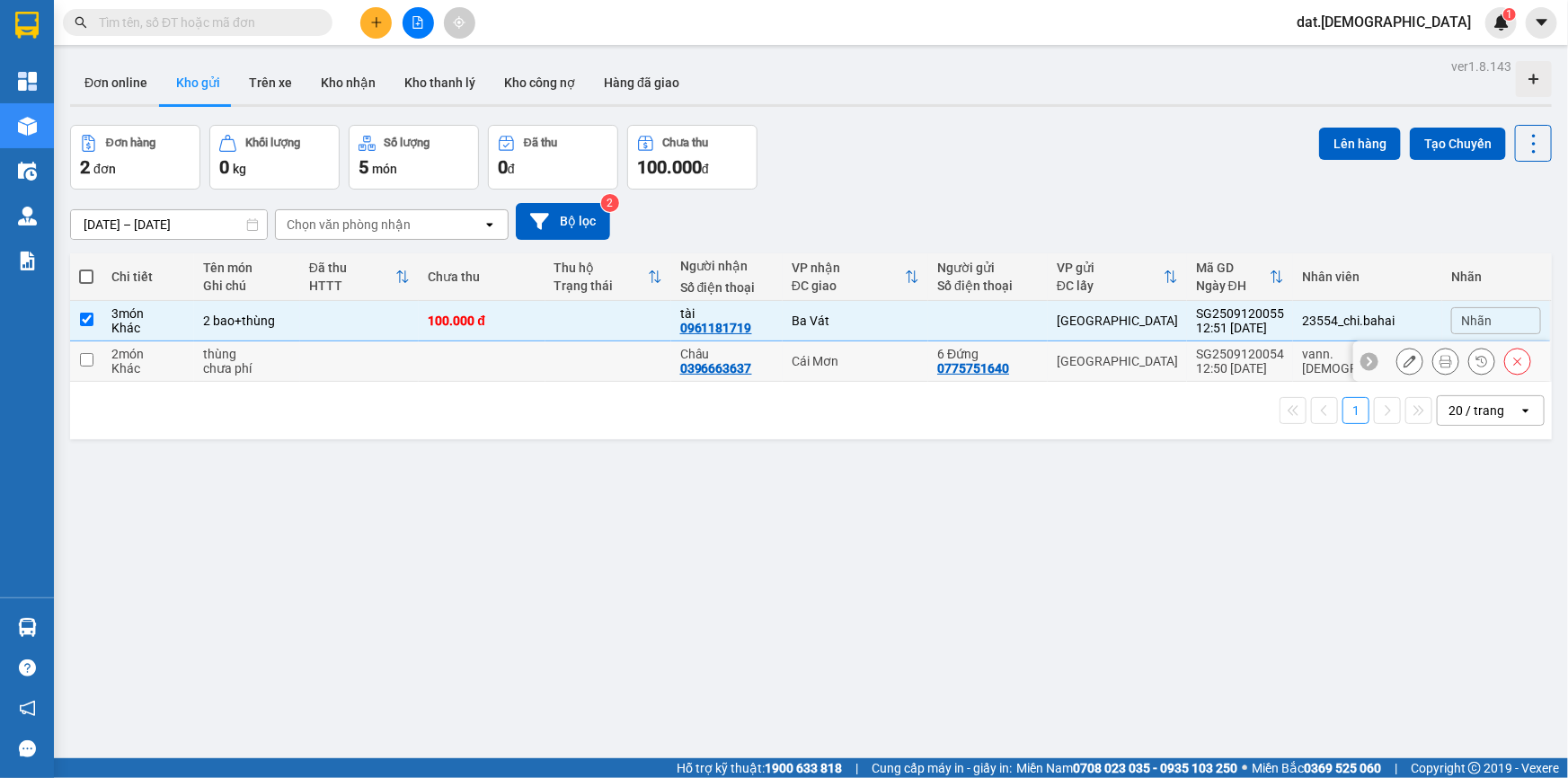
click at [499, 370] on td at bounding box center [482, 361] width 126 height 41
checkbox input "true"
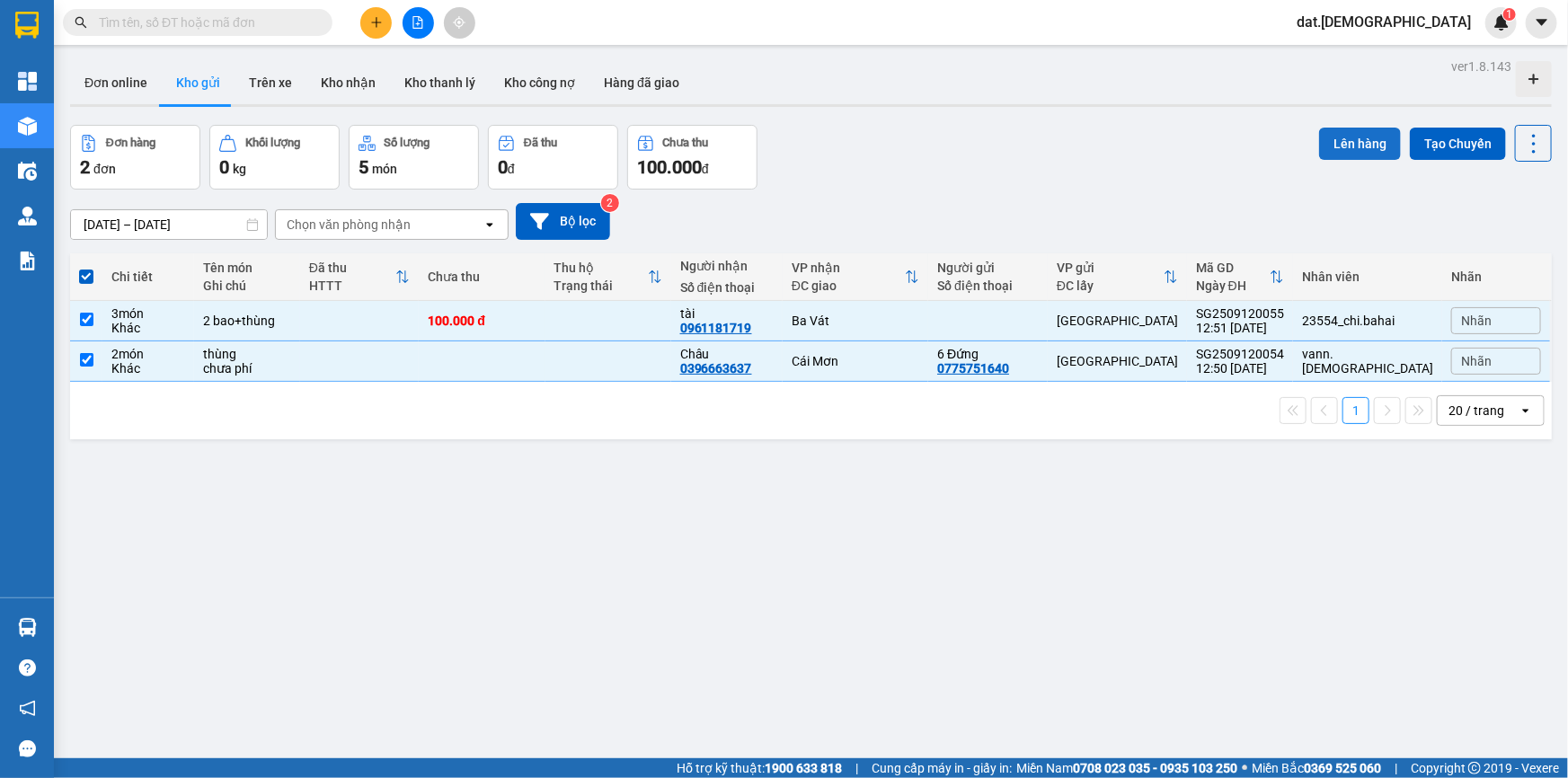
click at [1350, 132] on button "Lên hàng" at bounding box center [1360, 144] width 82 height 32
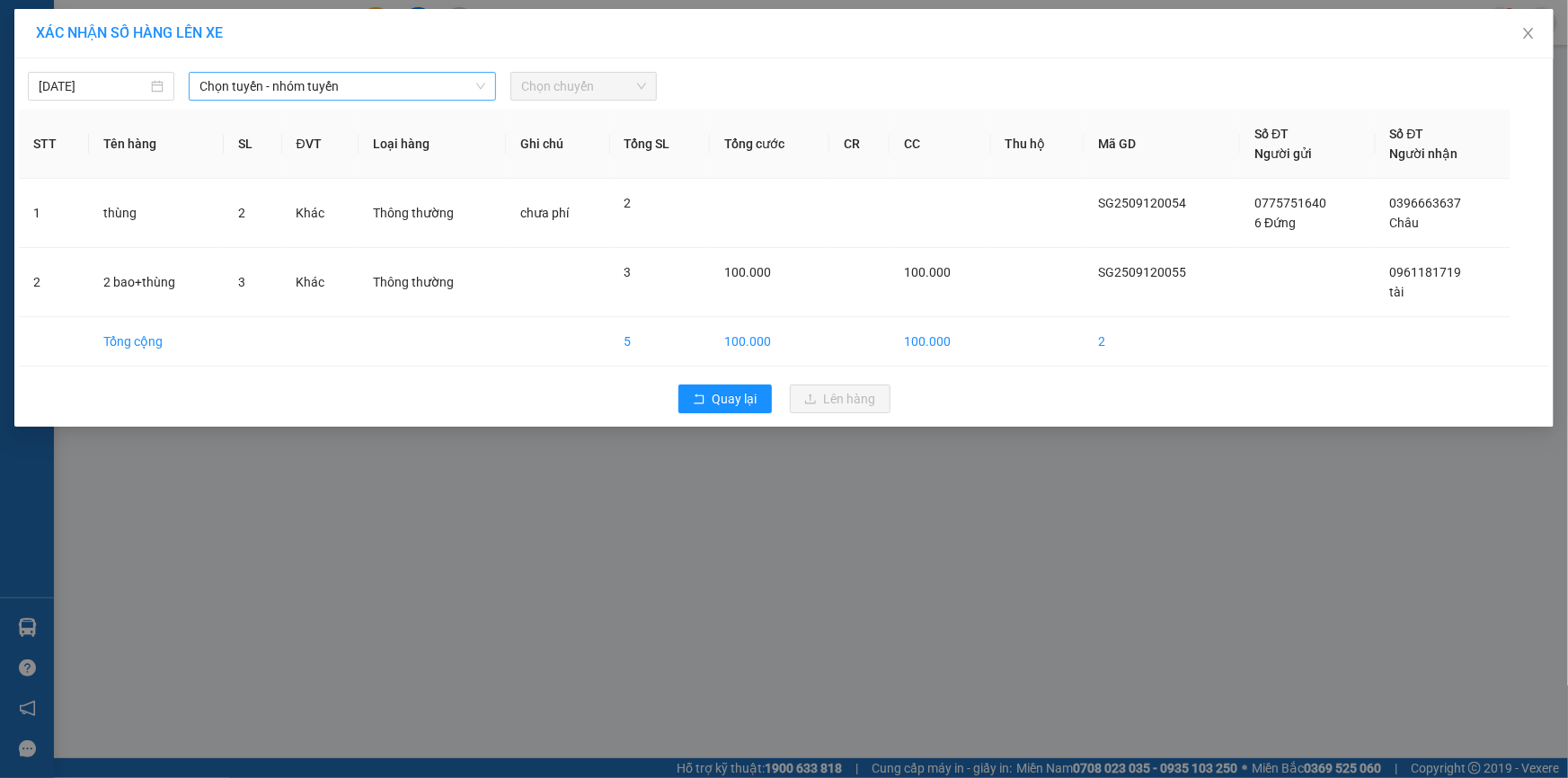
click at [380, 72] on div "Chọn tuyến - nhóm tuyến" at bounding box center [342, 86] width 307 height 29
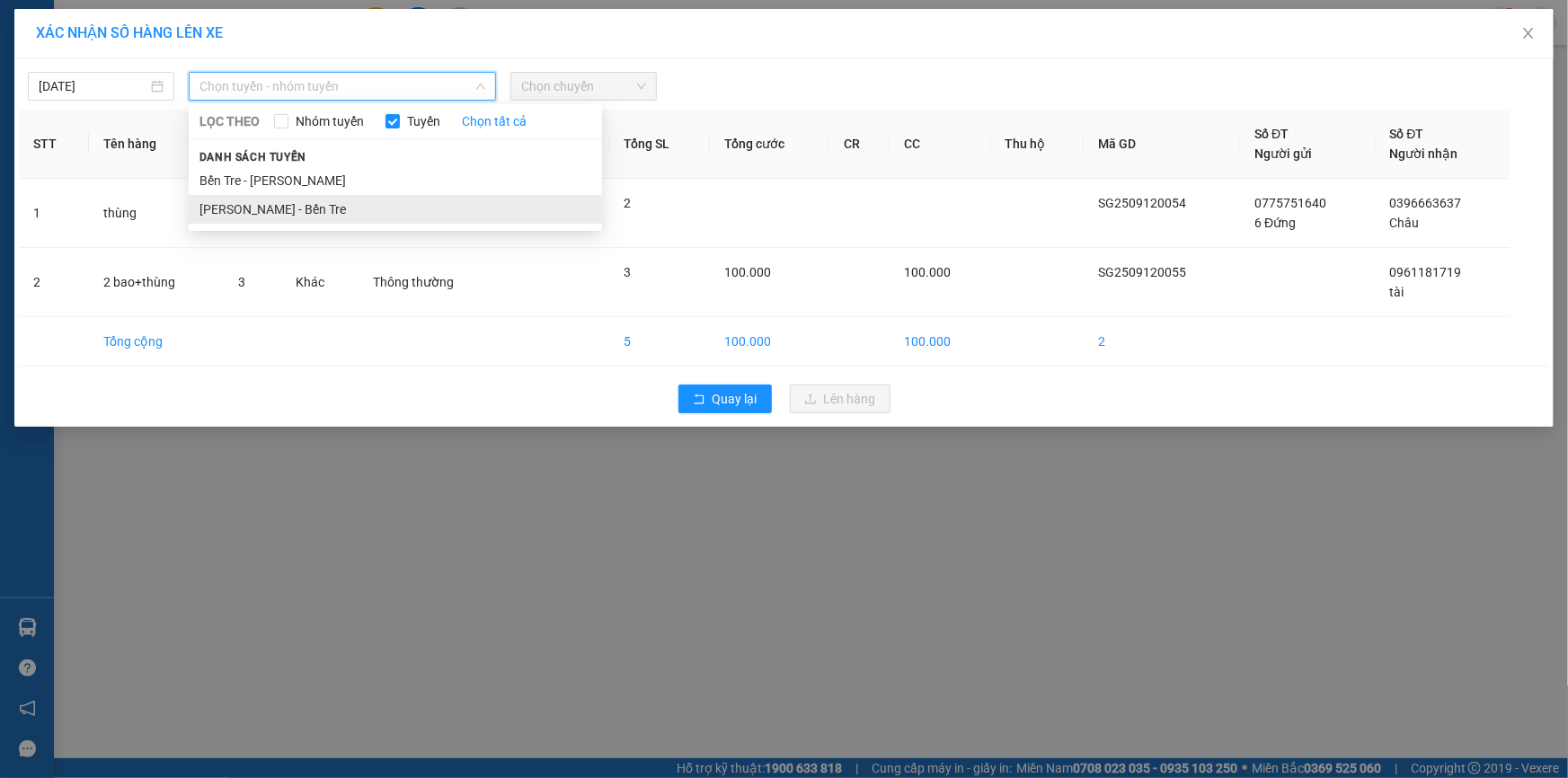
click at [293, 197] on li "[PERSON_NAME] - Bến Tre" at bounding box center [395, 208] width 413 height 29
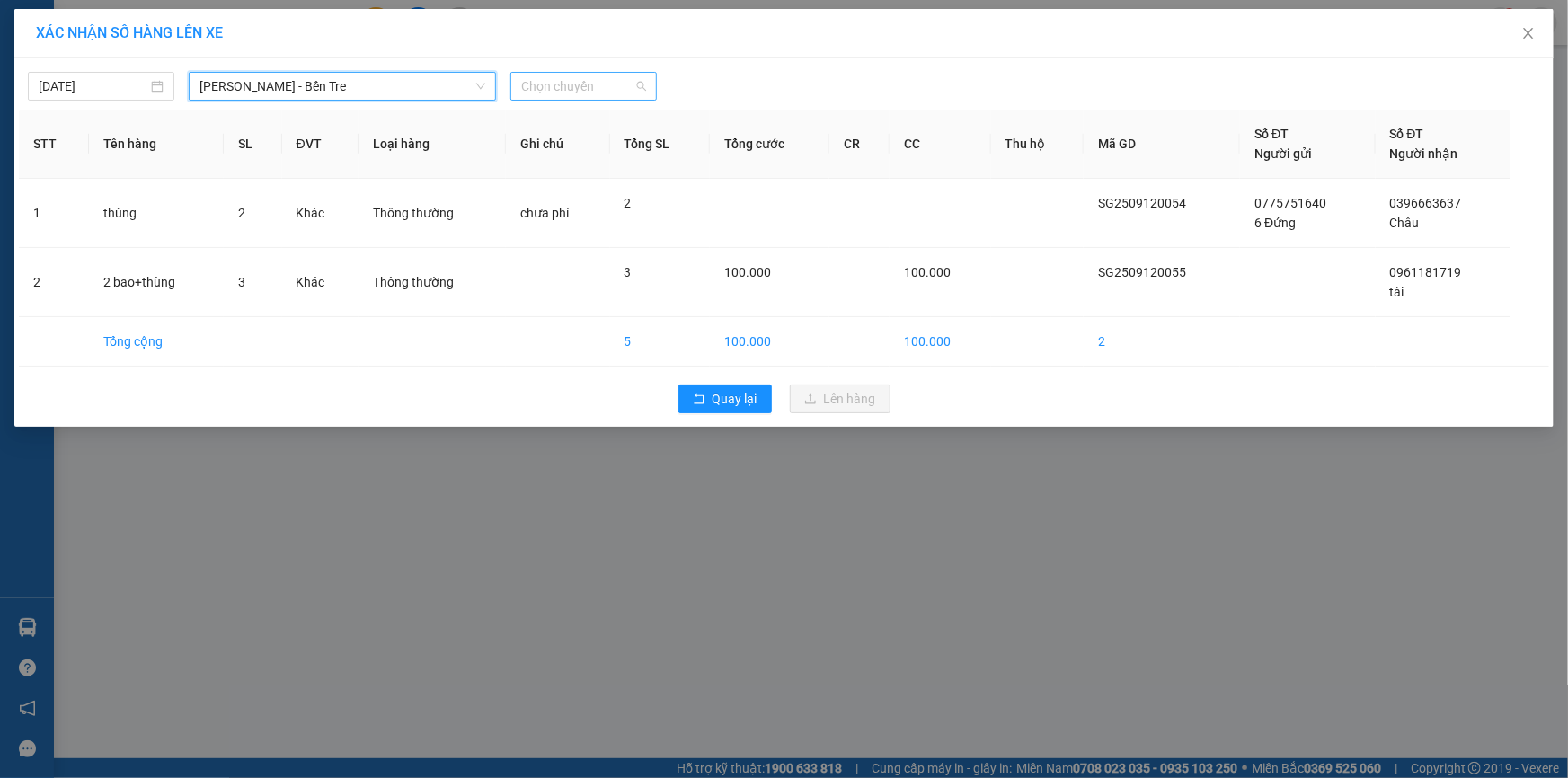
click at [584, 82] on span "Chọn chuyến" at bounding box center [583, 86] width 125 height 27
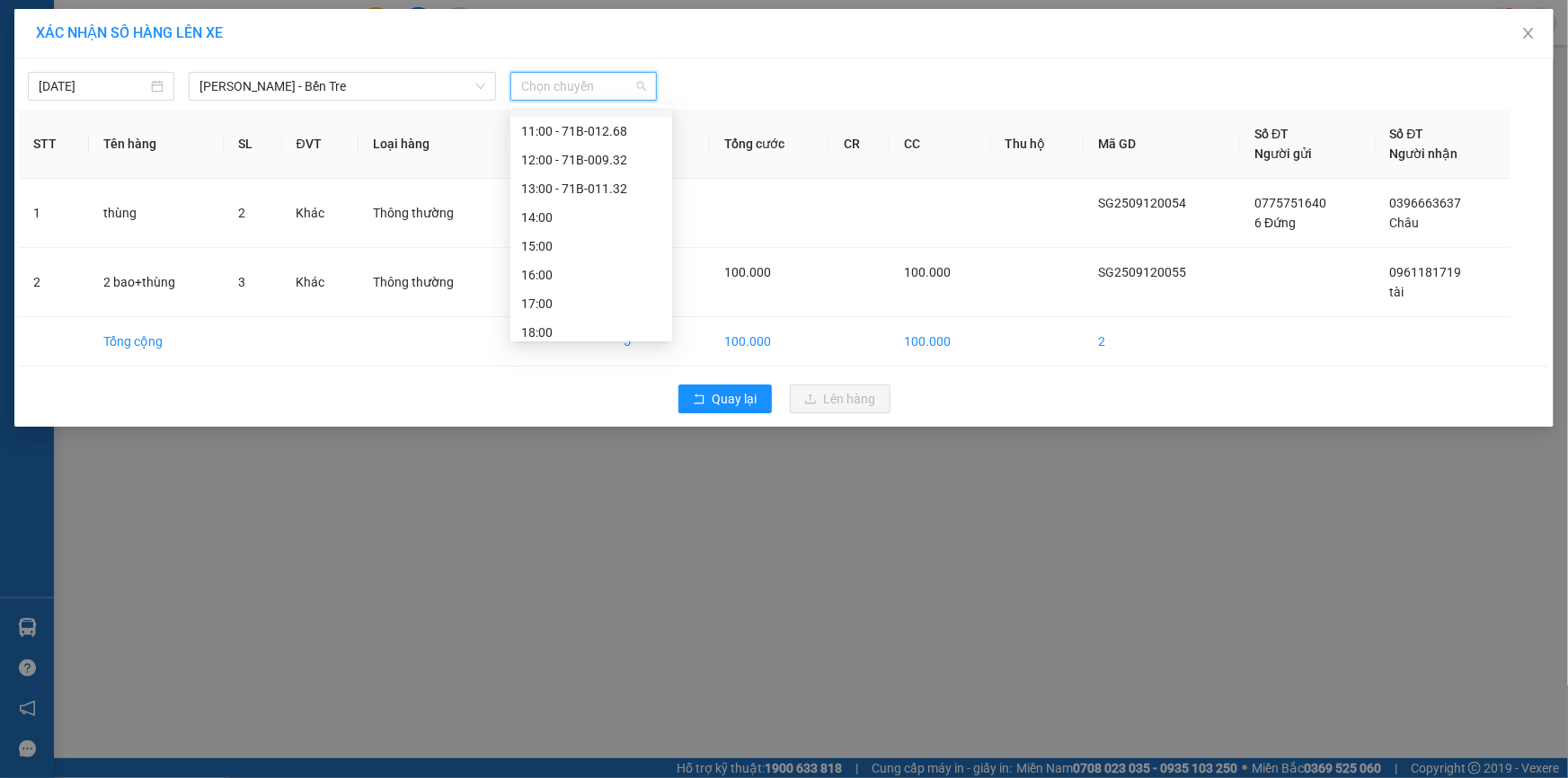
scroll to position [200, 0]
click at [583, 182] on div "13:00 - 71B-011.32" at bounding box center [590, 181] width 141 height 20
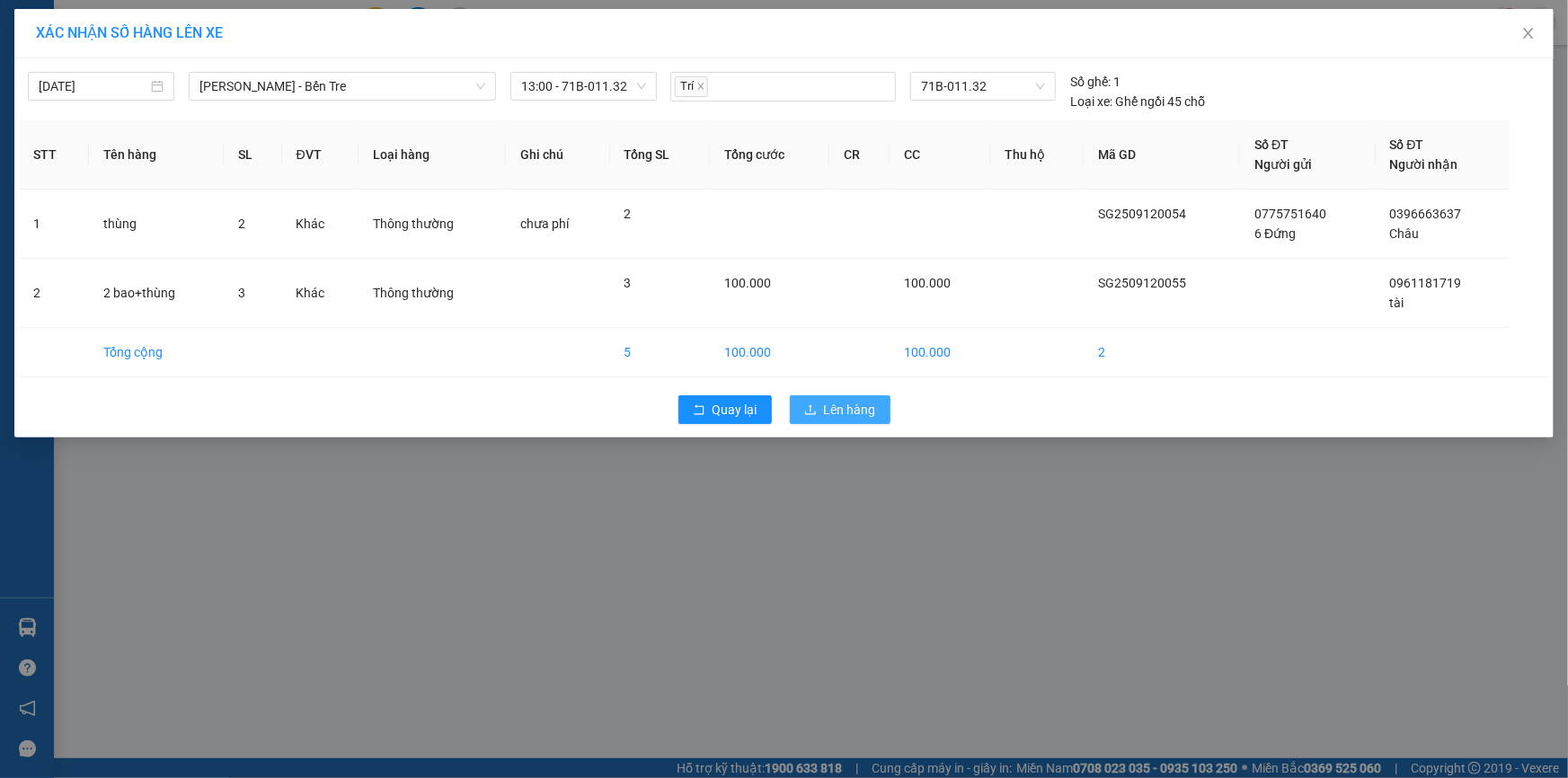
click at [855, 421] on button "Lên hàng" at bounding box center [840, 409] width 101 height 29
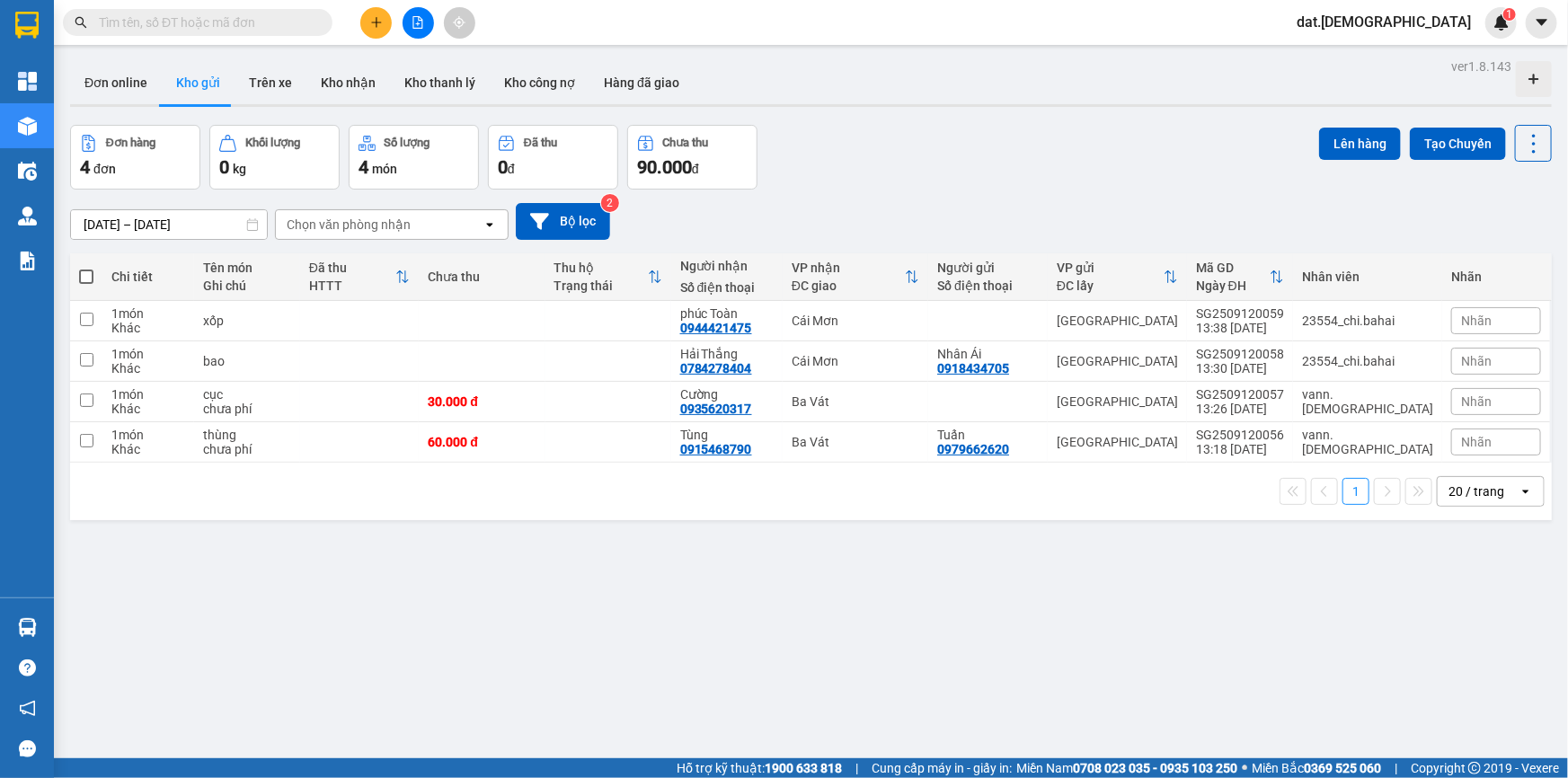
click at [385, 23] on button at bounding box center [376, 23] width 32 height 32
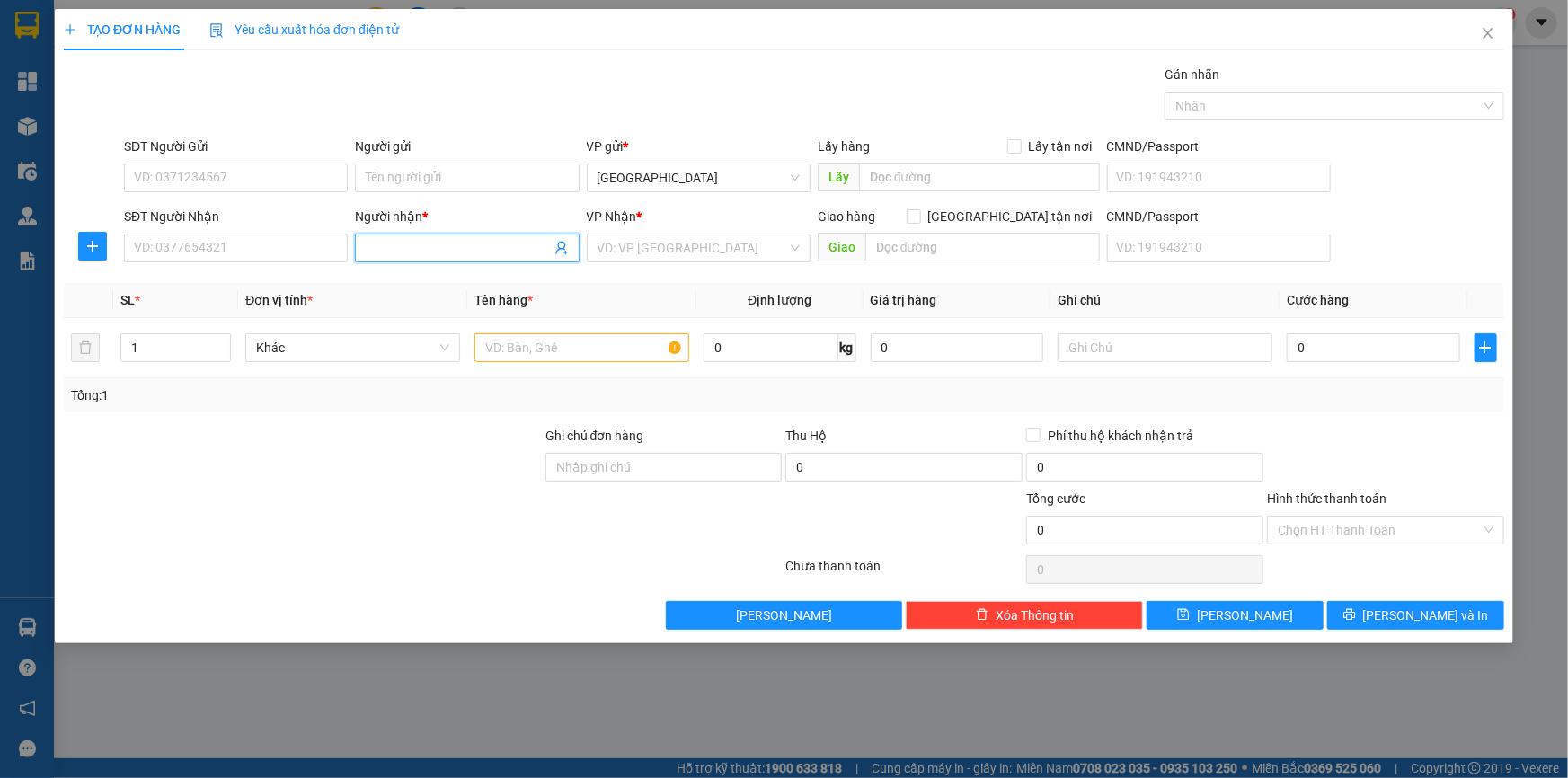
click at [434, 247] on input "Người nhận *" at bounding box center [458, 248] width 185 height 20
type input "[PERSON_NAME]"
click at [456, 284] on div "[PERSON_NAME] - 0394667796" at bounding box center [467, 284] width 202 height 20
type input "0394667796"
type input "nguyễn nhật nam"
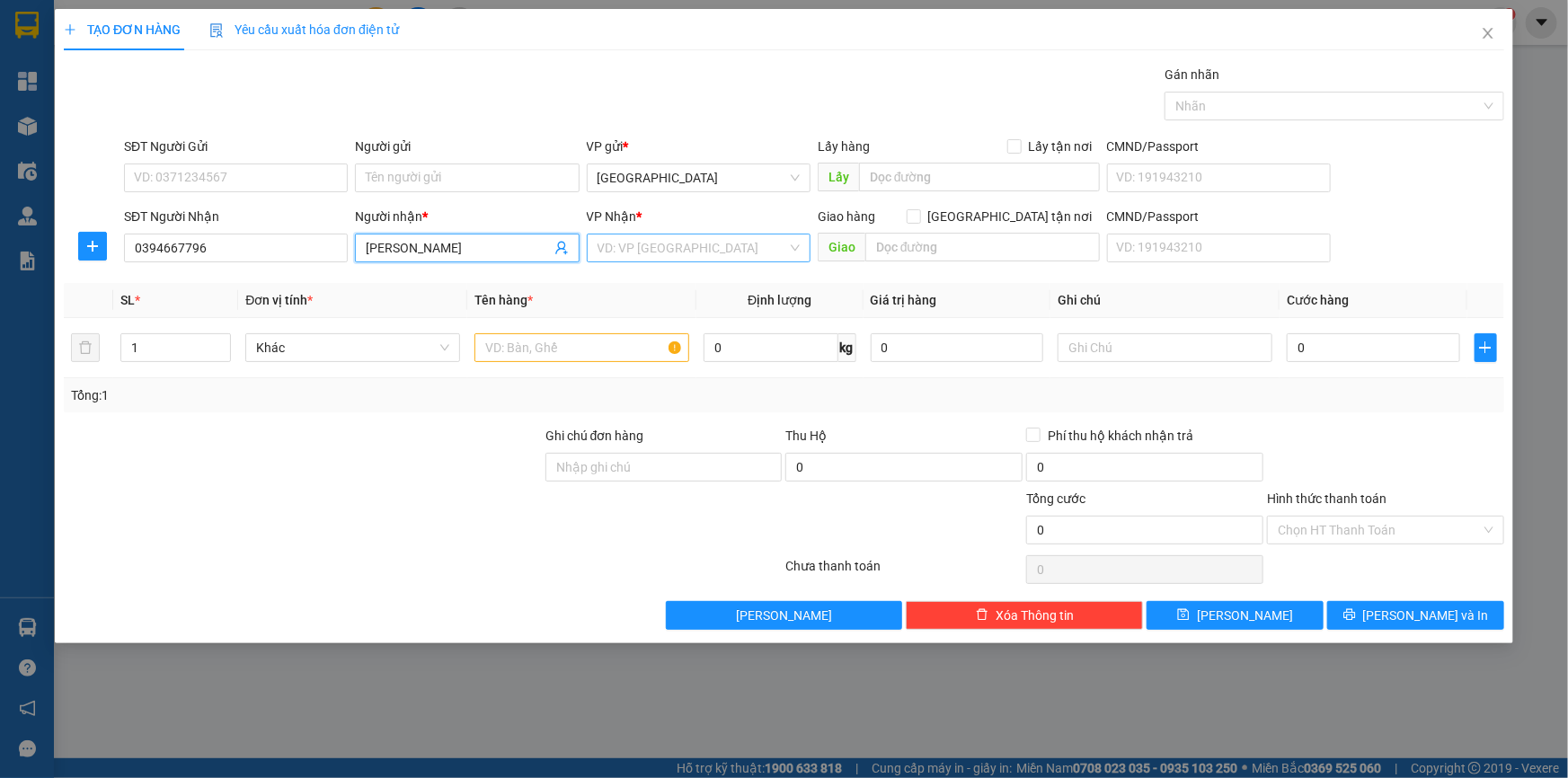
click at [651, 245] on input "search" at bounding box center [692, 247] width 190 height 27
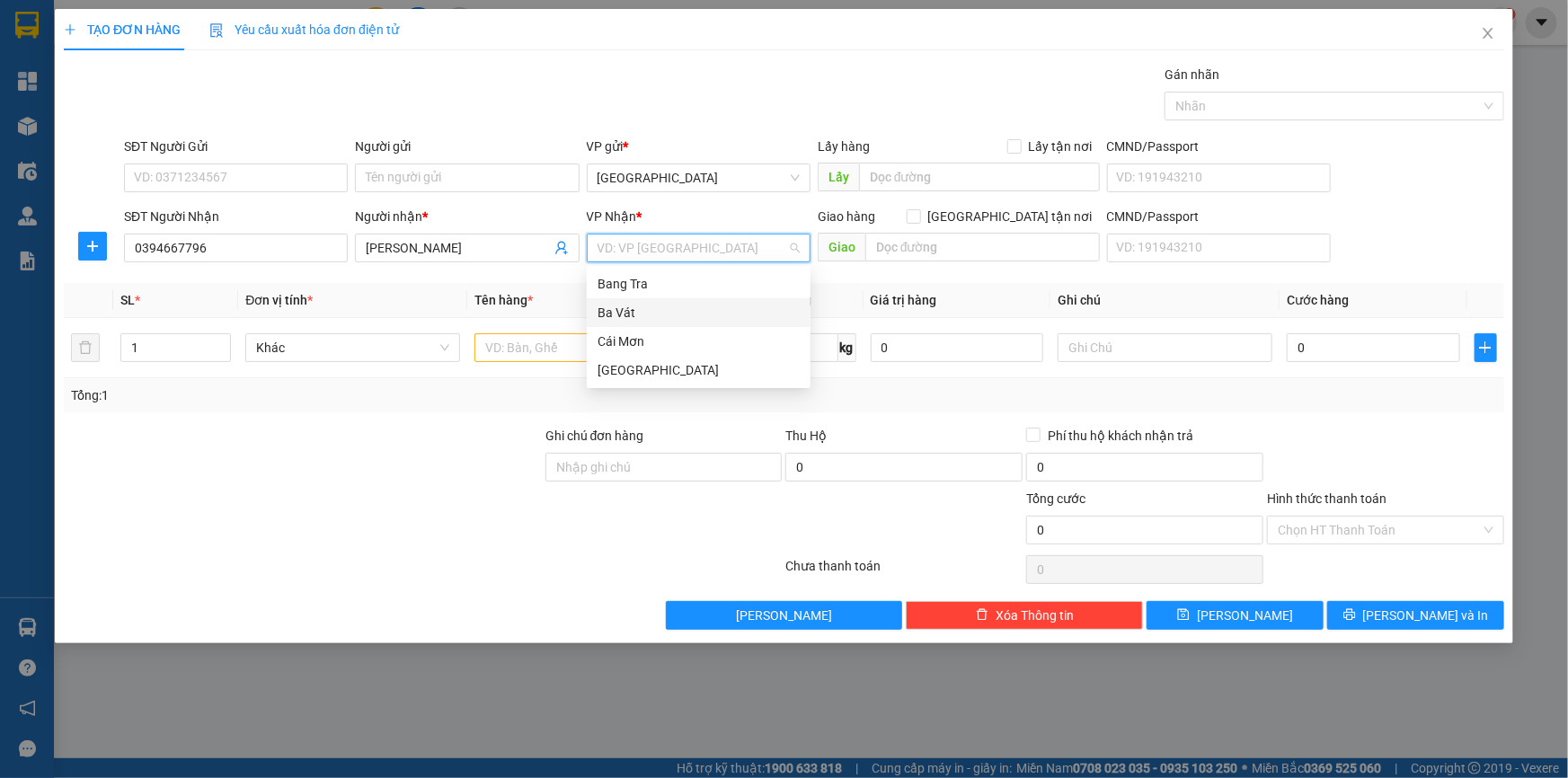
click at [615, 305] on div "Ba Vát" at bounding box center [698, 313] width 202 height 20
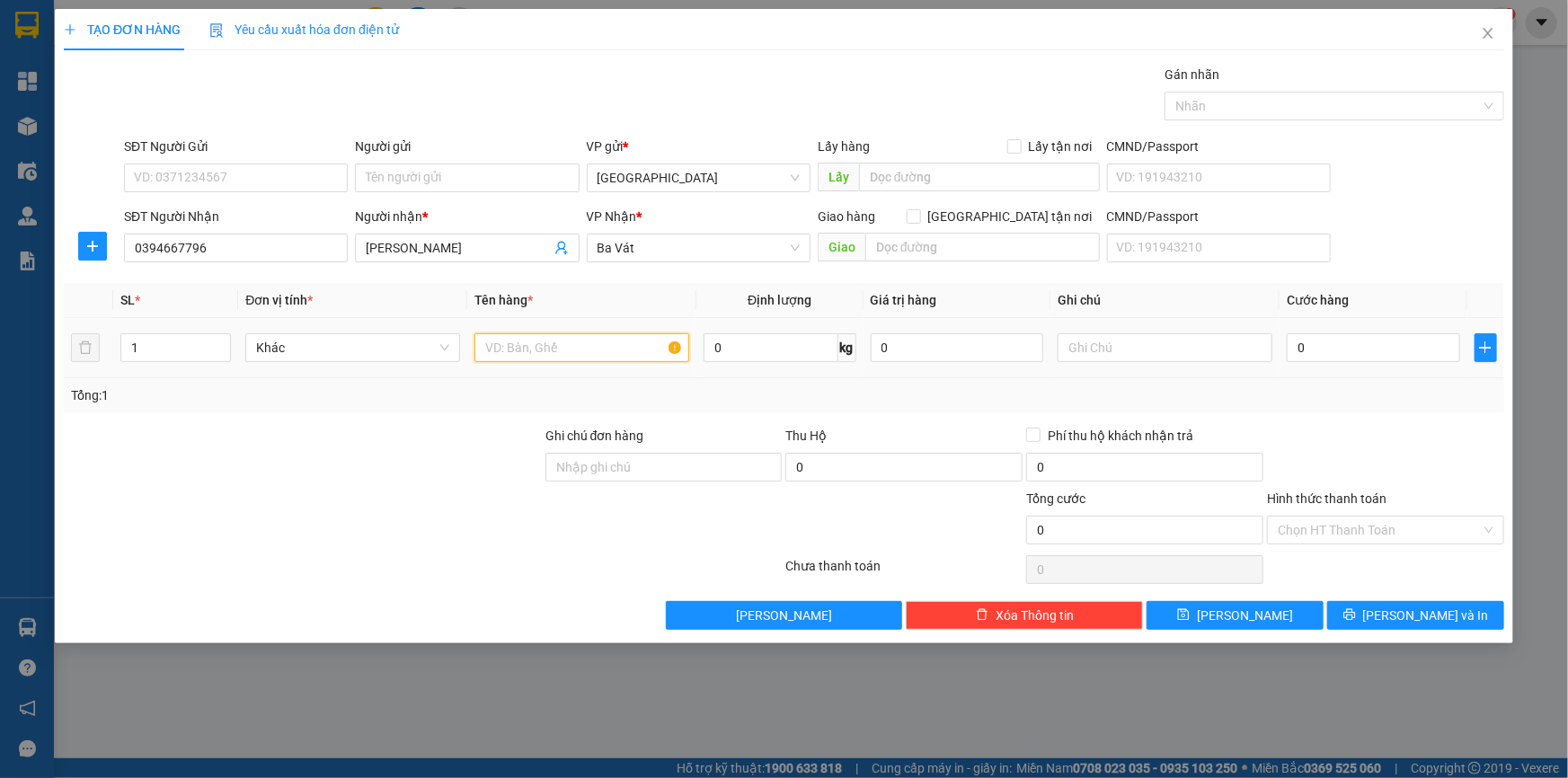
click at [620, 350] on input "text" at bounding box center [582, 347] width 214 height 29
type input "thùng"
click at [942, 346] on input "0" at bounding box center [958, 347] width 174 height 29
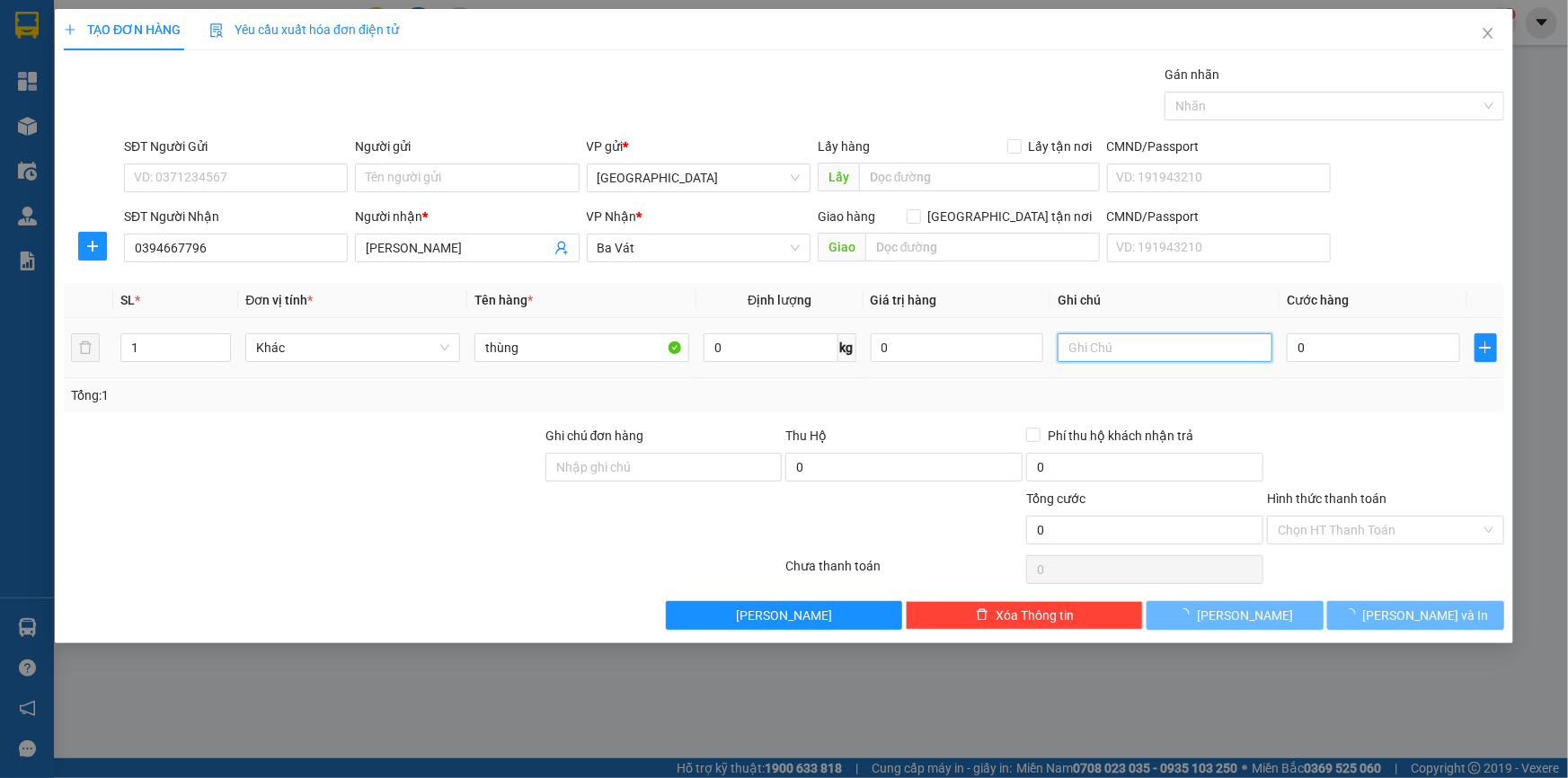
click at [1112, 354] on input "text" at bounding box center [1164, 347] width 214 height 29
type input "phí rồi"
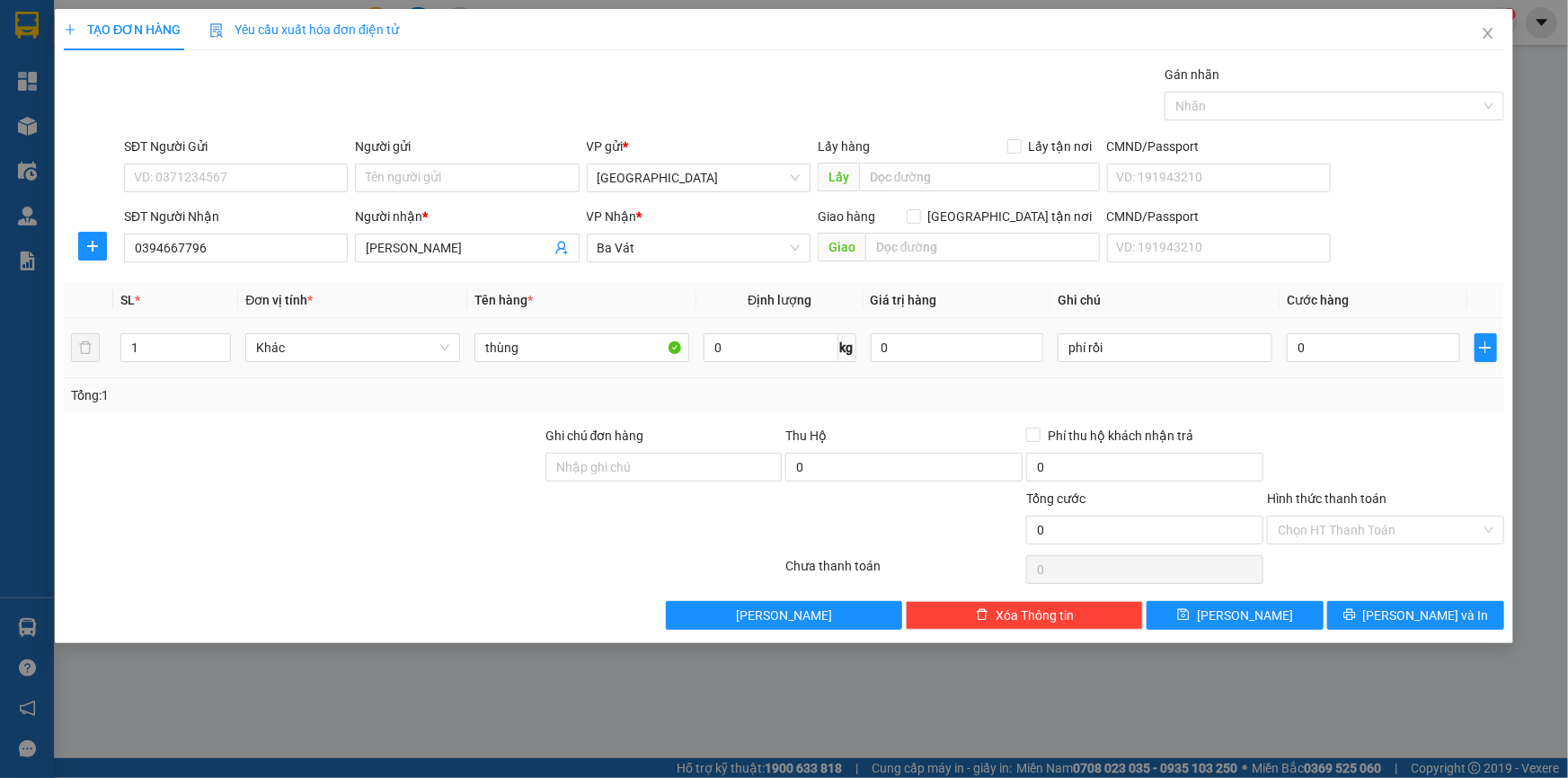
click at [164, 330] on div "1" at bounding box center [176, 348] width 111 height 36
click at [184, 345] on input "1" at bounding box center [176, 347] width 109 height 27
type input "2"
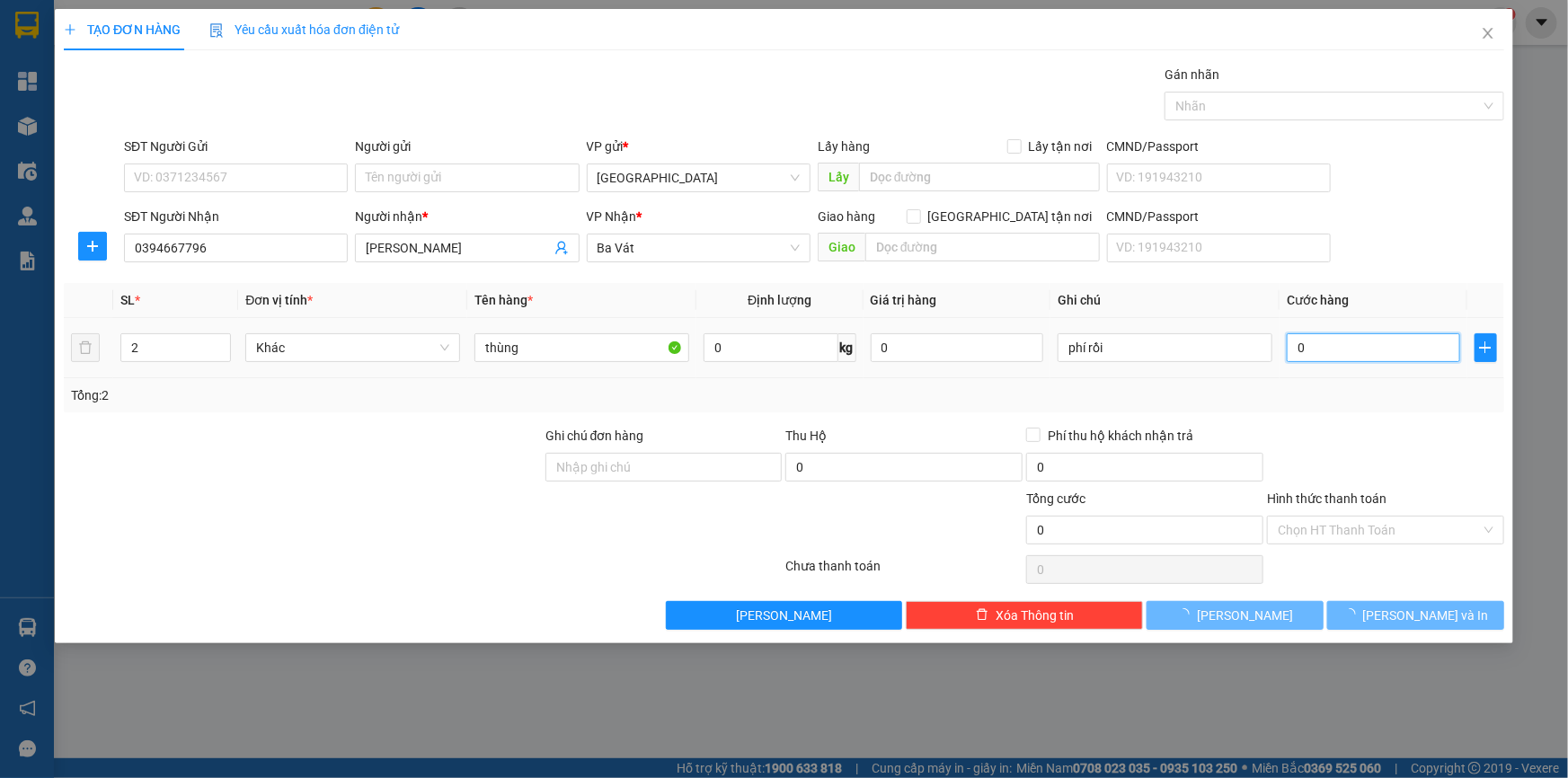
click at [1316, 351] on input "0" at bounding box center [1373, 347] width 174 height 29
type input "6"
type input "60"
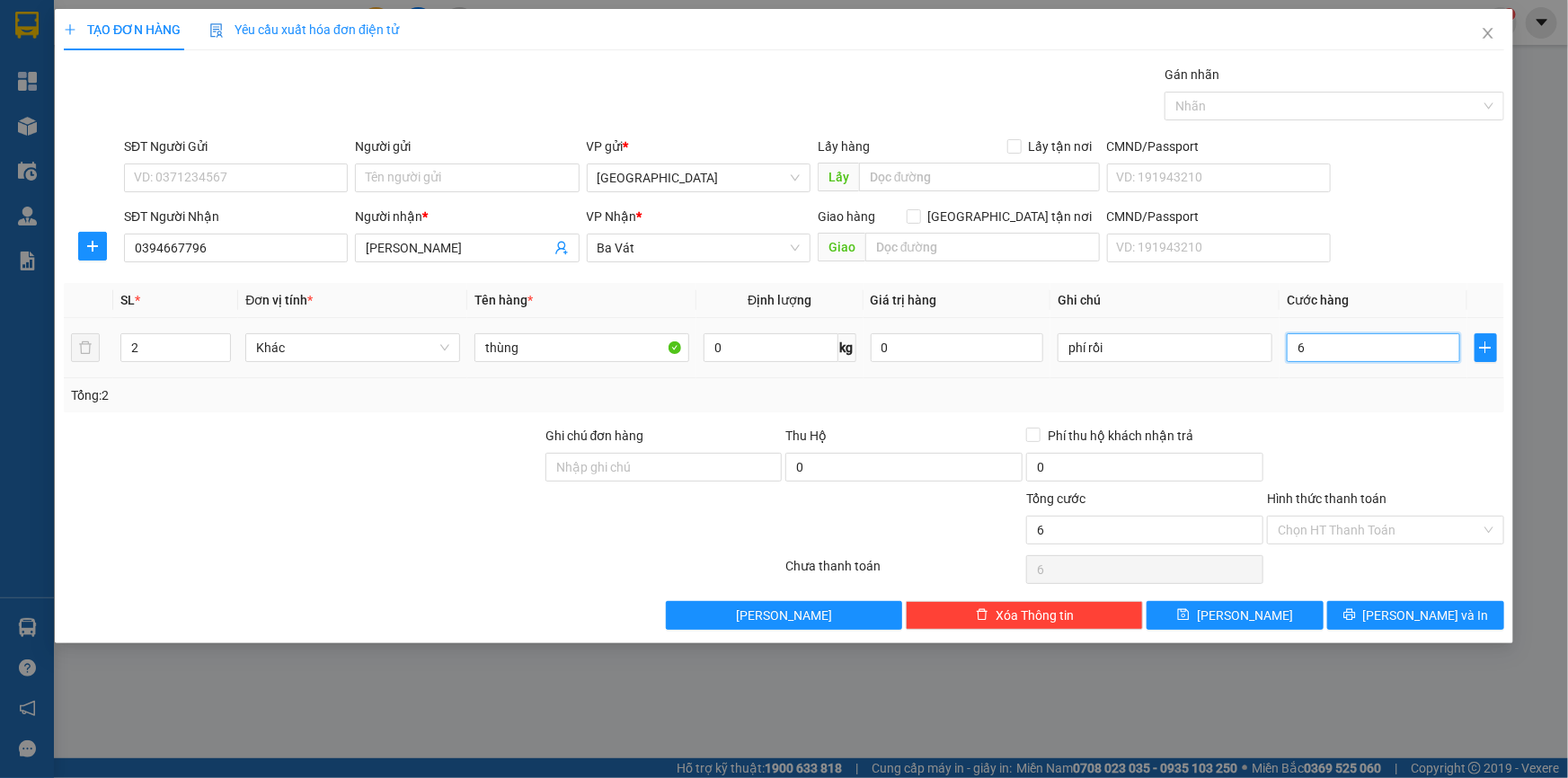
type input "60"
type input "60.000"
click at [1389, 530] on input "Hình thức thanh toán" at bounding box center [1379, 530] width 203 height 27
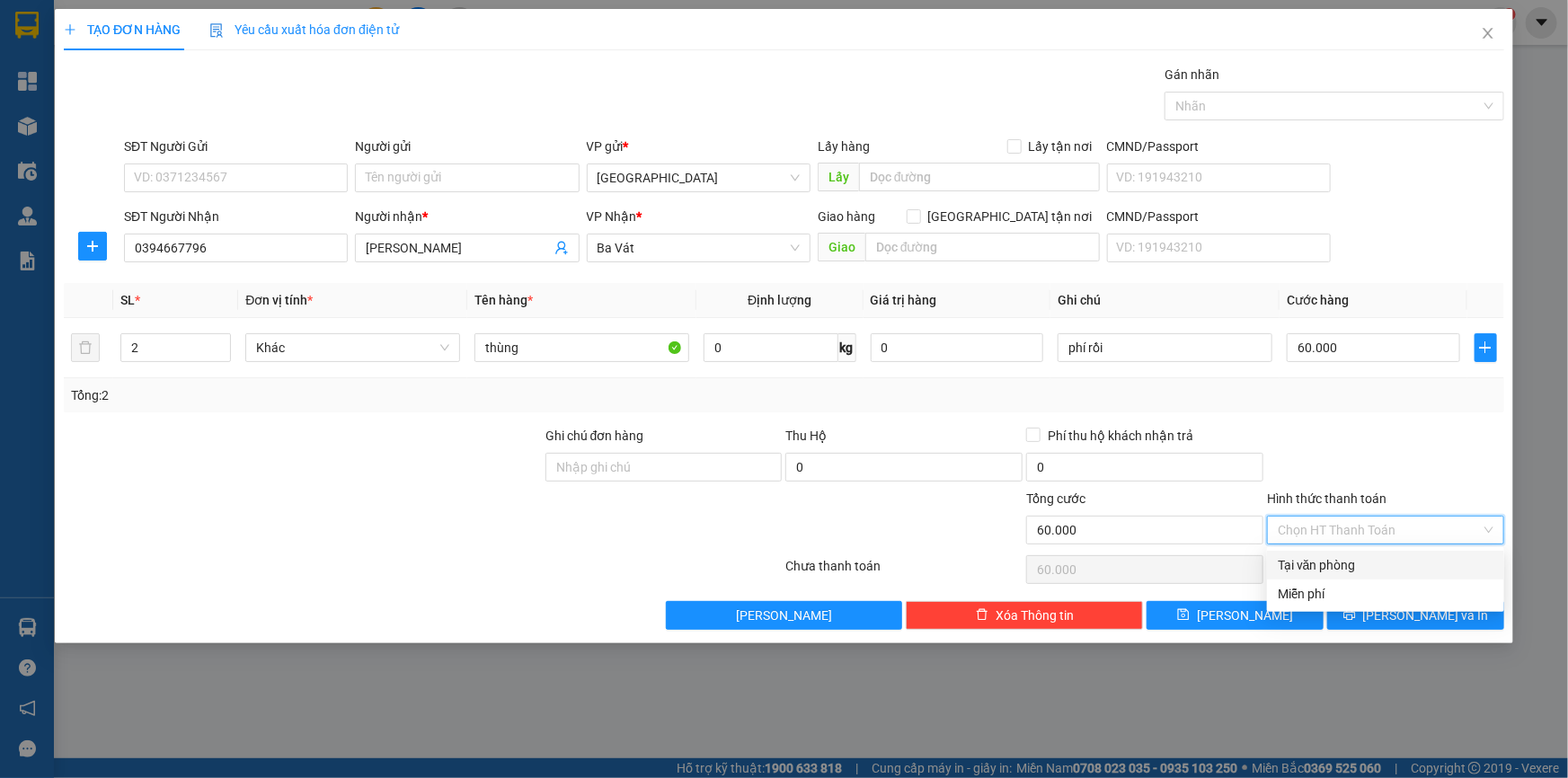
click at [1382, 565] on div "Tại văn phòng" at bounding box center [1385, 566] width 215 height 20
type input "0"
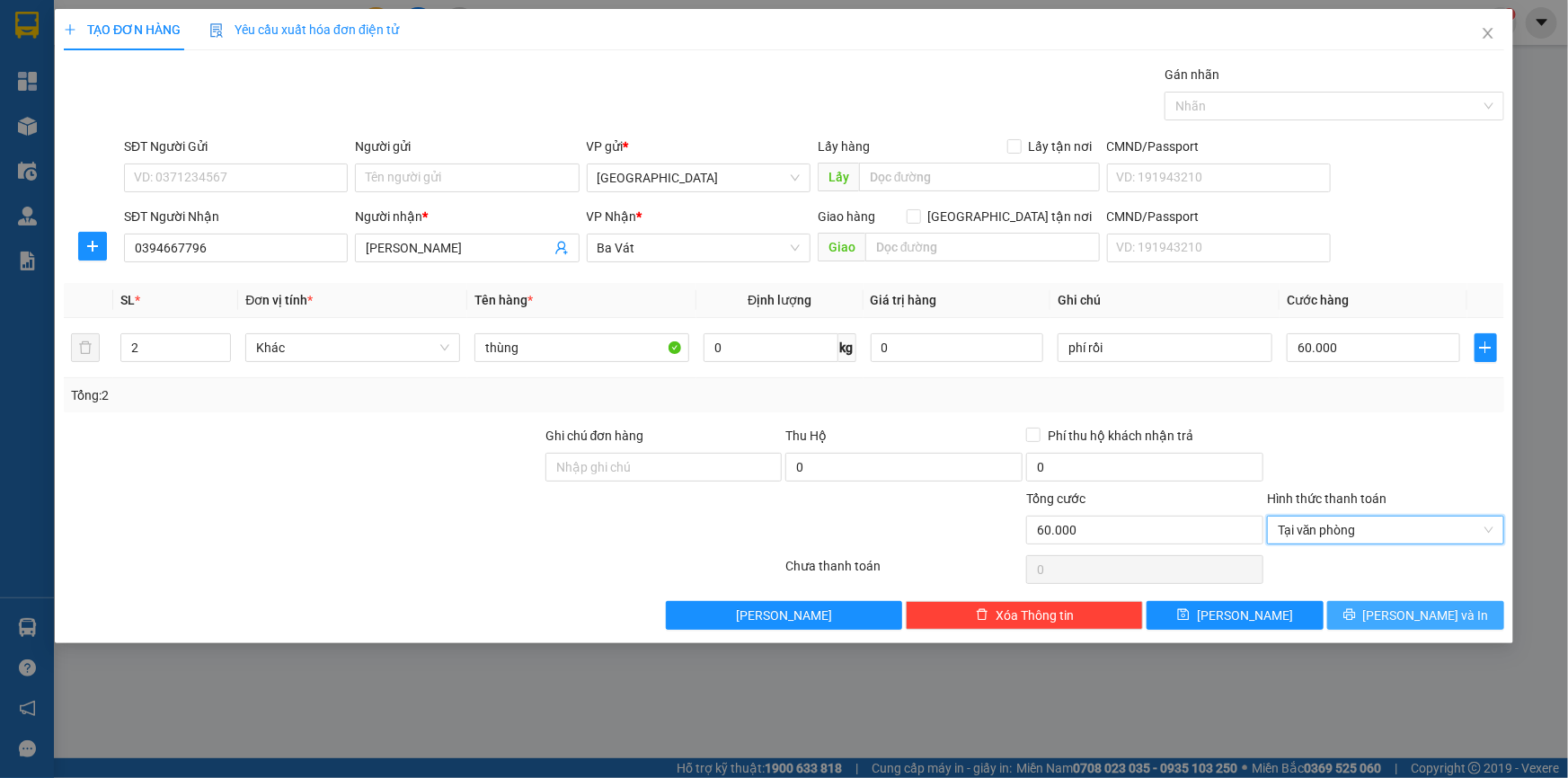
click at [1401, 612] on span "[PERSON_NAME] và In" at bounding box center [1425, 615] width 126 height 20
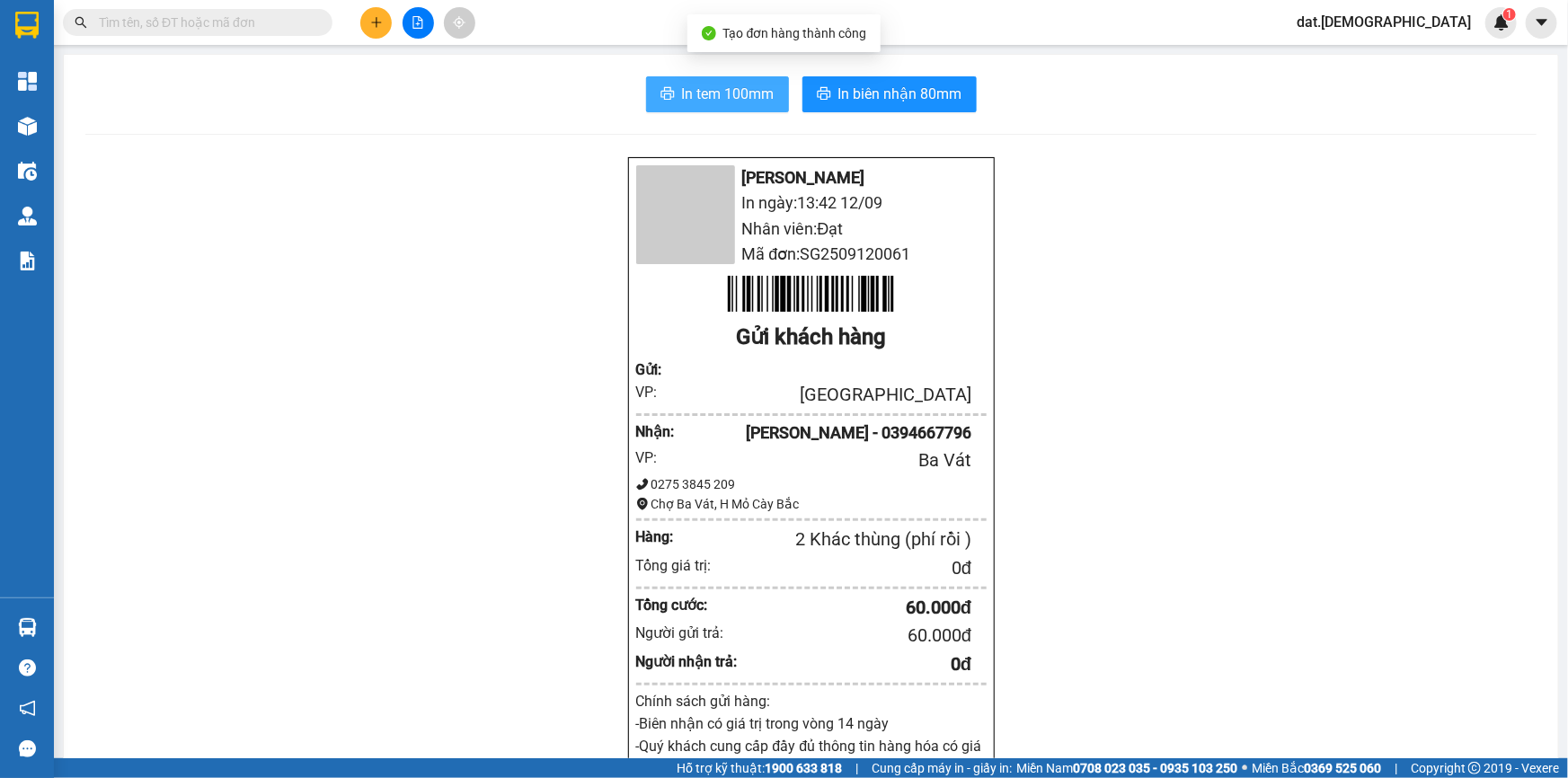
click at [735, 88] on span "In tem 100mm" at bounding box center [728, 94] width 93 height 23
click at [728, 77] on button "In tem 100mm" at bounding box center [717, 95] width 143 height 36
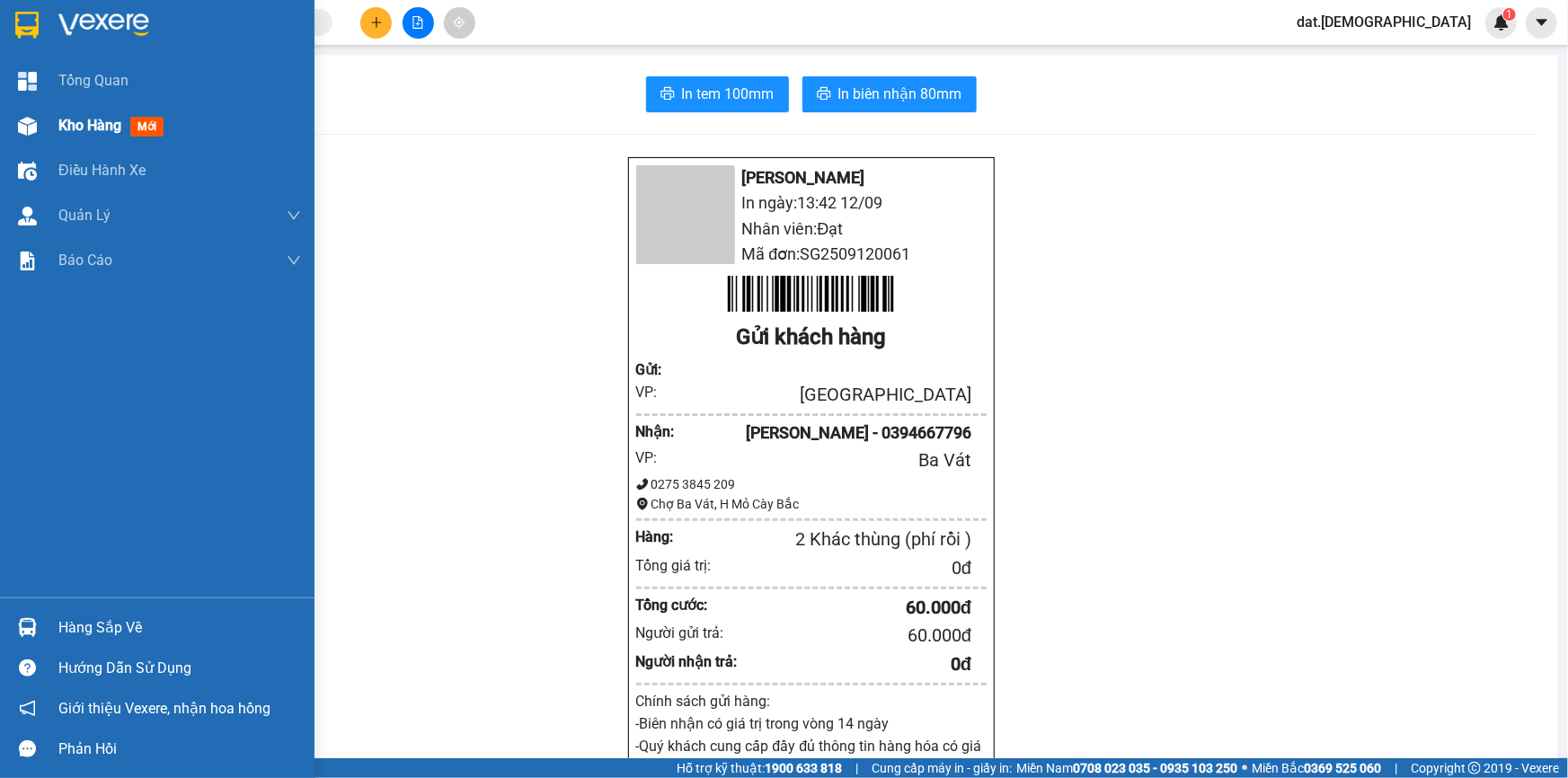
click at [143, 117] on div "Kho hàng mới" at bounding box center [115, 125] width 113 height 23
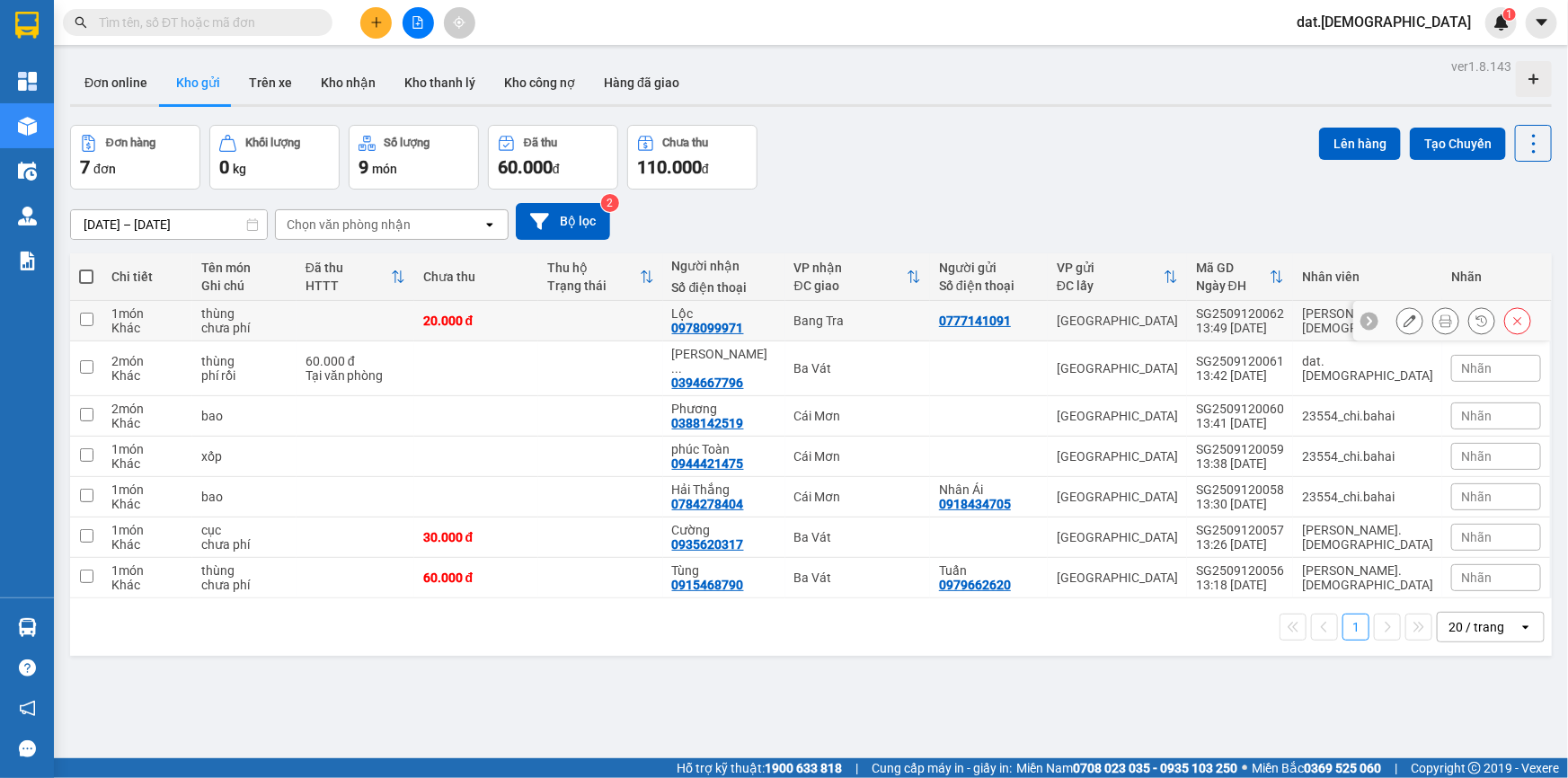
click at [1439, 321] on icon at bounding box center [1445, 320] width 13 height 13
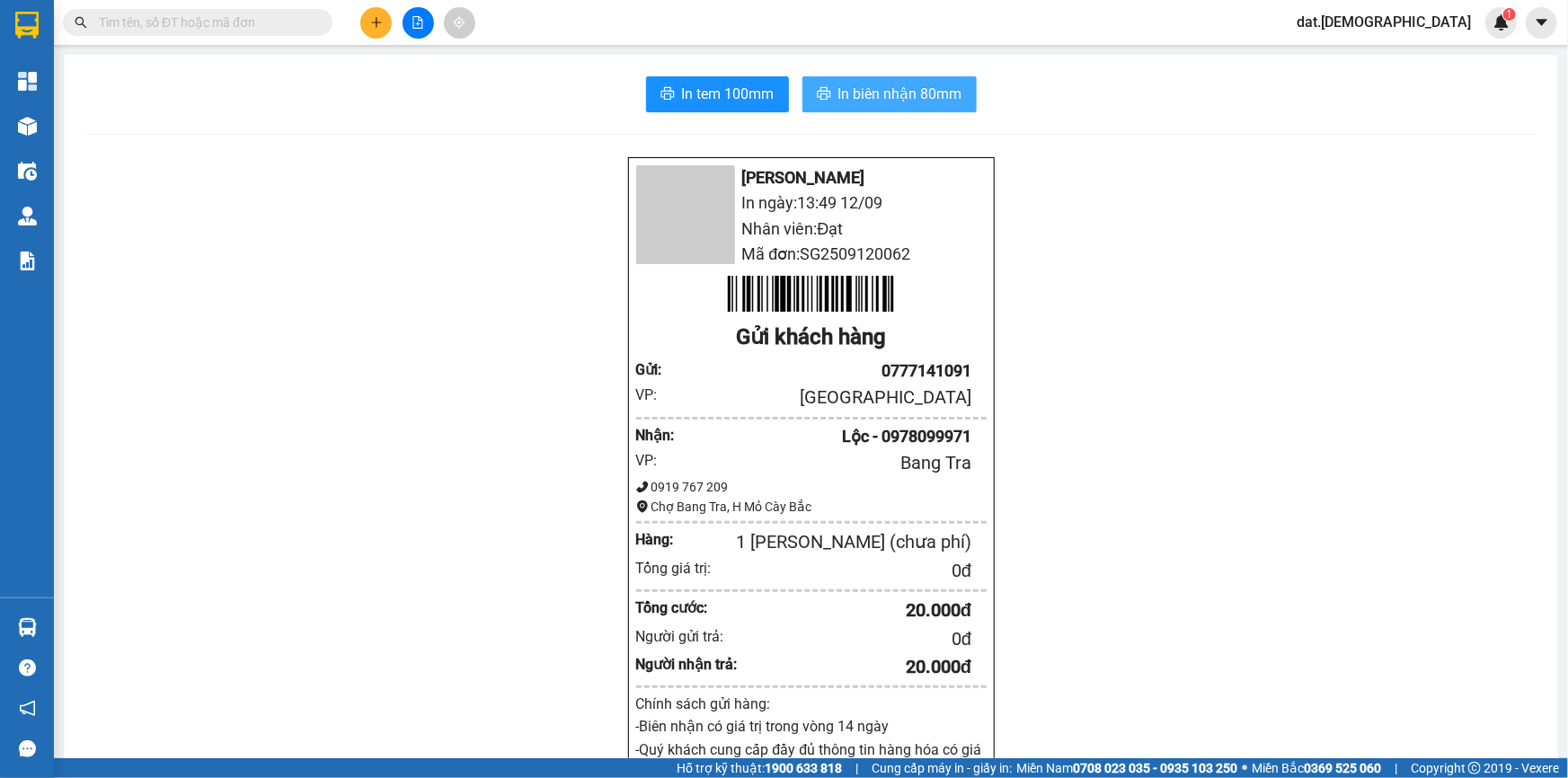
click at [900, 99] on span "In biên nhận 80mm" at bounding box center [900, 94] width 124 height 23
click at [701, 89] on span "In tem 100mm" at bounding box center [728, 94] width 93 height 23
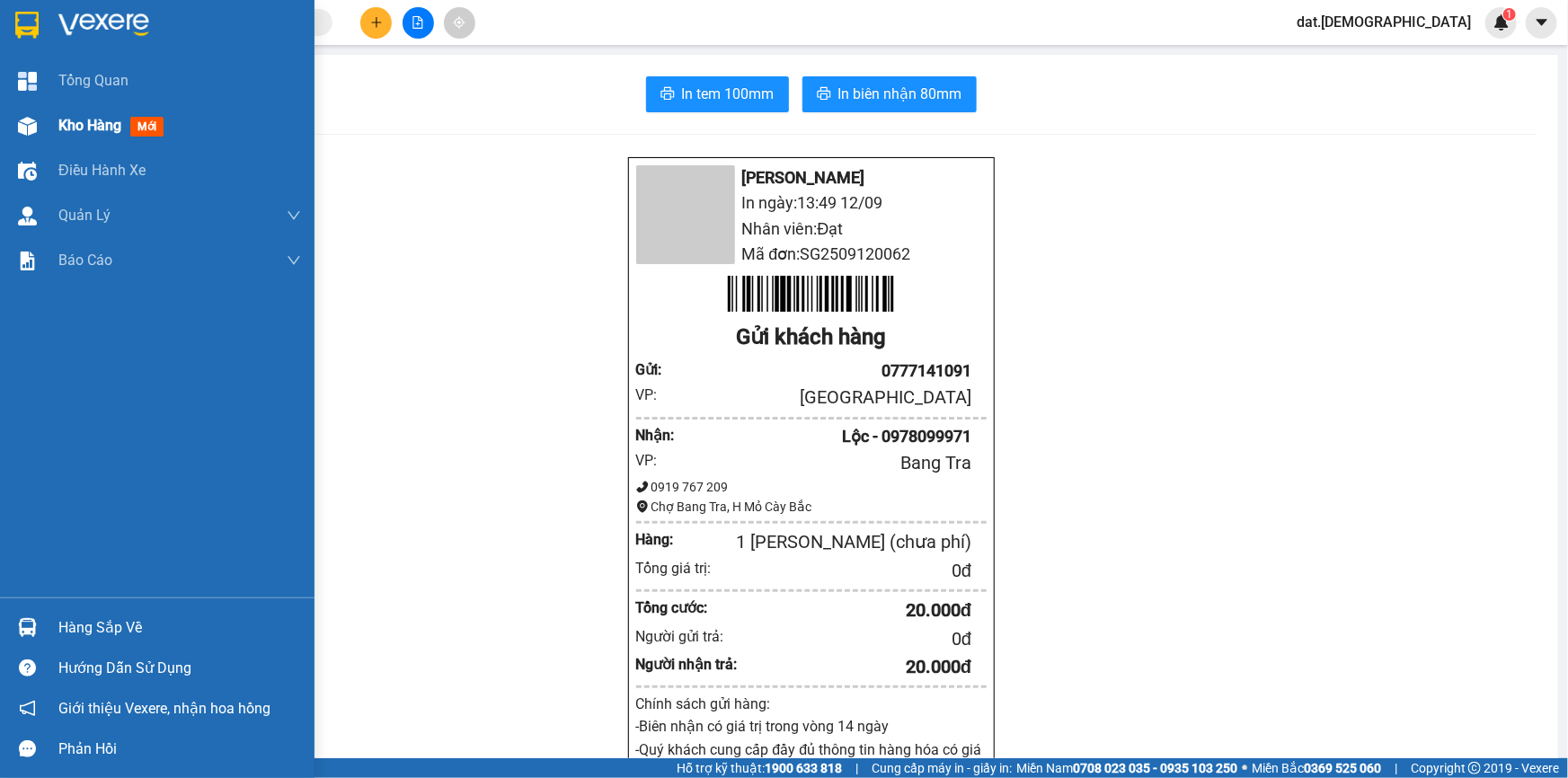
click at [142, 125] on span "mới" at bounding box center [147, 127] width 33 height 20
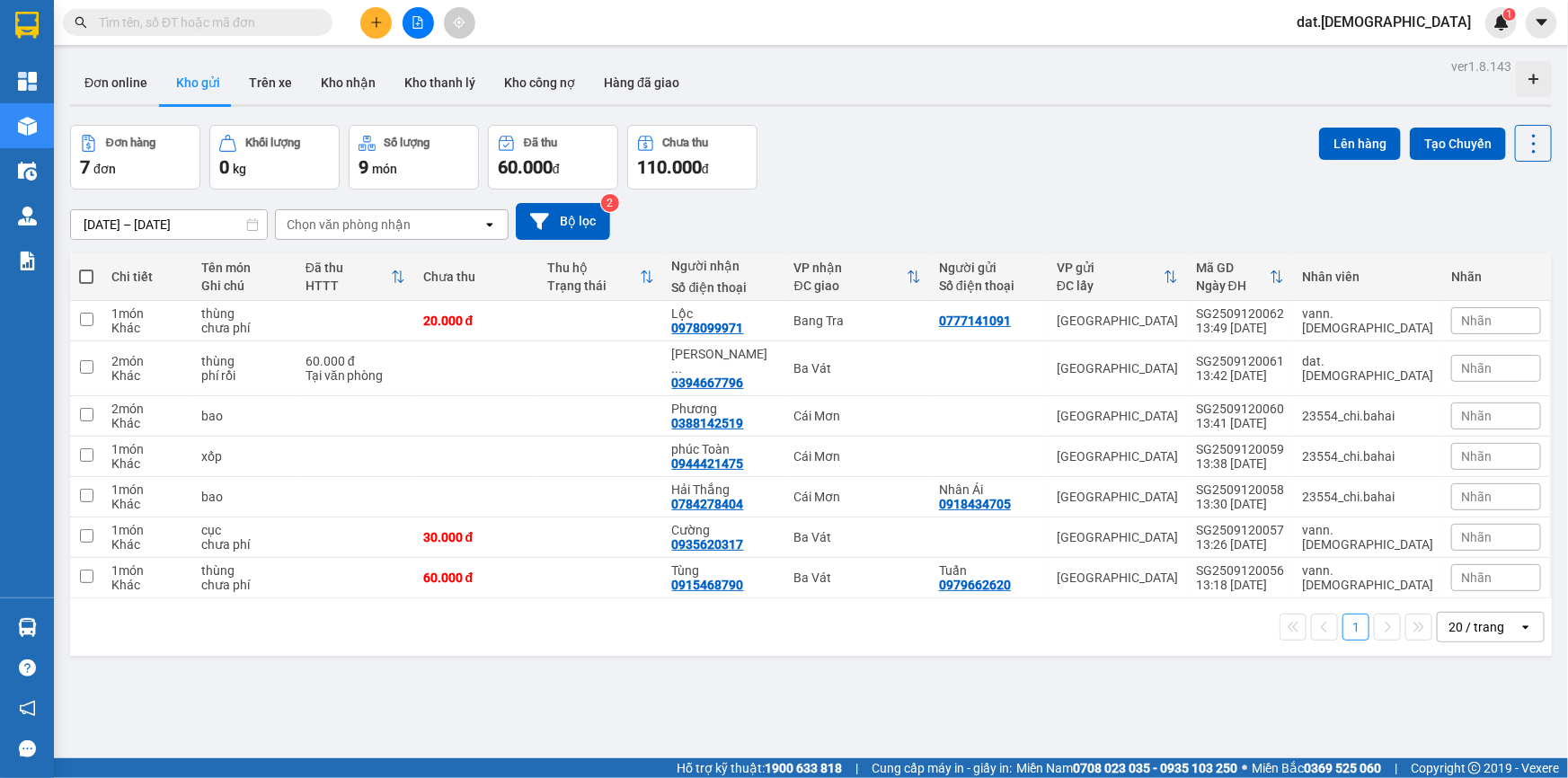
click at [85, 275] on span at bounding box center [86, 276] width 14 height 14
click at [86, 267] on input "checkbox" at bounding box center [86, 267] width 0 height 0
checkbox input "true"
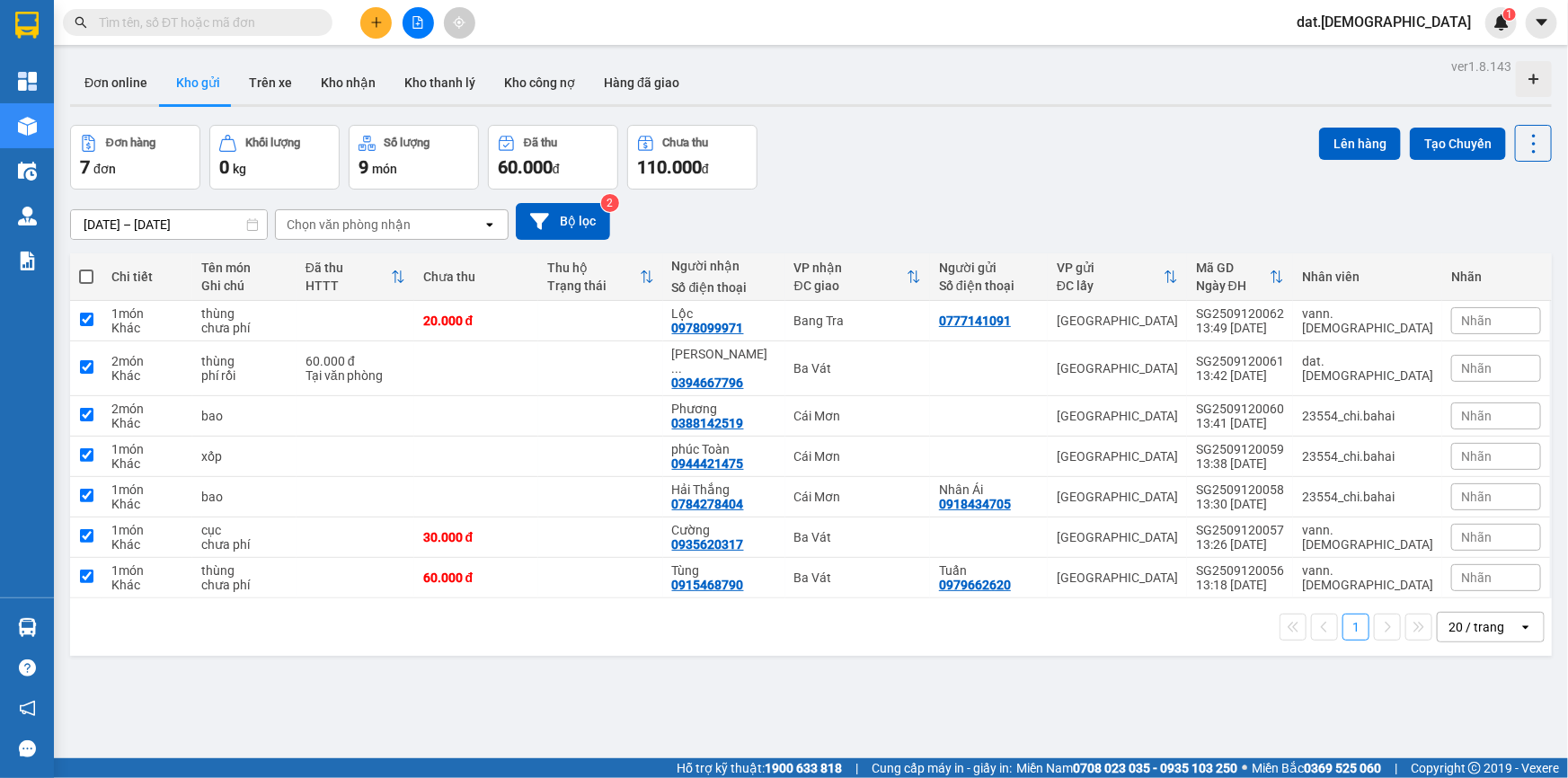
checkbox input "true"
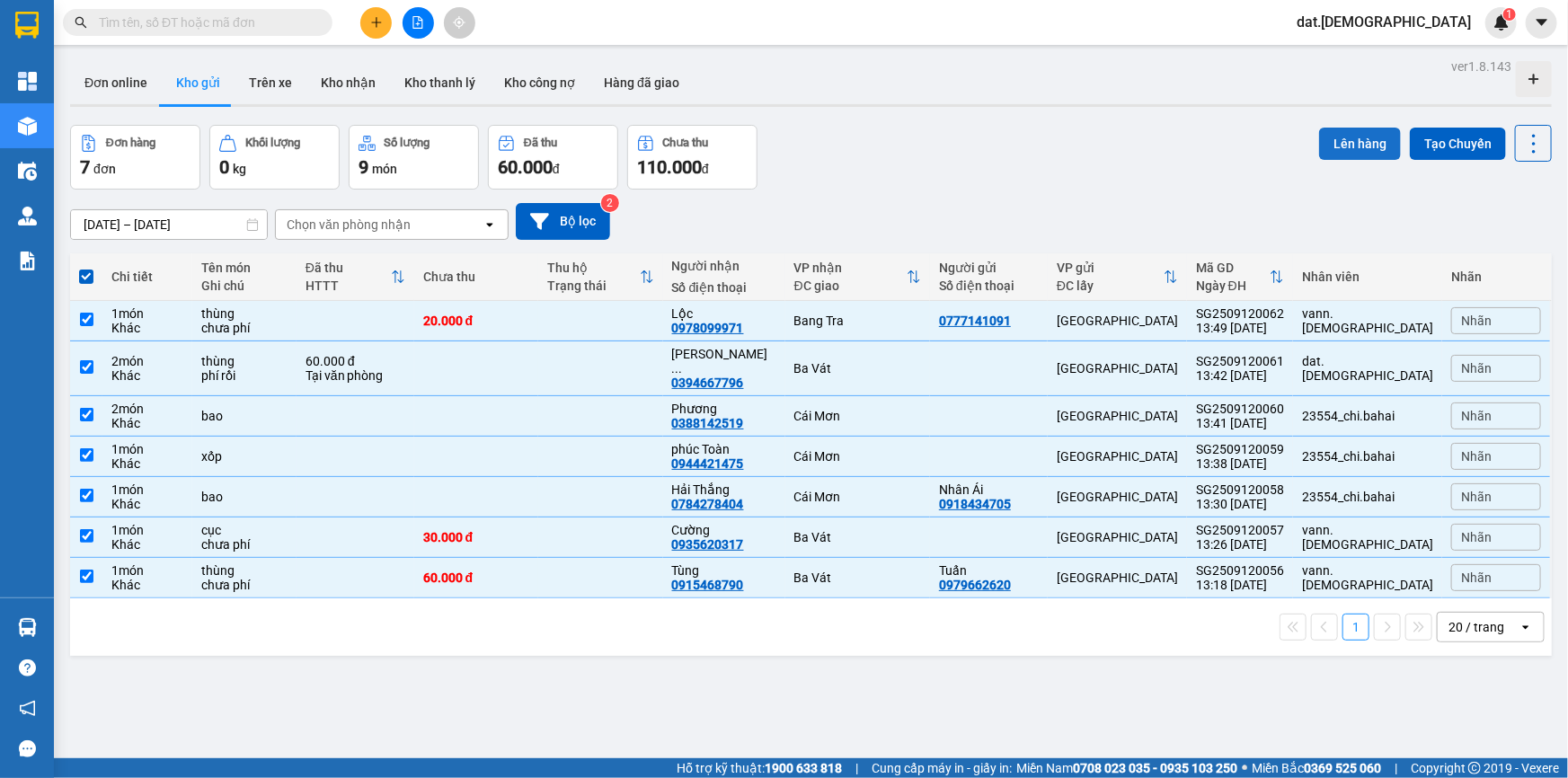
click at [1328, 141] on button "Lên hàng" at bounding box center [1360, 144] width 82 height 32
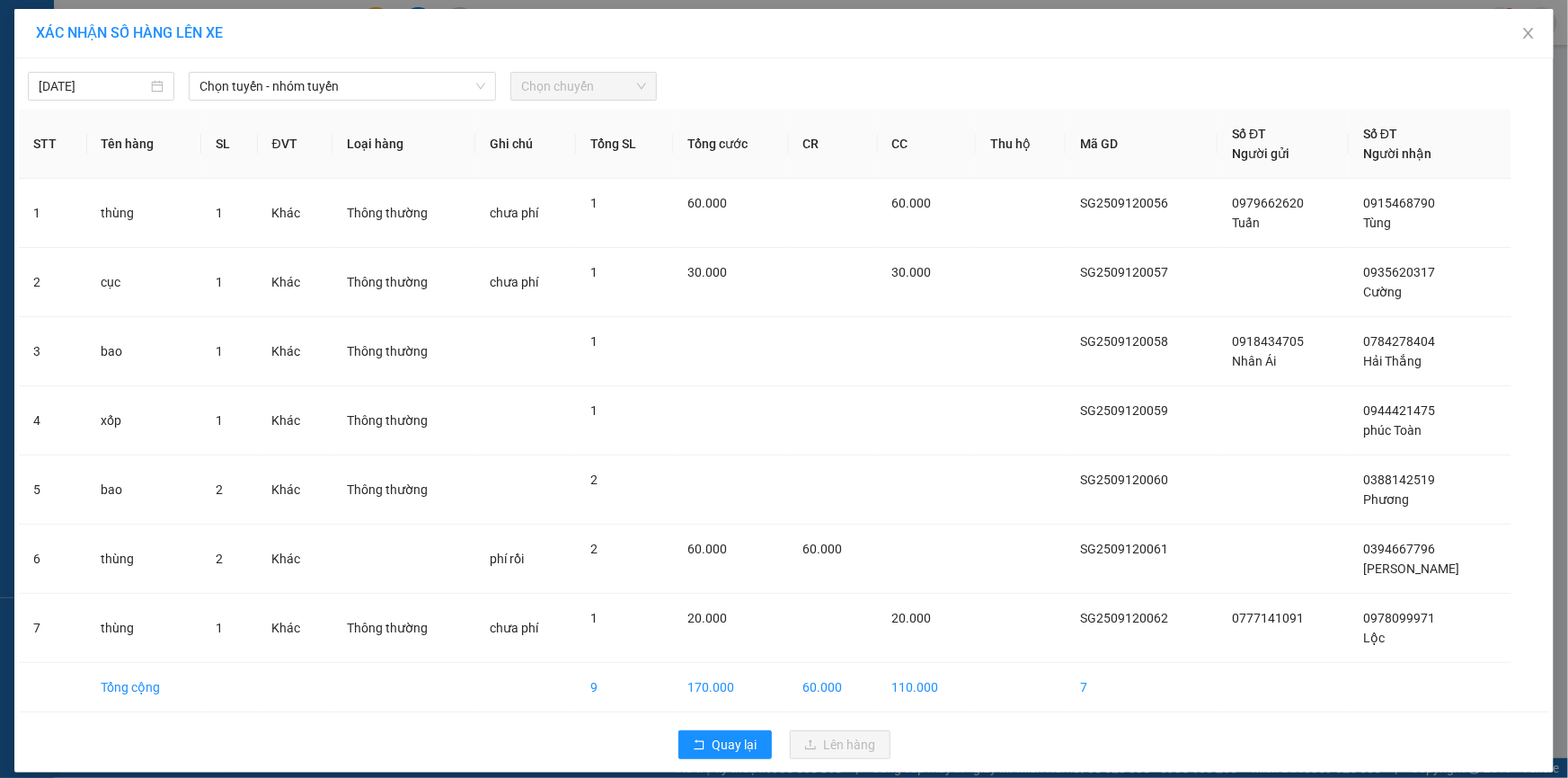
click at [388, 70] on div "12/09/2025 Chọn tuyến - nhóm tuyến Chọn chuyến" at bounding box center [784, 82] width 1530 height 38
click at [382, 87] on span "Chọn tuyến - nhóm tuyến" at bounding box center [342, 86] width 285 height 27
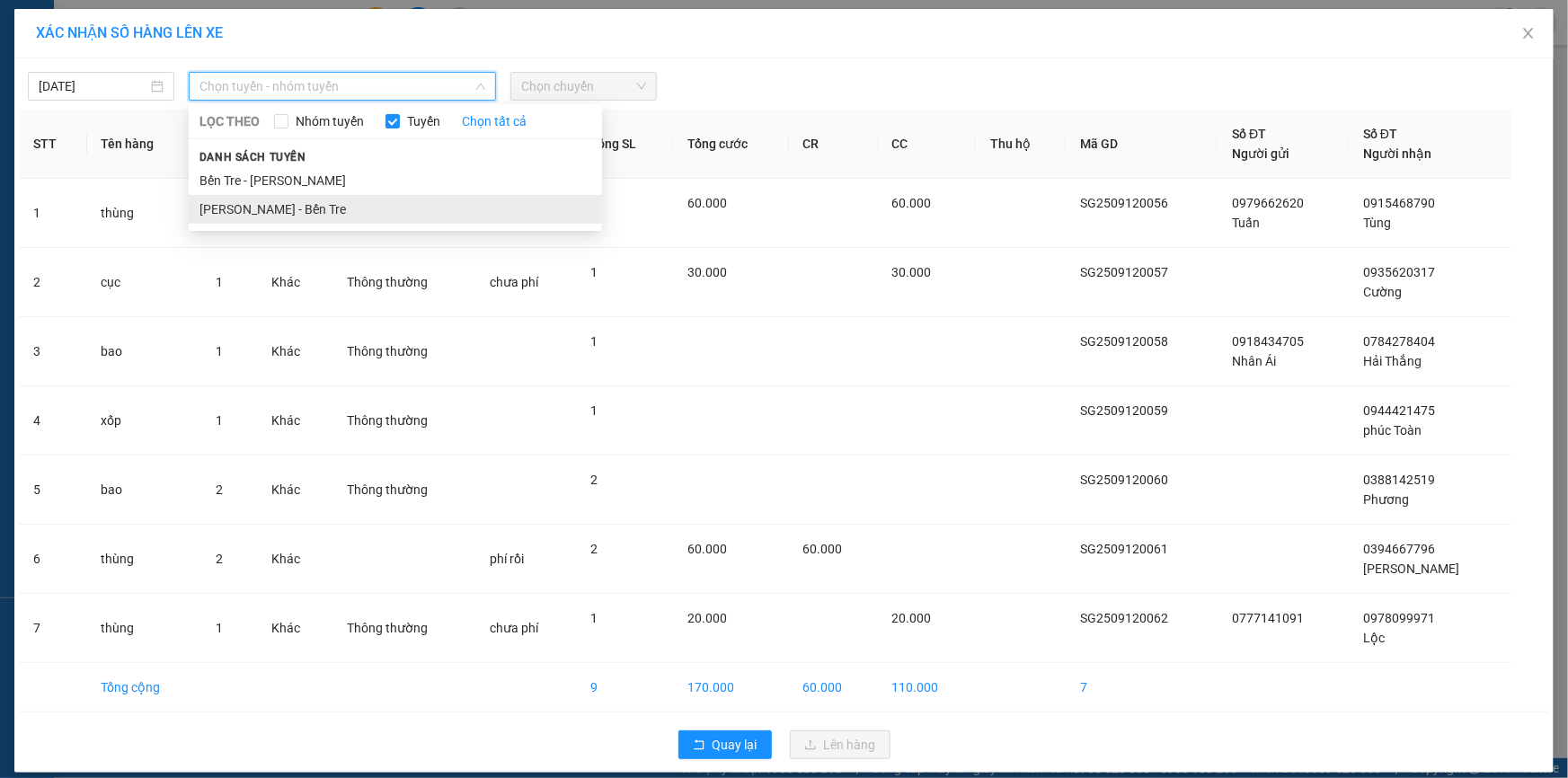
click at [310, 209] on li "[PERSON_NAME] - Bến Tre" at bounding box center [395, 208] width 413 height 29
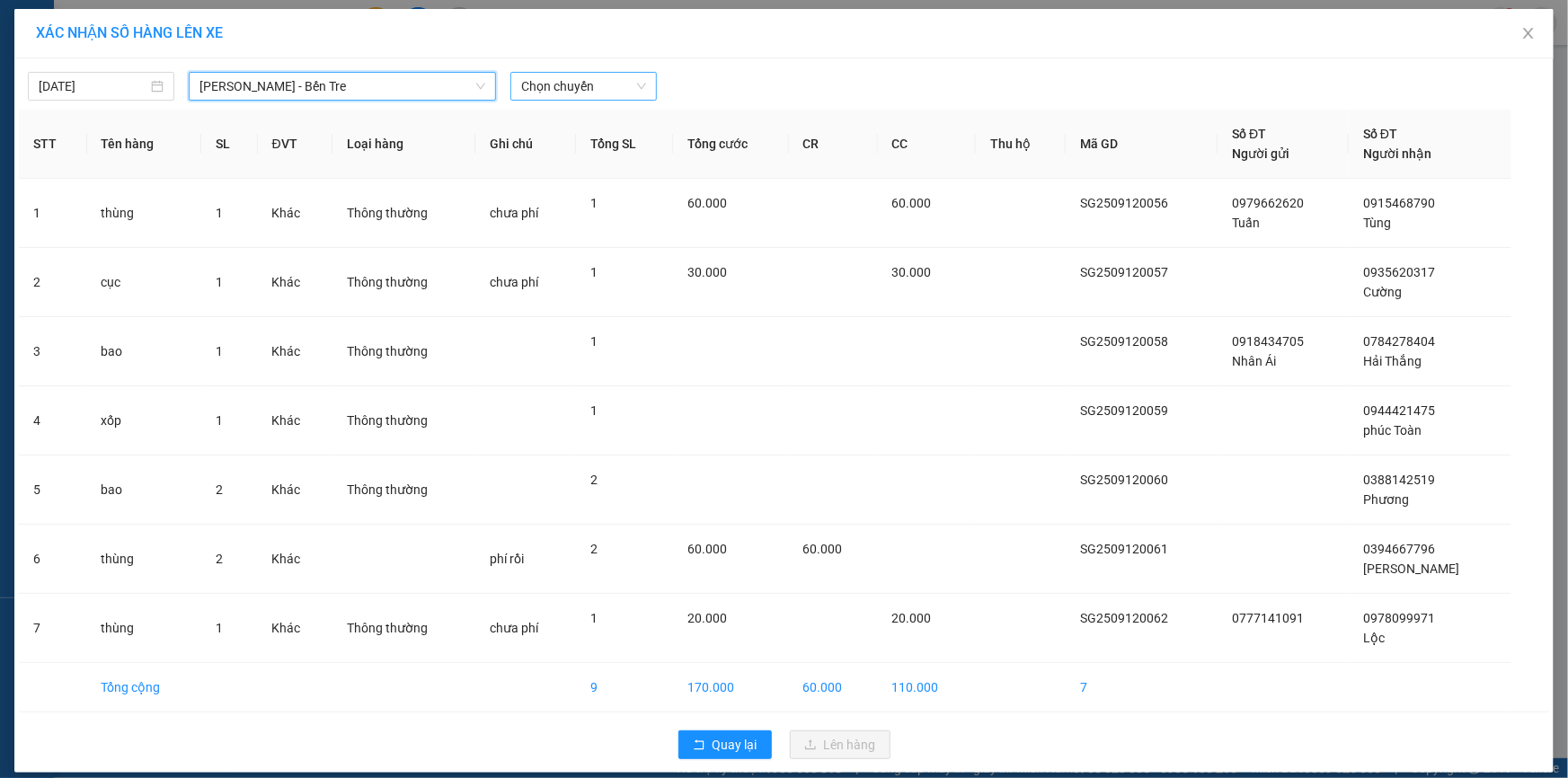
click at [605, 96] on span "Chọn chuyến" at bounding box center [583, 86] width 125 height 27
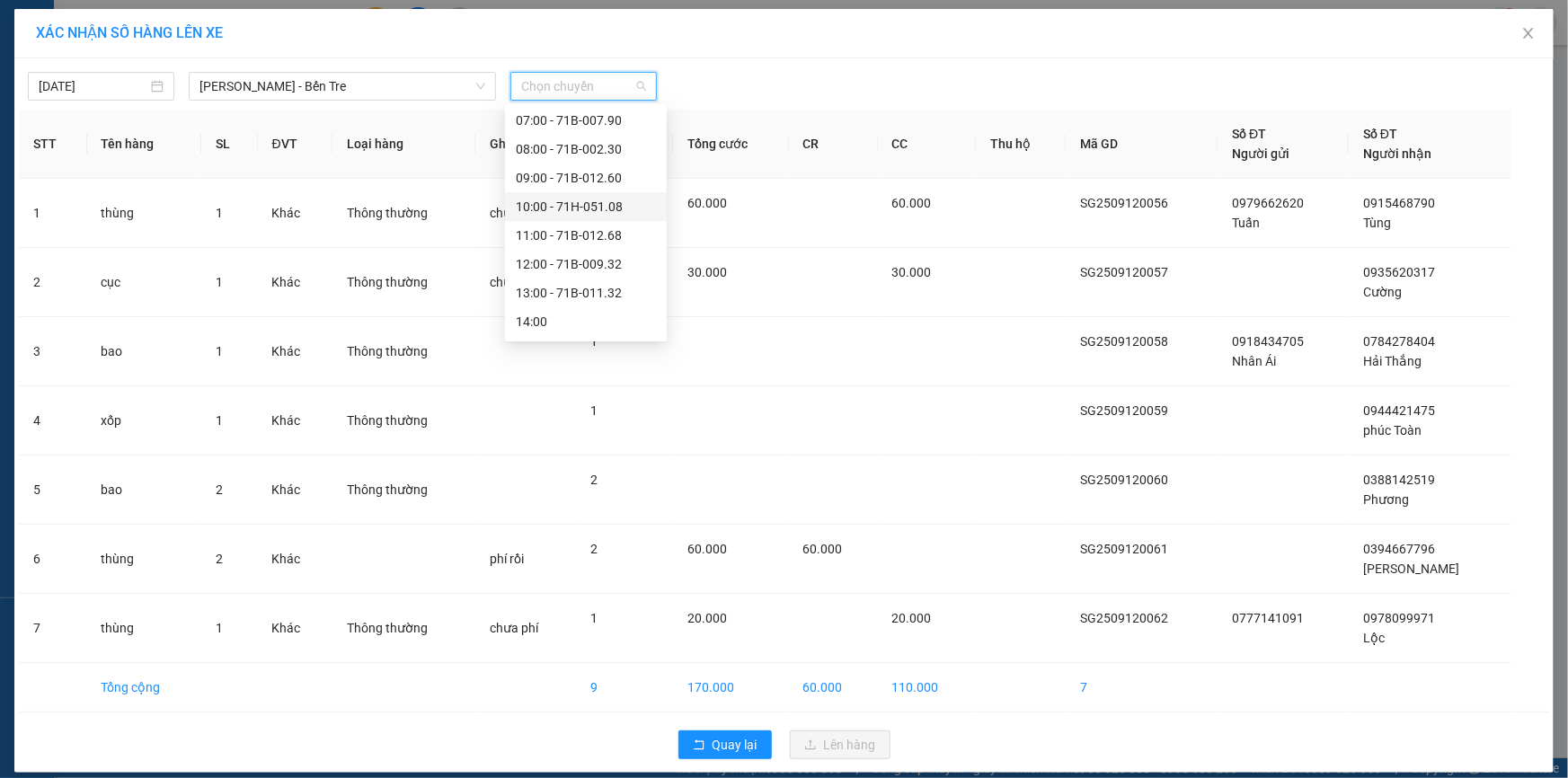
scroll to position [200, 0]
click at [557, 205] on div "14:00" at bounding box center [586, 209] width 141 height 20
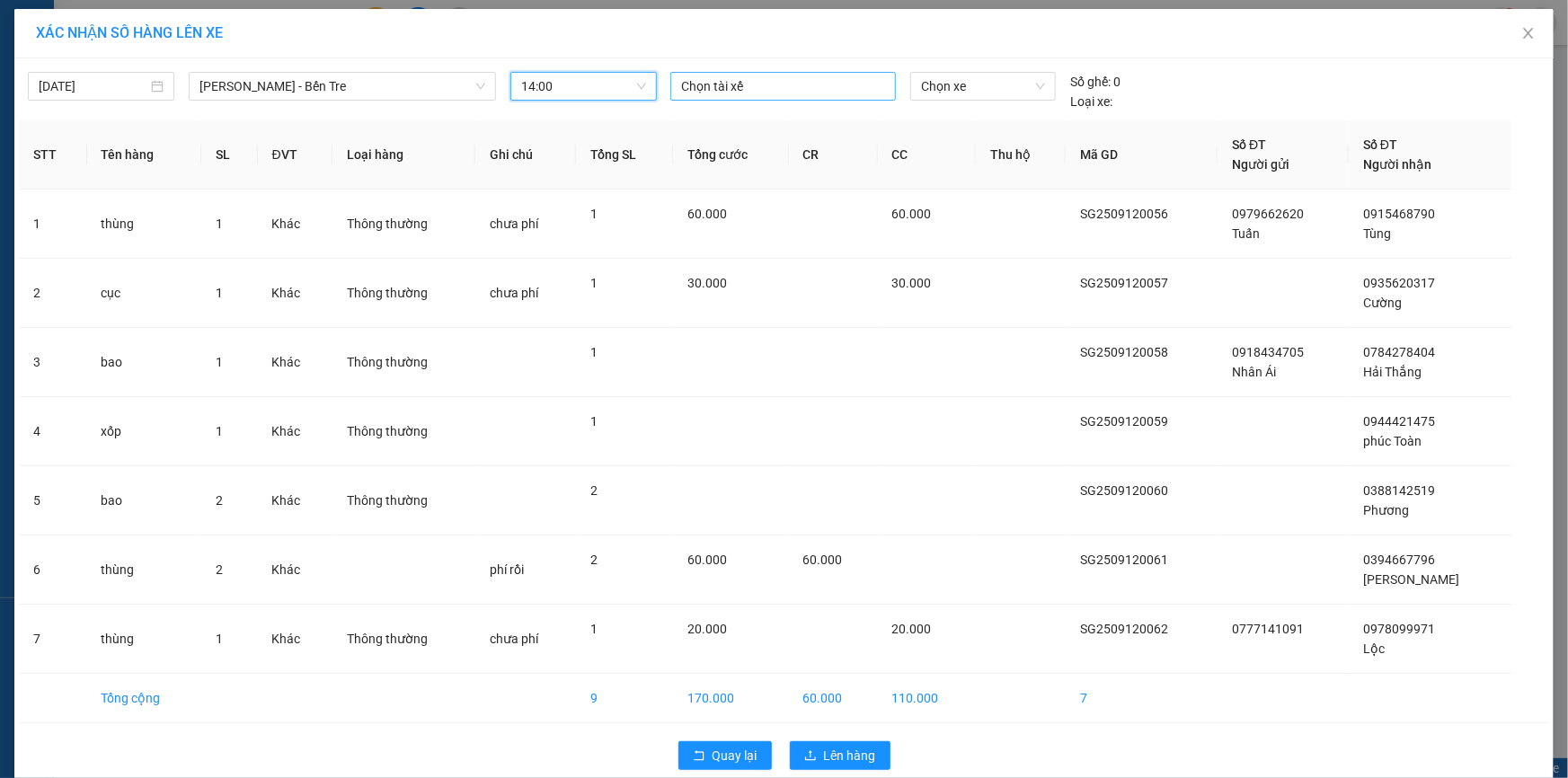
click at [713, 79] on div at bounding box center [782, 87] width 216 height 22
type input "tam"
click at [701, 125] on div "Tâm" at bounding box center [799, 123] width 248 height 20
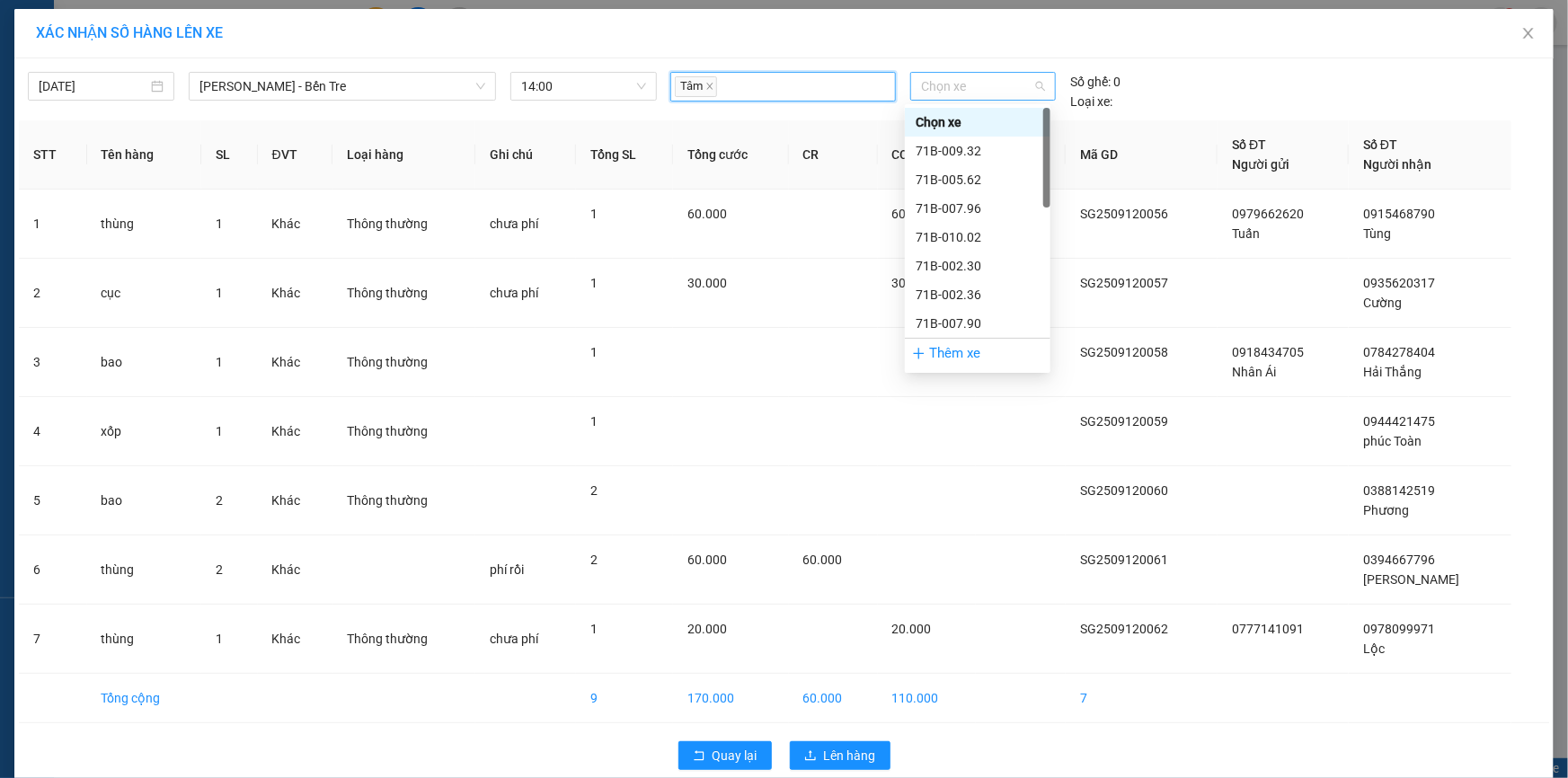
click at [955, 82] on span "Chọn xe" at bounding box center [982, 86] width 124 height 27
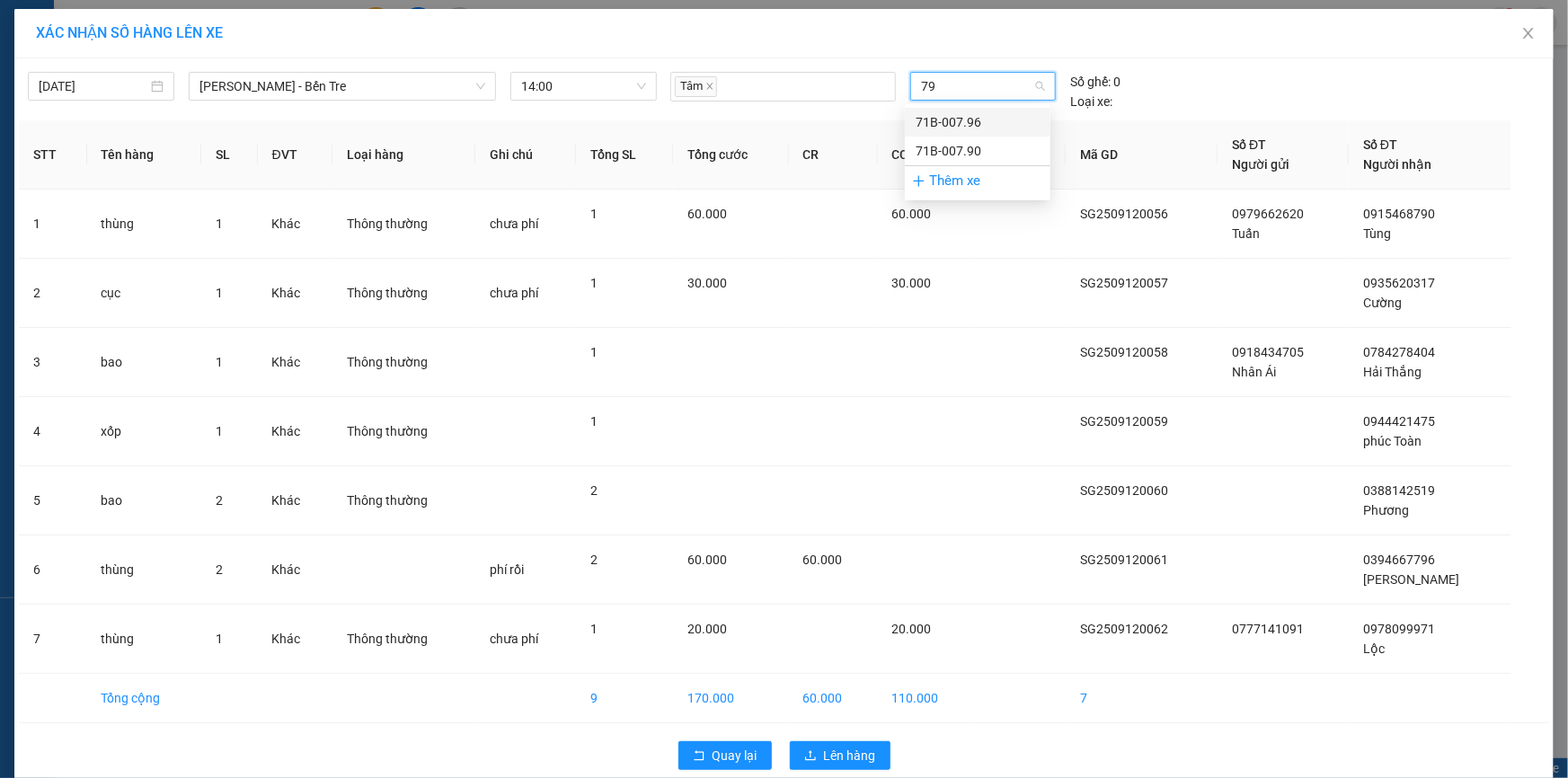
type input "796"
click at [955, 115] on div "71B-007.96" at bounding box center [978, 123] width 124 height 20
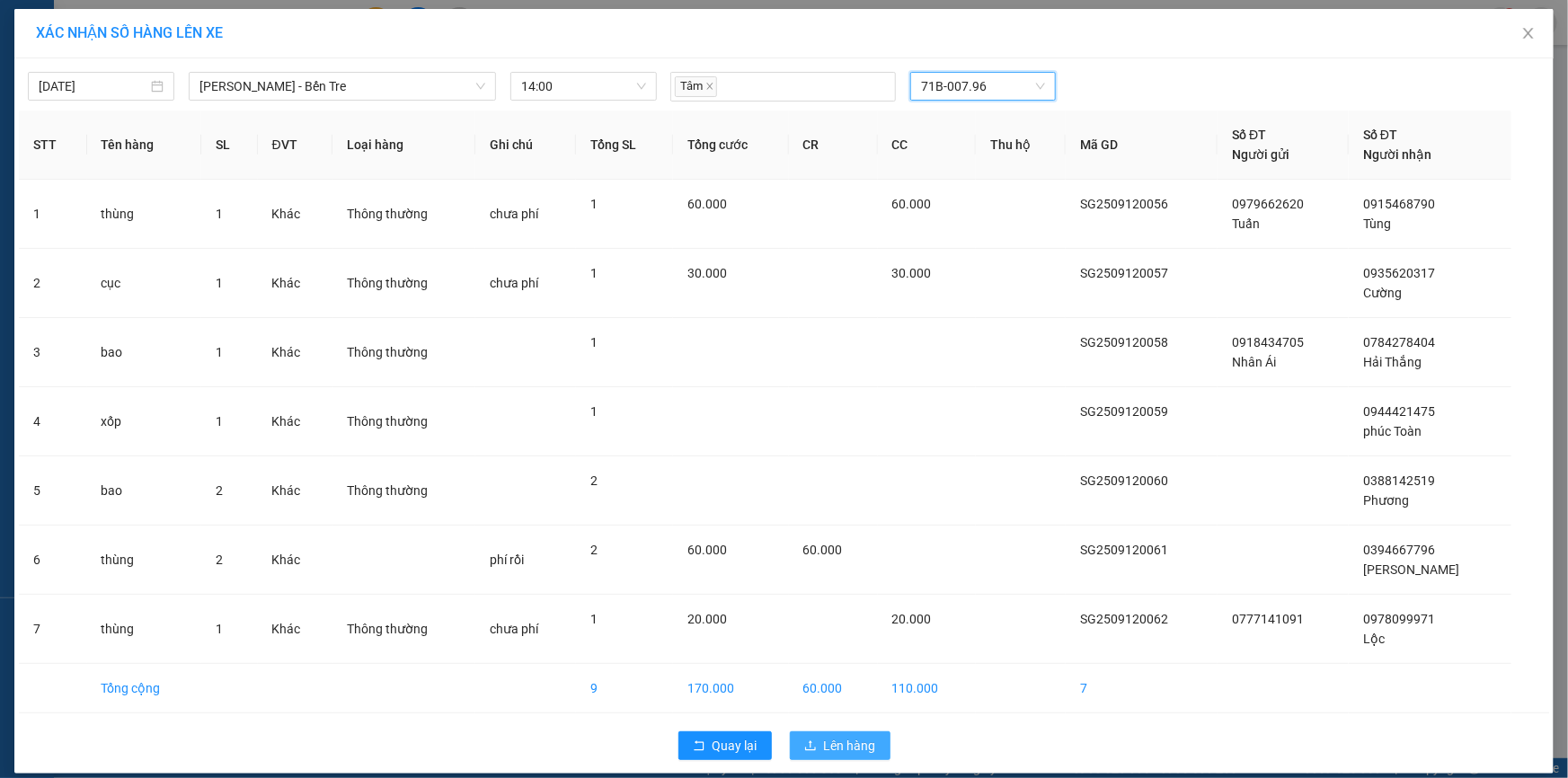
click at [844, 748] on span "Lên hàng" at bounding box center [850, 746] width 52 height 20
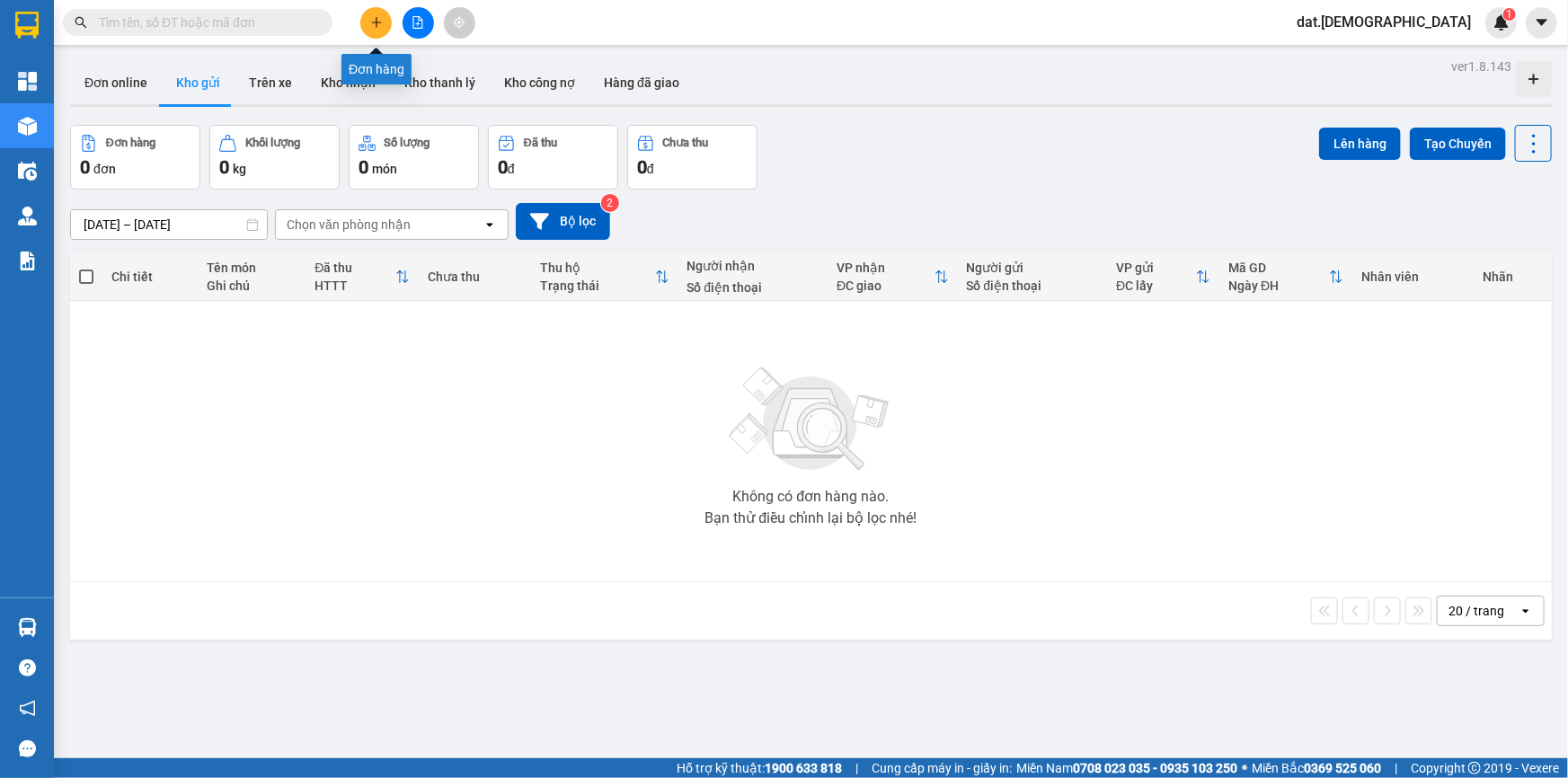
click at [377, 26] on icon "plus" at bounding box center [376, 22] width 13 height 13
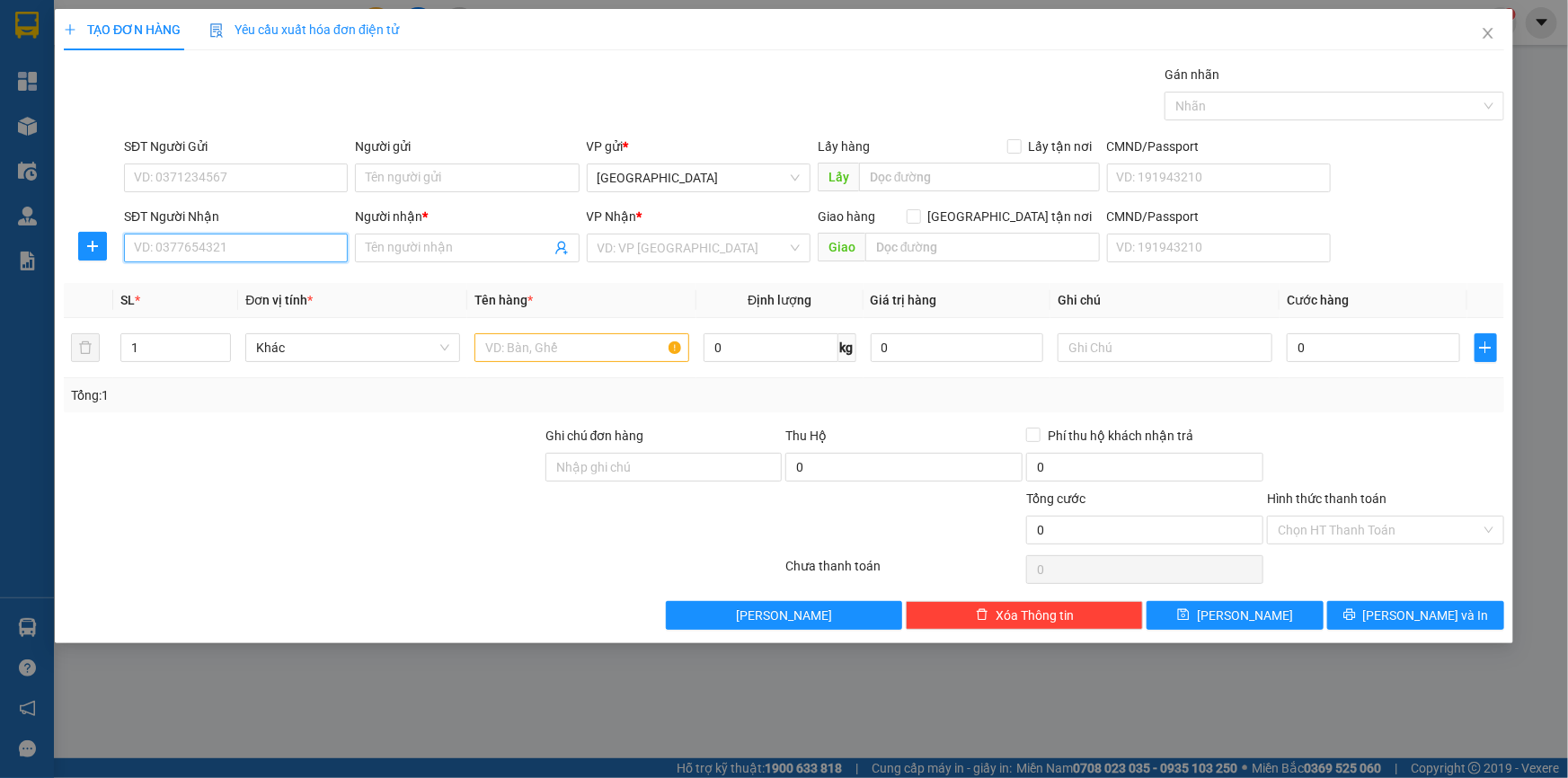
click at [252, 242] on input "SĐT Người Nhận" at bounding box center [235, 247] width 223 height 29
click at [401, 240] on input "Người nhận *" at bounding box center [458, 248] width 185 height 20
type input "s"
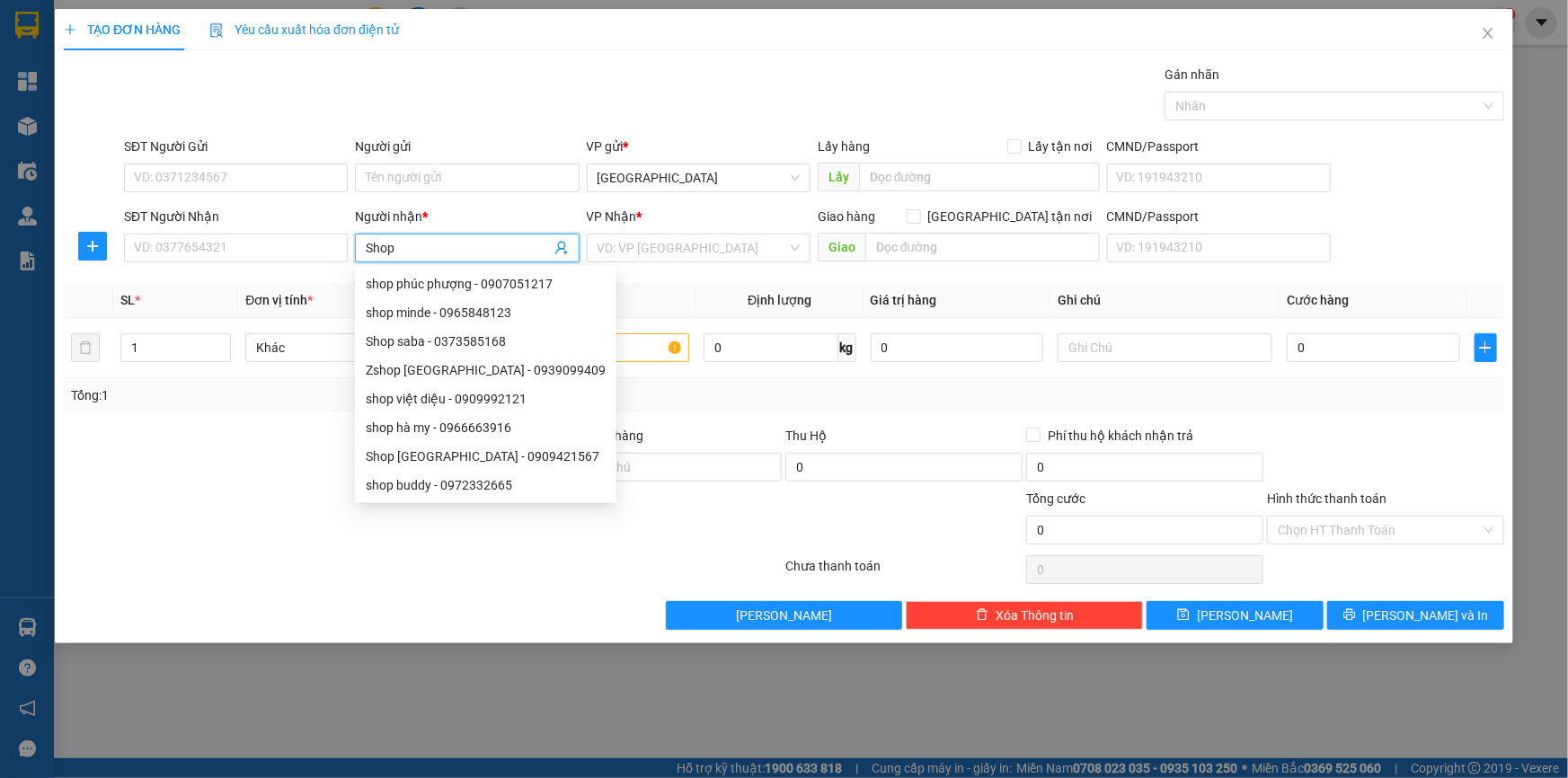
type input "Shop K"
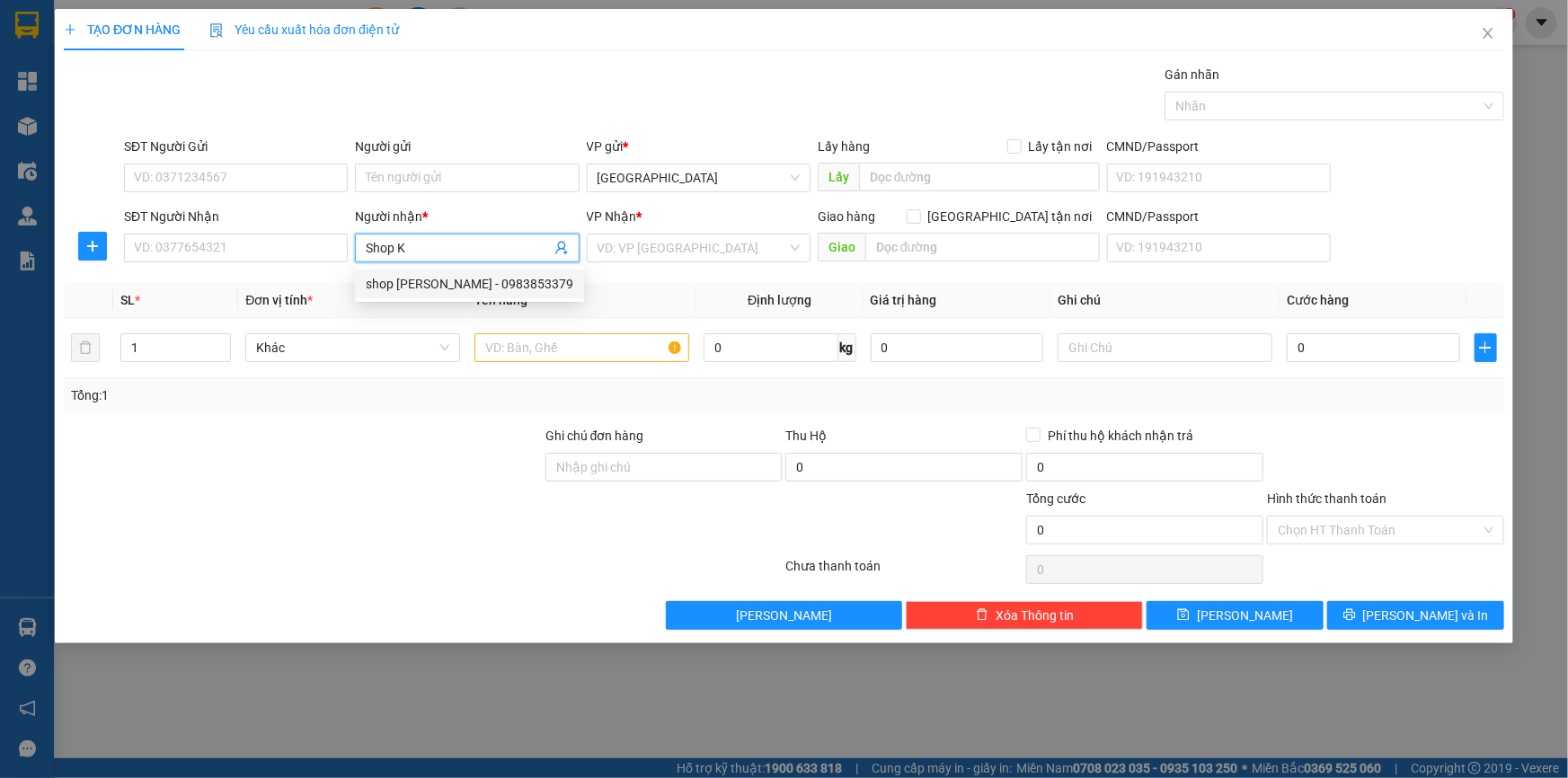
click at [444, 278] on div "shop [PERSON_NAME] - 0983853379" at bounding box center [470, 284] width 207 height 20
type input "0983853379"
type input "shop [PERSON_NAME]"
click at [661, 248] on input "search" at bounding box center [692, 247] width 190 height 27
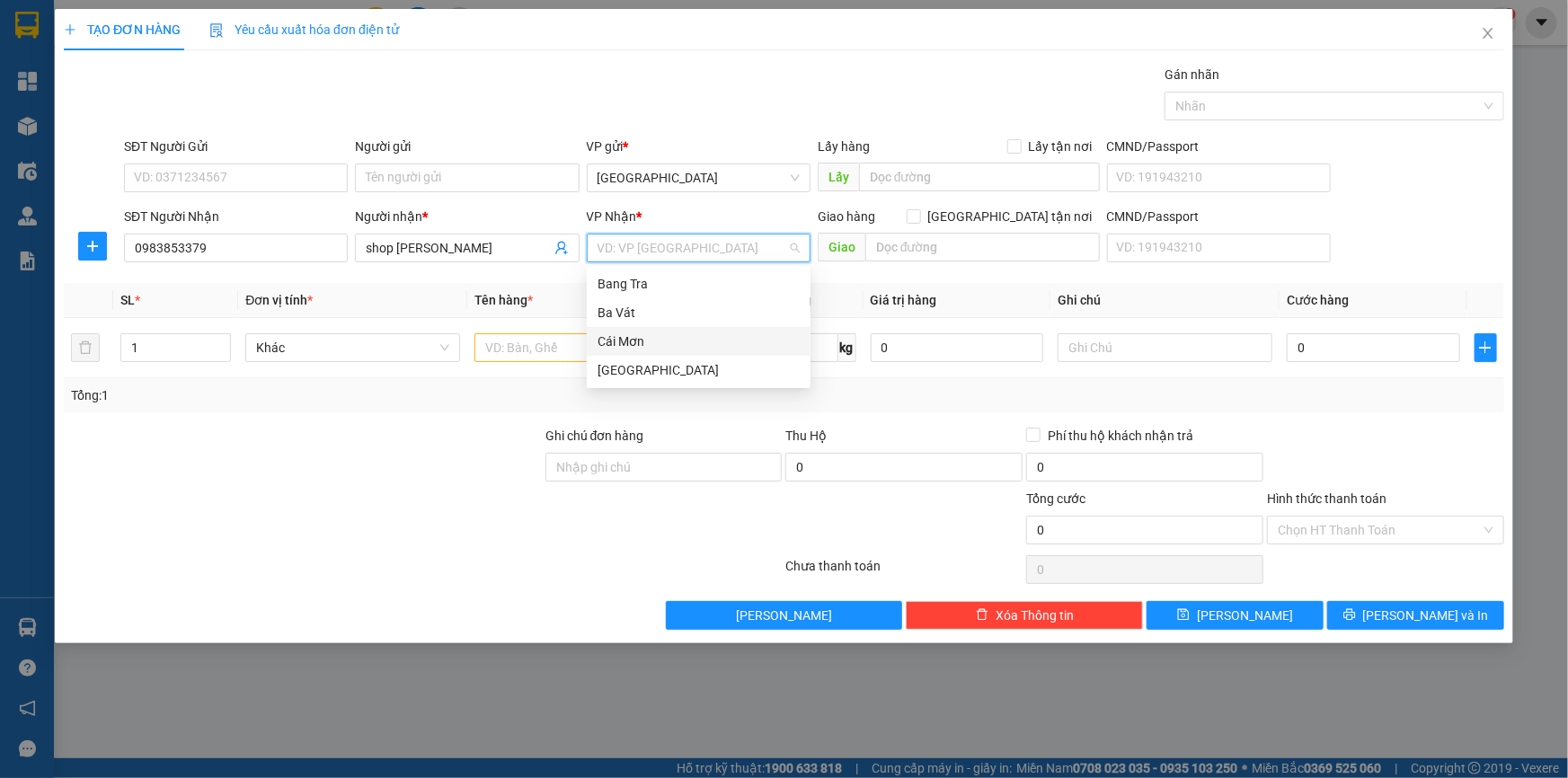
click at [645, 342] on div "Cái Mơn" at bounding box center [698, 341] width 202 height 20
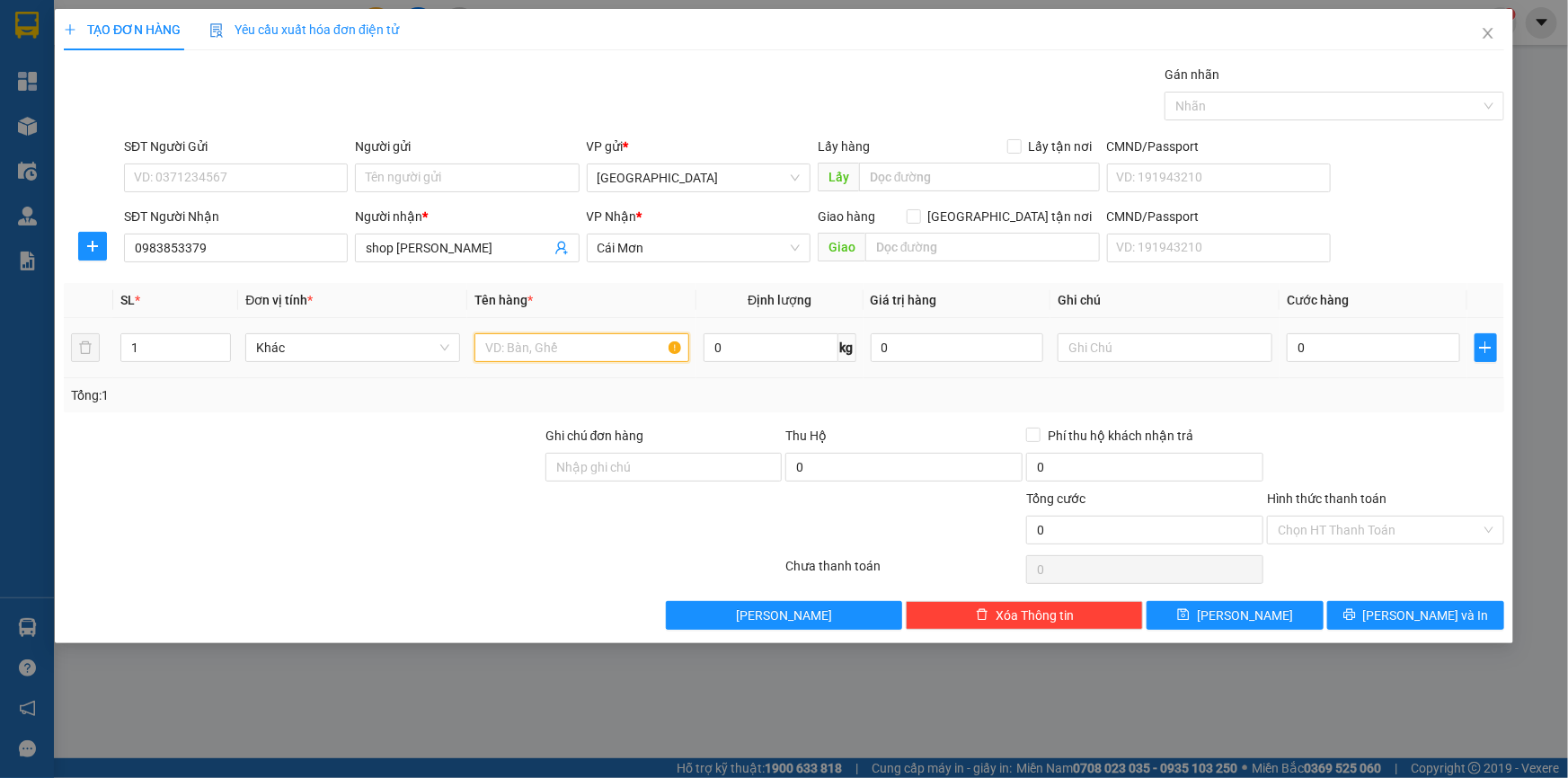
click at [509, 352] on input "text" at bounding box center [582, 347] width 214 height 29
type input "cục"
click at [1111, 351] on input "text" at bounding box center [1164, 347] width 214 height 29
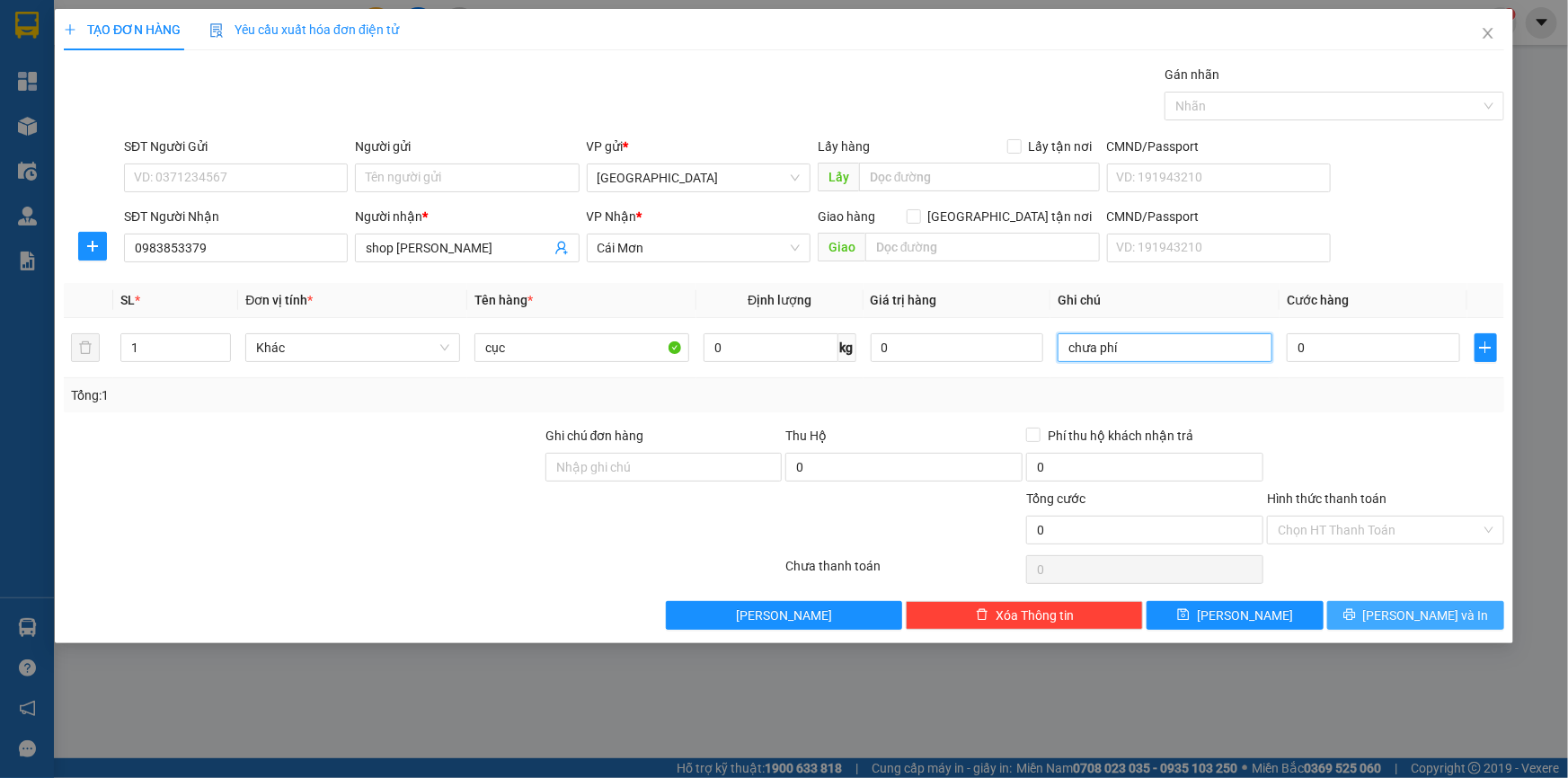
type input "chưa phí"
click at [1400, 620] on span "[PERSON_NAME] và In" at bounding box center [1425, 615] width 126 height 20
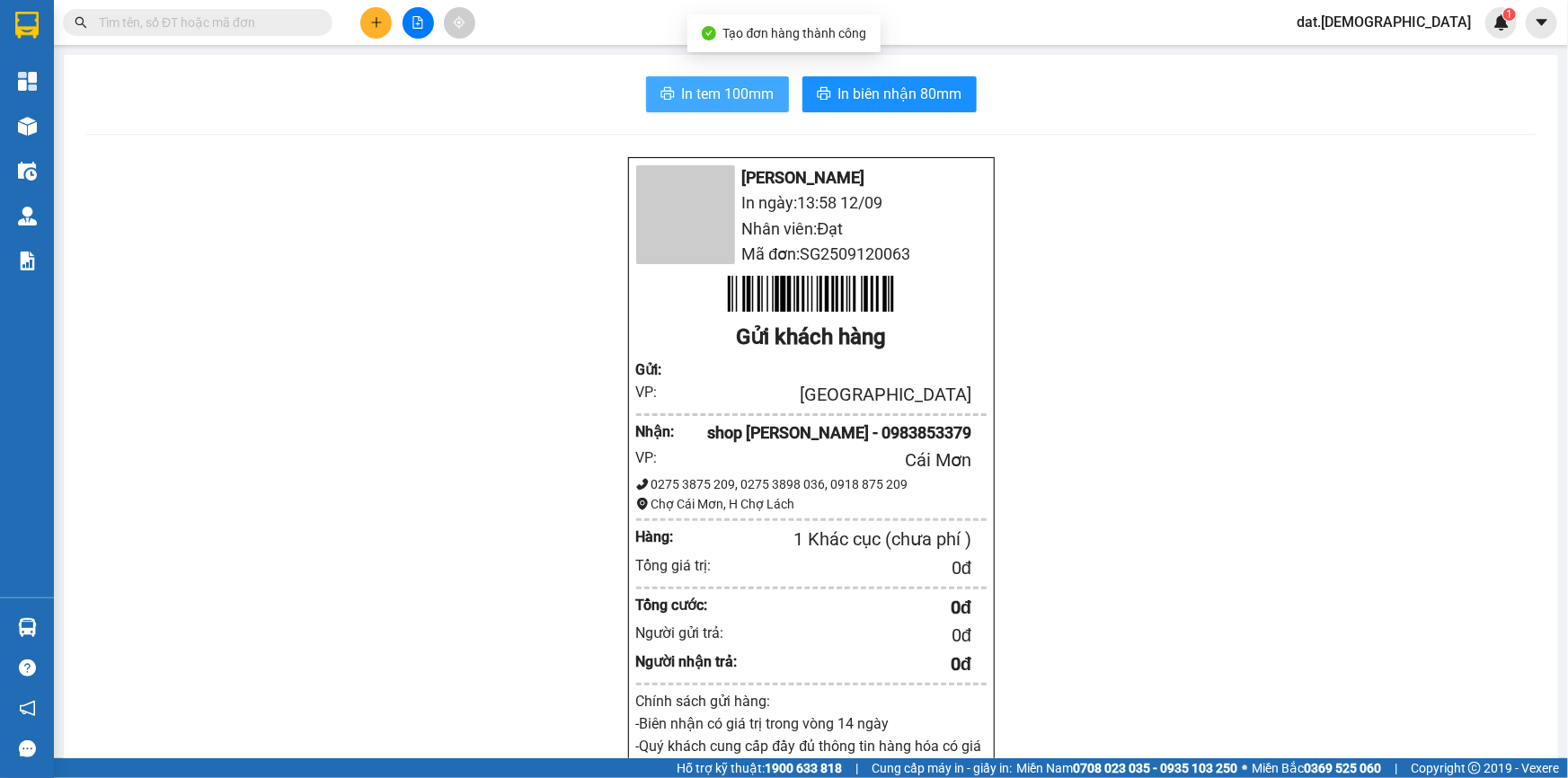
drag, startPoint x: 694, startPoint y: 88, endPoint x: 702, endPoint y: 74, distance: 16.1
click at [695, 88] on span "In tem 100mm" at bounding box center [728, 94] width 93 height 23
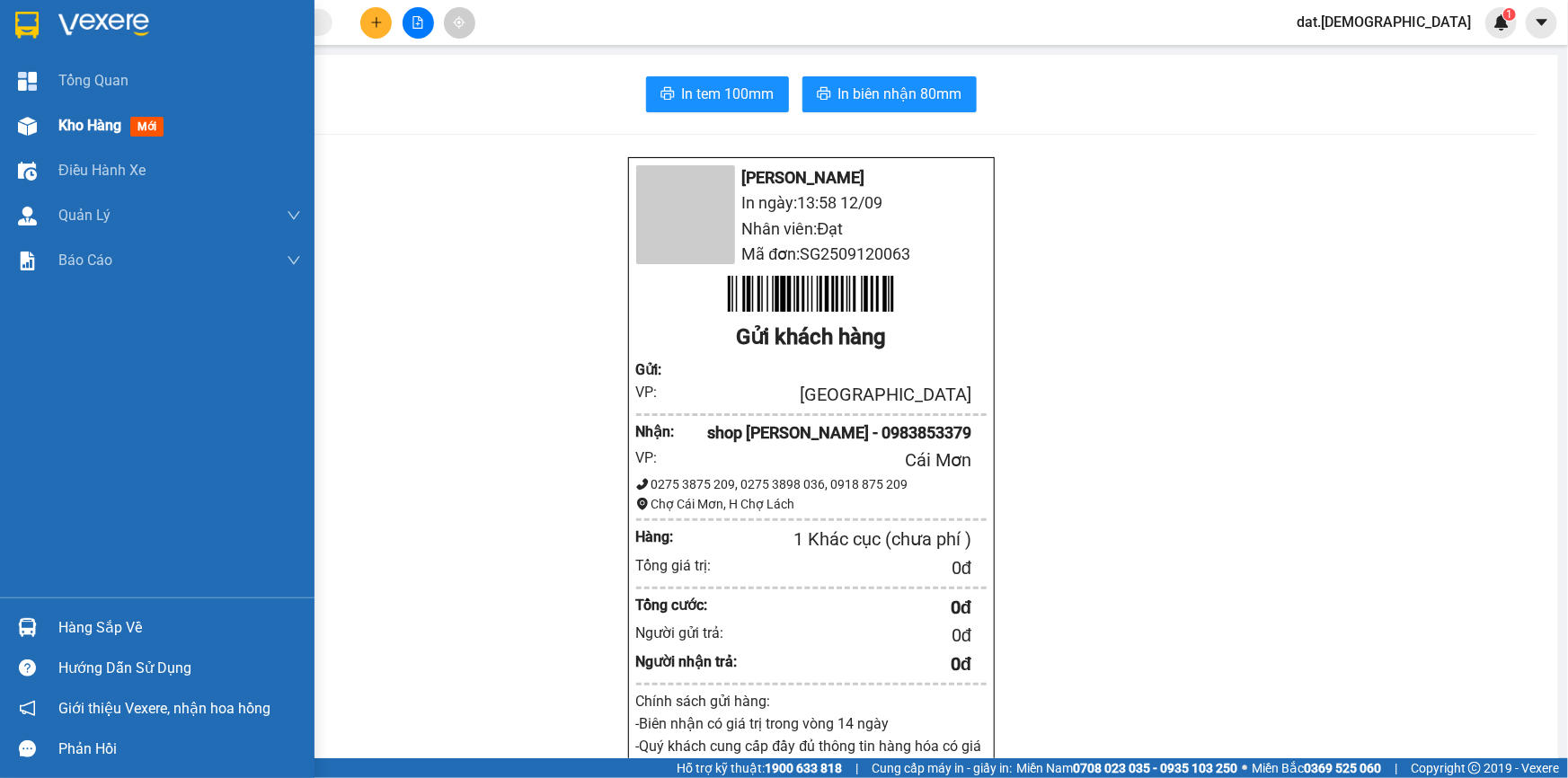
click at [149, 126] on span "mới" at bounding box center [147, 127] width 33 height 20
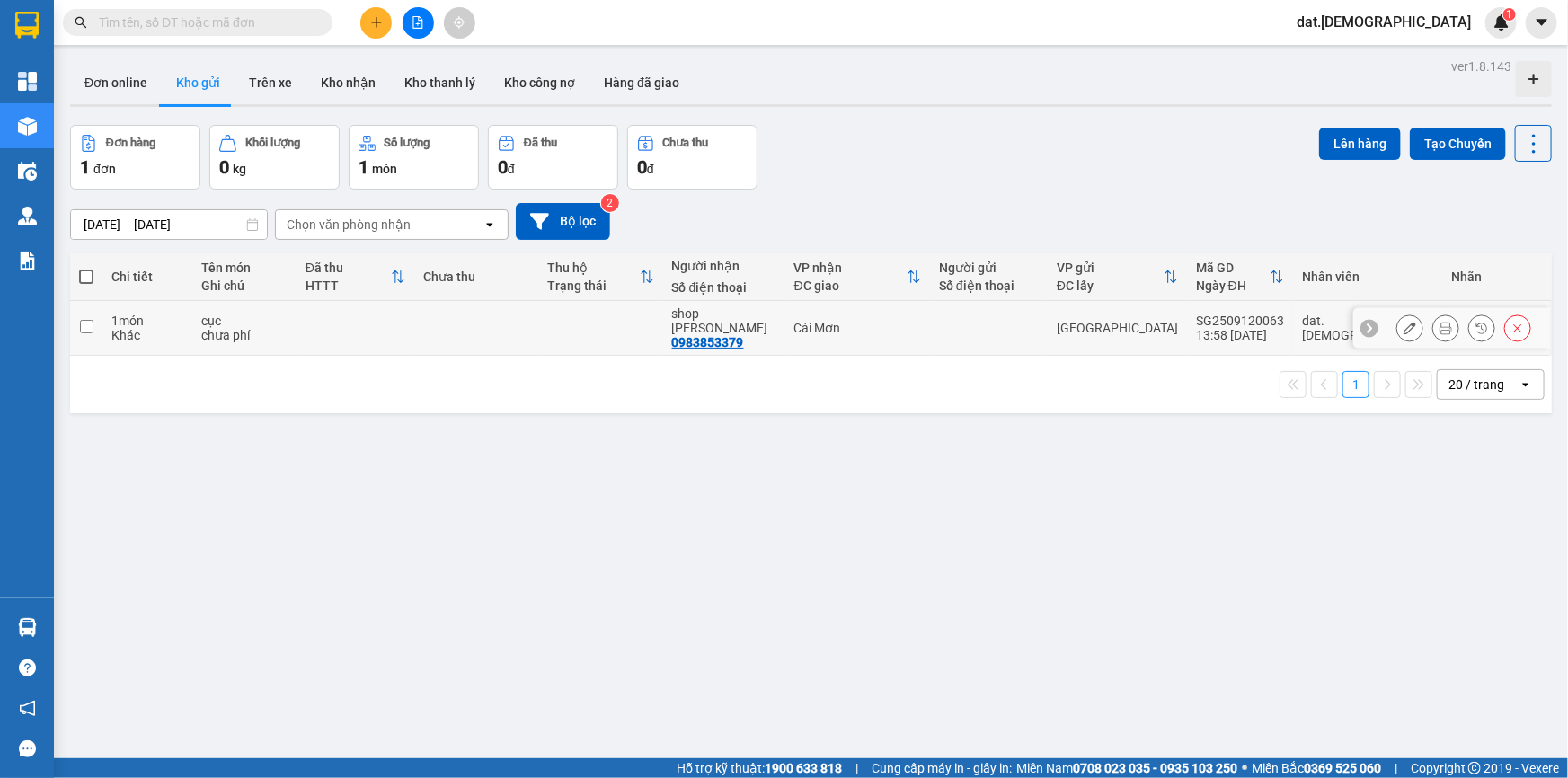
click at [397, 323] on td at bounding box center [355, 328] width 118 height 55
checkbox input "true"
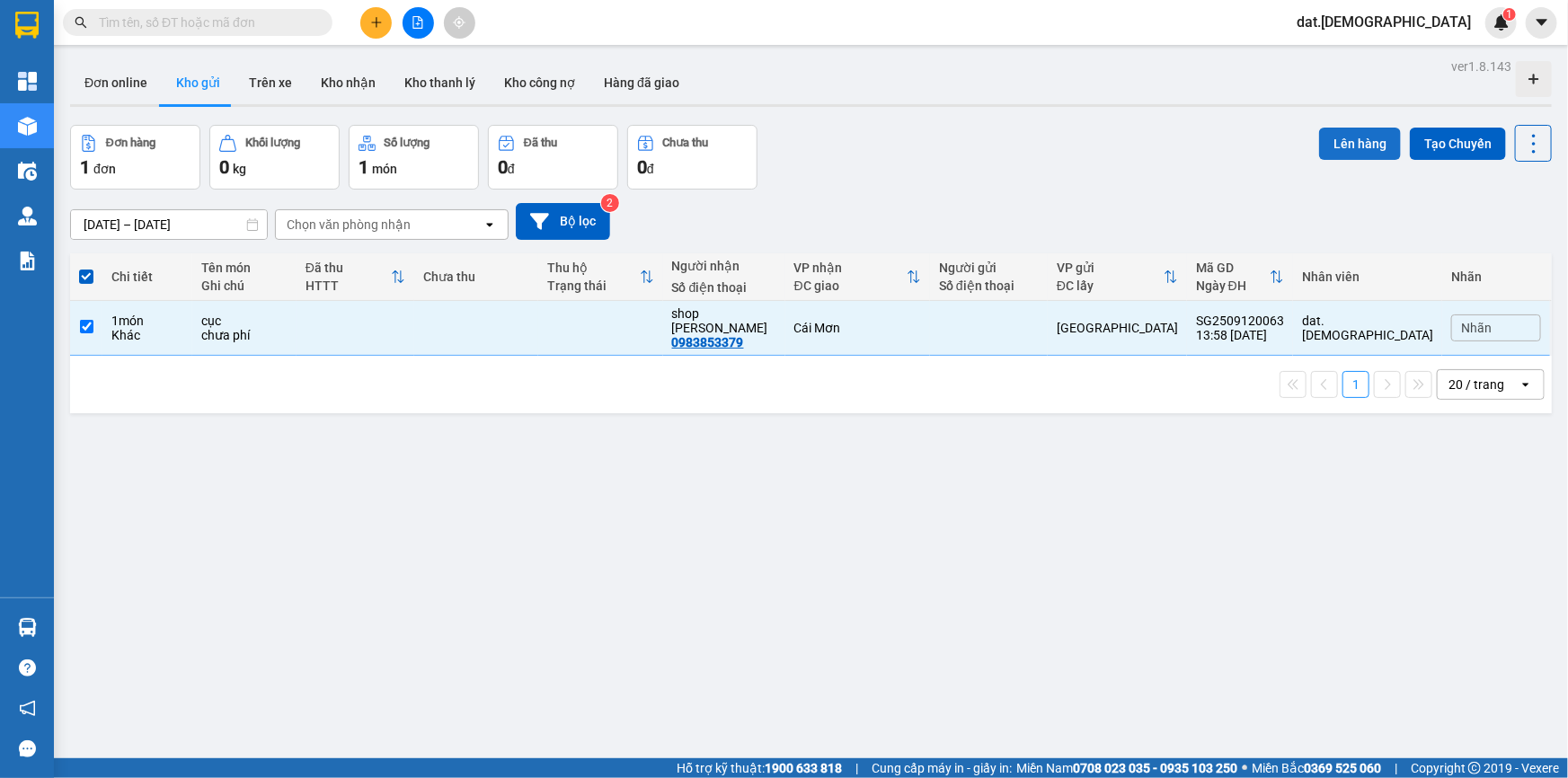
click at [1354, 134] on button "Lên hàng" at bounding box center [1360, 144] width 82 height 32
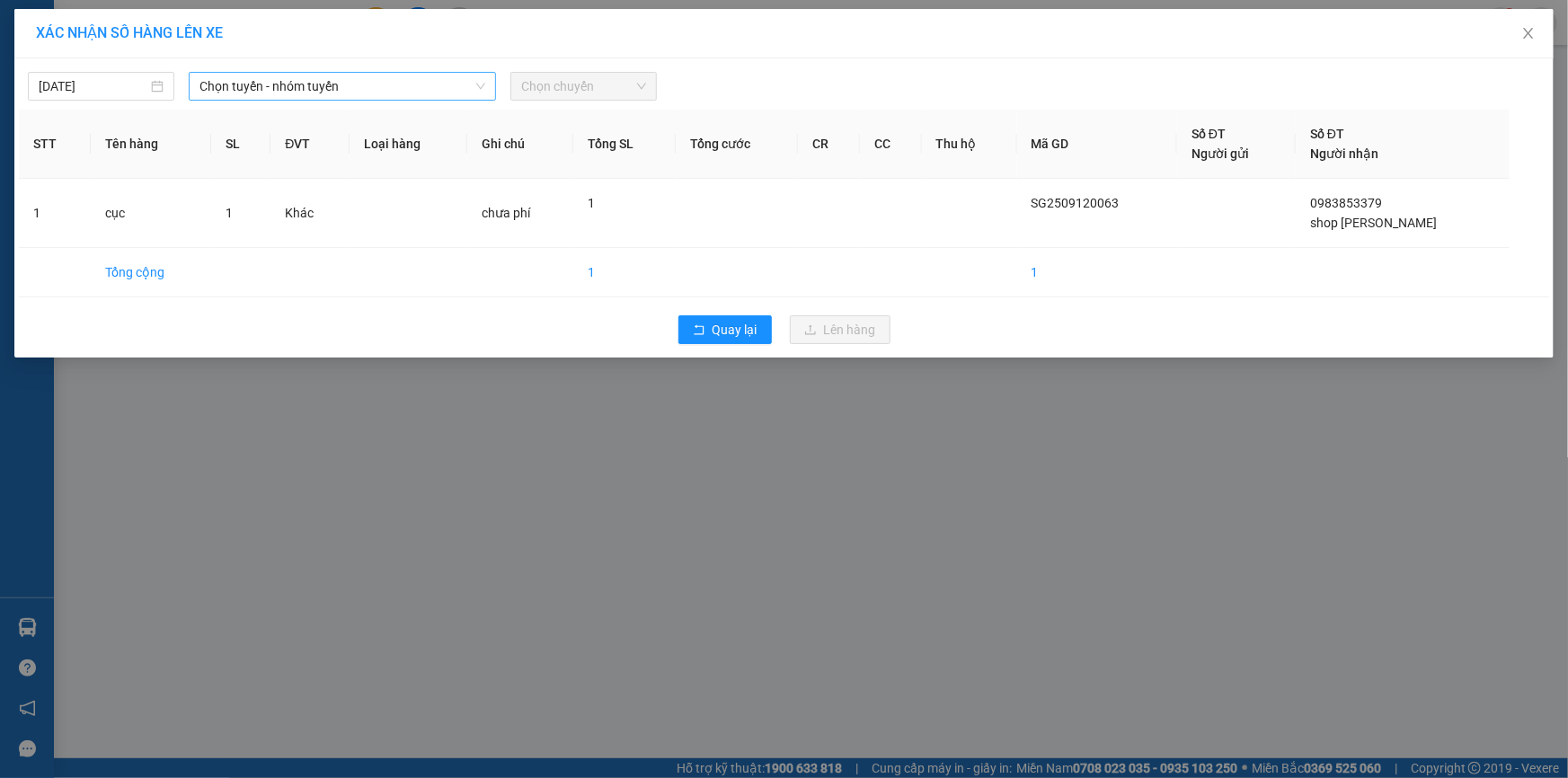
click at [241, 76] on span "Chọn tuyến - nhóm tuyến" at bounding box center [342, 86] width 285 height 27
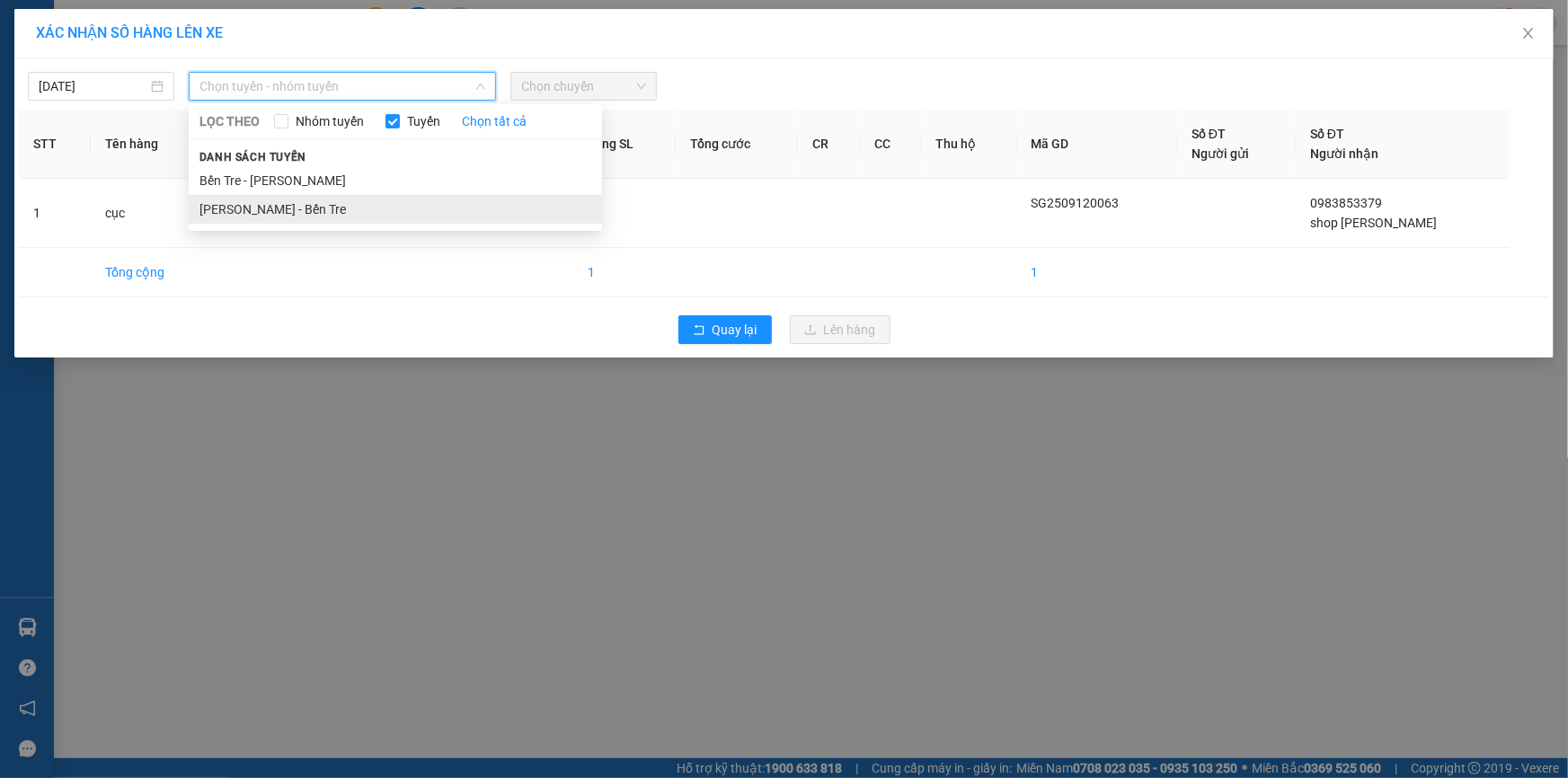
click at [241, 214] on li "Hồ Chí Minh - Bến Tre" at bounding box center [395, 208] width 413 height 29
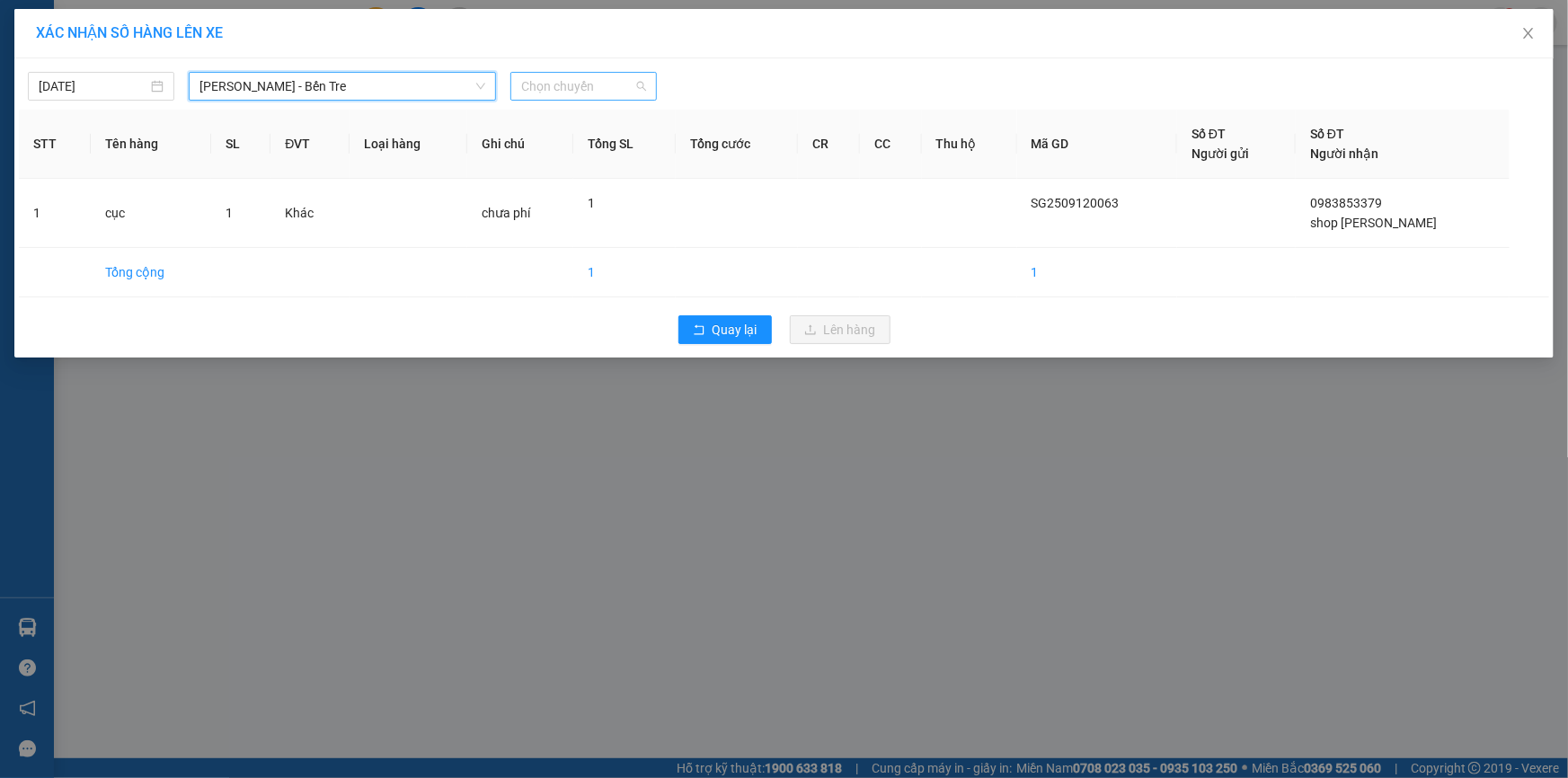
click at [639, 82] on span "Chọn chuyến" at bounding box center [583, 86] width 125 height 27
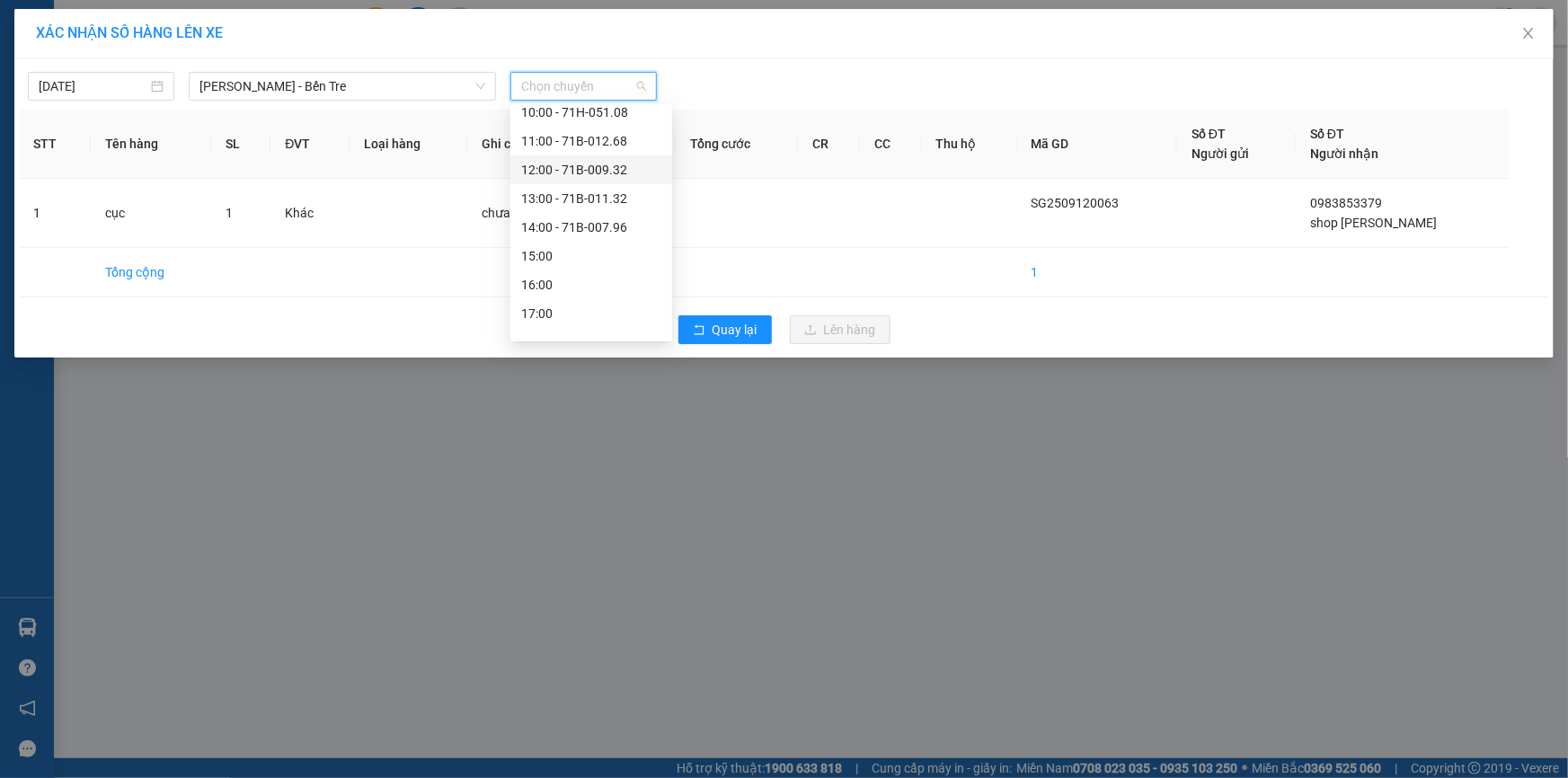
scroll to position [200, 0]
click at [576, 210] on div "14:00 - 71B-007.96" at bounding box center [590, 209] width 141 height 20
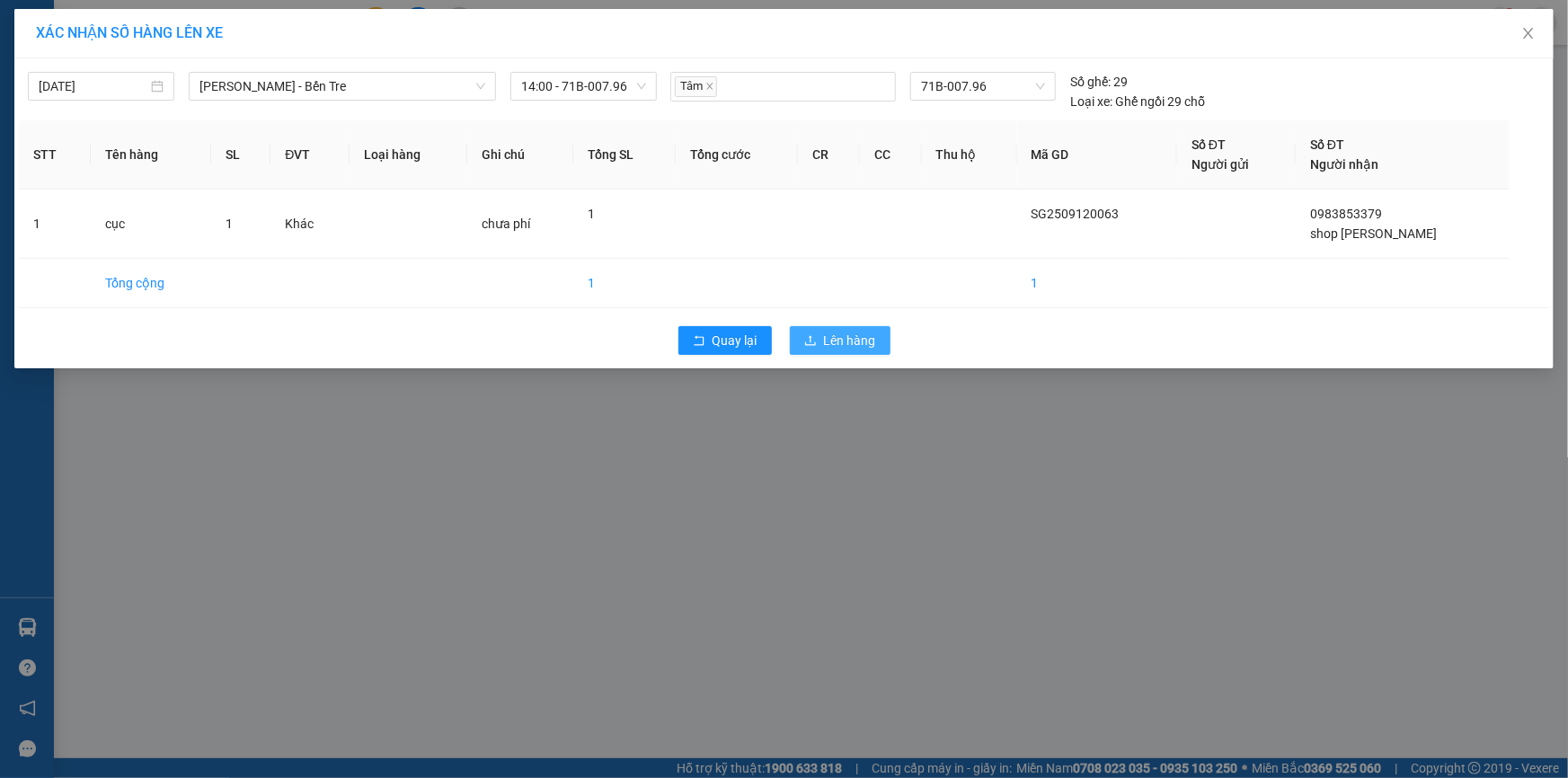
click at [860, 333] on span "Lên hàng" at bounding box center [850, 340] width 52 height 20
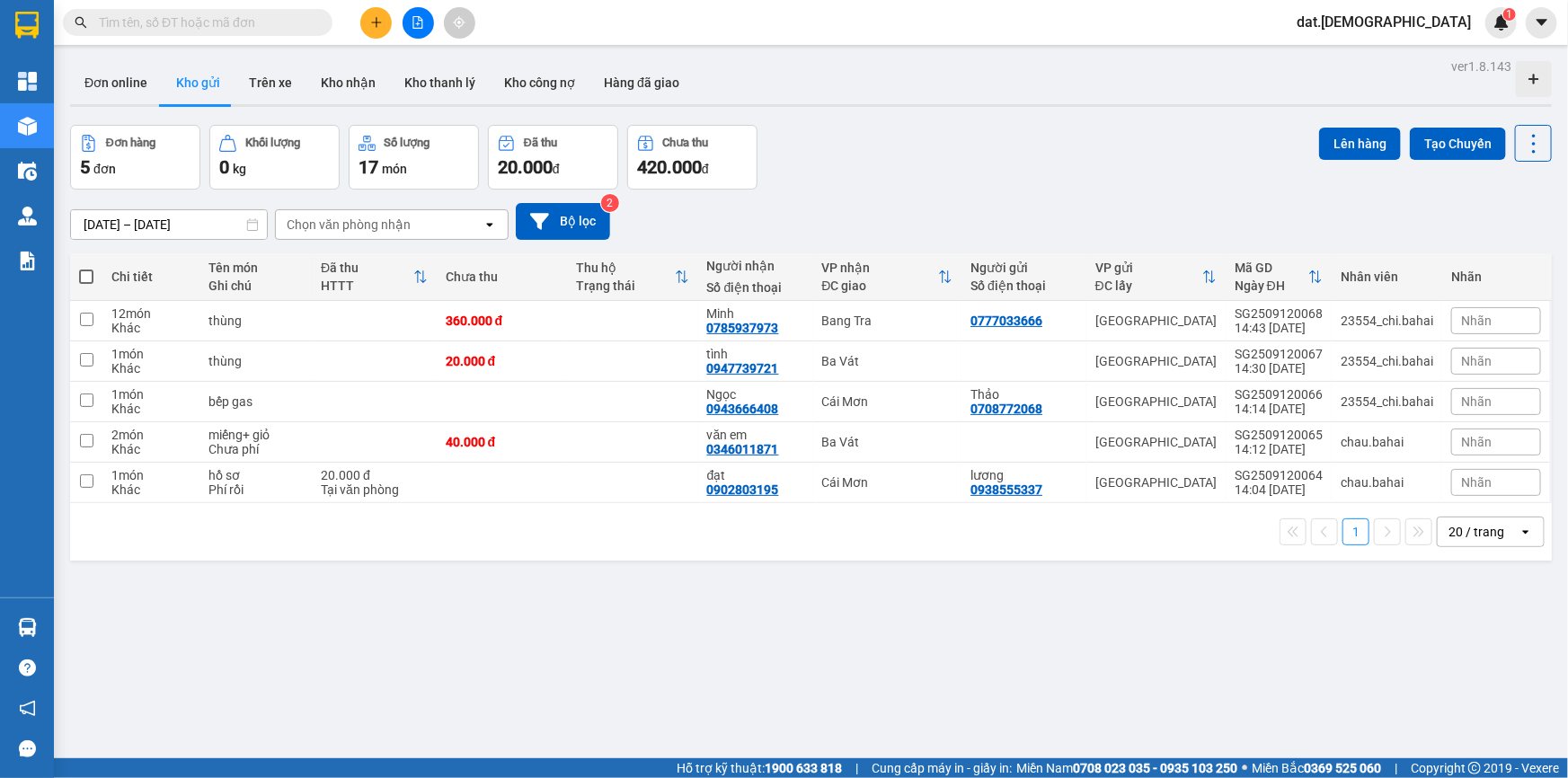
click at [80, 272] on span at bounding box center [86, 276] width 14 height 14
click at [86, 267] on input "checkbox" at bounding box center [86, 267] width 0 height 0
checkbox input "true"
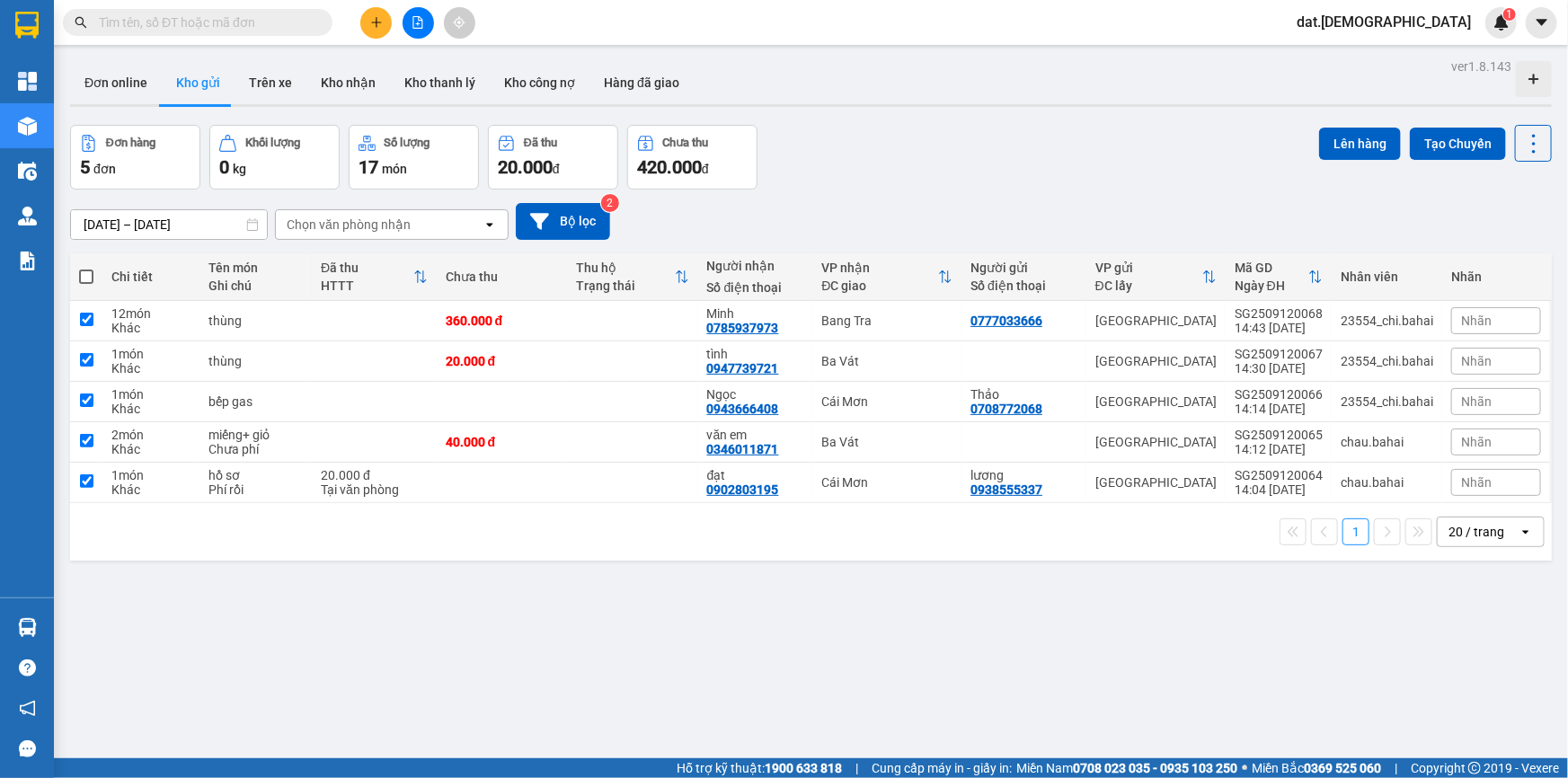
checkbox input "true"
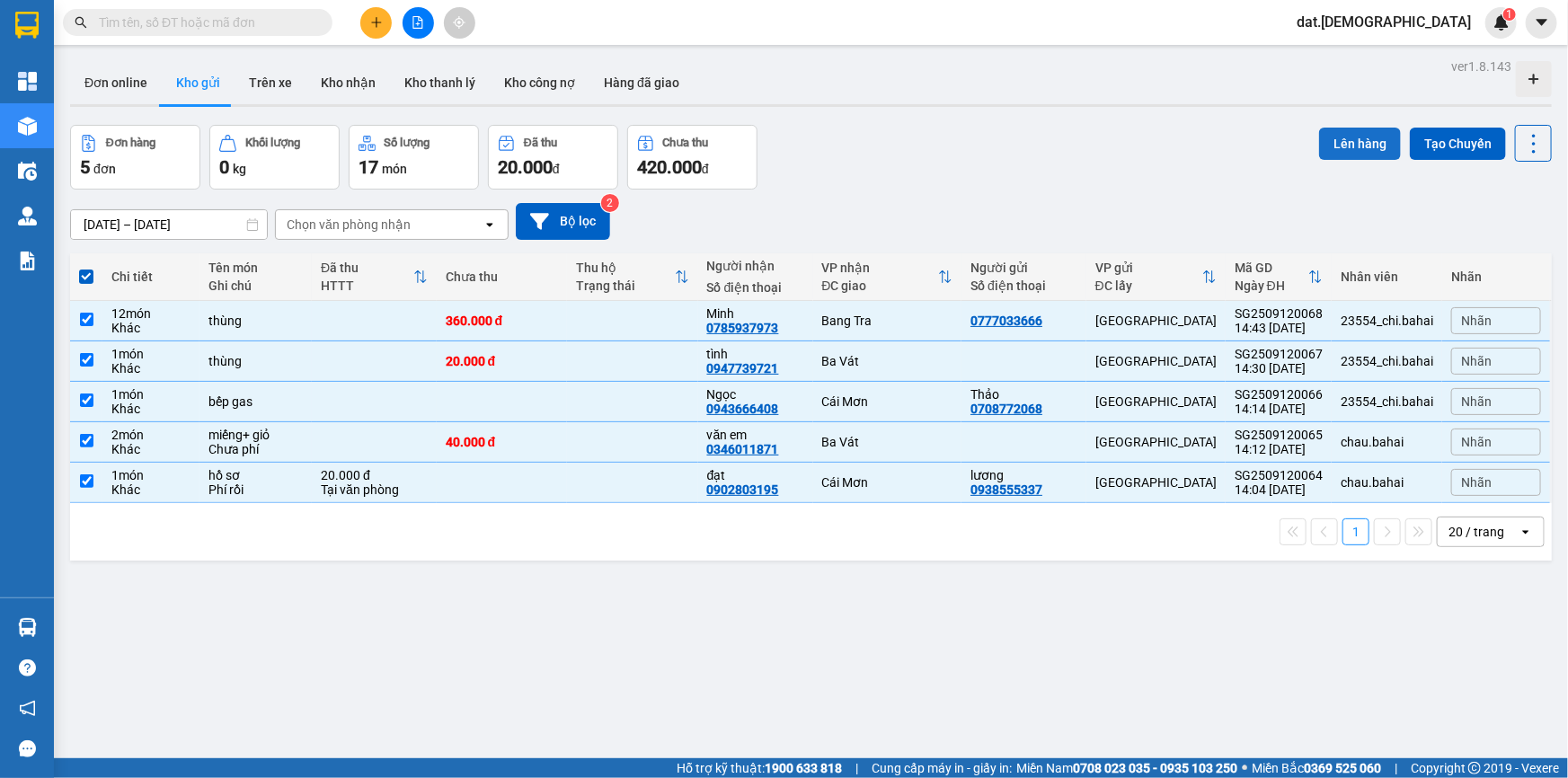
click at [1330, 141] on button "Lên hàng" at bounding box center [1360, 144] width 82 height 32
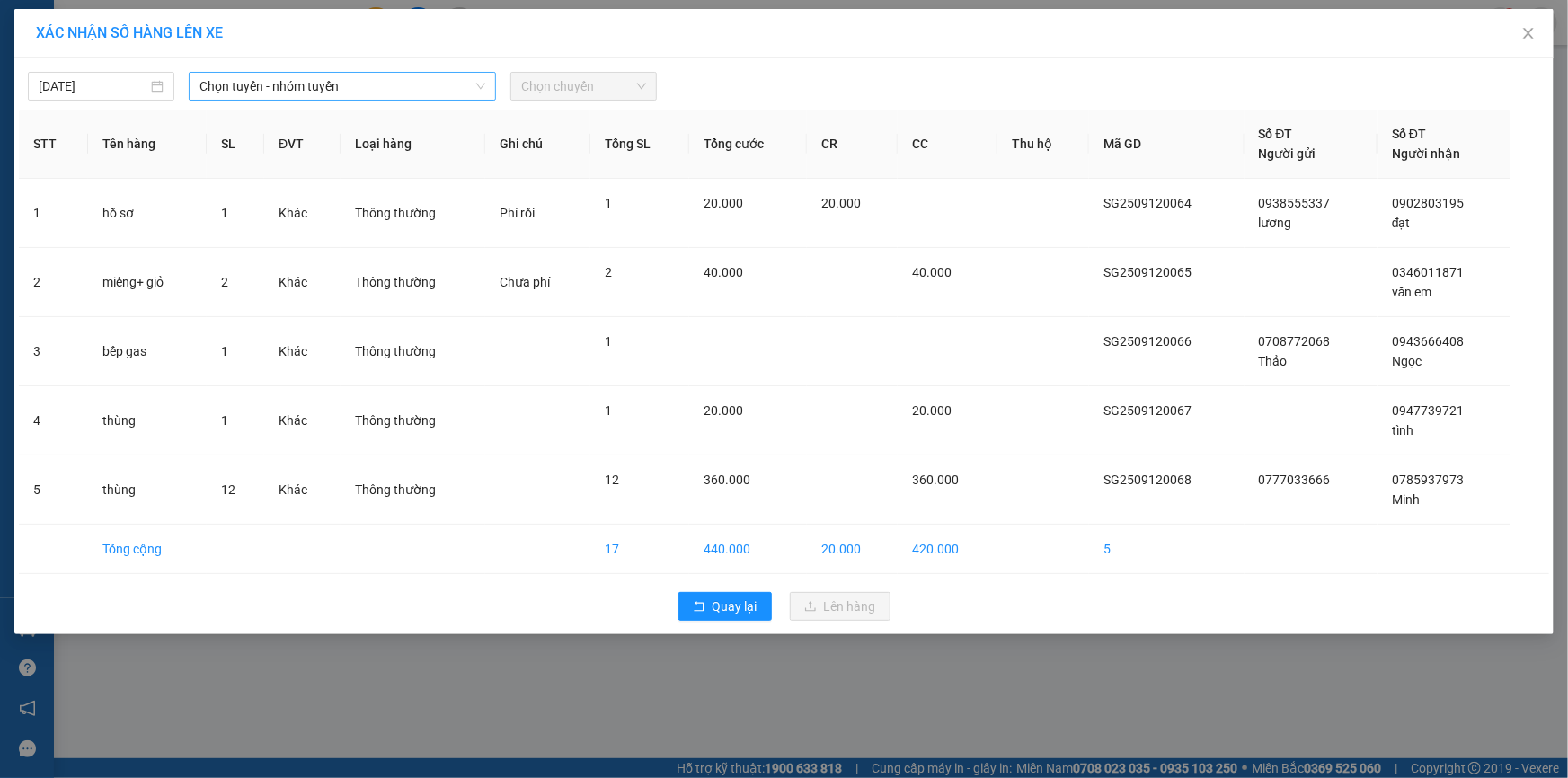
click at [332, 85] on span "Chọn tuyến - nhóm tuyến" at bounding box center [342, 86] width 285 height 27
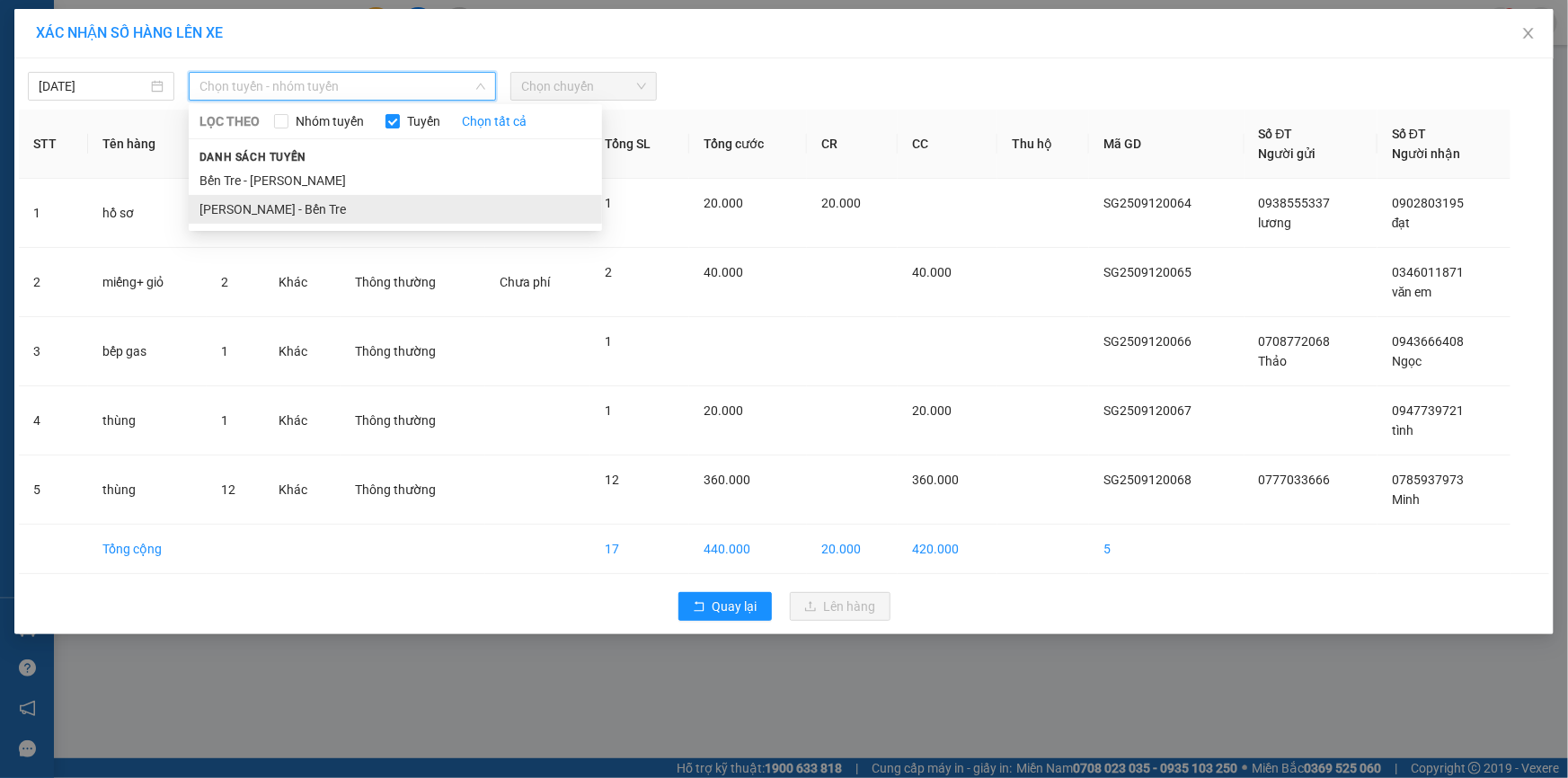
click at [280, 203] on li "Hồ Chí Minh - Bến Tre" at bounding box center [395, 208] width 413 height 29
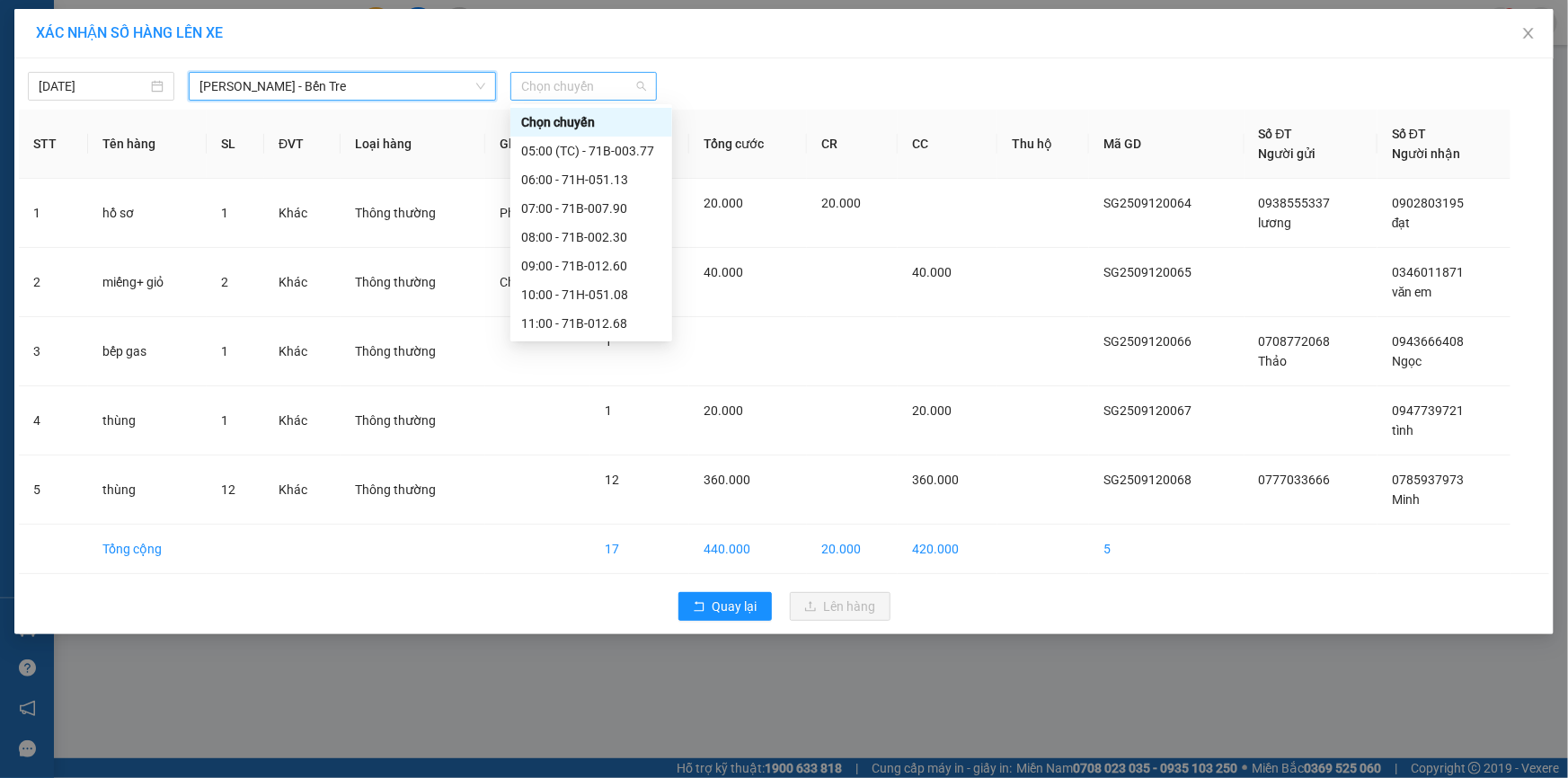
click at [618, 86] on span "Chọn chuyến" at bounding box center [583, 86] width 125 height 27
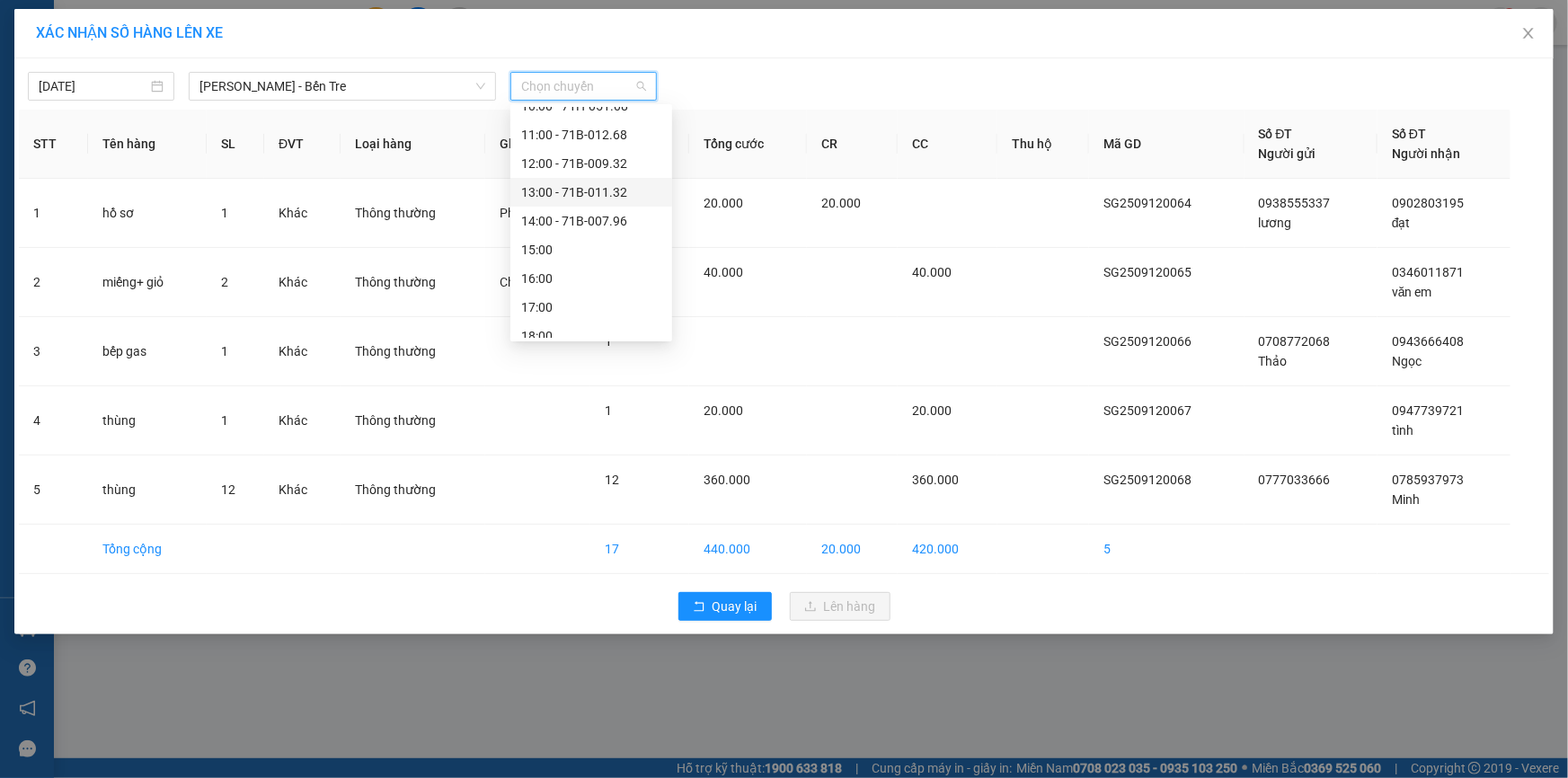
scroll to position [200, 0]
click at [575, 230] on div "15:00" at bounding box center [590, 238] width 141 height 20
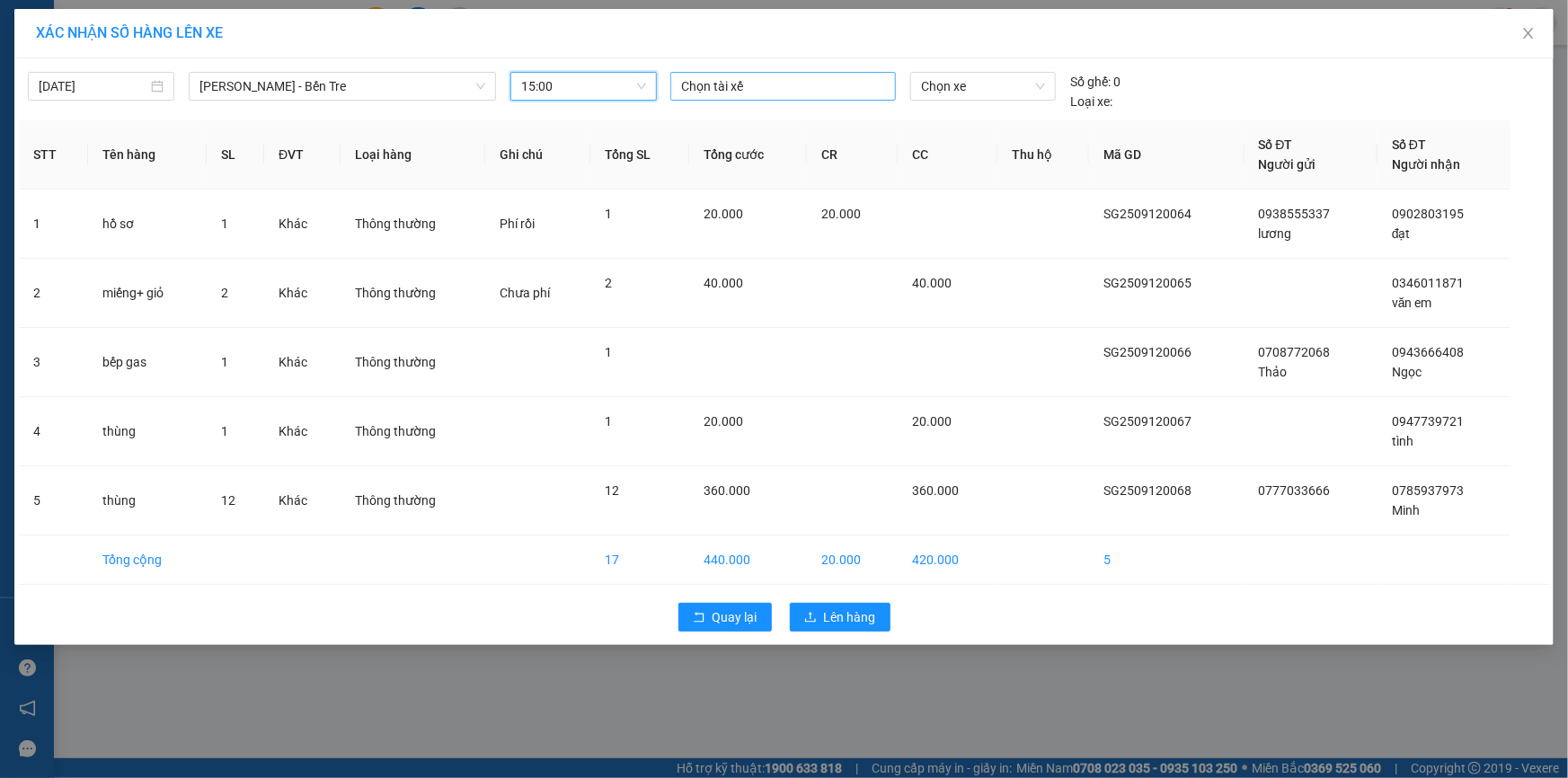
click at [744, 81] on div at bounding box center [782, 87] width 216 height 22
type input "nhut"
click at [699, 122] on div "Nhựt" at bounding box center [806, 123] width 248 height 20
click at [960, 82] on span "Chọn xe" at bounding box center [982, 86] width 124 height 27
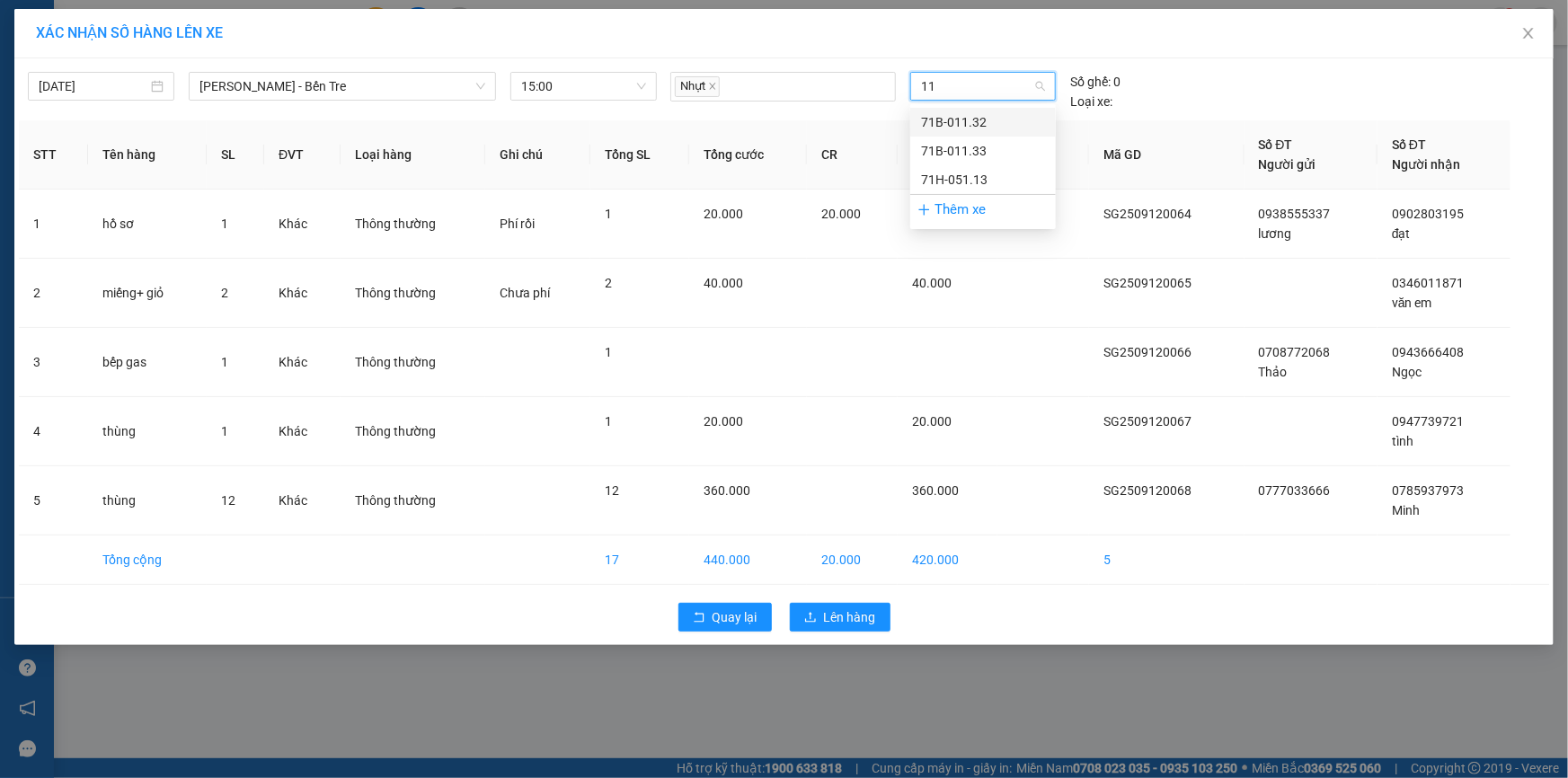
type input "113"
click at [1001, 182] on div "71H-051.13" at bounding box center [982, 180] width 124 height 20
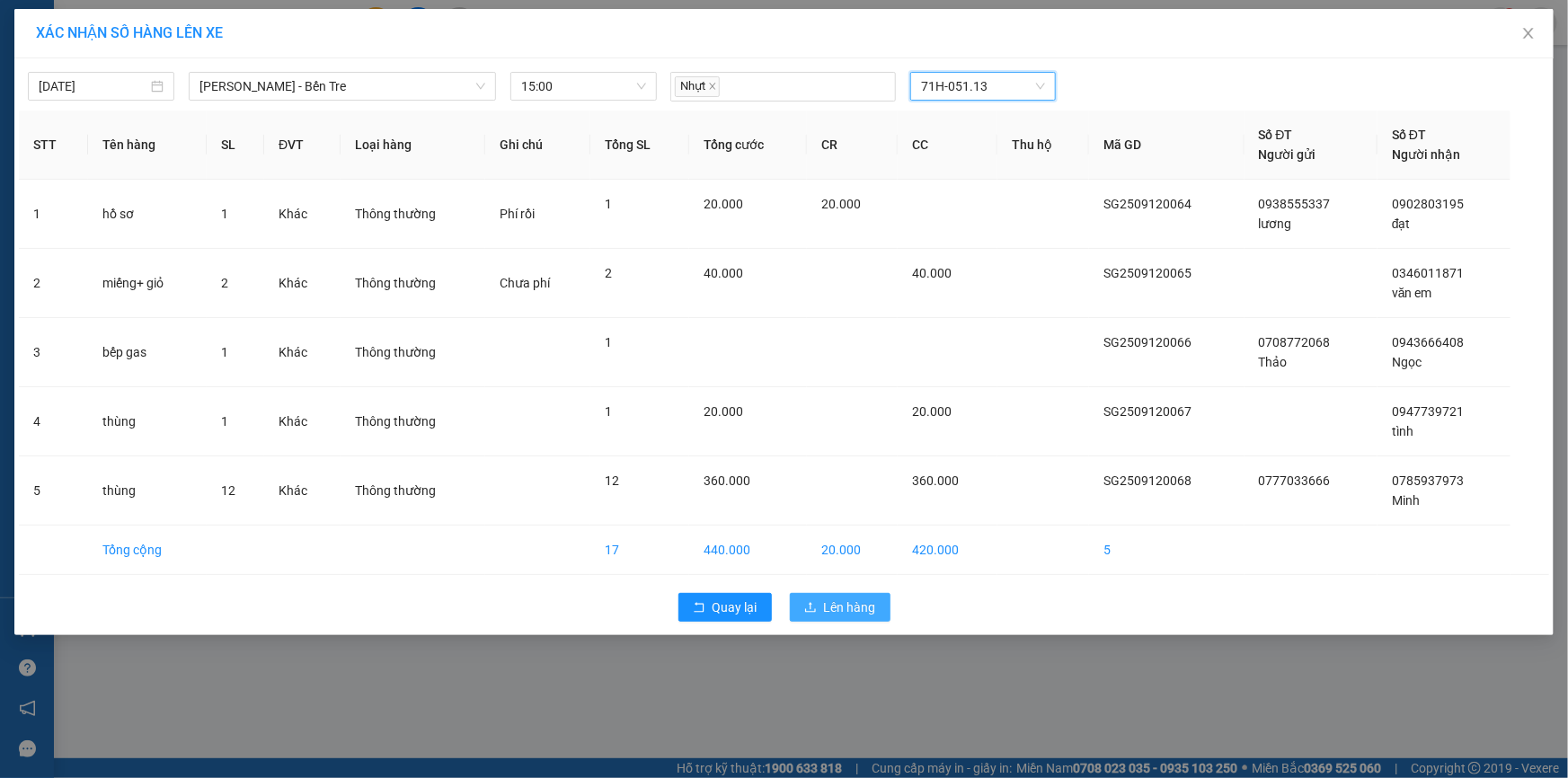
click at [849, 611] on span "Lên hàng" at bounding box center [850, 607] width 52 height 20
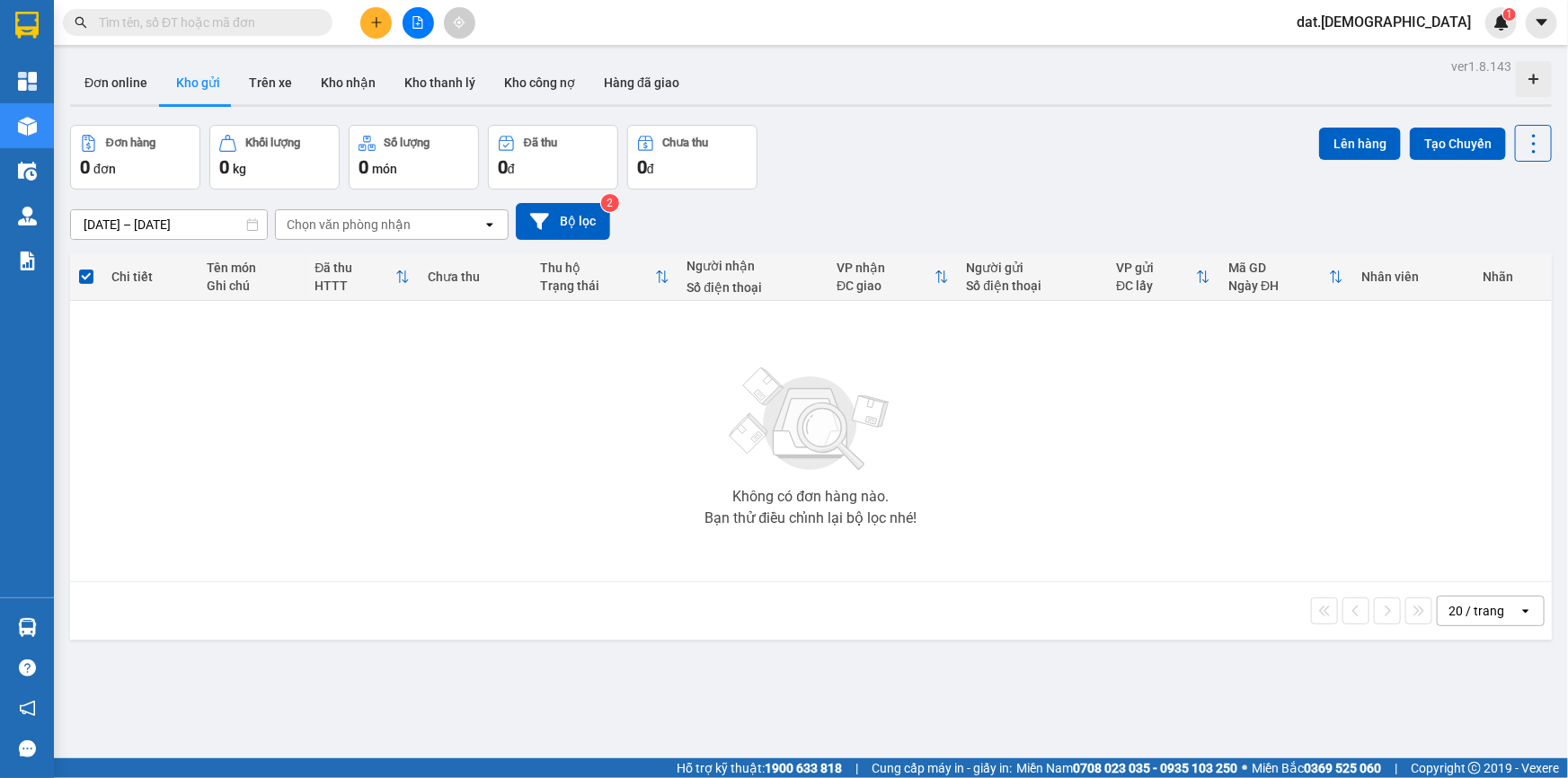
click at [369, 30] on button at bounding box center [376, 23] width 32 height 32
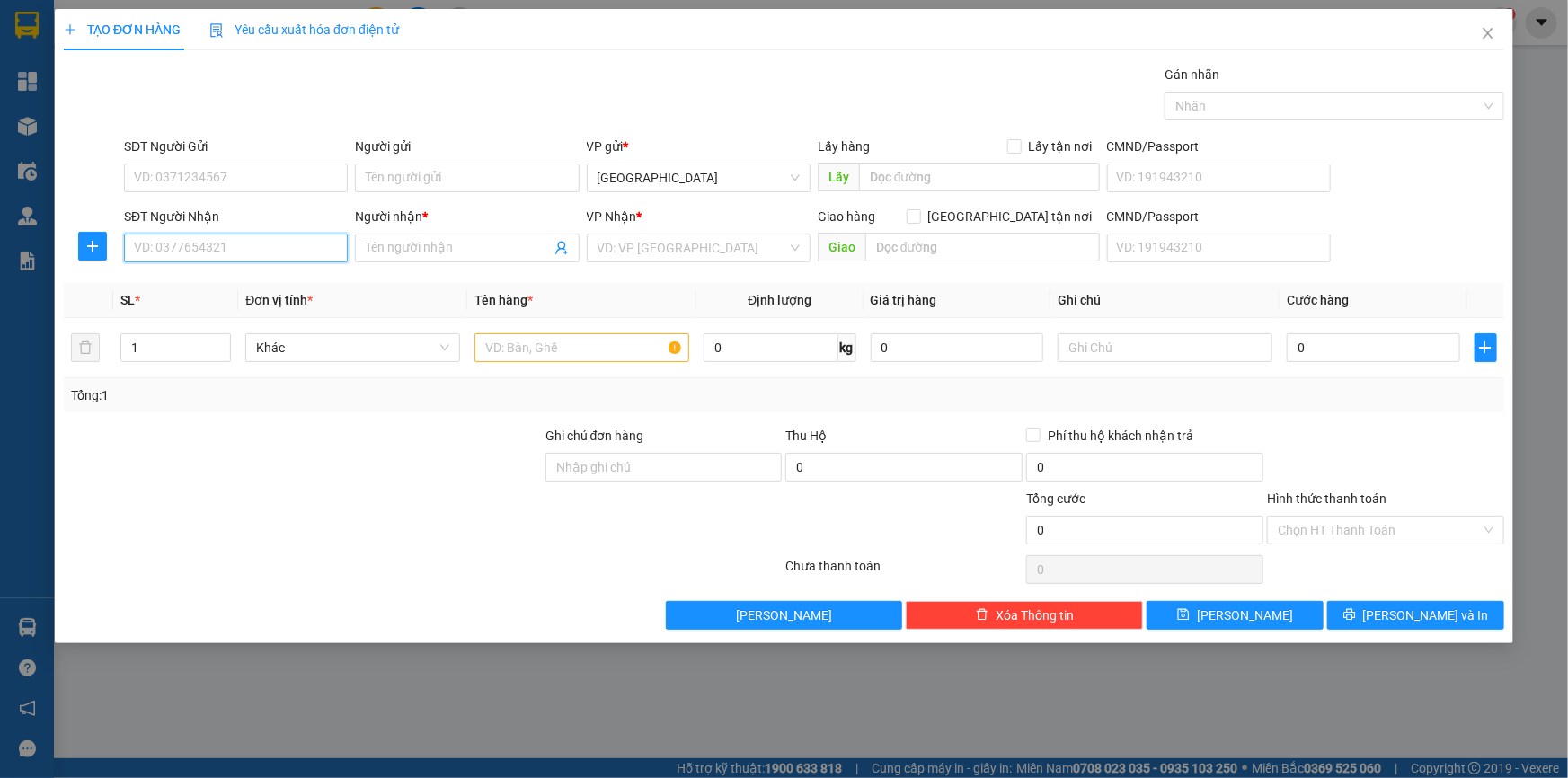
click at [207, 251] on input "SĐT Người Nhận" at bounding box center [235, 247] width 223 height 29
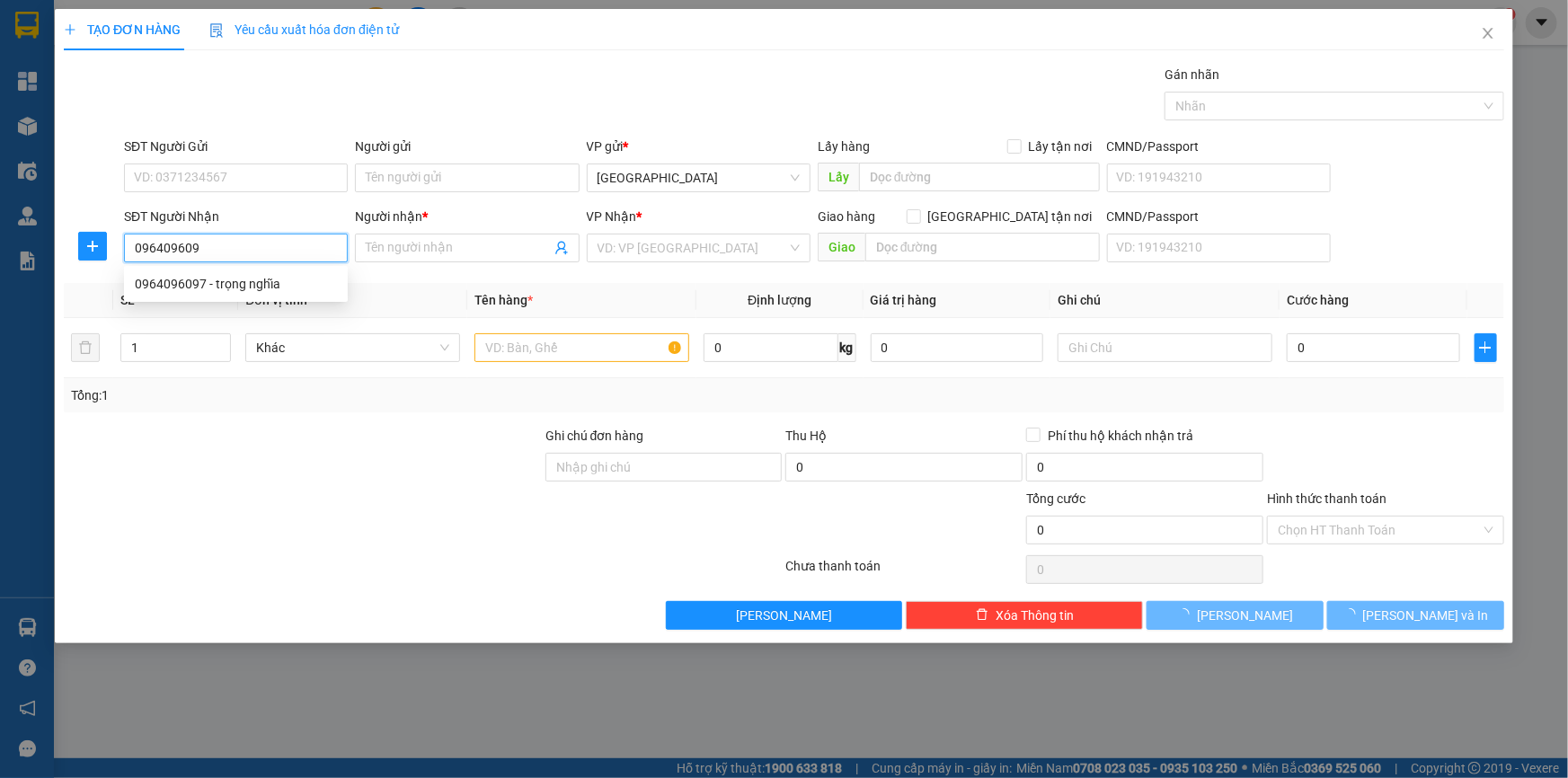
type input "0964096097"
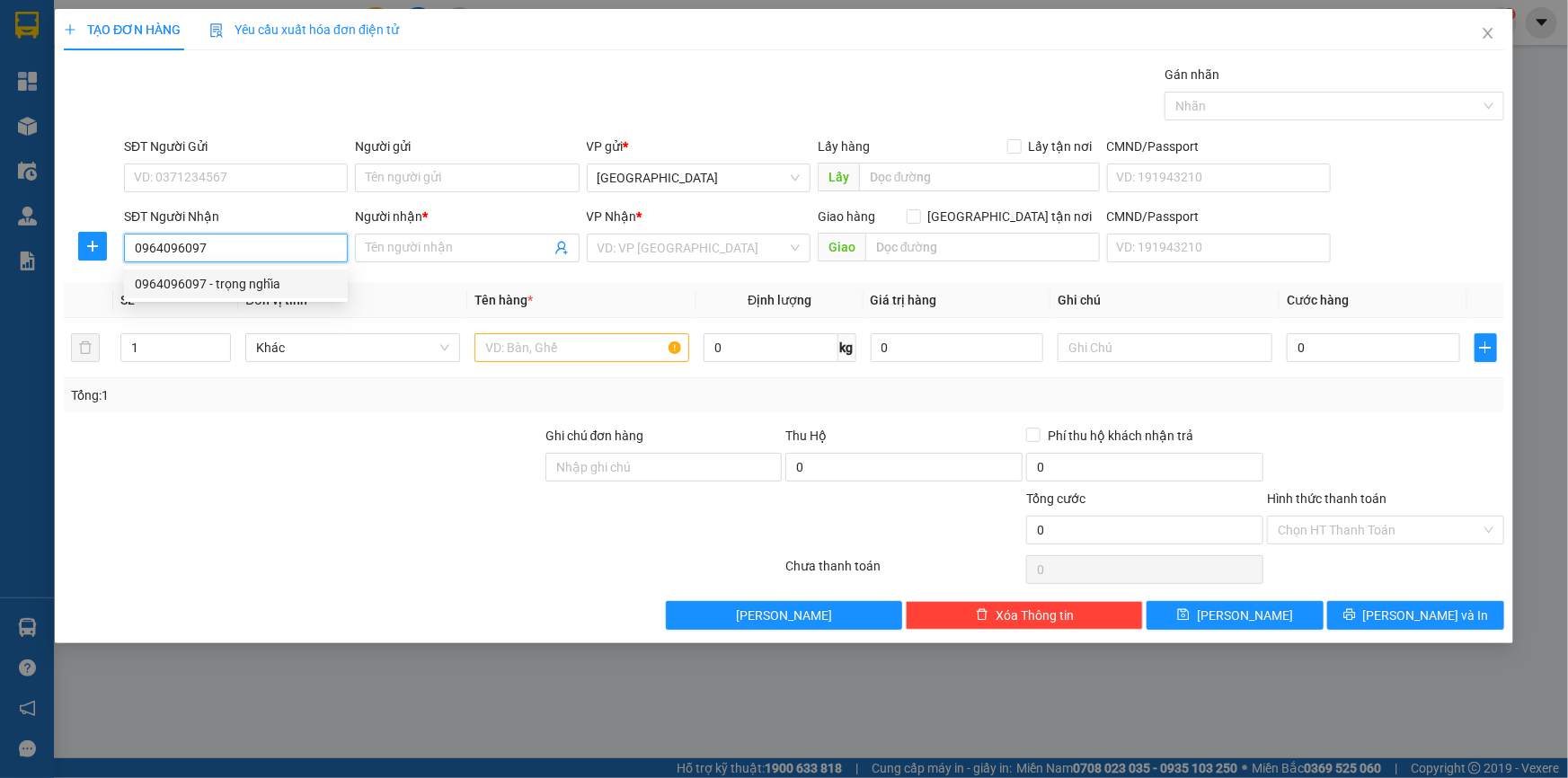
click at [233, 279] on div "0964096097 - trọng nghĩa" at bounding box center [235, 284] width 202 height 20
type input "trọng nghĩa"
type input "0964096097"
click at [508, 350] on input "text" at bounding box center [582, 347] width 214 height 29
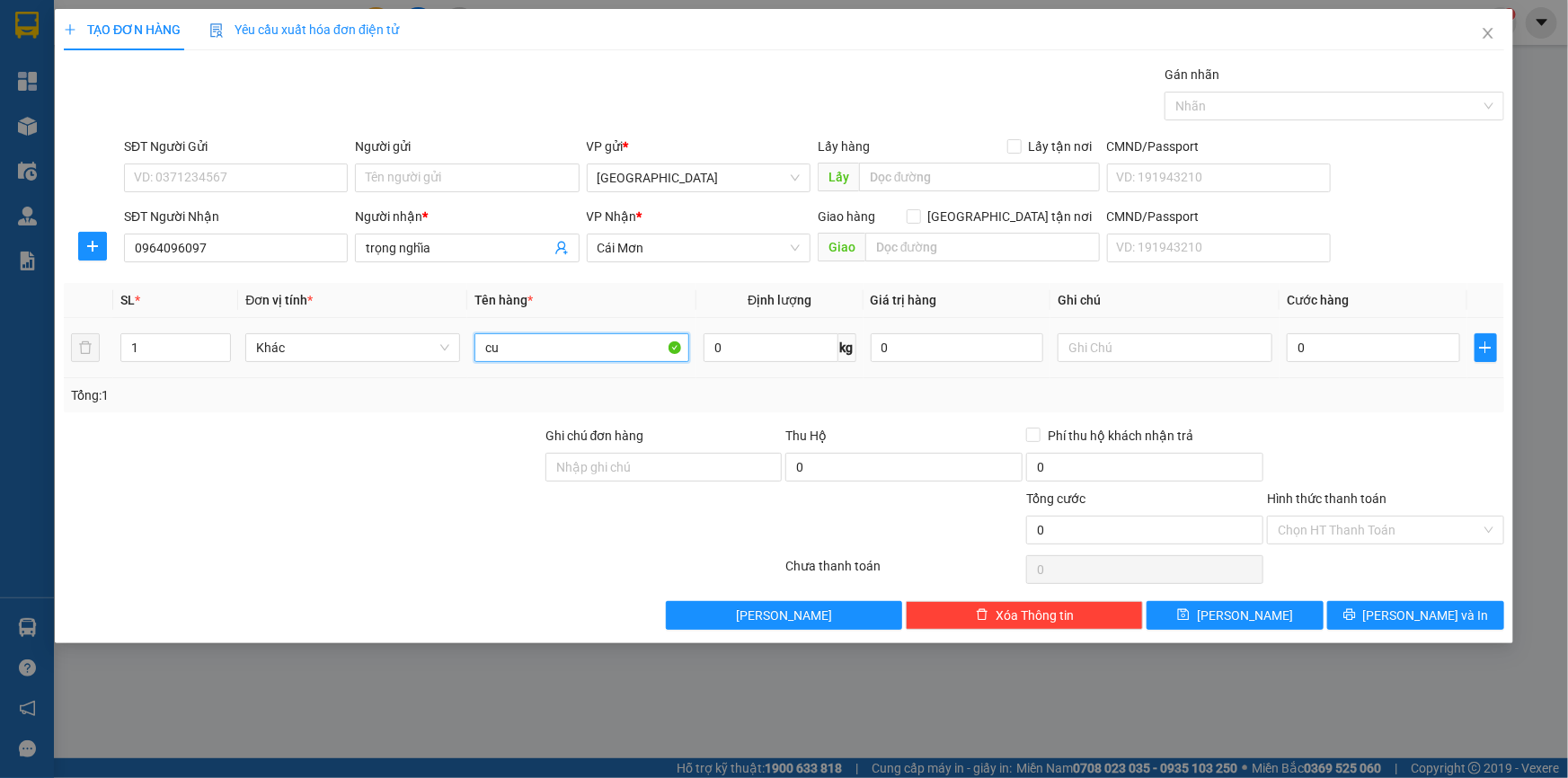
type input "c"
type input "hộp (tg: 200.000)"
click at [1137, 346] on input "text" at bounding box center [1164, 347] width 214 height 29
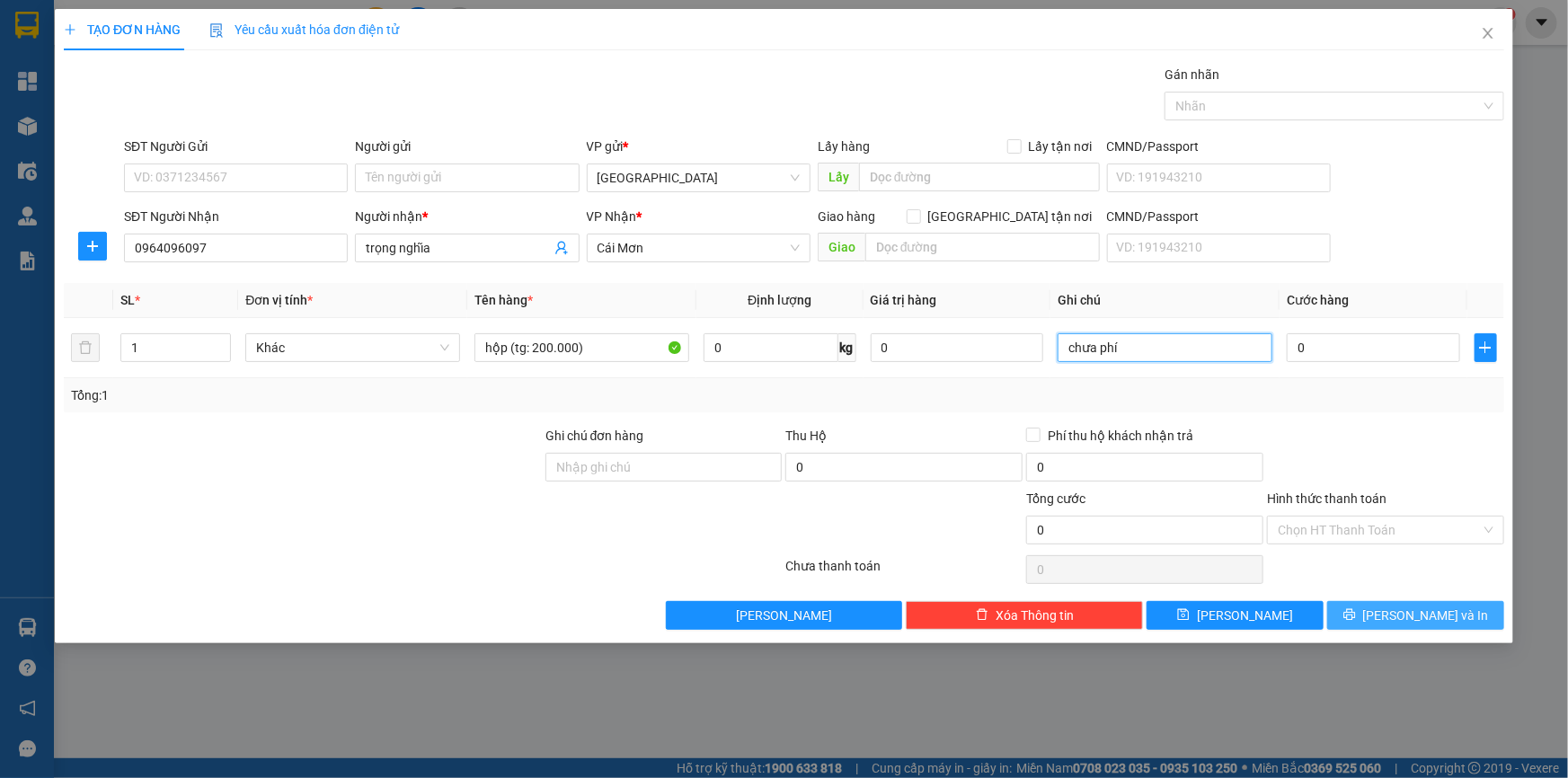
type input "chưa phí"
click at [1362, 624] on button "Lưu và In" at bounding box center [1414, 615] width 177 height 29
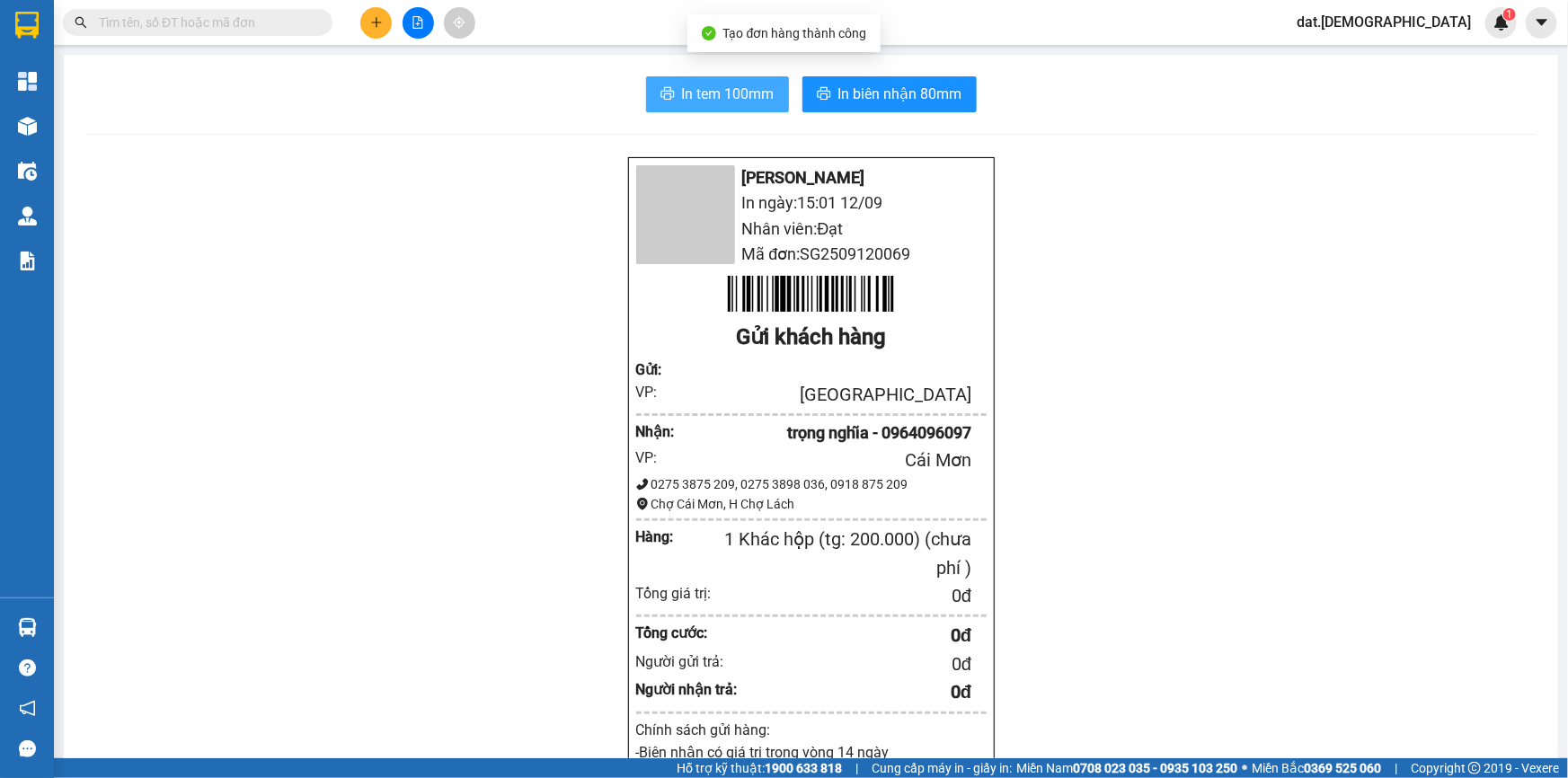
click at [682, 97] on span "In tem 100mm" at bounding box center [728, 94] width 93 height 23
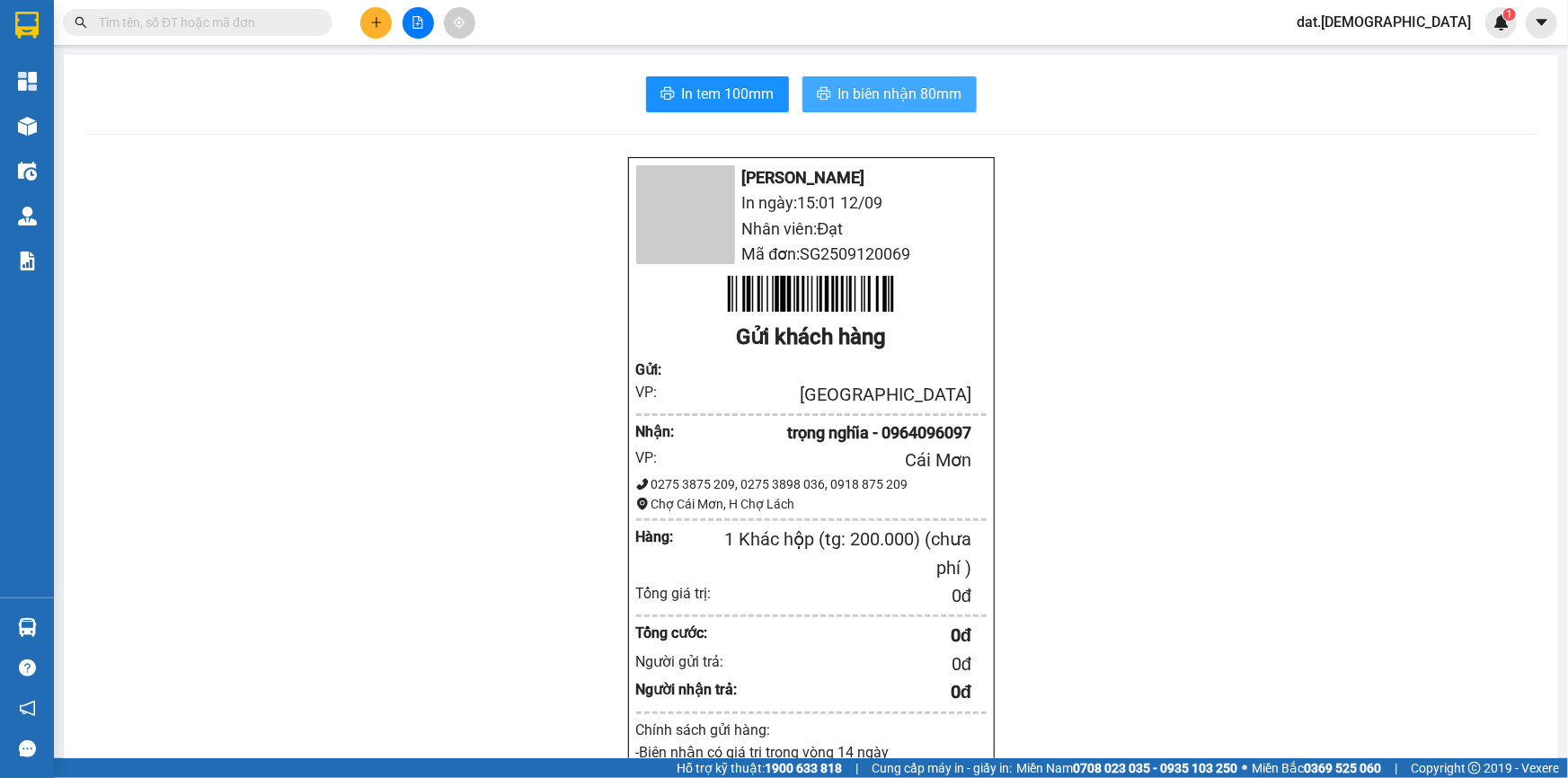
click at [828, 83] on button "In biên nhận 80mm" at bounding box center [889, 95] width 175 height 36
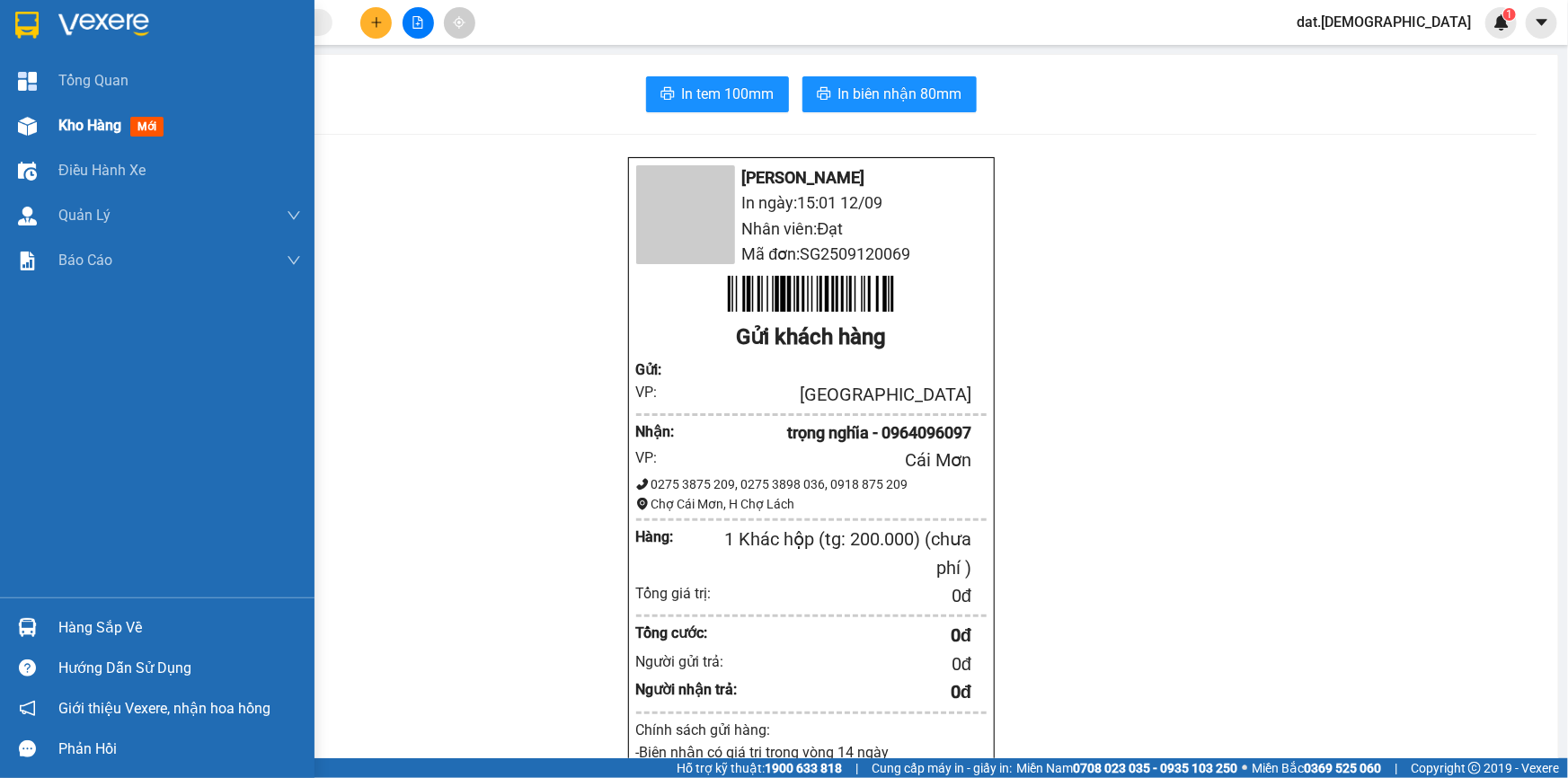
click at [144, 127] on span "mới" at bounding box center [147, 127] width 33 height 20
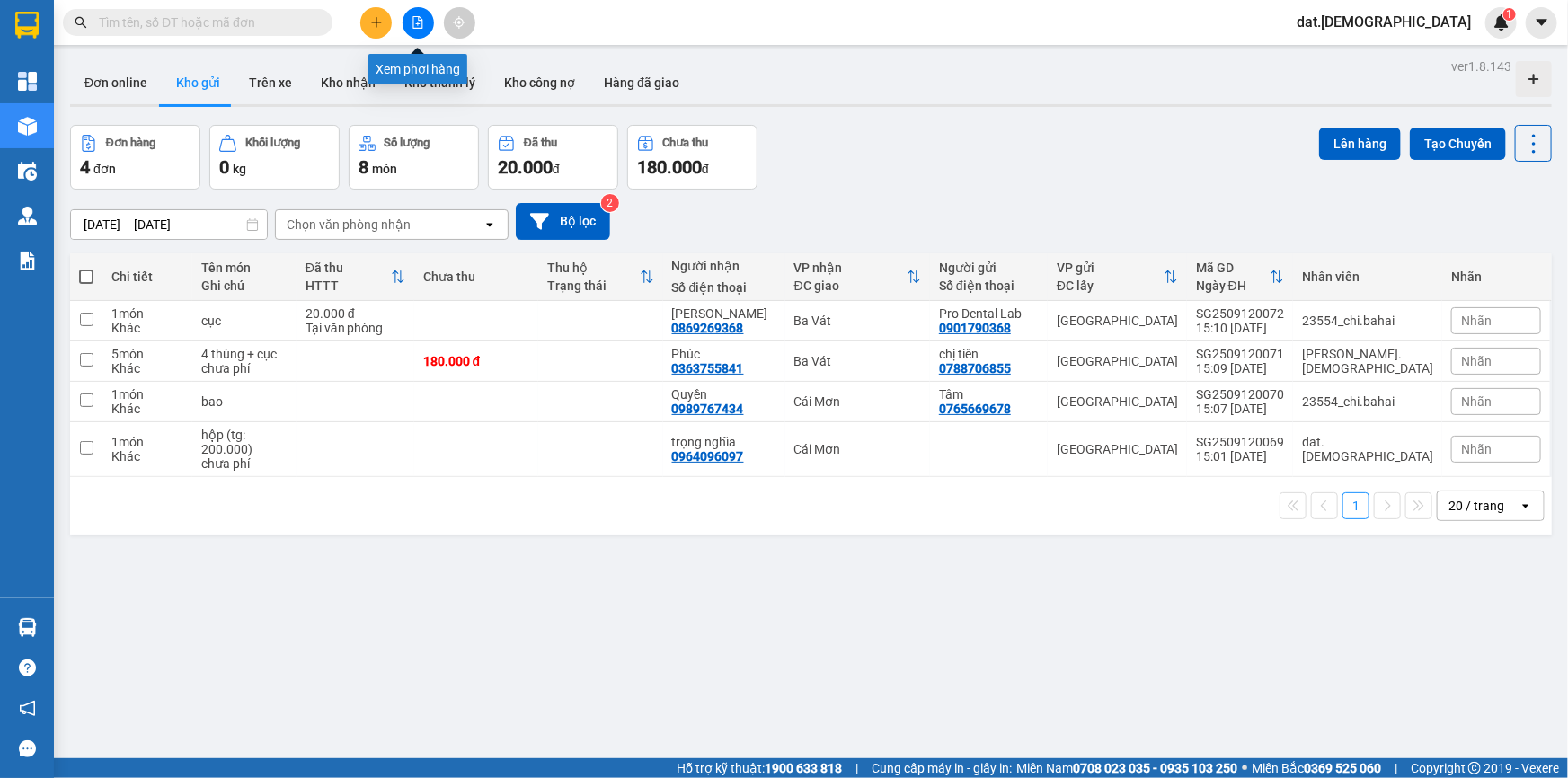
click at [412, 16] on icon "file-add" at bounding box center [418, 22] width 13 height 13
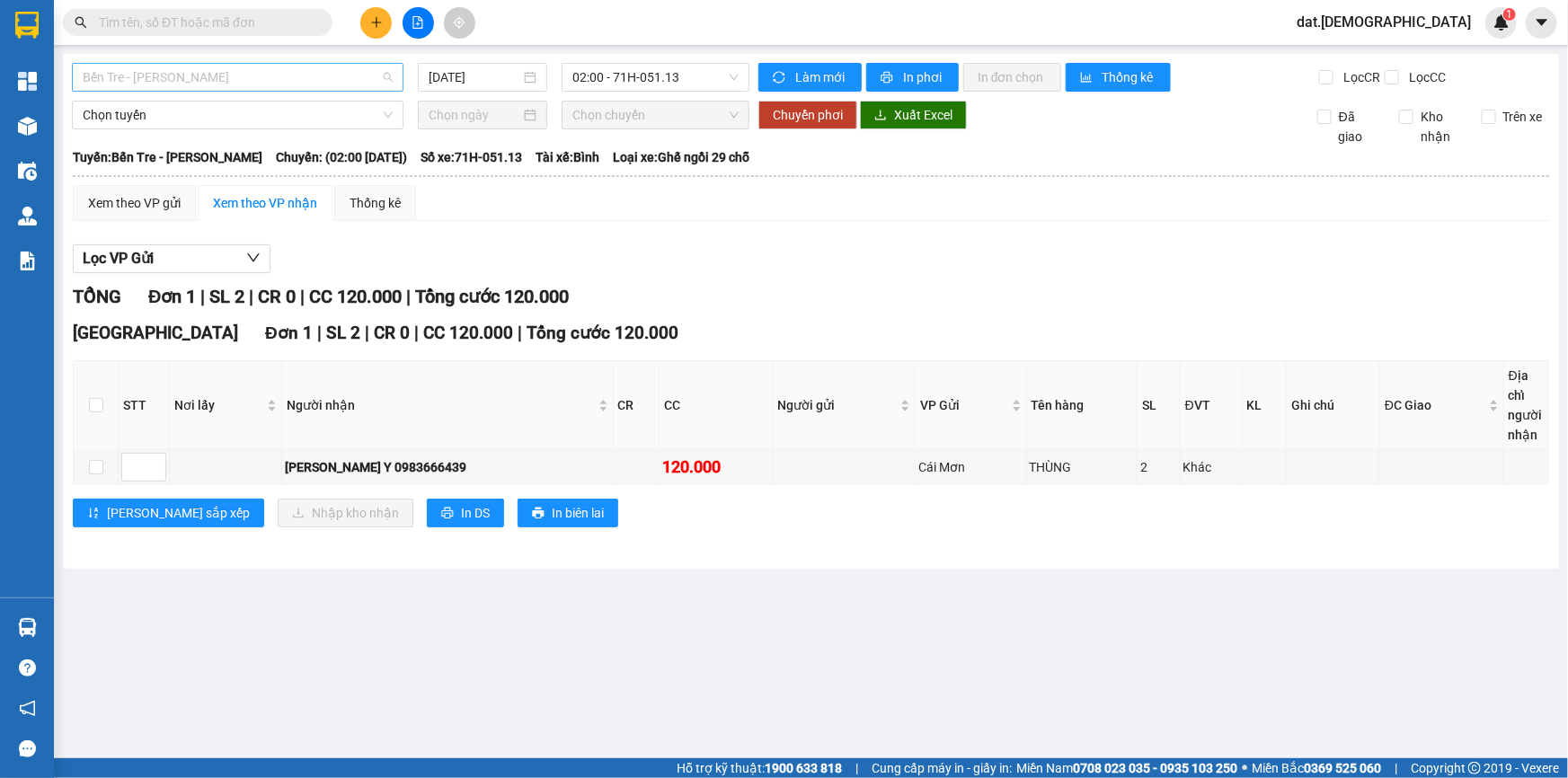
click at [371, 64] on span "Bến Tre - [PERSON_NAME]" at bounding box center [237, 77] width 310 height 27
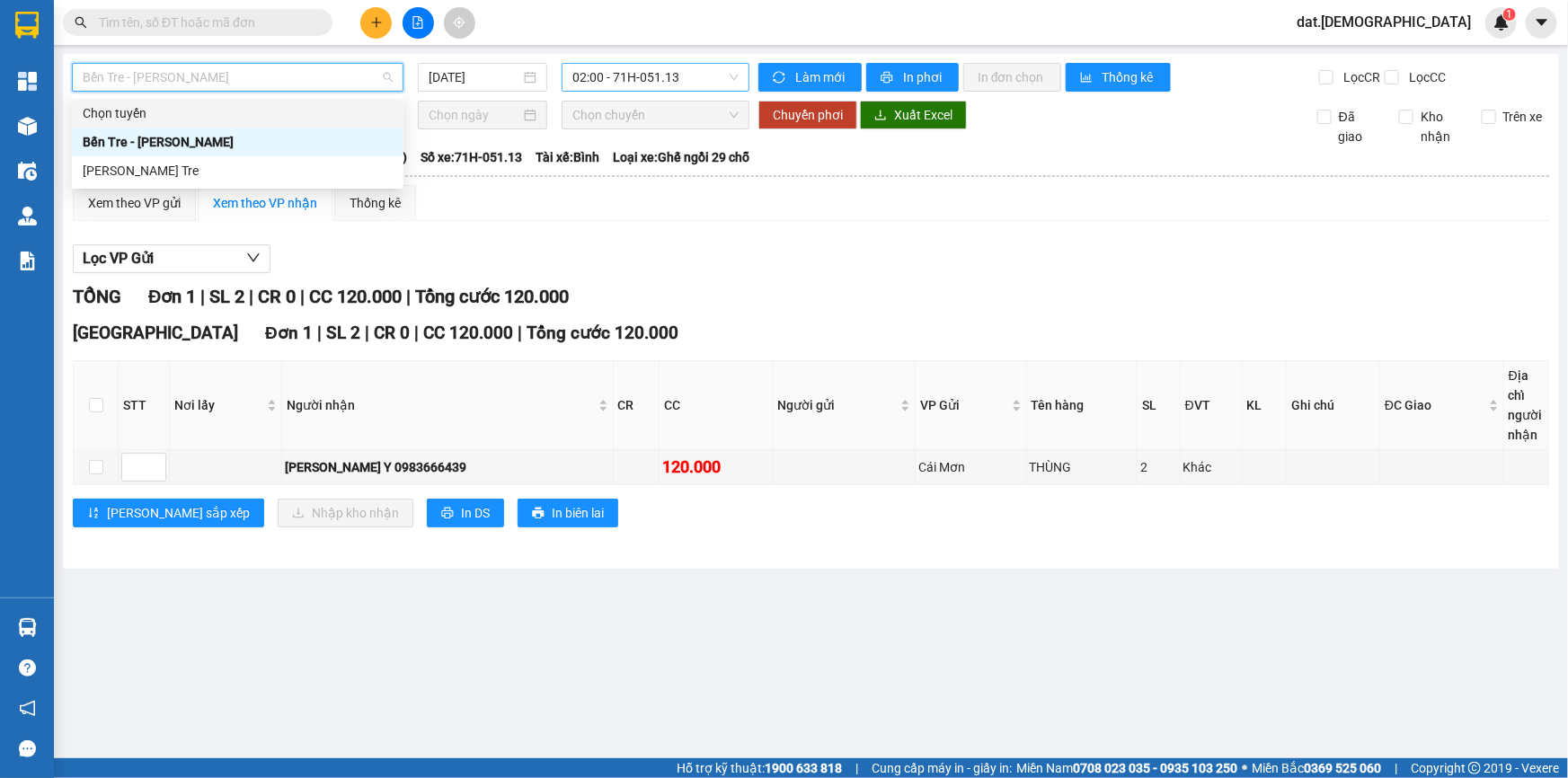
click at [665, 73] on span "02:00 - 71H-051.13" at bounding box center [655, 77] width 167 height 27
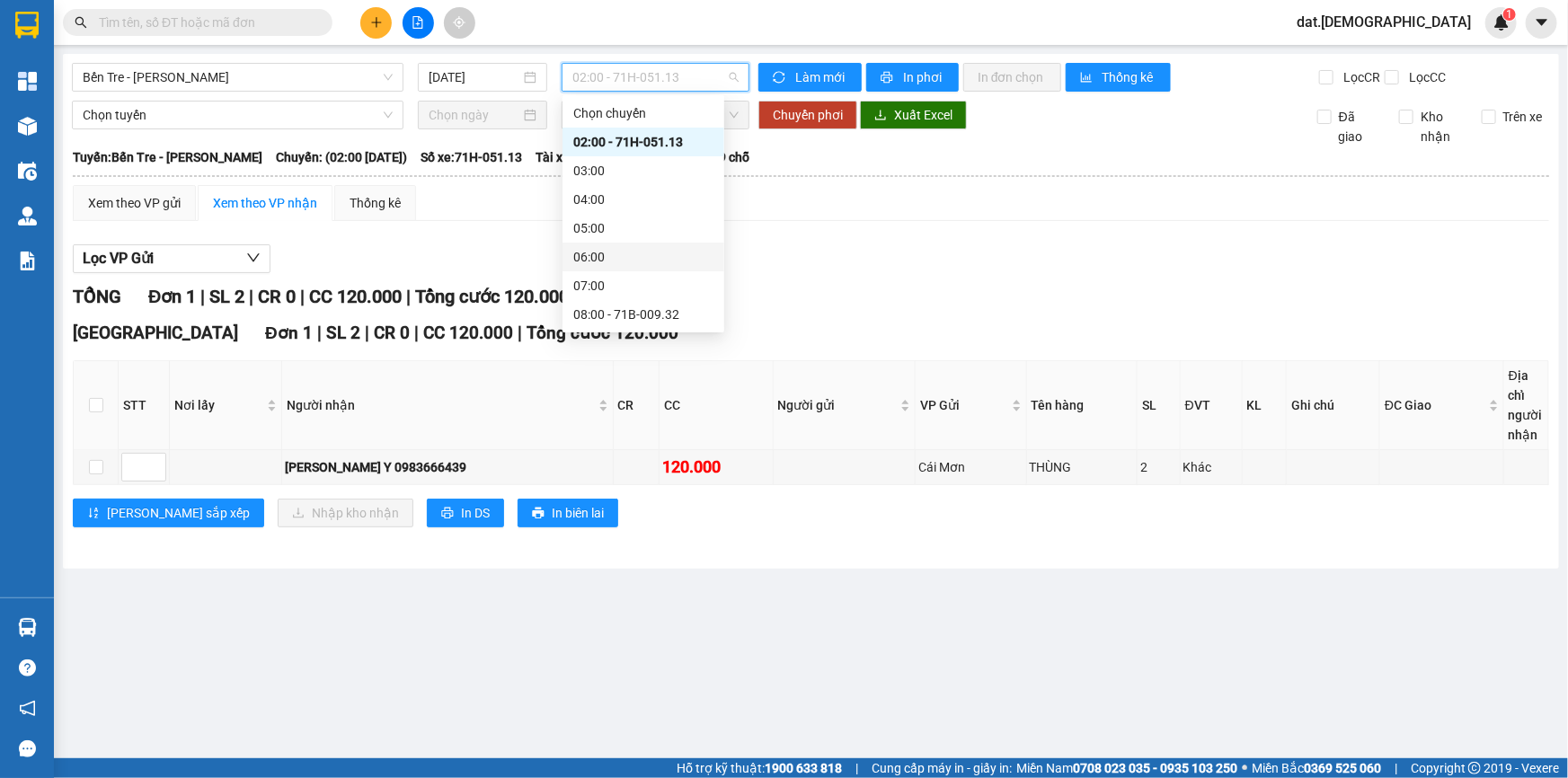
scroll to position [244, 0]
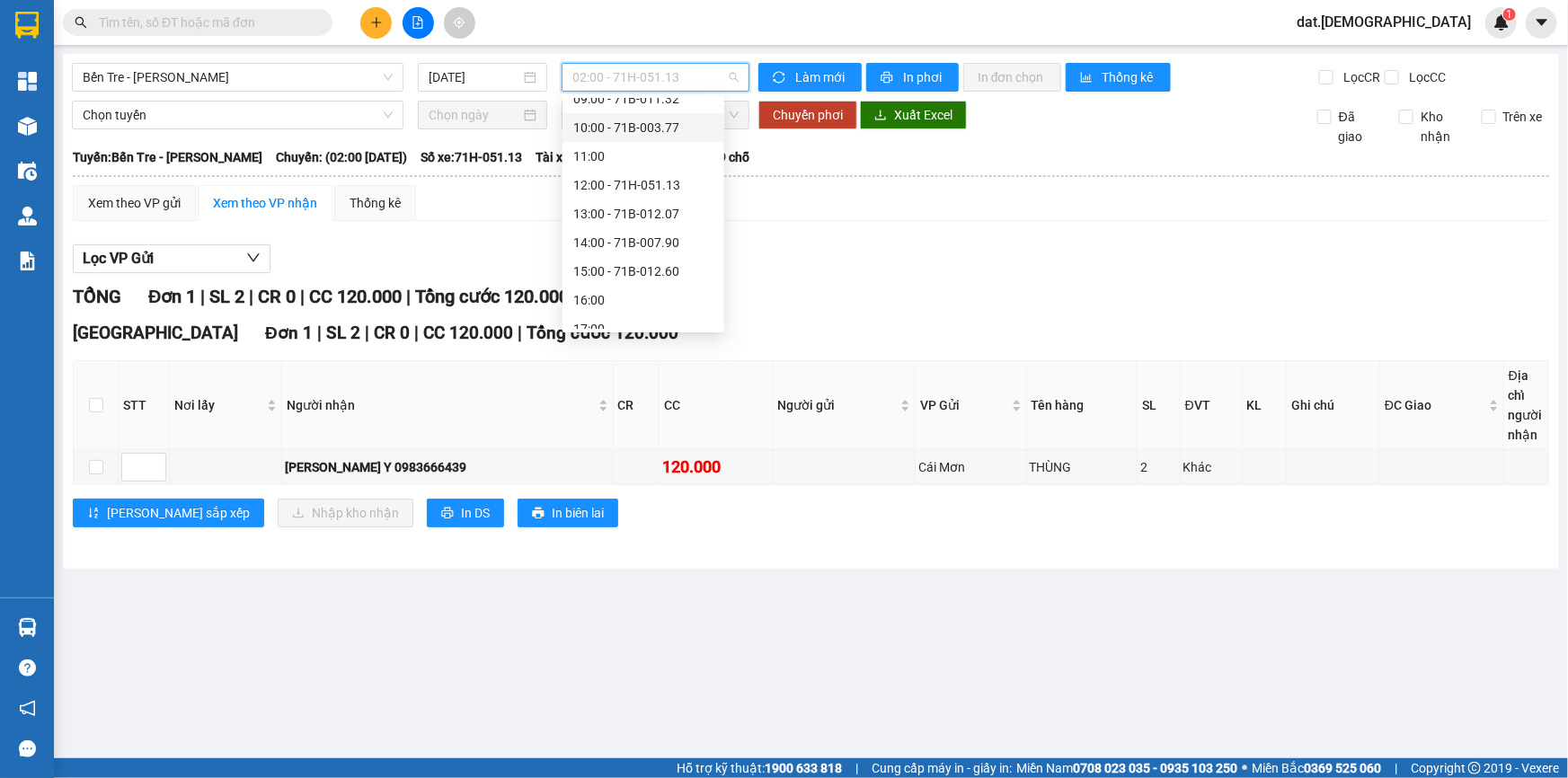
click at [647, 122] on div "10:00 - 71B-003.77" at bounding box center [643, 128] width 141 height 20
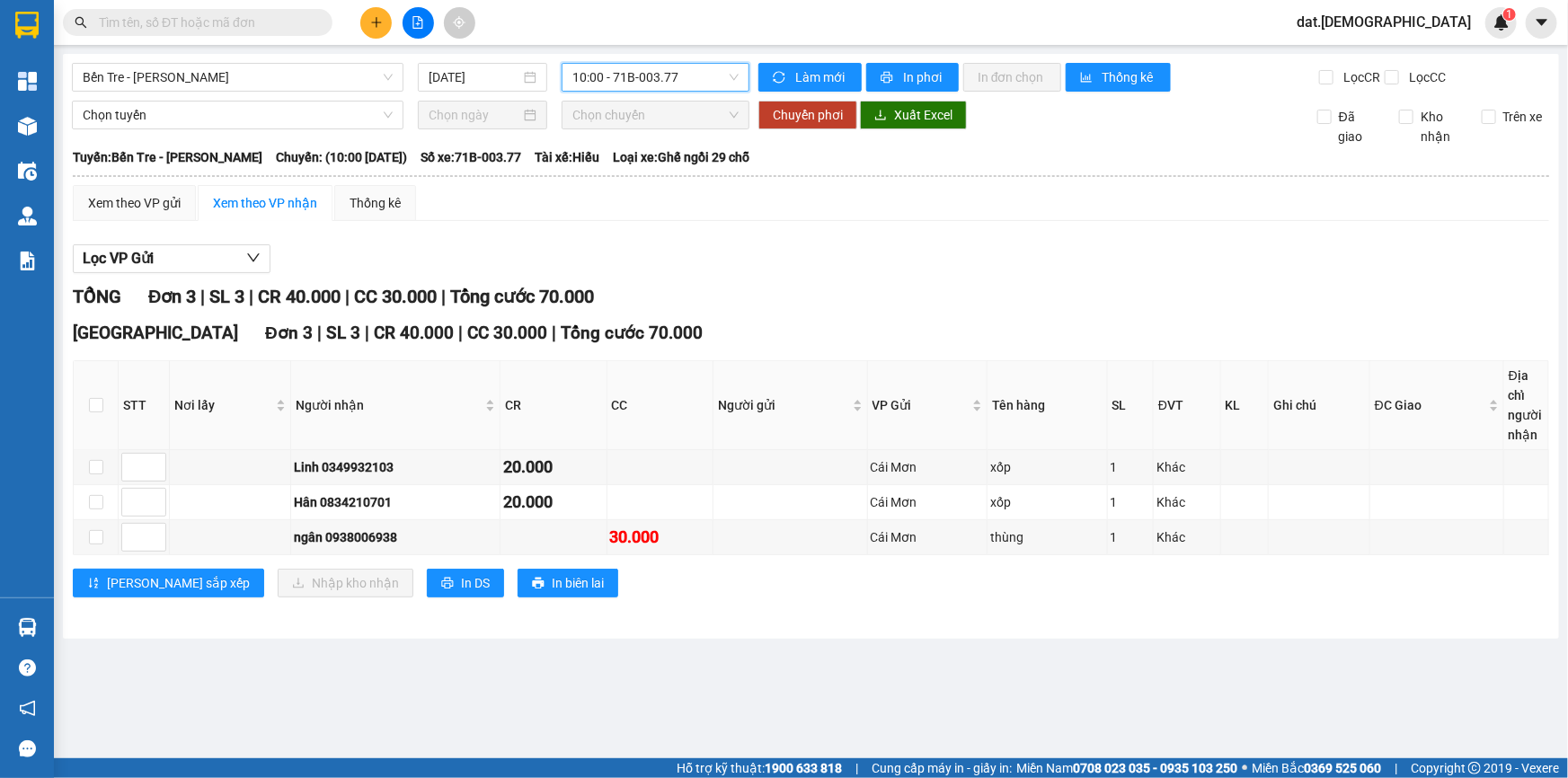
click at [707, 79] on span "10:00 - 71B-003.77" at bounding box center [655, 77] width 167 height 27
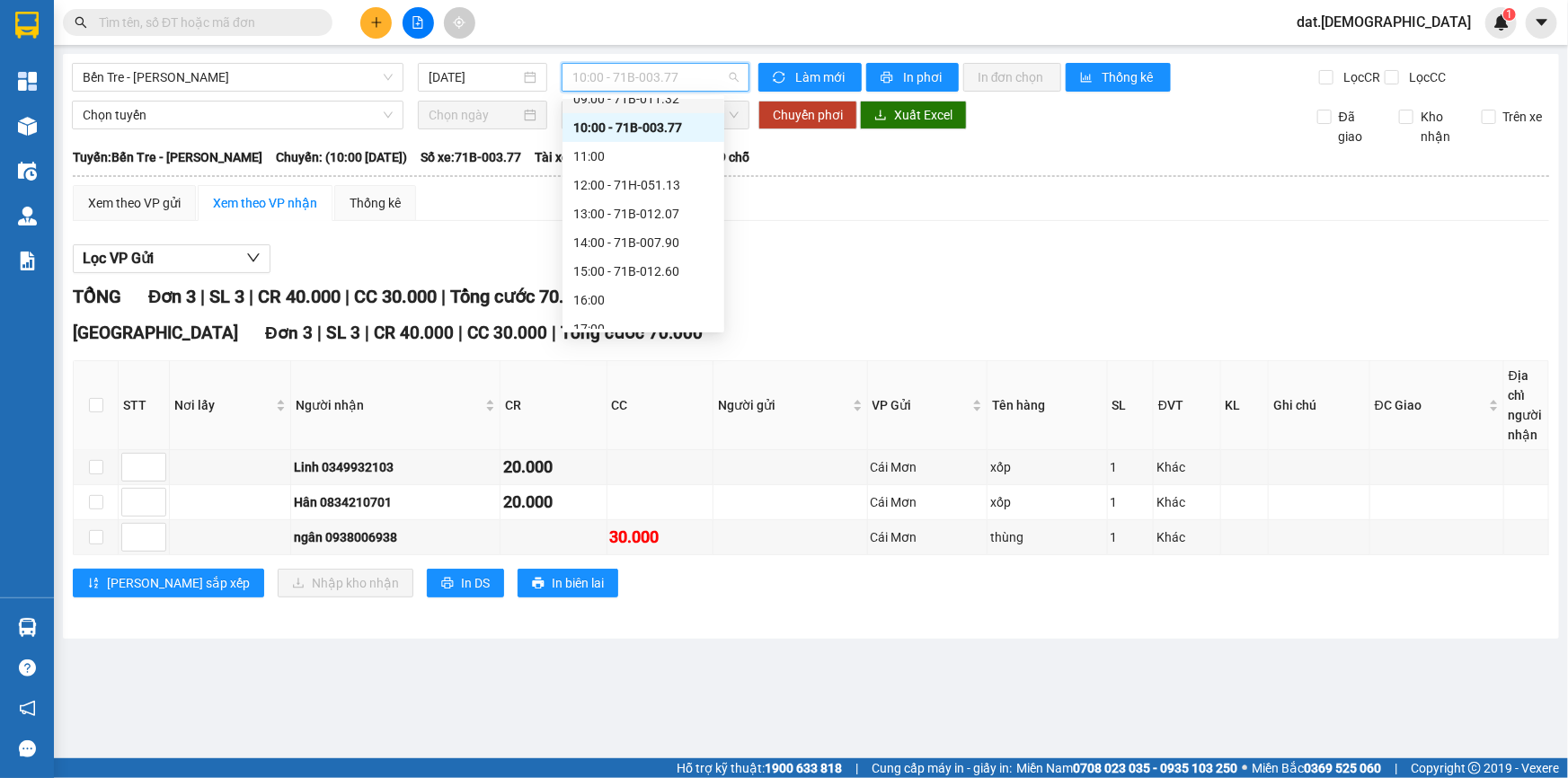
click at [671, 97] on body "Kết quả tìm kiếm ( 0 ) Bộ lọc No Data dat.bahai 1 Tổng Quan Kho hàng mới Điều h…" at bounding box center [784, 389] width 1568 height 778
click at [687, 75] on span "10:00 - 71B-003.77" at bounding box center [655, 77] width 167 height 27
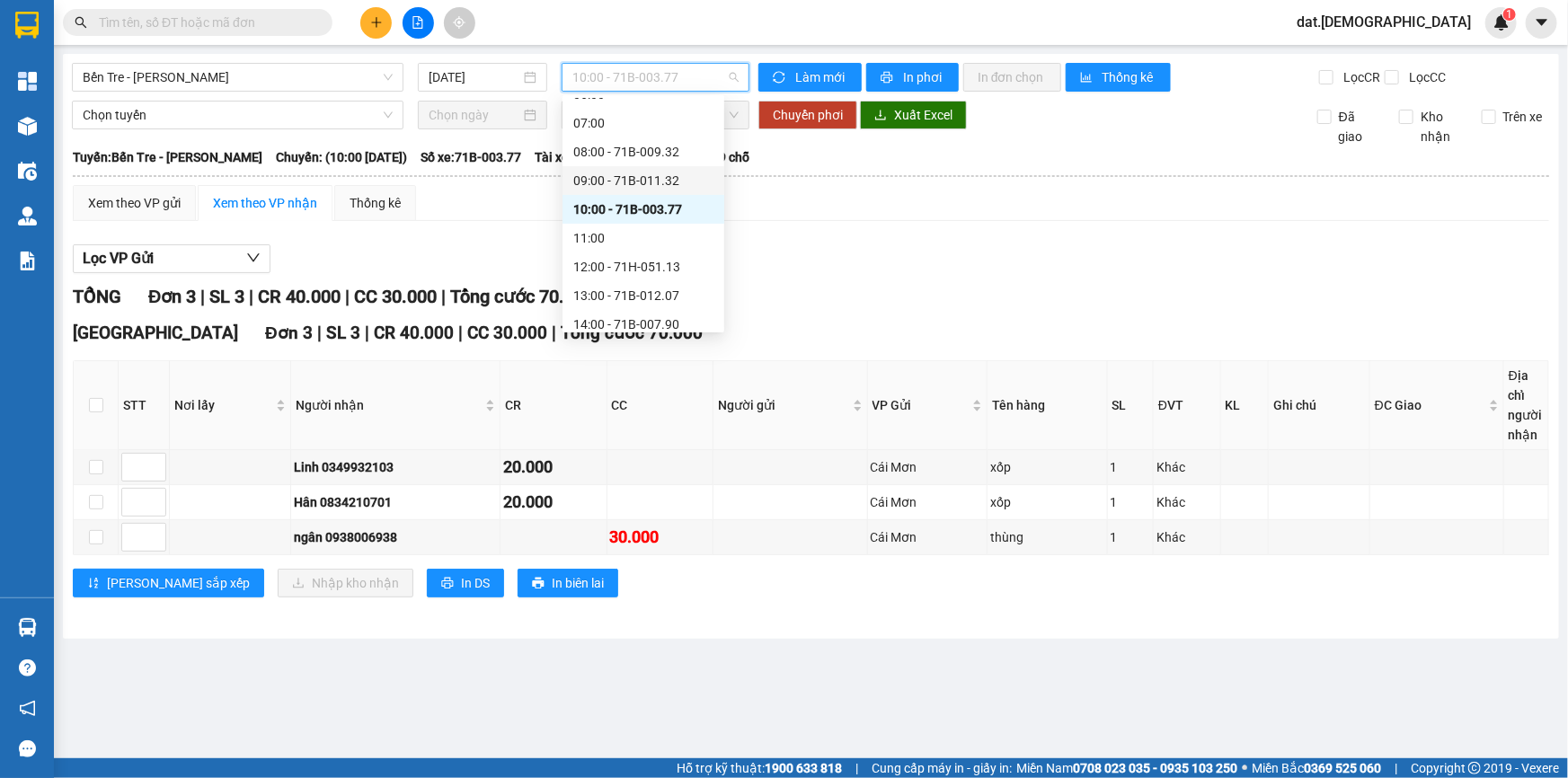
click at [647, 182] on div "09:00 - 71B-011.32" at bounding box center [643, 181] width 141 height 20
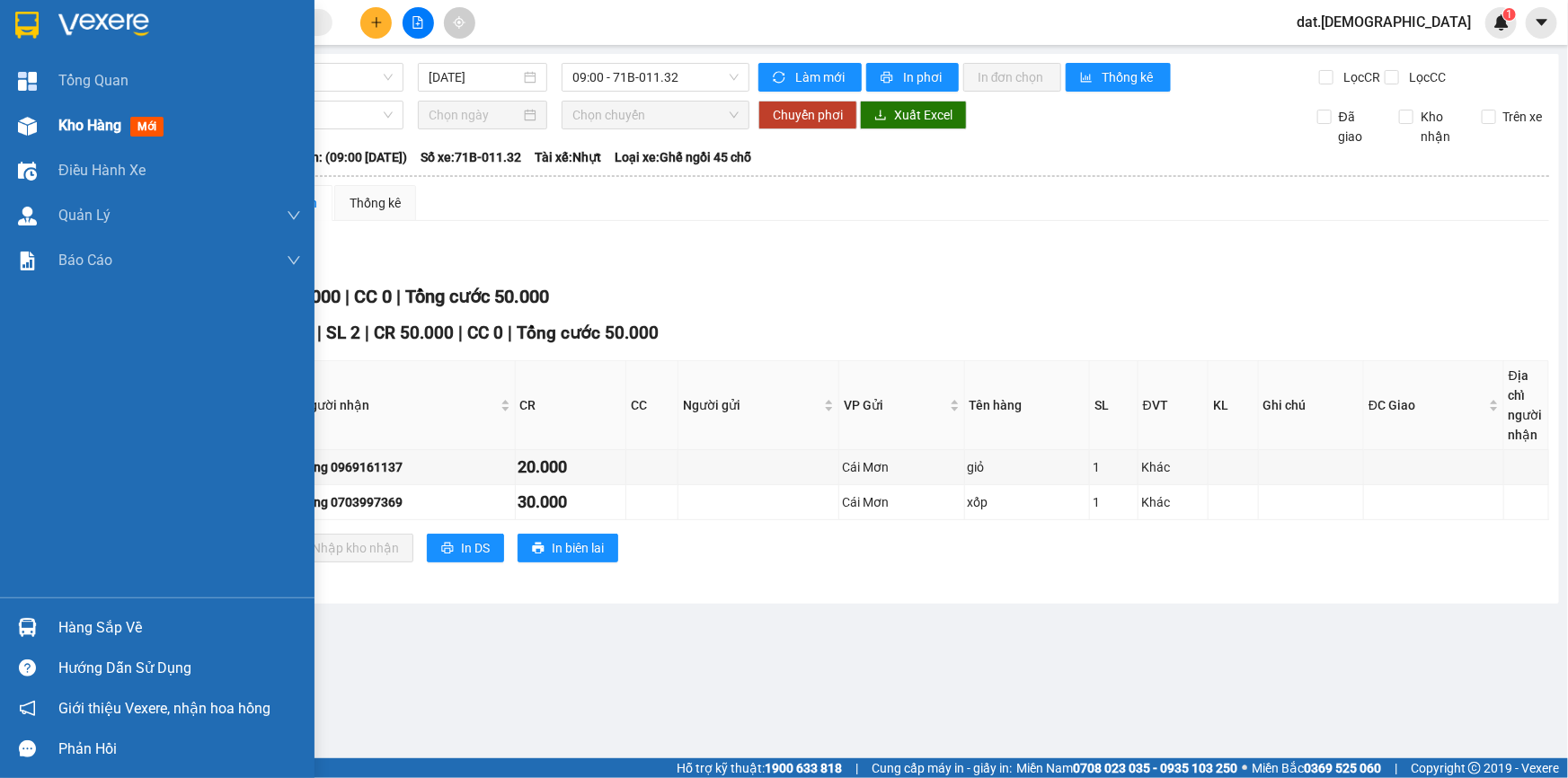
click at [146, 123] on span "mới" at bounding box center [147, 127] width 33 height 20
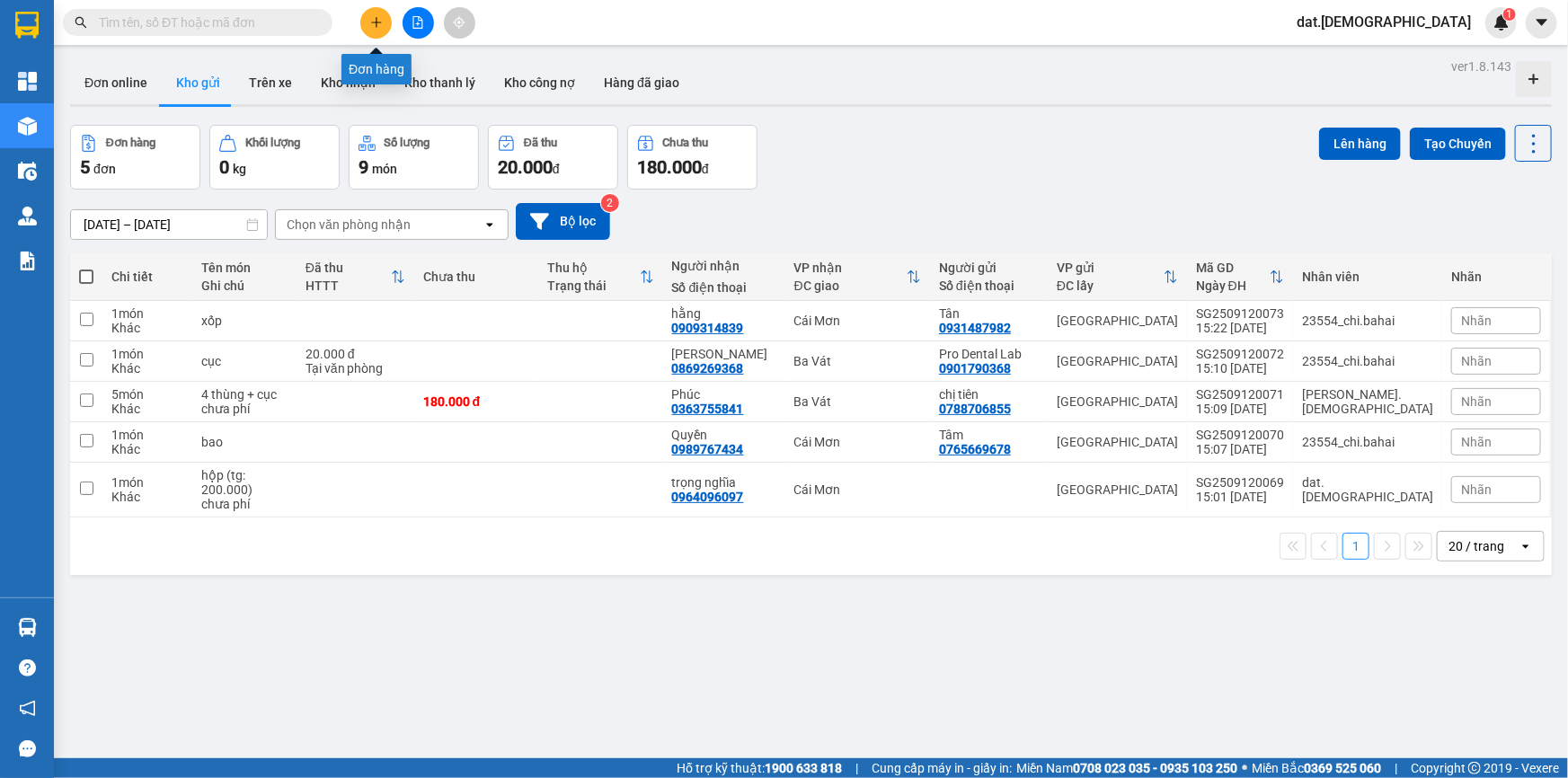
click at [366, 22] on button at bounding box center [376, 23] width 32 height 32
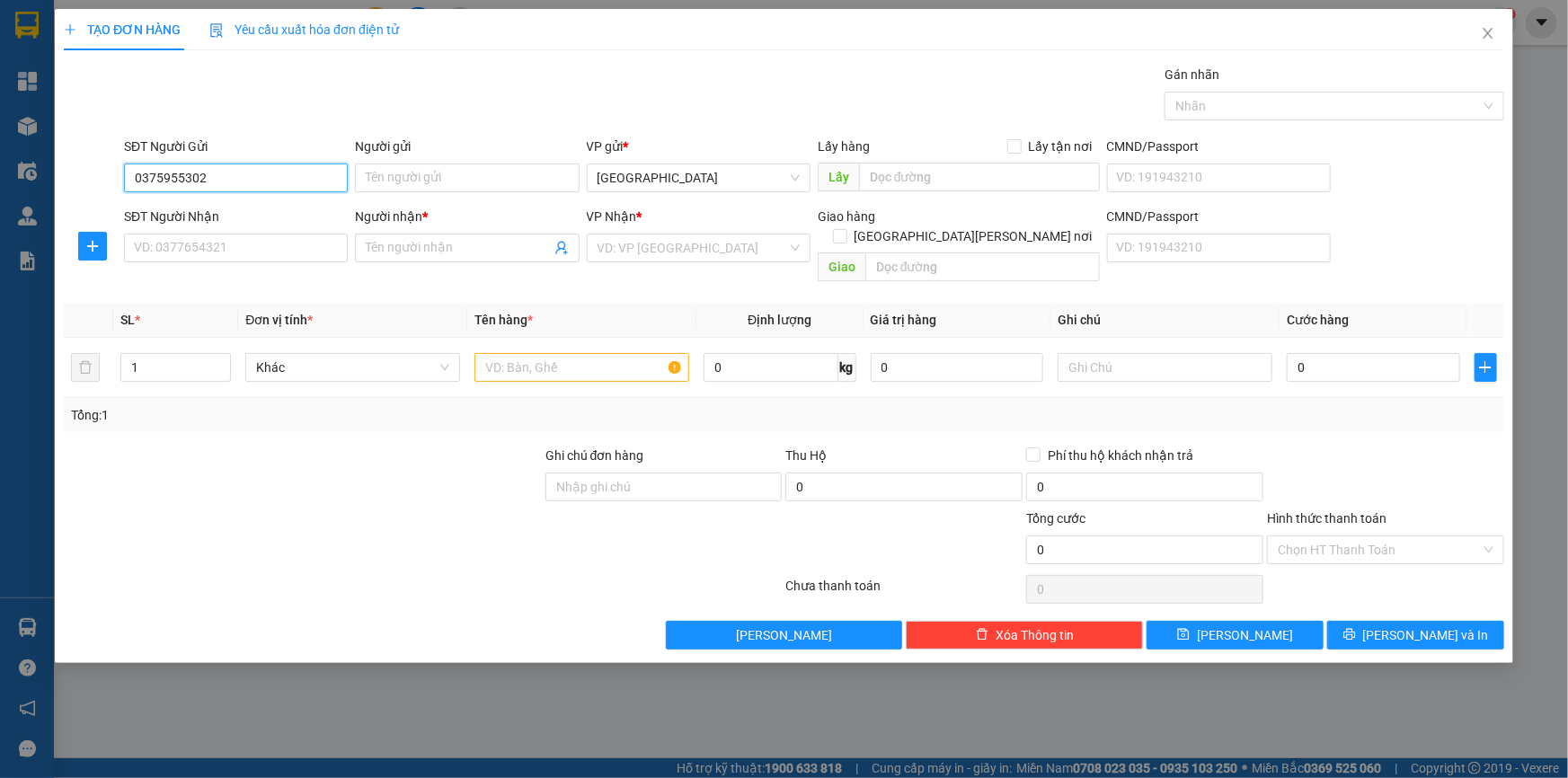
click at [248, 180] on input "0375955302" at bounding box center [235, 178] width 223 height 29
click at [232, 252] on input "SĐT Người Nhận" at bounding box center [235, 247] width 223 height 29
click at [305, 174] on input "0375955302" at bounding box center [235, 178] width 223 height 29
type input "0"
click at [284, 254] on input "SĐT Người Nhận" at bounding box center [235, 247] width 223 height 29
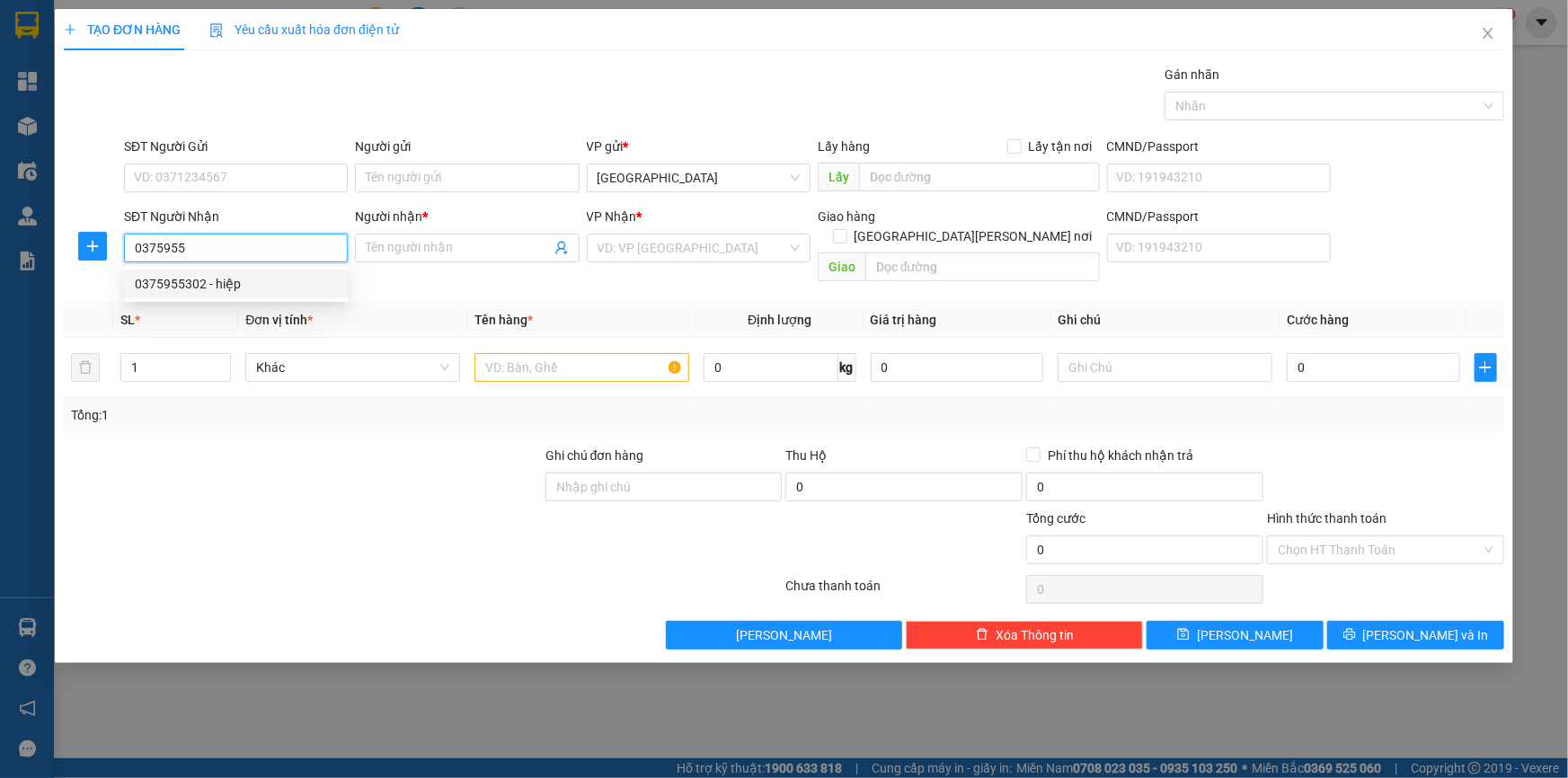
click at [232, 285] on div "0375955302 - hiệp" at bounding box center [235, 284] width 202 height 20
type input "0375955302"
type input "hiệp"
click at [242, 248] on input "0375955302" at bounding box center [235, 247] width 223 height 29
click at [251, 287] on div "0375955302 - hiệp" at bounding box center [235, 284] width 202 height 20
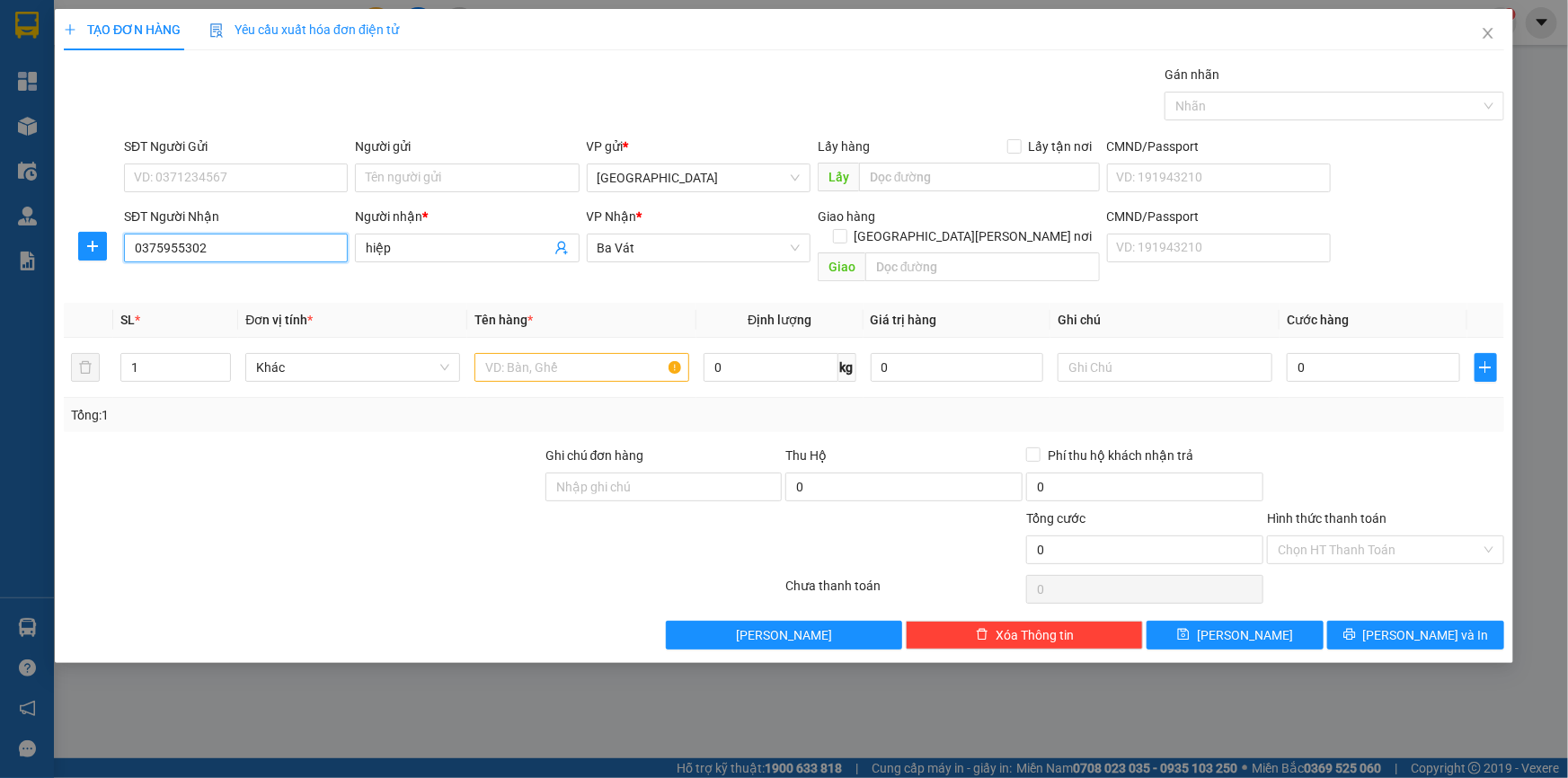
click at [258, 245] on input "0375955302" at bounding box center [235, 247] width 223 height 29
type input "0"
click at [1489, 37] on icon "close" at bounding box center [1487, 33] width 14 height 14
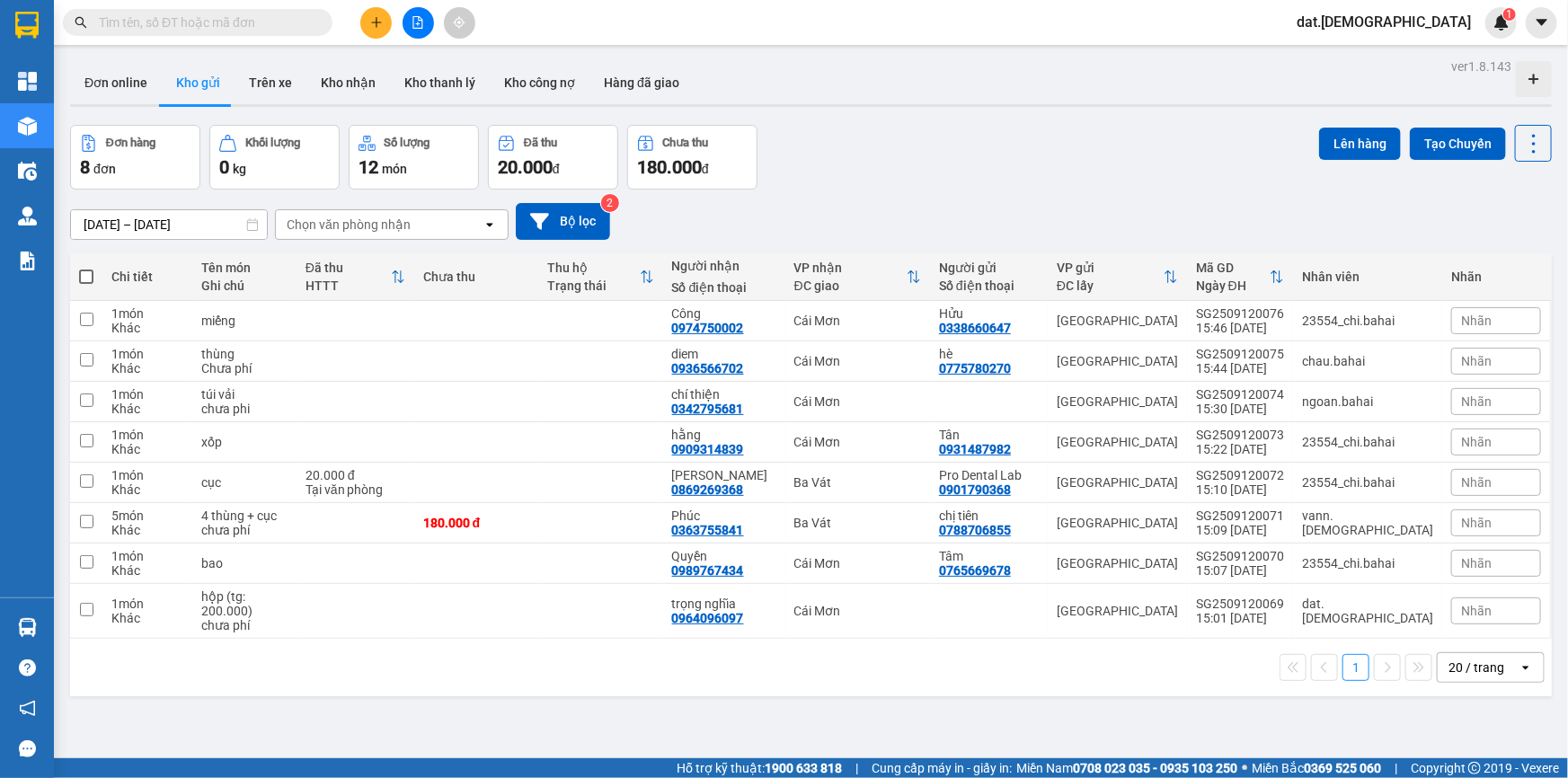
click at [85, 276] on span at bounding box center [86, 276] width 14 height 14
click at [86, 267] on input "checkbox" at bounding box center [86, 267] width 0 height 0
checkbox input "true"
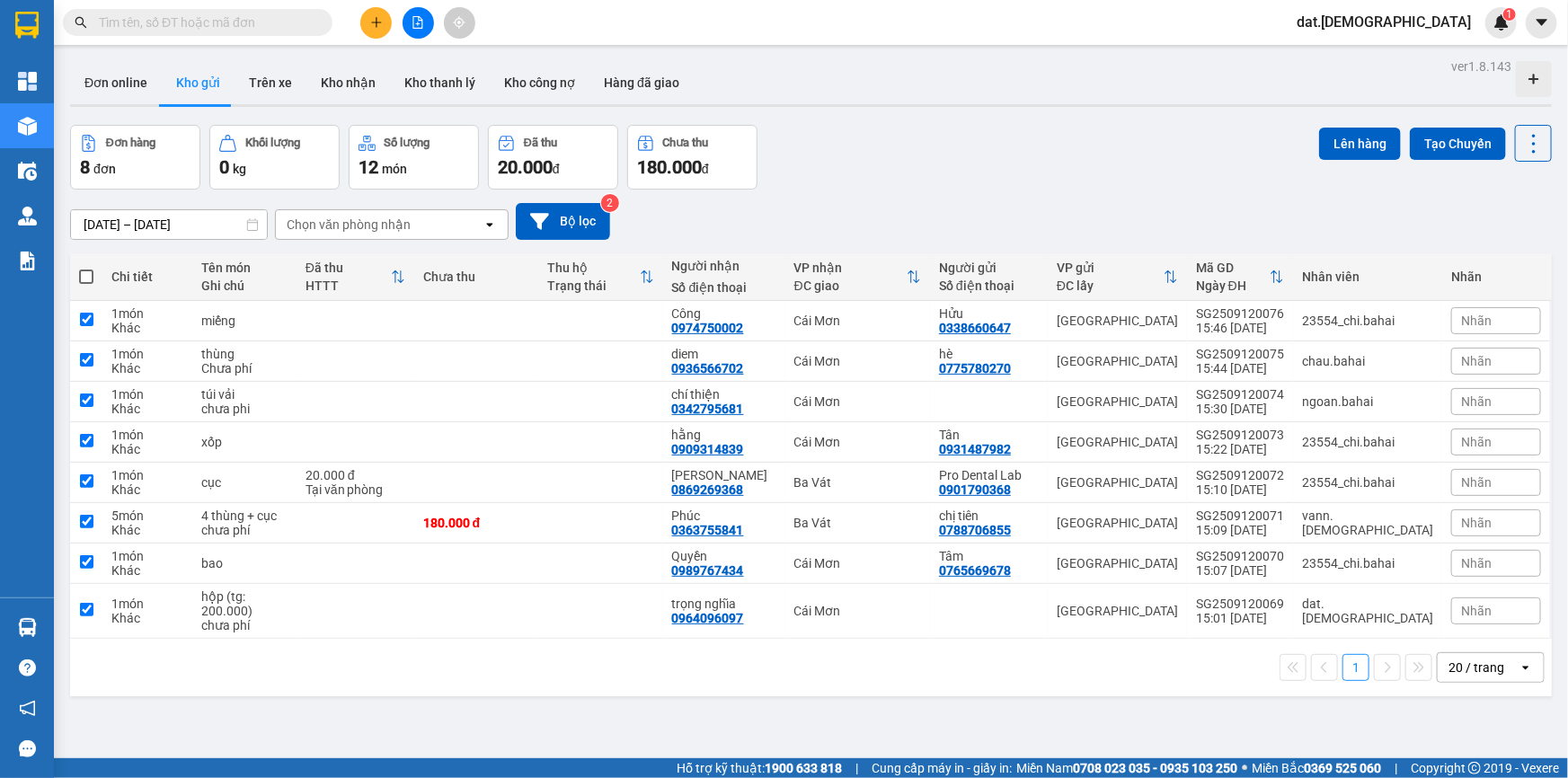
checkbox input "true"
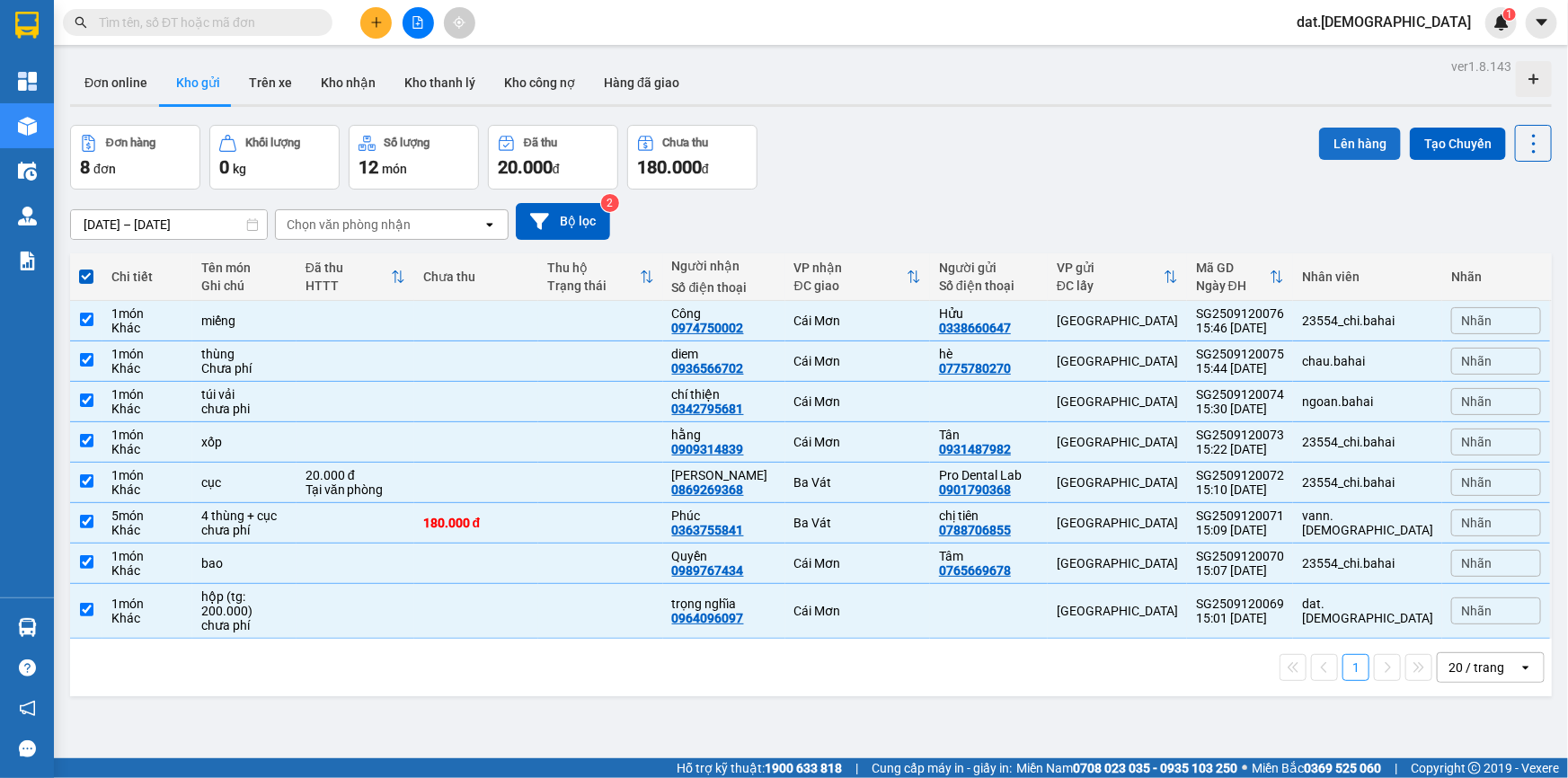
click at [1333, 135] on button "Lên hàng" at bounding box center [1360, 144] width 82 height 32
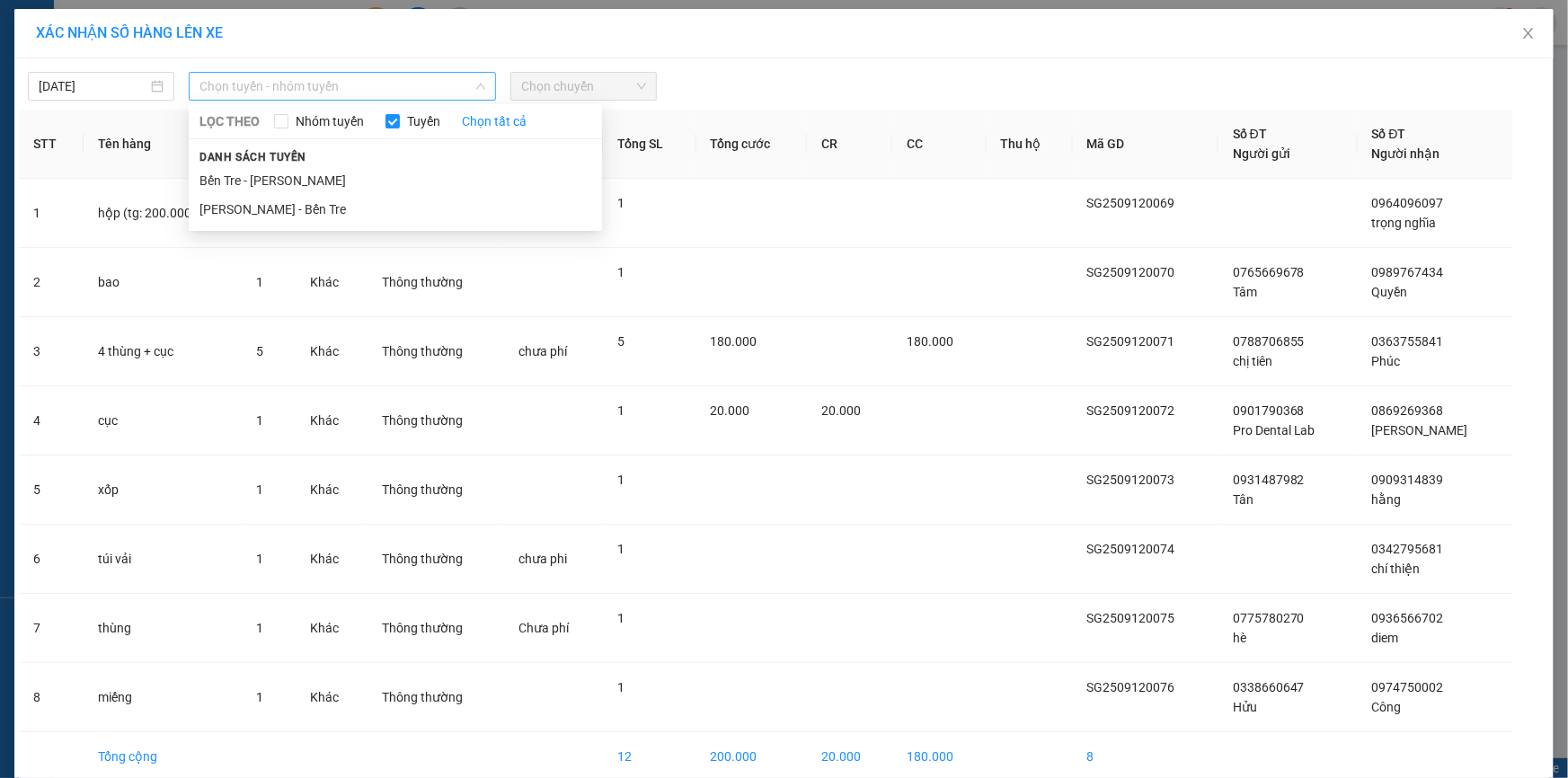
click at [343, 76] on span "Chọn tuyến - nhóm tuyến" at bounding box center [342, 86] width 285 height 27
click at [308, 204] on li "[PERSON_NAME] - Bến Tre" at bounding box center [395, 208] width 413 height 29
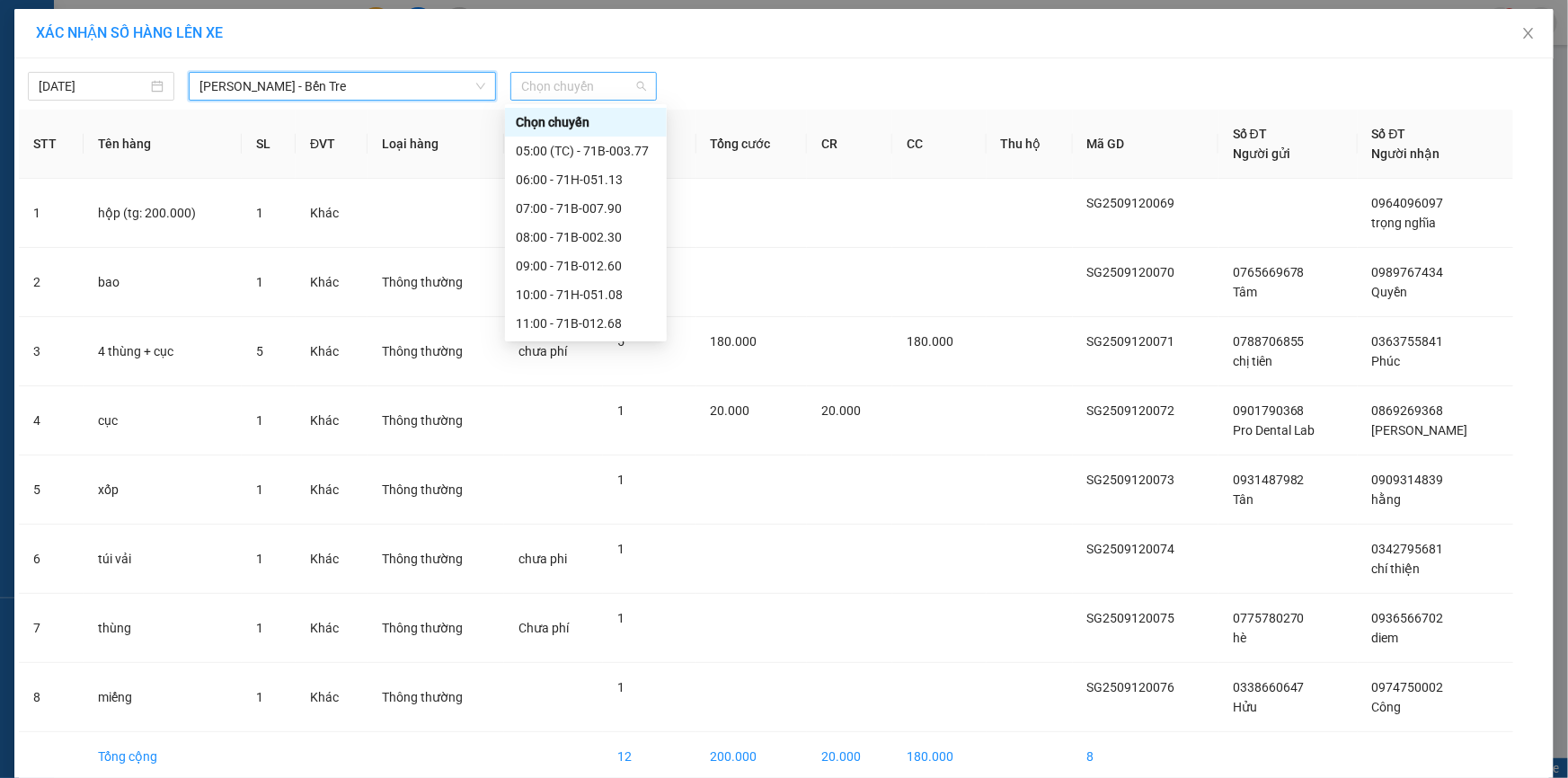
click at [546, 82] on span "Chọn chuyến" at bounding box center [583, 86] width 125 height 27
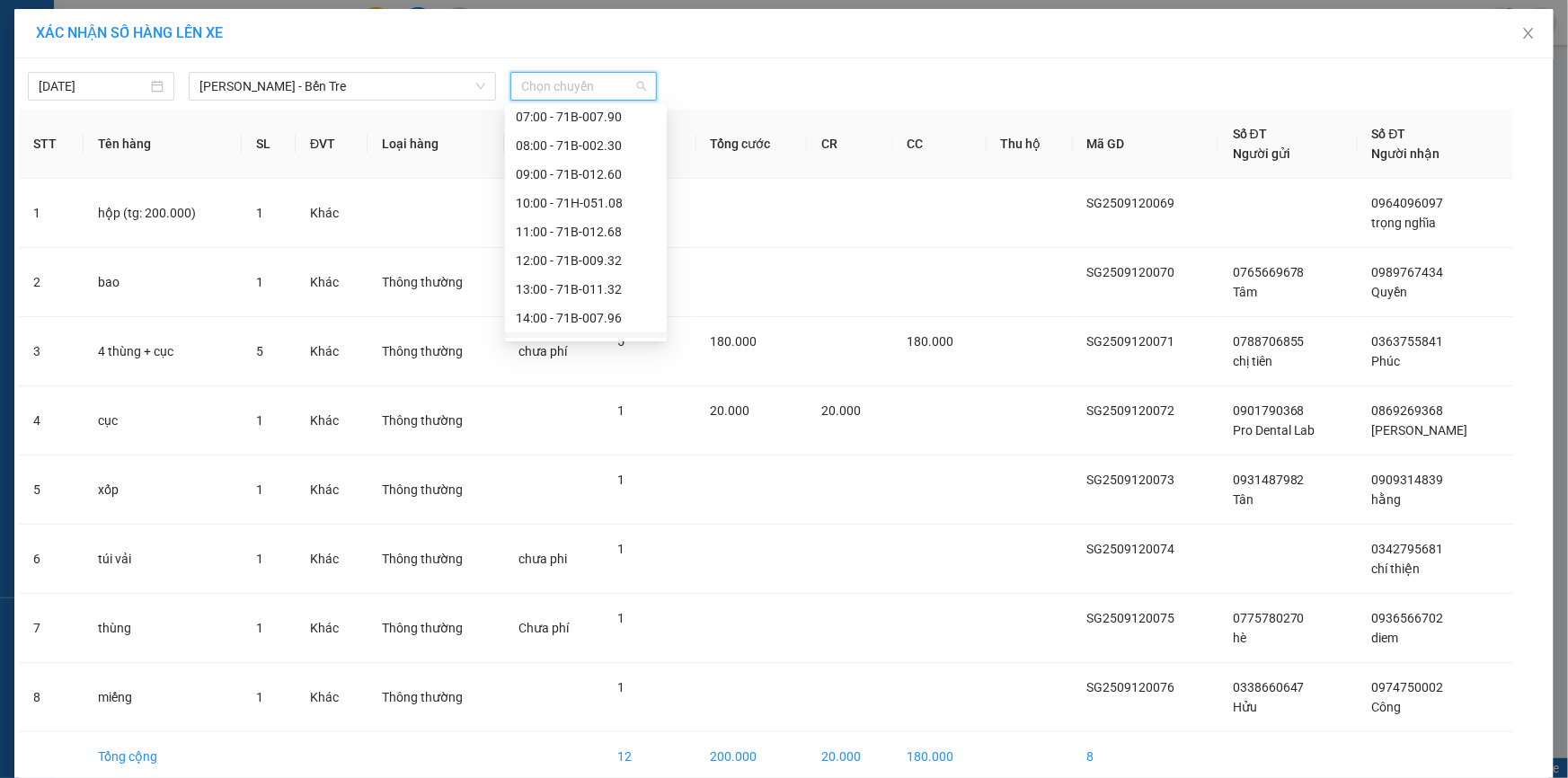
scroll to position [200, 0]
click at [565, 272] on div "16:00" at bounding box center [586, 267] width 141 height 20
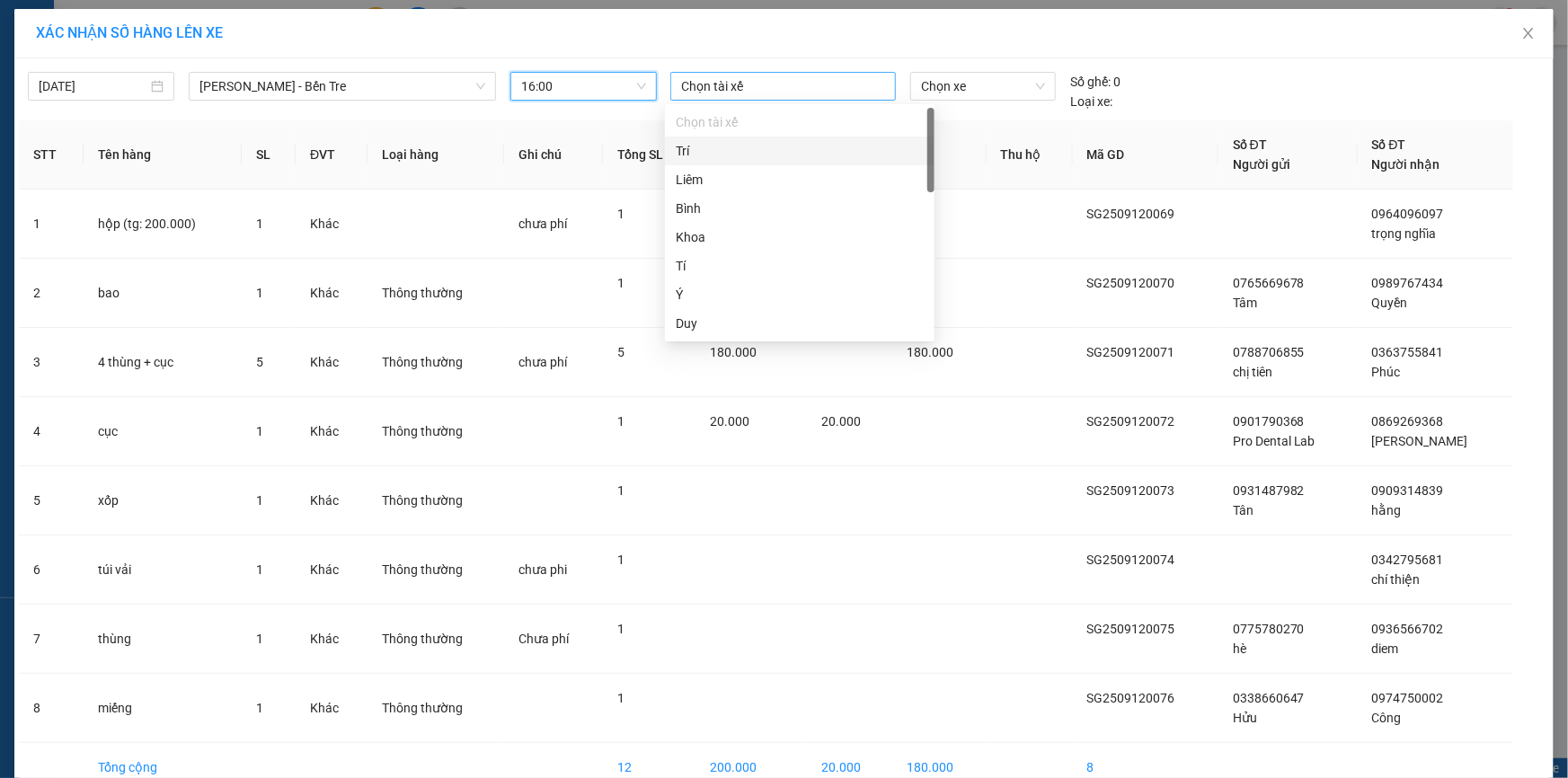
click at [719, 86] on div at bounding box center [782, 87] width 216 height 22
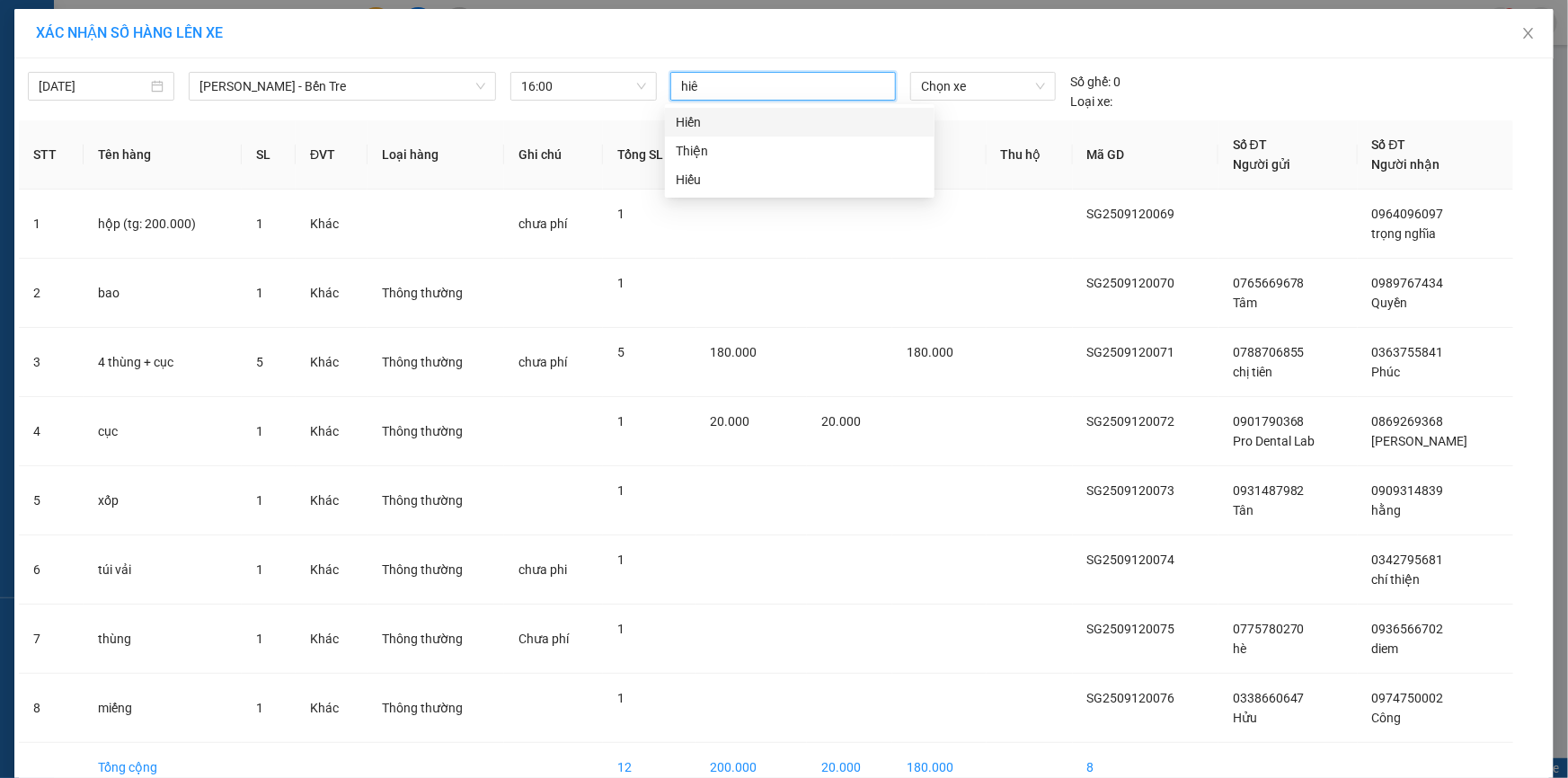
type input "hiêu"
click at [697, 129] on div "Hiếu" at bounding box center [799, 123] width 248 height 20
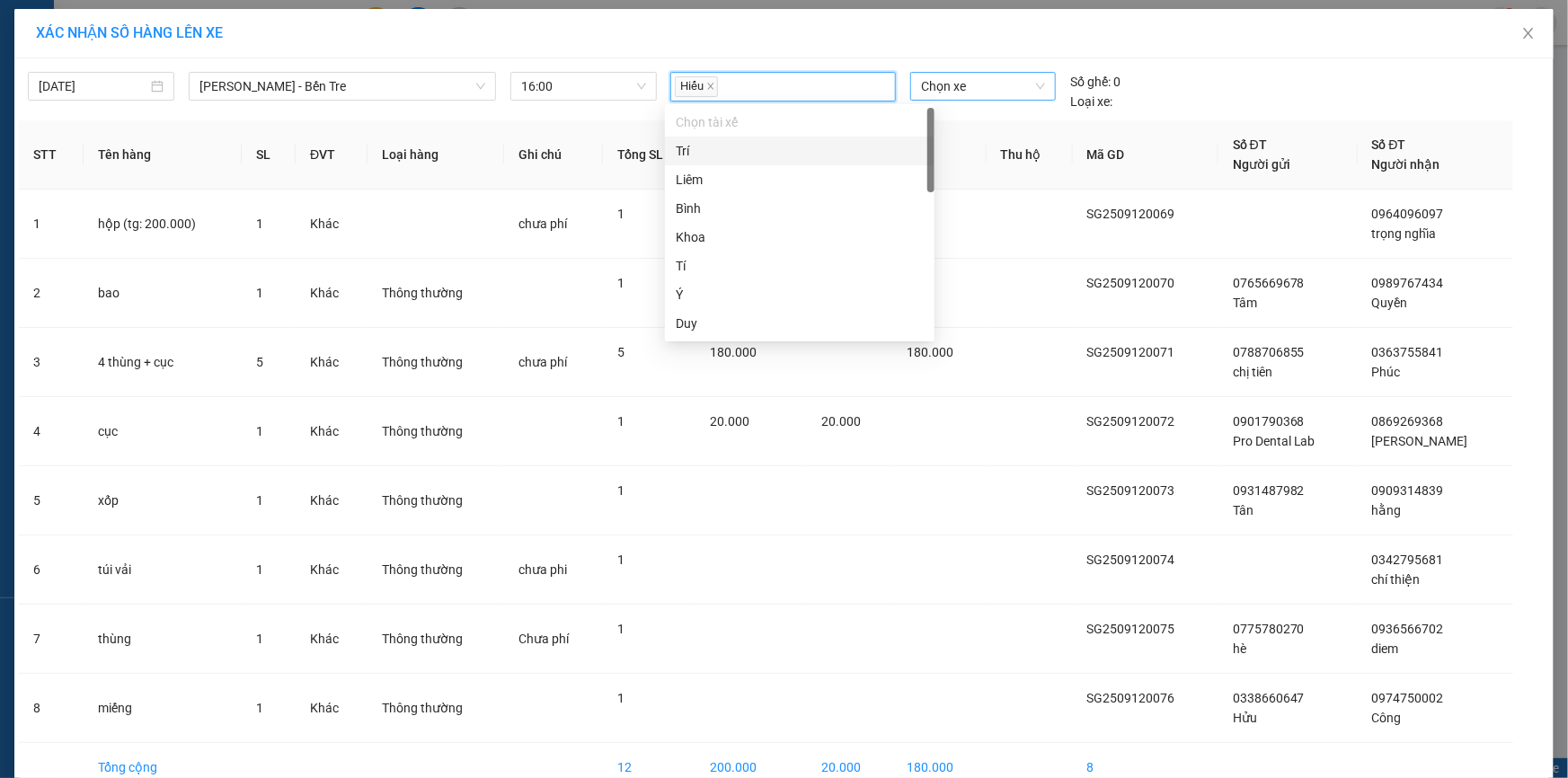
click at [1006, 90] on span "Chọn xe" at bounding box center [982, 86] width 124 height 27
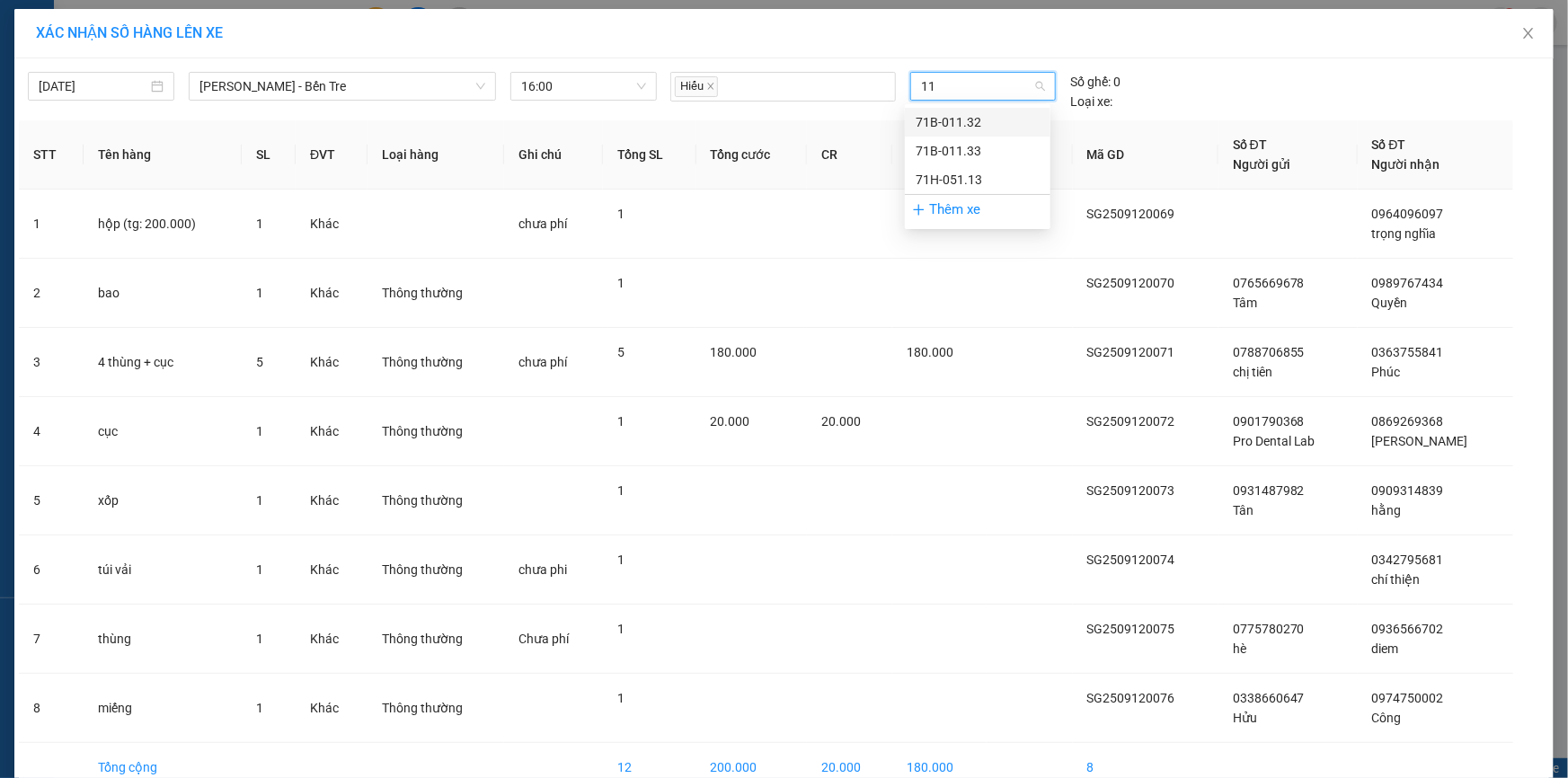
type input "113"
click at [981, 182] on div "71H-051.13" at bounding box center [978, 180] width 124 height 20
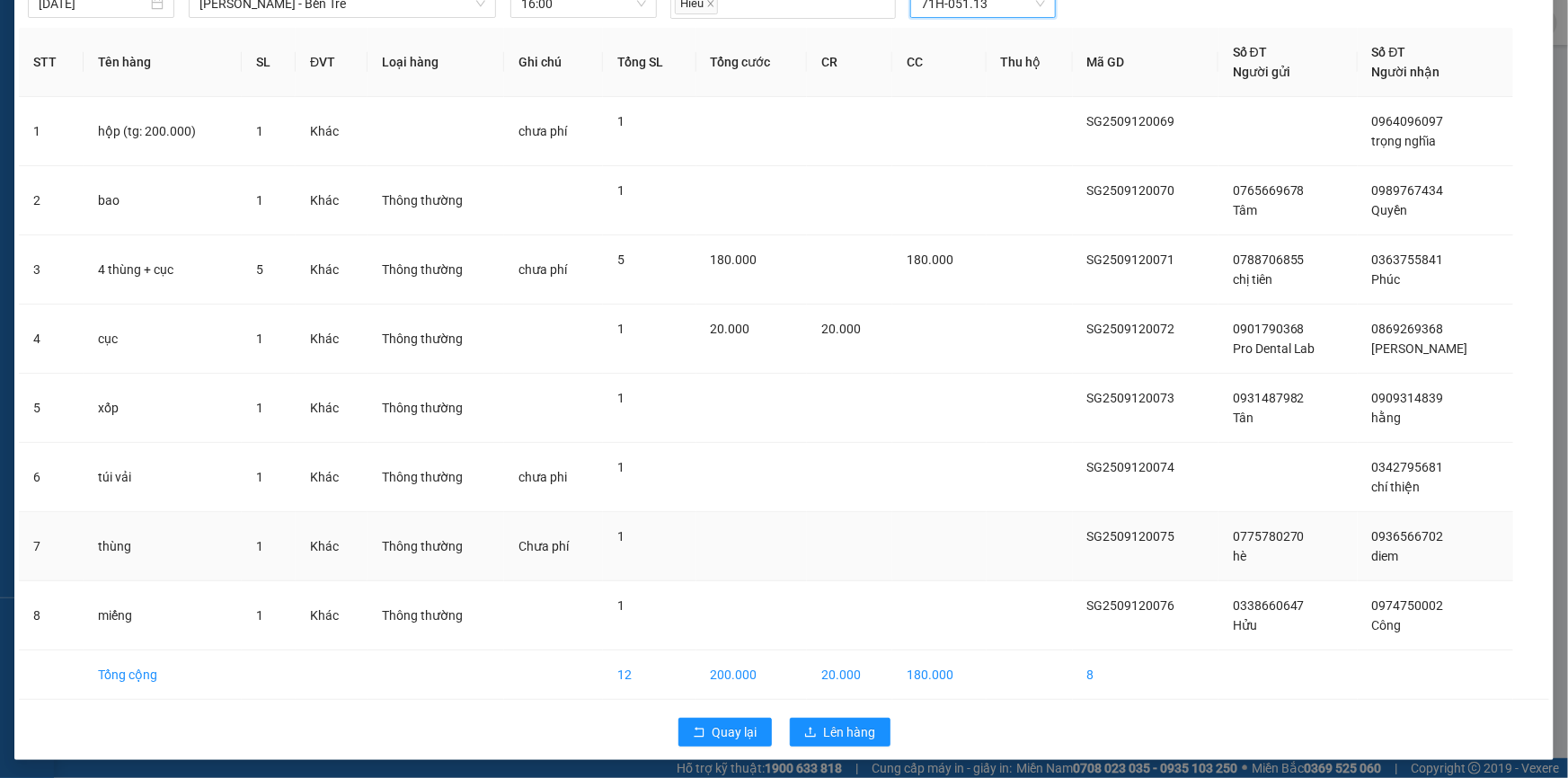
scroll to position [84, 0]
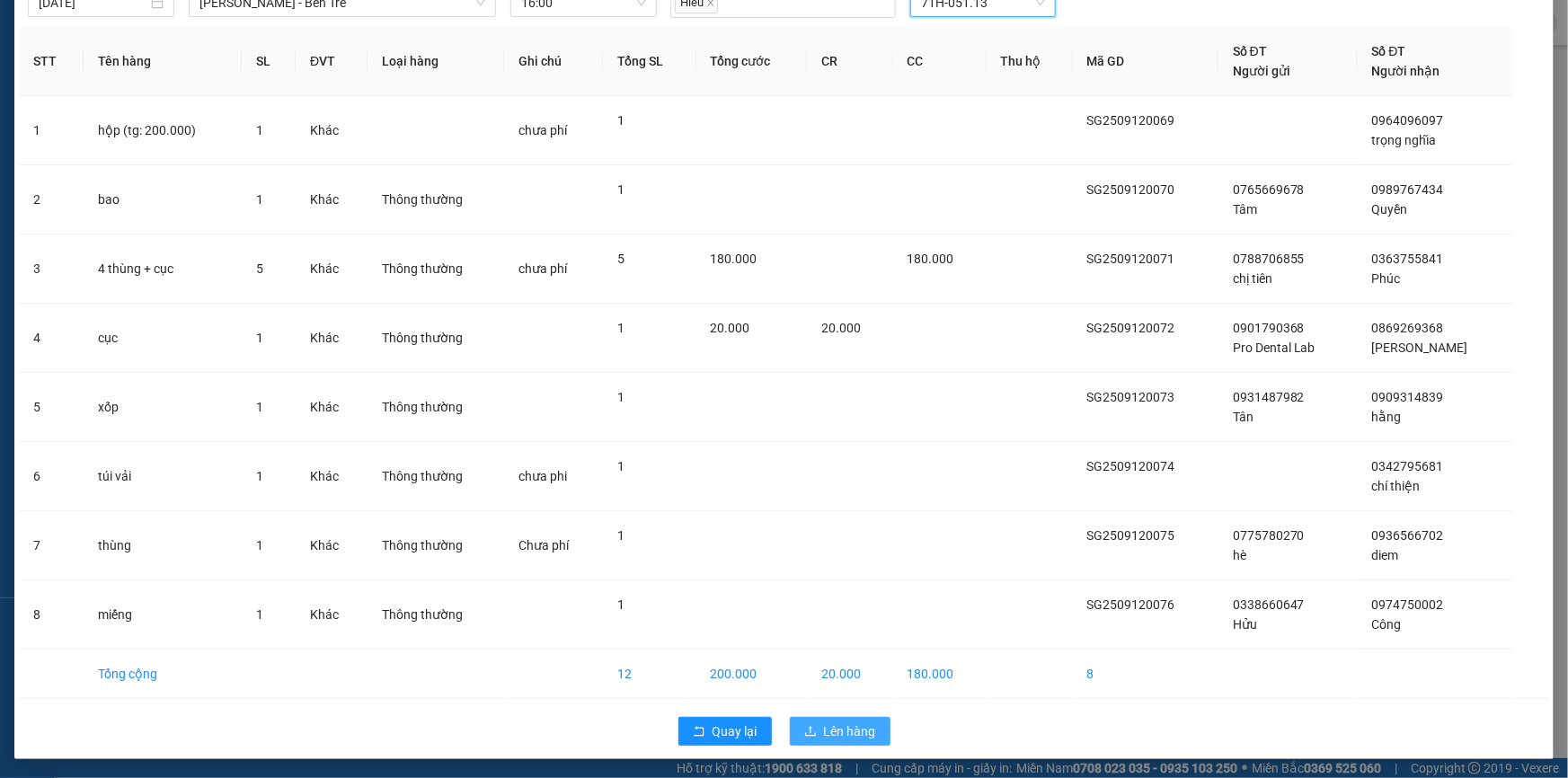
click at [836, 729] on span "Lên hàng" at bounding box center [850, 731] width 52 height 20
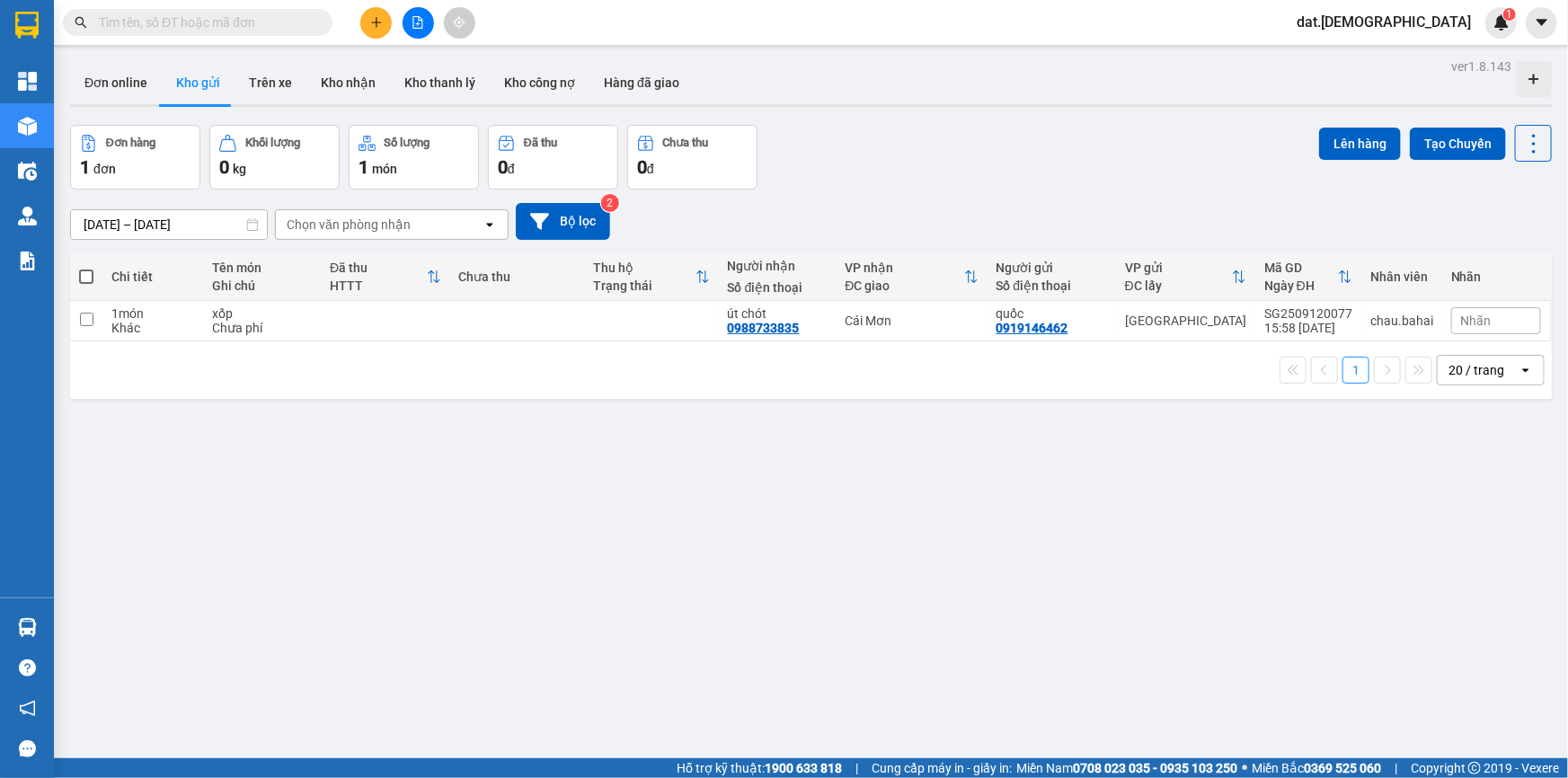
click at [193, 26] on input "text" at bounding box center [204, 23] width 212 height 20
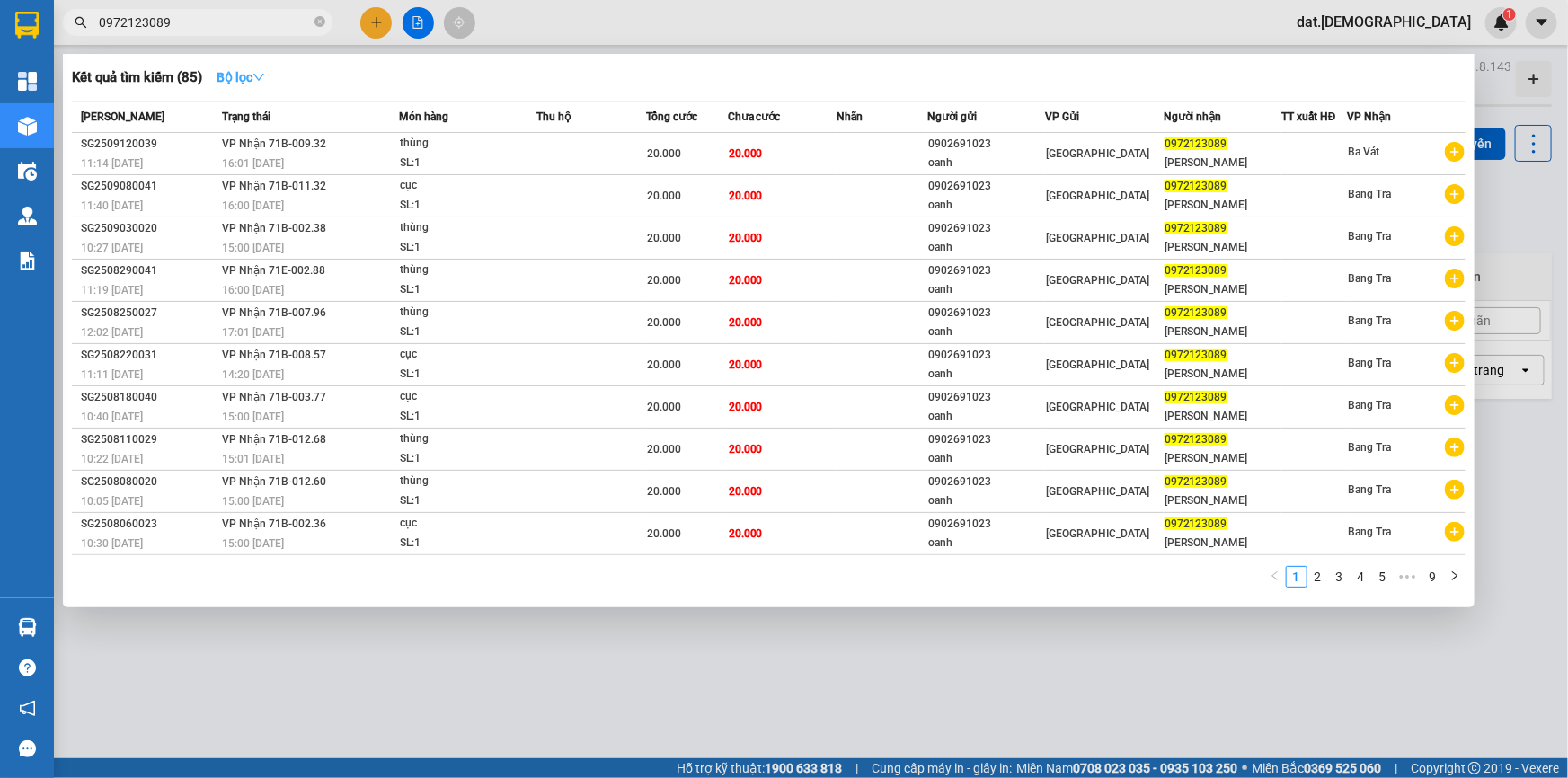
type input "0972123089"
click at [263, 80] on icon "down" at bounding box center [258, 77] width 11 height 7
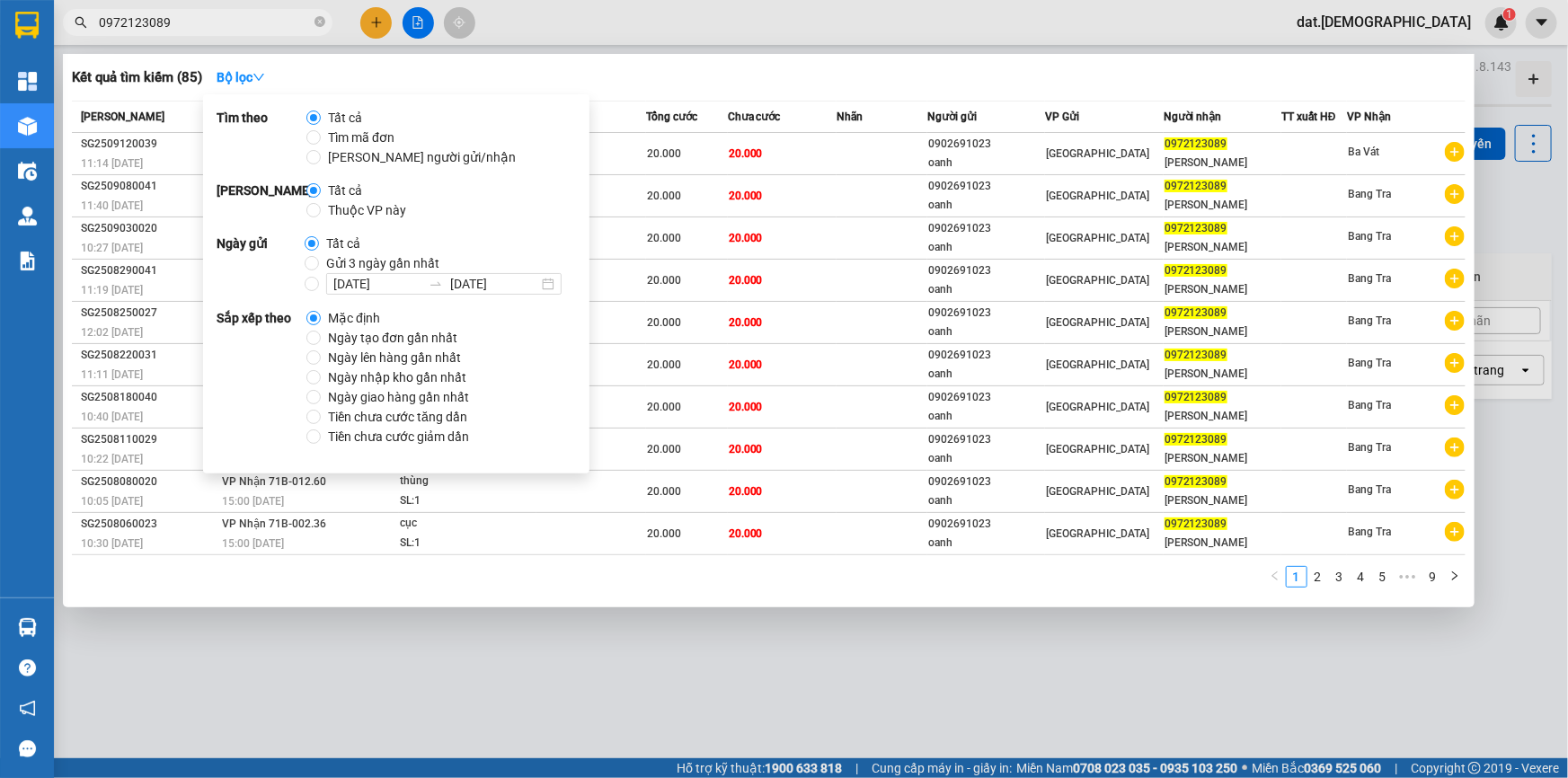
click at [401, 260] on span "Gửi 3 ngày gần nhất" at bounding box center [383, 263] width 128 height 20
click at [319, 260] on input "Gửi 3 ngày gần nhất" at bounding box center [311, 263] width 14 height 14
radio input "true"
radio input "false"
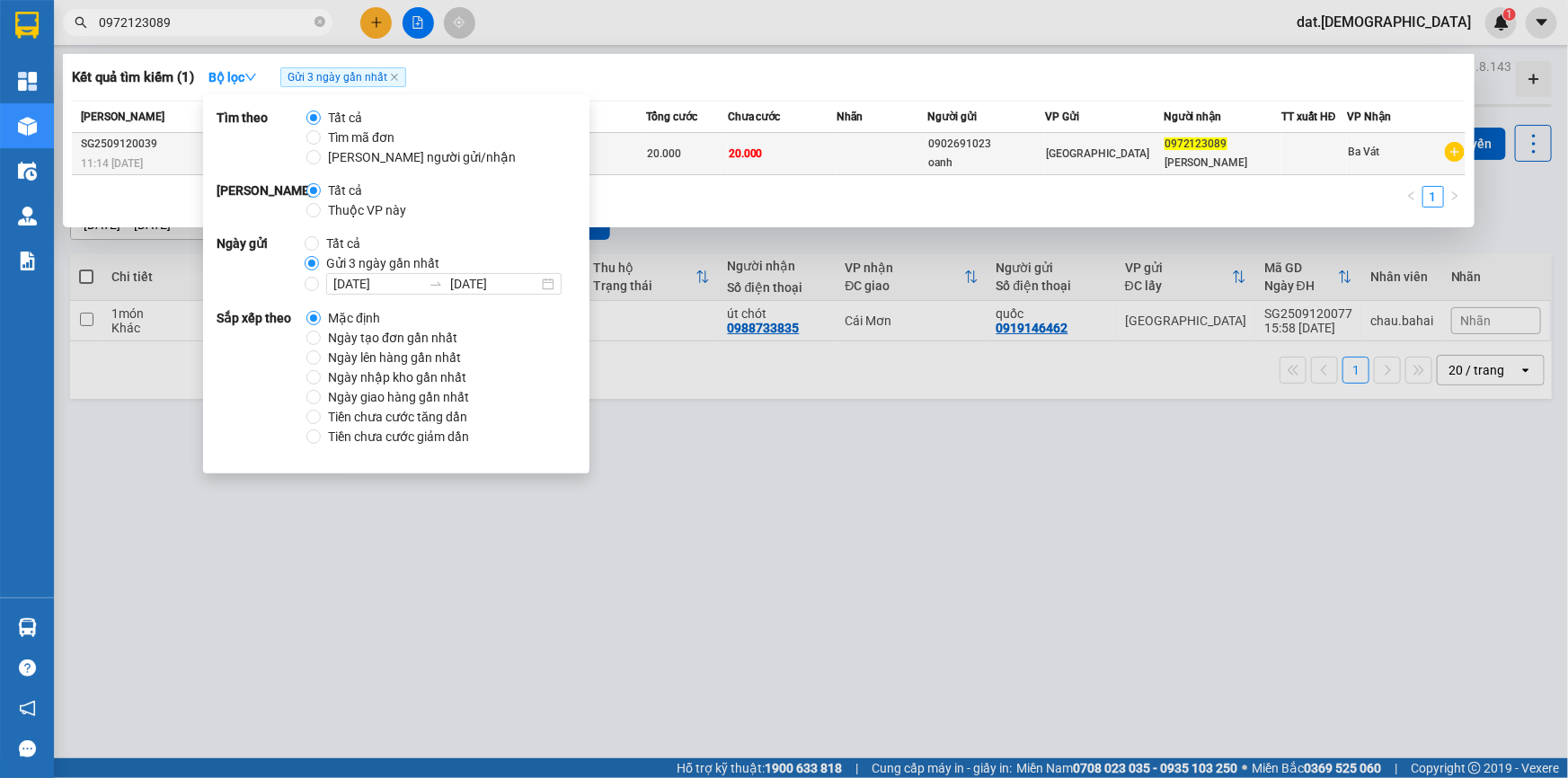
click at [986, 155] on div "oanh" at bounding box center [985, 163] width 116 height 19
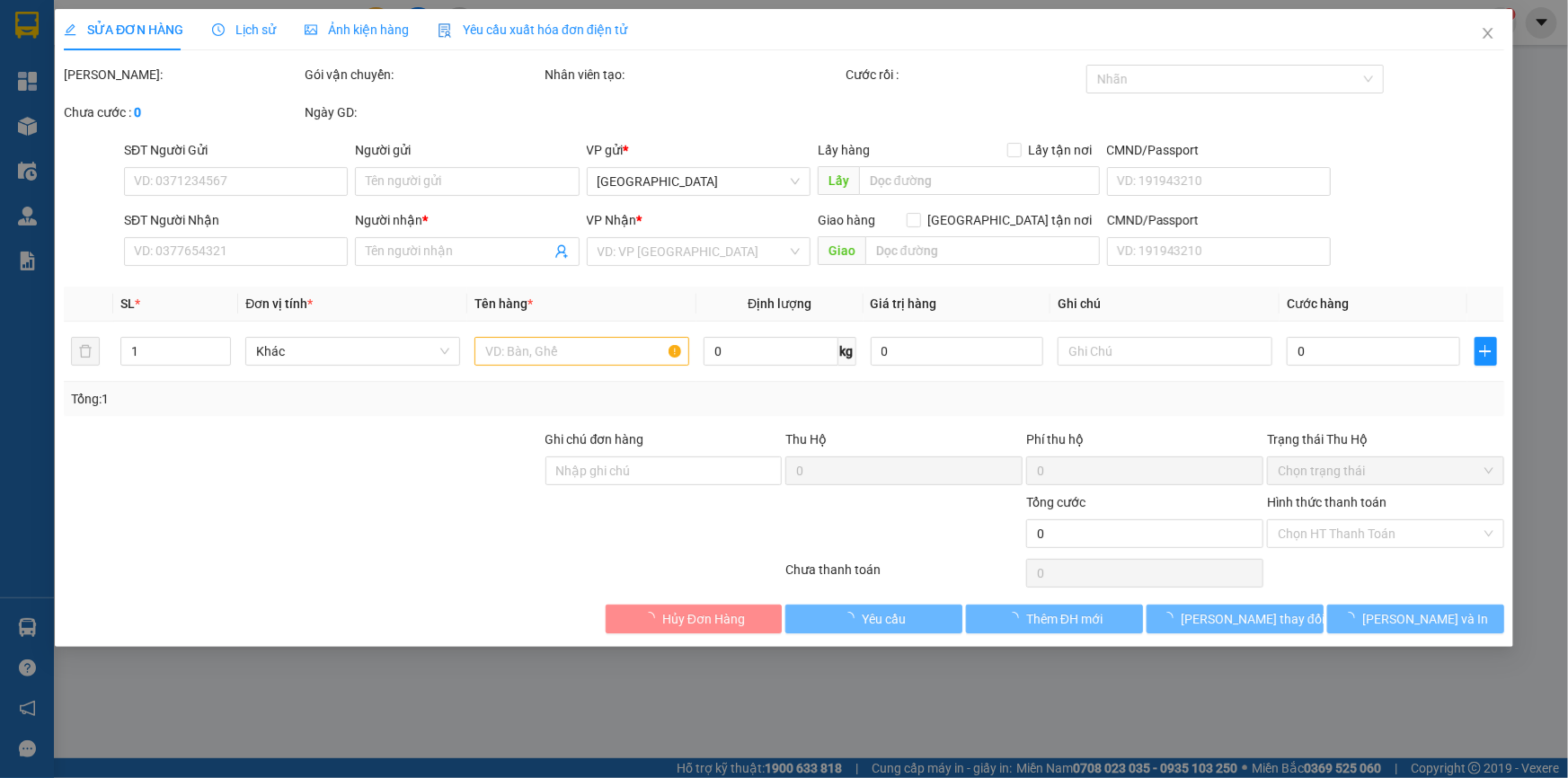
type input "0902691023"
type input "oanh"
type input "0972123089"
type input "ngọc lan"
type input "20.000"
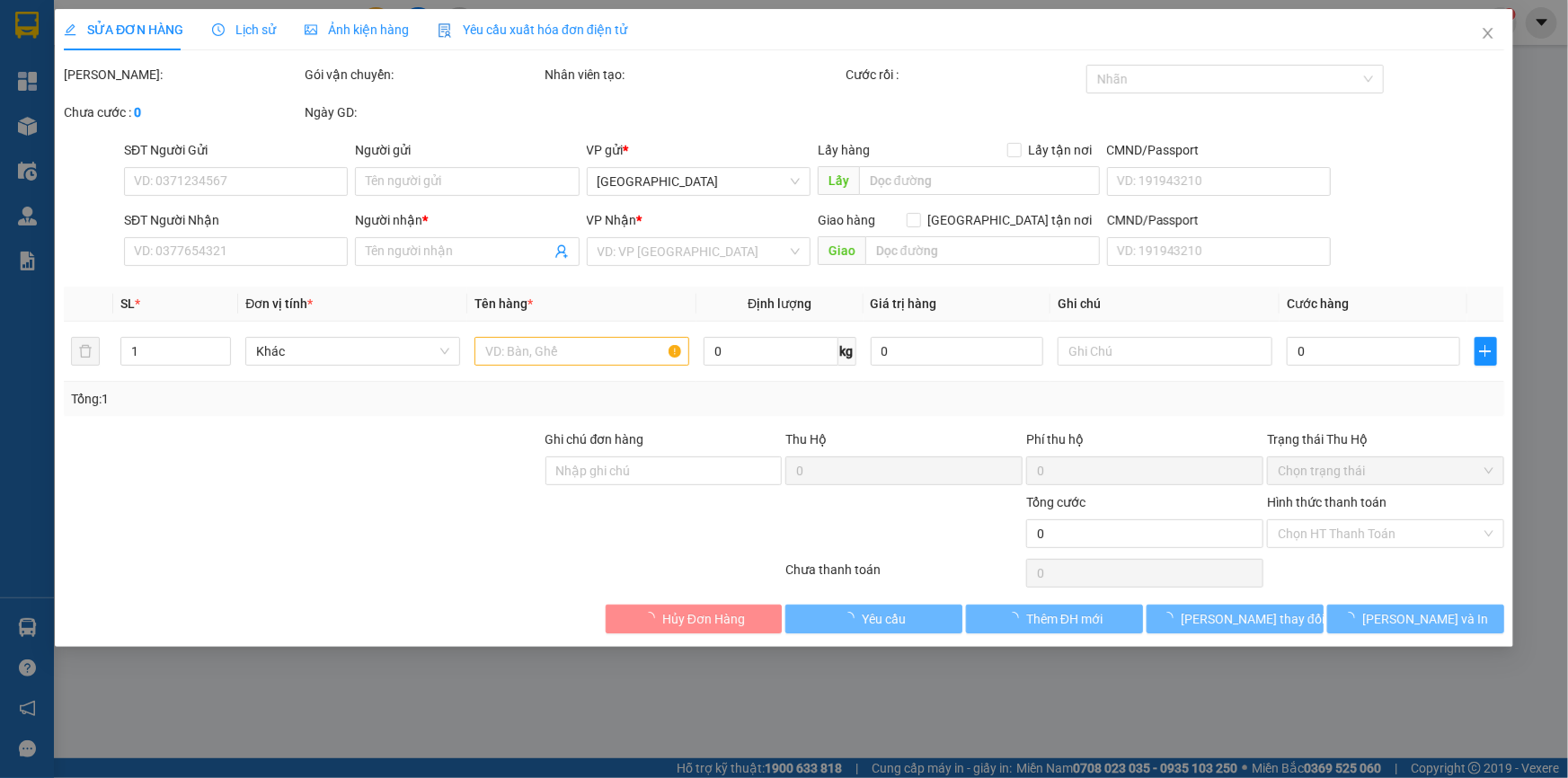
type input "20.000"
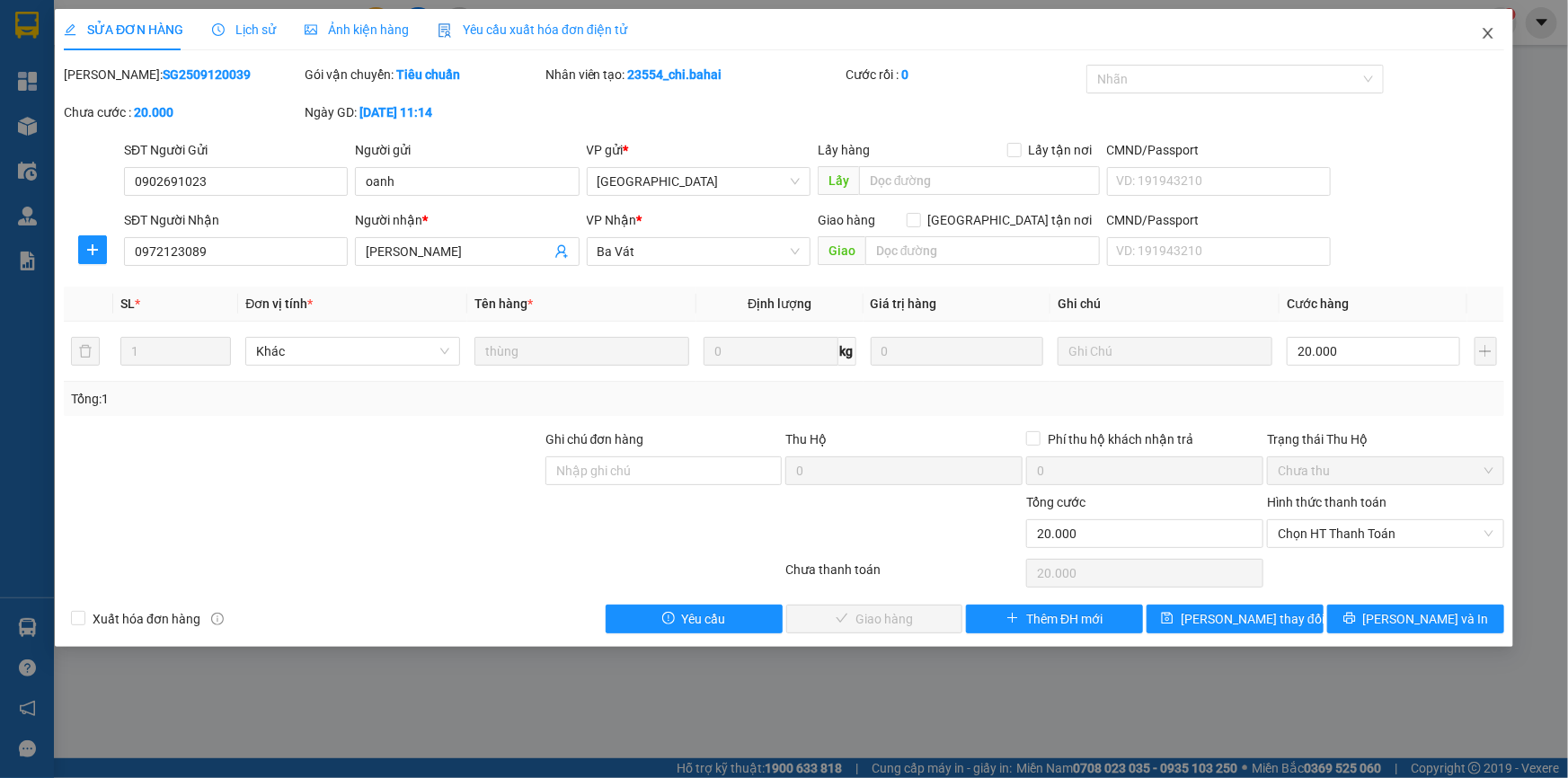
click at [1488, 36] on icon "close" at bounding box center [1487, 33] width 14 height 14
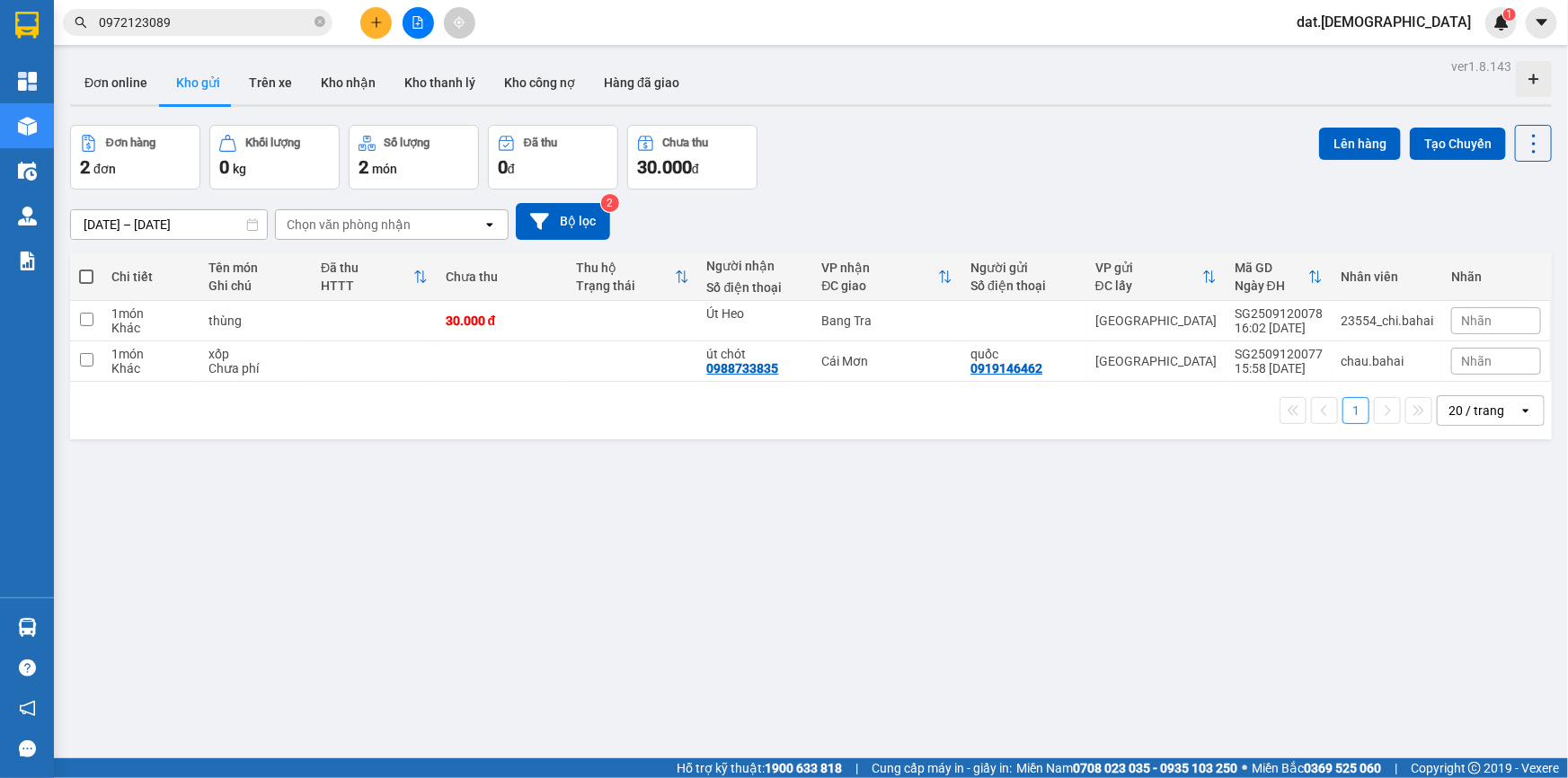
click at [90, 275] on span at bounding box center [86, 276] width 14 height 14
click at [86, 267] on input "checkbox" at bounding box center [86, 267] width 0 height 0
checkbox input "true"
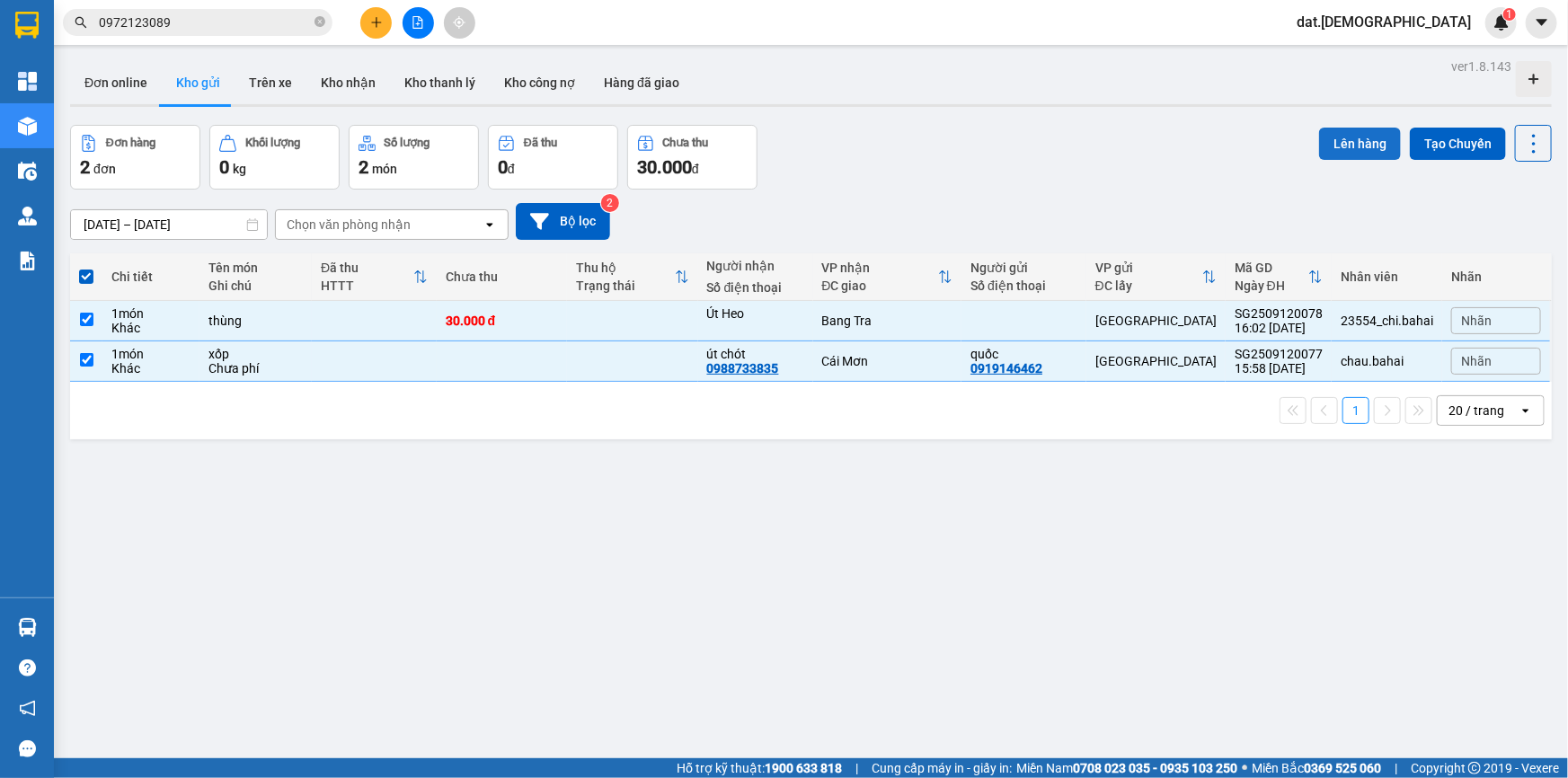
click at [1353, 142] on button "Lên hàng" at bounding box center [1360, 144] width 82 height 32
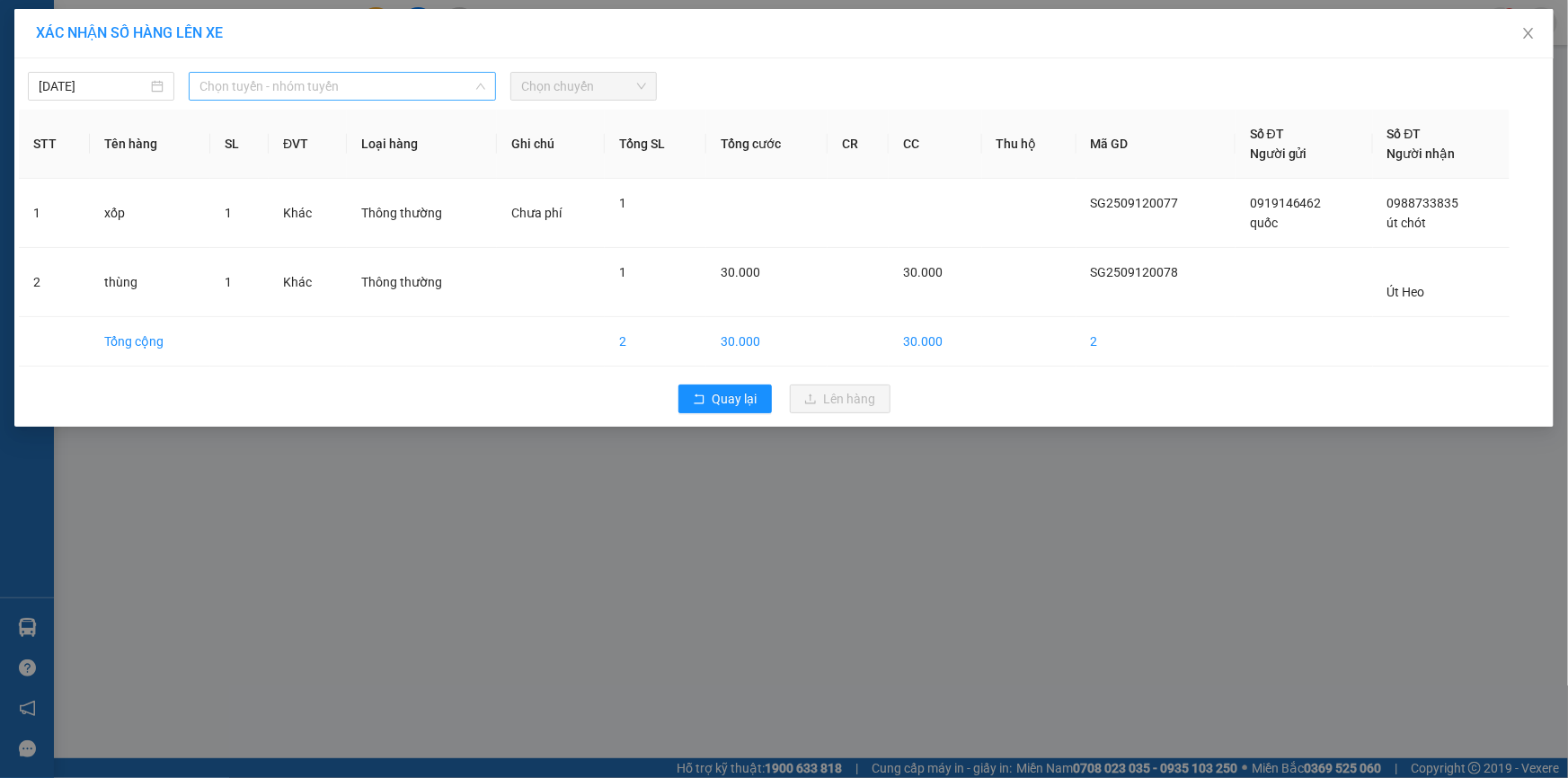
click at [352, 80] on span "Chọn tuyến - nhóm tuyến" at bounding box center [342, 86] width 285 height 27
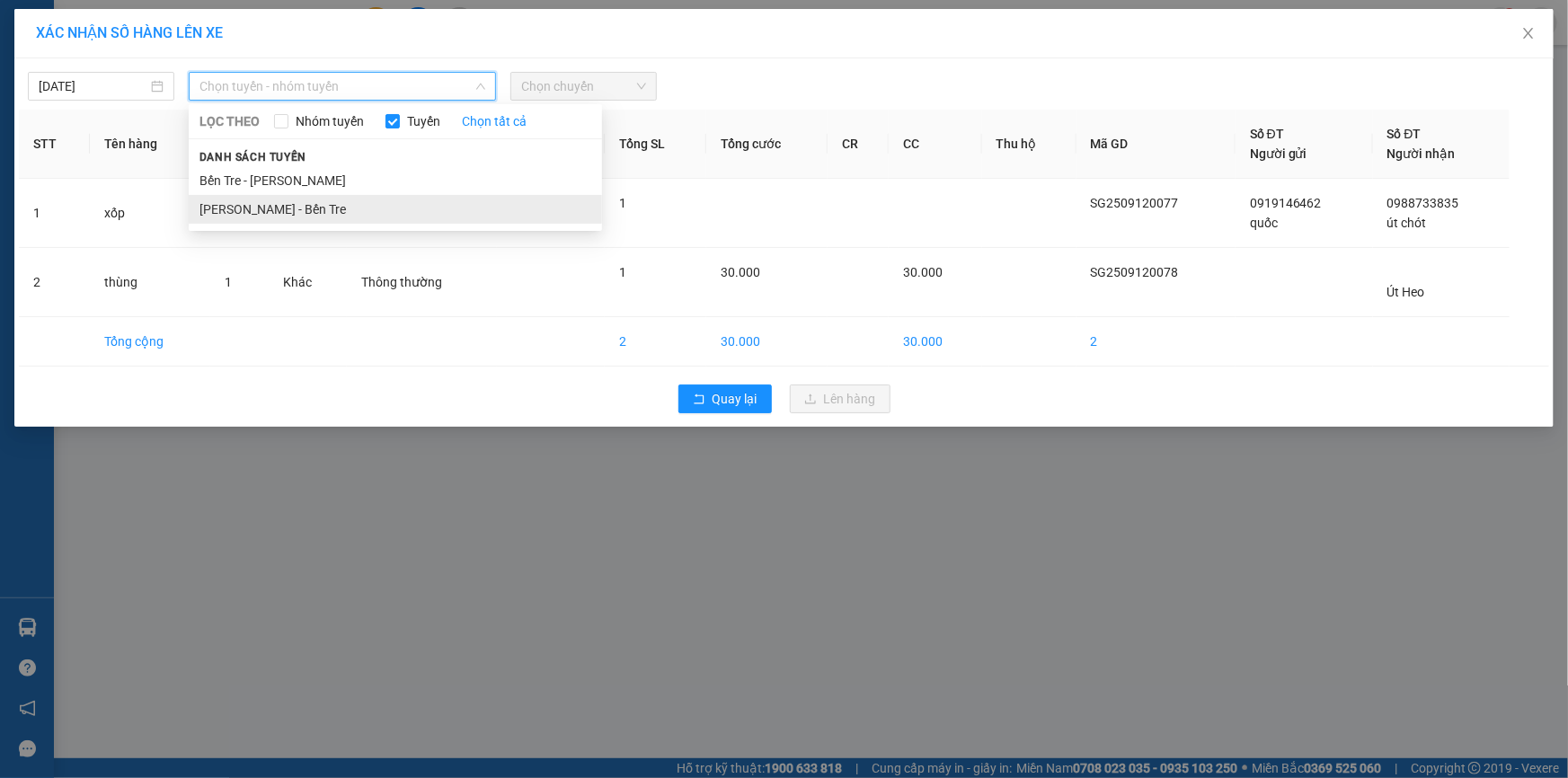
click at [321, 209] on li "Hồ Chí Minh - Bến Tre" at bounding box center [395, 208] width 413 height 29
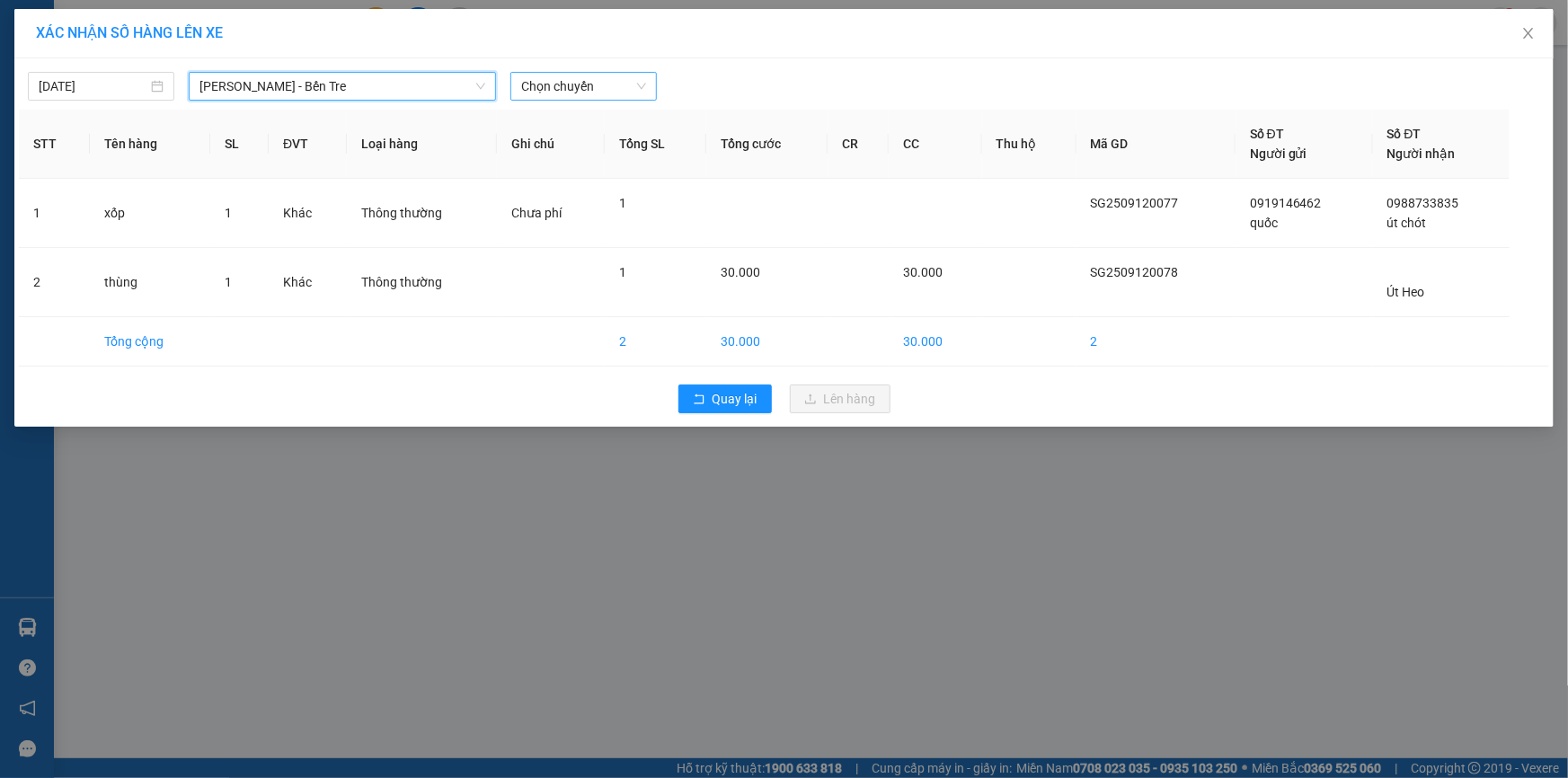
click at [605, 77] on span "Chọn chuyến" at bounding box center [583, 86] width 125 height 27
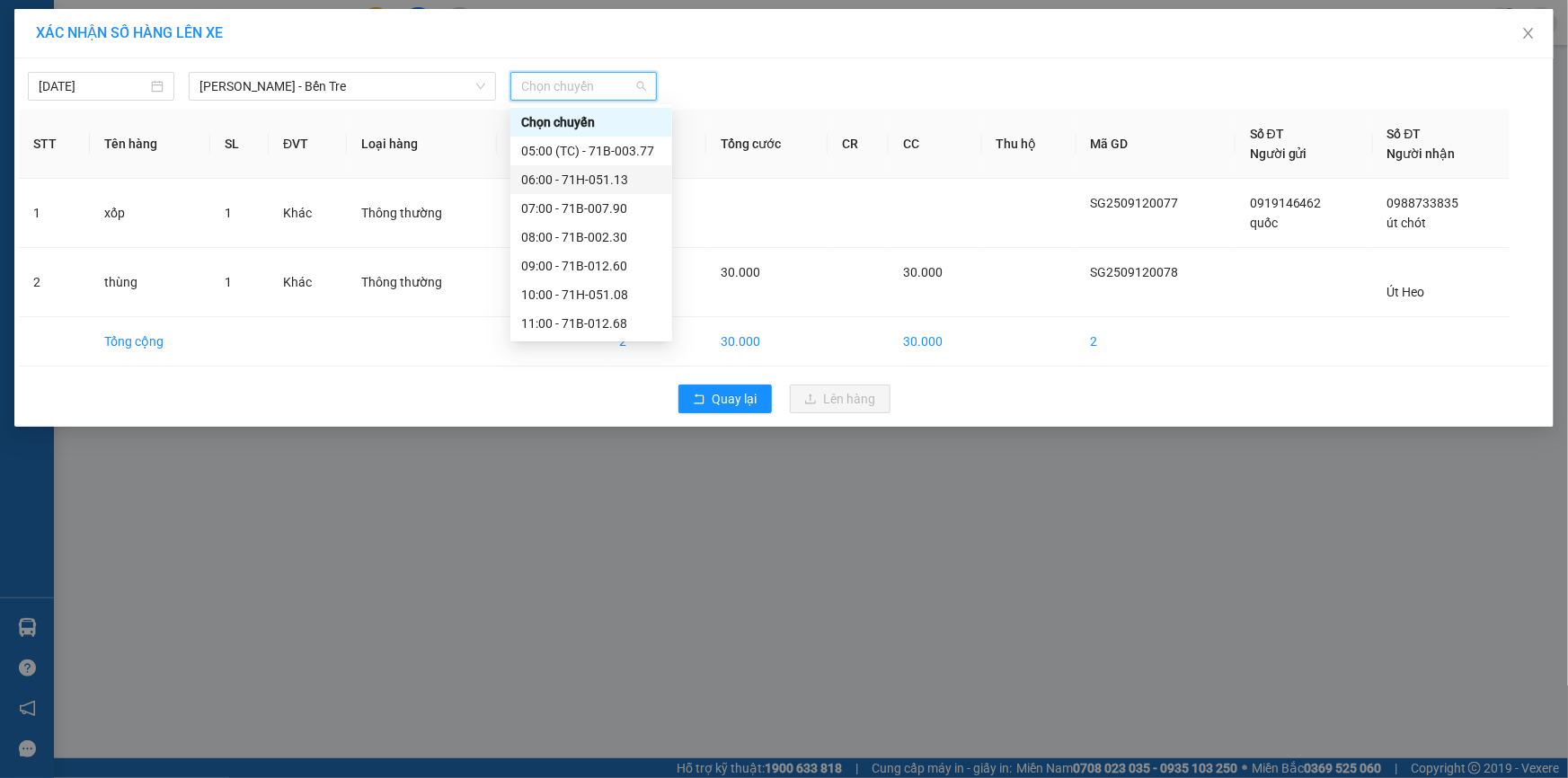
scroll to position [200, 0]
click at [583, 267] on div "16:00 - 71H-051.13" at bounding box center [590, 267] width 141 height 20
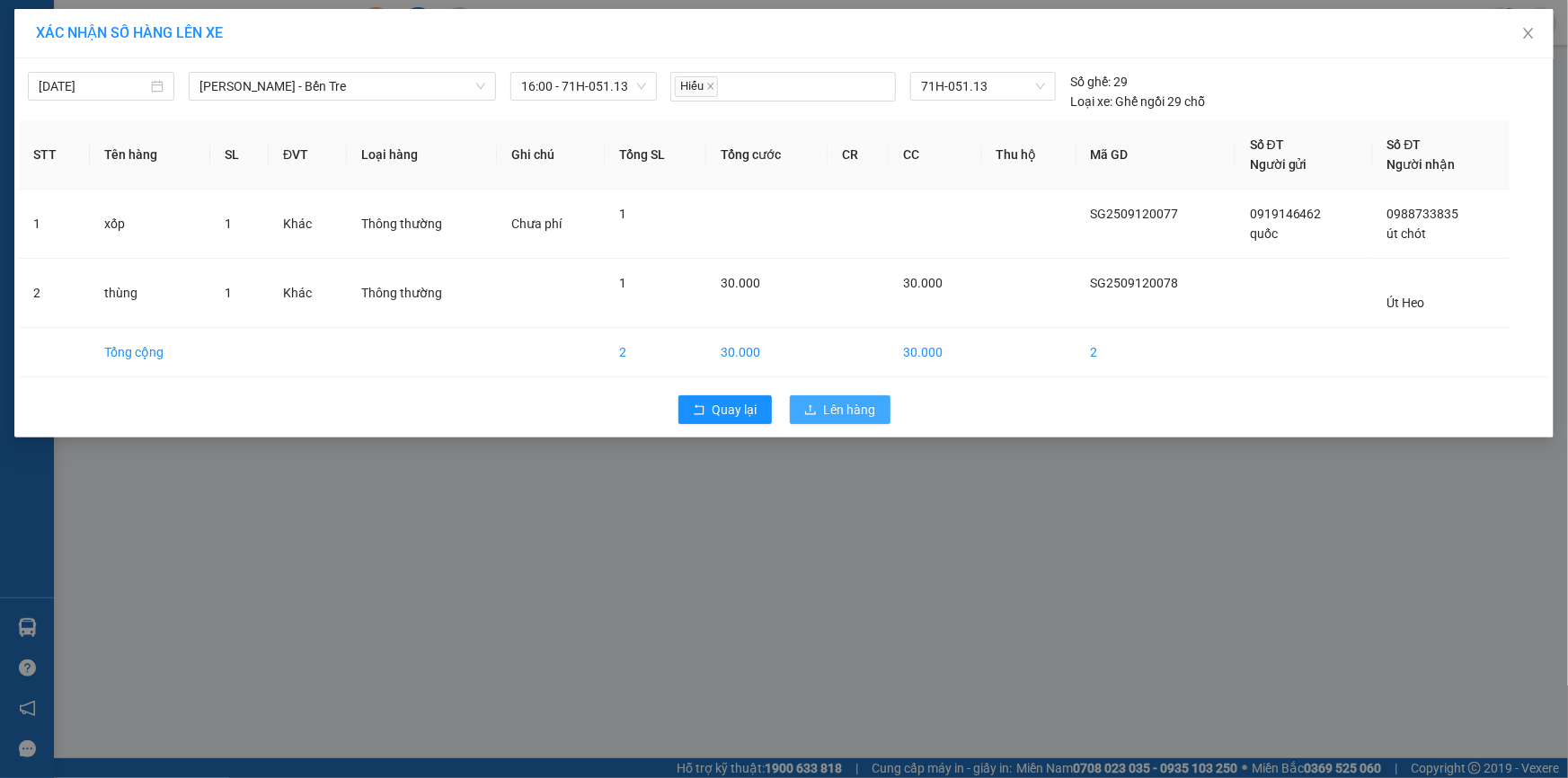
click at [860, 409] on span "Lên hàng" at bounding box center [850, 410] width 52 height 20
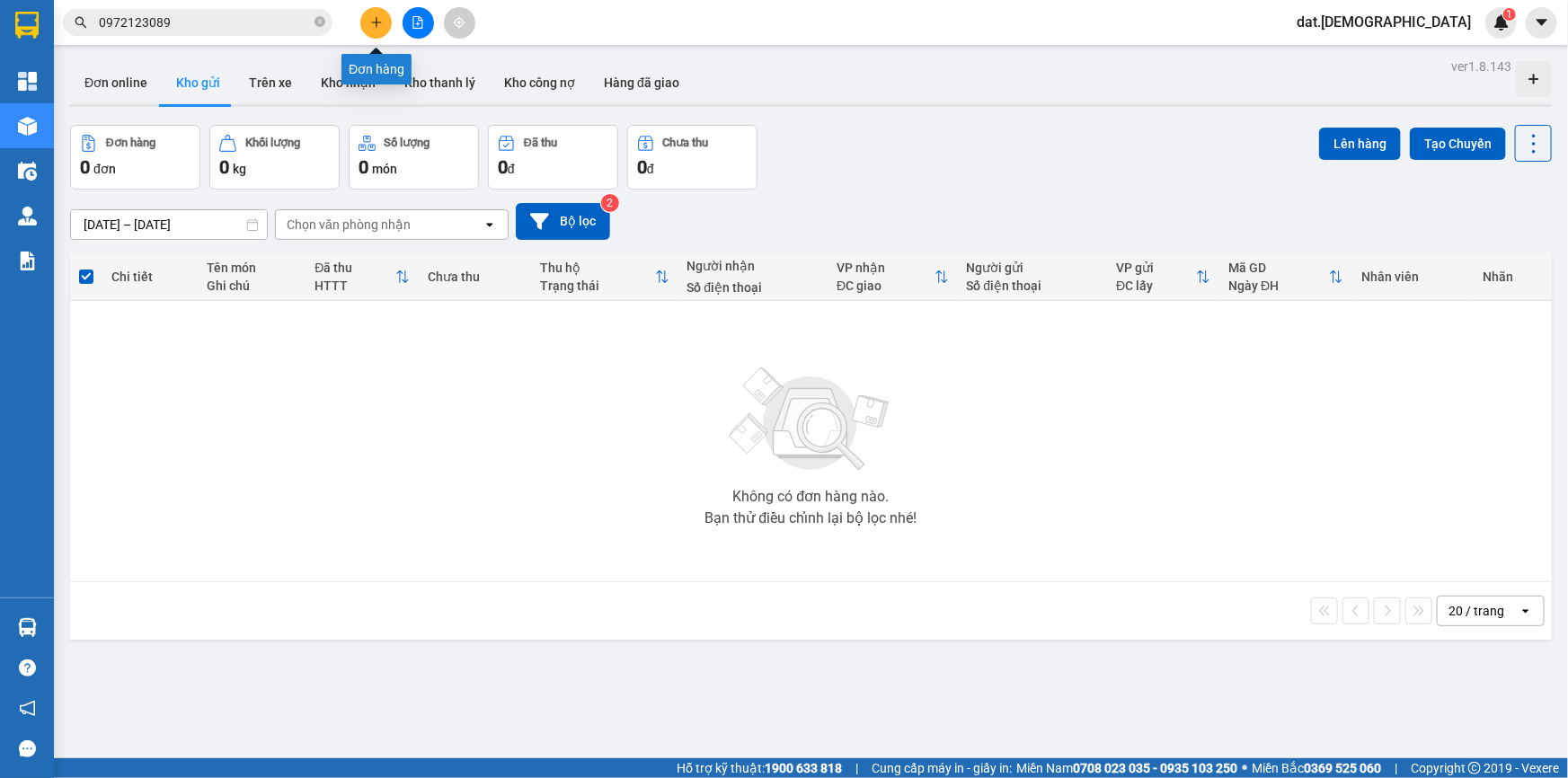
click at [376, 20] on icon "plus" at bounding box center [376, 22] width 1 height 10
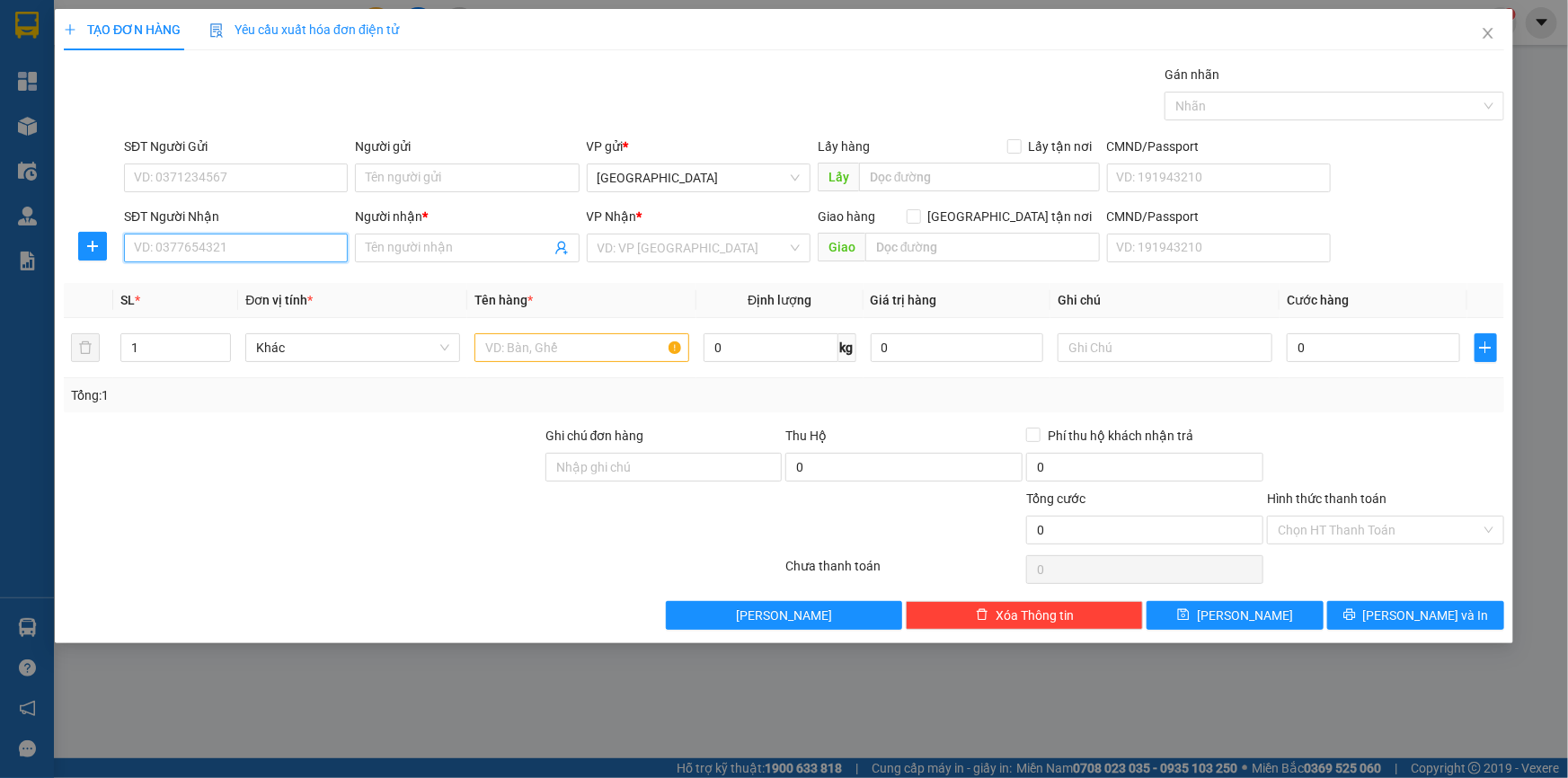
click at [218, 252] on input "SĐT Người Nhận" at bounding box center [235, 247] width 223 height 29
type input "0919087197"
click at [242, 285] on div "0919087197 - Cường" at bounding box center [235, 284] width 202 height 20
type input "Cường"
type input "0919087197"
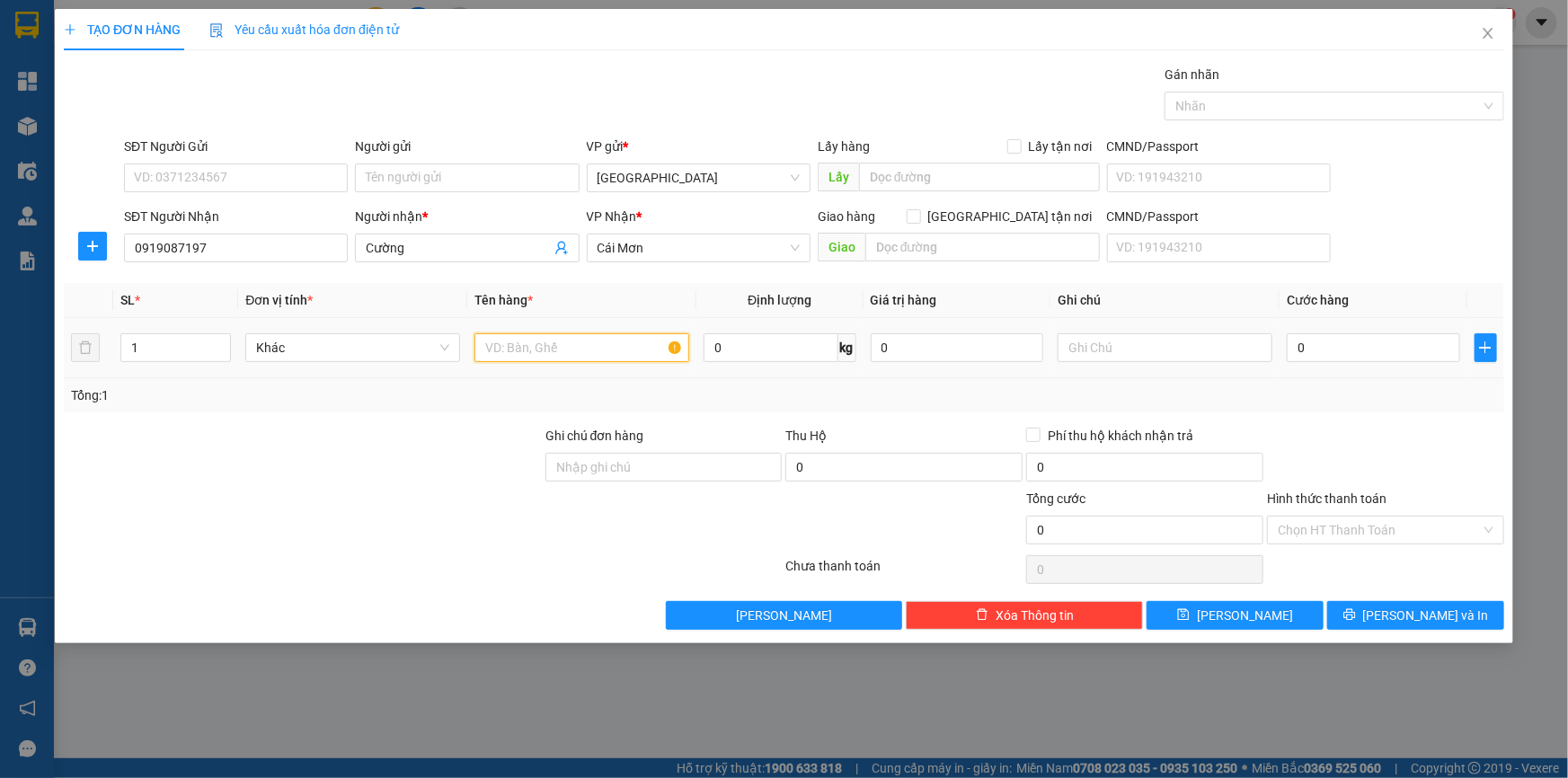
click at [481, 348] on input "text" at bounding box center [582, 347] width 214 height 29
type input "hộp"
click at [1106, 350] on input "text" at bounding box center [1164, 347] width 214 height 29
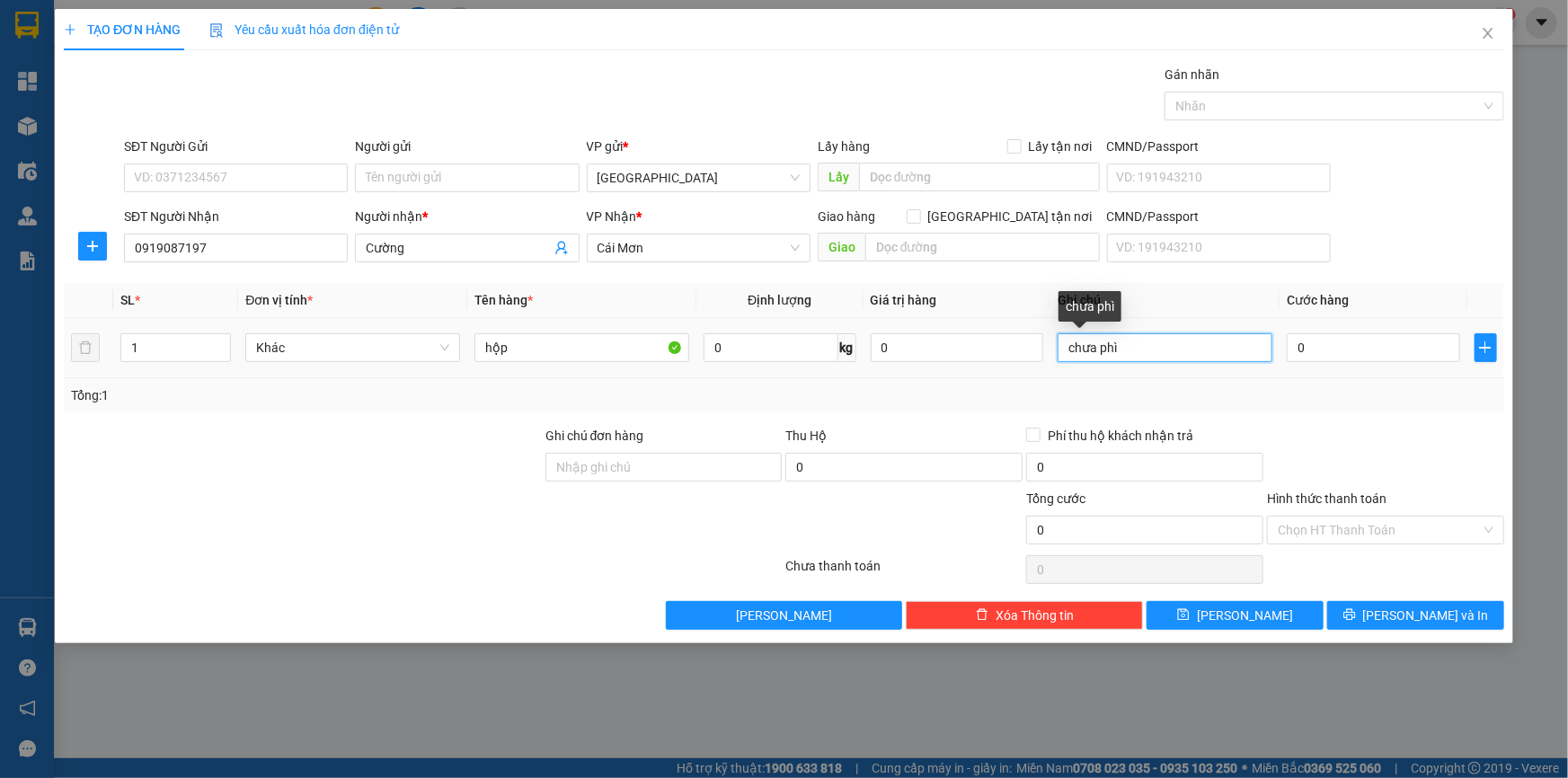
click at [1122, 346] on input "chưa phì" at bounding box center [1164, 347] width 214 height 29
type input "chưa phí"
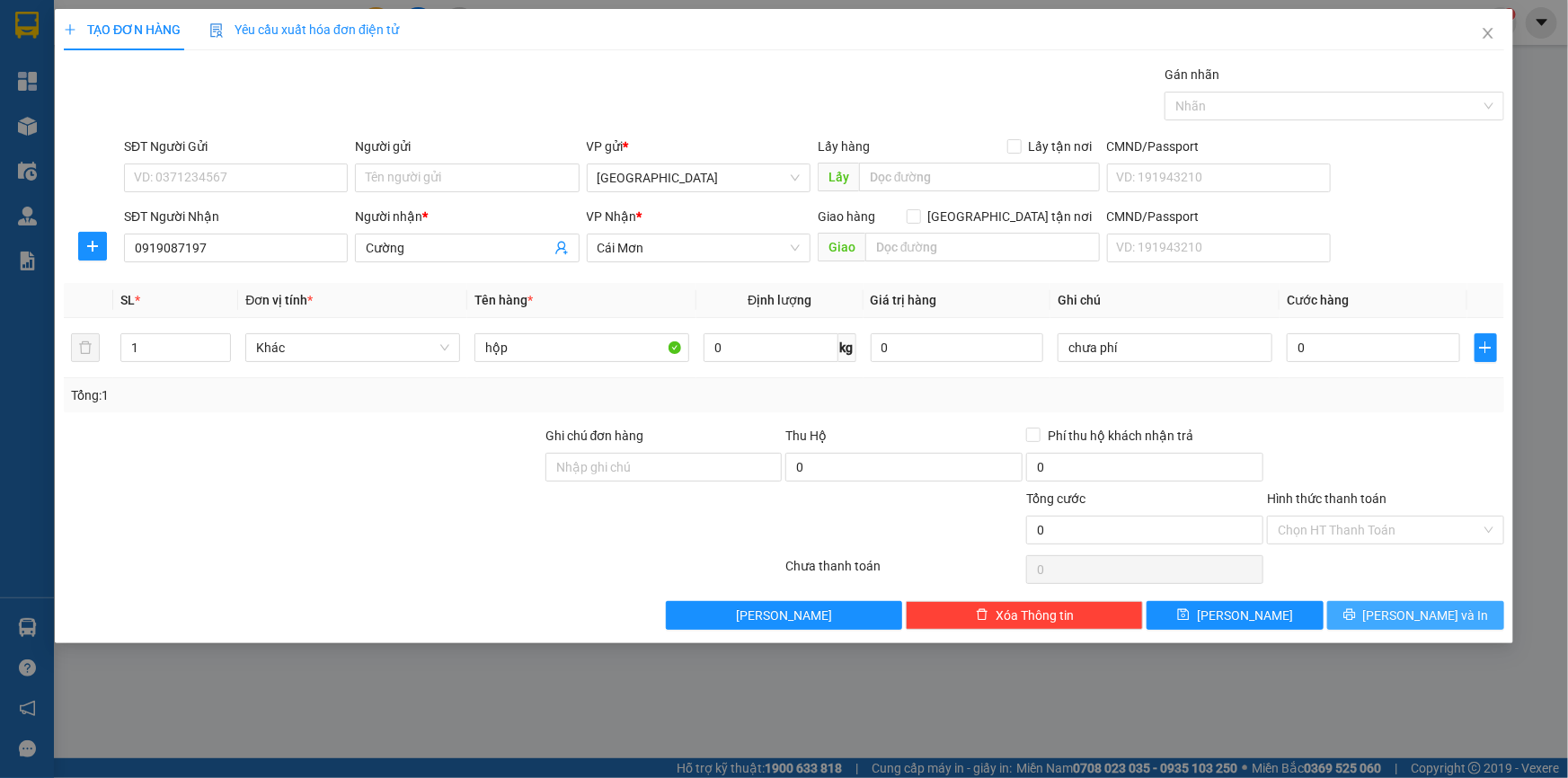
click at [1423, 613] on span "Lưu và In" at bounding box center [1425, 615] width 126 height 20
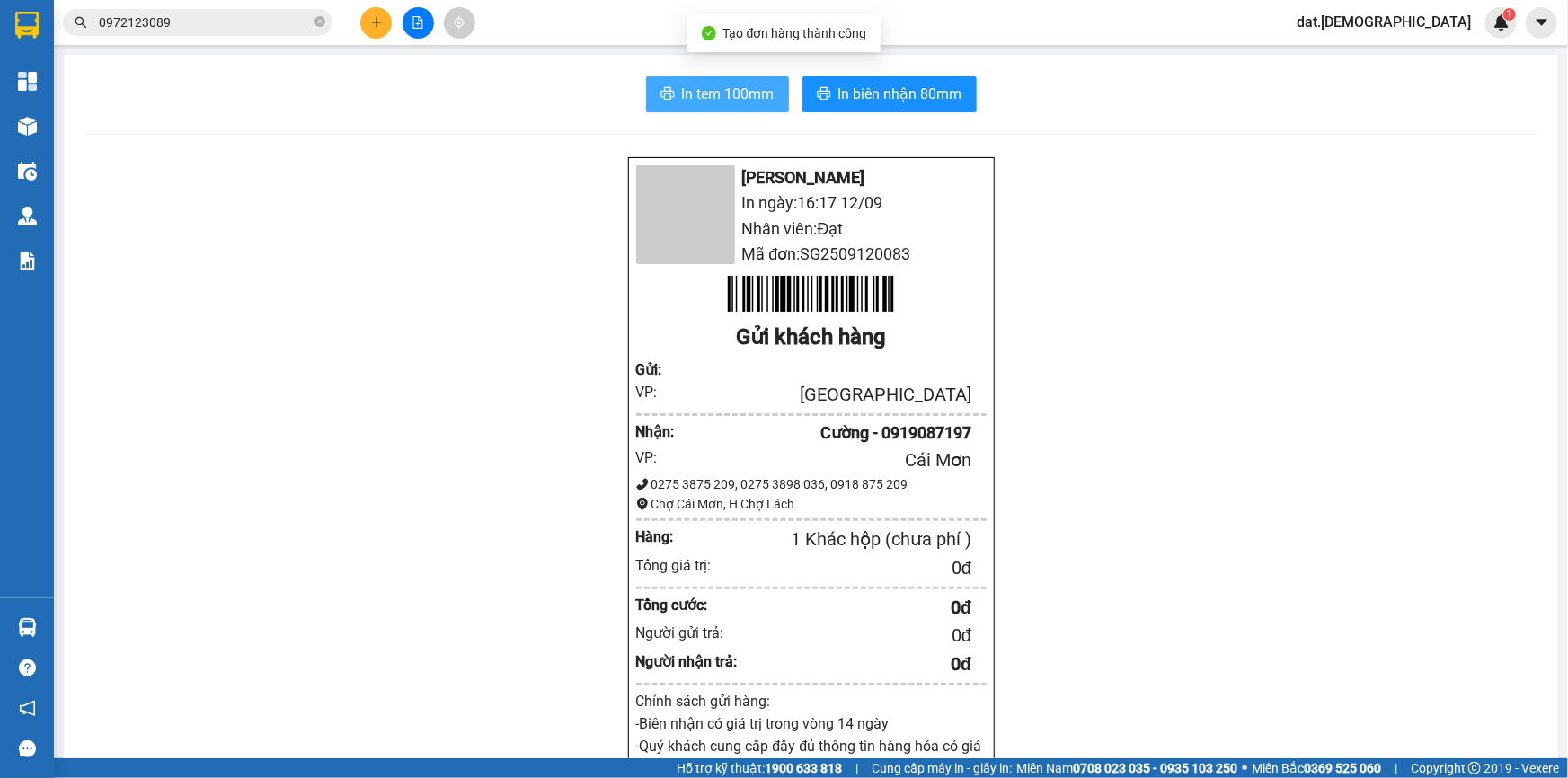
click at [719, 102] on span "In tem 100mm" at bounding box center [728, 94] width 93 height 23
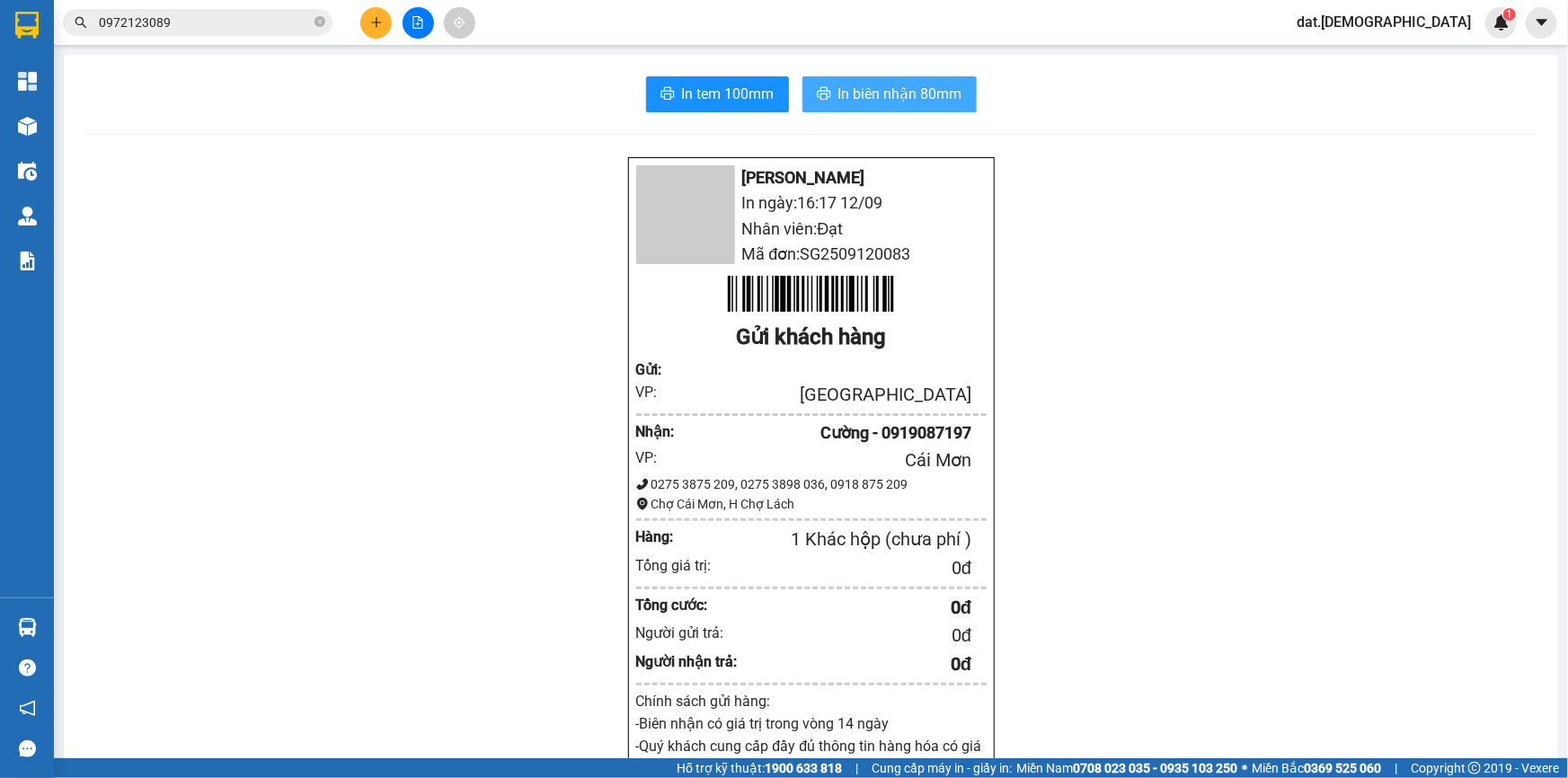
click at [845, 95] on span "In biên nhận 80mm" at bounding box center [900, 94] width 124 height 23
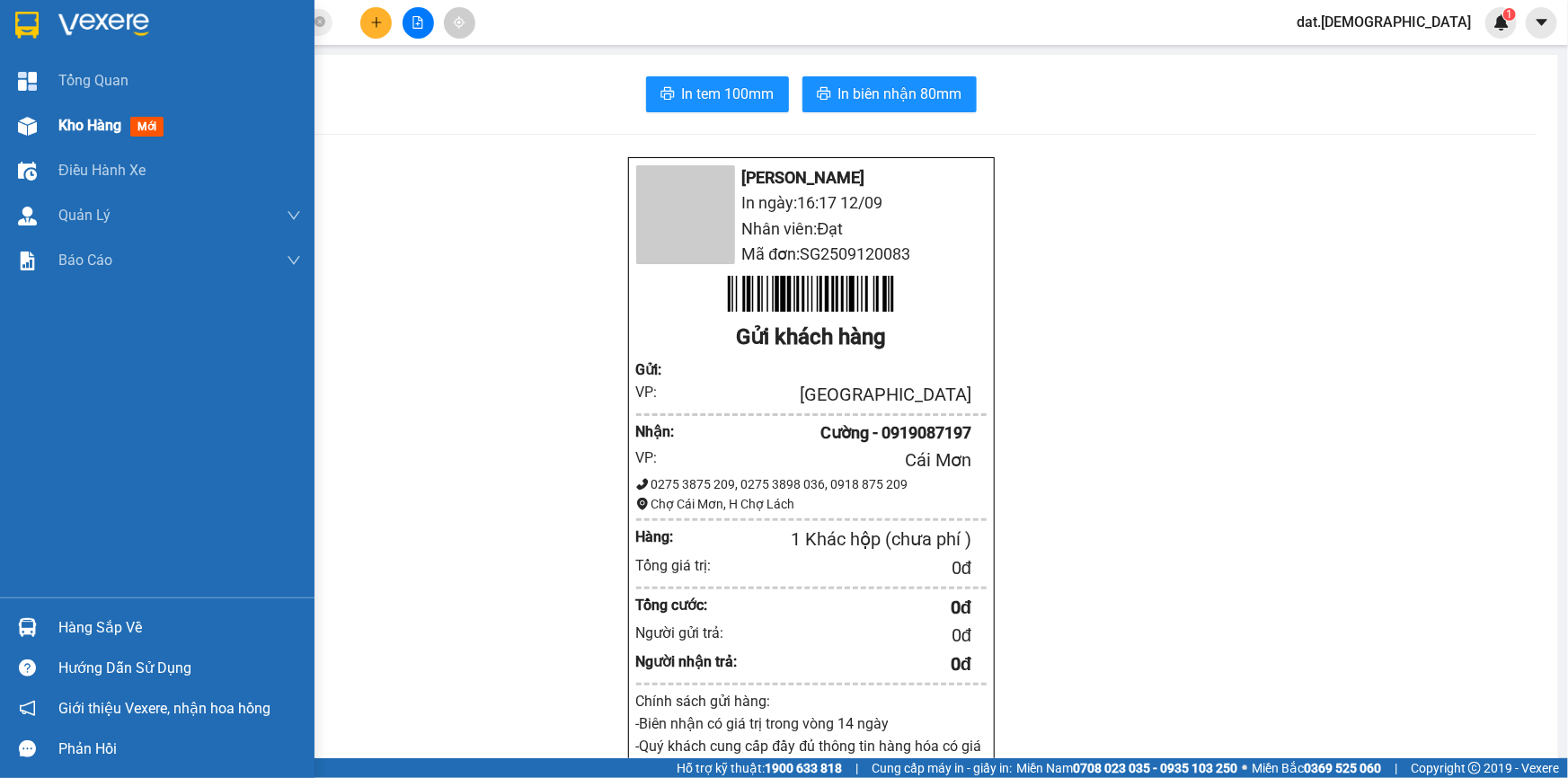
click at [159, 126] on span "mới" at bounding box center [147, 127] width 33 height 20
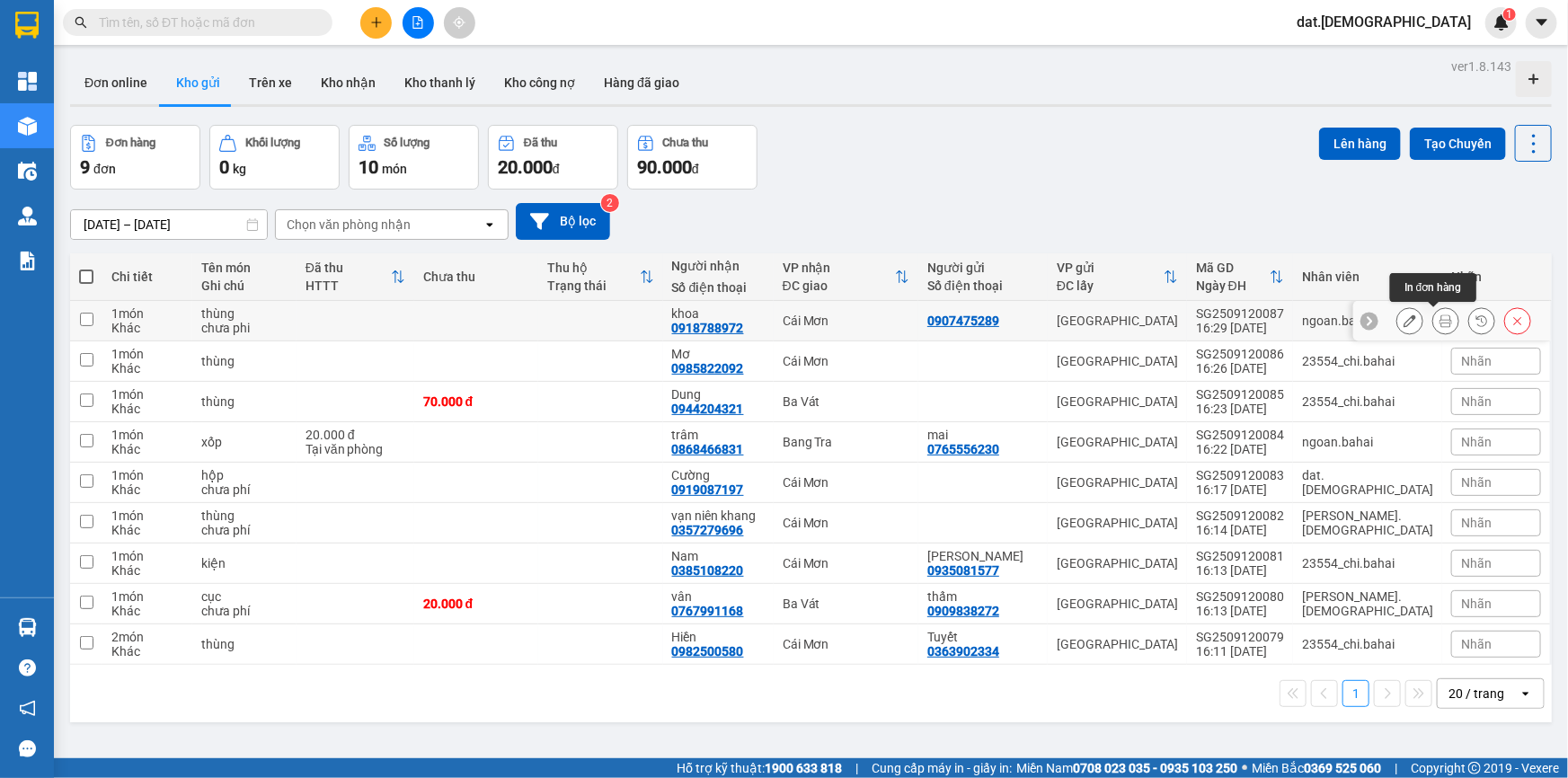
drag, startPoint x: 1440, startPoint y: 319, endPoint x: 1408, endPoint y: 316, distance: 32.1
click at [1438, 319] on button at bounding box center [1445, 321] width 25 height 32
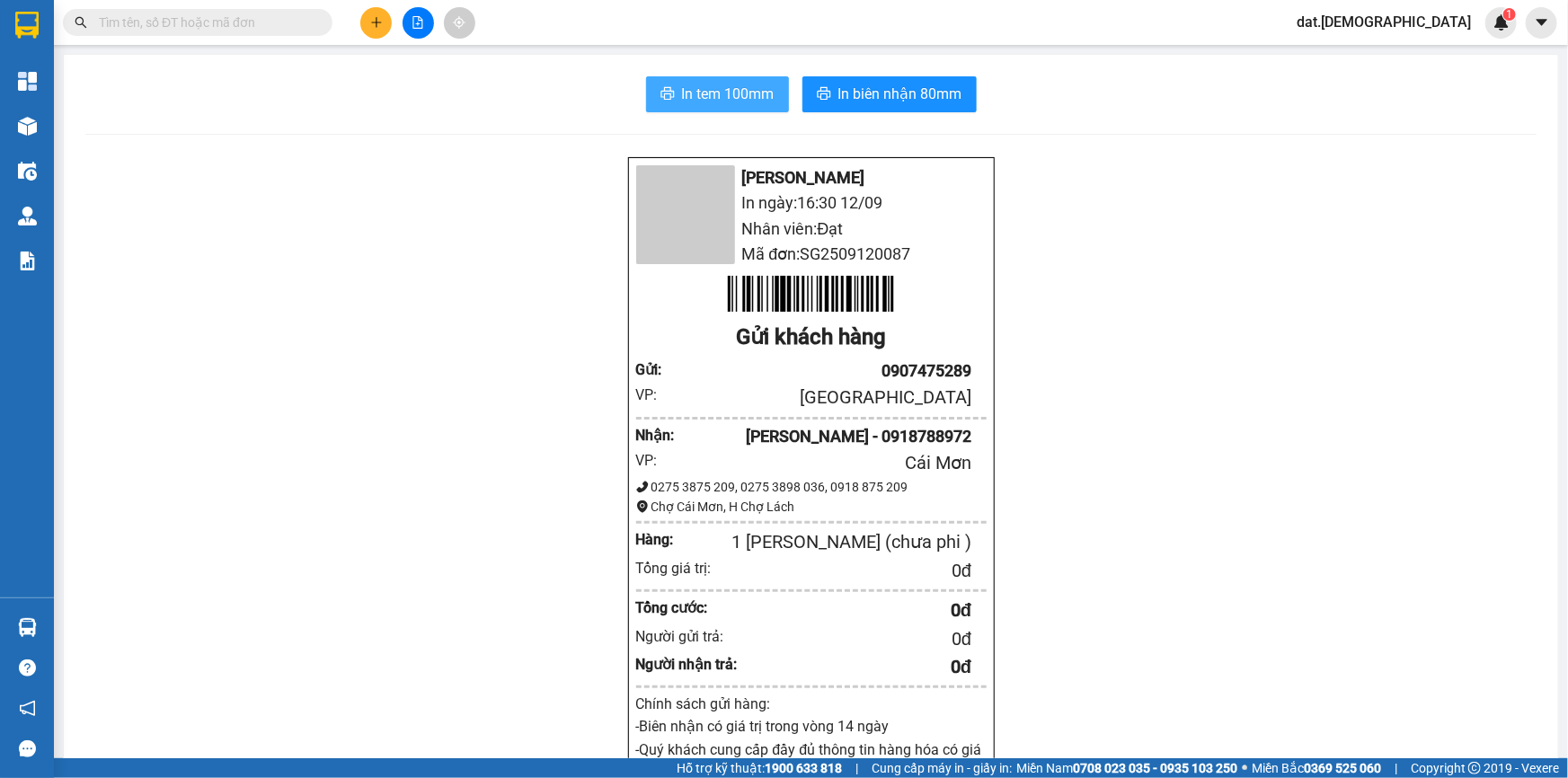
click at [660, 90] on icon "printer" at bounding box center [667, 93] width 14 height 14
click at [850, 87] on span "In biên nhận 80mm" at bounding box center [900, 94] width 124 height 23
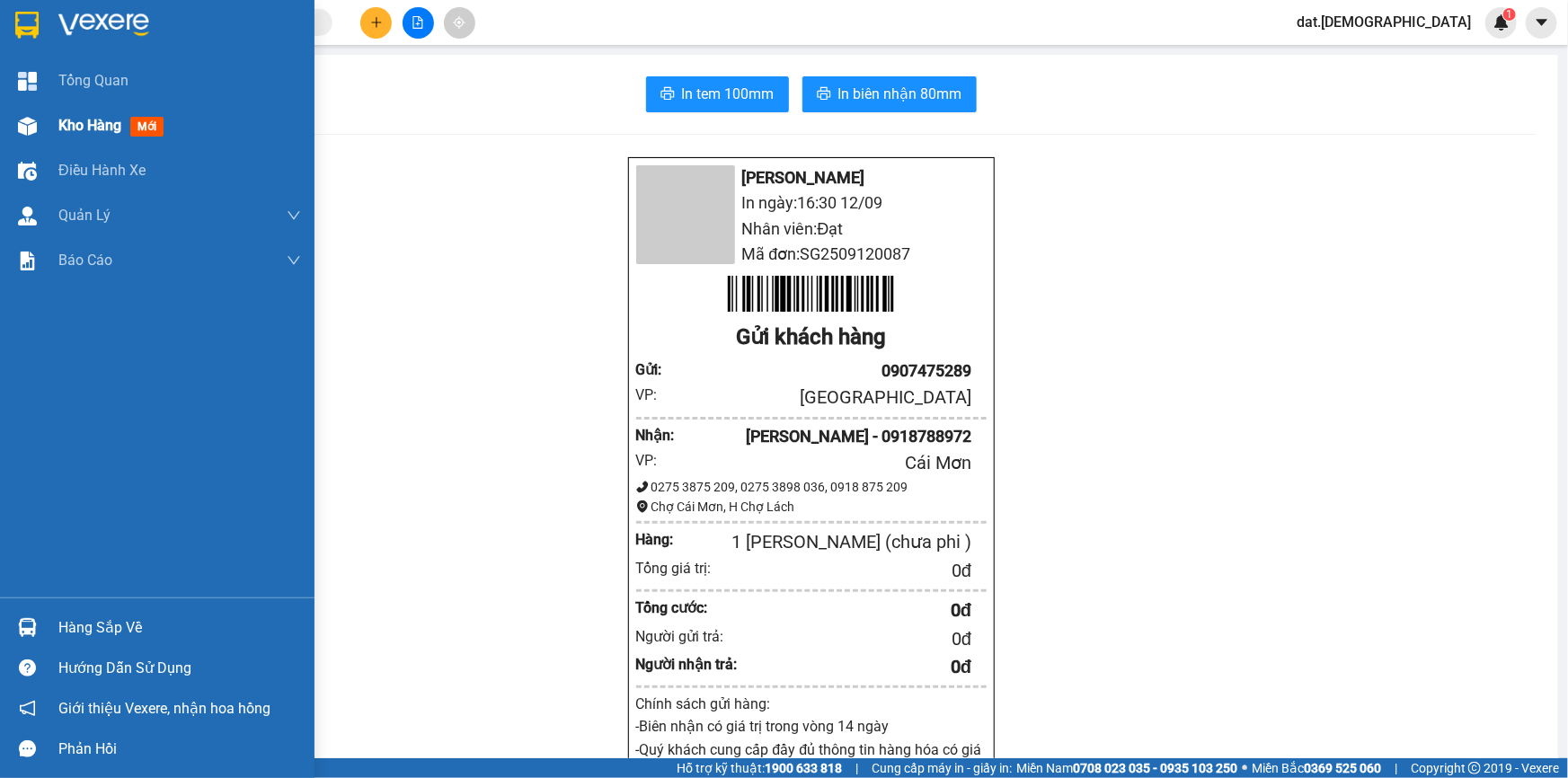
click at [149, 123] on span "mới" at bounding box center [147, 127] width 33 height 20
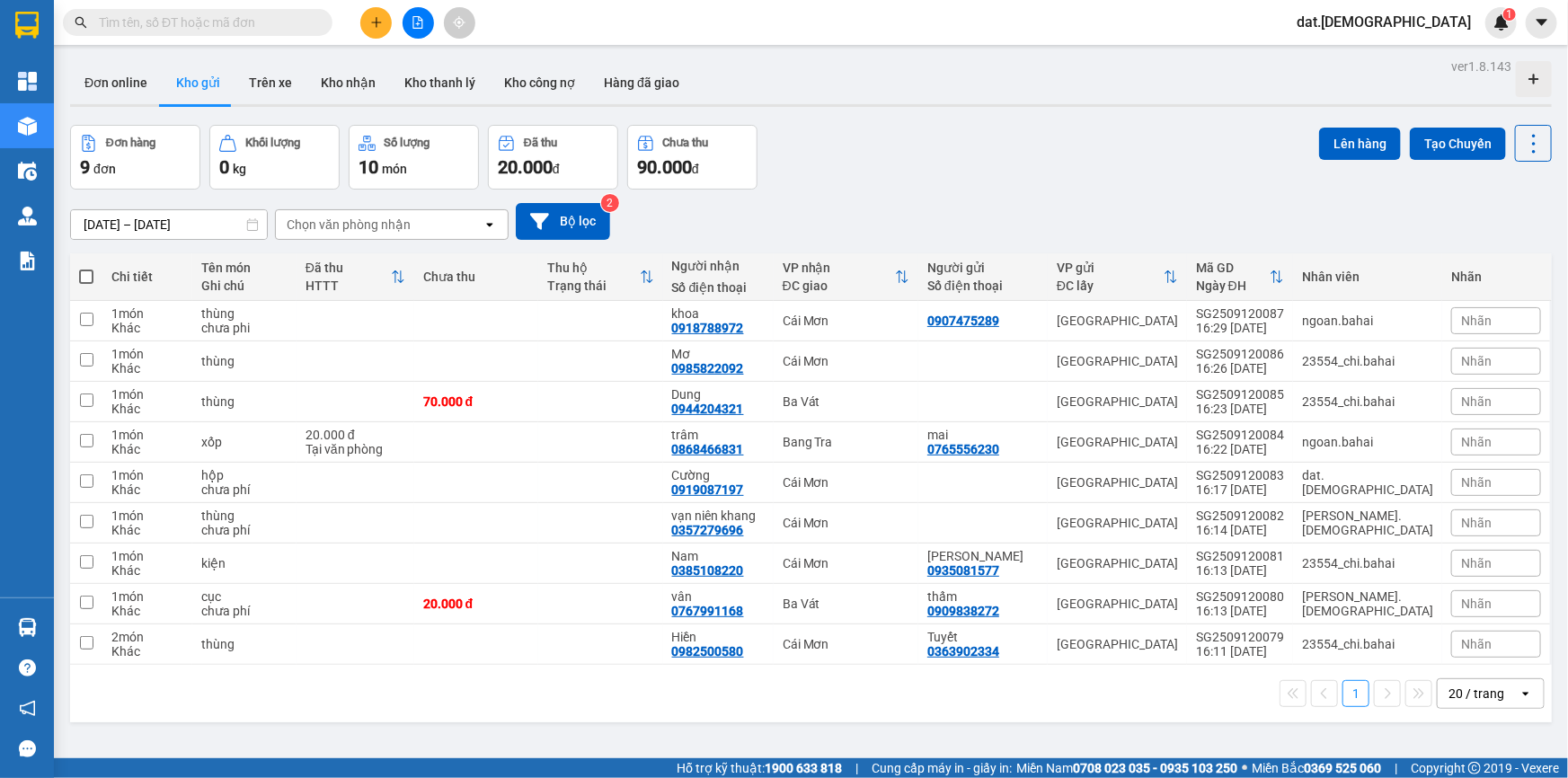
click at [492, 223] on icon at bounding box center [489, 224] width 6 height 4
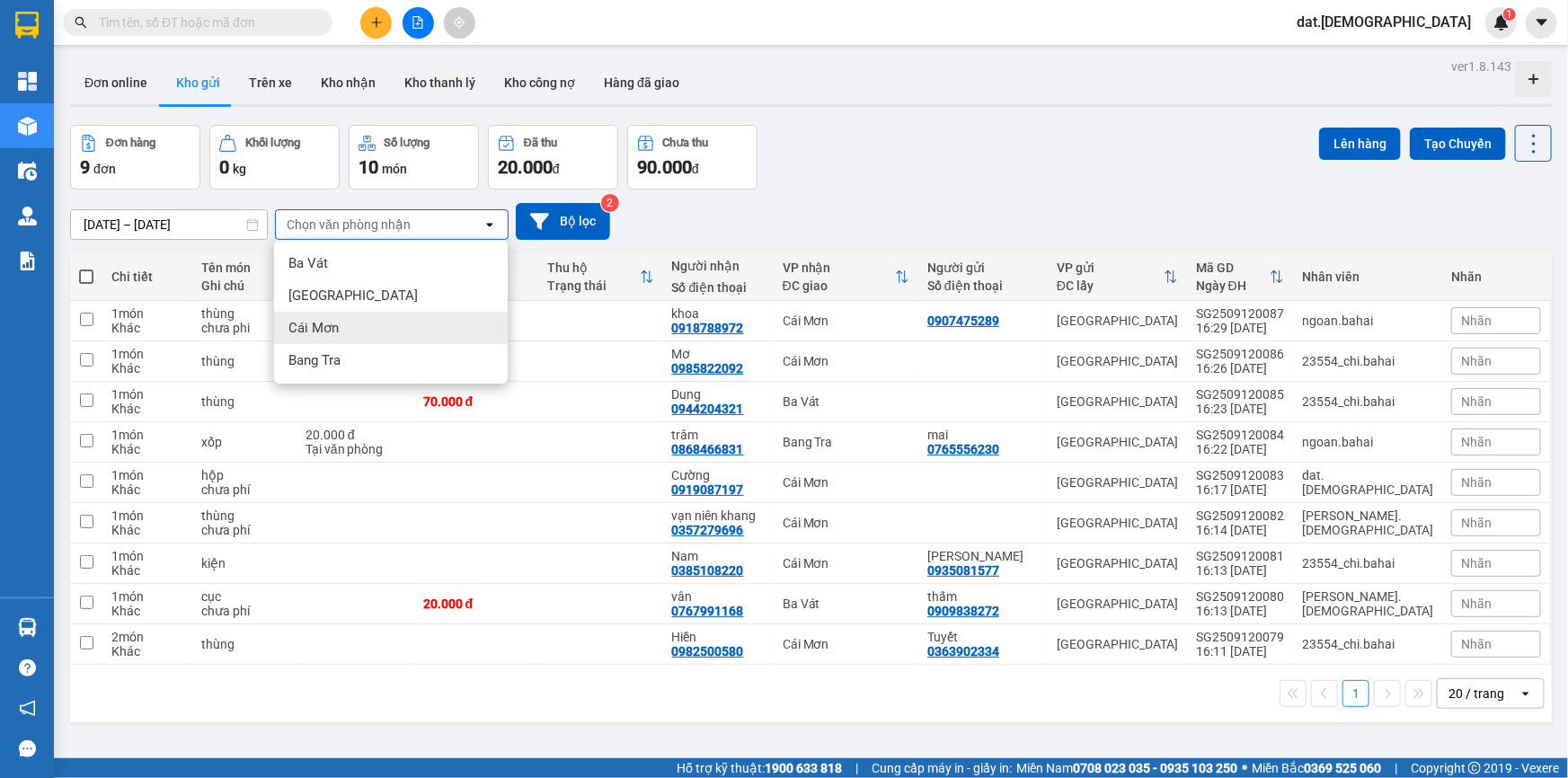
click at [358, 322] on div "Cái Mơn" at bounding box center [391, 328] width 233 height 32
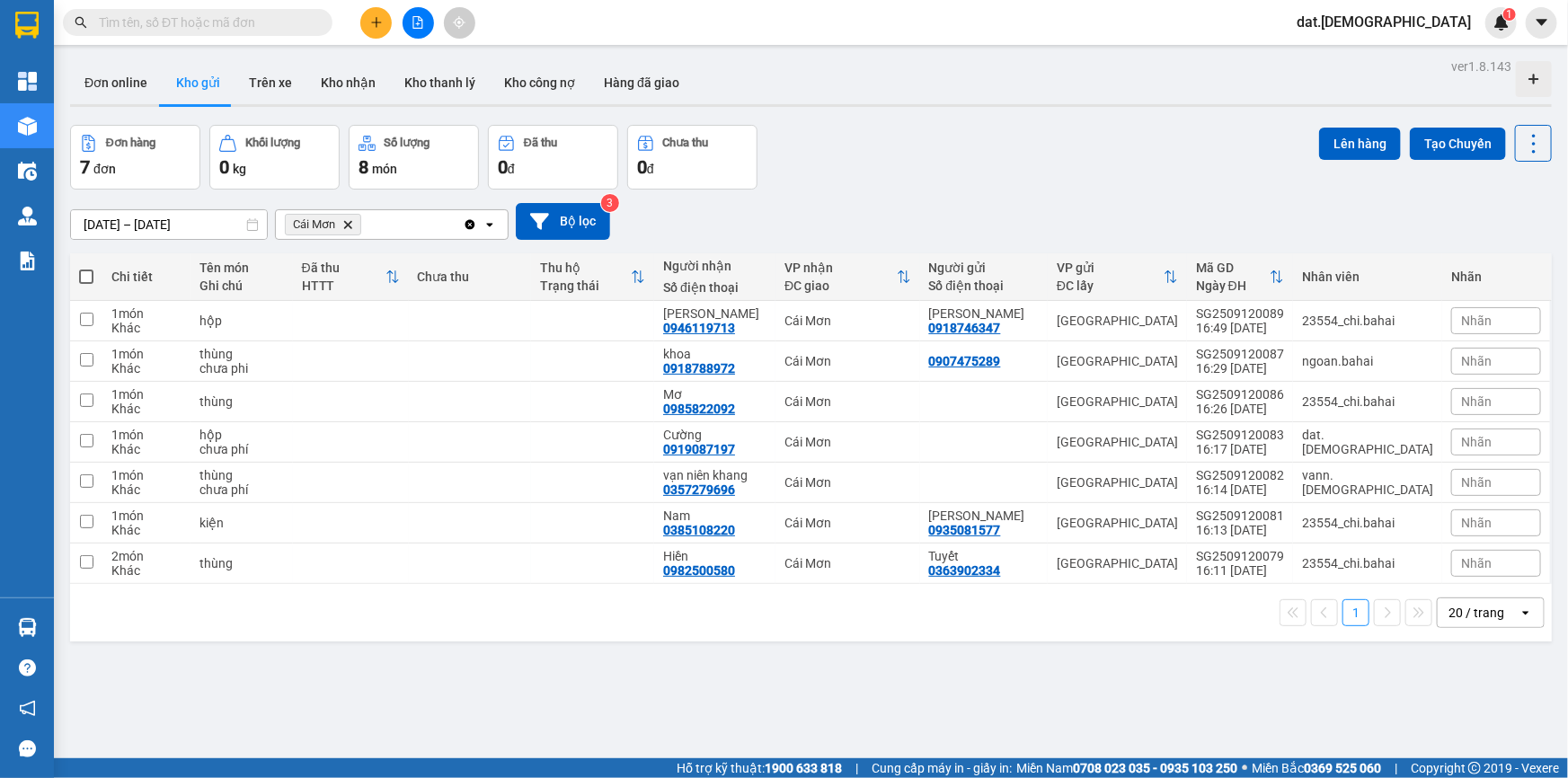
click at [84, 271] on span at bounding box center [86, 276] width 14 height 14
click at [86, 267] on input "checkbox" at bounding box center [86, 267] width 0 height 0
checkbox input "true"
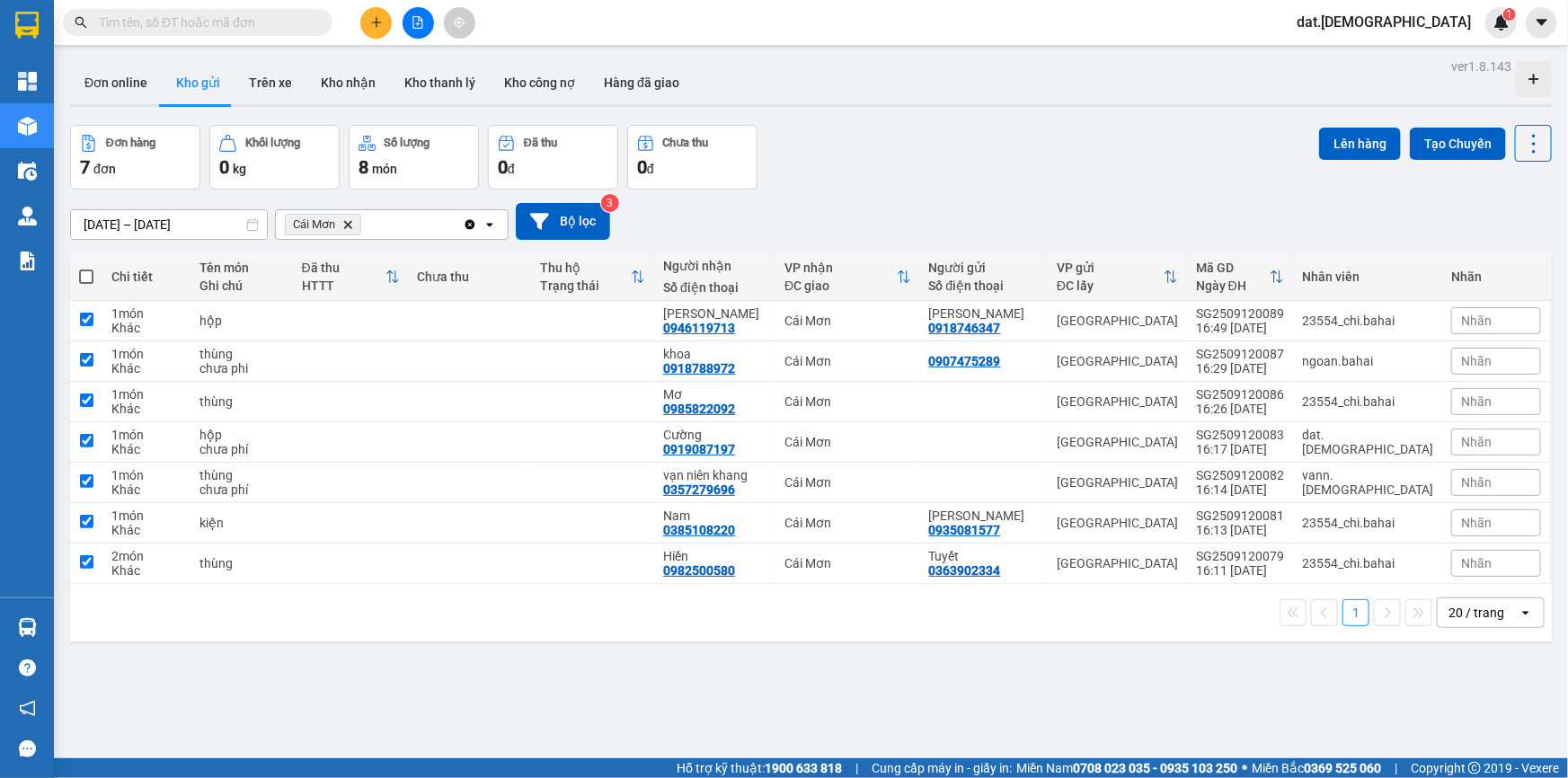
checkbox input "true"
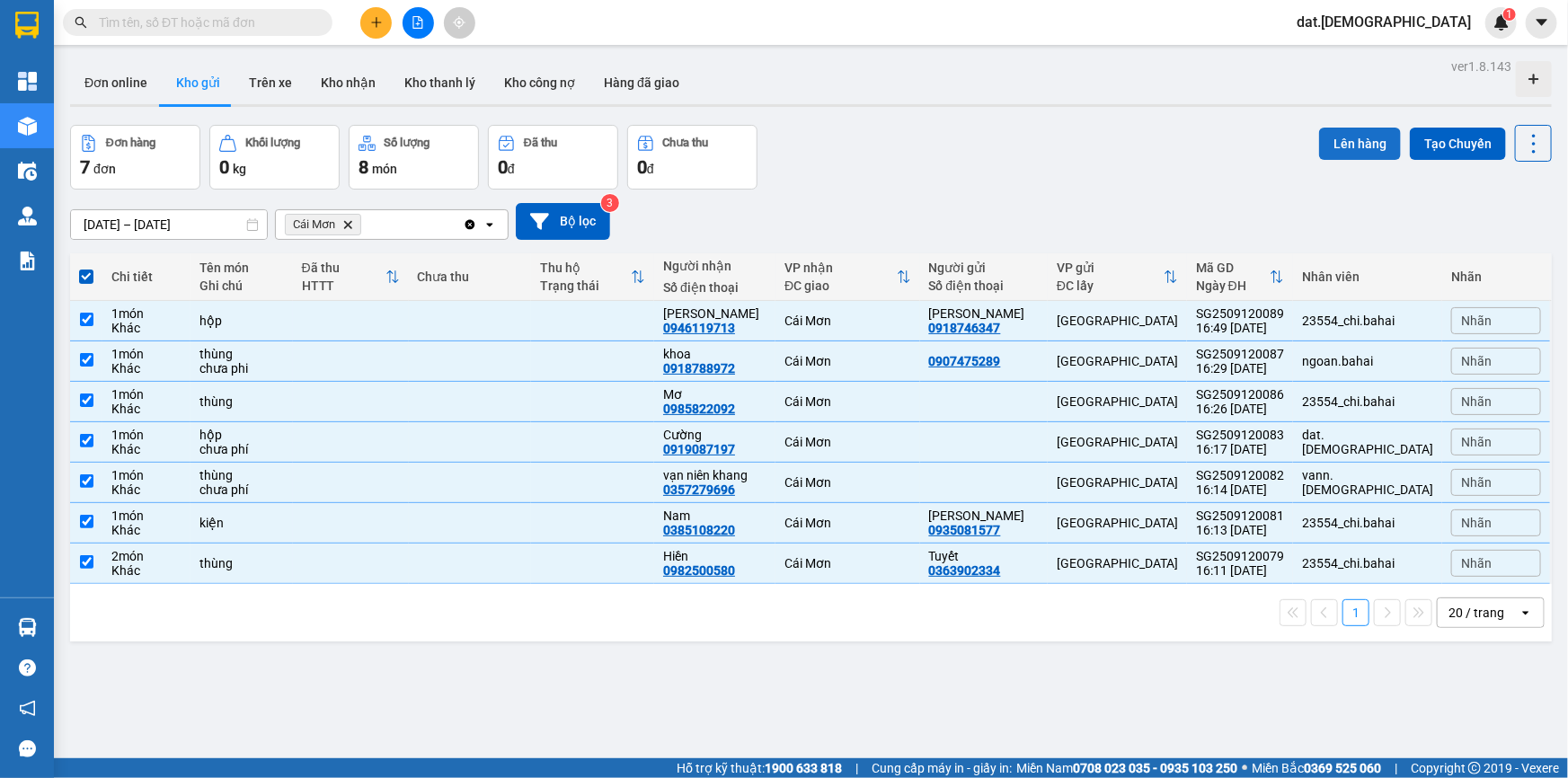
click at [1335, 141] on button "Lên hàng" at bounding box center [1360, 144] width 82 height 32
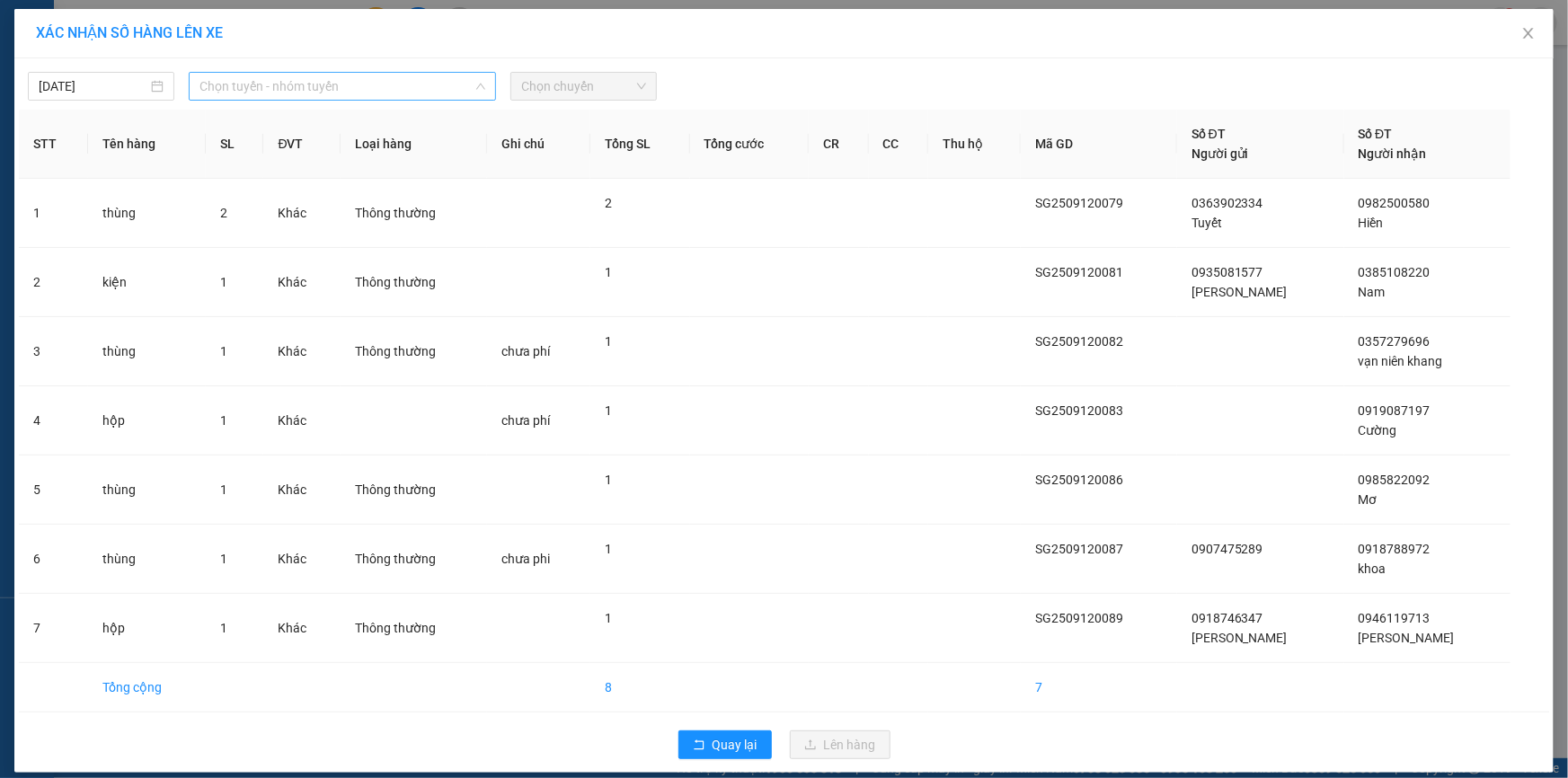
click at [357, 81] on span "Chọn tuyến - nhóm tuyến" at bounding box center [342, 86] width 285 height 27
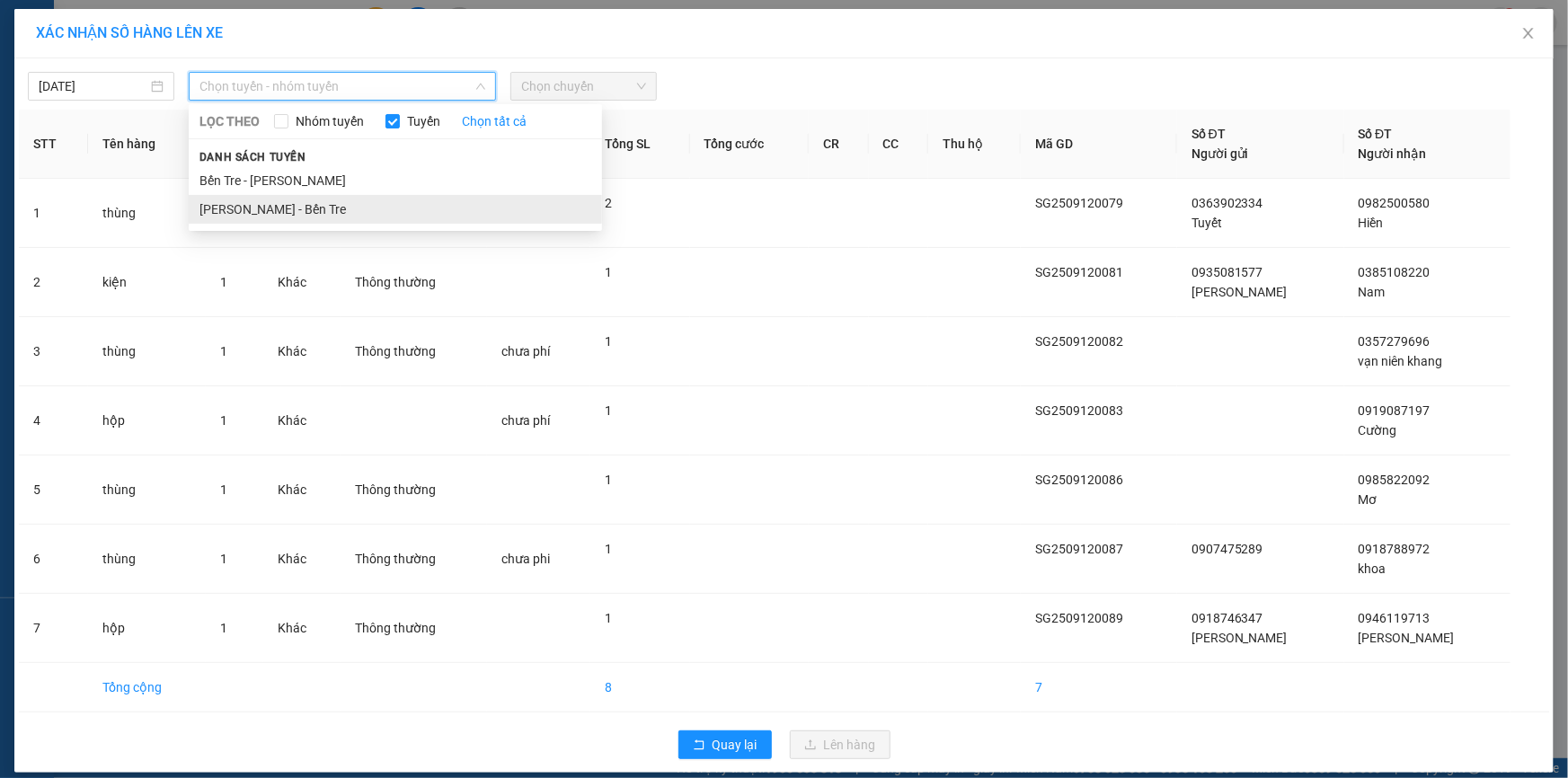
click at [311, 212] on li "[PERSON_NAME] - Bến Tre" at bounding box center [395, 208] width 413 height 29
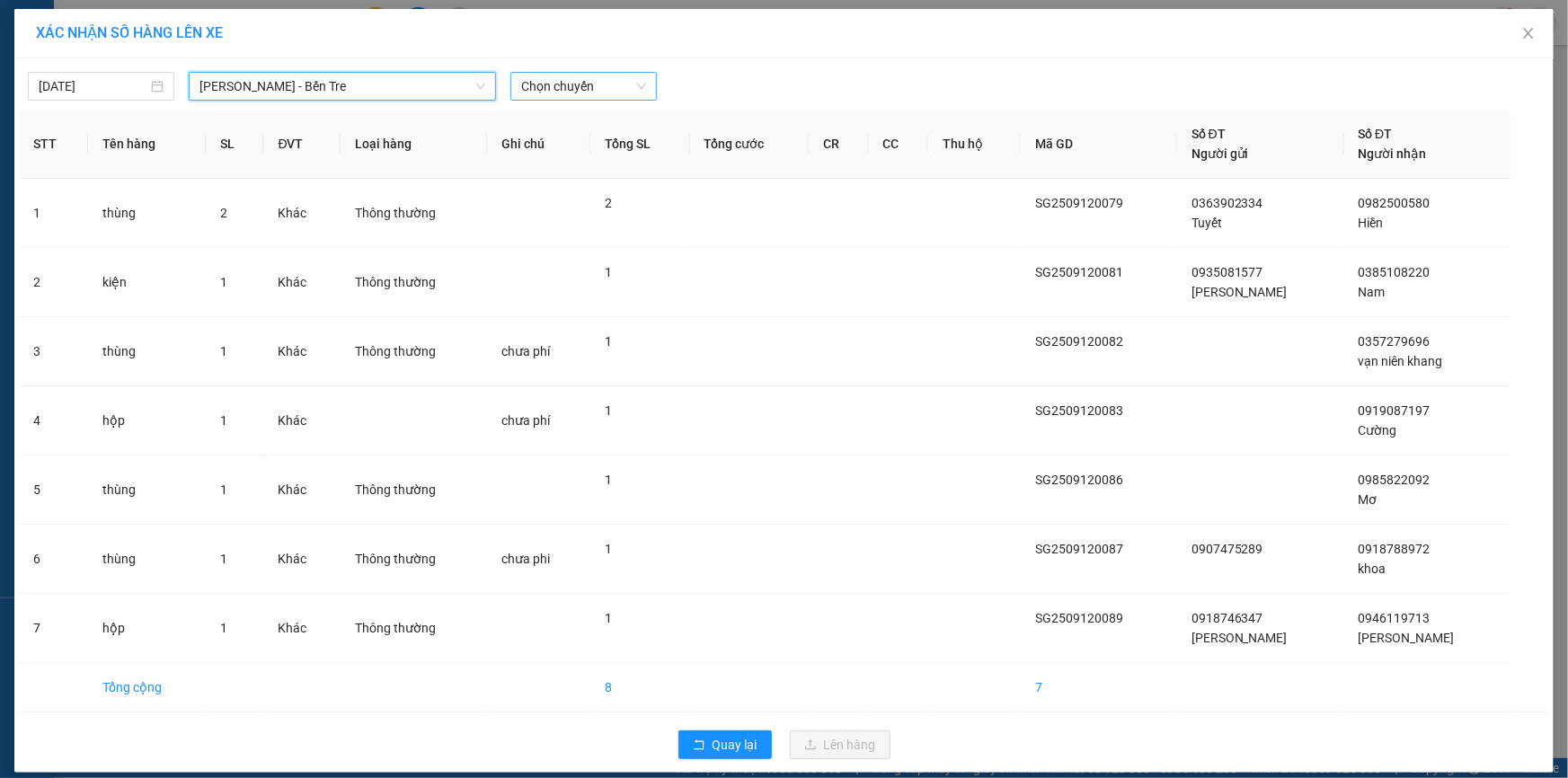
click at [623, 88] on span "Chọn chuyến" at bounding box center [583, 86] width 125 height 27
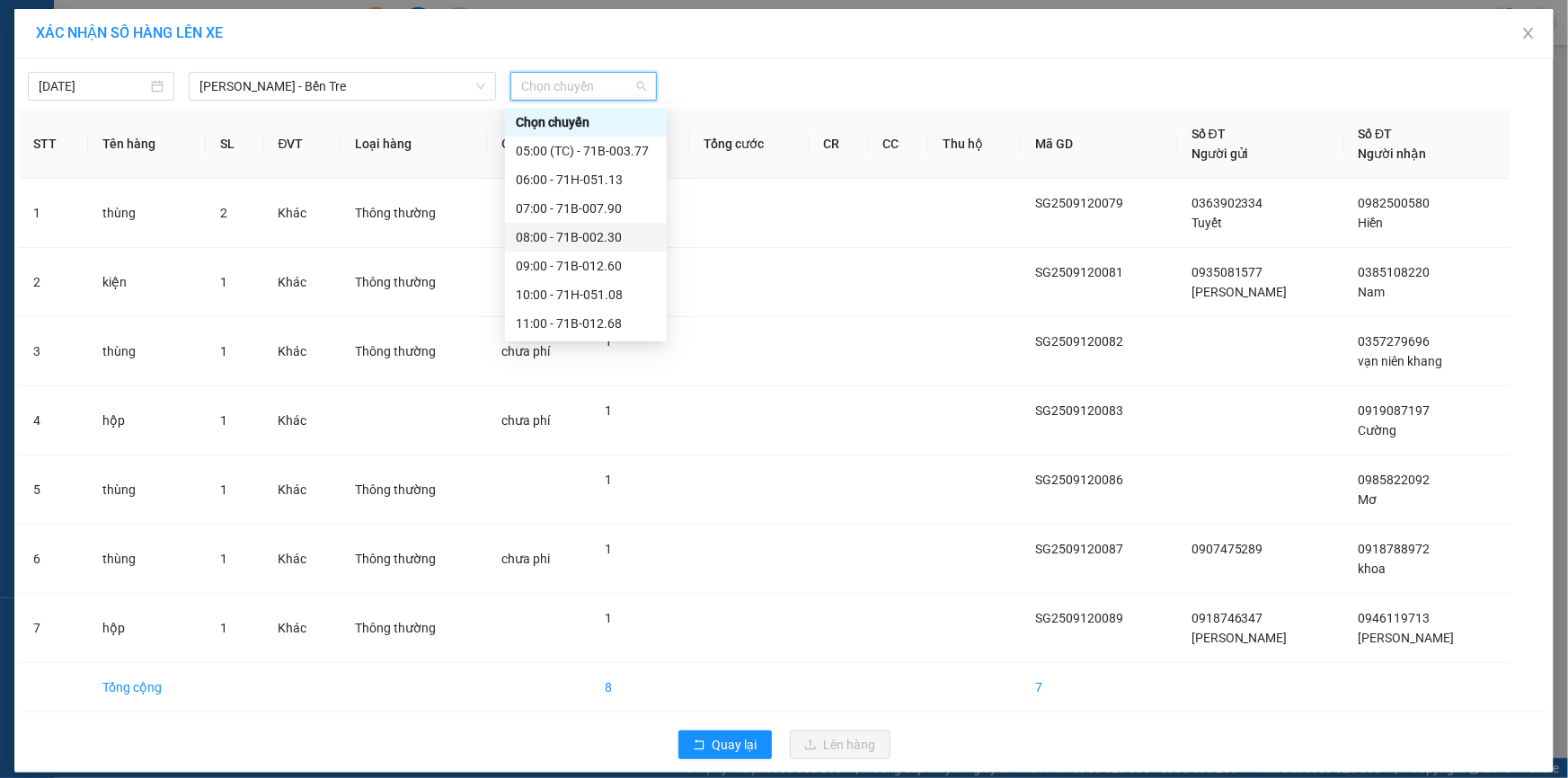
scroll to position [200, 0]
click at [598, 301] on div "17:00" at bounding box center [586, 295] width 141 height 20
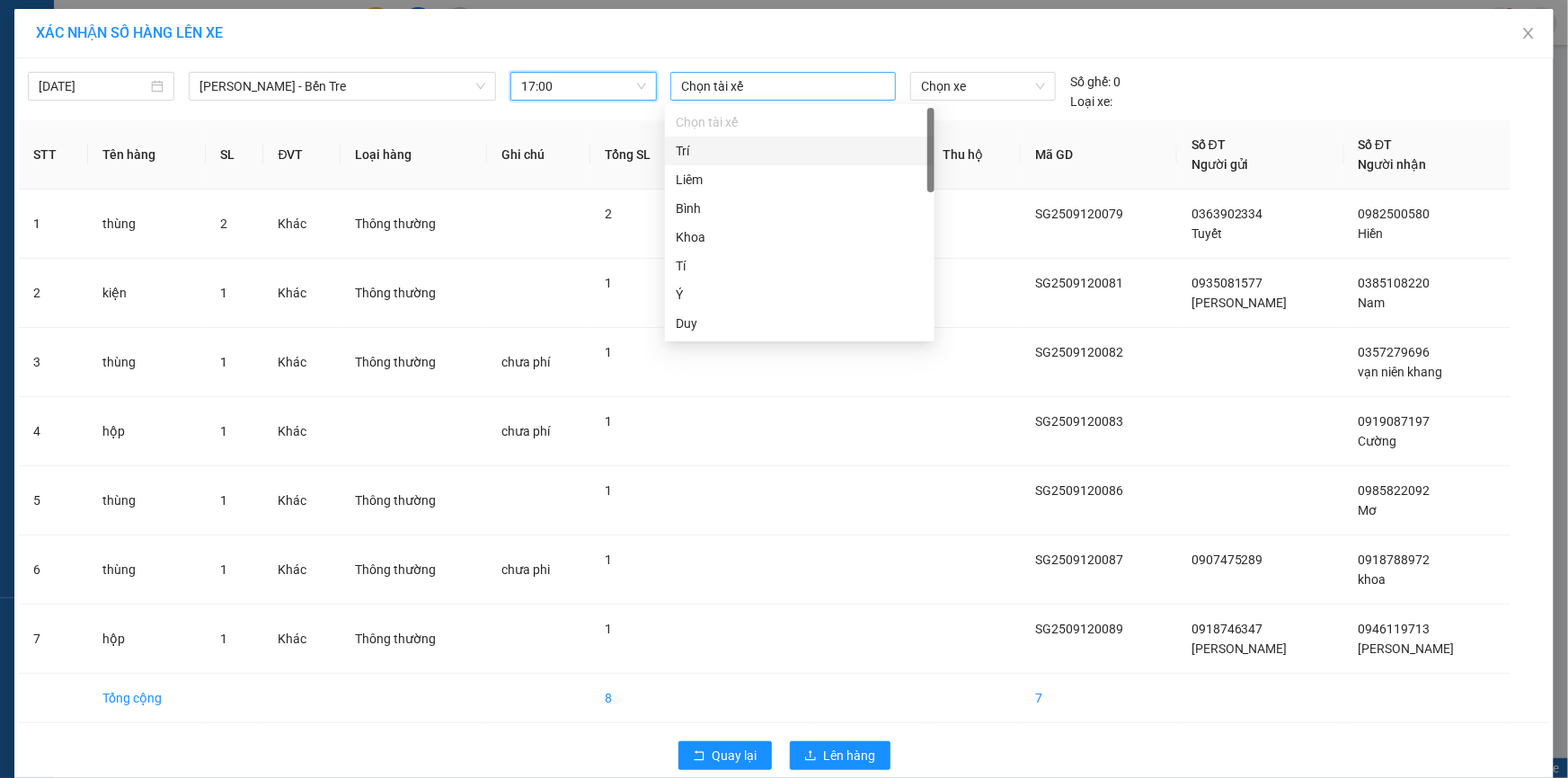
click at [801, 82] on div at bounding box center [782, 87] width 216 height 22
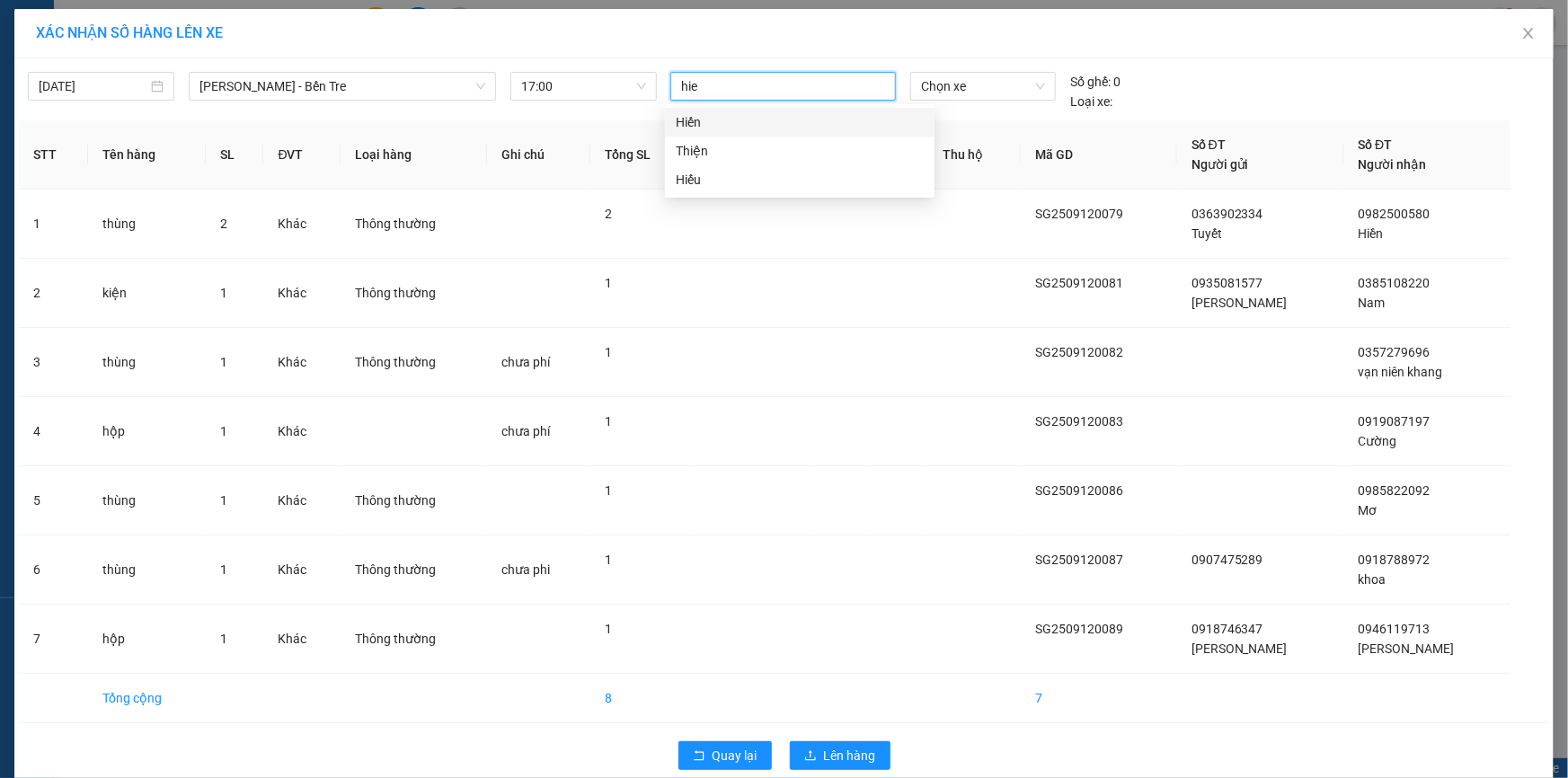
type input "hien"
click at [710, 121] on div "Hiến" at bounding box center [799, 123] width 248 height 20
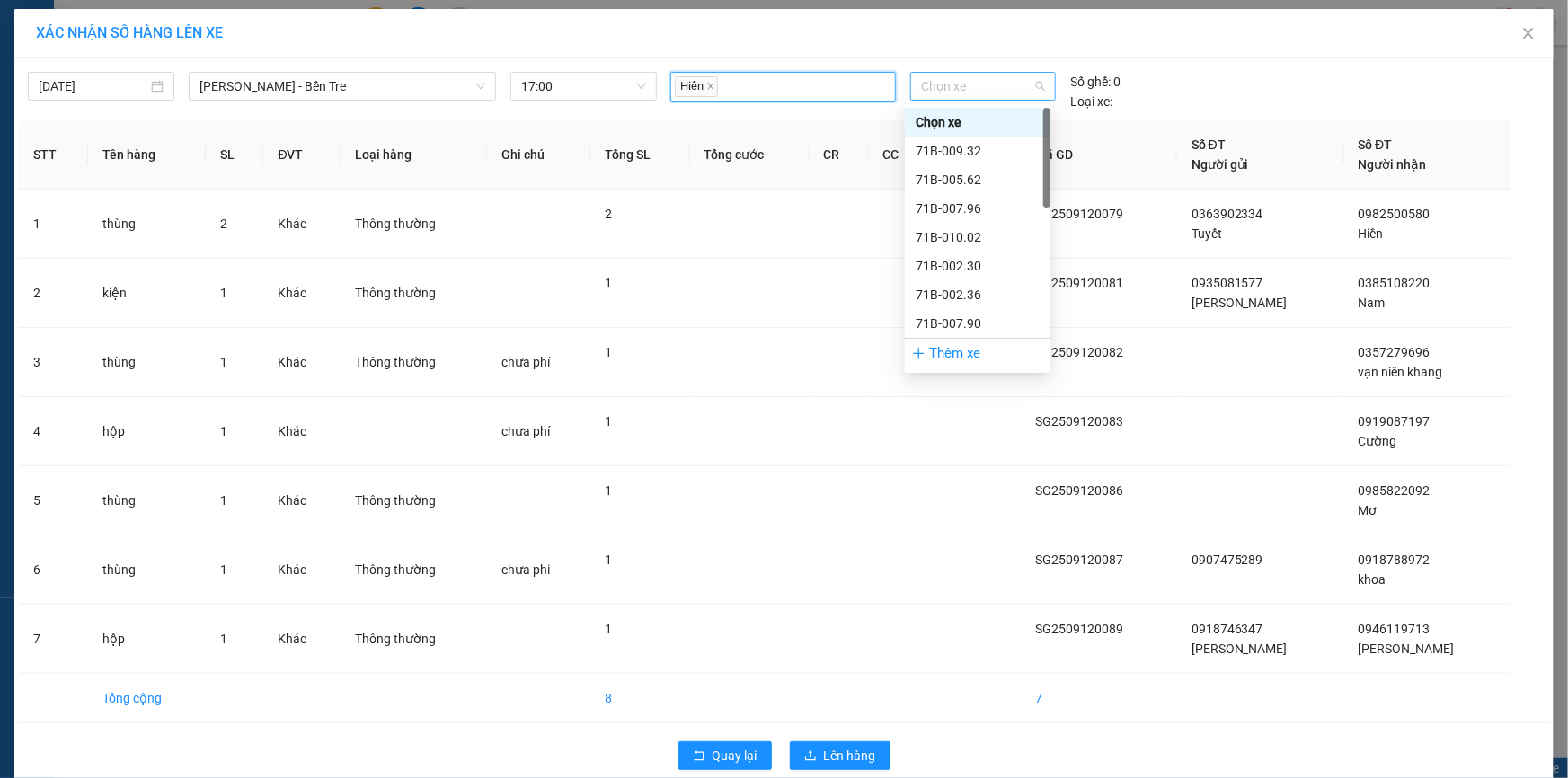
click at [987, 89] on span "Chọn xe" at bounding box center [982, 86] width 124 height 27
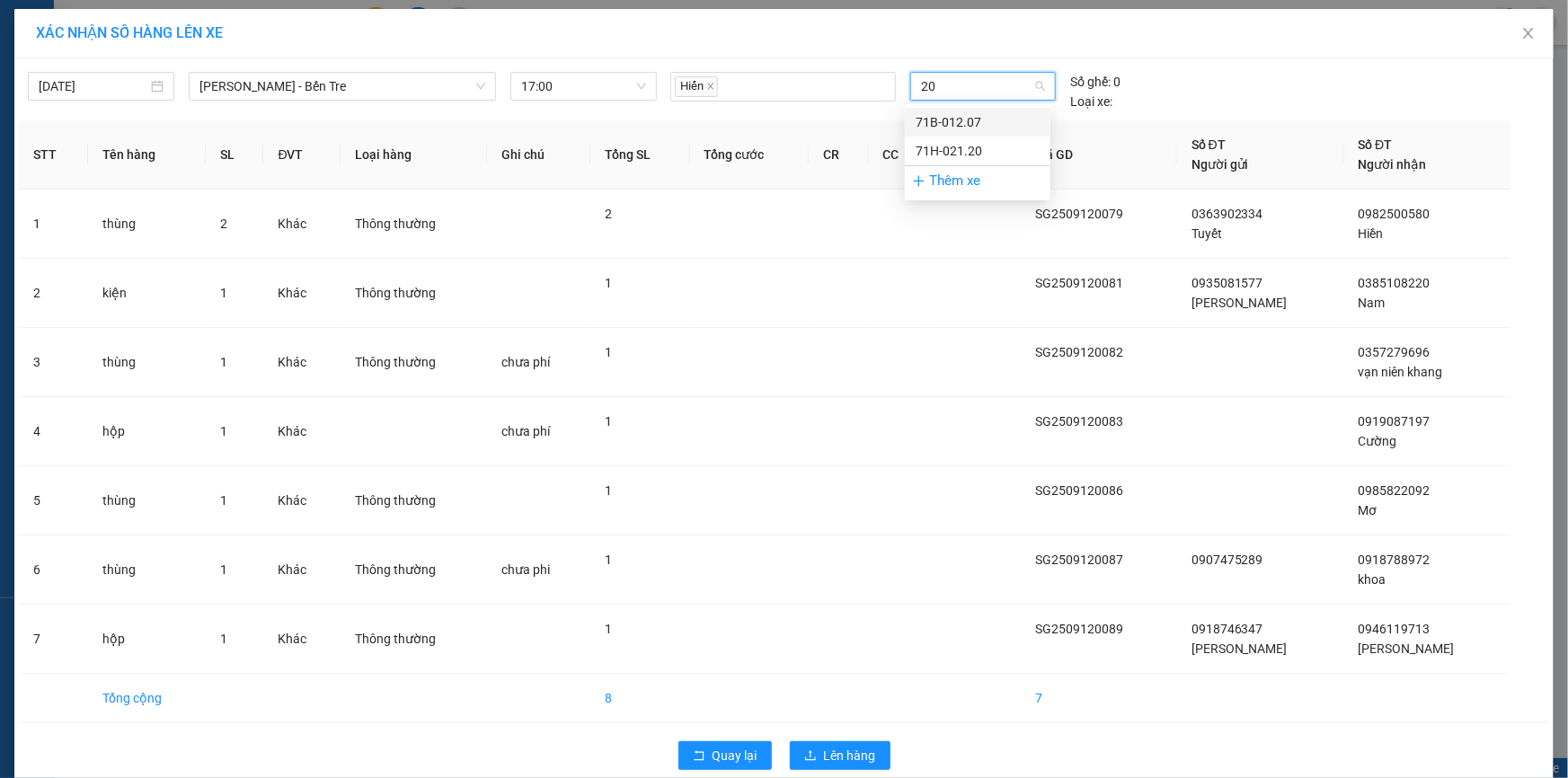
type input "207"
click at [966, 116] on div "71B-012.07" at bounding box center [978, 123] width 124 height 20
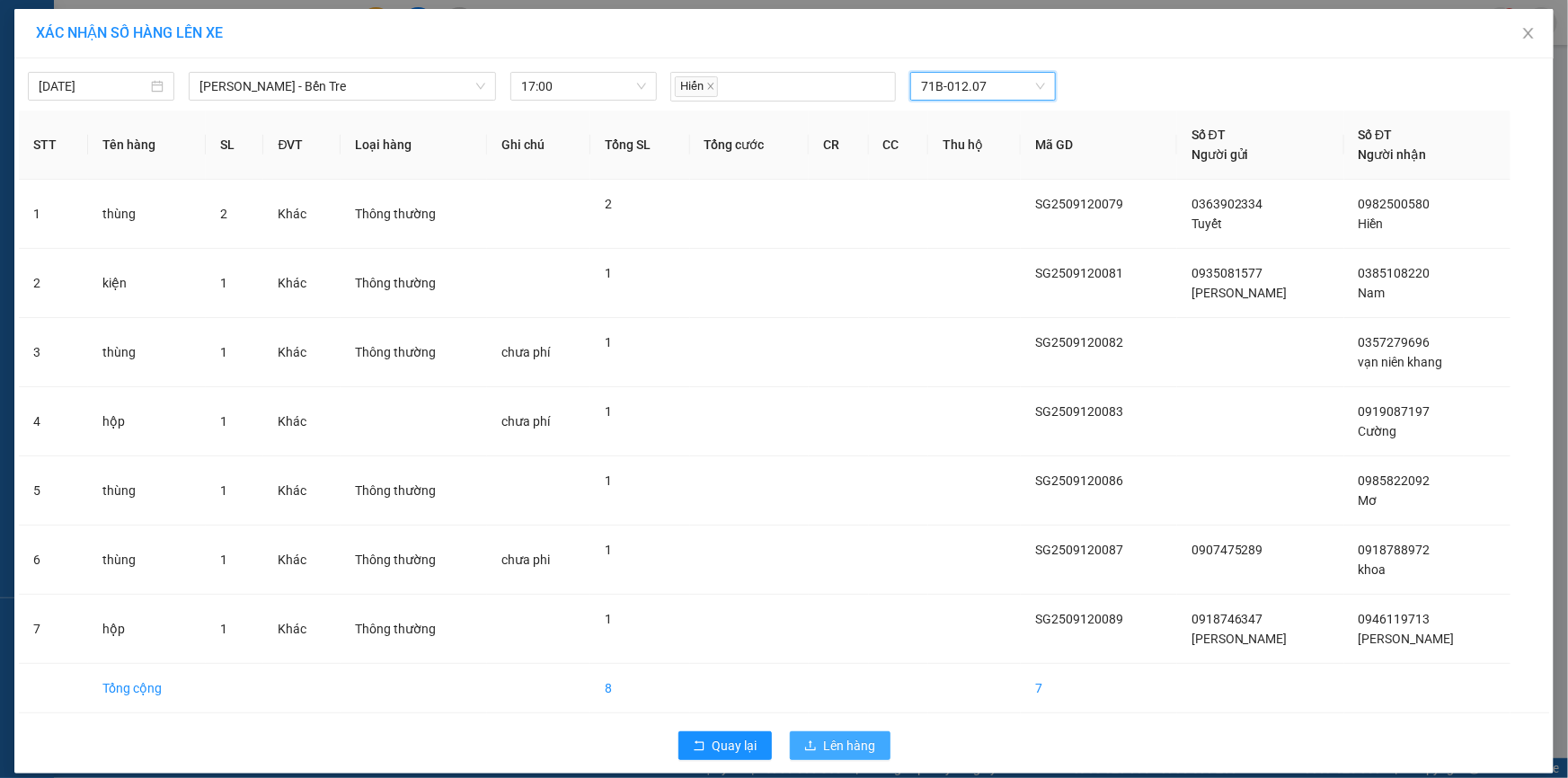
click at [829, 746] on span "Lên hàng" at bounding box center [850, 746] width 52 height 20
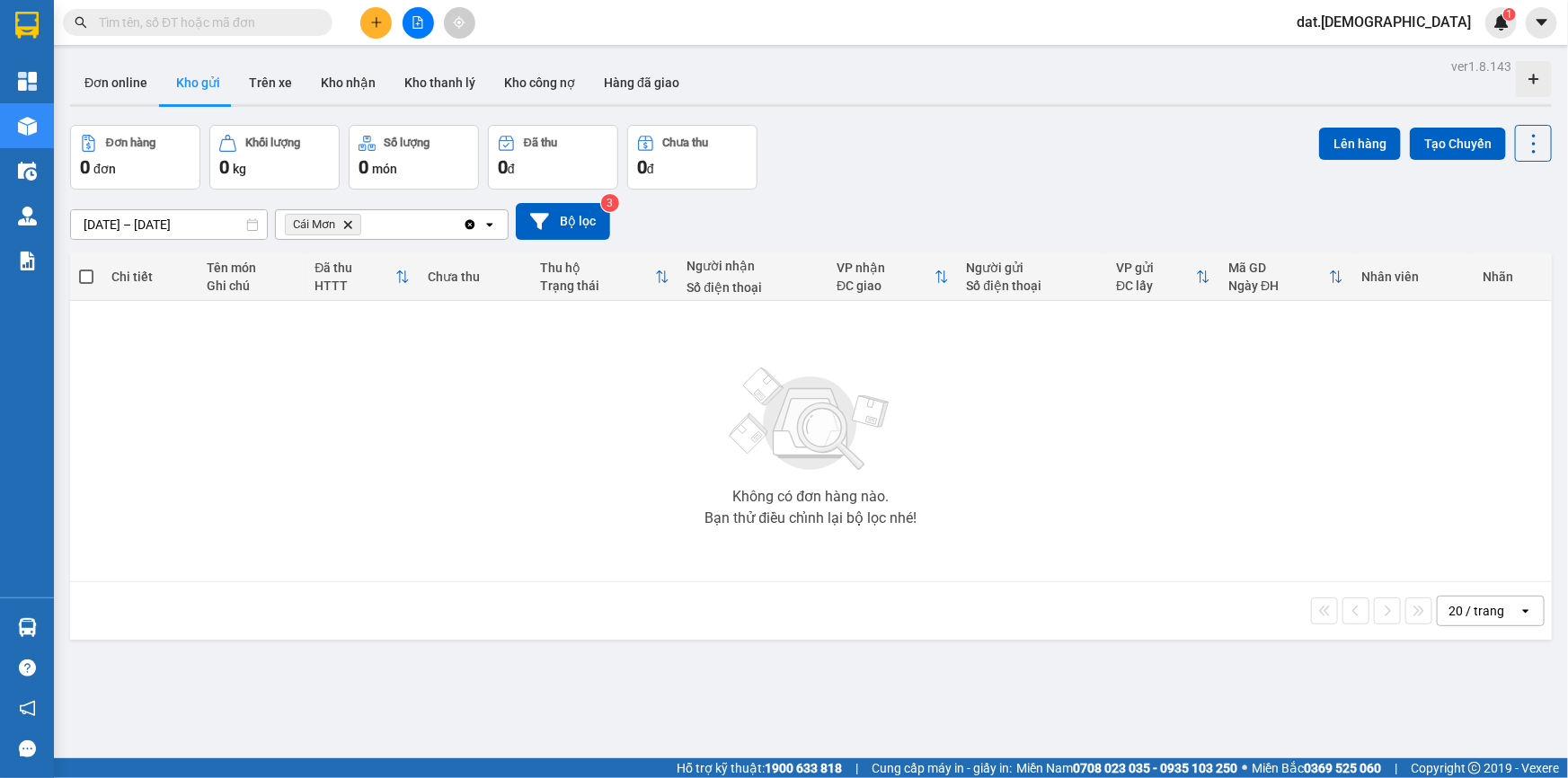
click at [347, 224] on icon "Cái Mơn, close by backspace" at bounding box center [348, 224] width 8 height 8
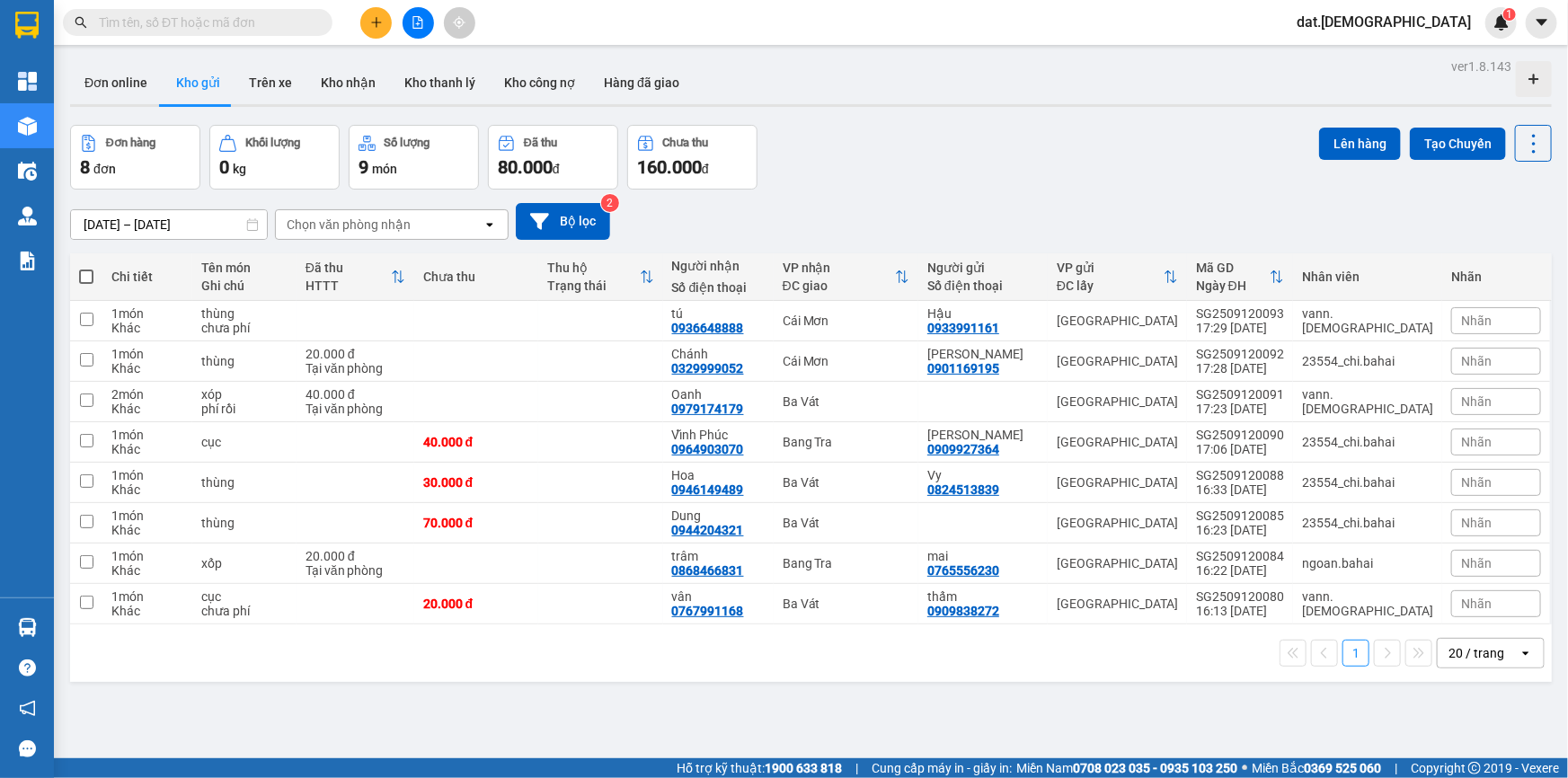
click at [484, 225] on icon "open" at bounding box center [490, 224] width 14 height 14
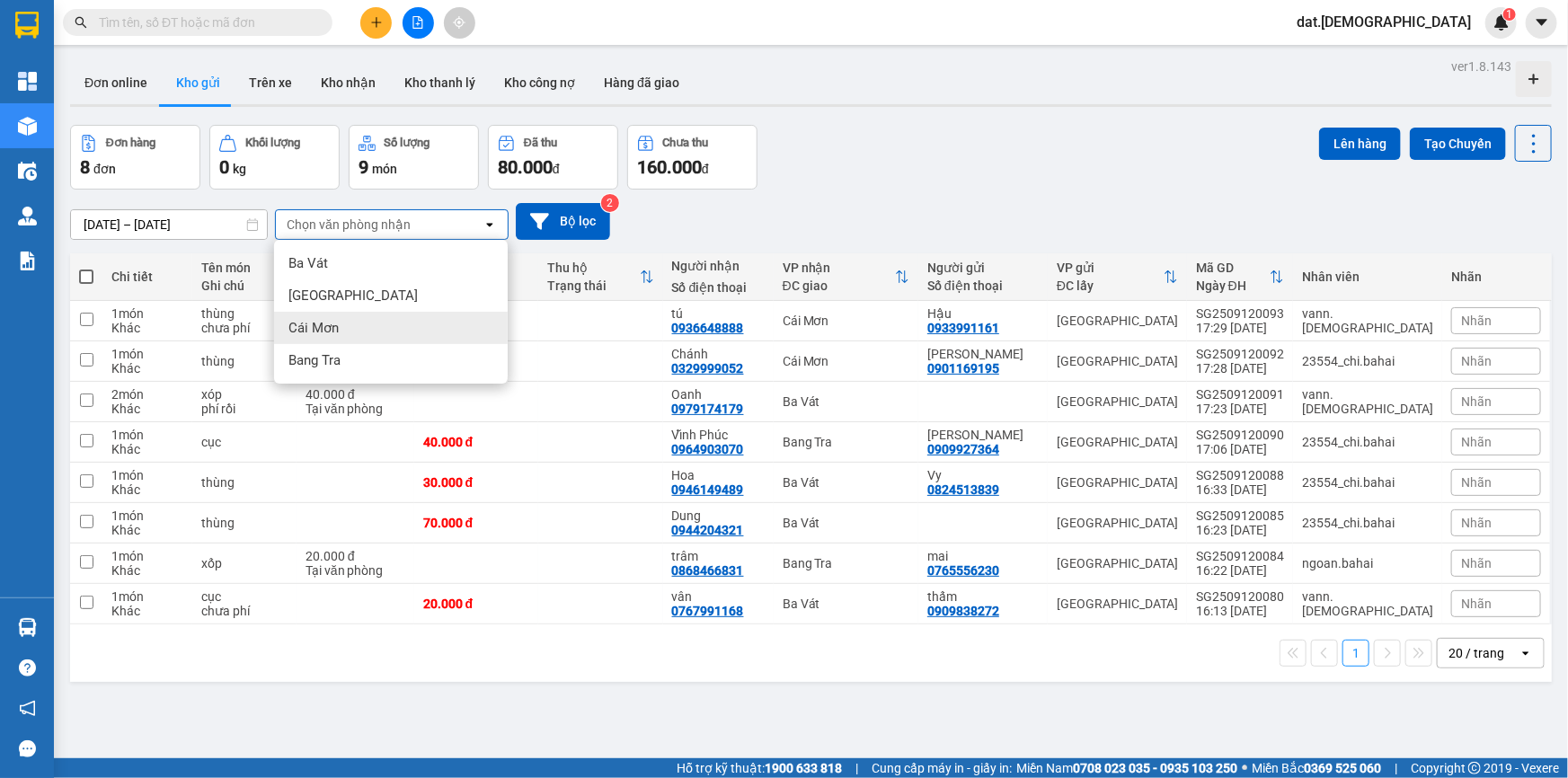
click at [350, 323] on div "Cái Mơn" at bounding box center [391, 328] width 233 height 32
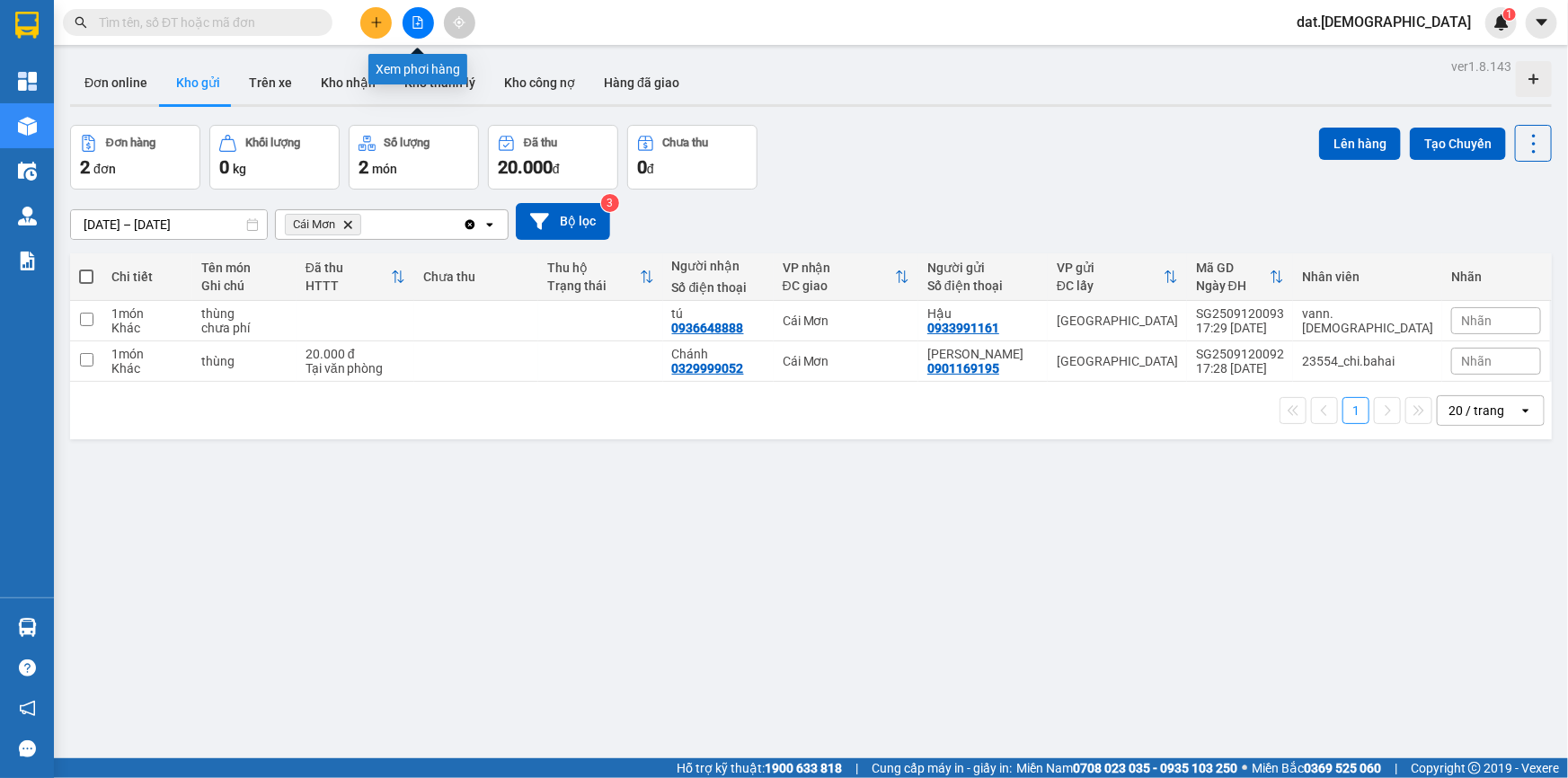
click at [422, 18] on icon "file-add" at bounding box center [418, 22] width 13 height 13
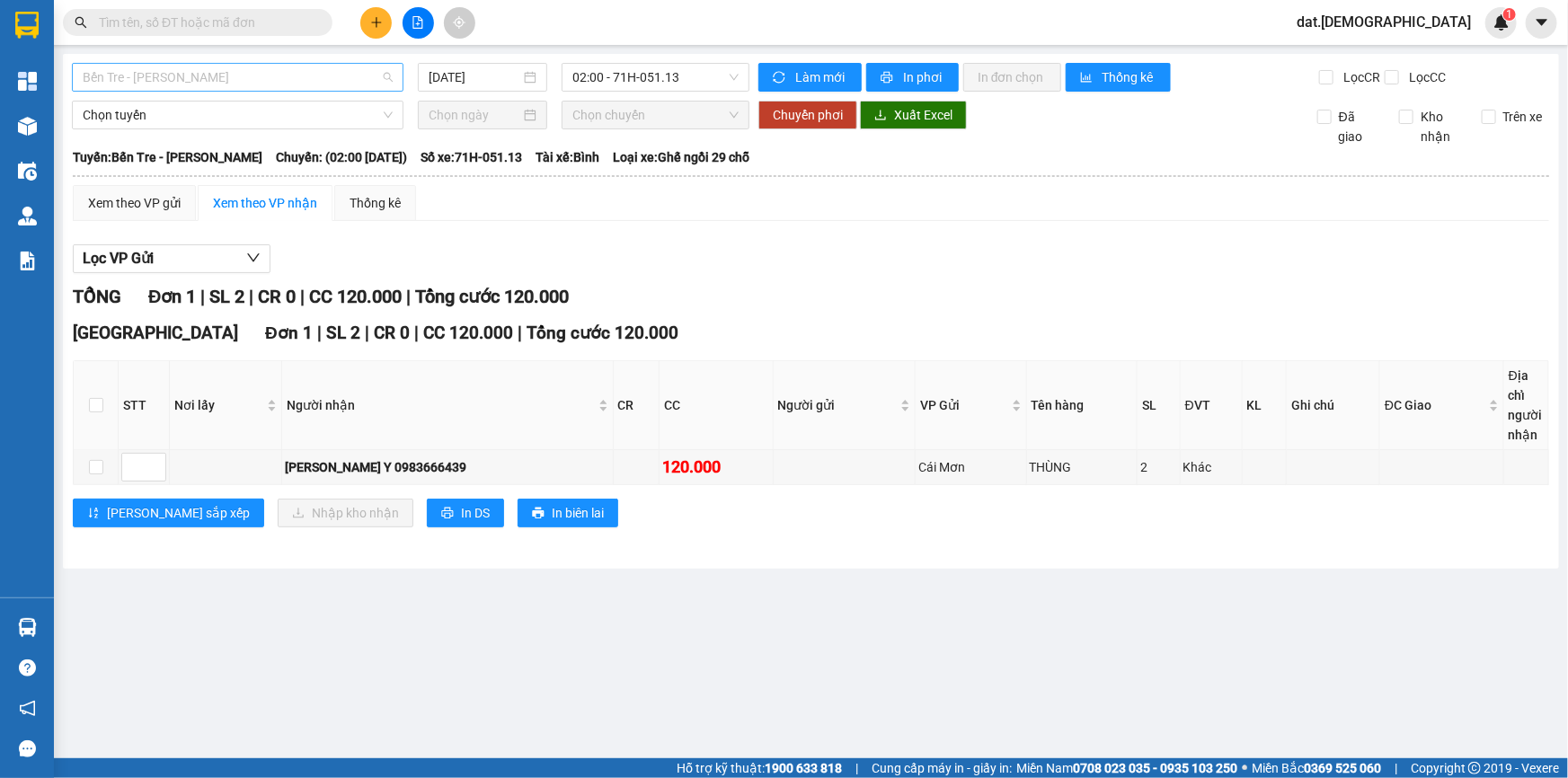
click at [350, 78] on span "Bến Tre - [PERSON_NAME]" at bounding box center [237, 77] width 310 height 27
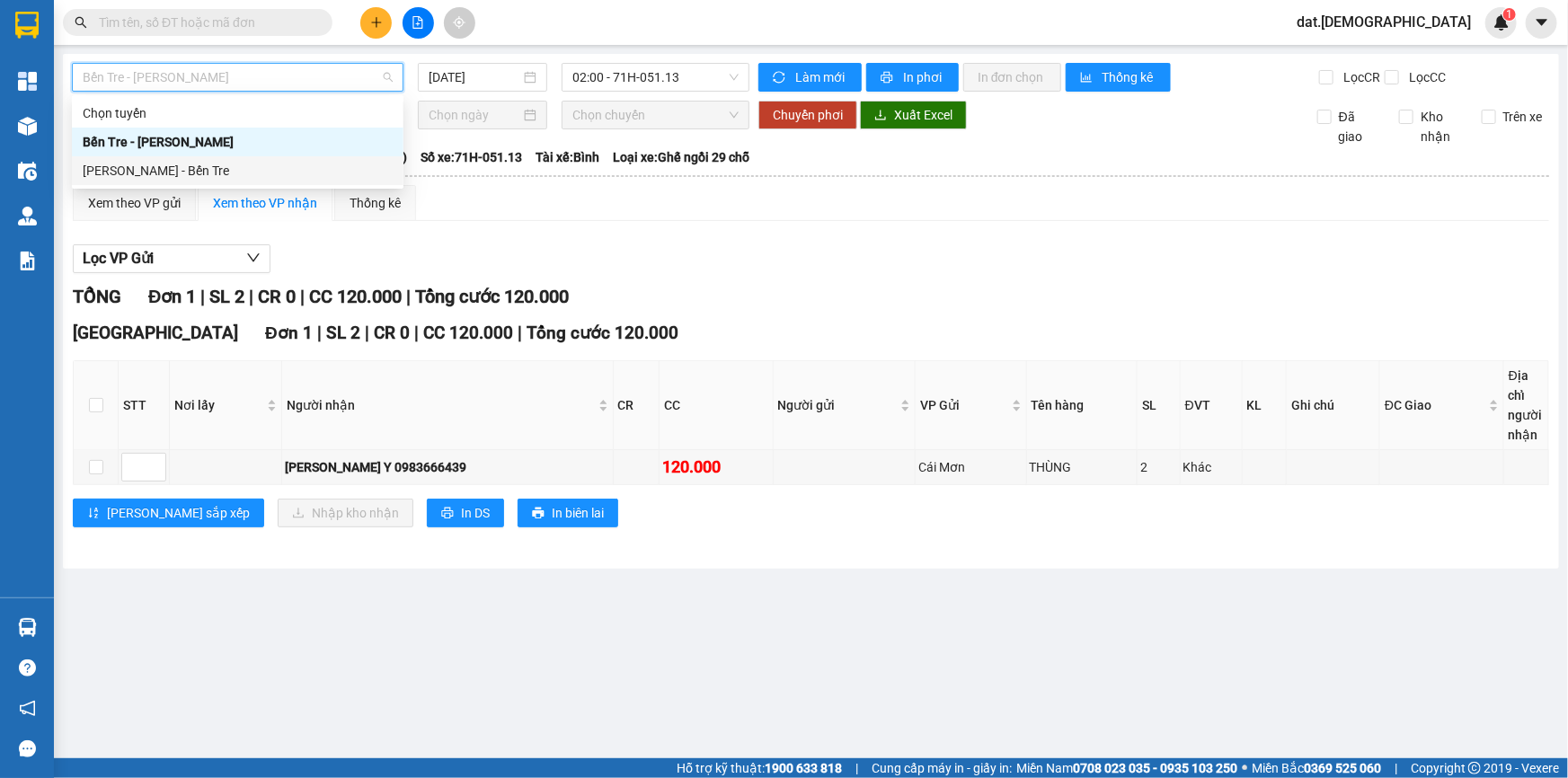
click at [180, 169] on div "[PERSON_NAME] - Bến Tre" at bounding box center [237, 171] width 310 height 20
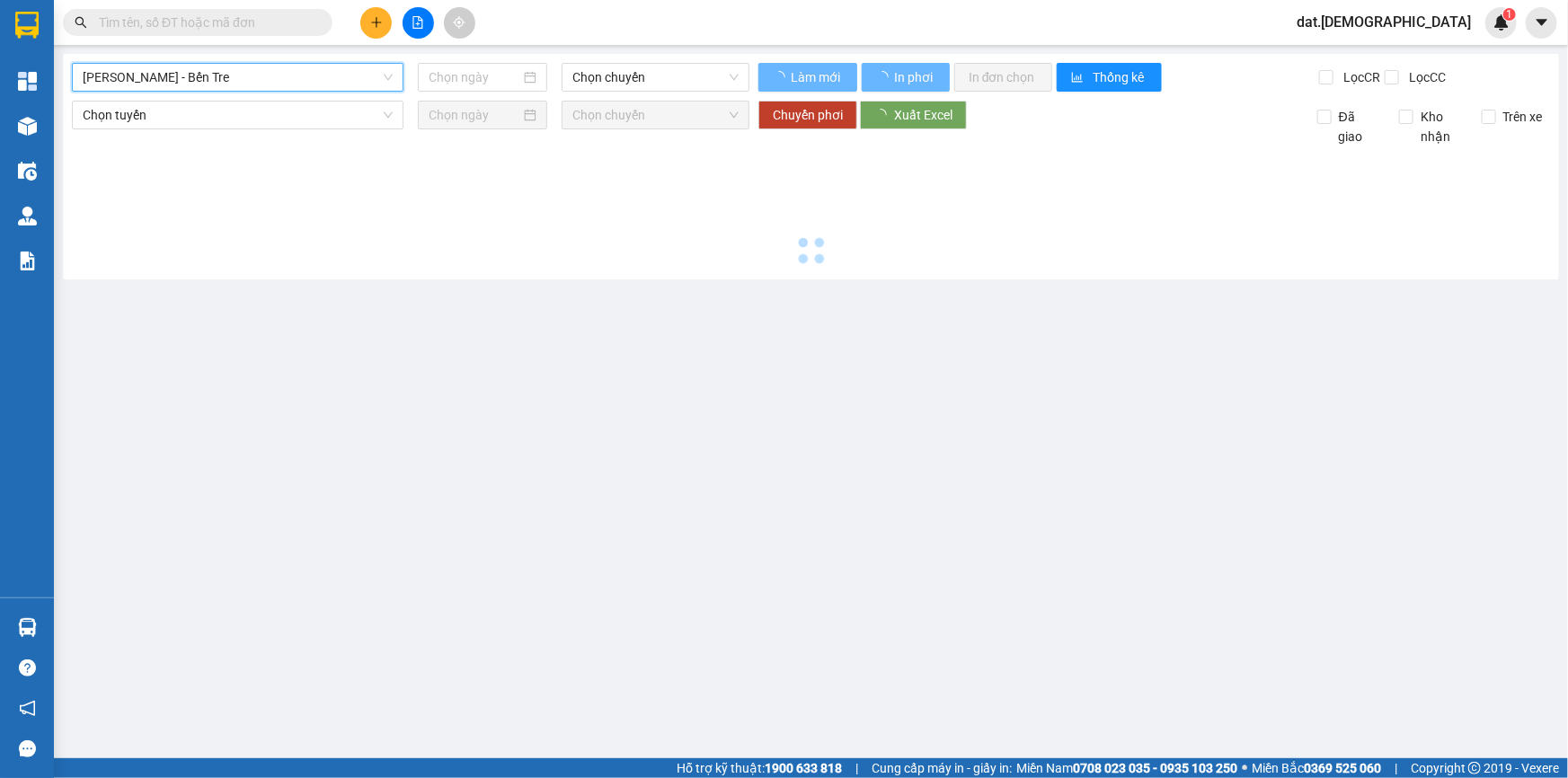
type input "[DATE]"
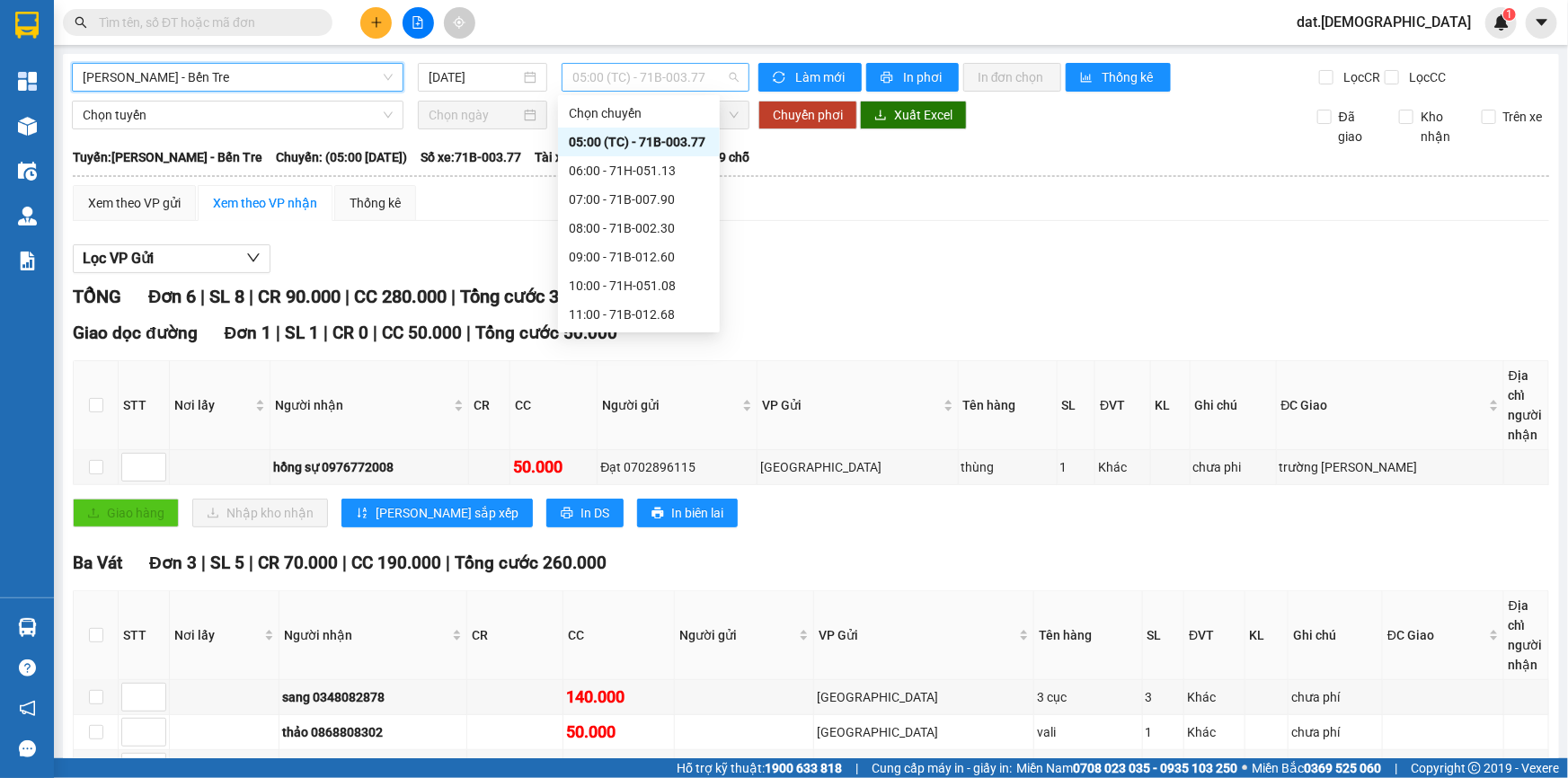
click at [710, 75] on span "05:00 (TC) - 71B-003.77" at bounding box center [655, 77] width 167 height 27
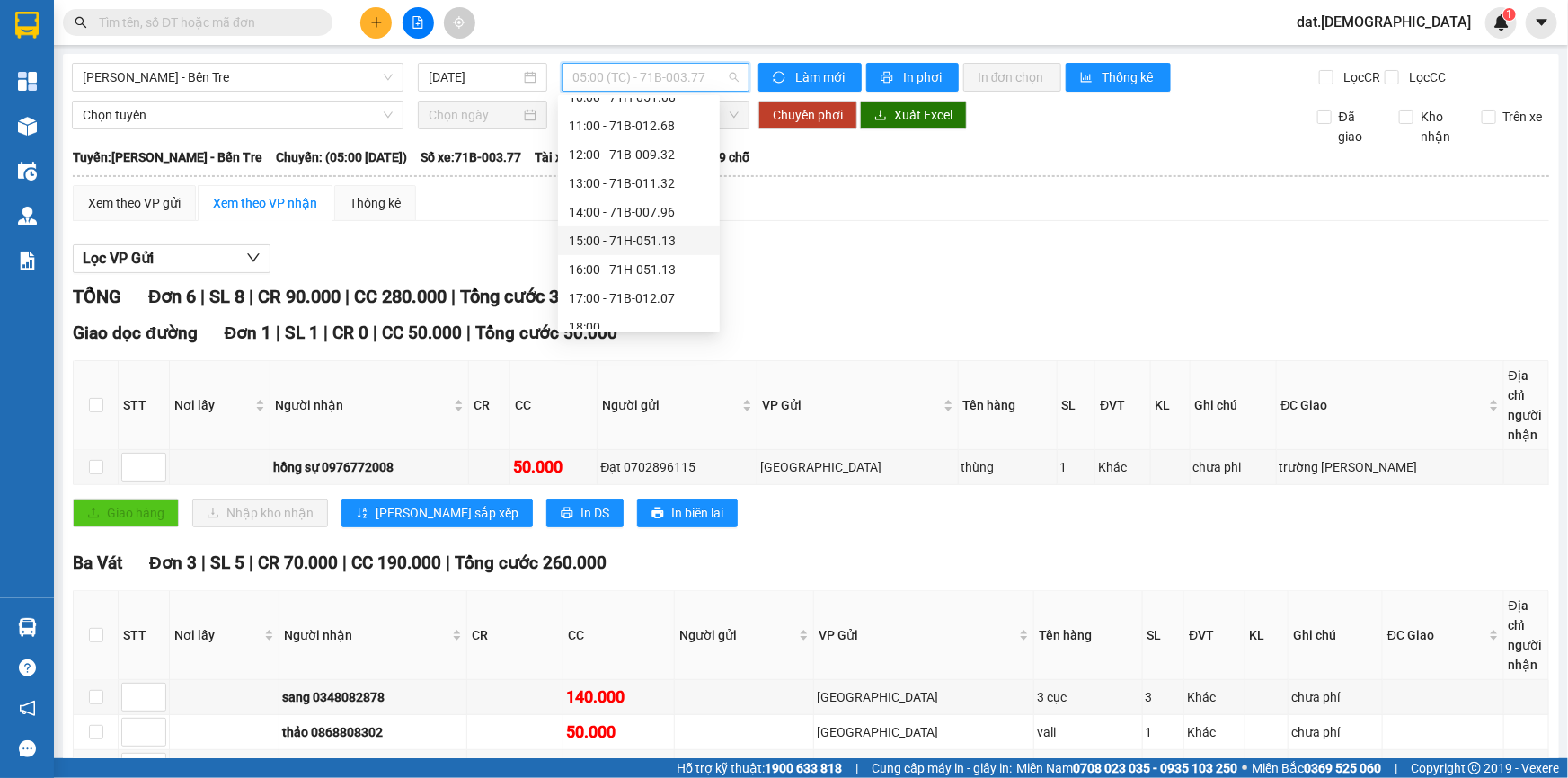
scroll to position [200, 0]
click at [638, 227] on div "15:00 - 71H-051.13" at bounding box center [638, 229] width 141 height 20
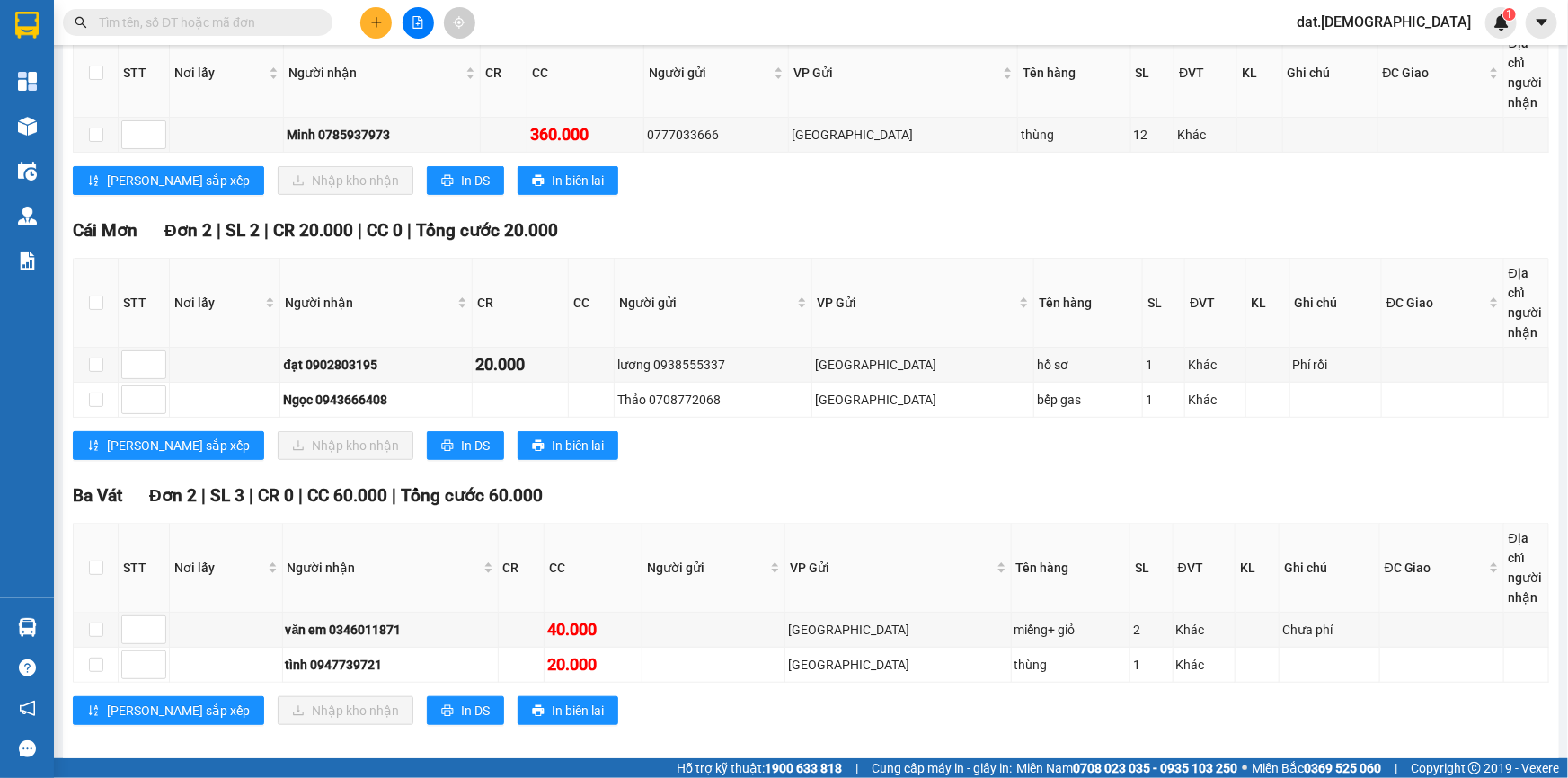
scroll to position [347, 0]
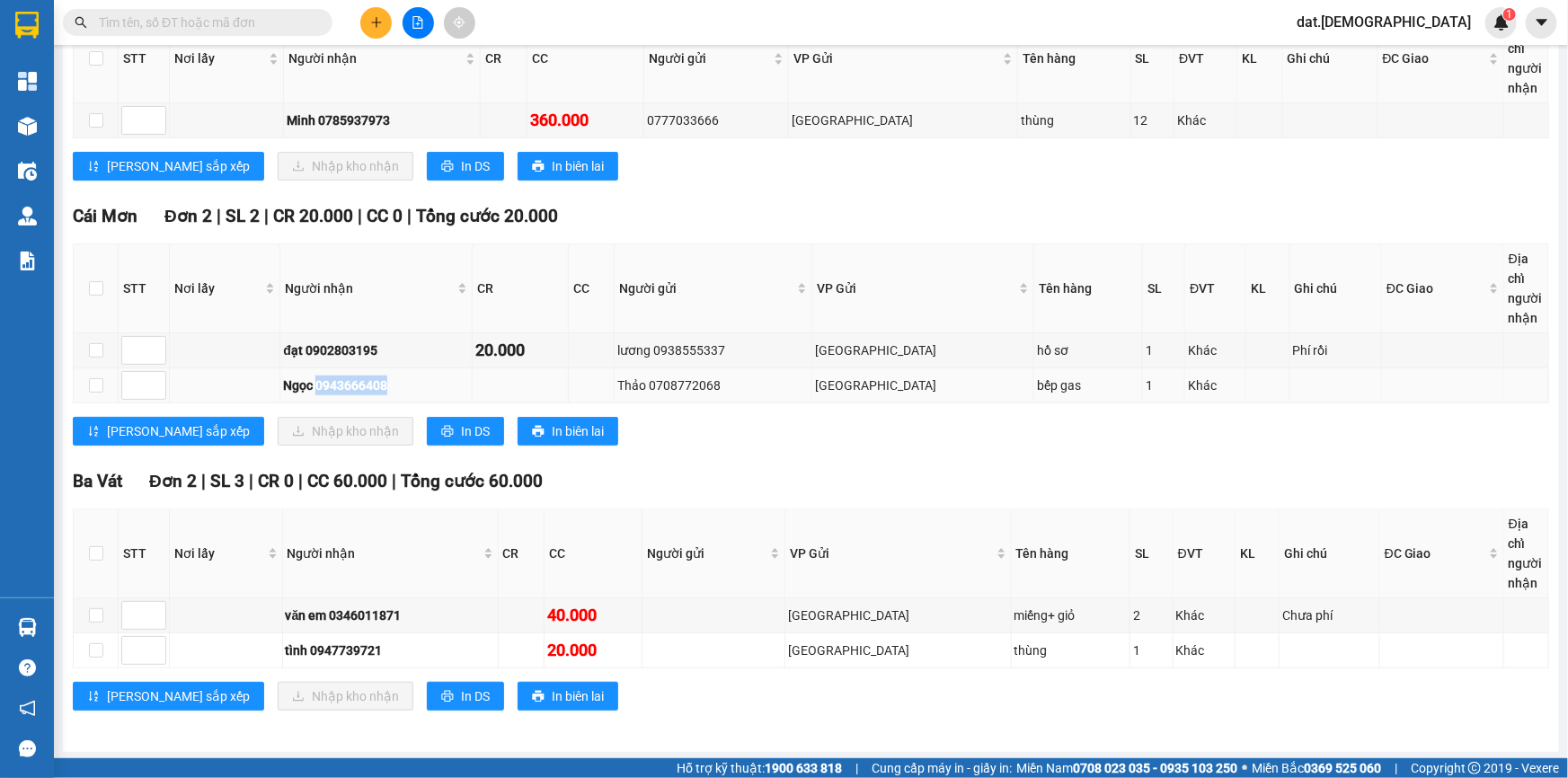
drag, startPoint x: 328, startPoint y: 385, endPoint x: 400, endPoint y: 382, distance: 72.1
click at [400, 382] on div "Ngọc 0943666408" at bounding box center [376, 386] width 186 height 20
copy div "0943666408"
click at [226, 28] on input "text" at bounding box center [204, 23] width 212 height 20
paste input "0943666408"
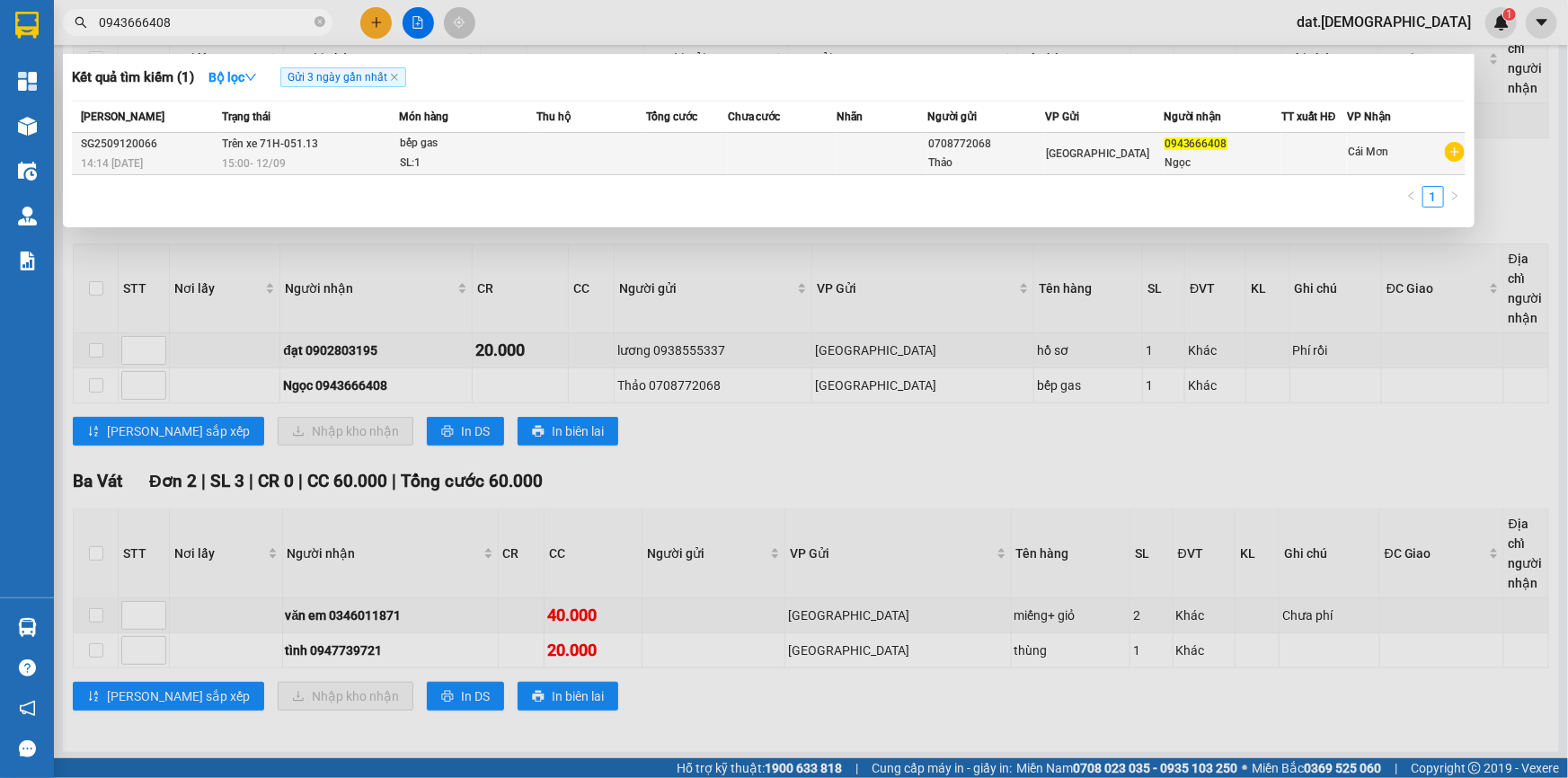
type input "0943666408"
click at [531, 151] on div "bếp gas" at bounding box center [467, 144] width 135 height 20
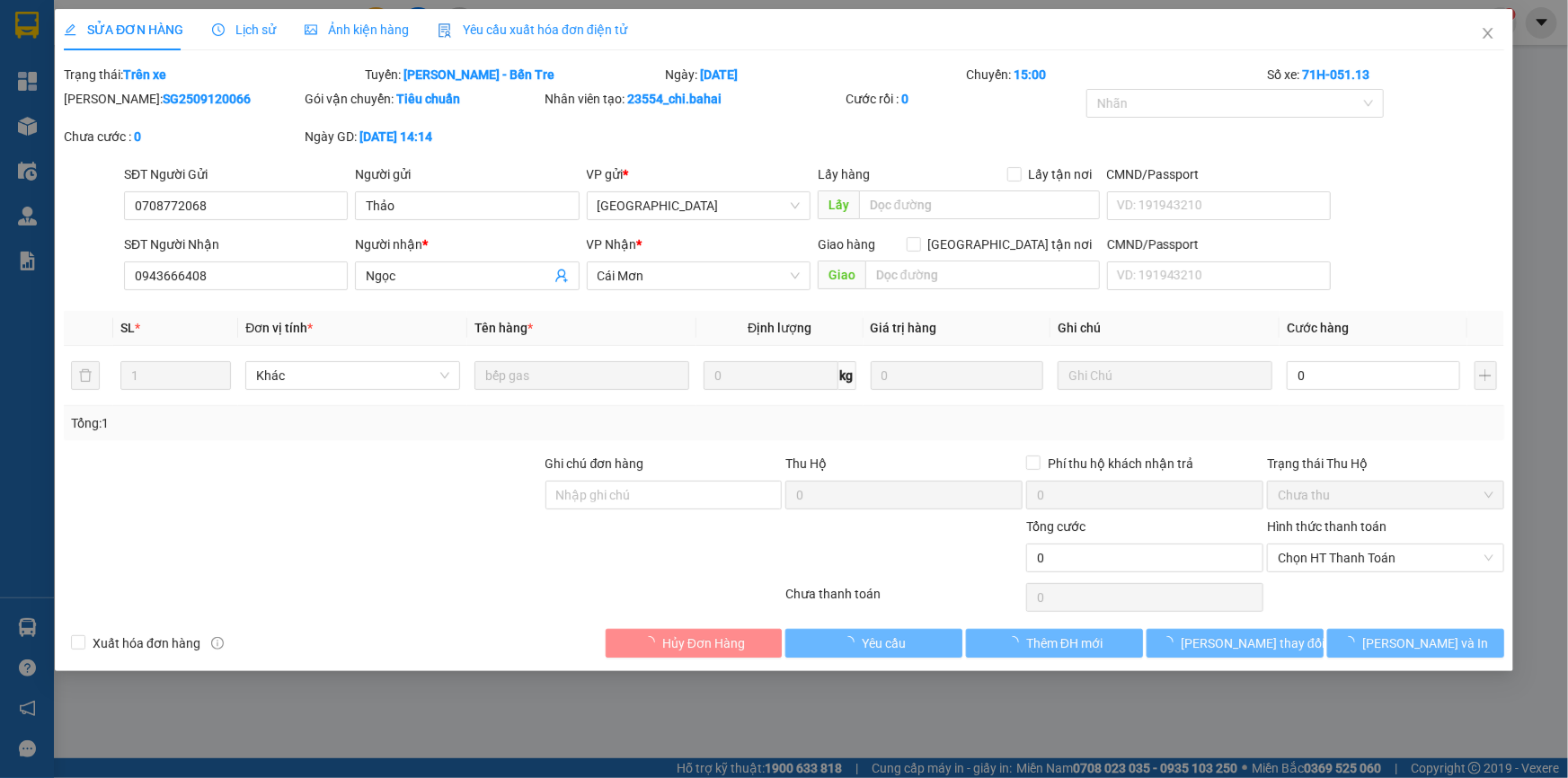
type input "0708772068"
type input "Thảo"
type input "0943666408"
type input "Ngọc"
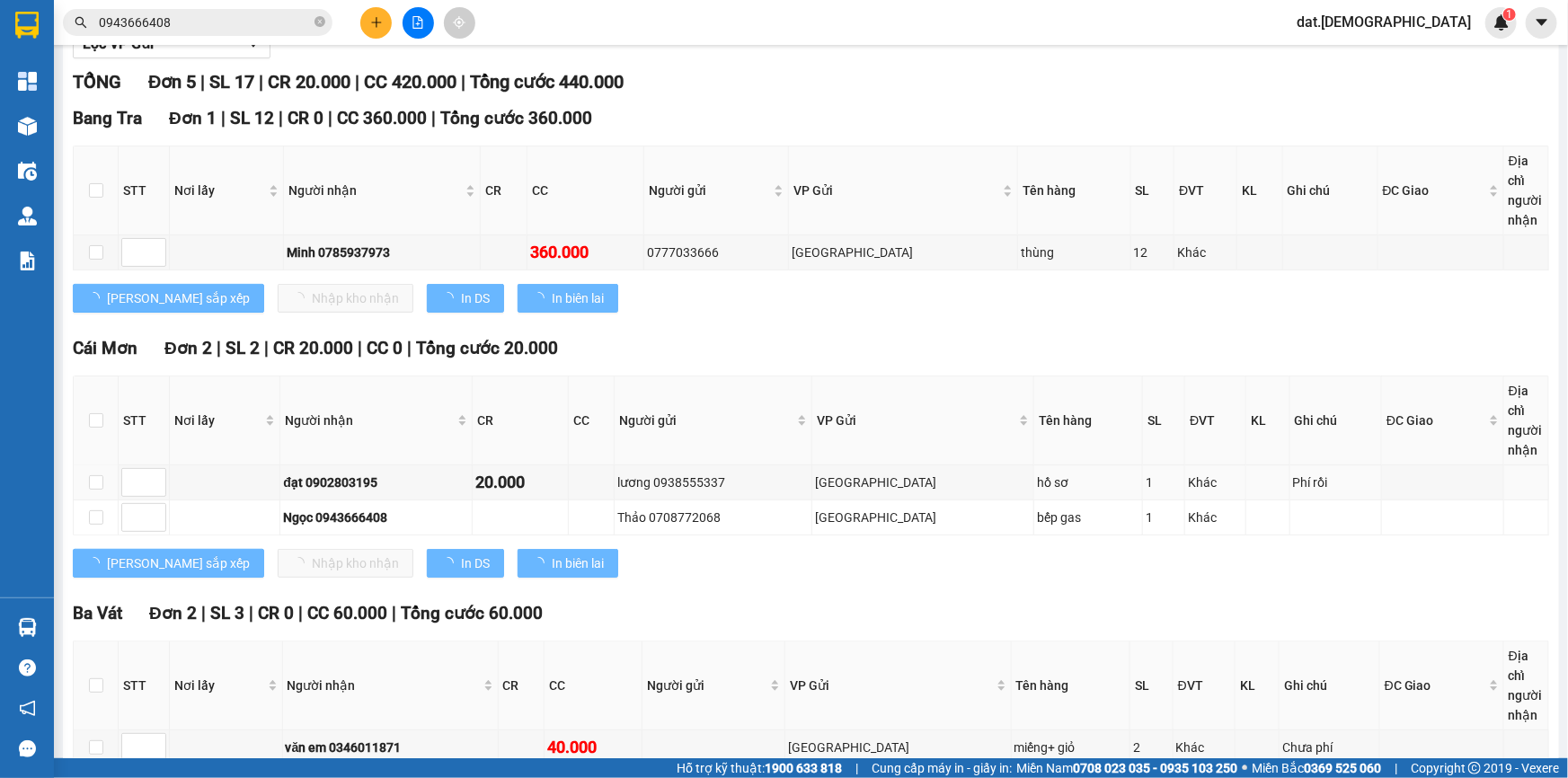
scroll to position [347, 0]
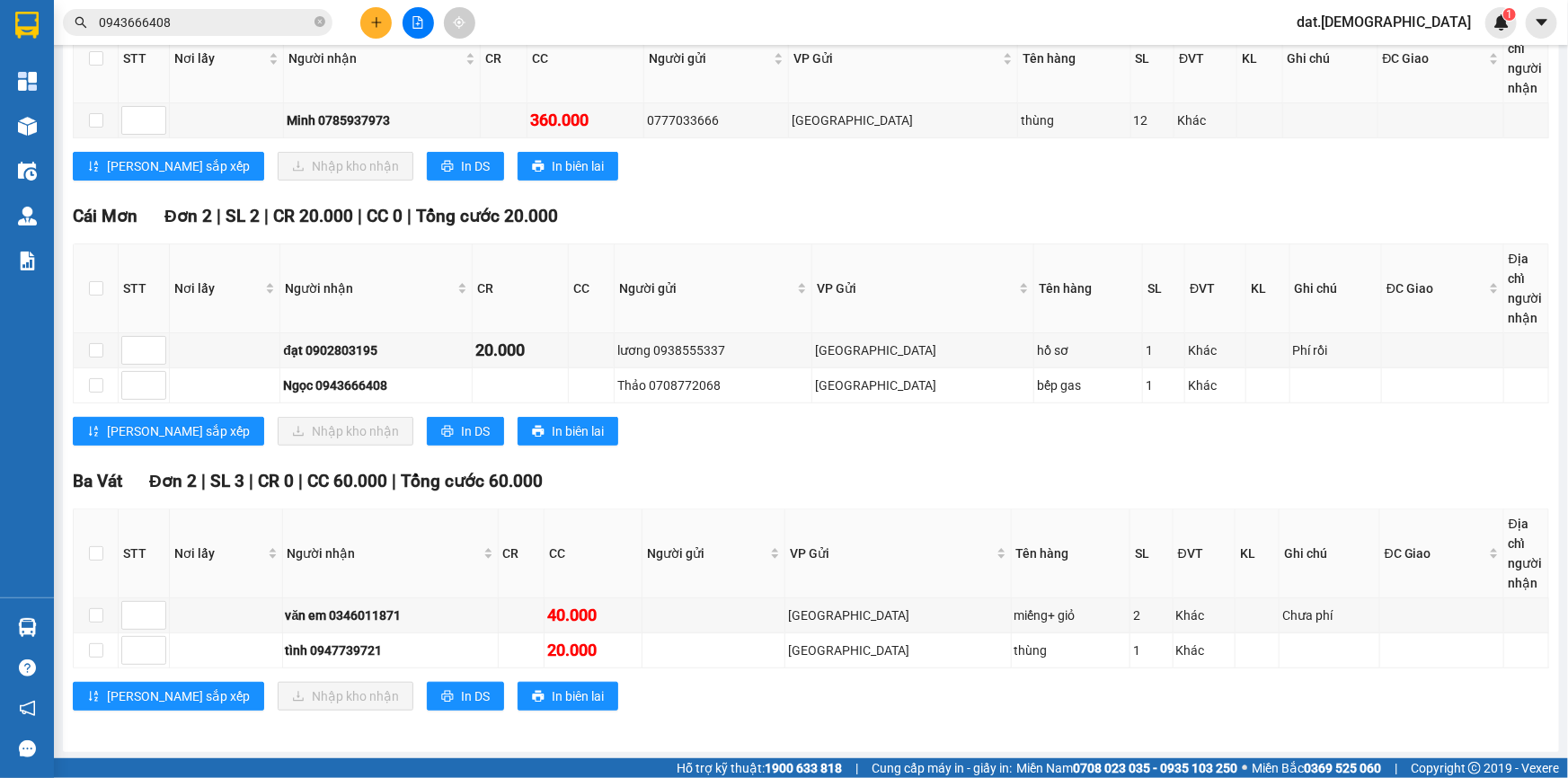
click at [1506, 696] on div "Lưu sắp xếp Nhập kho nhận In DS In biên lai" at bounding box center [811, 696] width 1476 height 29
drag, startPoint x: 1436, startPoint y: 765, endPoint x: 1450, endPoint y: 750, distance: 20.5
drag, startPoint x: 1450, startPoint y: 750, endPoint x: 882, endPoint y: 728, distance: 568.4
click at [882, 728] on div "TỔNG Đơn 5 | SL 17 | CR 20.000 | CC 420.000 | Tổng cước 440.000 Bang Tra Đơn 1 …" at bounding box center [811, 334] width 1476 height 797
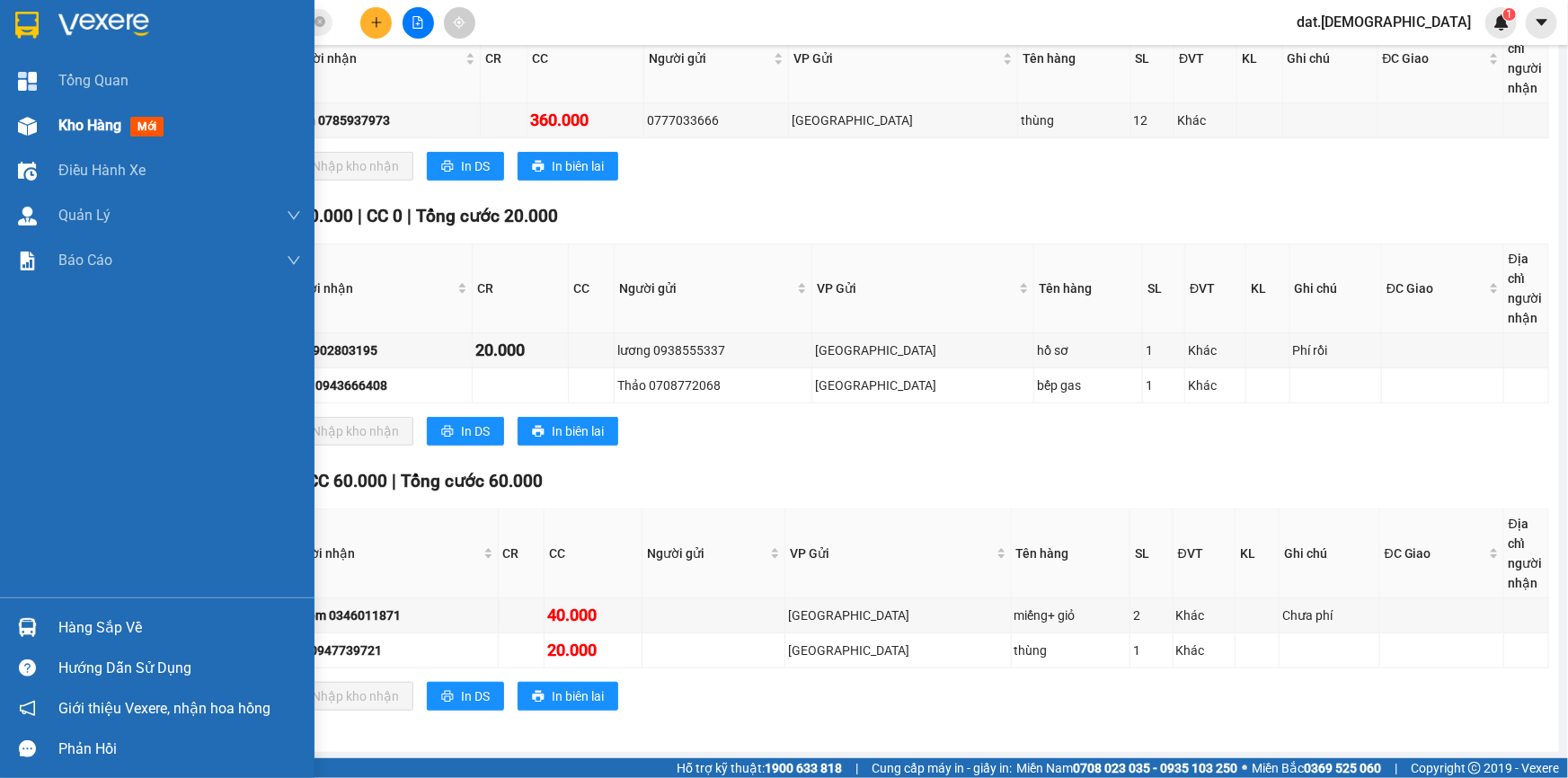
click at [157, 120] on span "mới" at bounding box center [147, 127] width 33 height 20
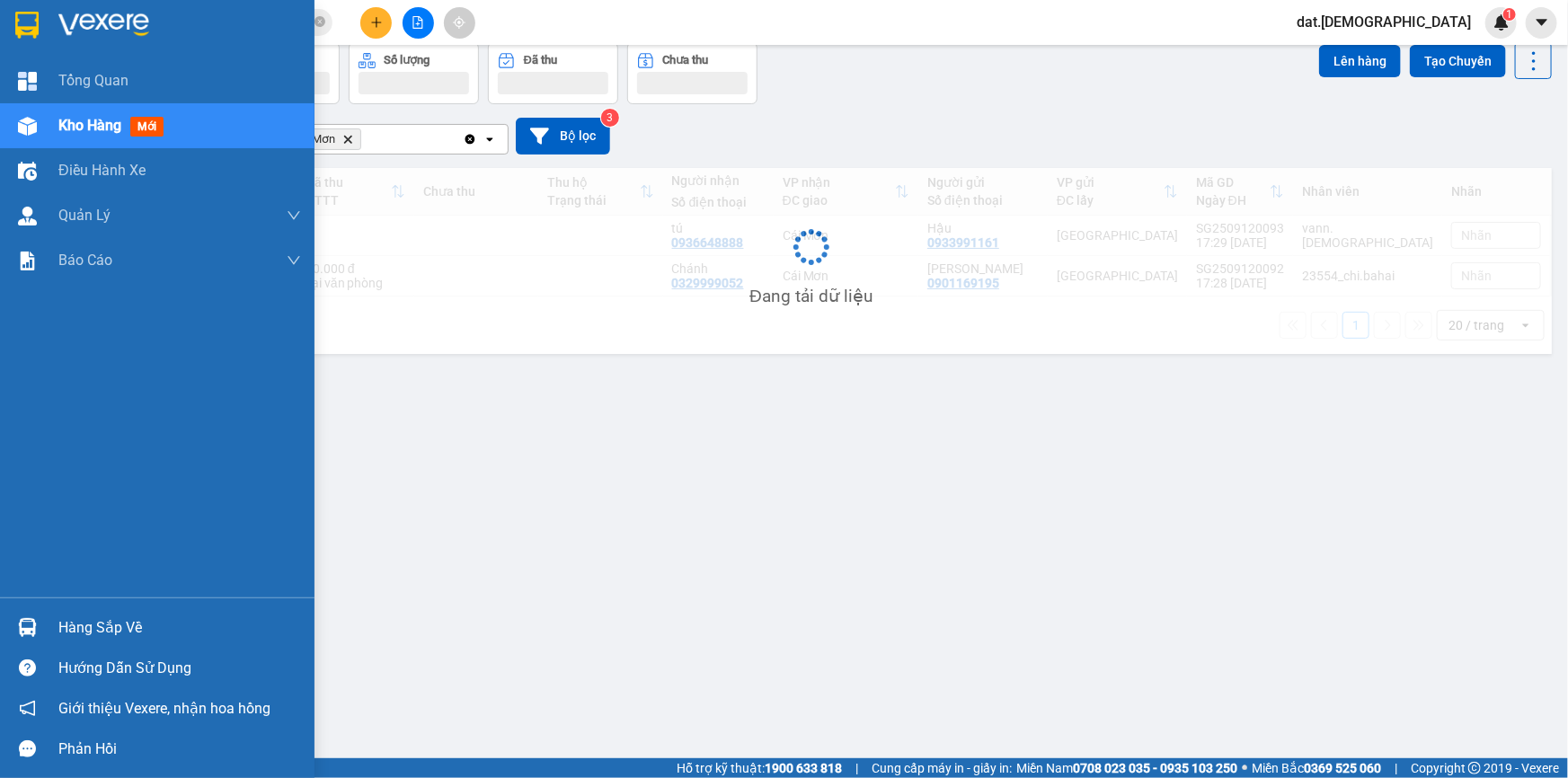
scroll to position [82, 0]
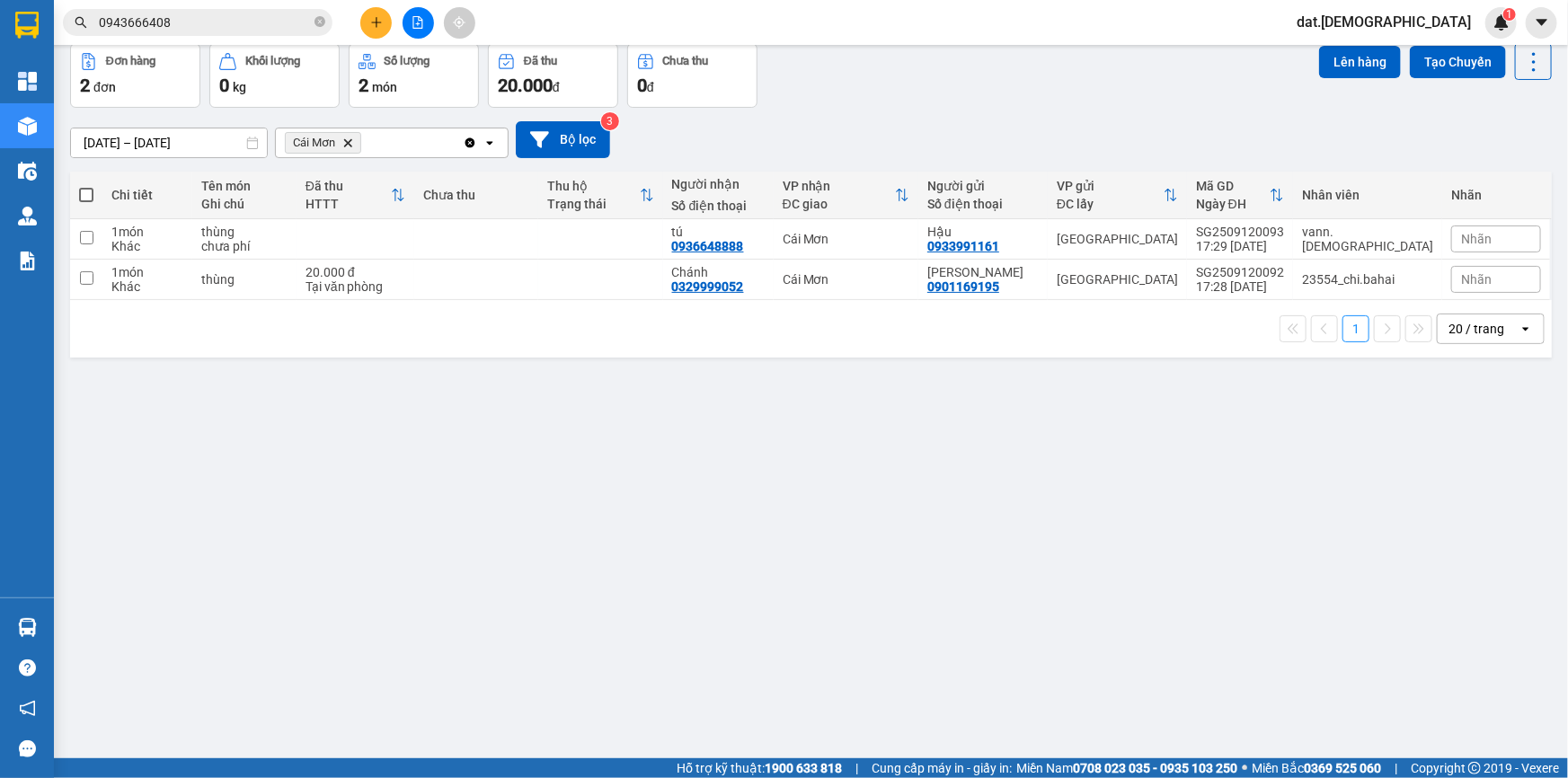
click at [86, 193] on span at bounding box center [86, 194] width 14 height 14
click at [86, 186] on input "checkbox" at bounding box center [86, 186] width 0 height 0
checkbox input "true"
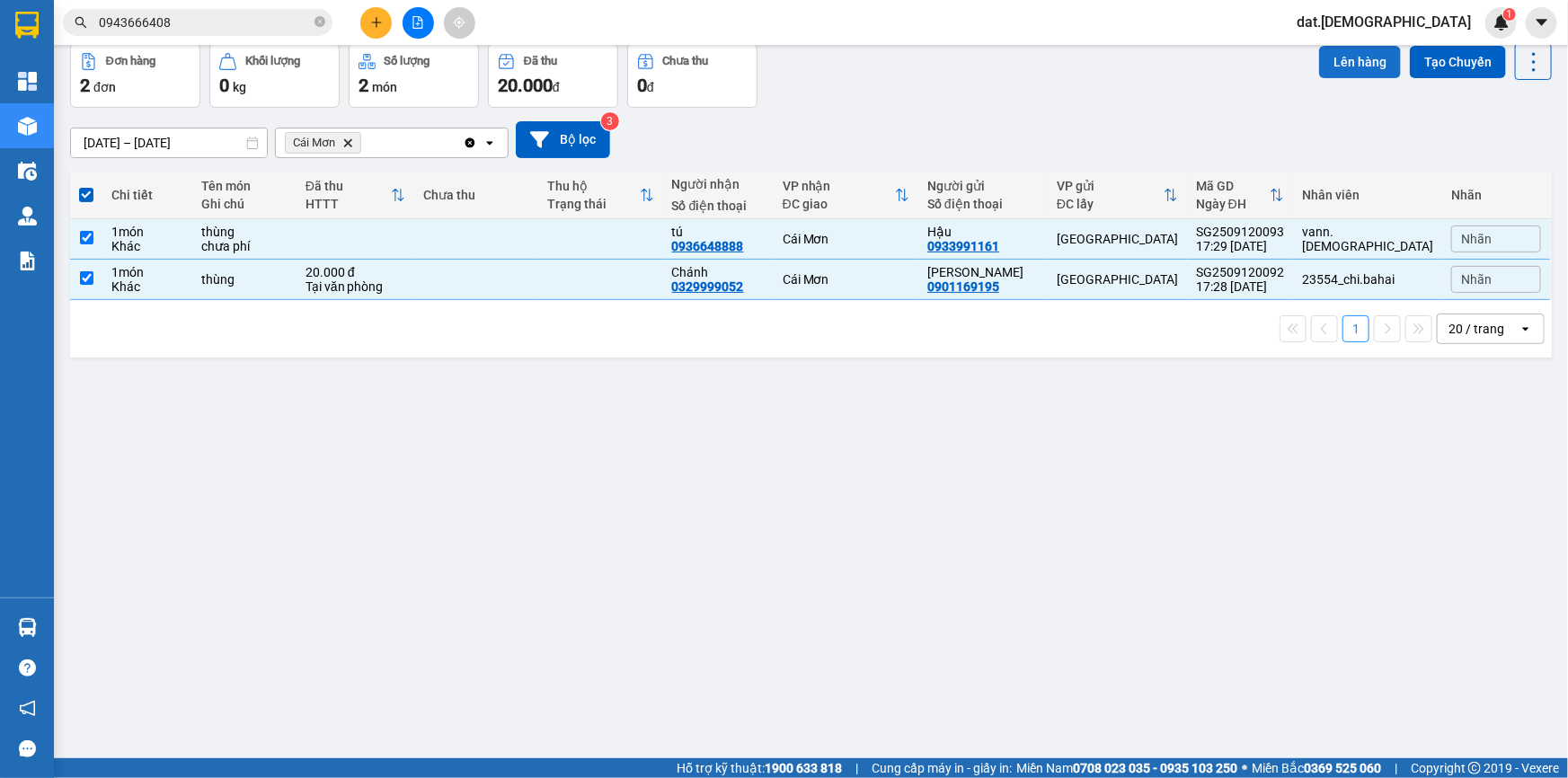
click at [1331, 60] on button "Lên hàng" at bounding box center [1360, 62] width 82 height 32
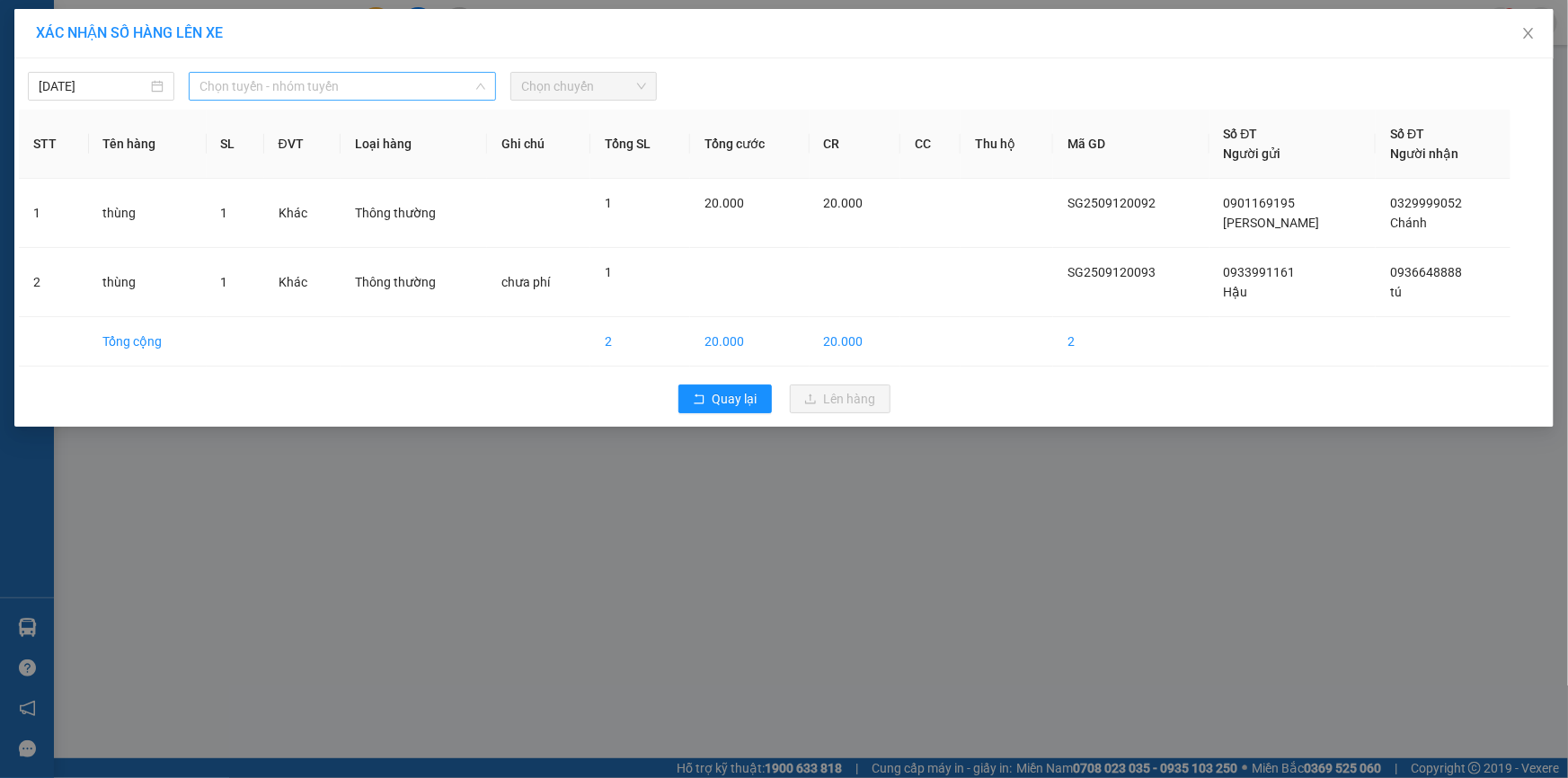
click at [376, 94] on span "Chọn tuyến - nhóm tuyến" at bounding box center [342, 86] width 285 height 27
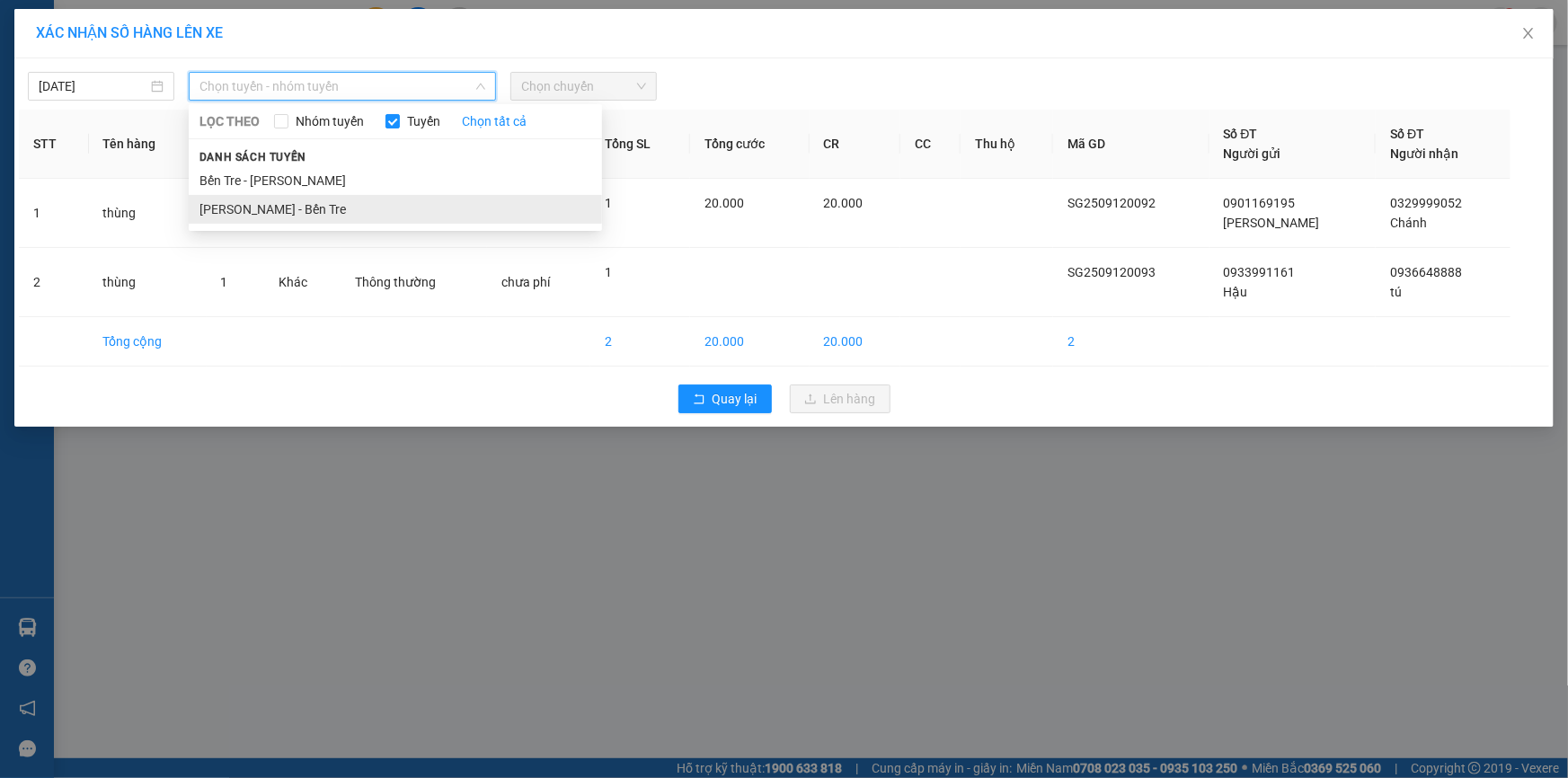
click at [285, 212] on li "Hồ Chí Minh - Bến Tre" at bounding box center [395, 208] width 413 height 29
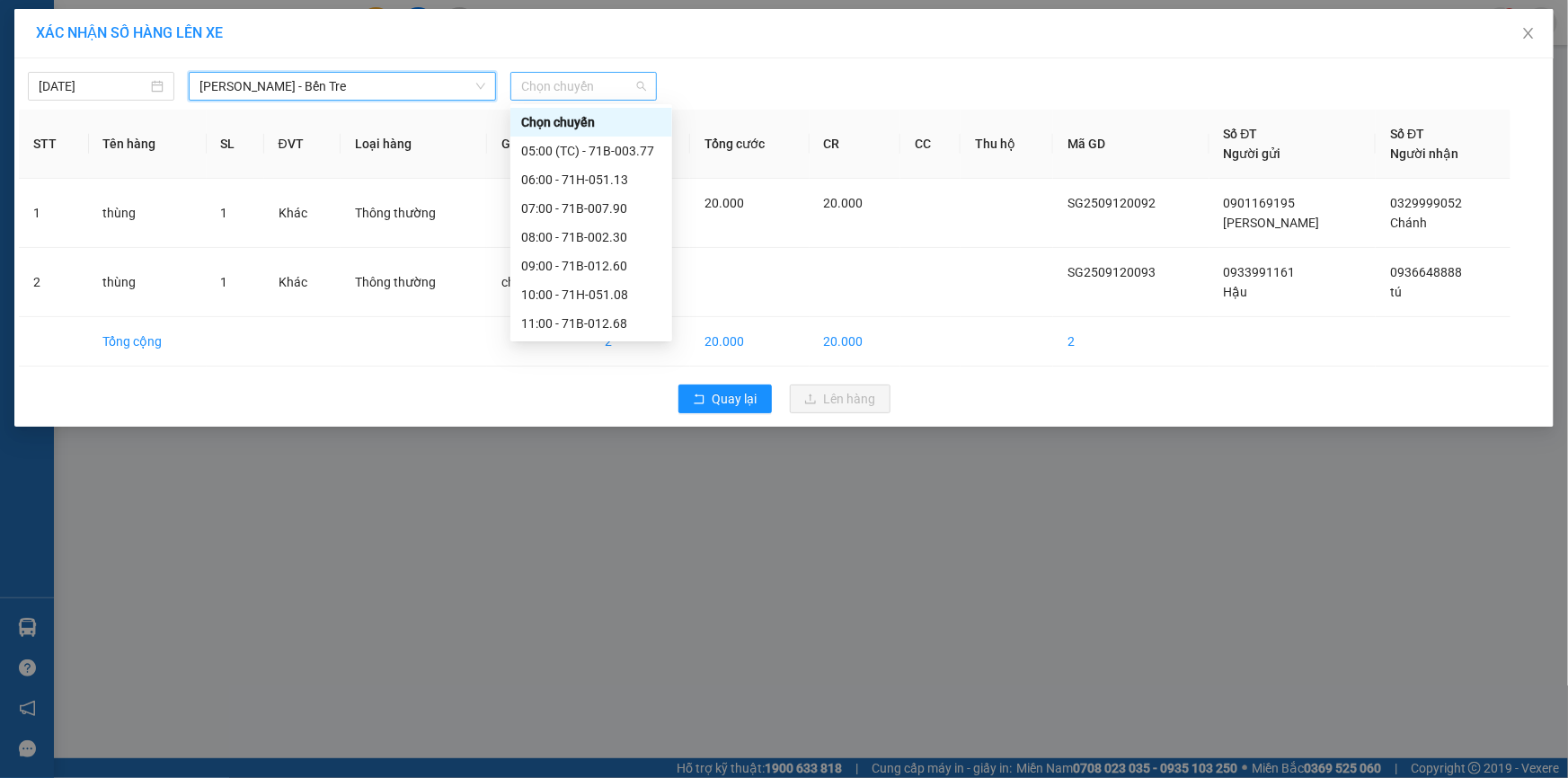
click at [573, 81] on span "Chọn chuyến" at bounding box center [583, 86] width 125 height 27
click at [546, 321] on div "18:00" at bounding box center [590, 324] width 141 height 20
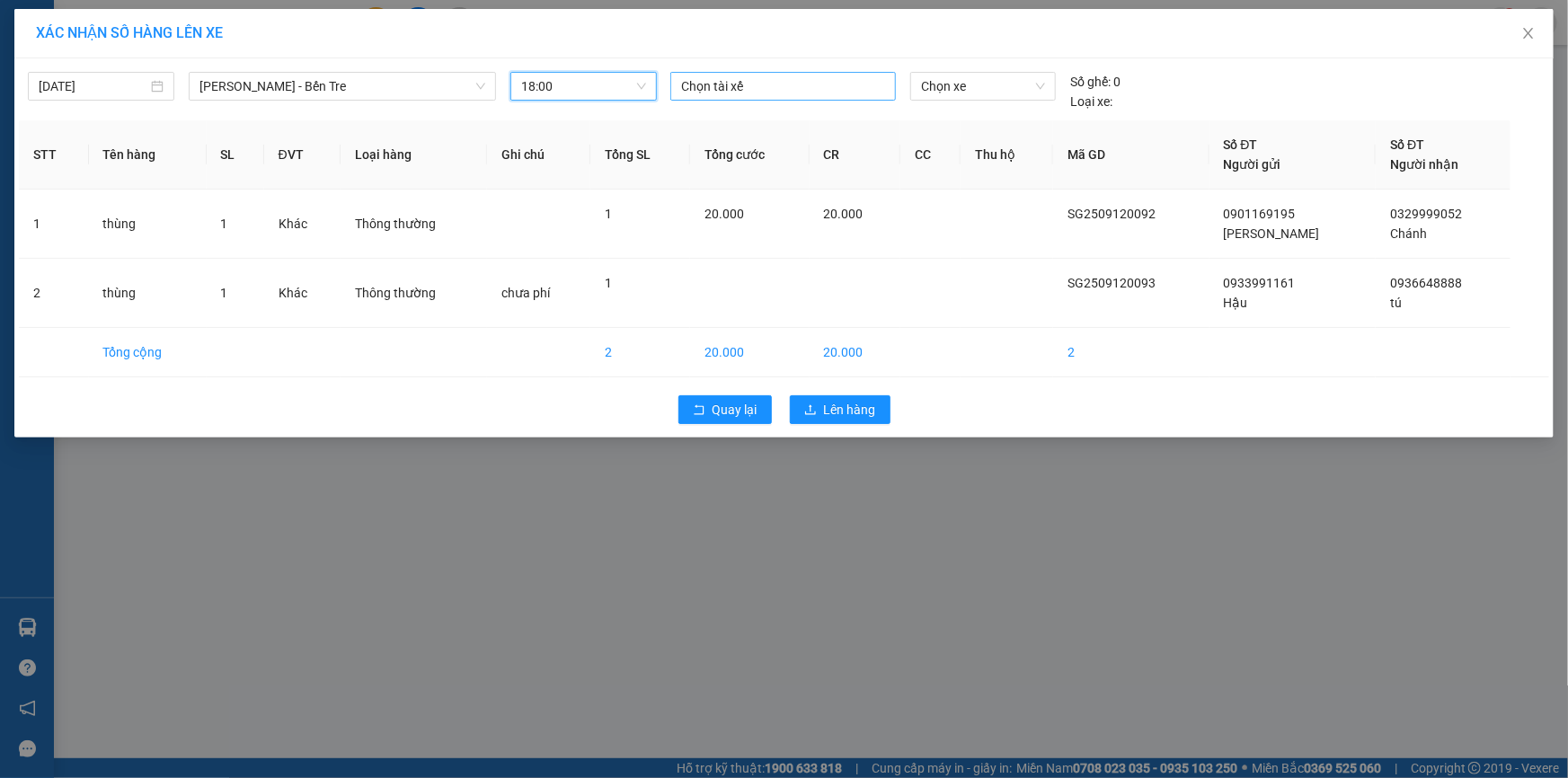
click at [728, 80] on div at bounding box center [782, 87] width 216 height 22
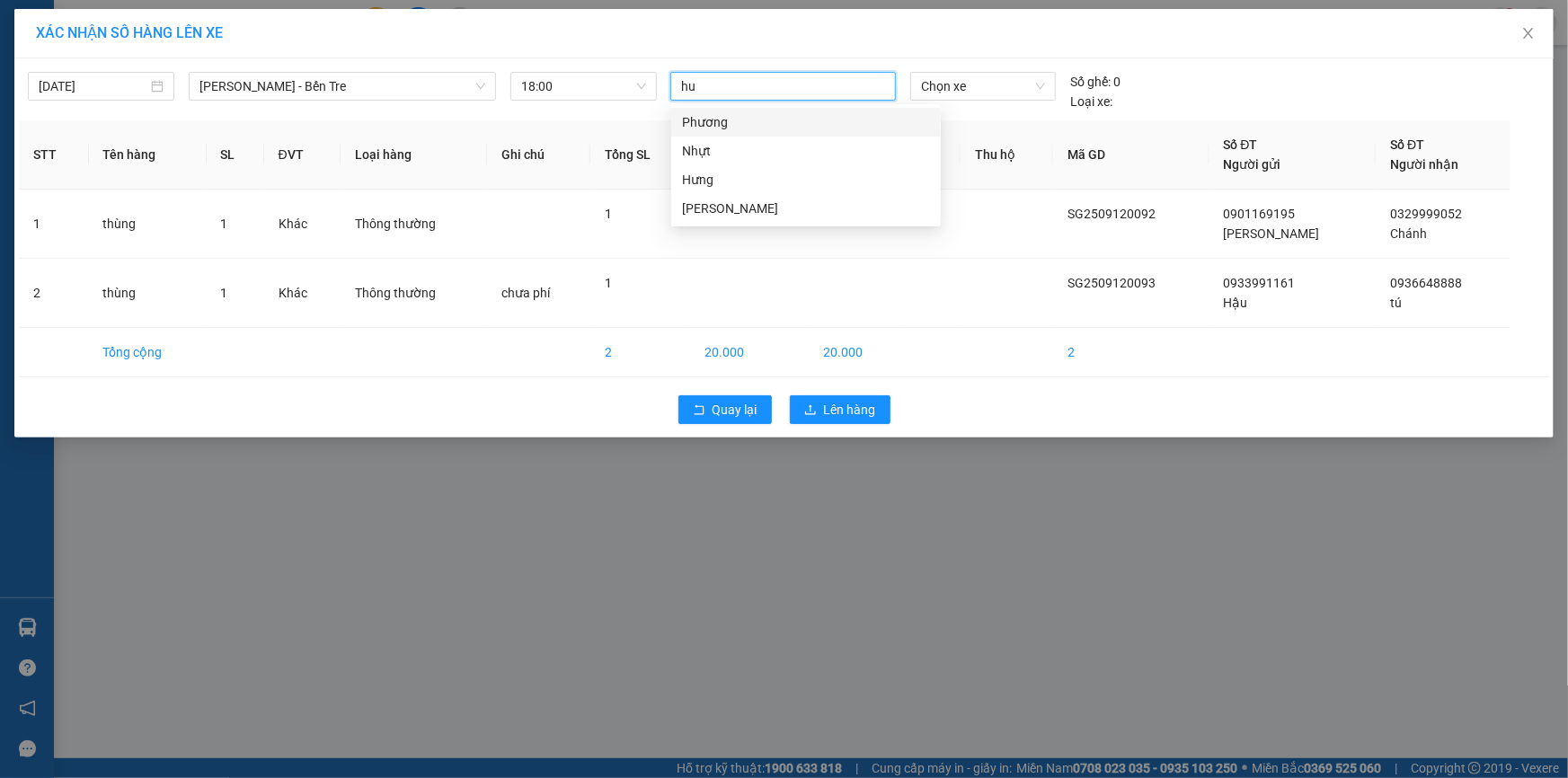
type input "hun"
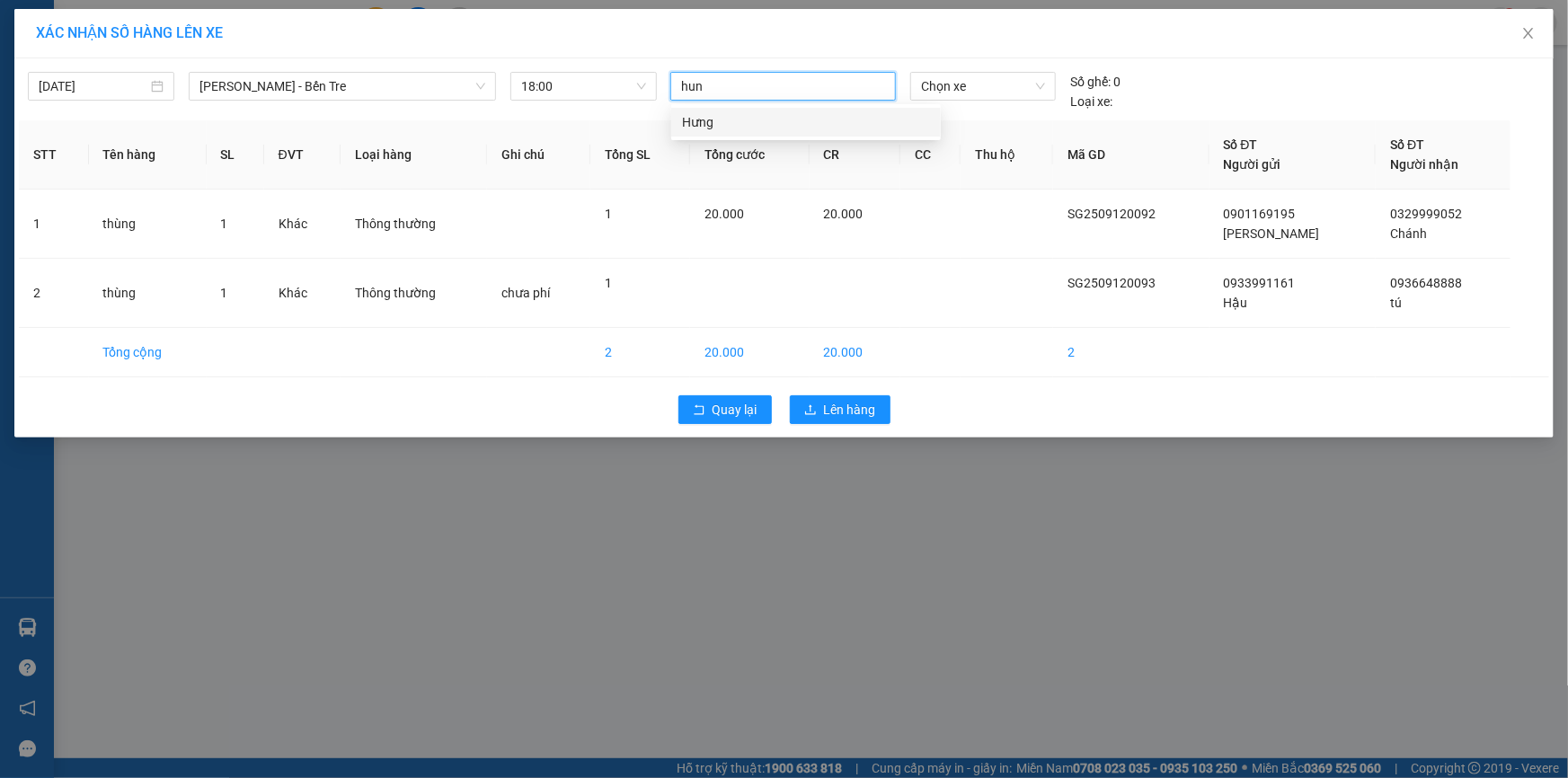
click at [701, 125] on div "Hưng" at bounding box center [806, 123] width 248 height 20
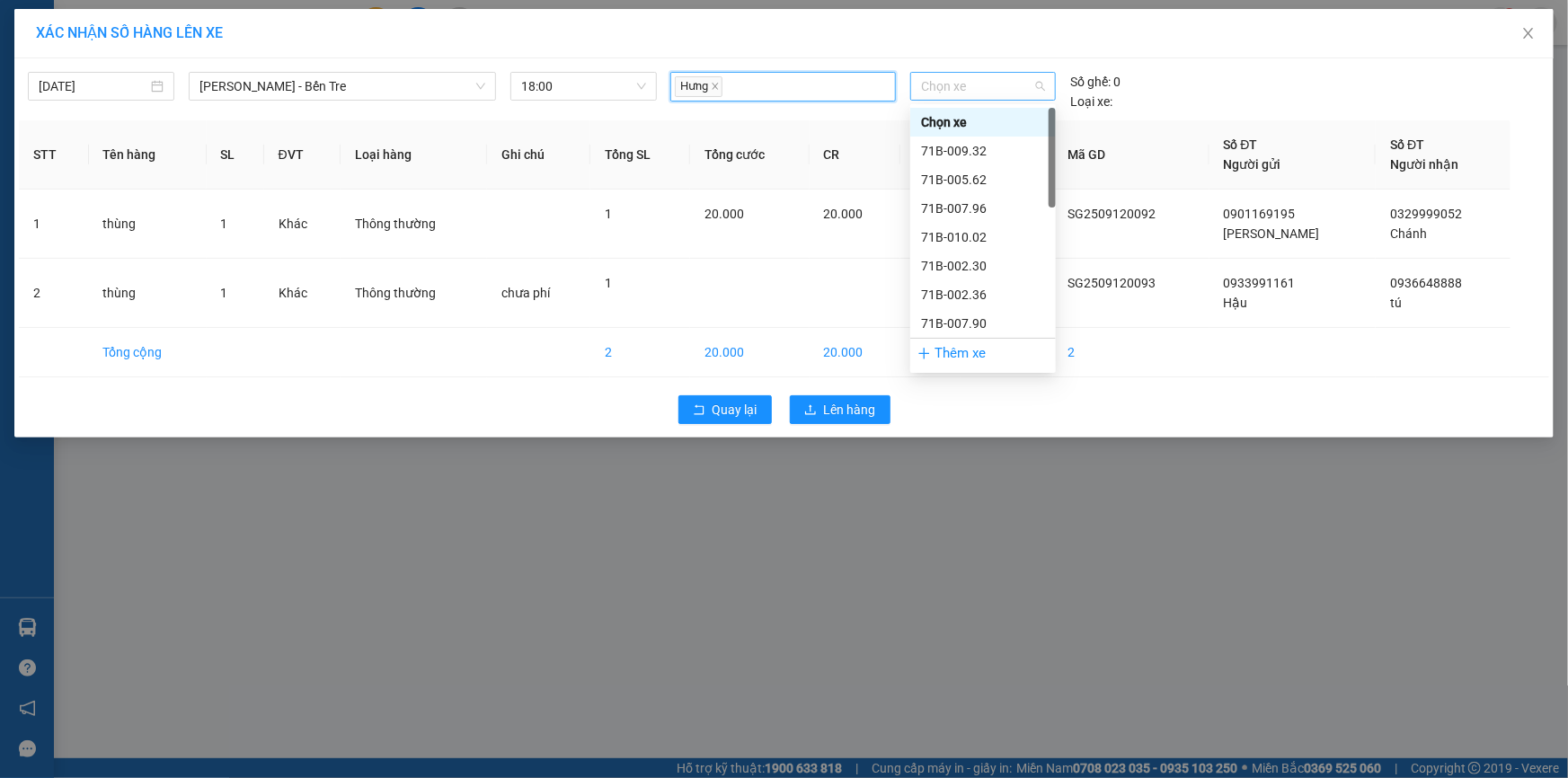
click at [997, 88] on span "Chọn xe" at bounding box center [982, 86] width 124 height 27
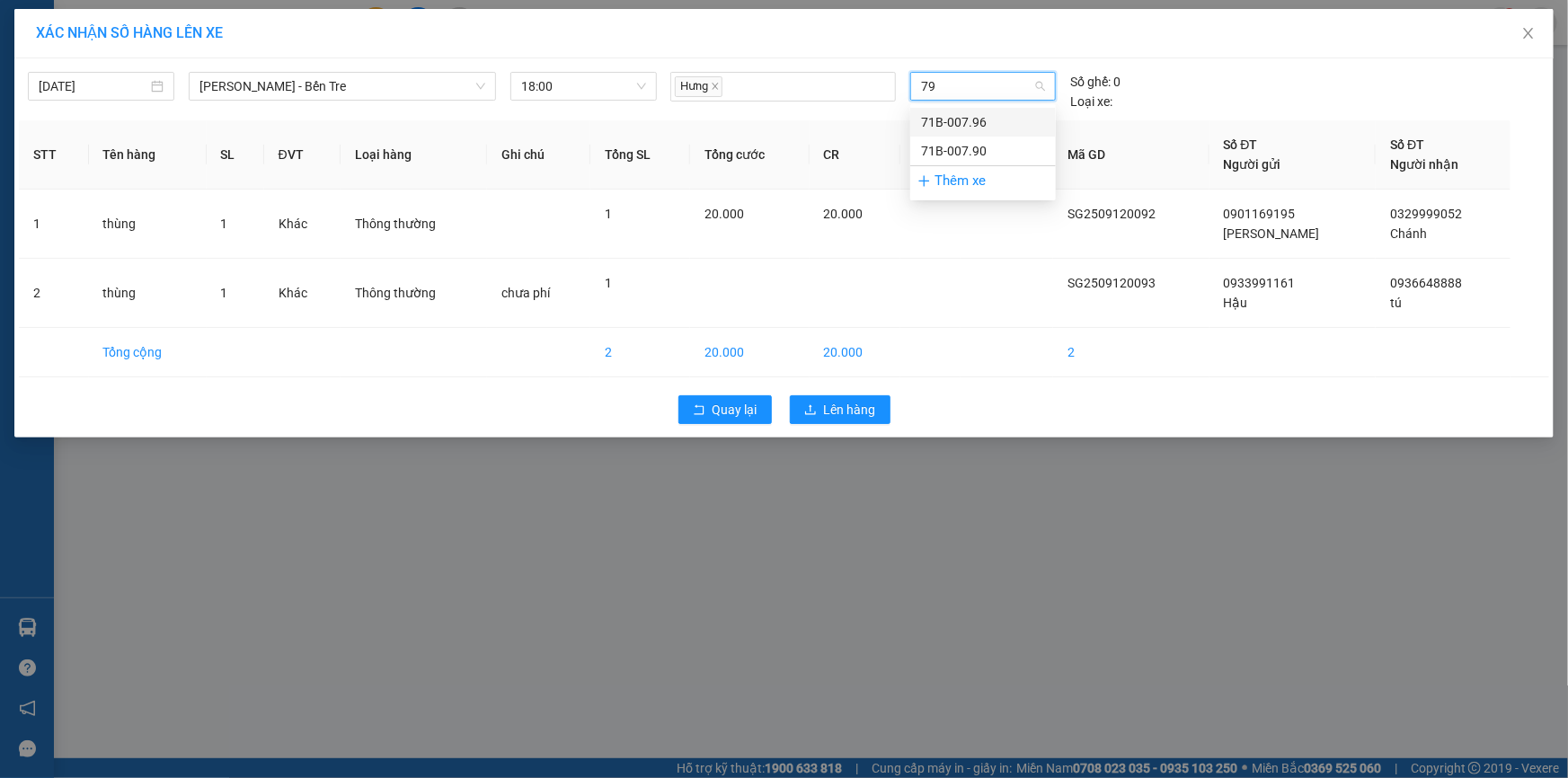
type input "790"
click at [981, 121] on div "71B-007.90" at bounding box center [982, 123] width 124 height 20
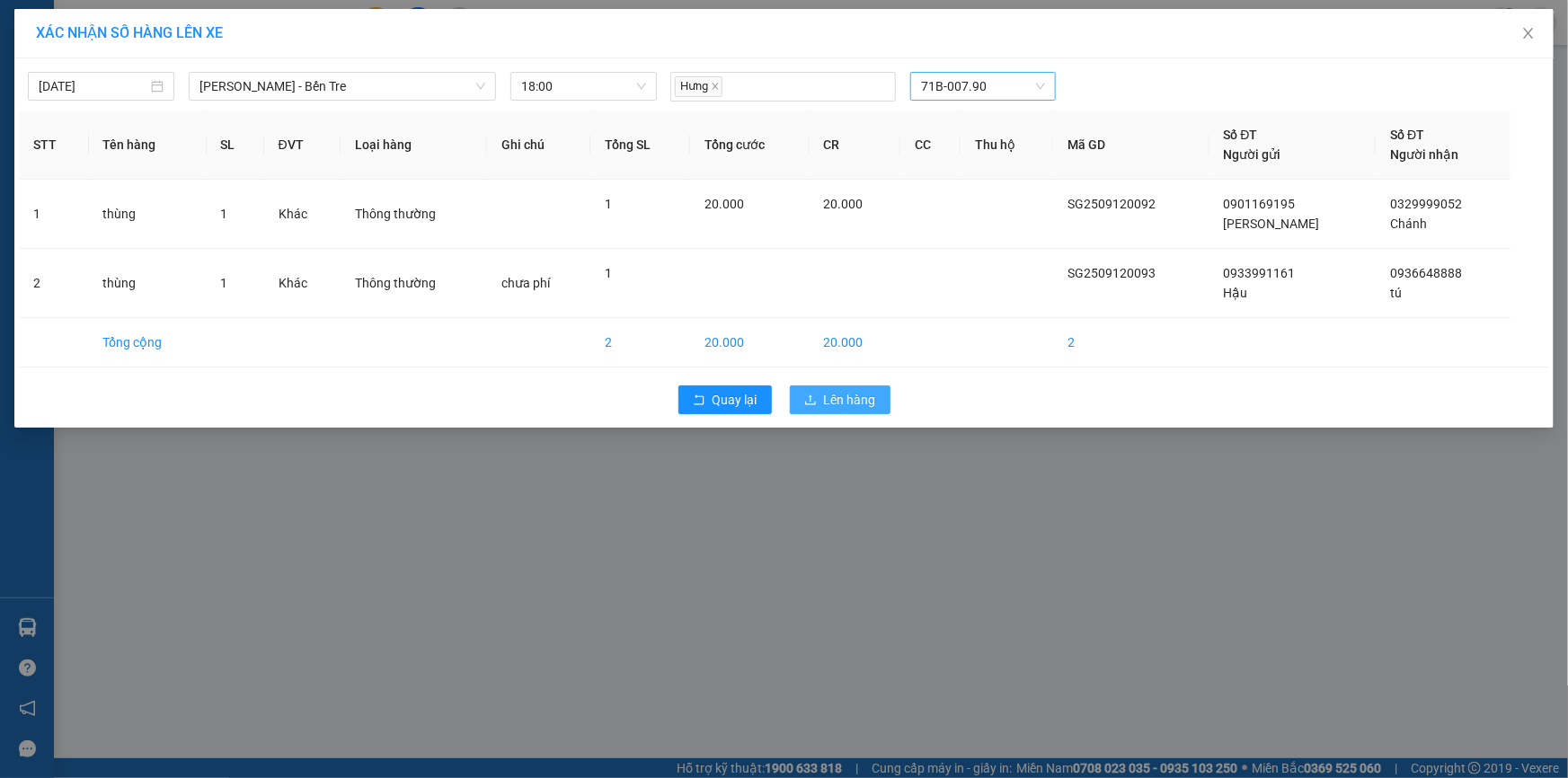
click at [838, 407] on span "Lên hàng" at bounding box center [850, 400] width 52 height 20
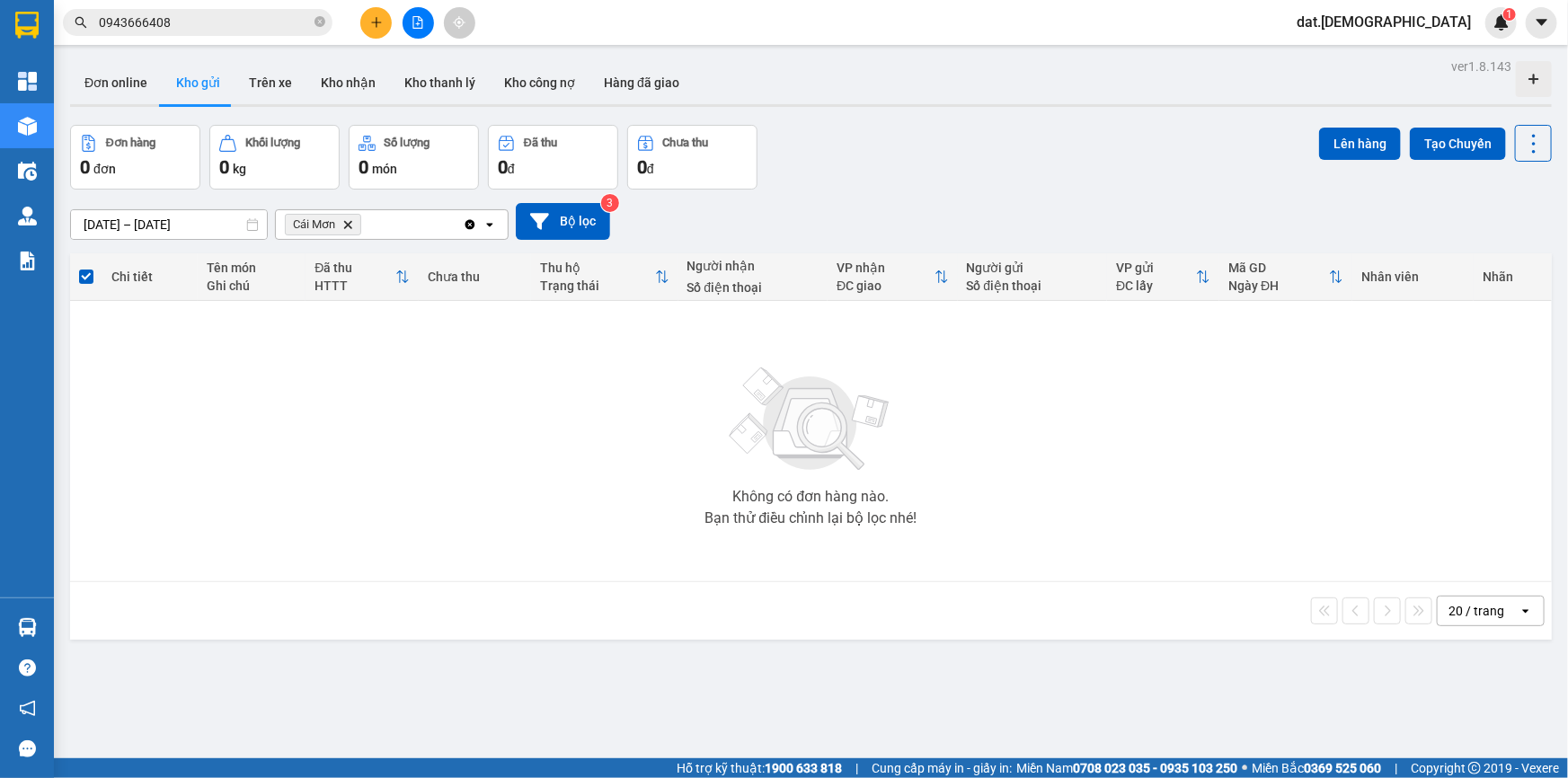
click at [557, 475] on div "Không có đơn hàng nào. Bạn thử điều chỉnh lại bộ lọc nhé!" at bounding box center [810, 441] width 1463 height 269
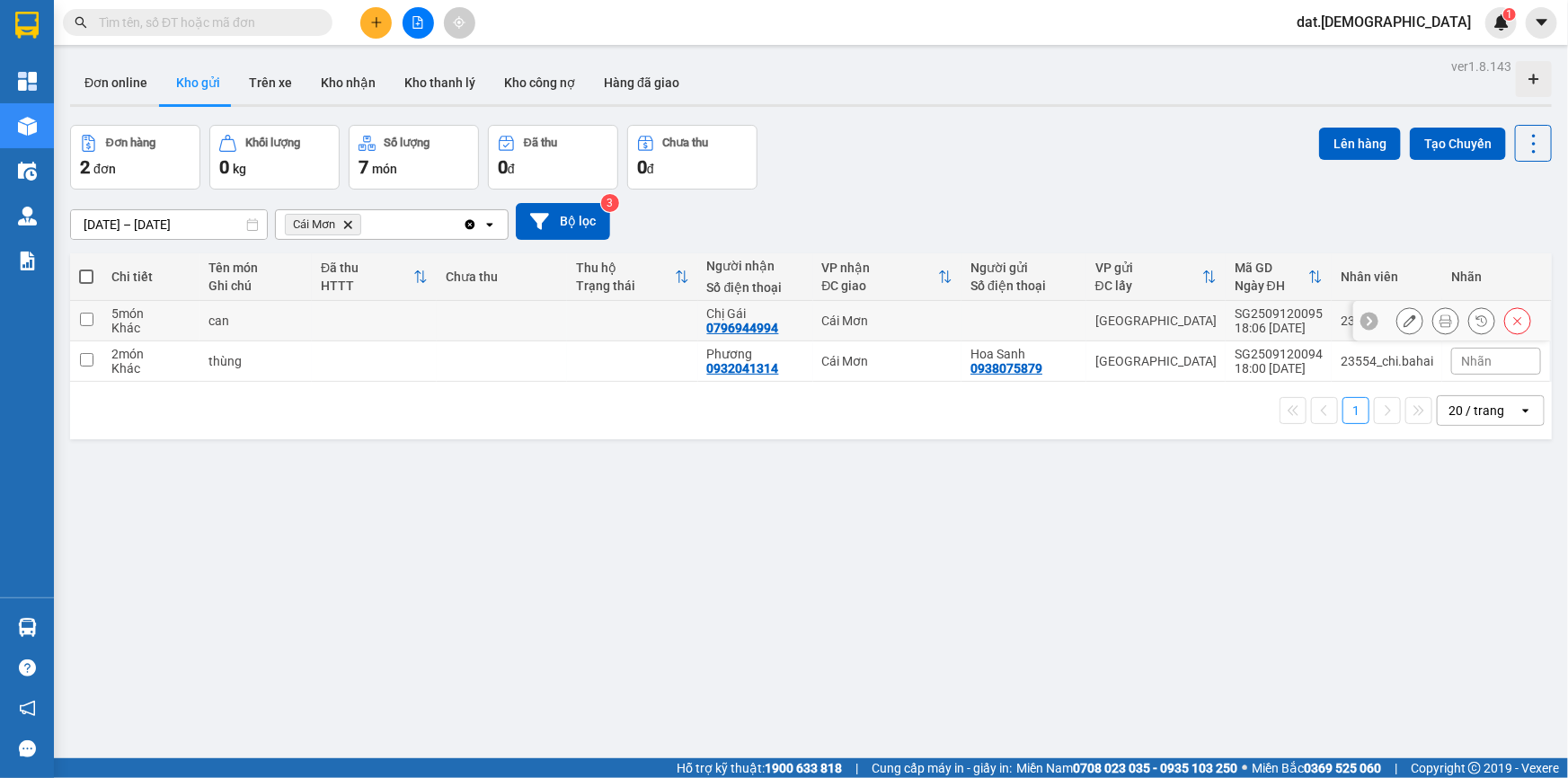
click at [539, 307] on td at bounding box center [502, 321] width 131 height 41
checkbox input "true"
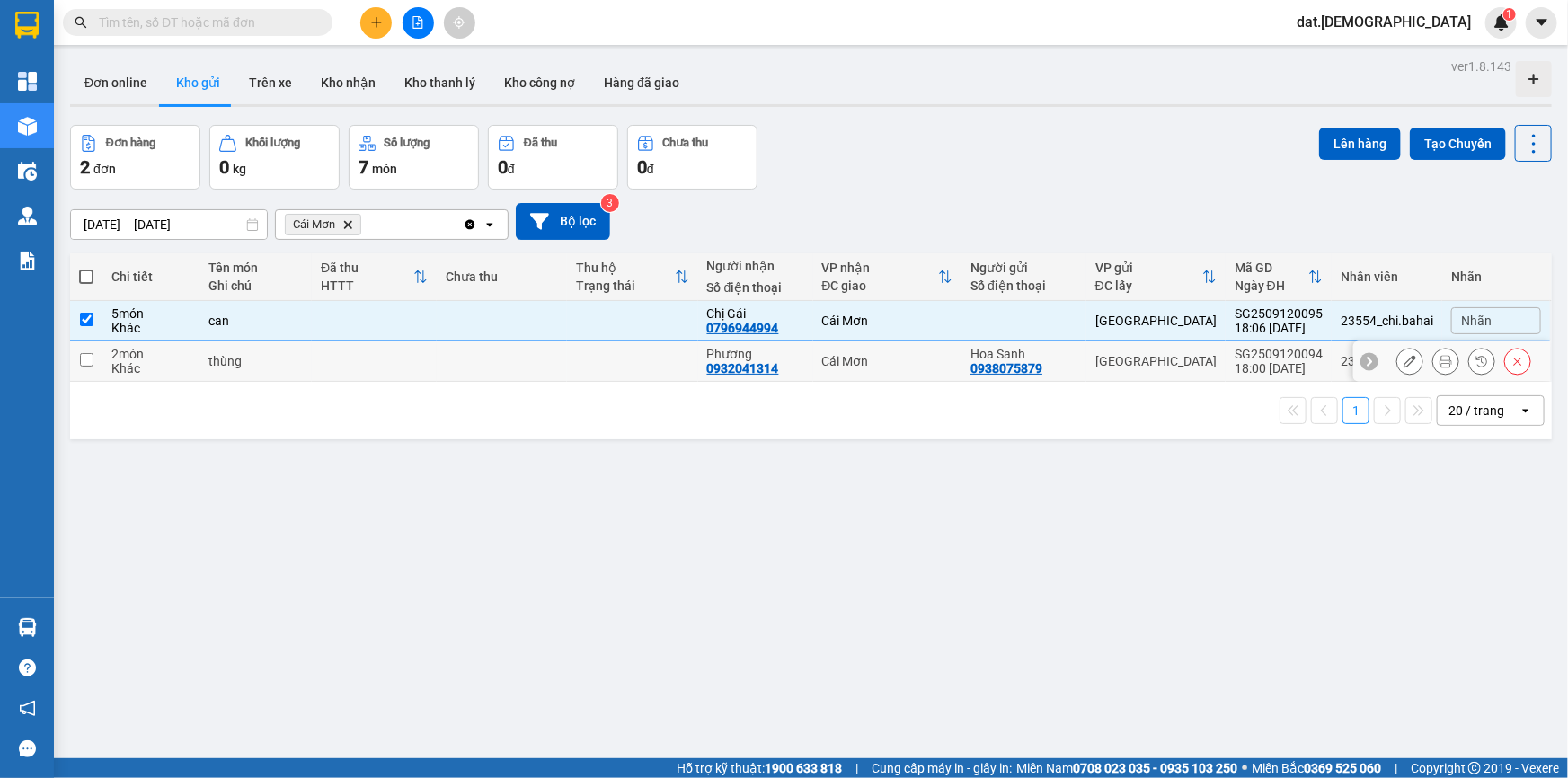
click at [511, 372] on td at bounding box center [502, 361] width 131 height 41
checkbox input "true"
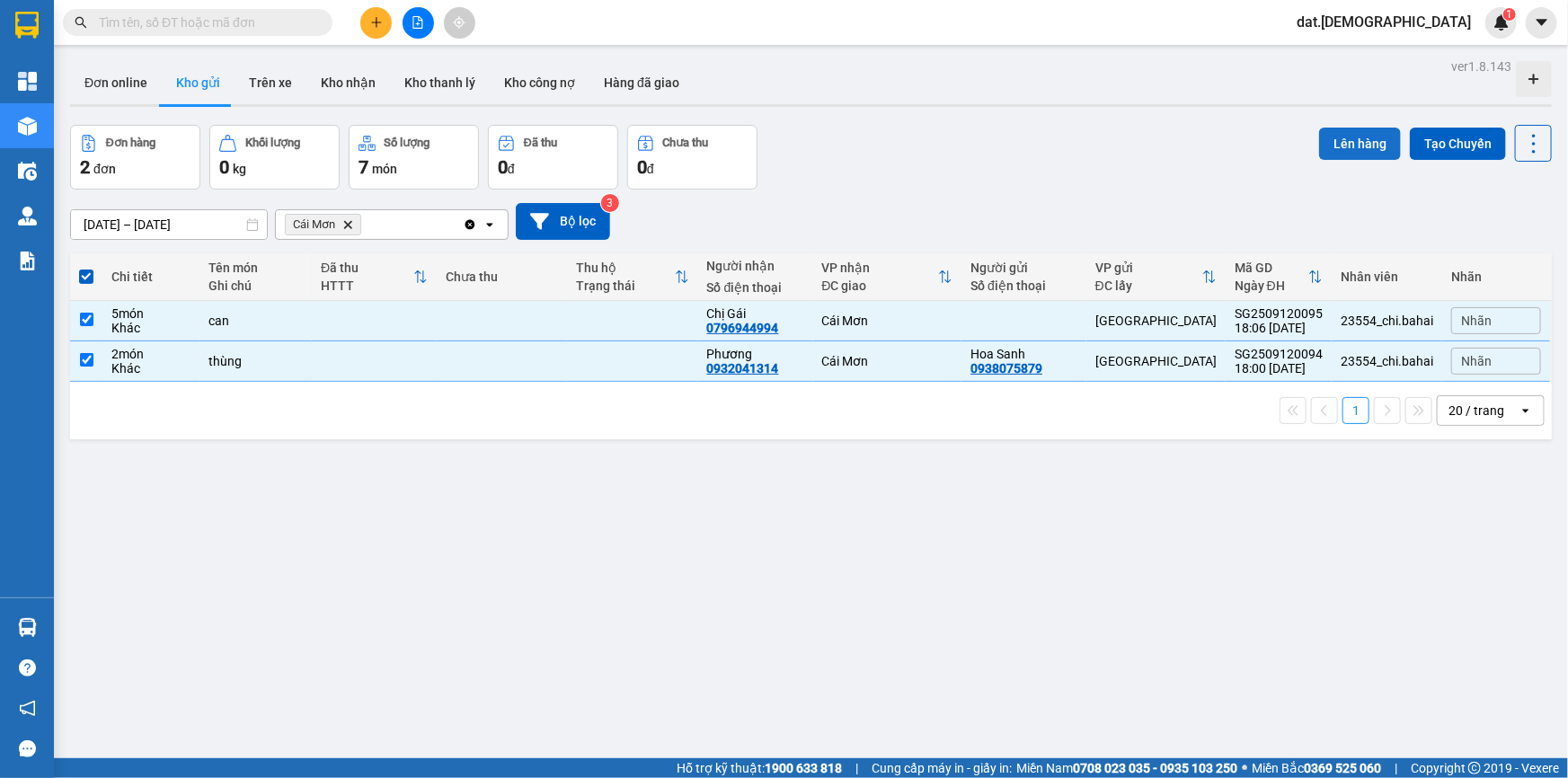
click at [1339, 138] on button "Lên hàng" at bounding box center [1360, 144] width 82 height 32
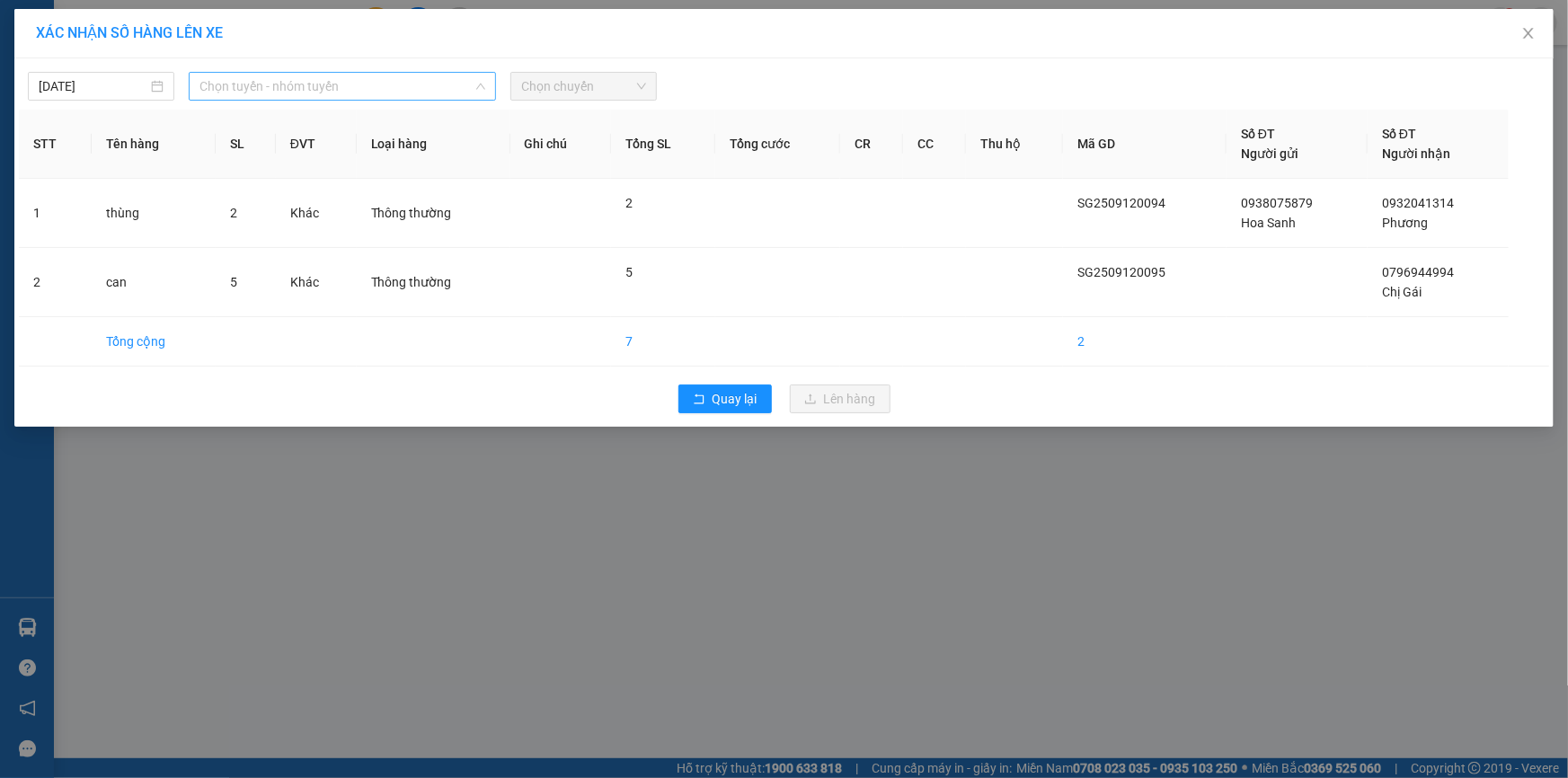
click at [308, 80] on span "Chọn tuyến - nhóm tuyến" at bounding box center [342, 86] width 285 height 27
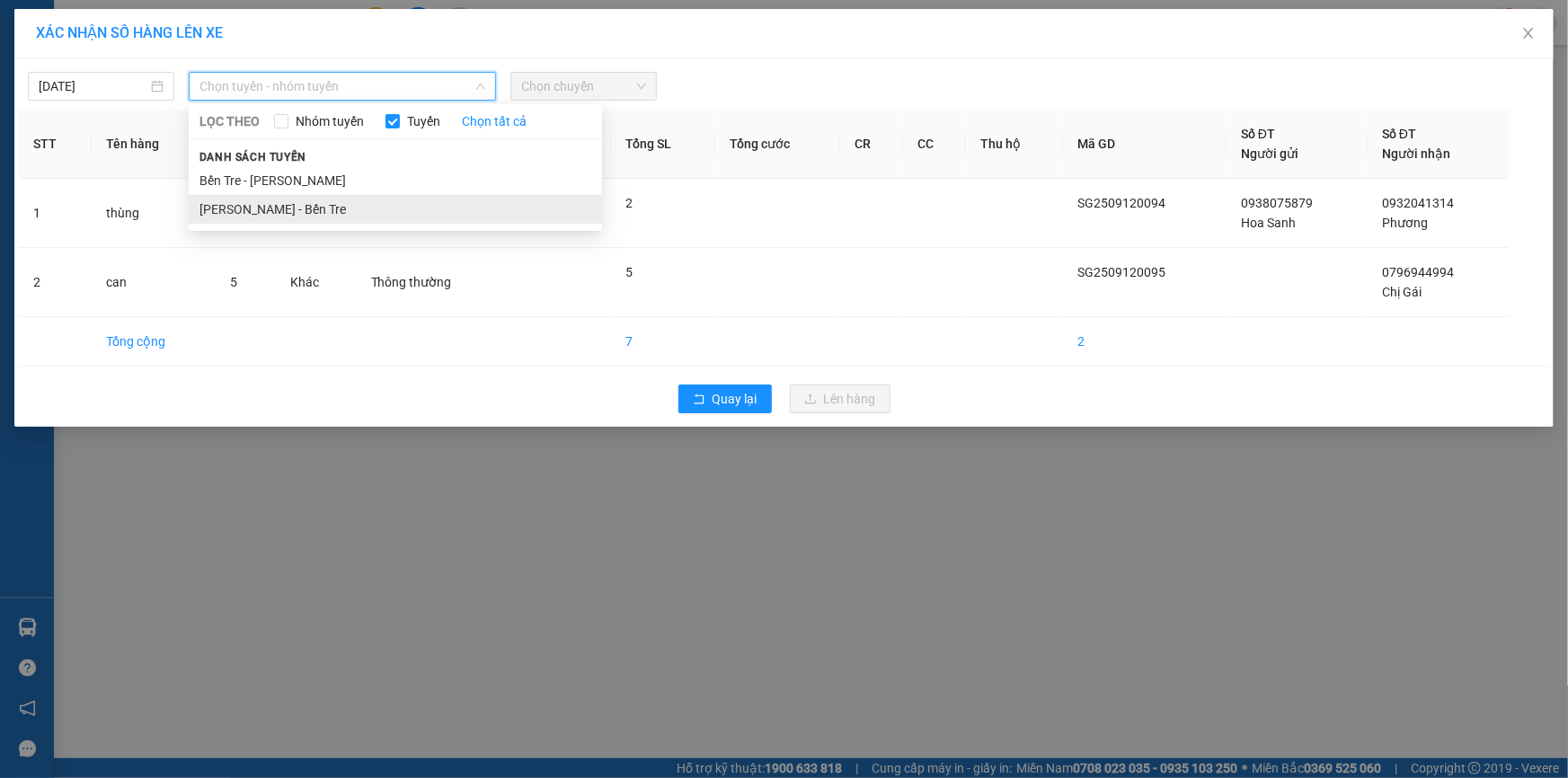
click at [274, 210] on li "[PERSON_NAME] - Bến Tre" at bounding box center [395, 208] width 413 height 29
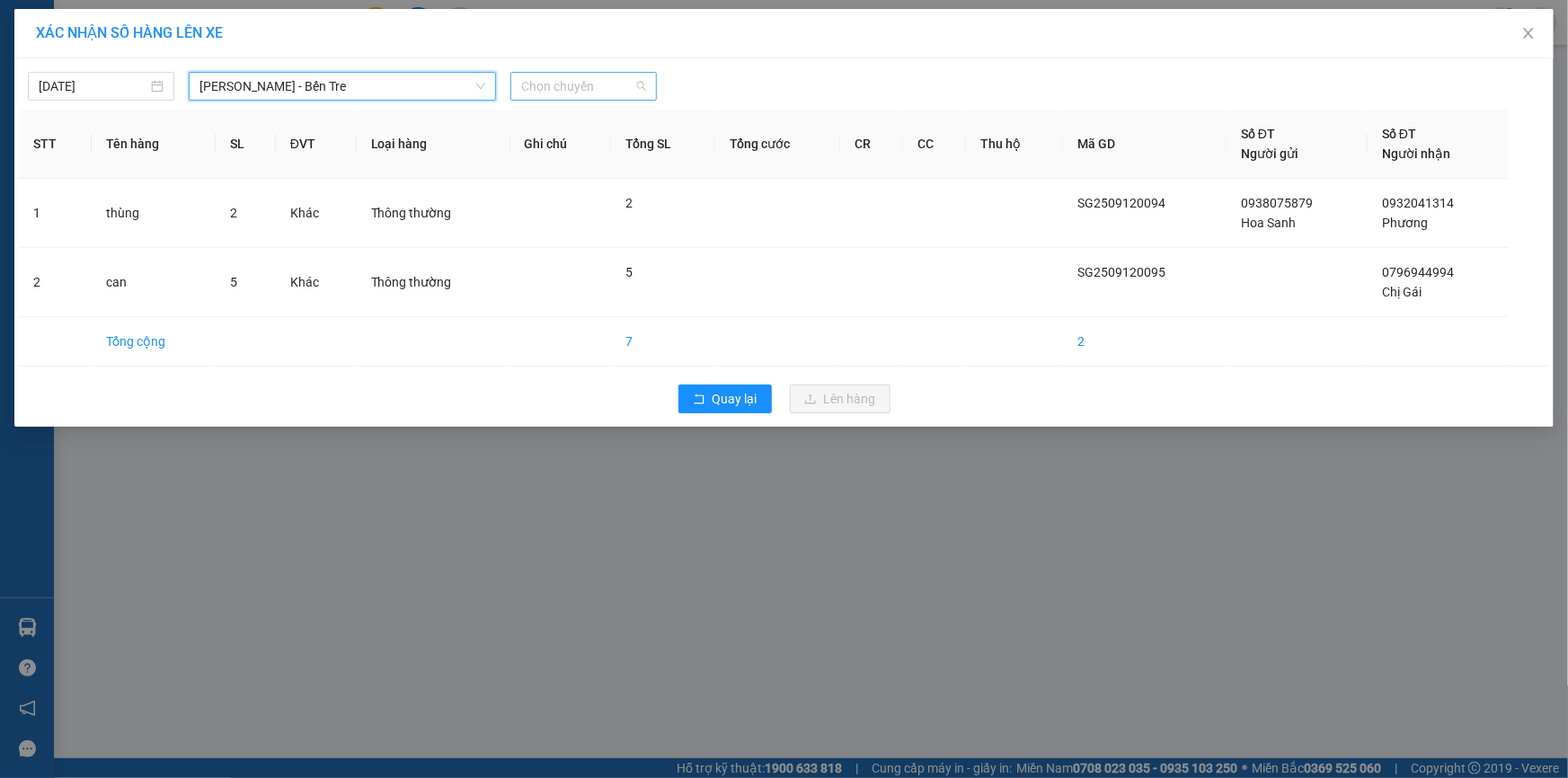
click at [591, 85] on span "Chọn chuyến" at bounding box center [583, 86] width 125 height 27
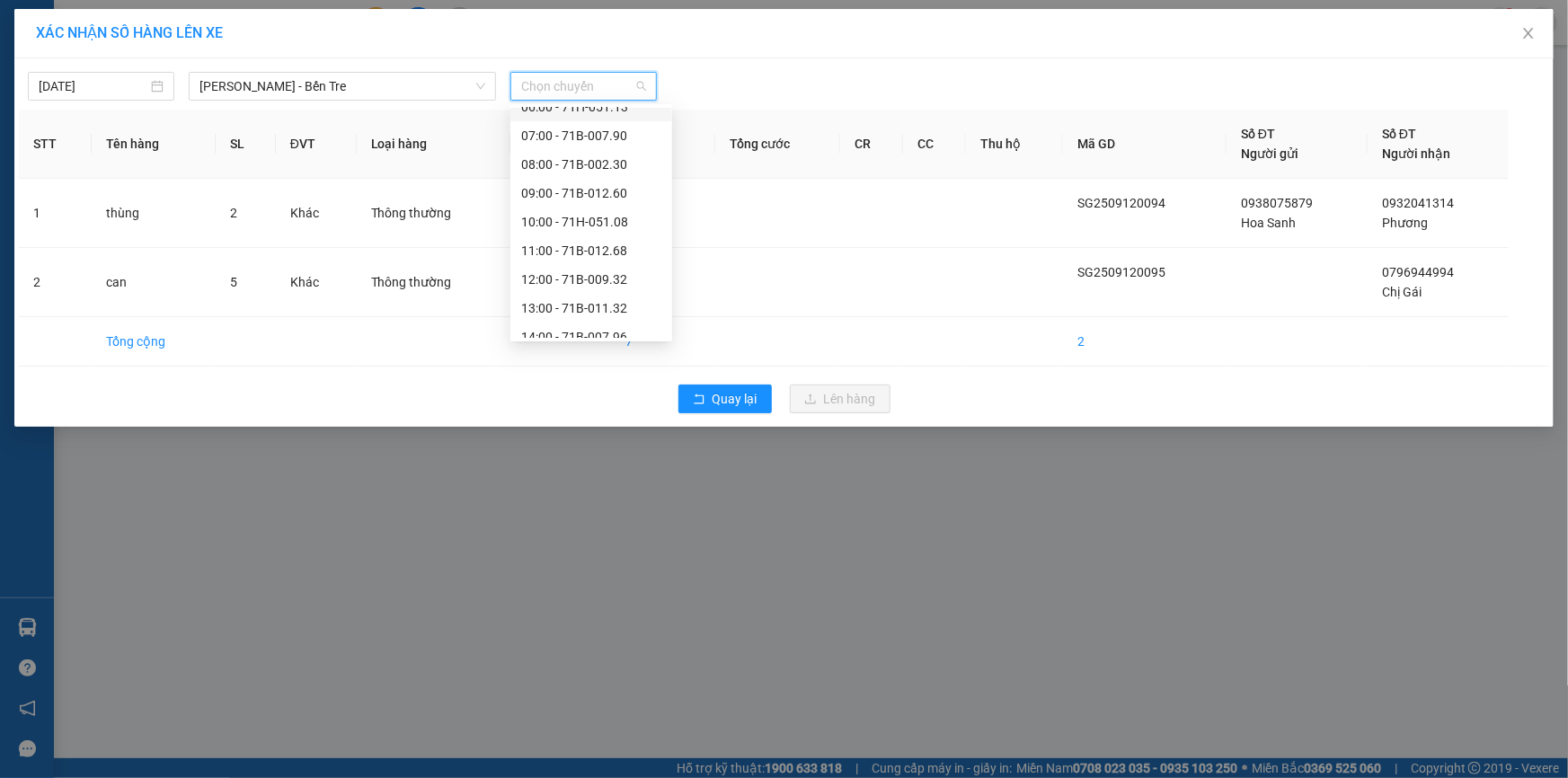
scroll to position [200, 0]
click at [597, 319] on div "18:00 - 71B-007.90" at bounding box center [590, 324] width 141 height 20
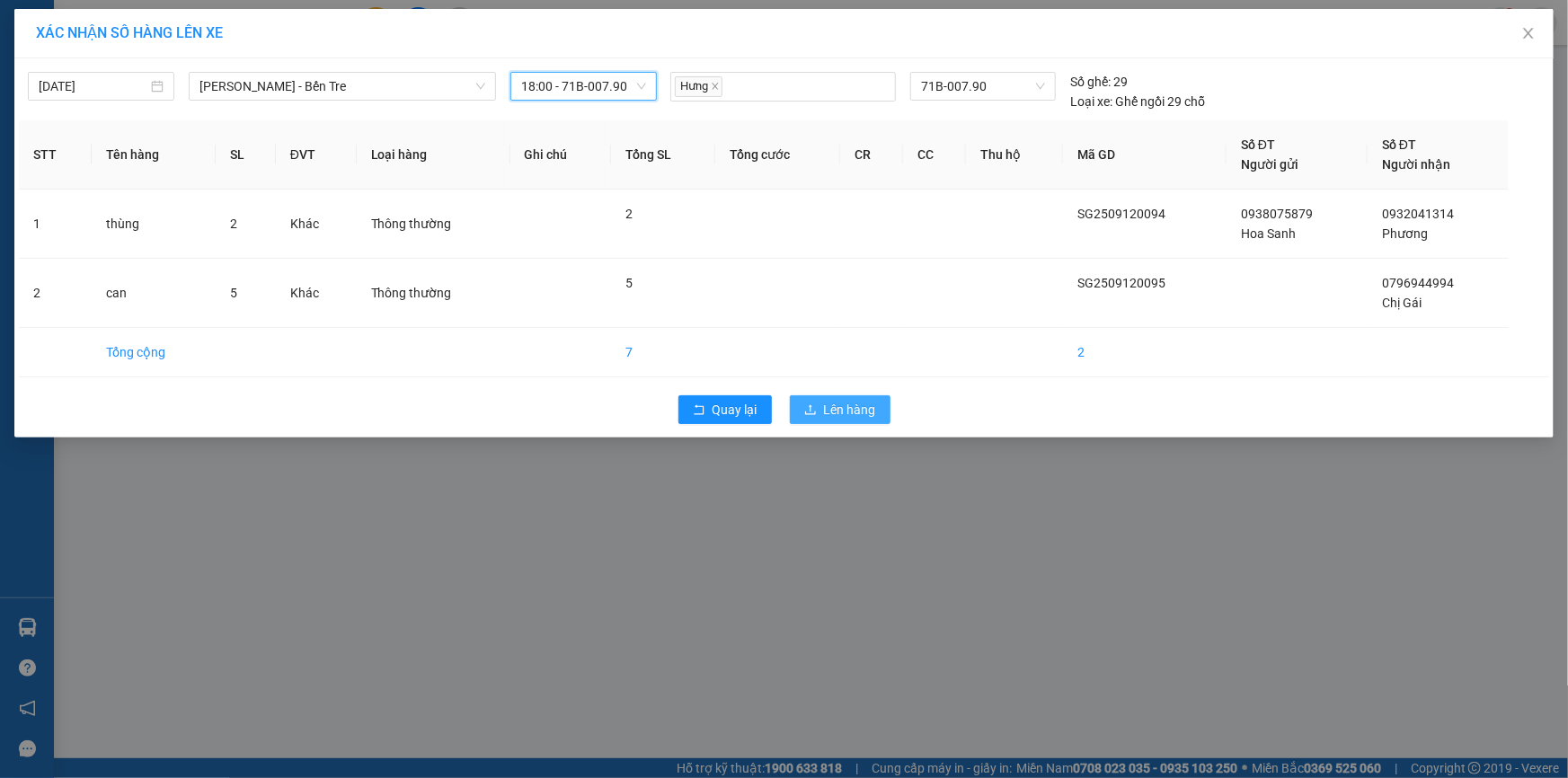
click at [854, 406] on span "Lên hàng" at bounding box center [850, 410] width 52 height 20
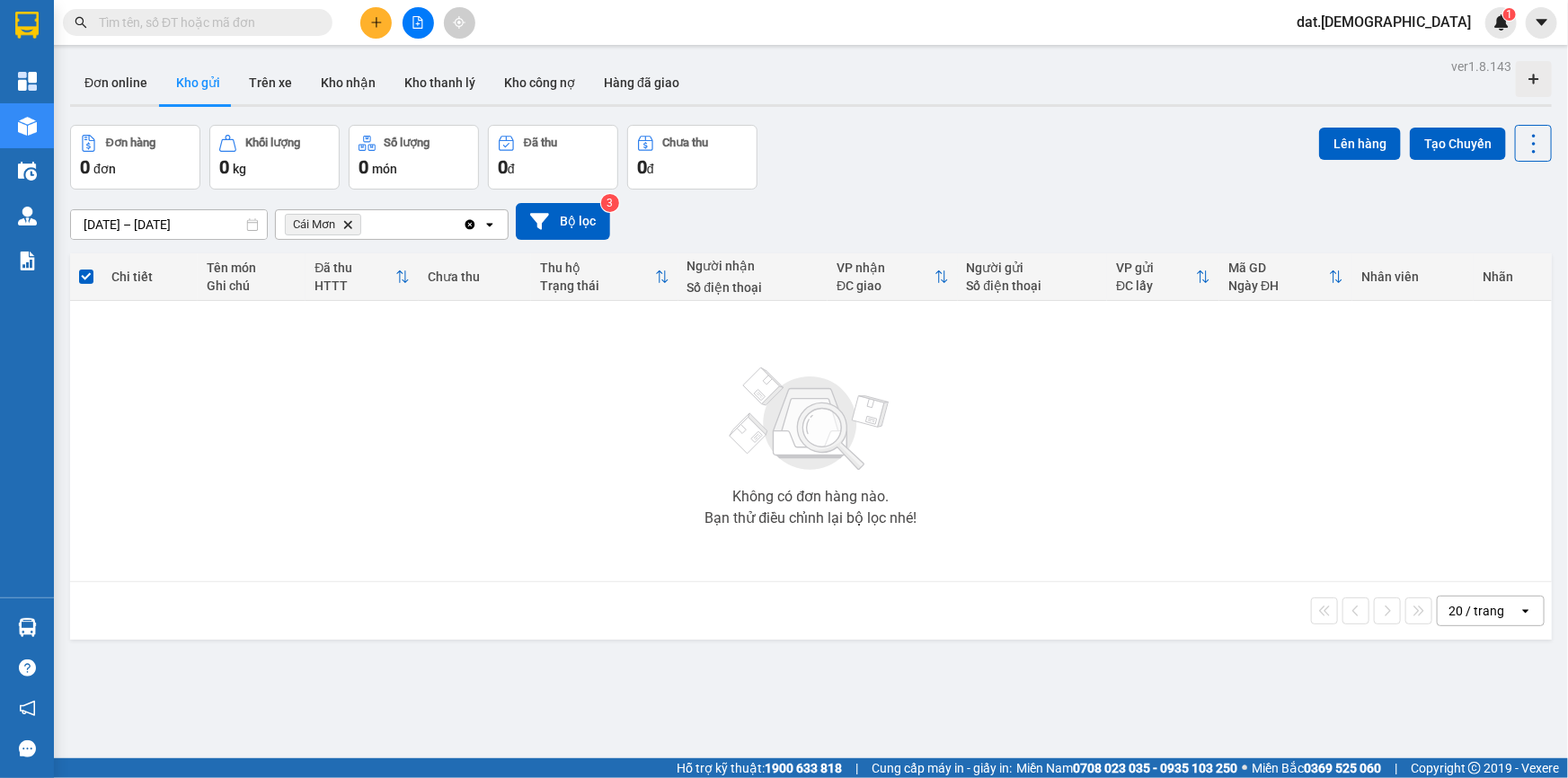
click at [350, 217] on span "Cái Mơn Delete" at bounding box center [323, 224] width 77 height 22
click at [349, 220] on icon "Delete" at bounding box center [347, 224] width 11 height 11
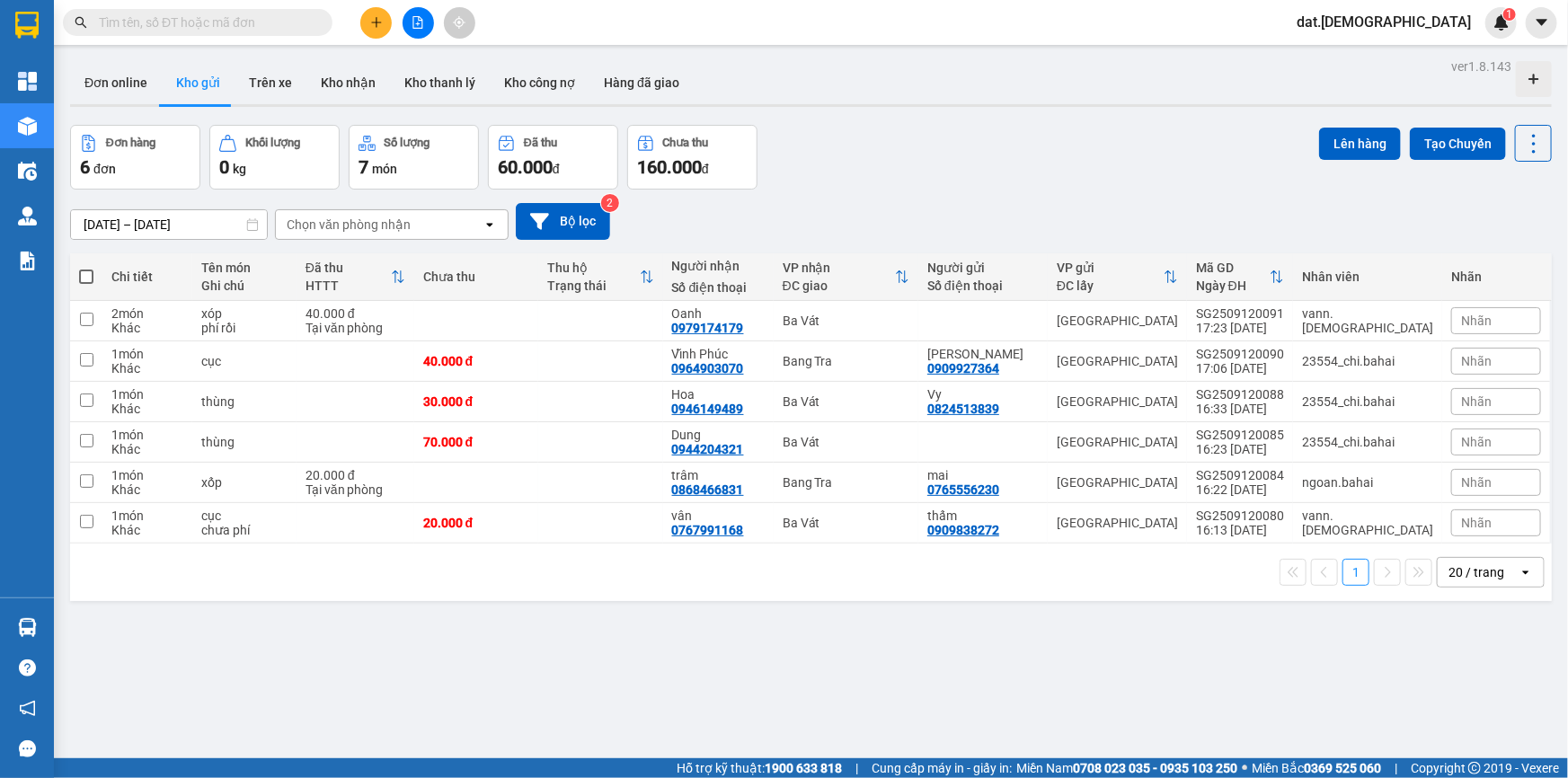
click at [246, 23] on input "text" at bounding box center [204, 23] width 212 height 20
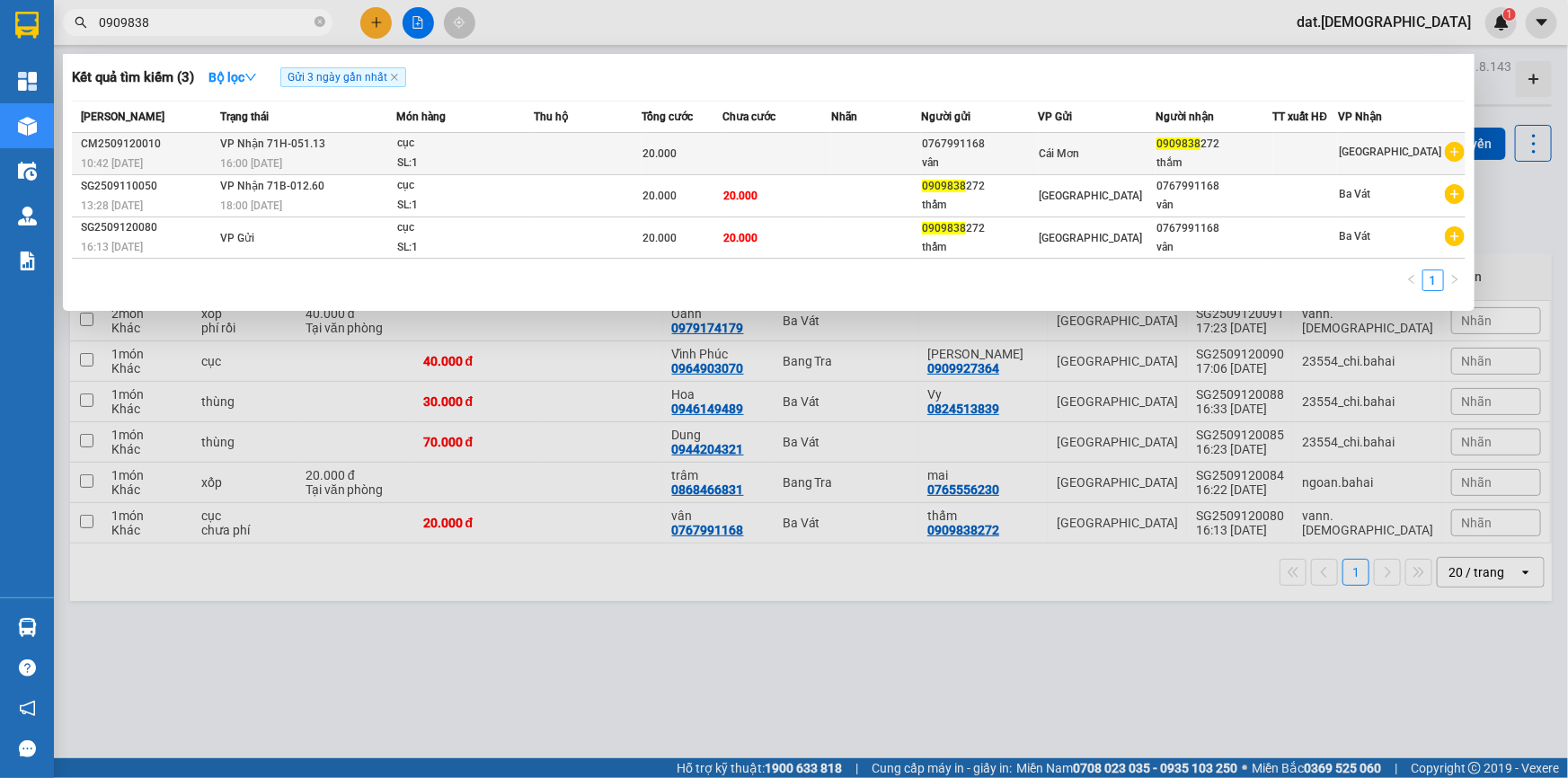
type input "0909838"
click at [1186, 149] on span "0909838" at bounding box center [1178, 144] width 44 height 13
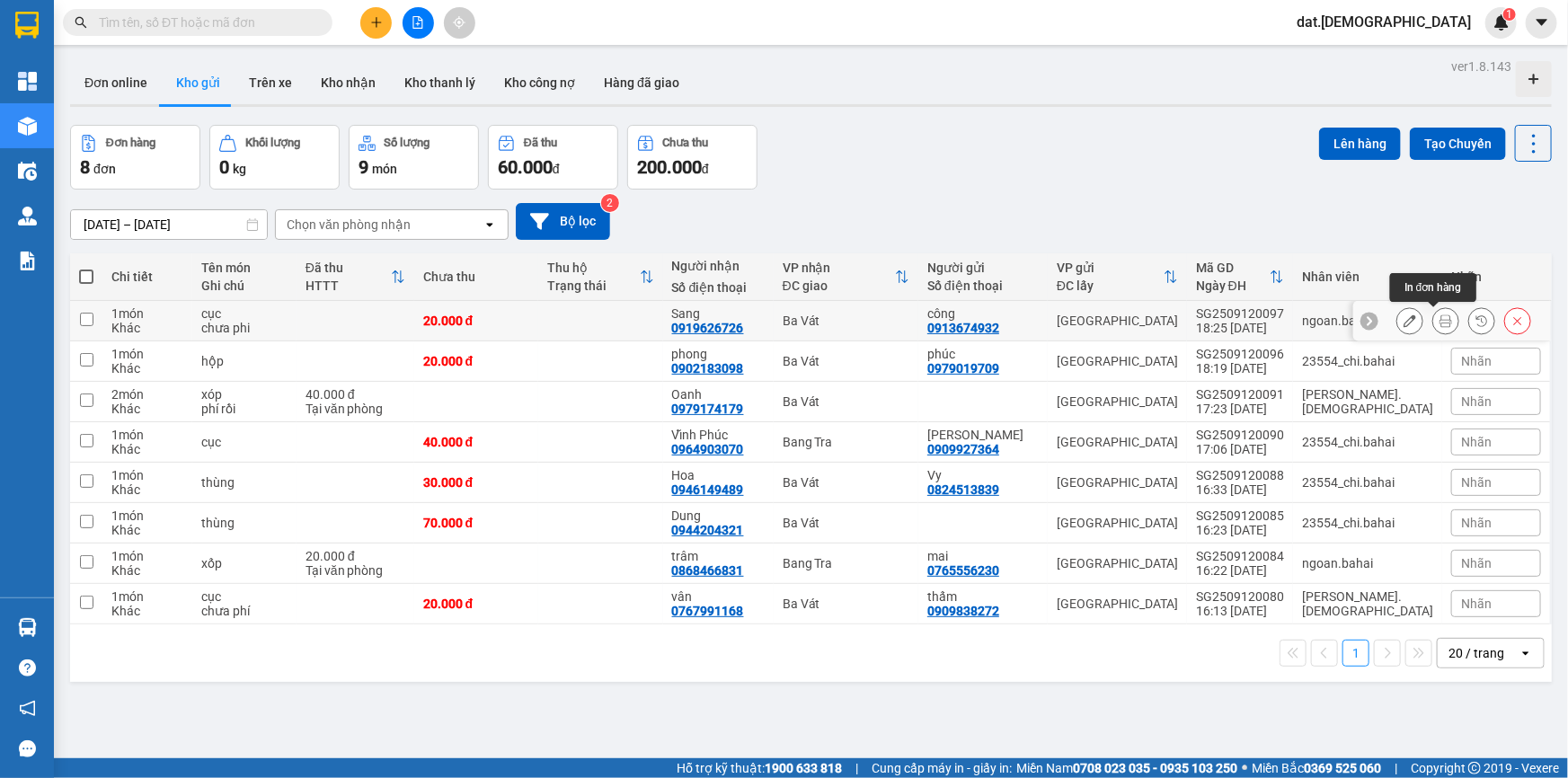
click at [1439, 321] on icon at bounding box center [1445, 320] width 13 height 13
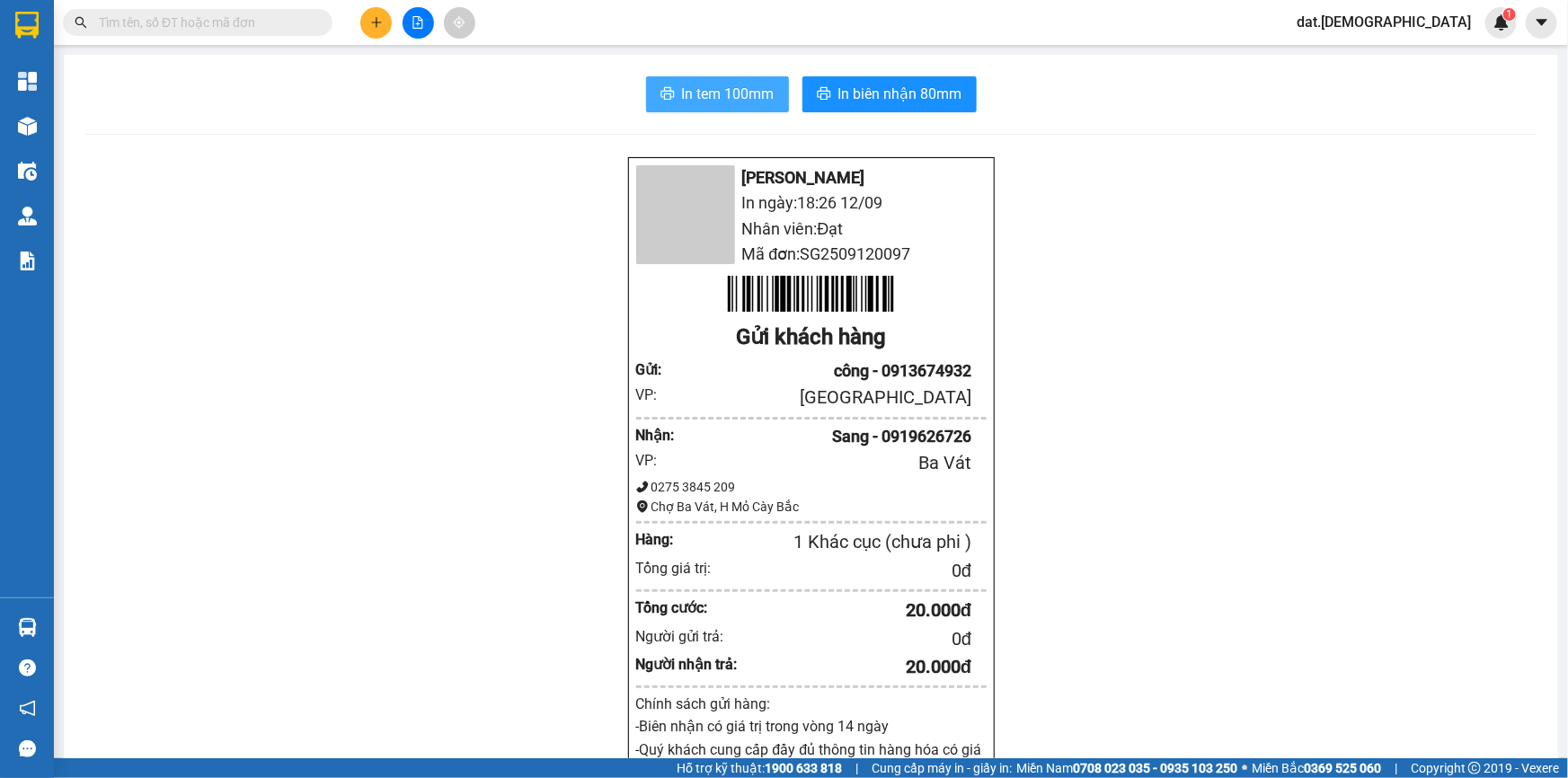
click at [768, 98] on button "In tem 100mm" at bounding box center [717, 95] width 143 height 36
click at [925, 87] on span "In biên nhận 80mm" at bounding box center [900, 94] width 124 height 23
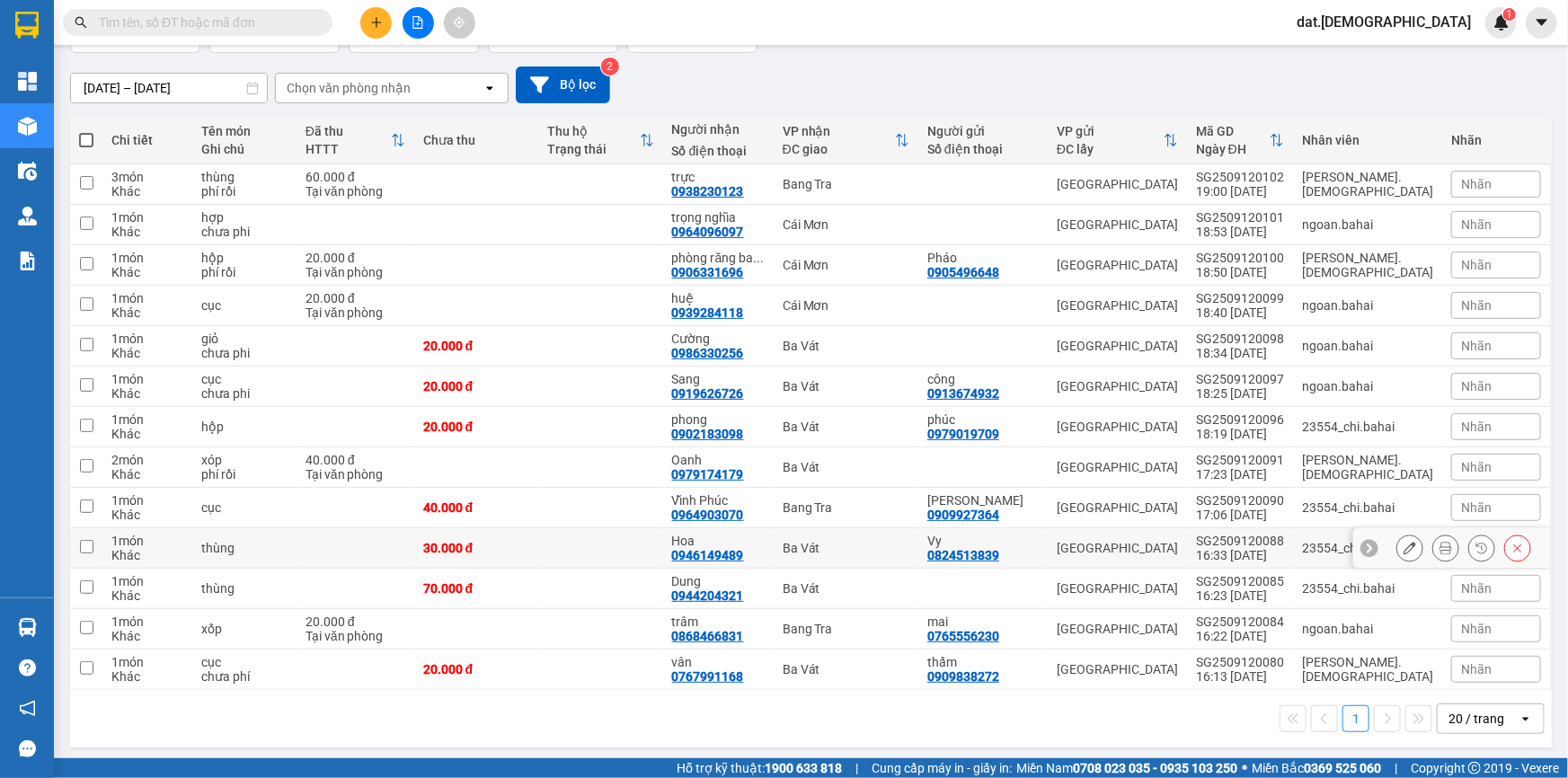
scroll to position [140, 0]
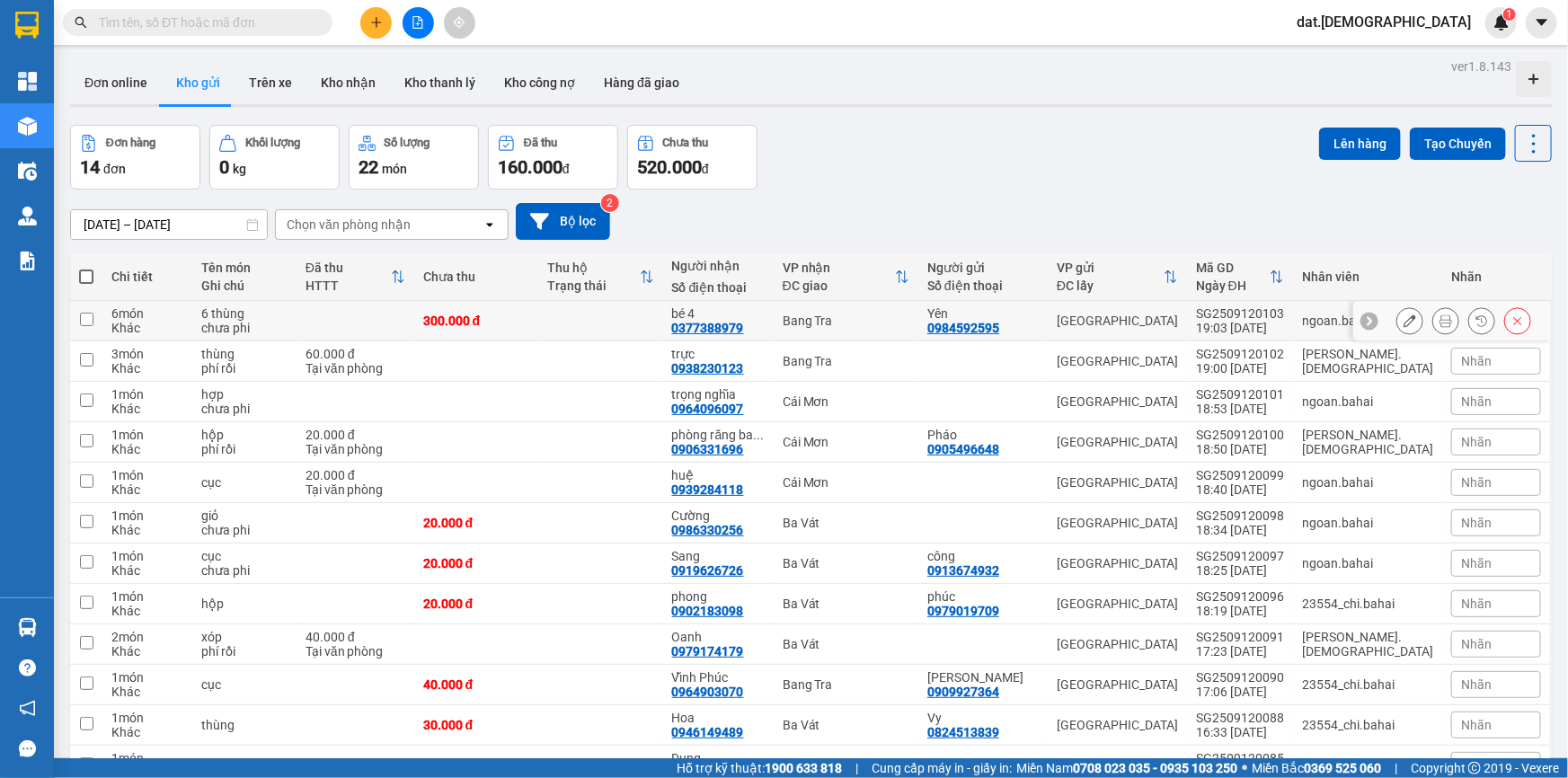
click at [1439, 318] on icon at bounding box center [1445, 320] width 13 height 13
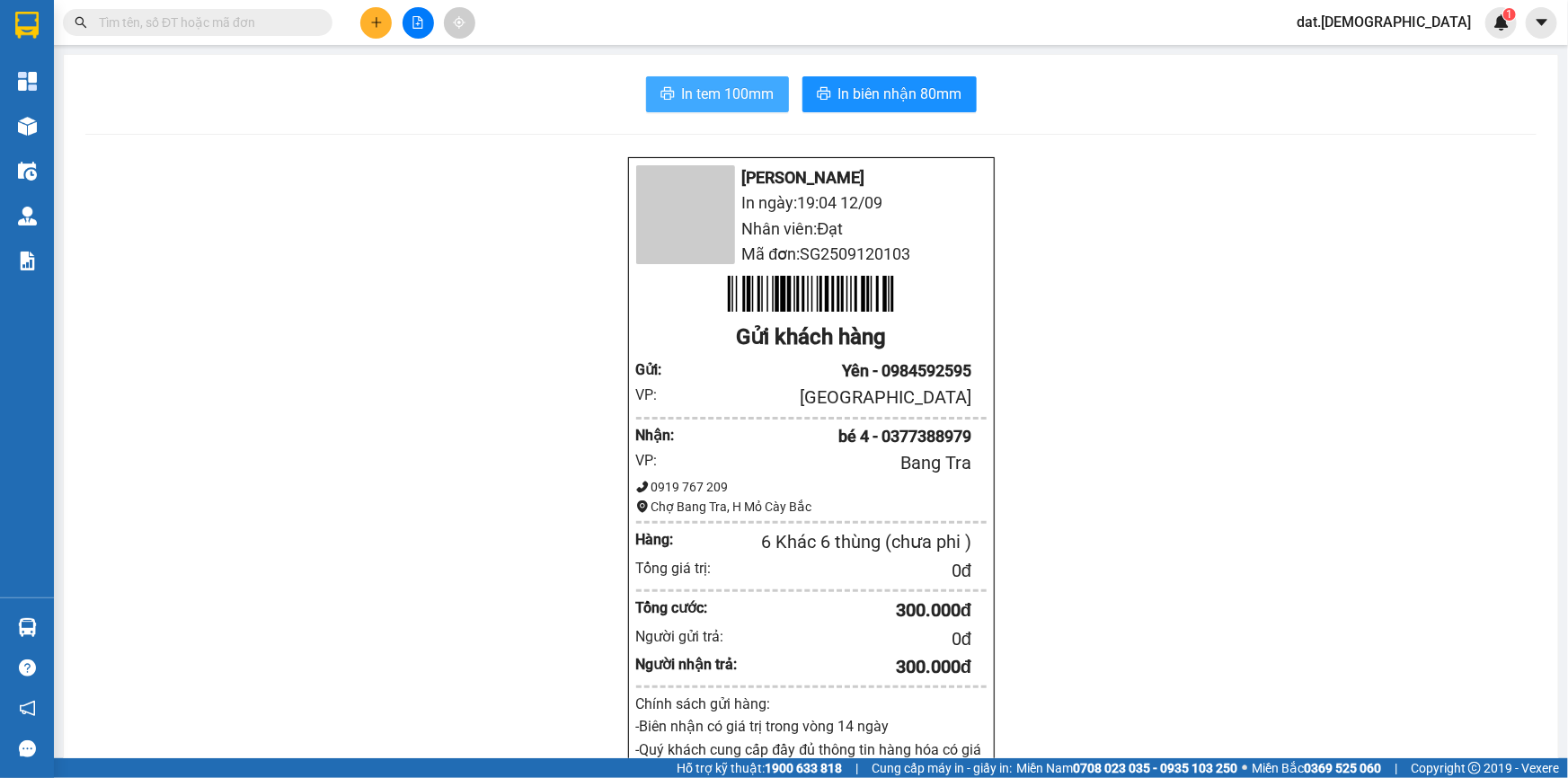
click at [707, 102] on span "In tem 100mm" at bounding box center [728, 94] width 93 height 23
click at [728, 101] on span "In tem 100mm" at bounding box center [728, 94] width 93 height 23
click at [683, 107] on button "In tem 100mm" at bounding box center [717, 95] width 143 height 36
click at [718, 101] on span "In tem 100mm" at bounding box center [728, 94] width 93 height 23
drag, startPoint x: 727, startPoint y: 81, endPoint x: 799, endPoint y: 123, distance: 83.4
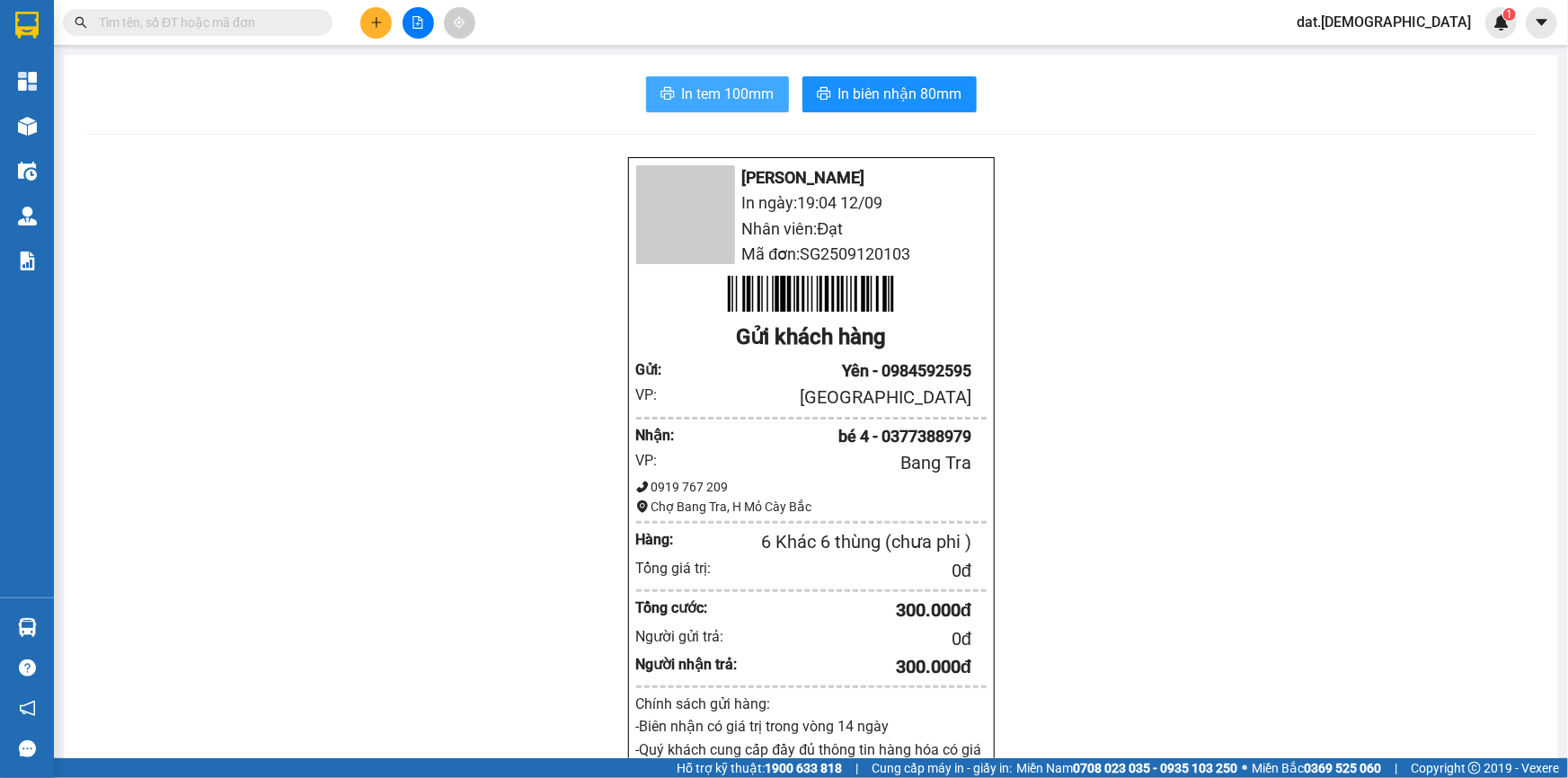
click at [727, 82] on button "In tem 100mm" at bounding box center [717, 95] width 143 height 36
click at [726, 81] on button "In tem 100mm" at bounding box center [717, 95] width 143 height 36
click at [901, 84] on span "In biên nhận 80mm" at bounding box center [900, 94] width 124 height 23
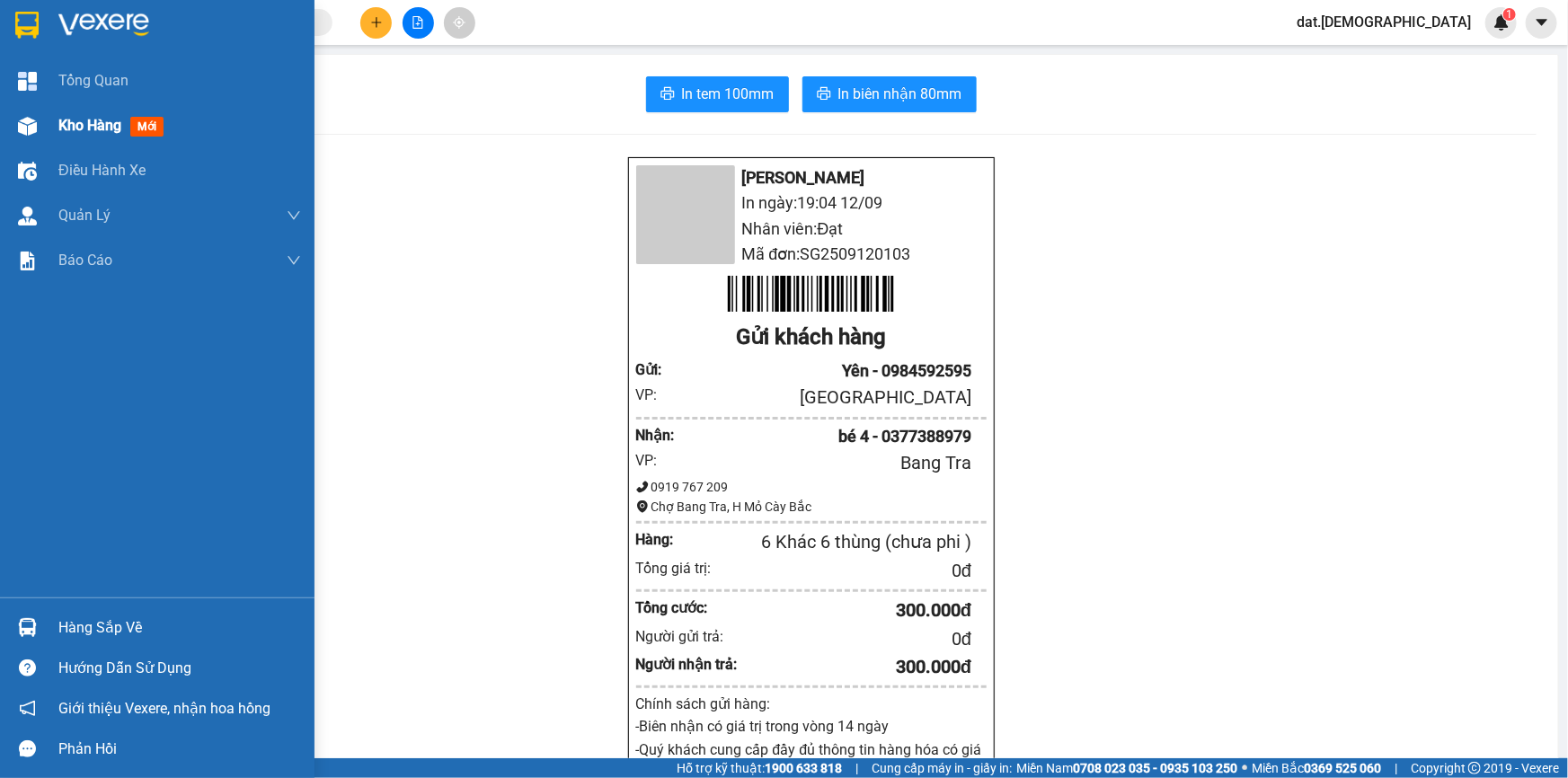
click at [149, 122] on span "mới" at bounding box center [147, 127] width 33 height 20
